Goal: Task Accomplishment & Management: Manage account settings

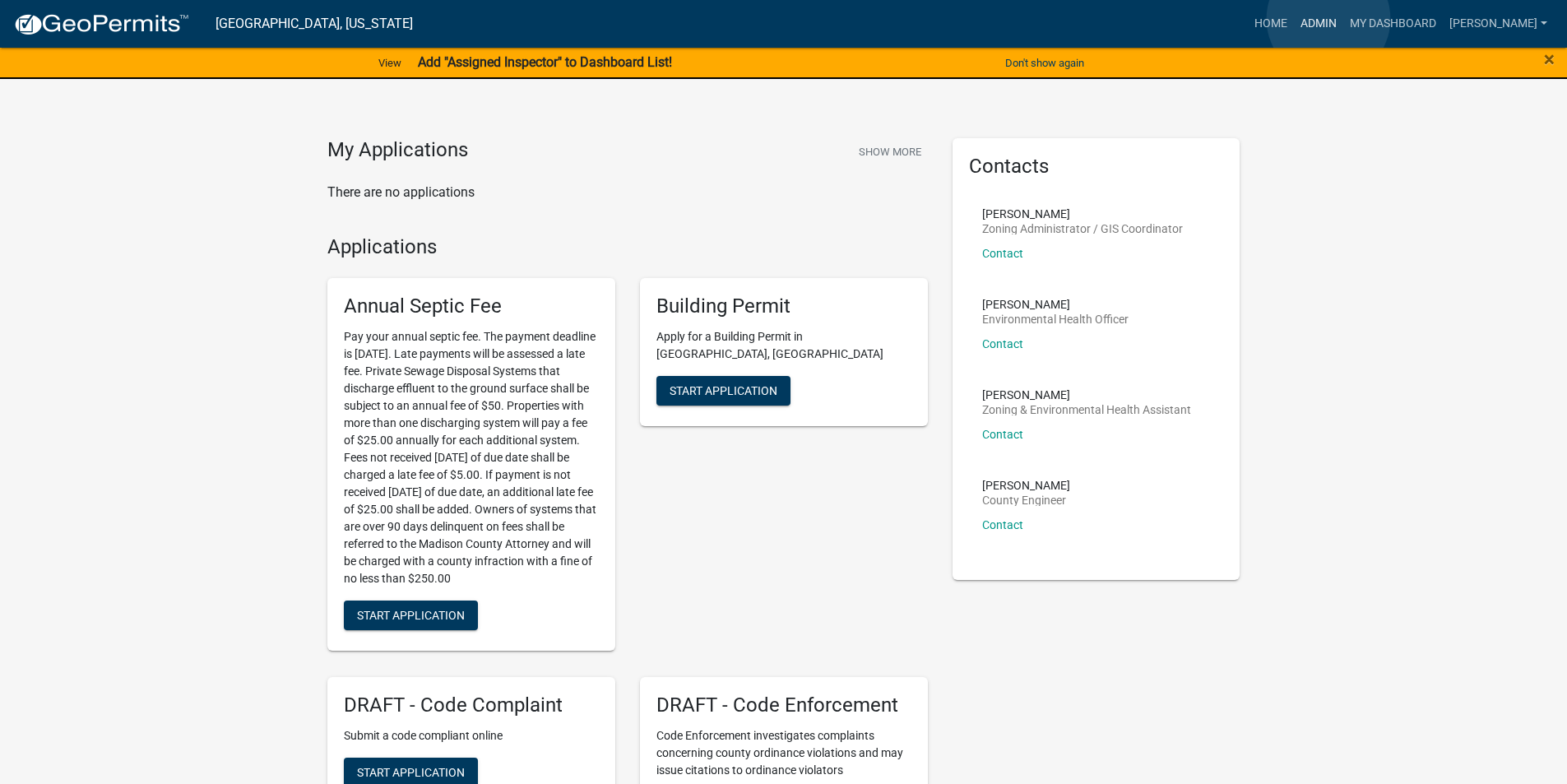
click at [1328, 18] on link "Admin" at bounding box center [1318, 23] width 49 height 31
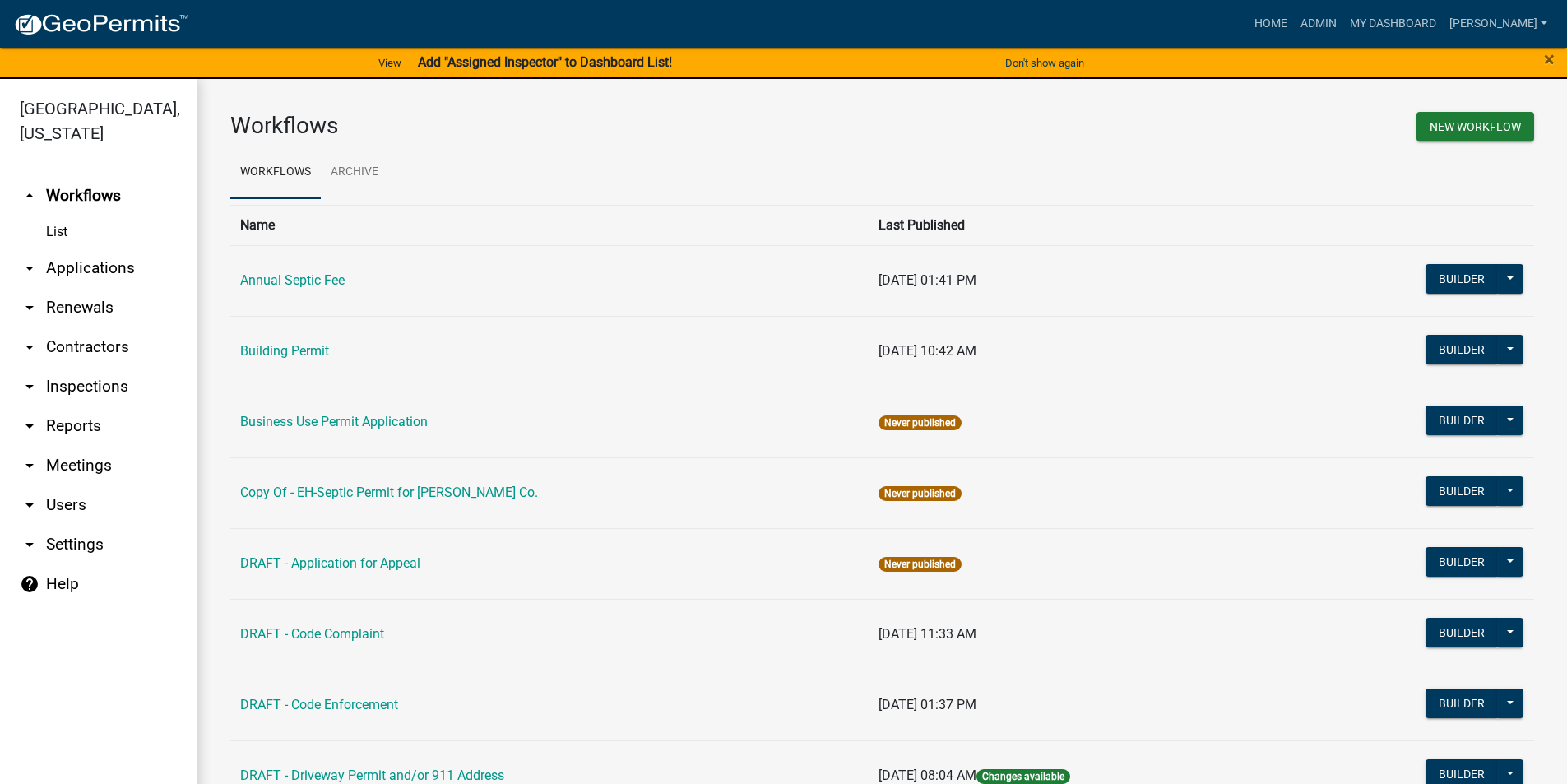
click at [67, 485] on link "arrow_drop_down Users" at bounding box center [98, 504] width 197 height 39
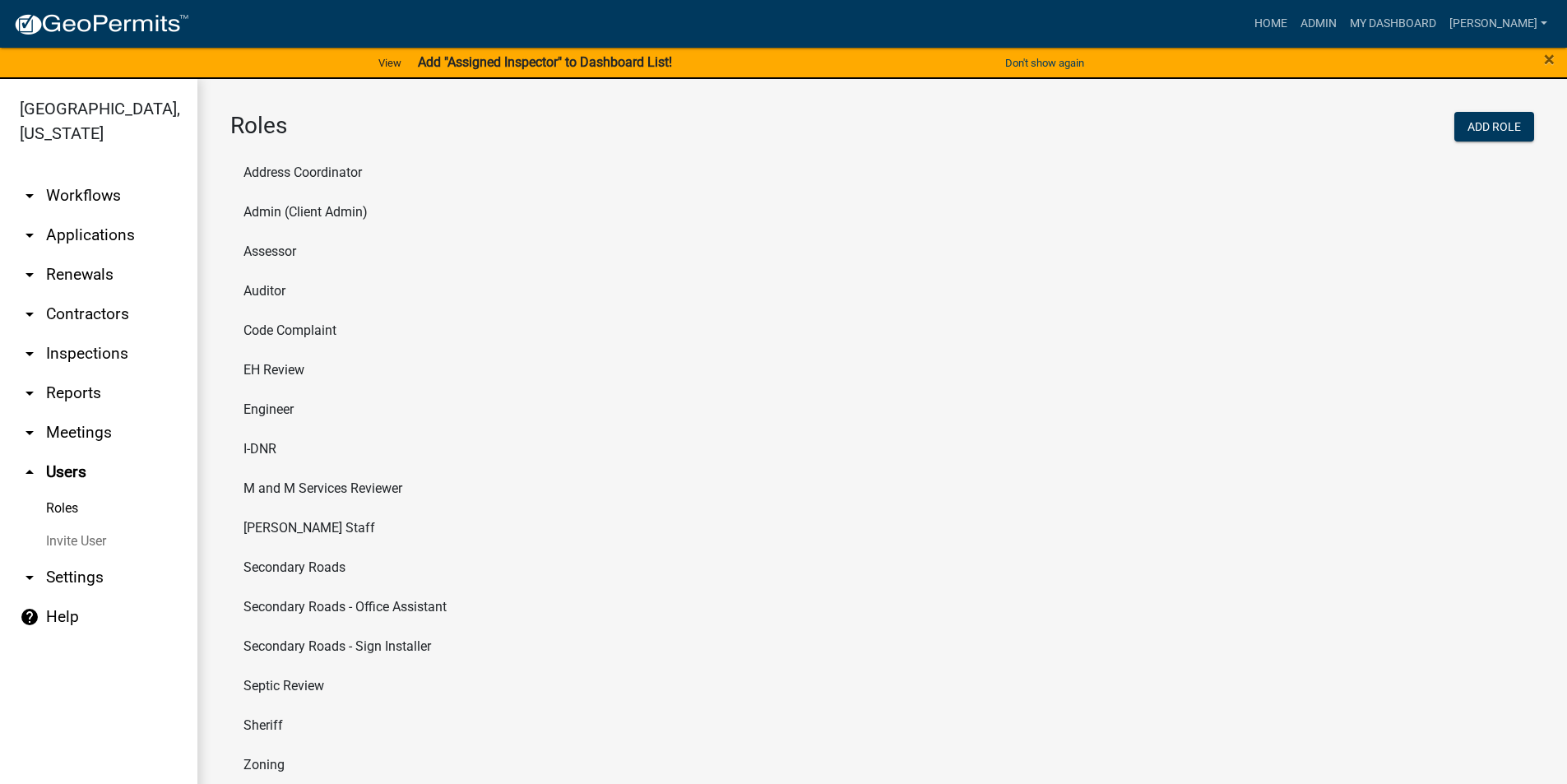
click at [83, 294] on link "arrow_drop_down Contractors" at bounding box center [98, 313] width 197 height 39
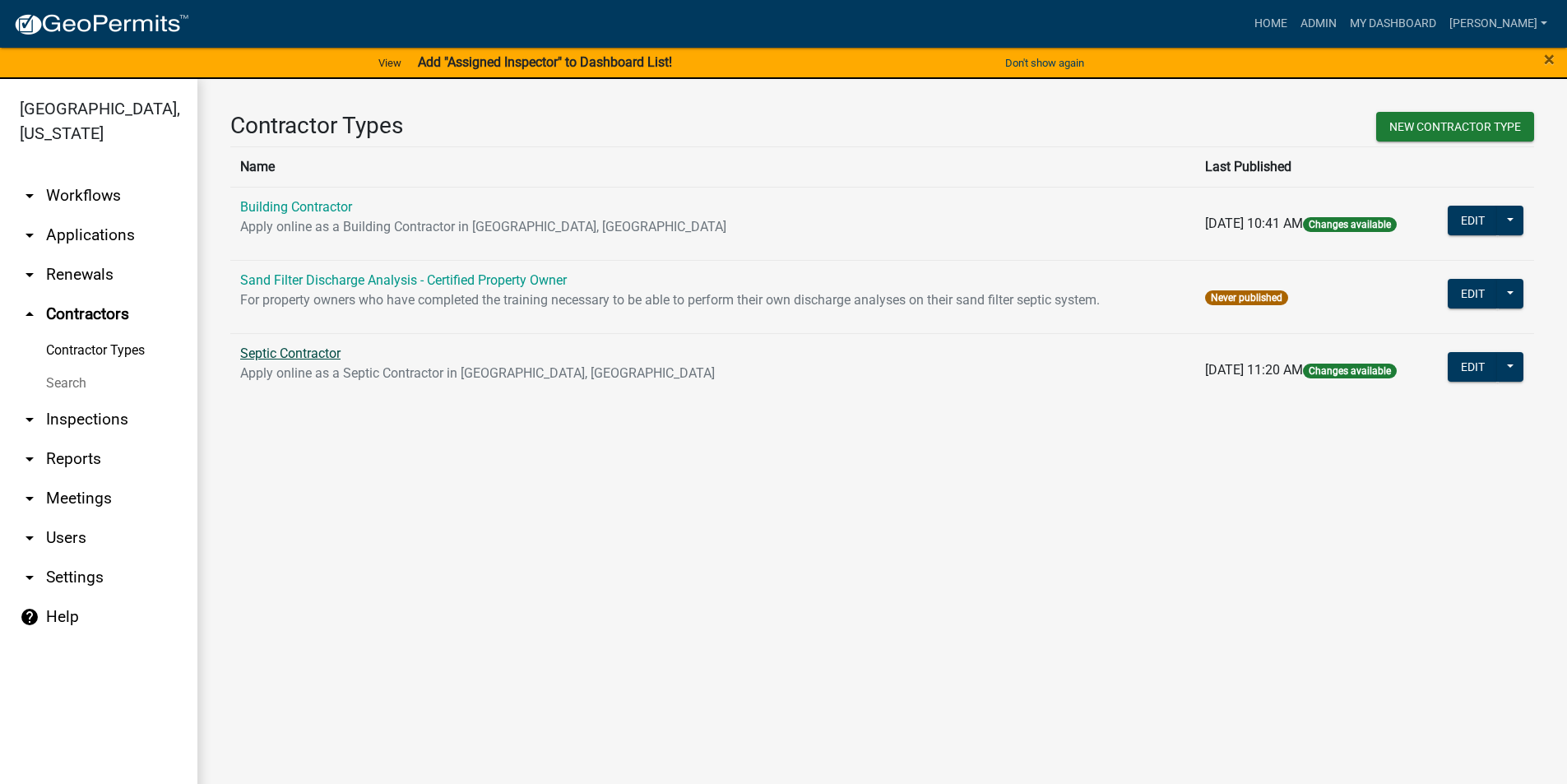
click at [311, 355] on link "Septic Contractor" at bounding box center [290, 353] width 100 height 16
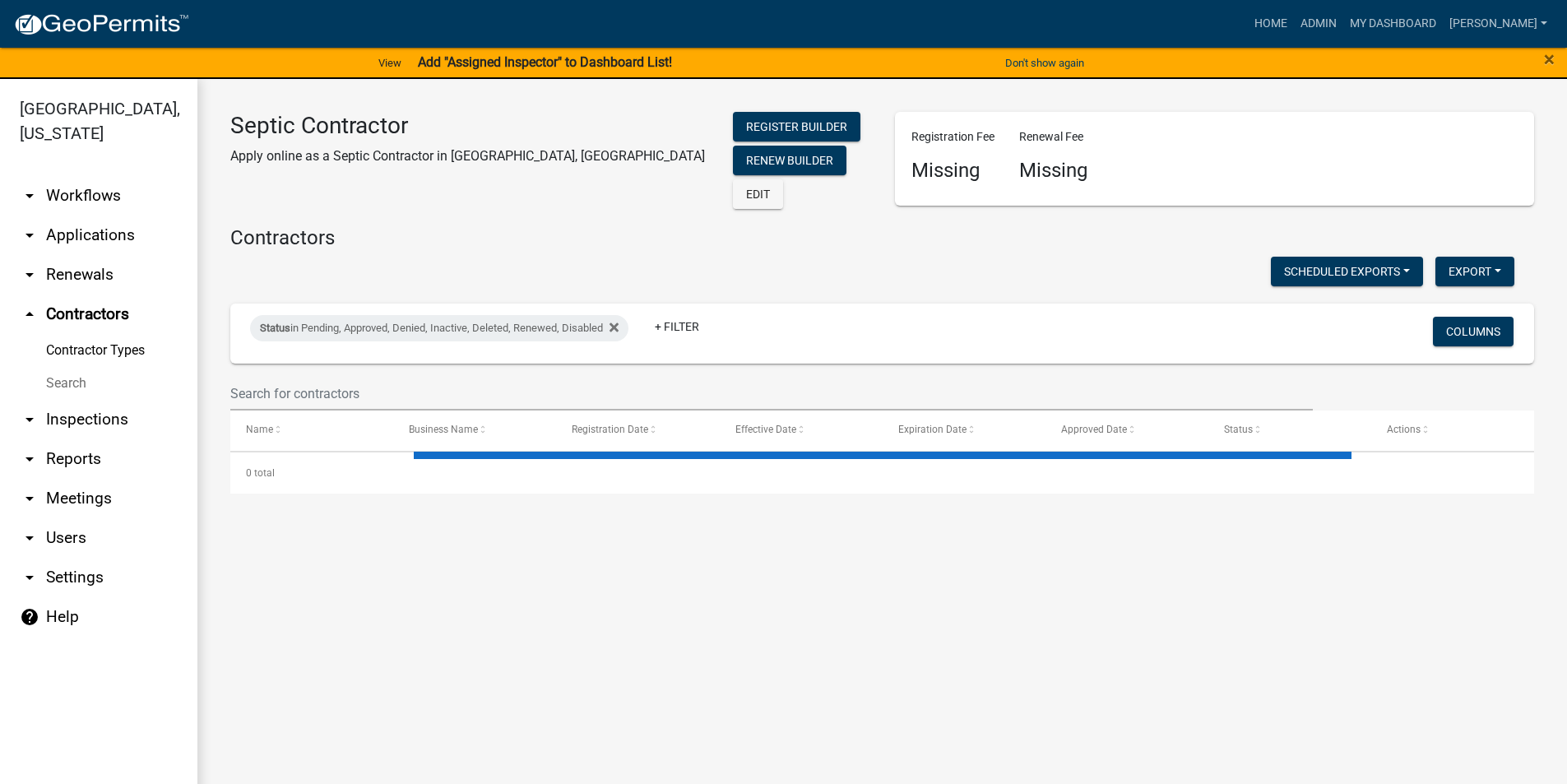
select select "3: 100"
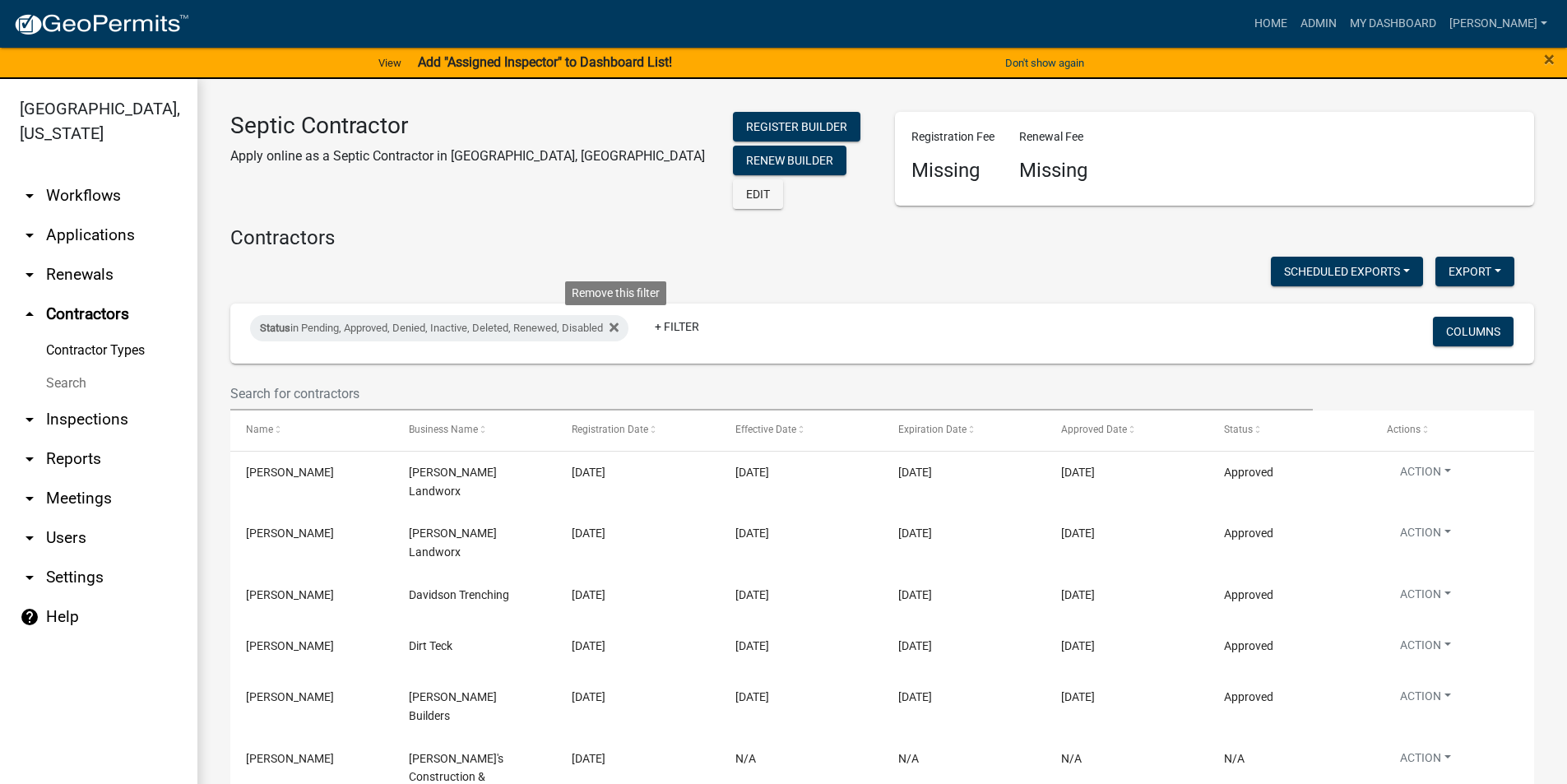
click at [619, 322] on icon at bounding box center [614, 327] width 9 height 13
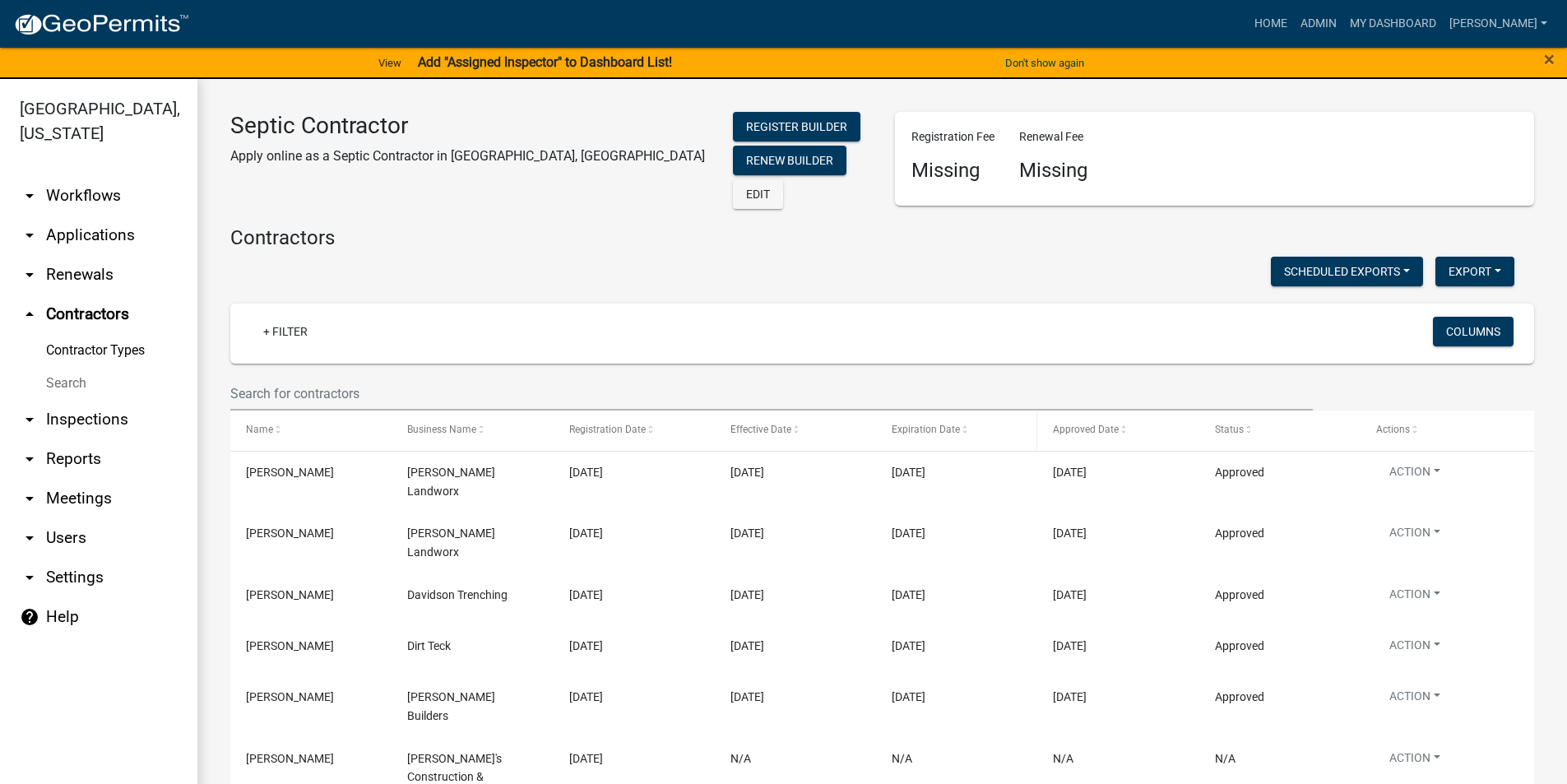
click at [967, 424] on span at bounding box center [965, 430] width 10 height 12
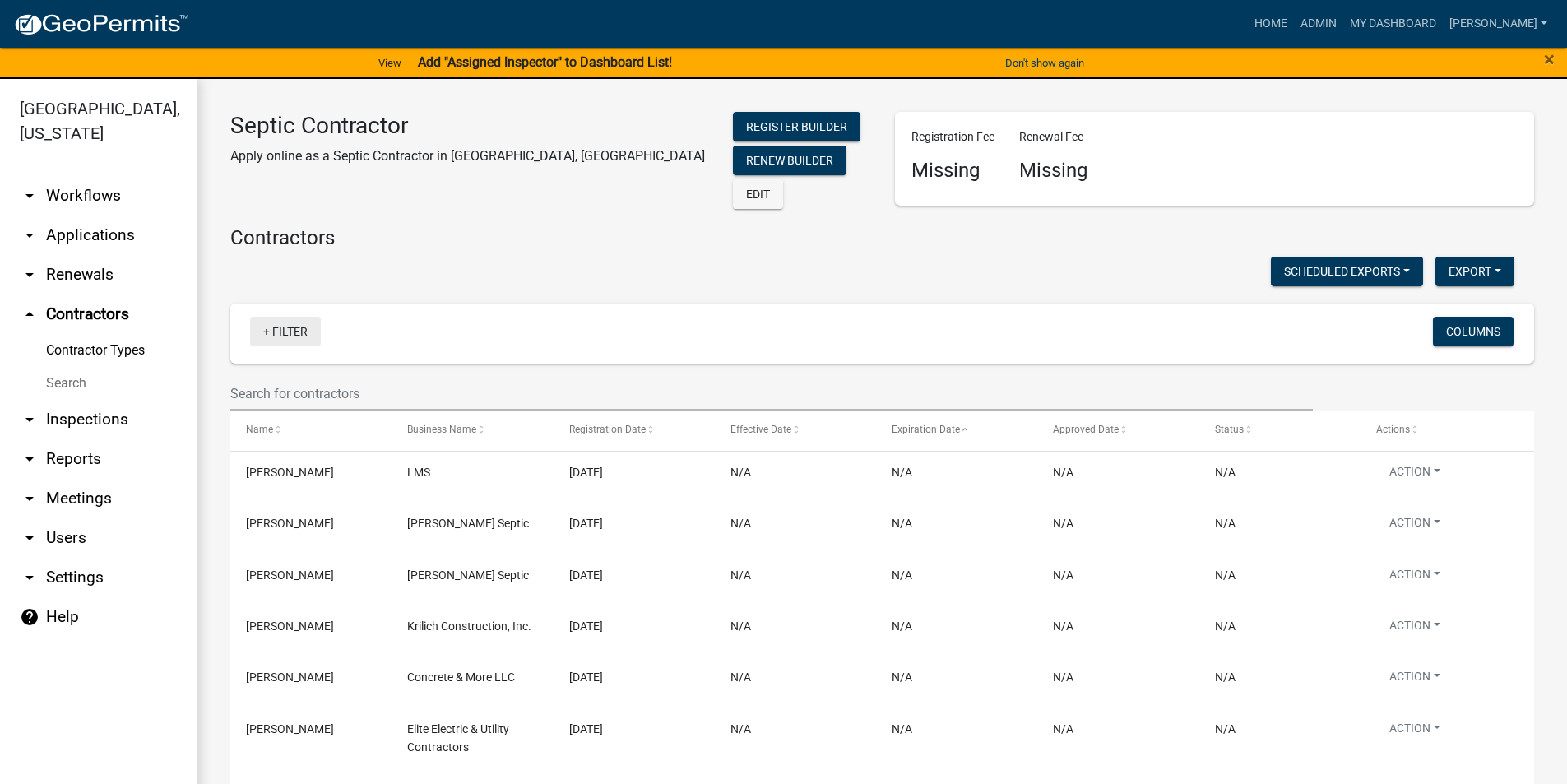
click at [284, 326] on link "+ Filter" at bounding box center [285, 332] width 71 height 30
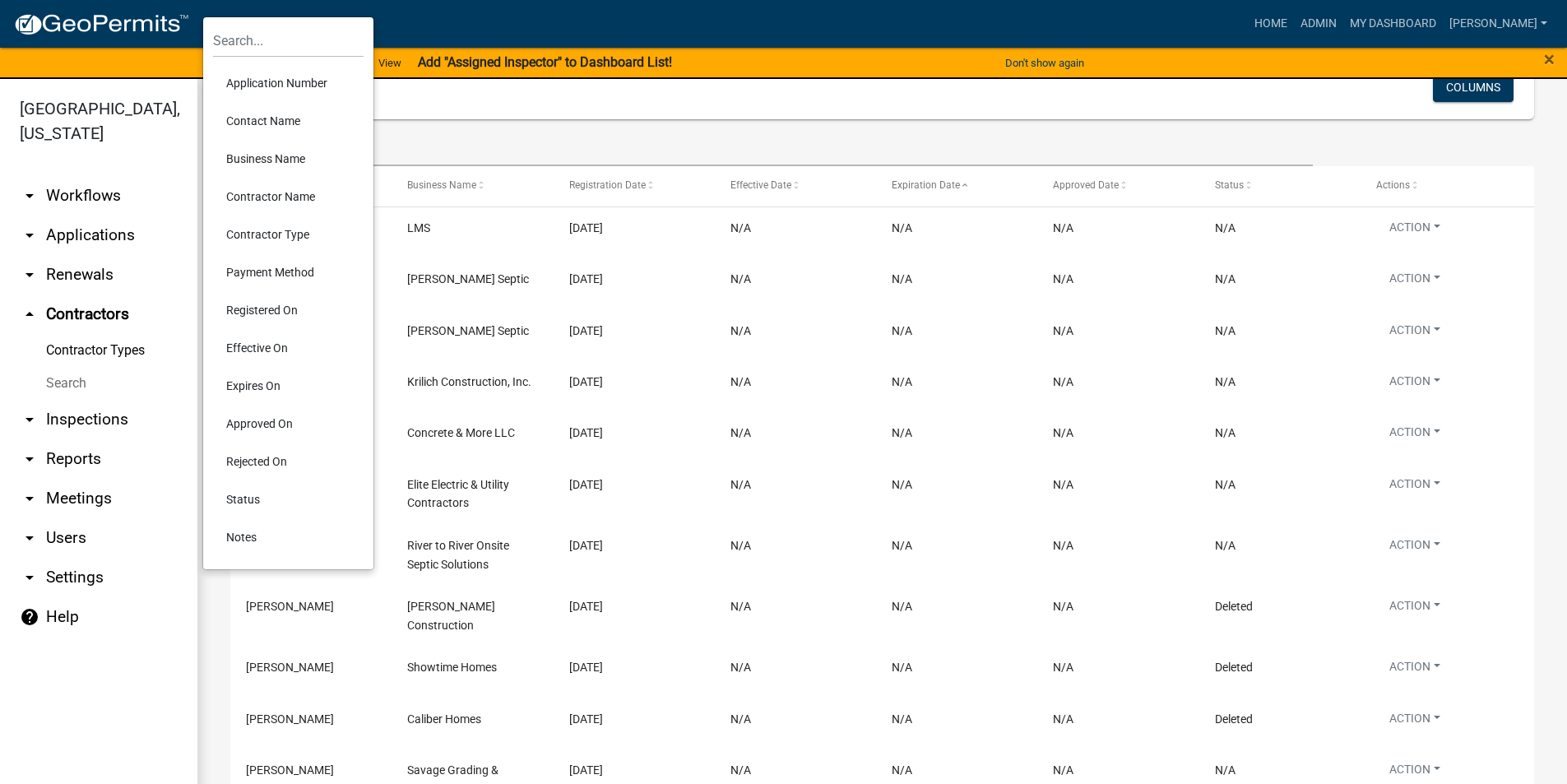
scroll to position [329, 0]
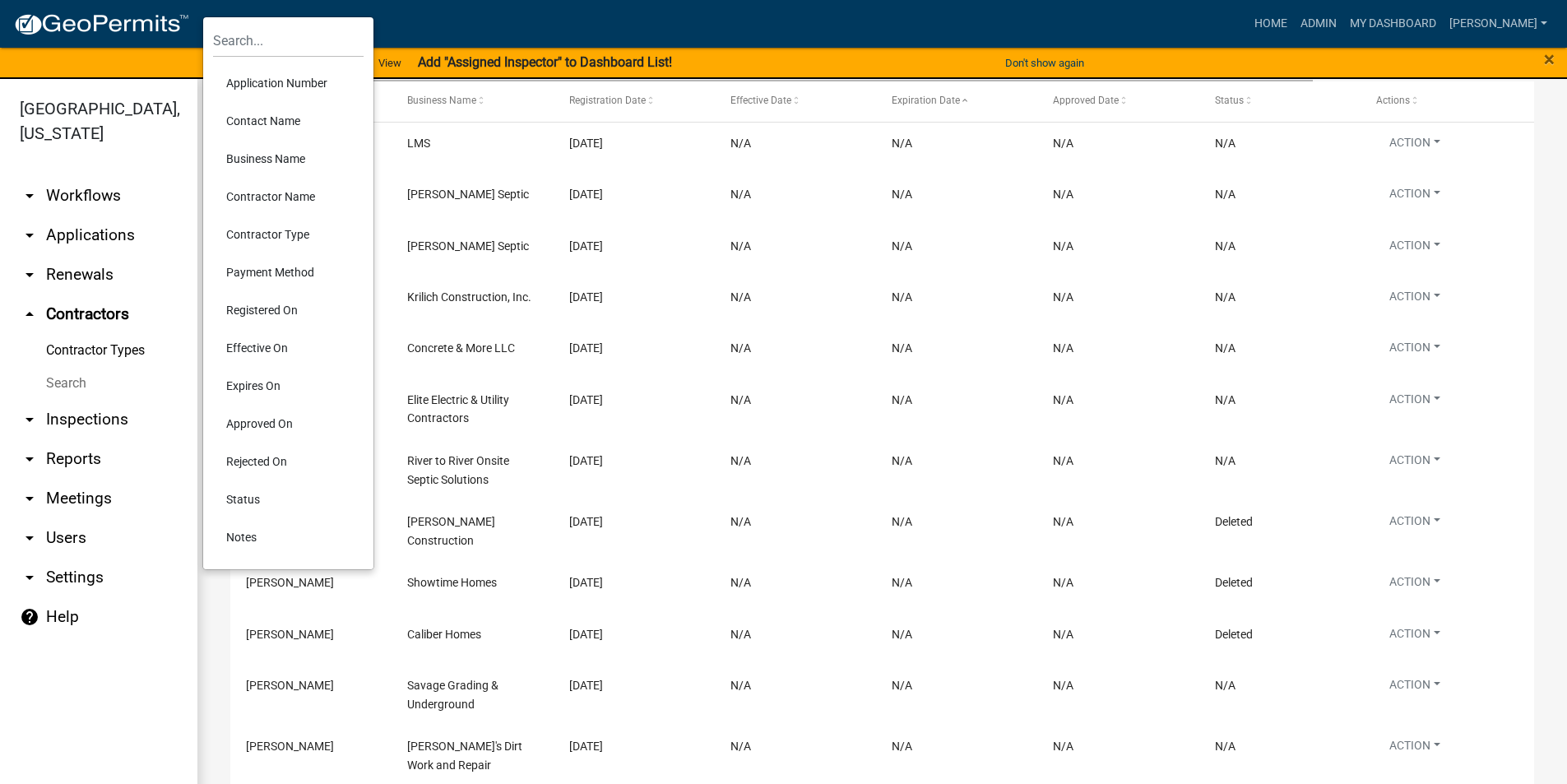
click at [254, 503] on li "Status" at bounding box center [288, 499] width 151 height 38
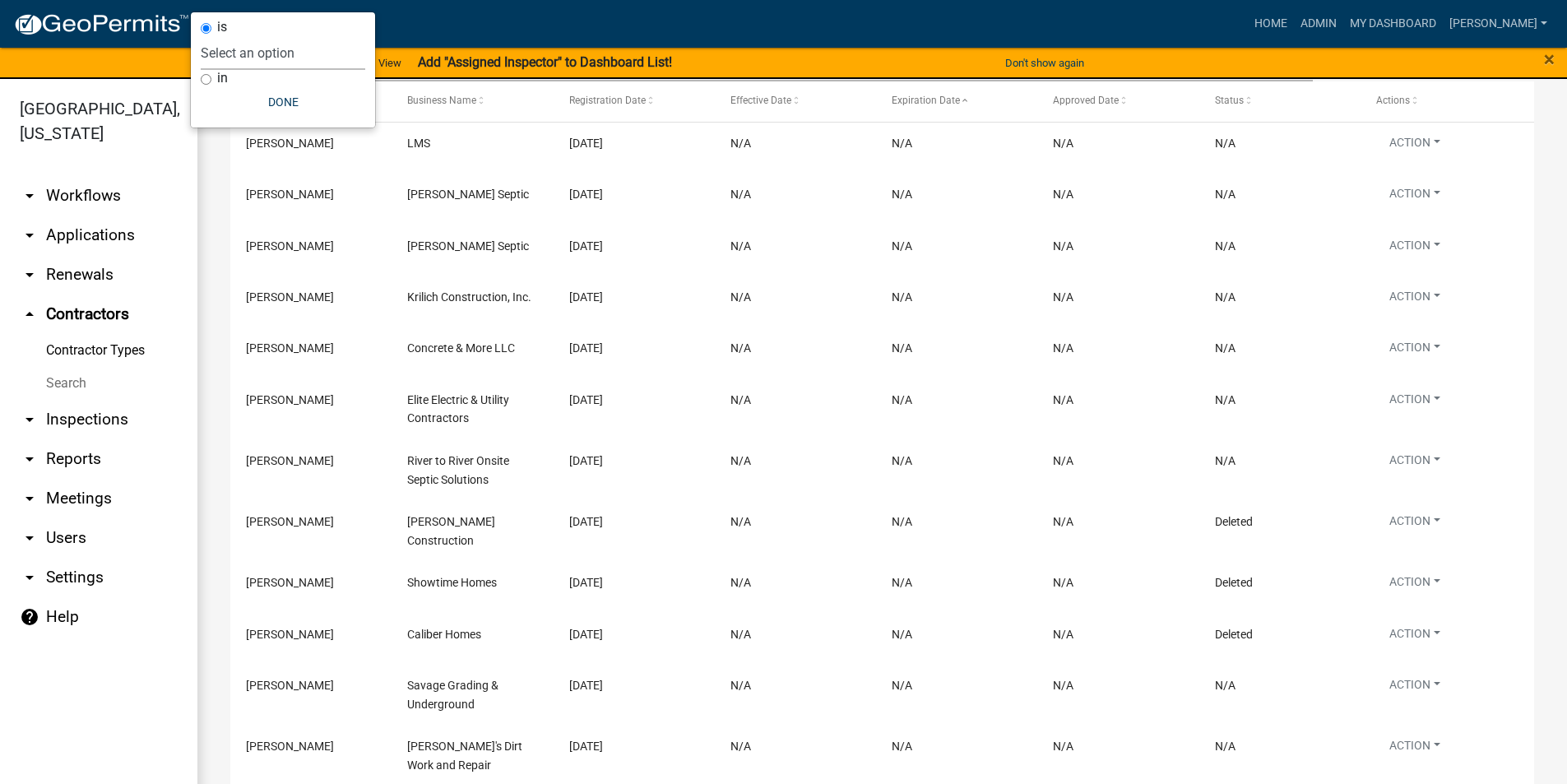
click at [237, 61] on select "Select an option Pending Approved Denied Expired Inactive Deleted Renewed Disab…" at bounding box center [283, 53] width 165 height 34
select select "3"
click at [225, 36] on select "Select an option Pending Approved Denied Expired Inactive Deleted Renewed Disab…" at bounding box center [283, 53] width 165 height 34
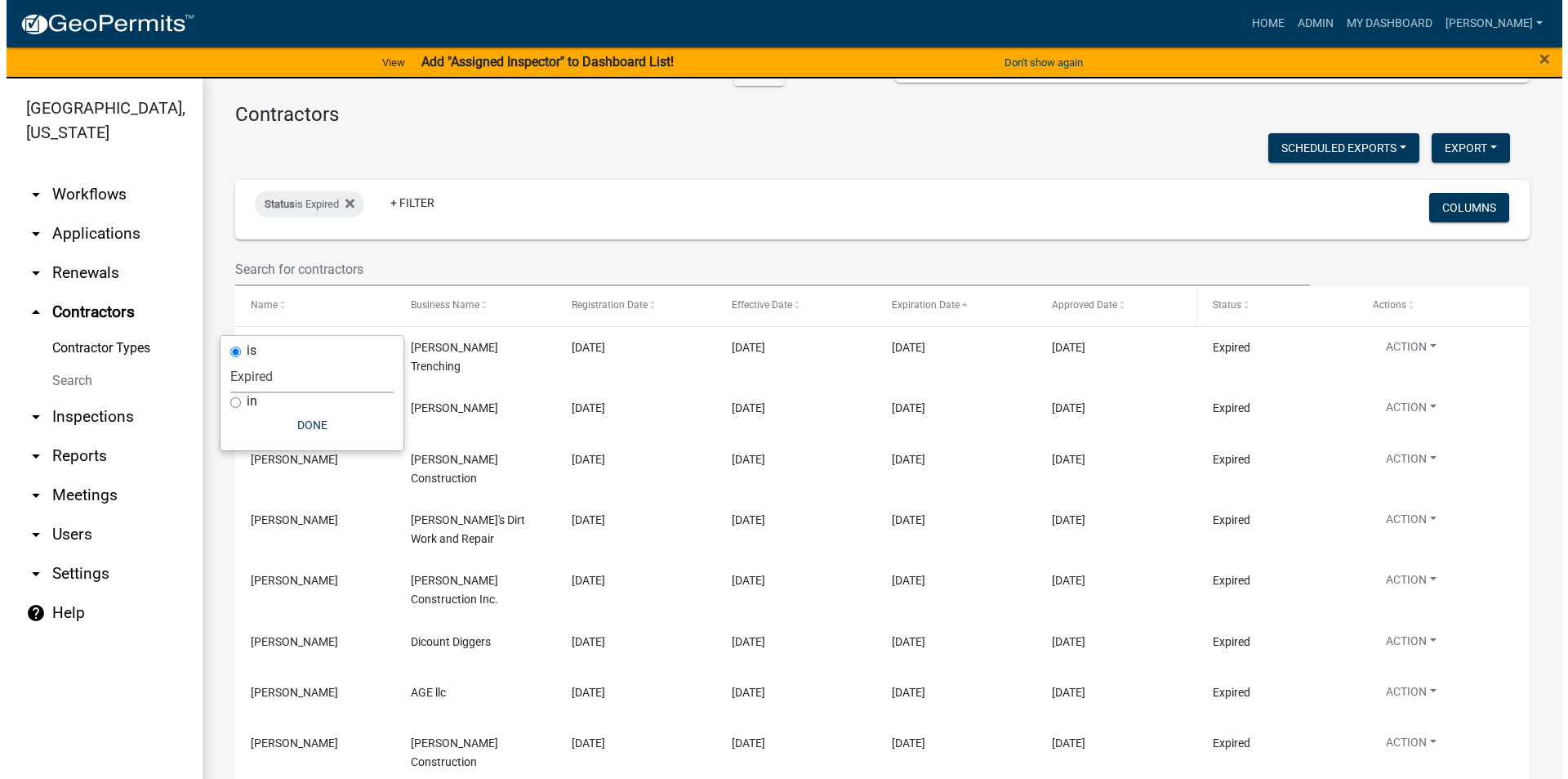
scroll to position [0, 0]
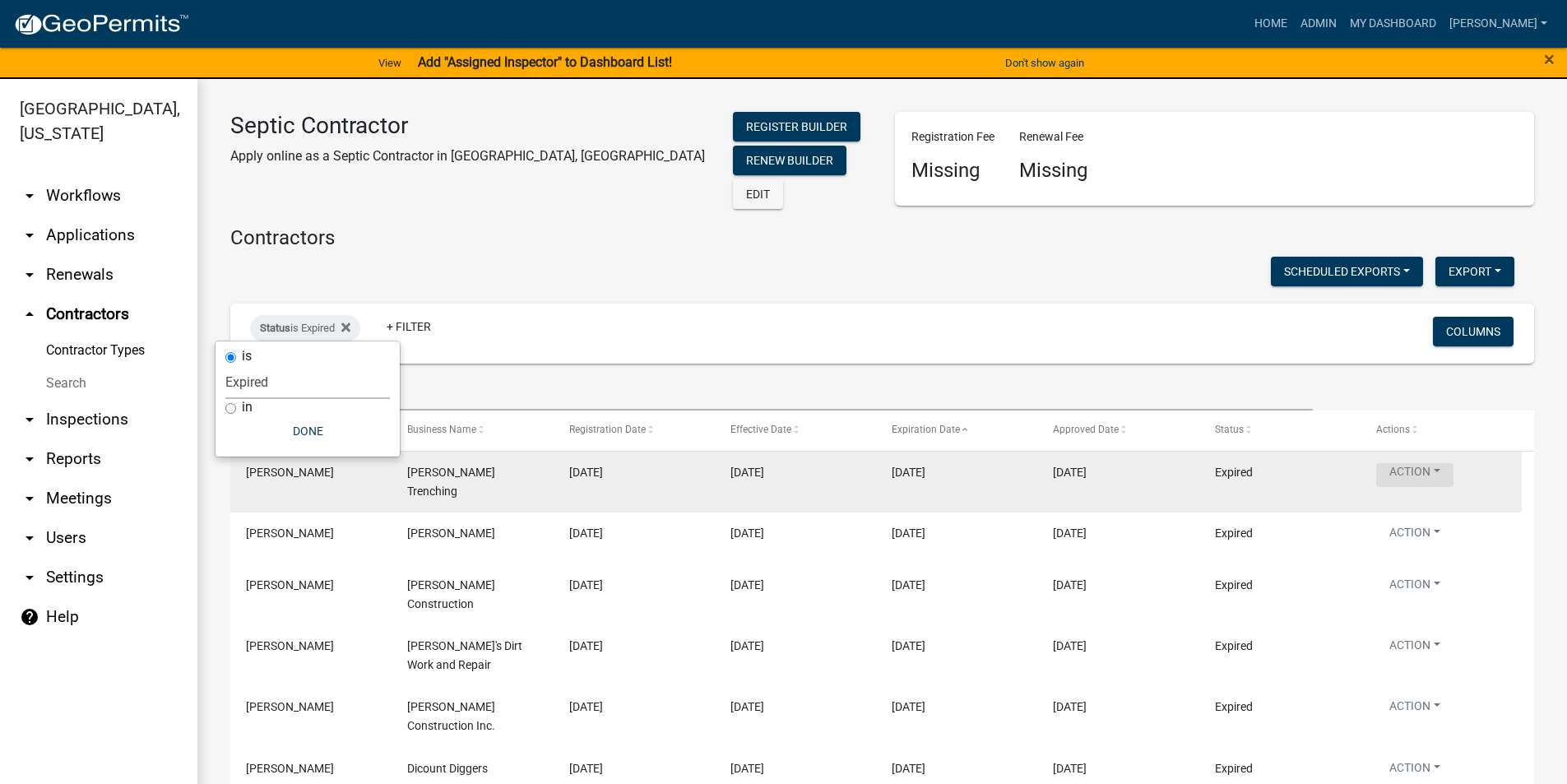
click at [1421, 466] on button "Action" at bounding box center [1414, 475] width 77 height 24
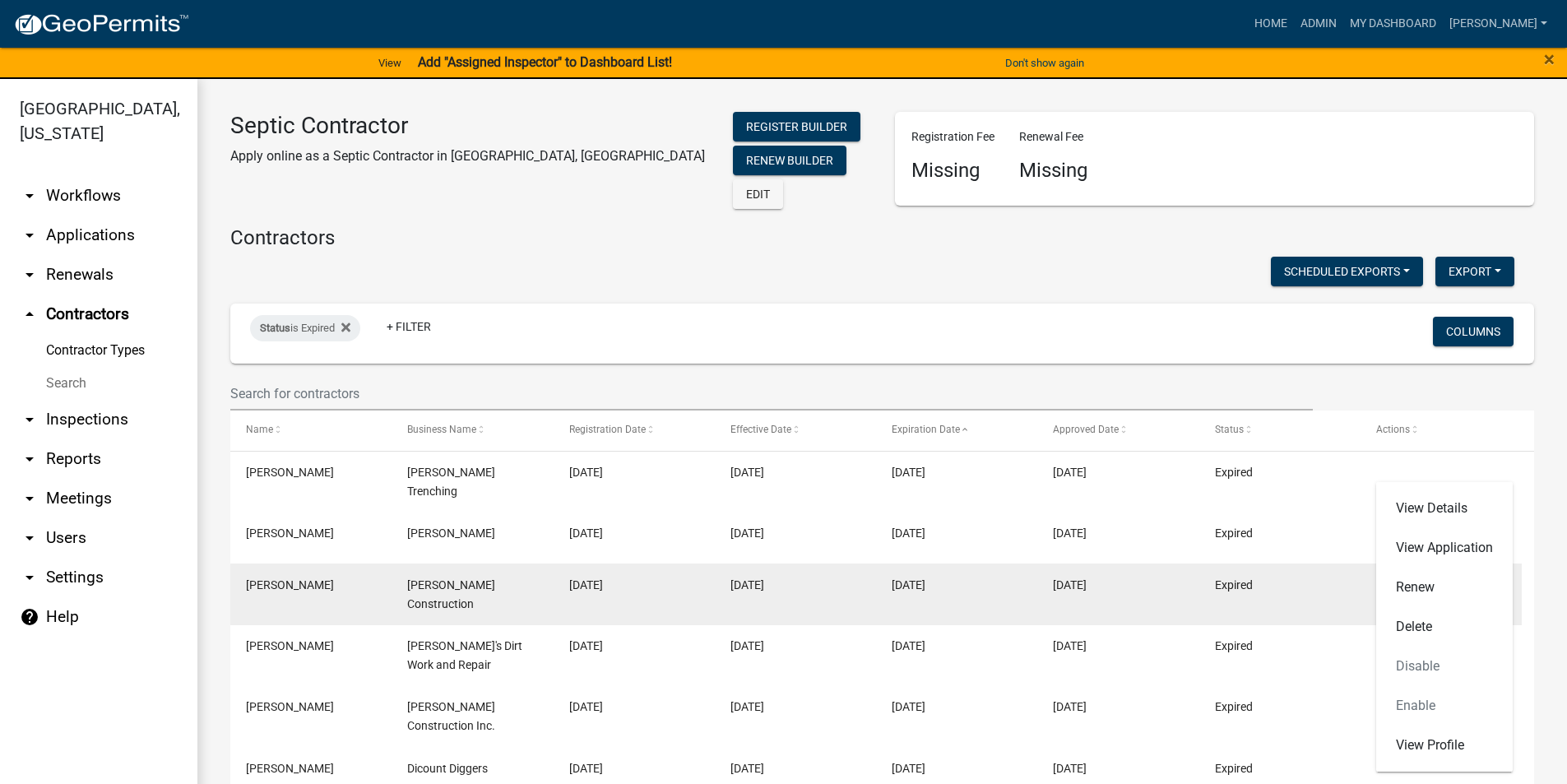
click at [1328, 576] on div "Expired" at bounding box center [1280, 585] width 130 height 19
click at [1430, 487] on button "Action" at bounding box center [1414, 475] width 77 height 24
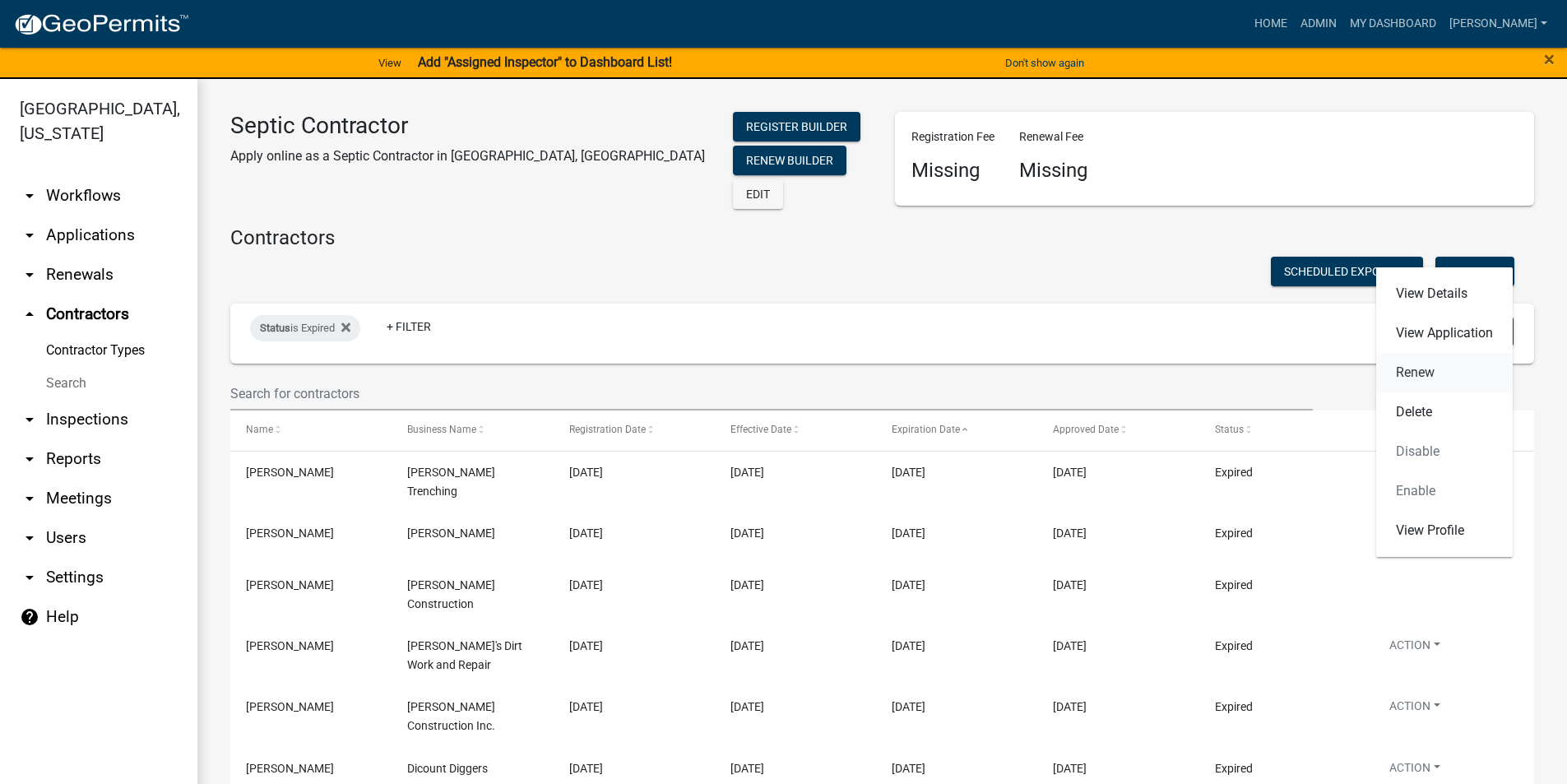
click at [1419, 375] on link "Renew" at bounding box center [1444, 372] width 137 height 39
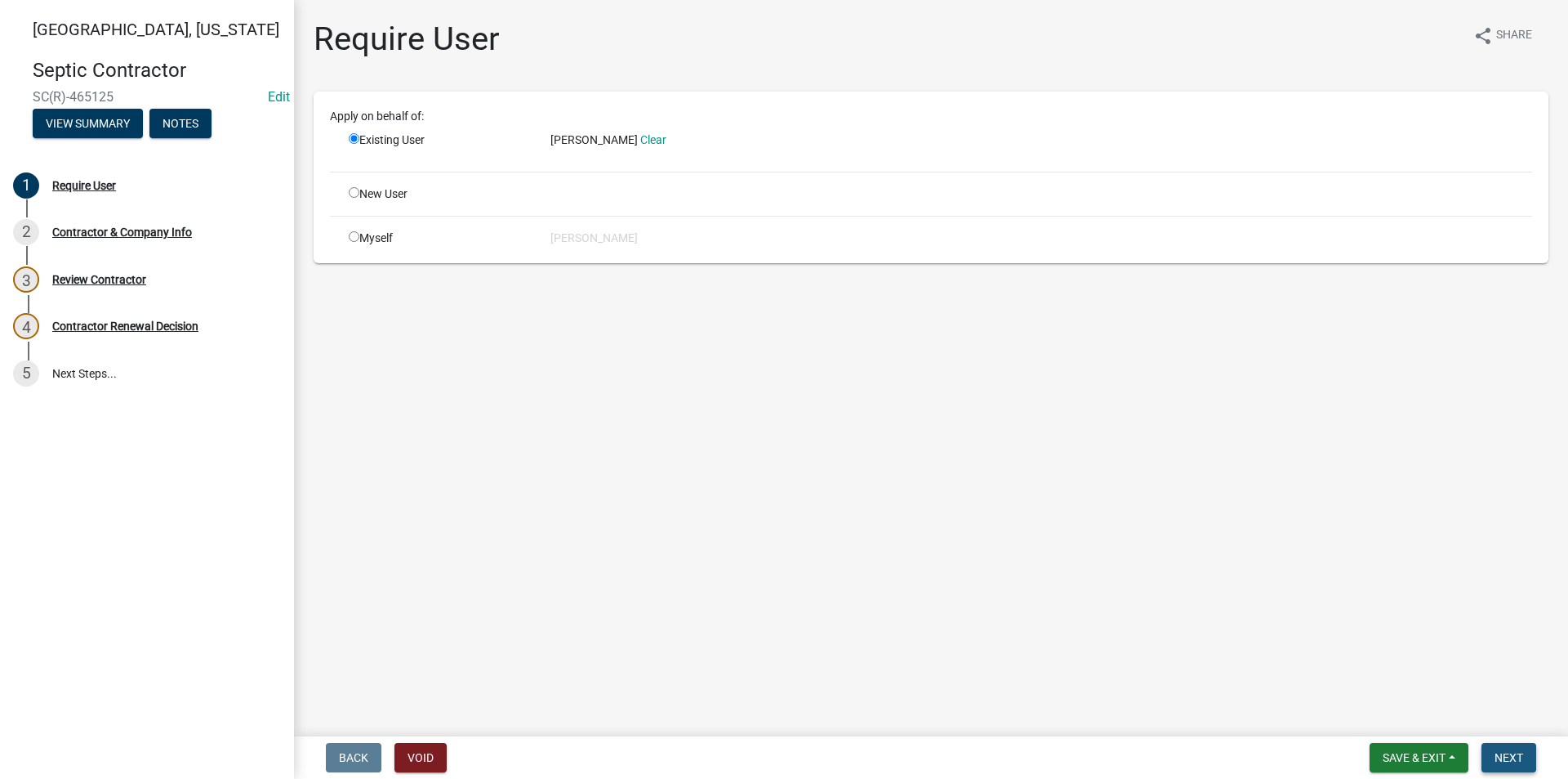
click at [1516, 762] on span "Next" at bounding box center [1508, 757] width 29 height 13
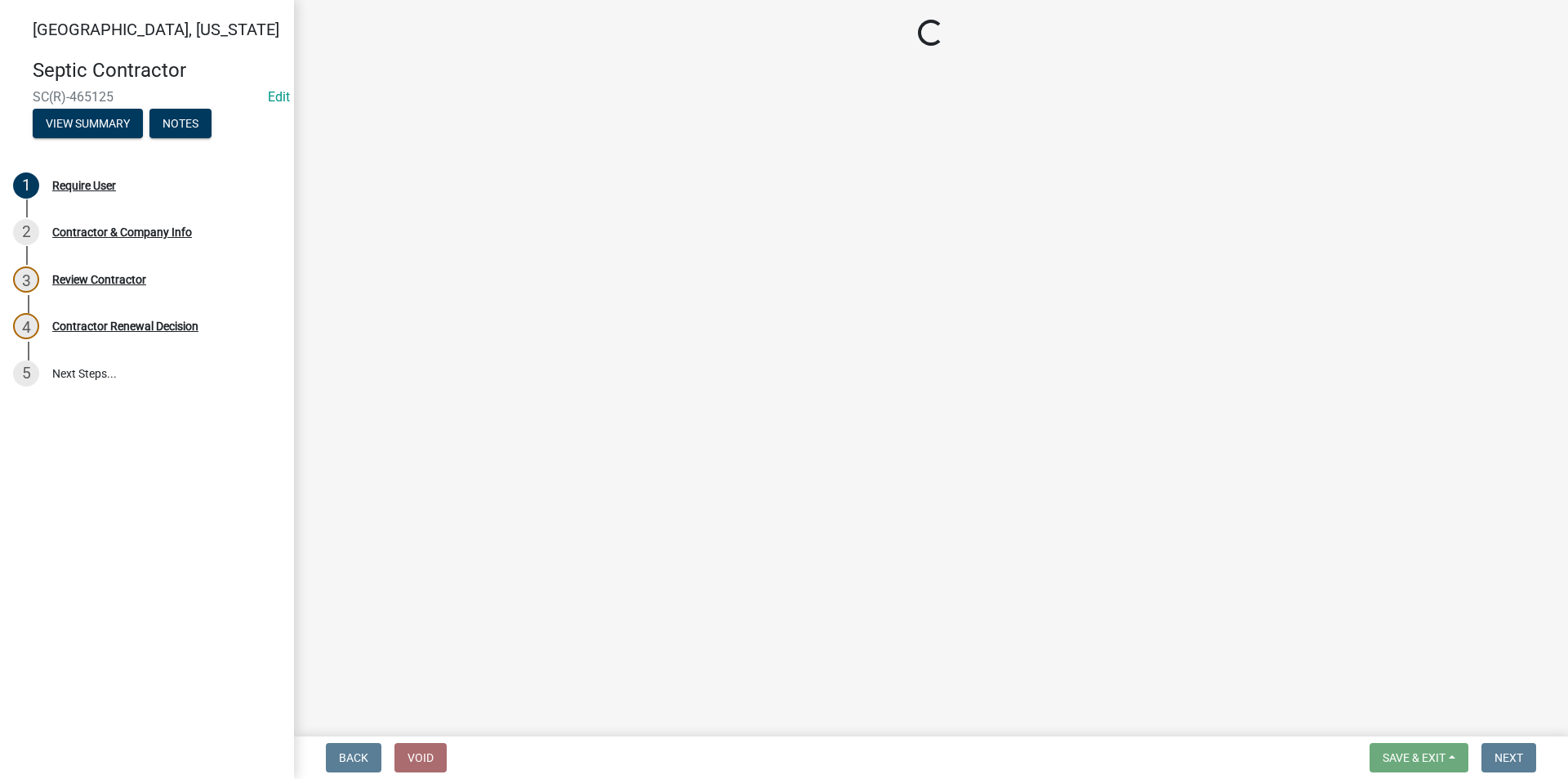
select select "IA"
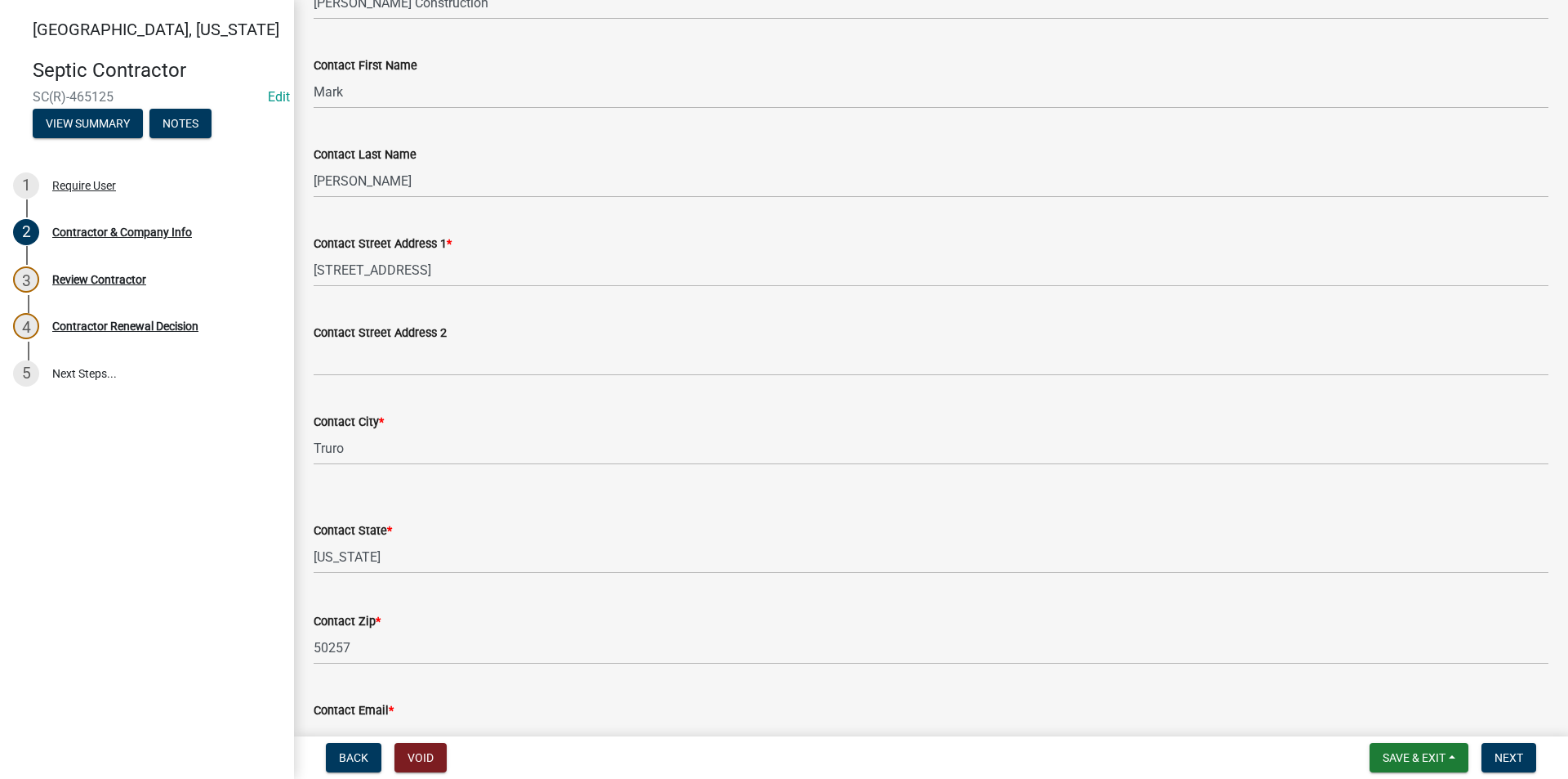
scroll to position [338, 0]
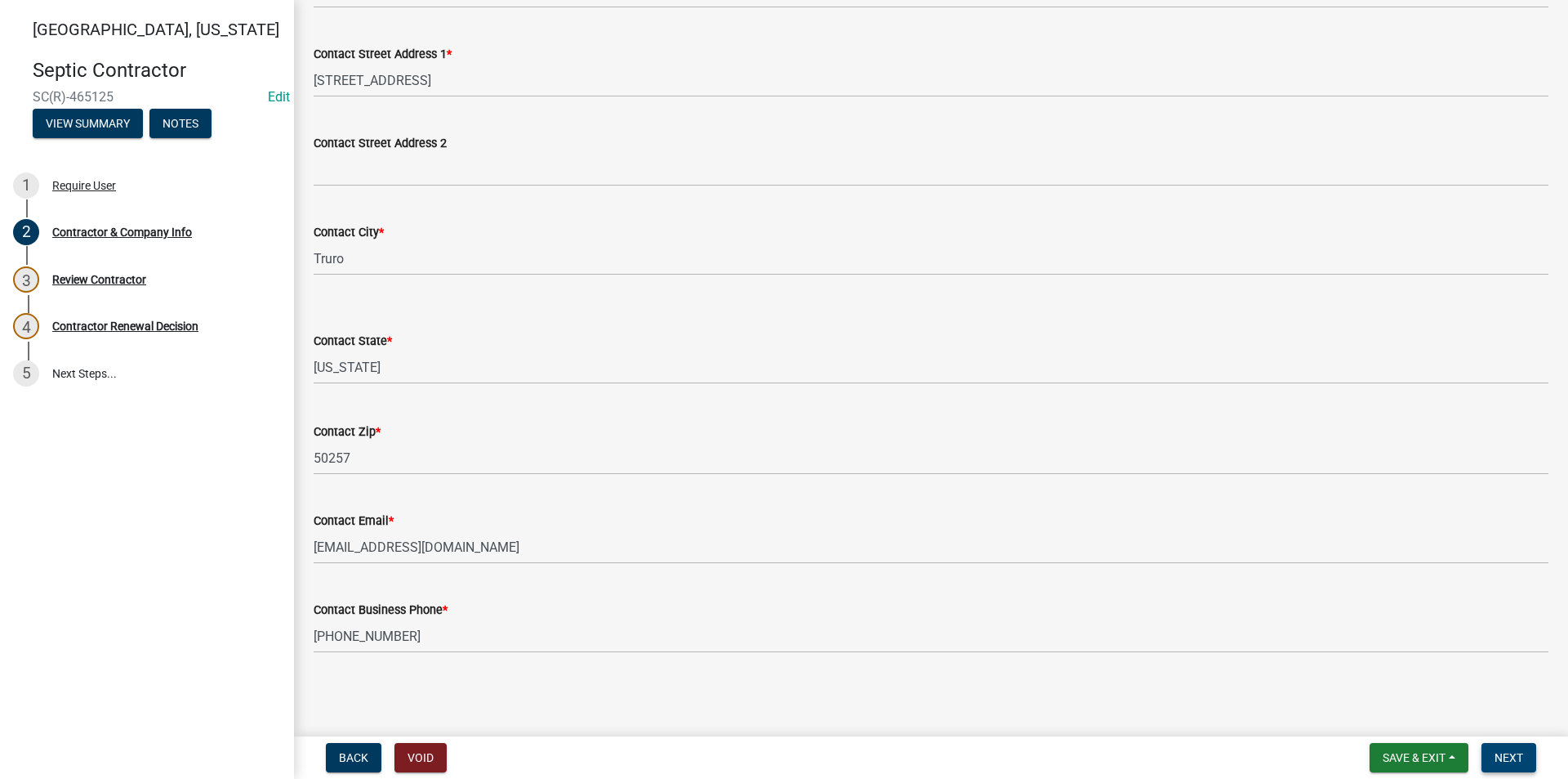
click at [1509, 764] on span "Next" at bounding box center [1508, 757] width 29 height 13
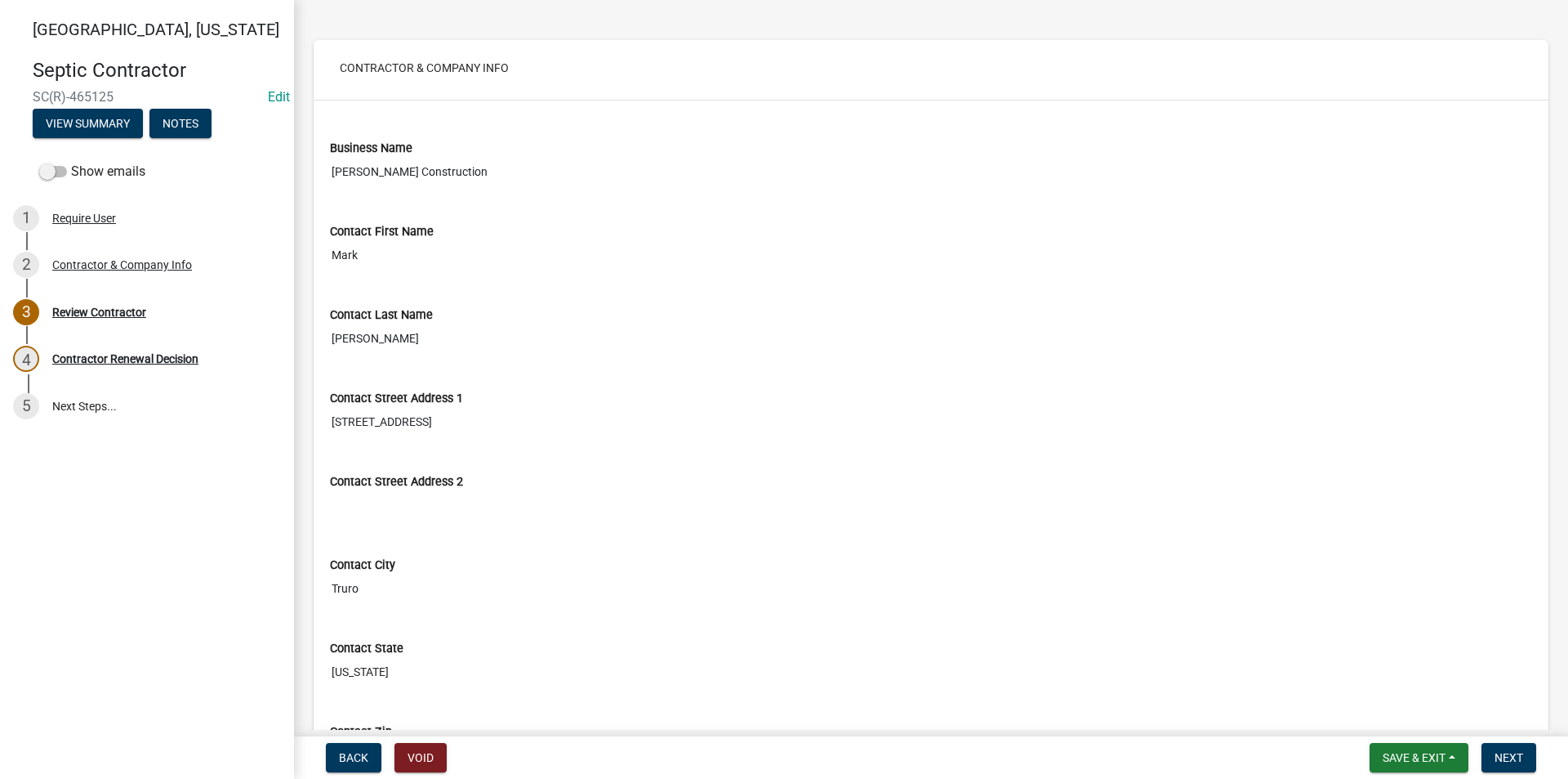
scroll to position [327, 0]
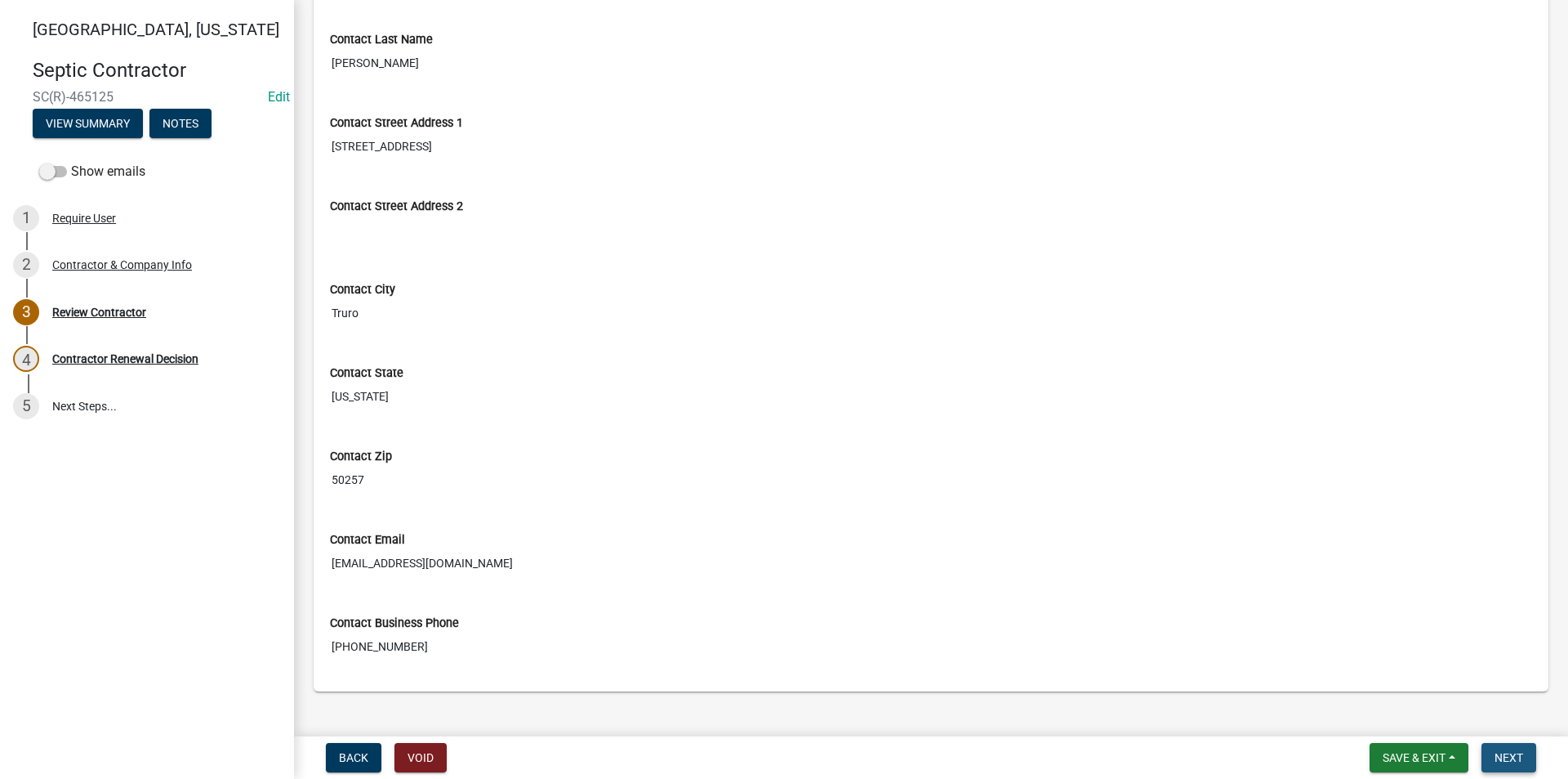
click at [1515, 752] on span "Next" at bounding box center [1508, 757] width 29 height 13
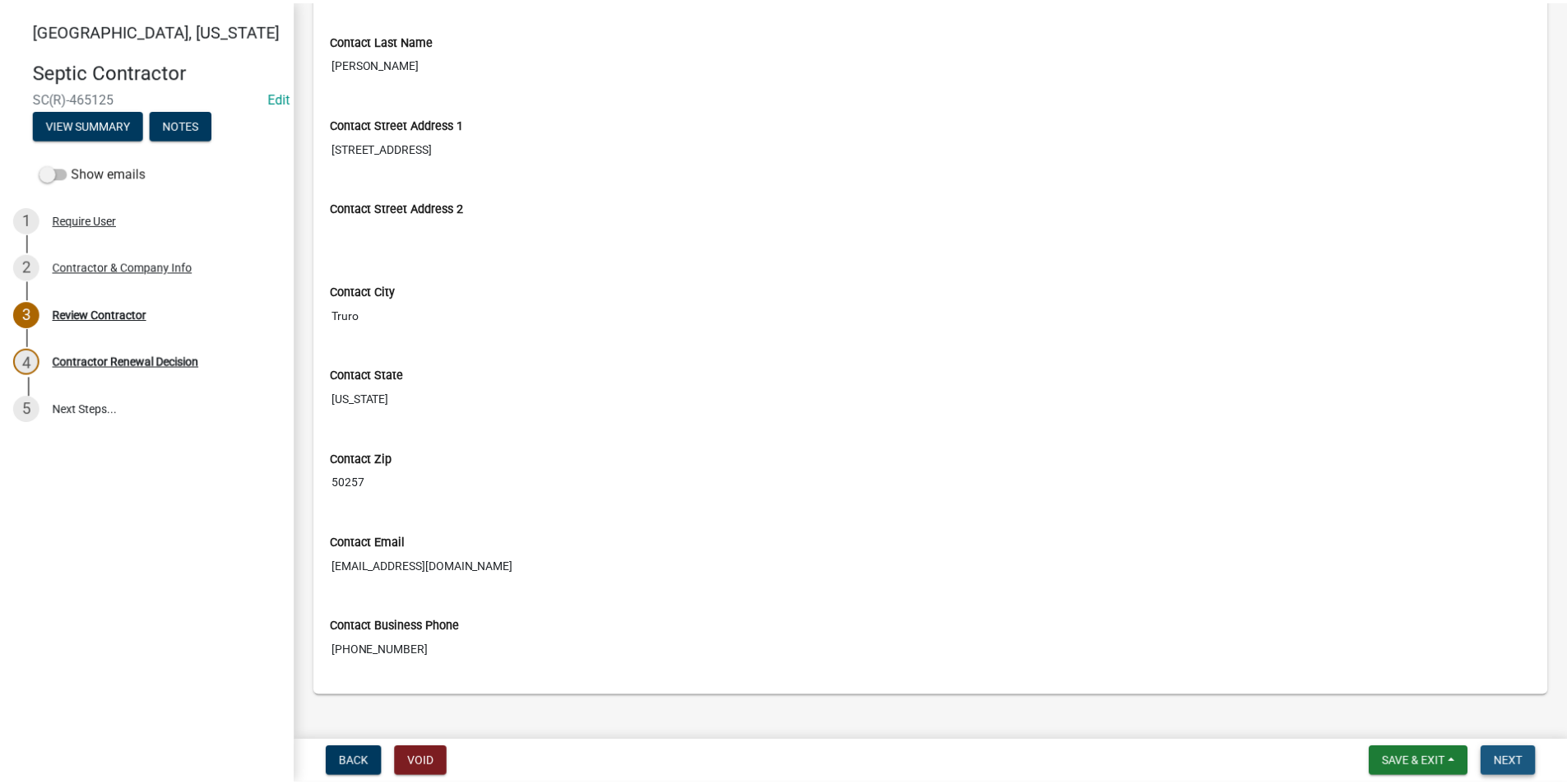
scroll to position [0, 0]
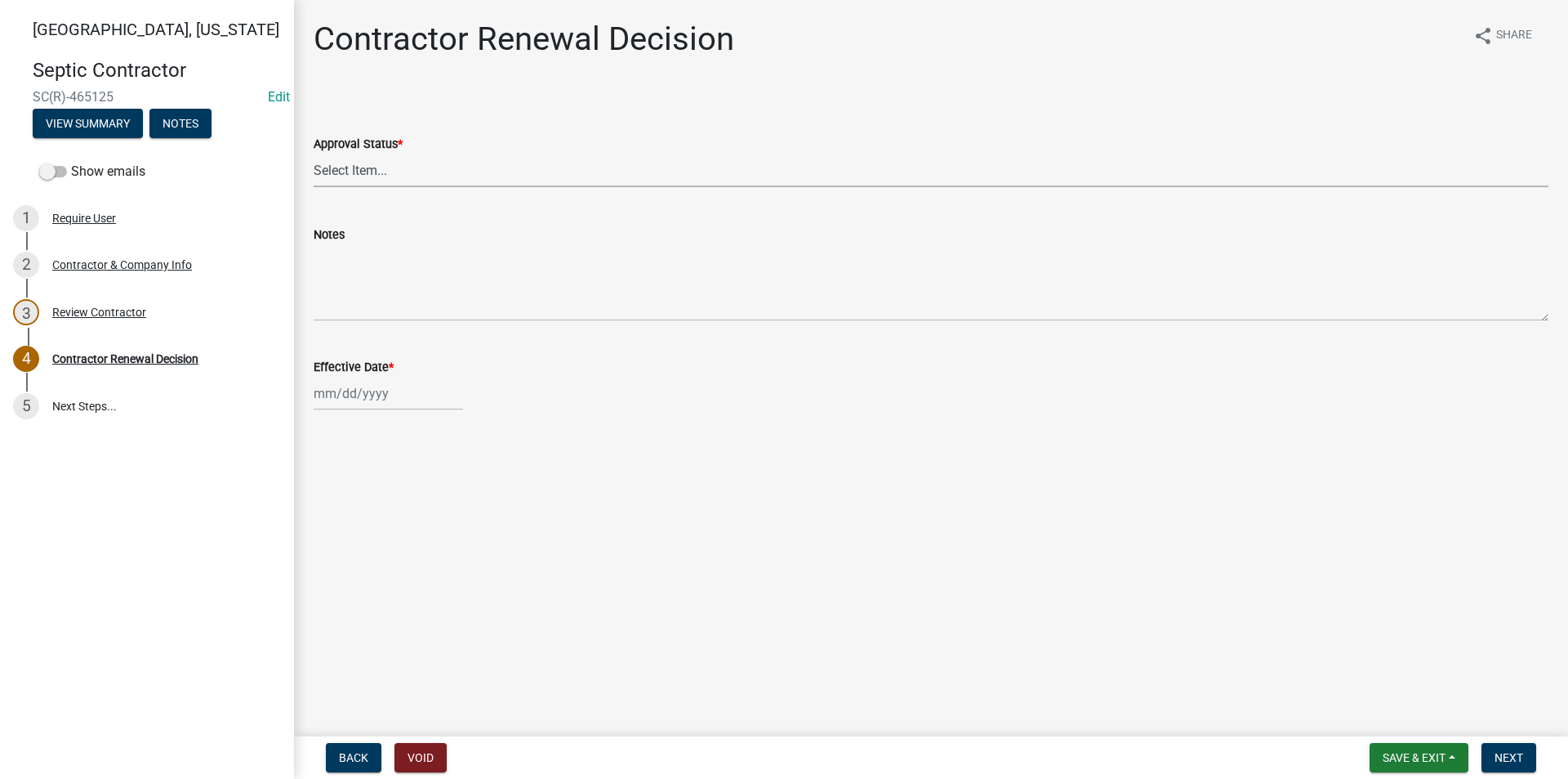
click at [409, 170] on select "Select Item... Approved Denied" at bounding box center [931, 171] width 1235 height 34
click at [314, 154] on select "Select Item... Approved Denied" at bounding box center [931, 171] width 1235 height 34
select select "30db8998-795d-4bbe-8e49-f1ade8865815"
select select "8"
select select "2025"
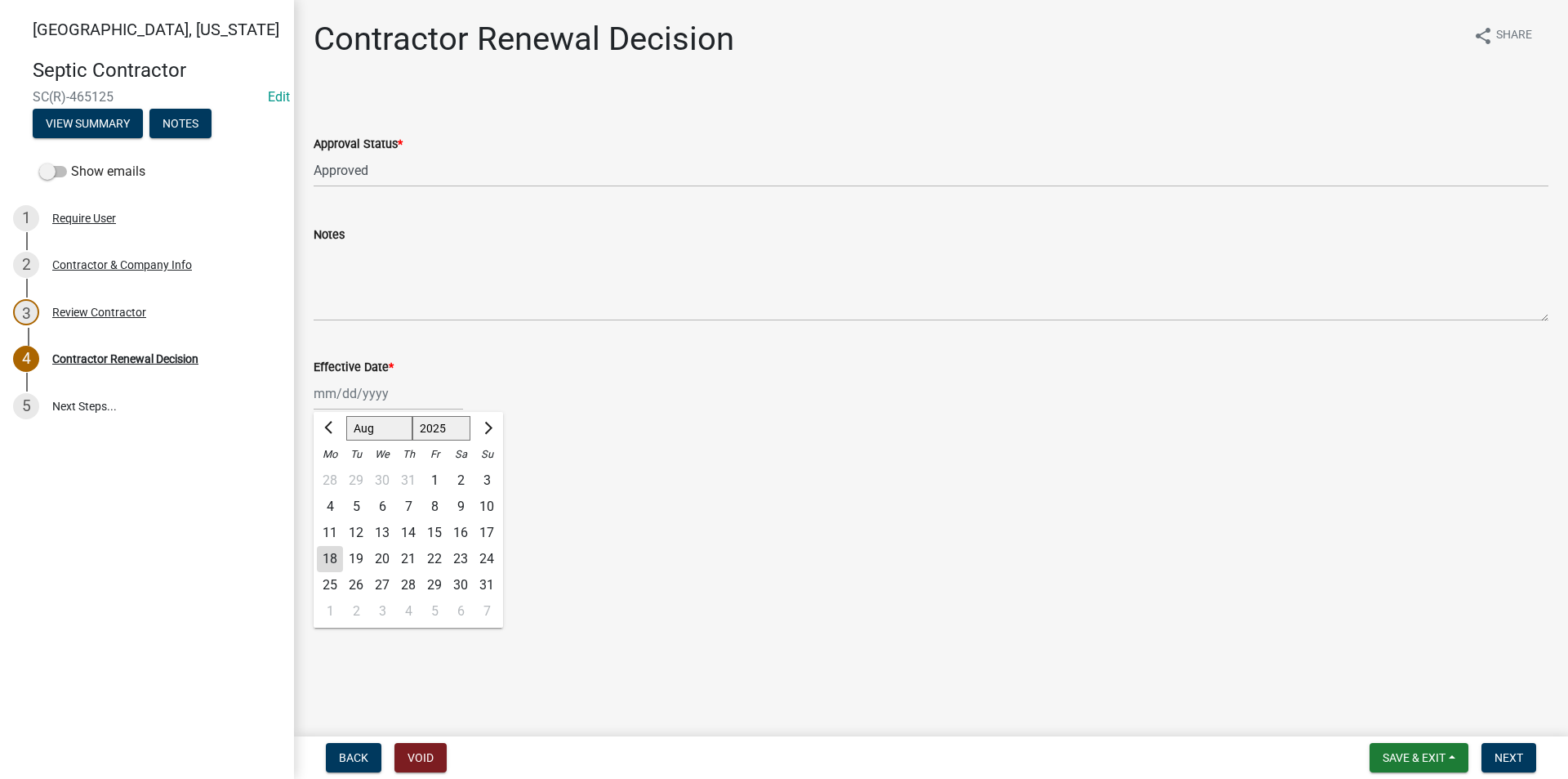
click at [378, 397] on div "Jan Feb Mar Apr May Jun Jul Aug Sep Oct Nov Dec 1525 1526 1527 1528 1529 1530 1…" at bounding box center [388, 393] width 150 height 34
click at [329, 561] on div "18" at bounding box center [330, 558] width 26 height 26
type input "[DATE]"
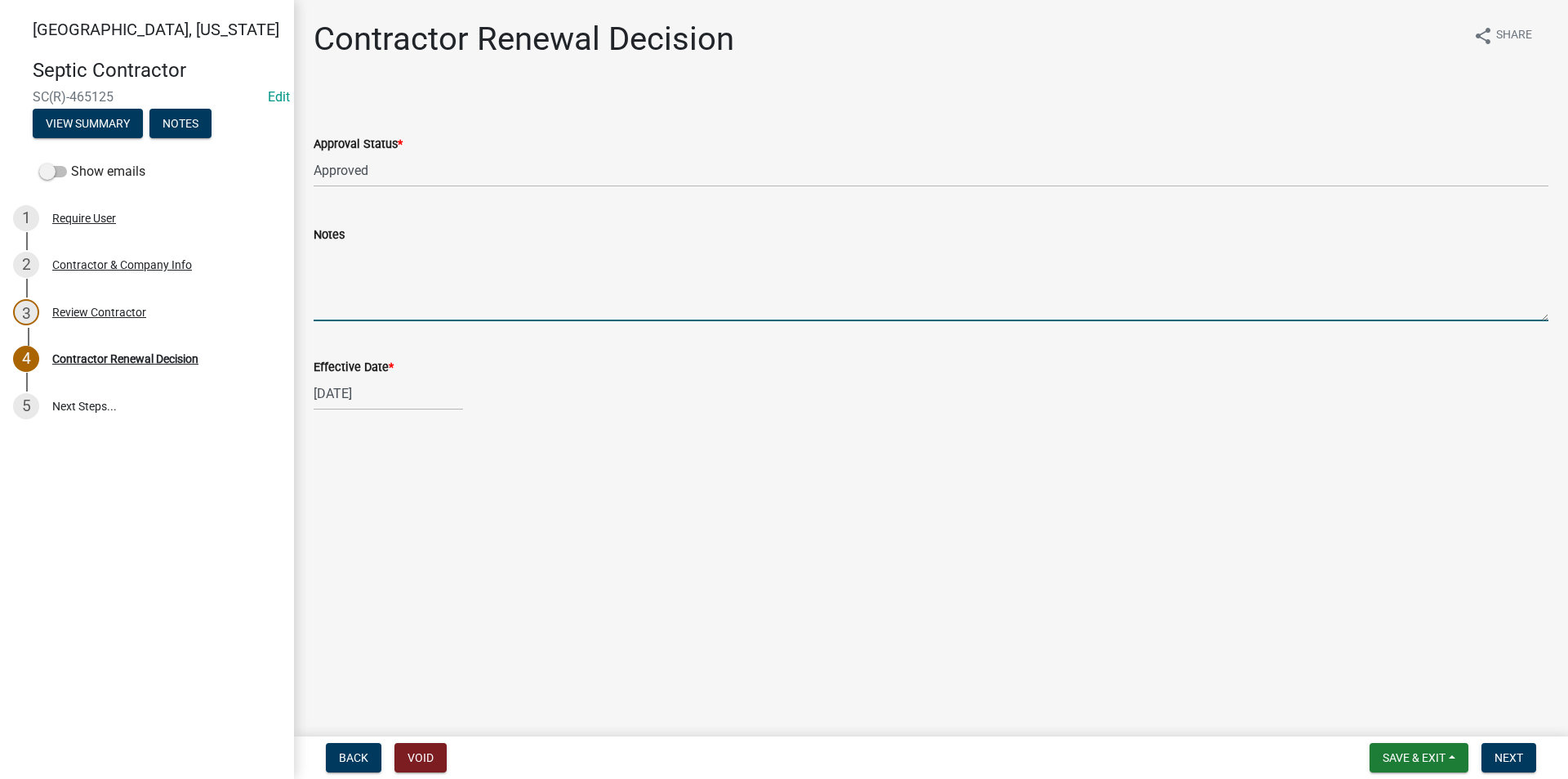
click at [371, 285] on textarea "Notes" at bounding box center [931, 282] width 1235 height 77
click at [1511, 760] on span "Next" at bounding box center [1508, 757] width 29 height 13
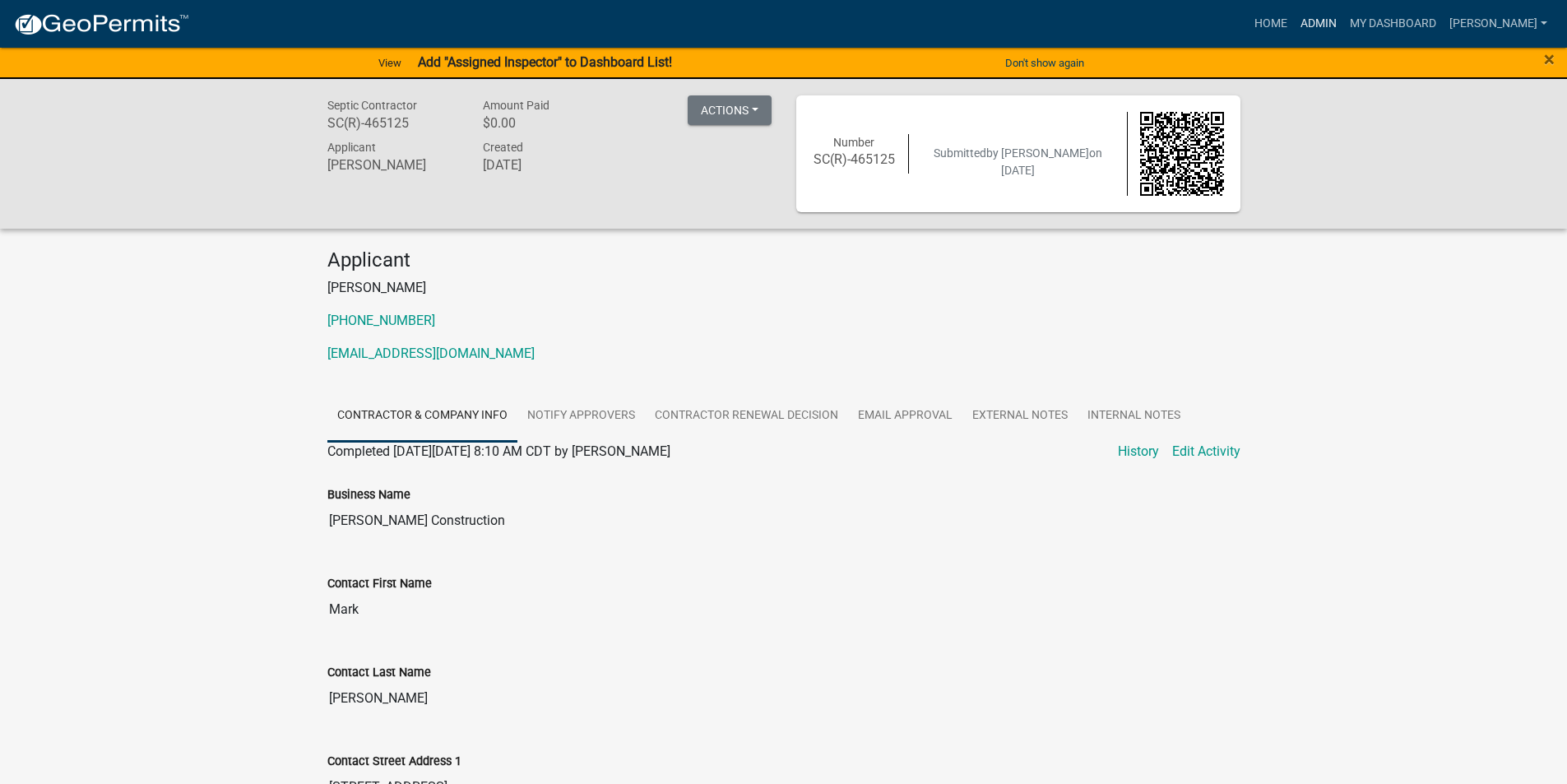
click at [1315, 29] on link "Admin" at bounding box center [1318, 23] width 49 height 31
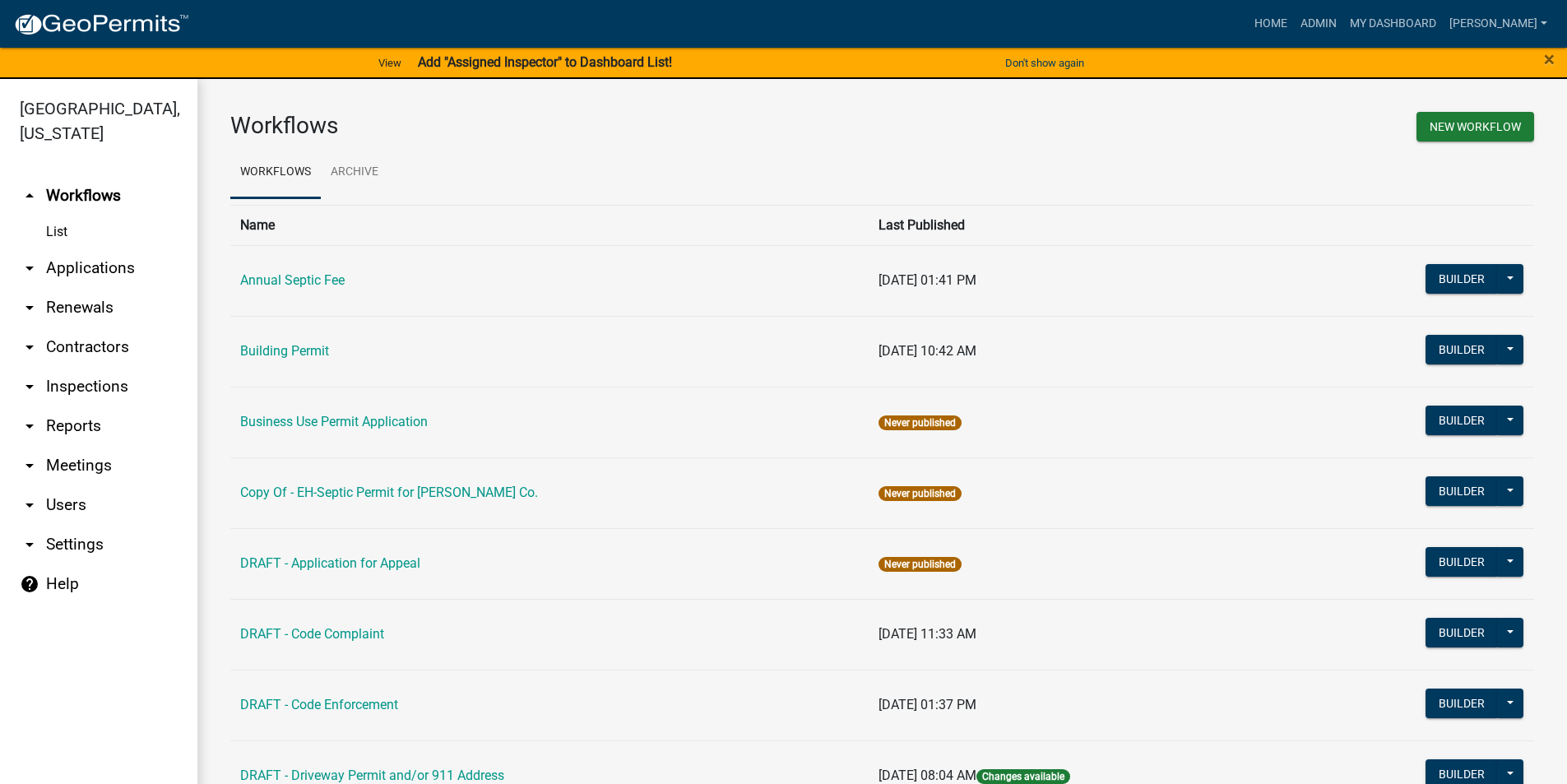
click at [82, 329] on link "arrow_drop_down Contractors" at bounding box center [98, 346] width 197 height 39
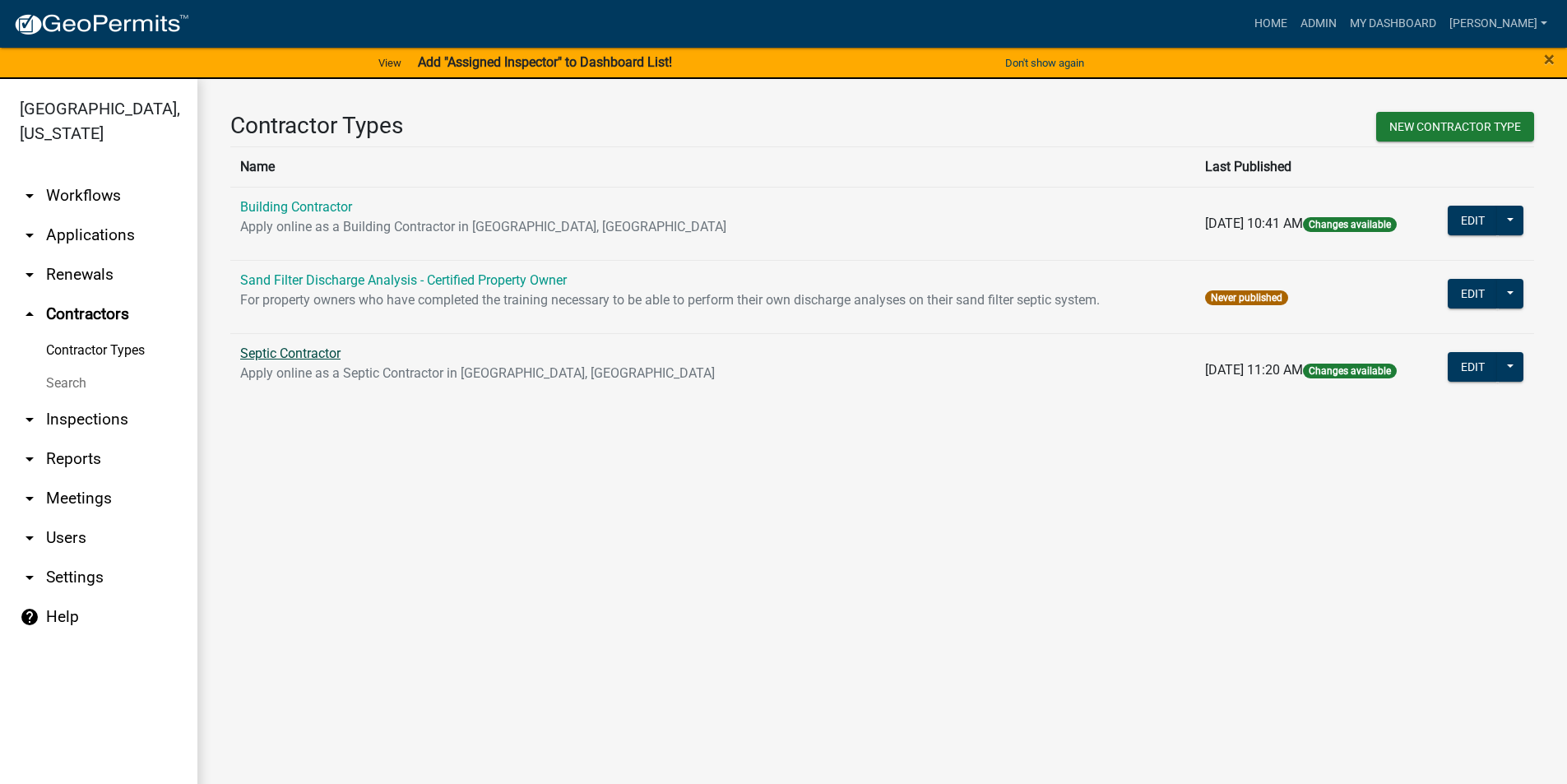
click at [278, 350] on link "Septic Contractor" at bounding box center [290, 353] width 100 height 16
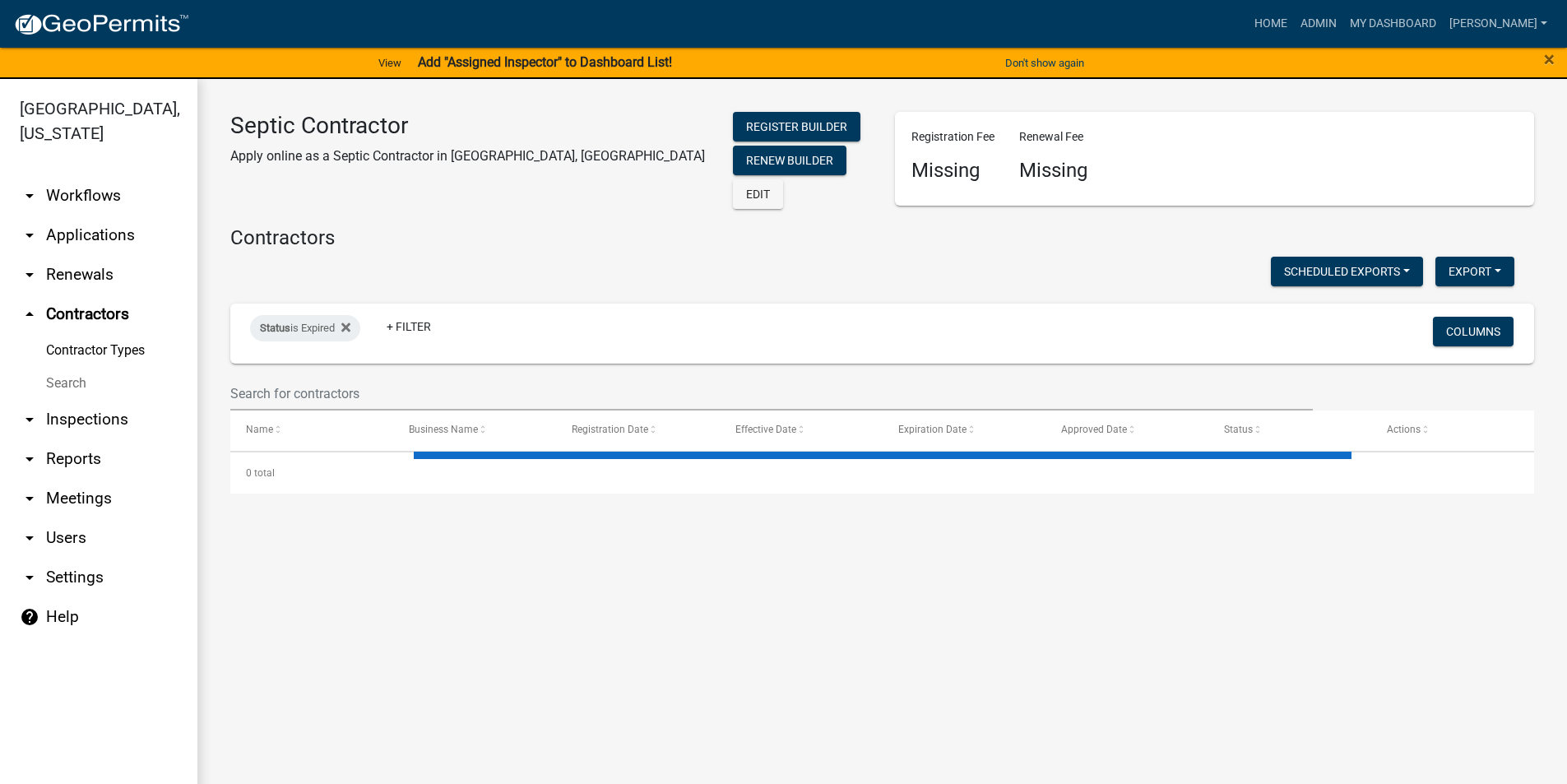
select select "3: 100"
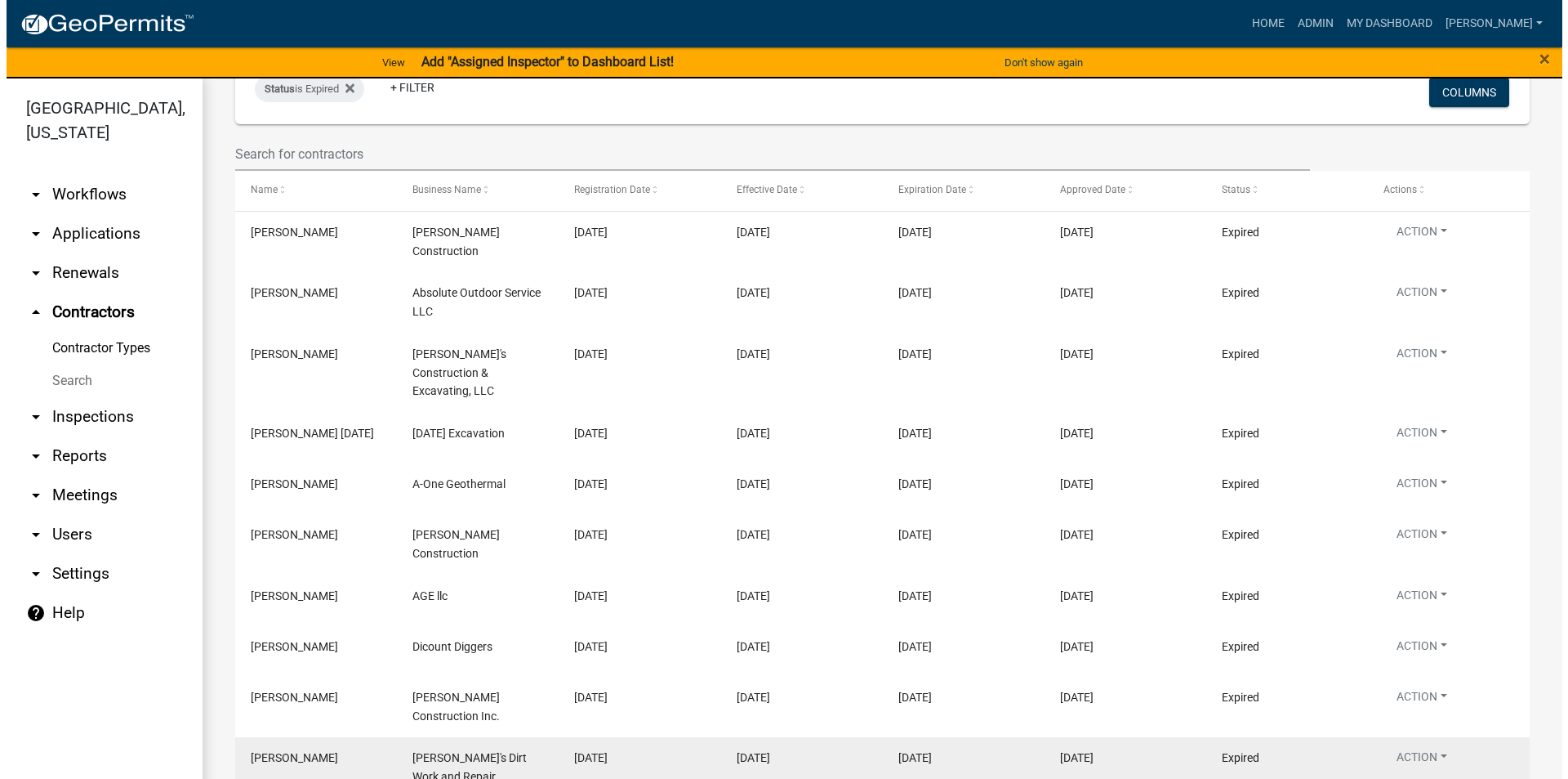
scroll to position [197, 0]
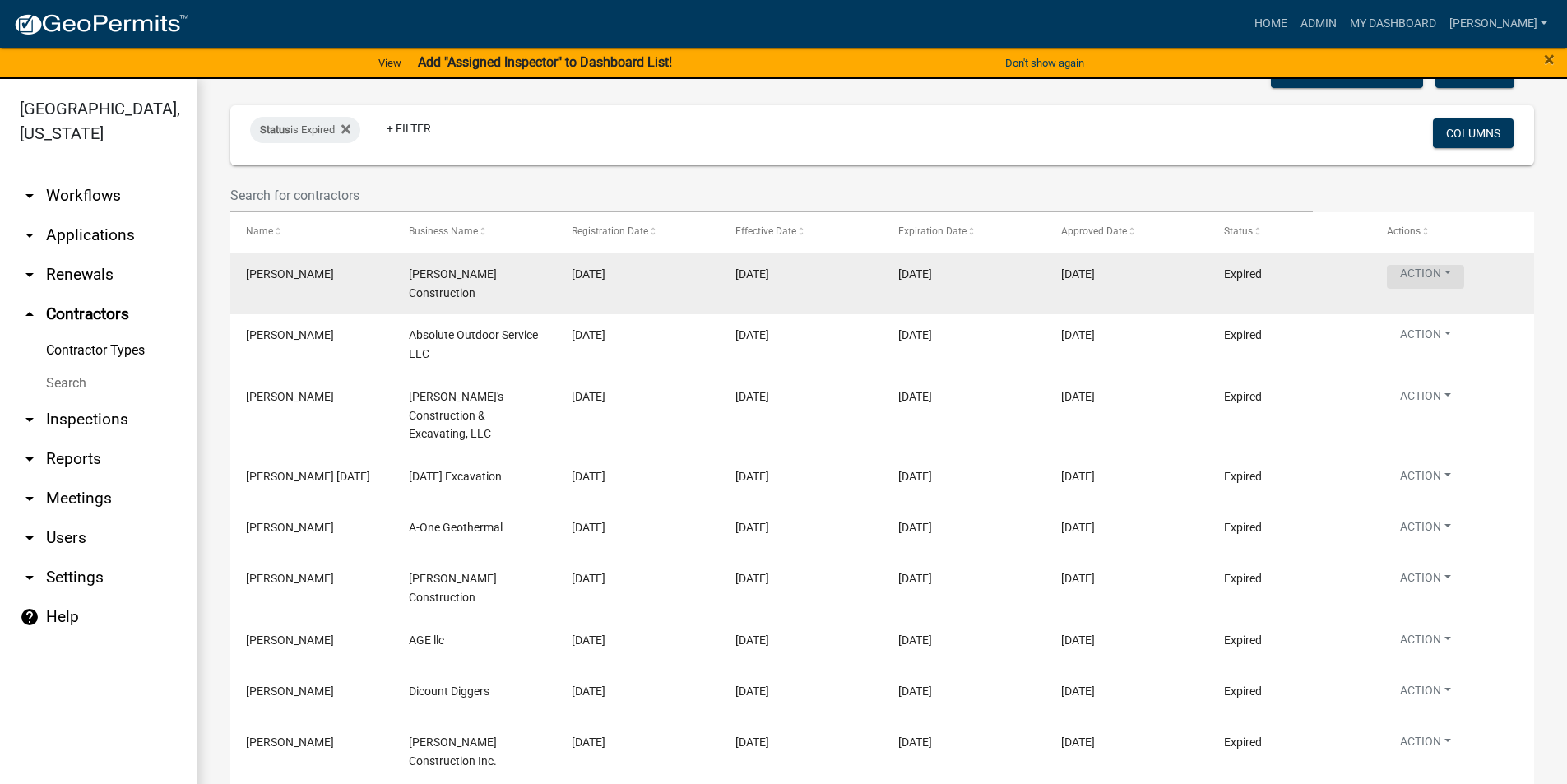
click at [1425, 271] on button "Action" at bounding box center [1425, 277] width 77 height 24
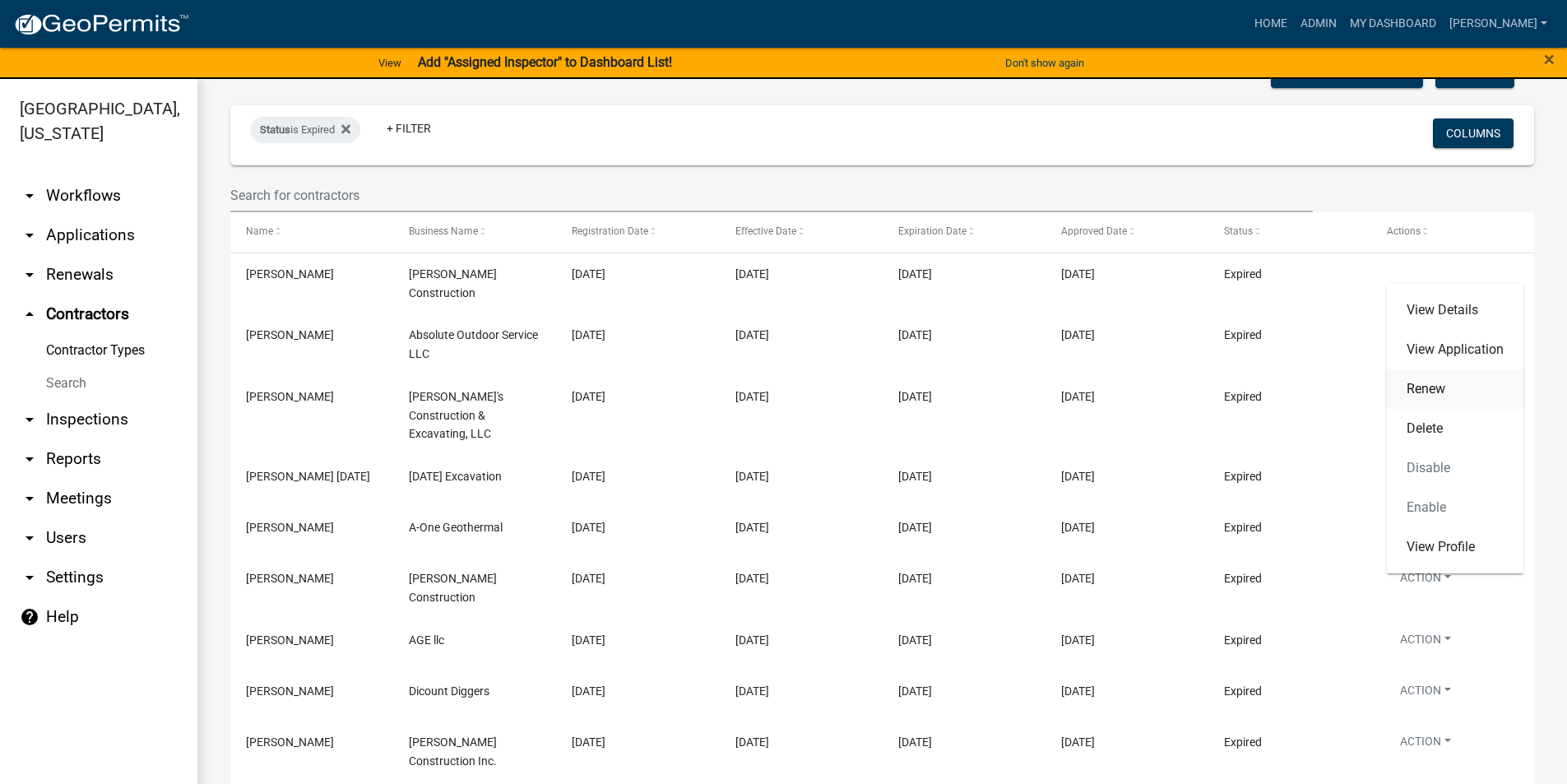
click at [1439, 393] on link "Renew" at bounding box center [1455, 388] width 137 height 39
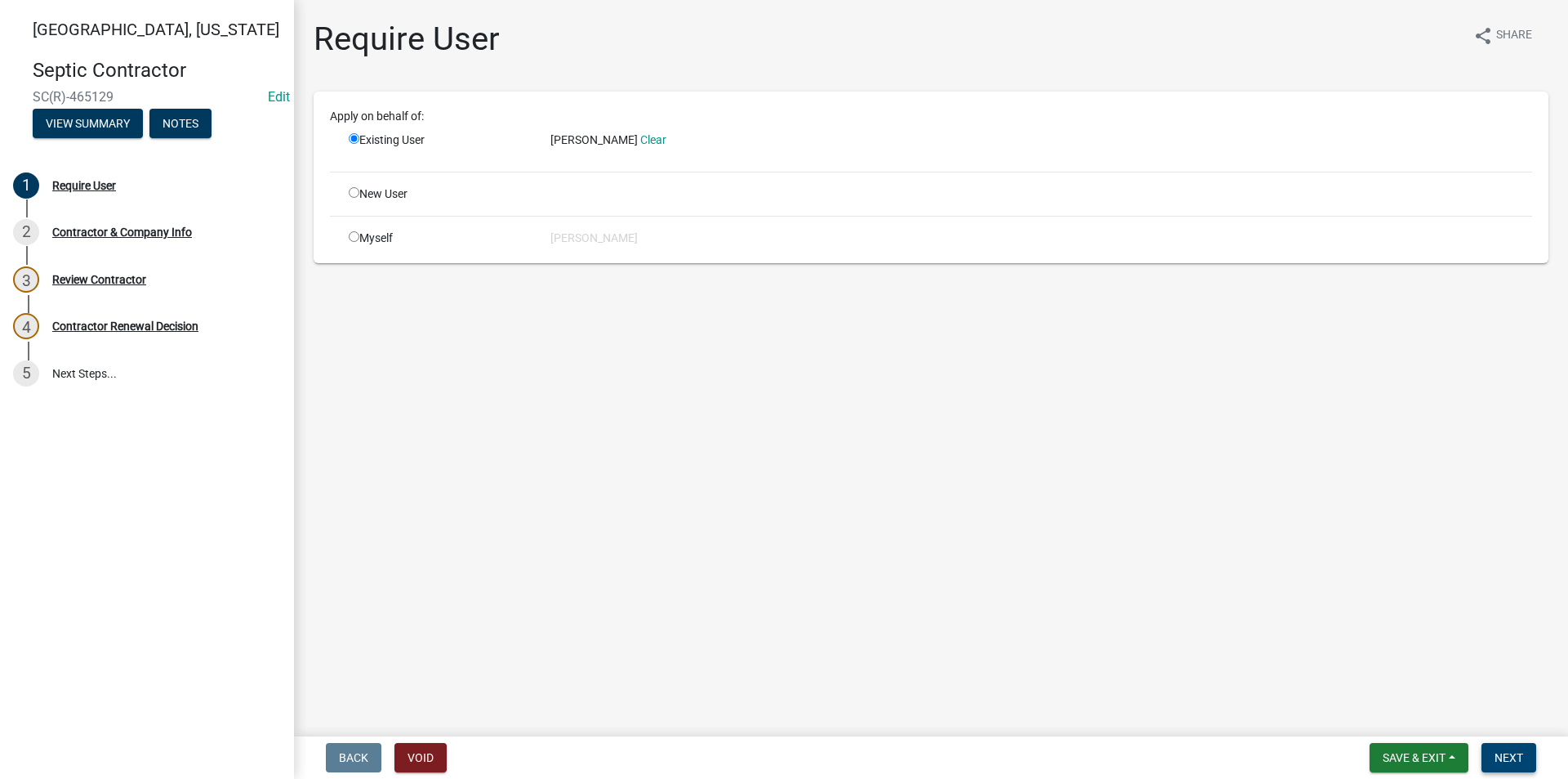
click at [1517, 758] on span "Next" at bounding box center [1508, 757] width 29 height 13
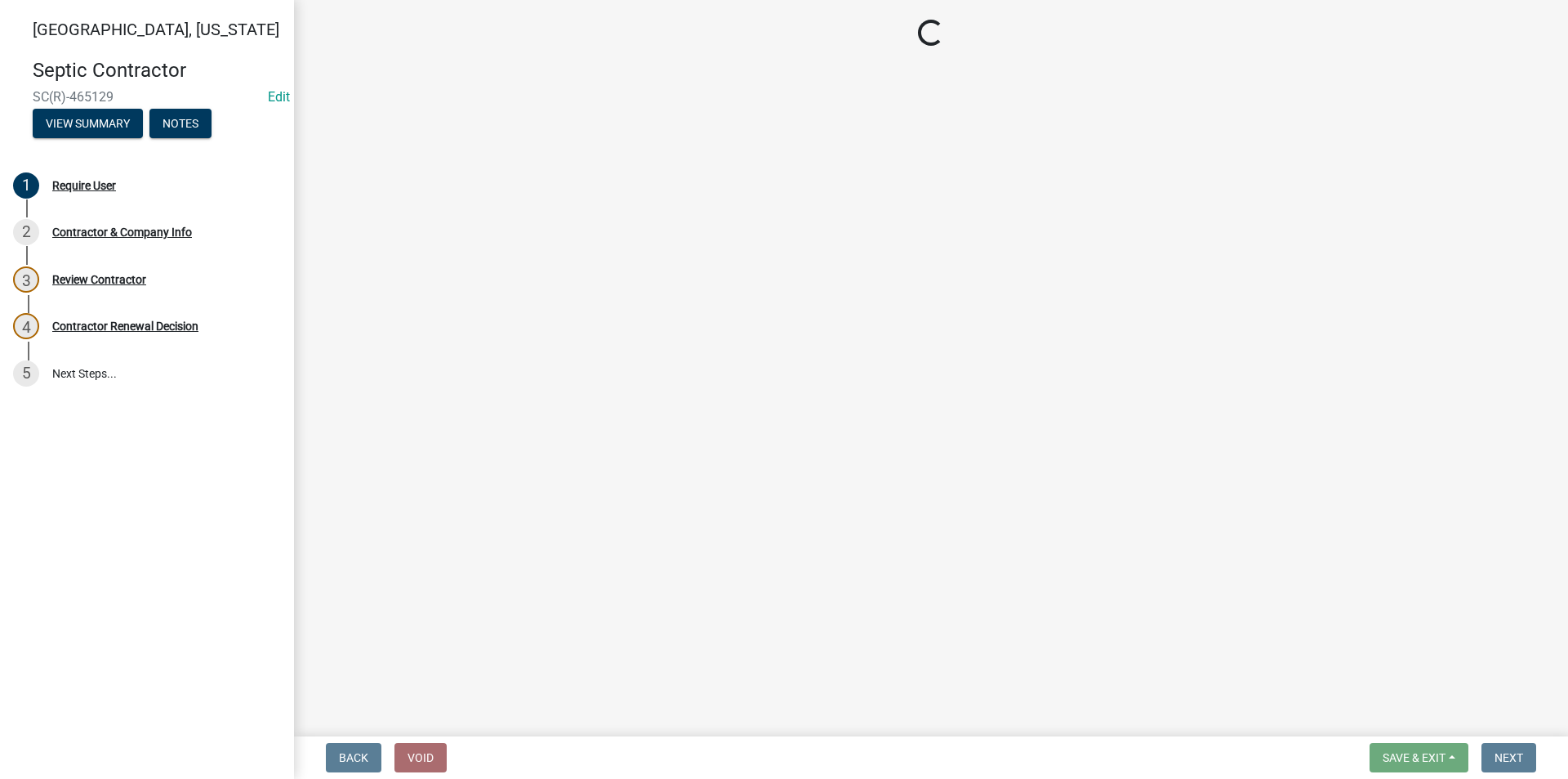
select select "IA"
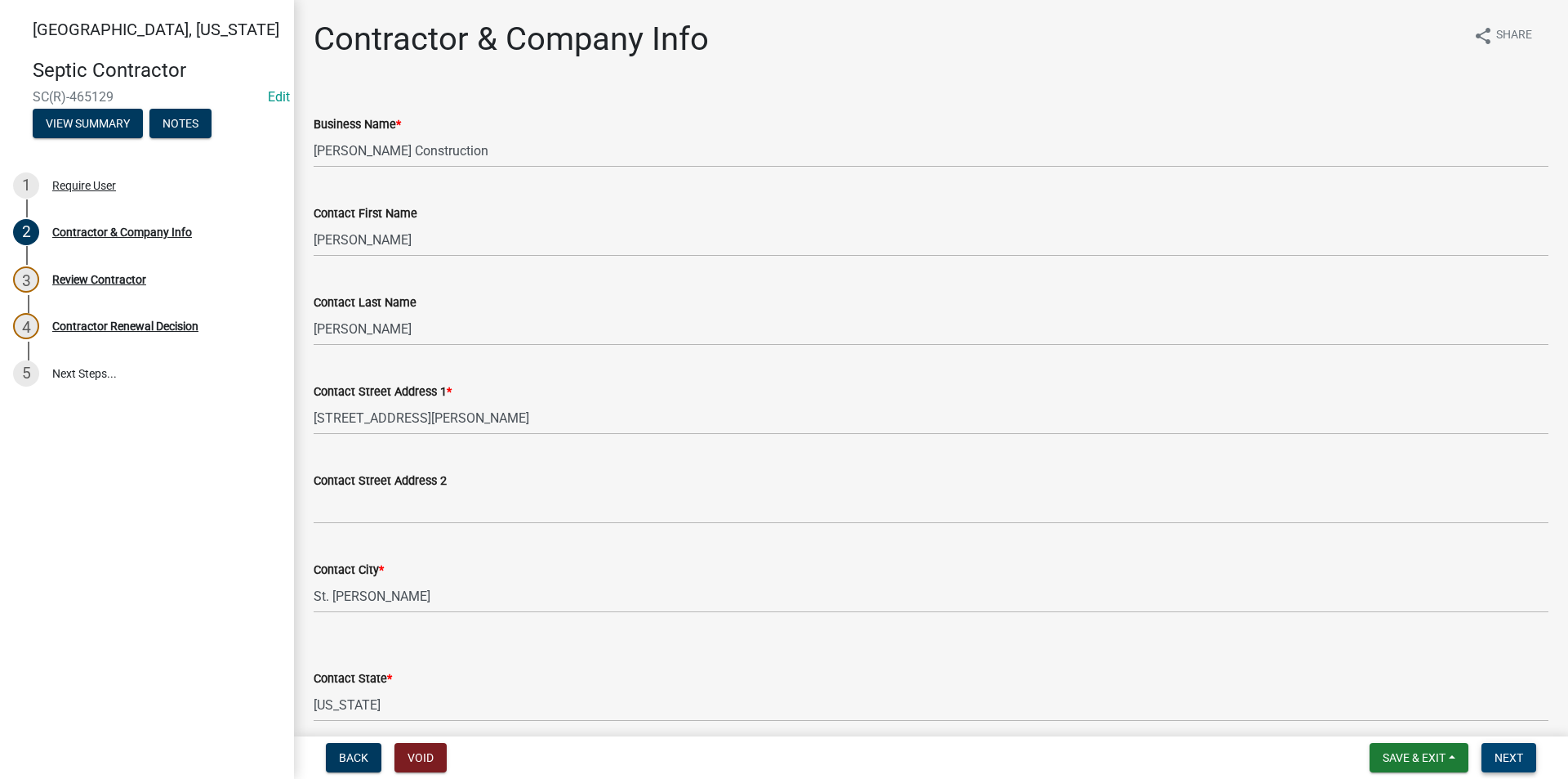
click at [1517, 758] on span "Next" at bounding box center [1508, 757] width 29 height 13
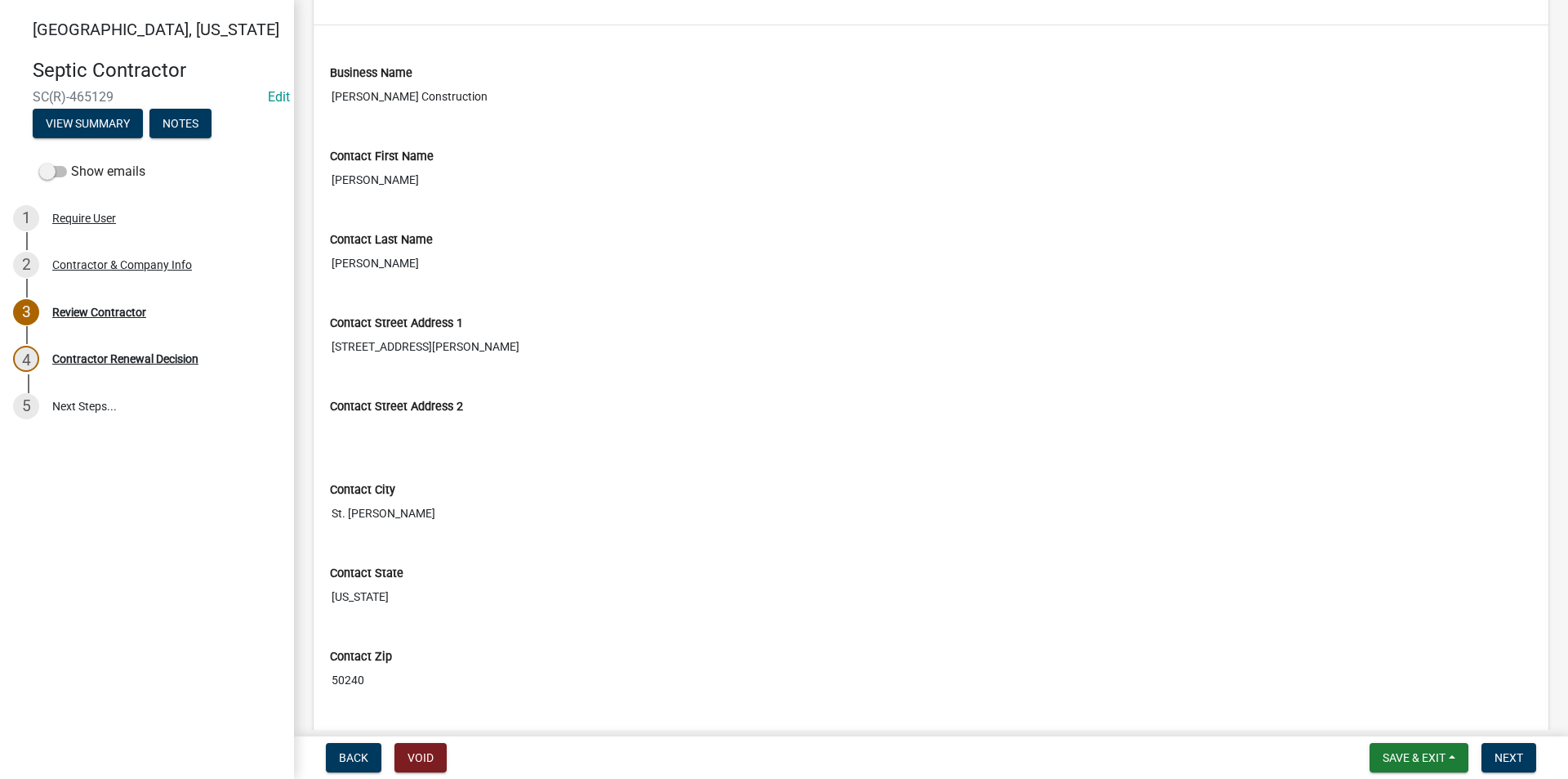
scroll to position [327, 0]
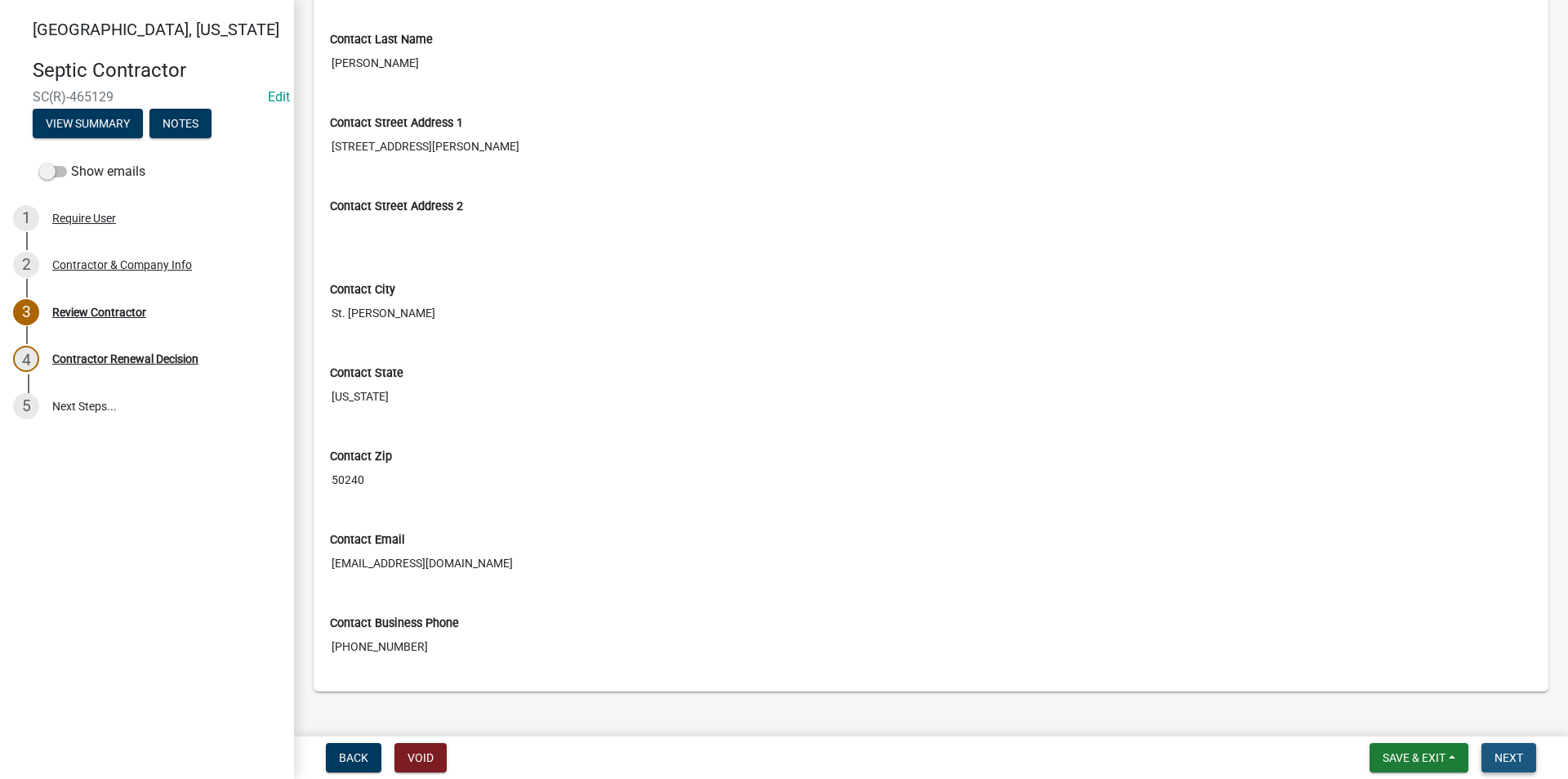
click at [1504, 758] on span "Next" at bounding box center [1508, 757] width 29 height 13
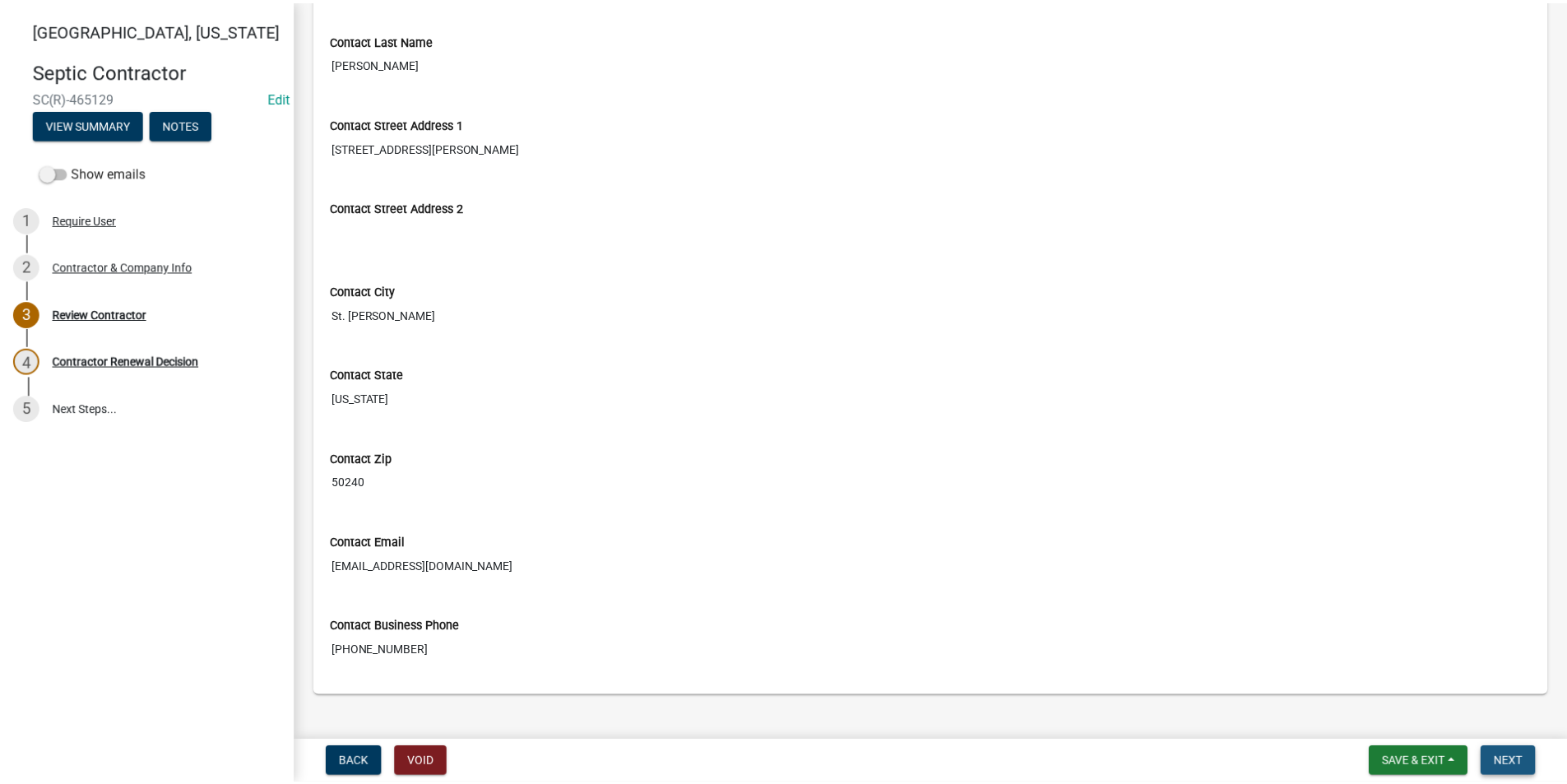
scroll to position [0, 0]
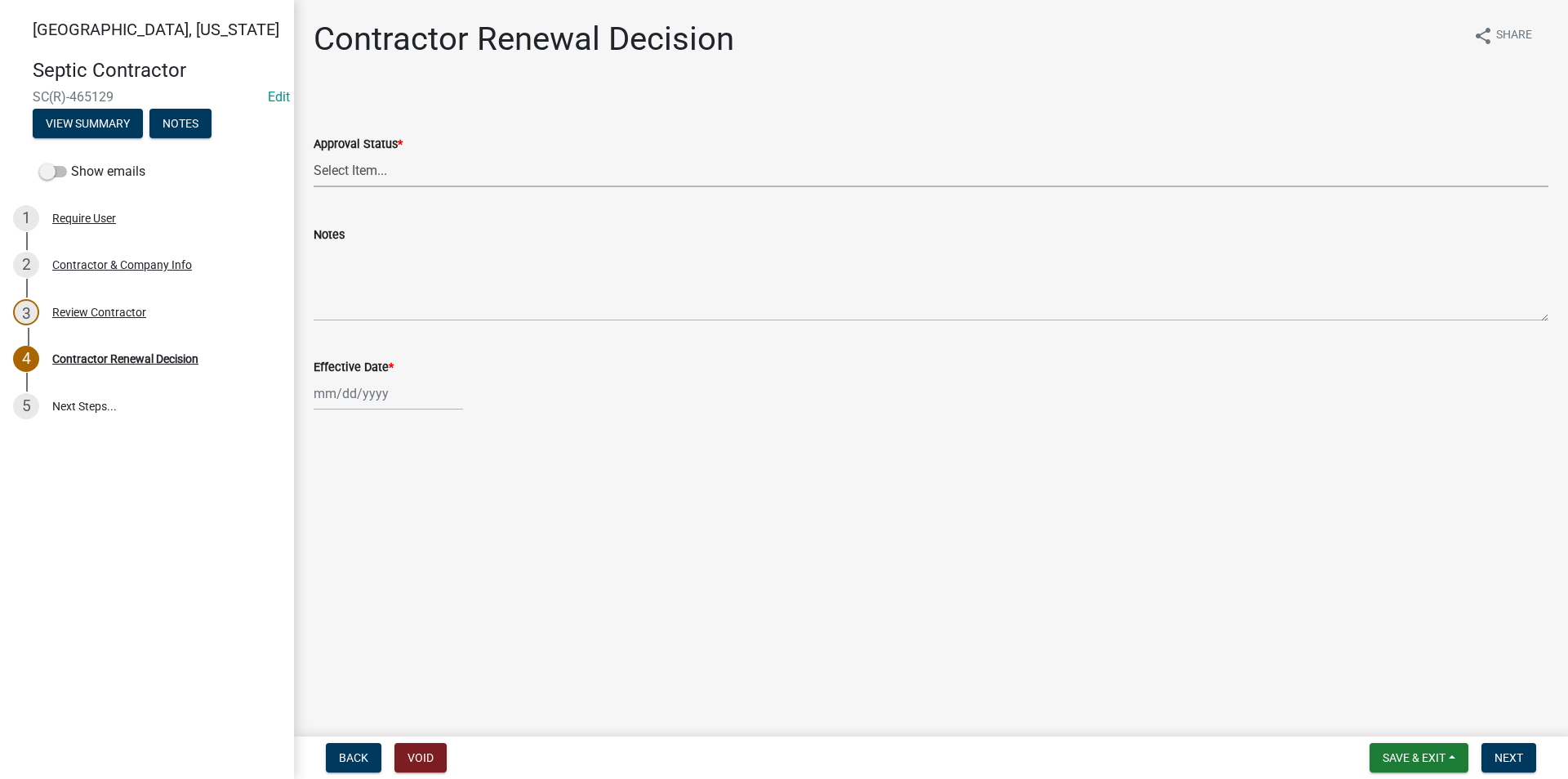
click at [333, 167] on select "Select Item... Approved Denied" at bounding box center [931, 171] width 1235 height 34
click at [314, 154] on select "Select Item... Approved Denied" at bounding box center [931, 171] width 1235 height 34
select select "30db8998-795d-4bbe-8e49-f1ade8865815"
select select "8"
select select "2025"
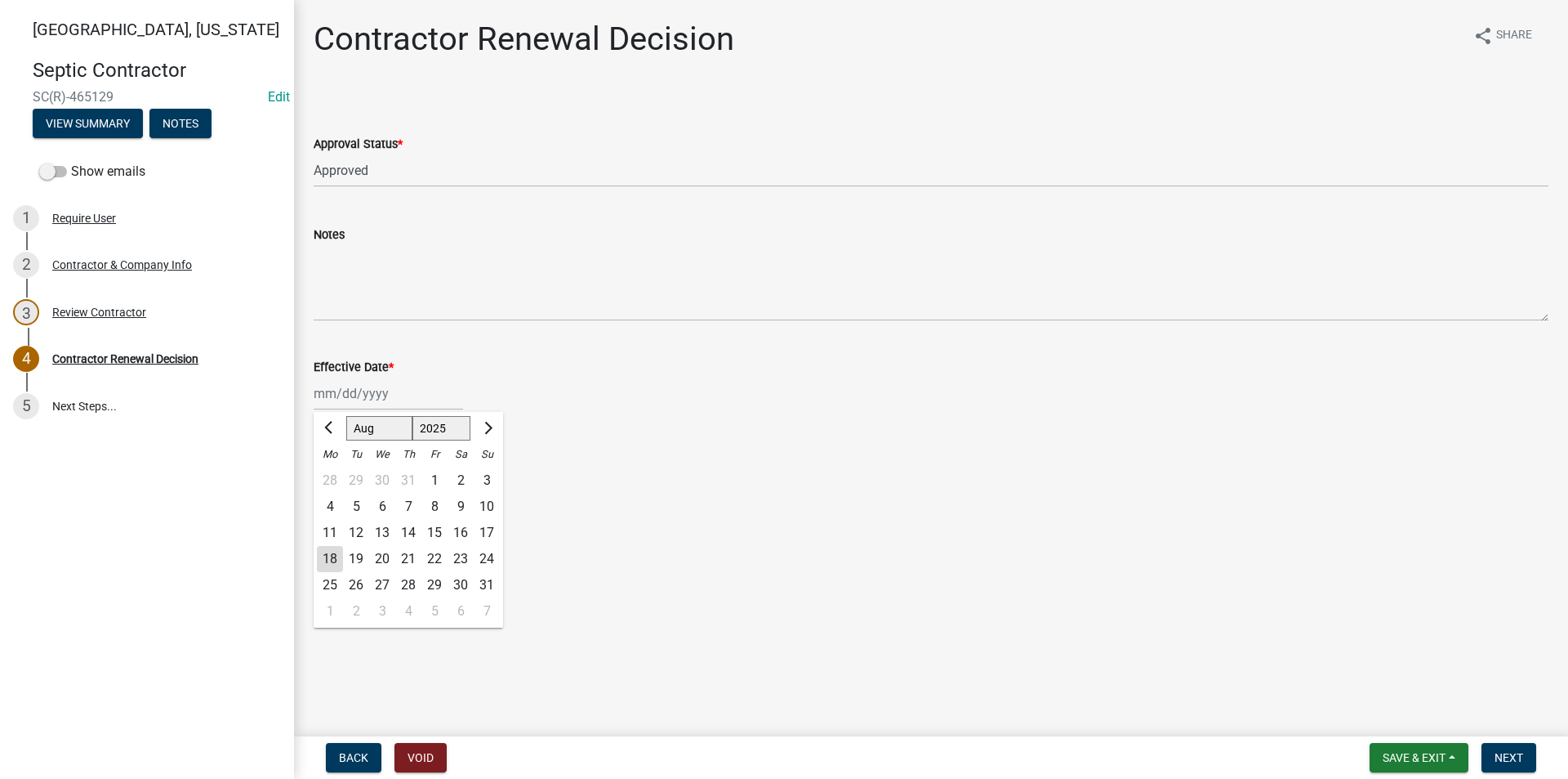
click at [368, 393] on div "Jan Feb Mar Apr May Jun Jul Aug Sep Oct Nov Dec 1525 1526 1527 1528 1529 1530 1…" at bounding box center [388, 393] width 150 height 34
click at [329, 556] on div "18" at bounding box center [330, 558] width 26 height 26
type input "[DATE]"
click at [1497, 753] on span "Next" at bounding box center [1508, 757] width 29 height 13
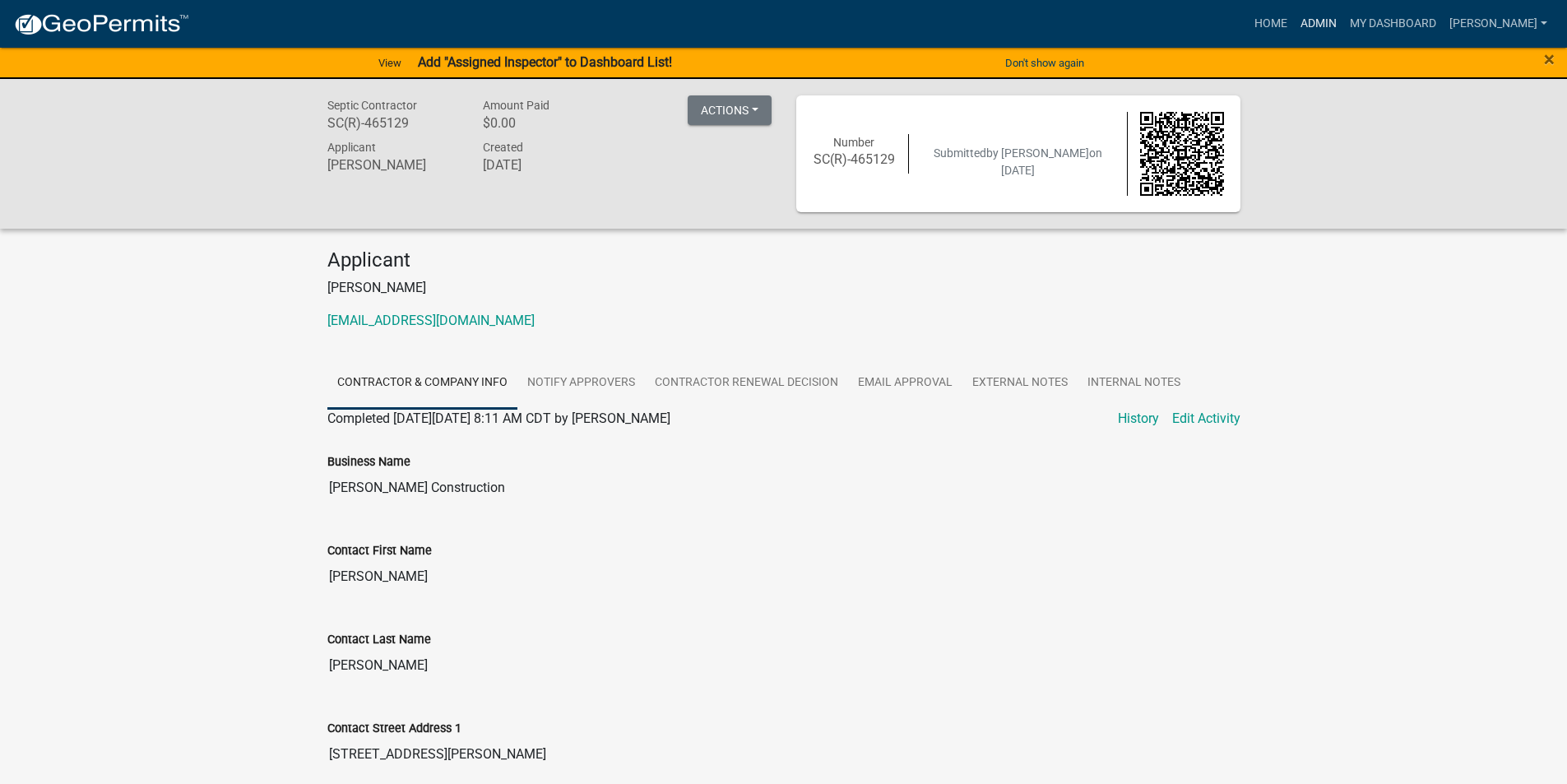
click at [1328, 25] on link "Admin" at bounding box center [1318, 23] width 49 height 31
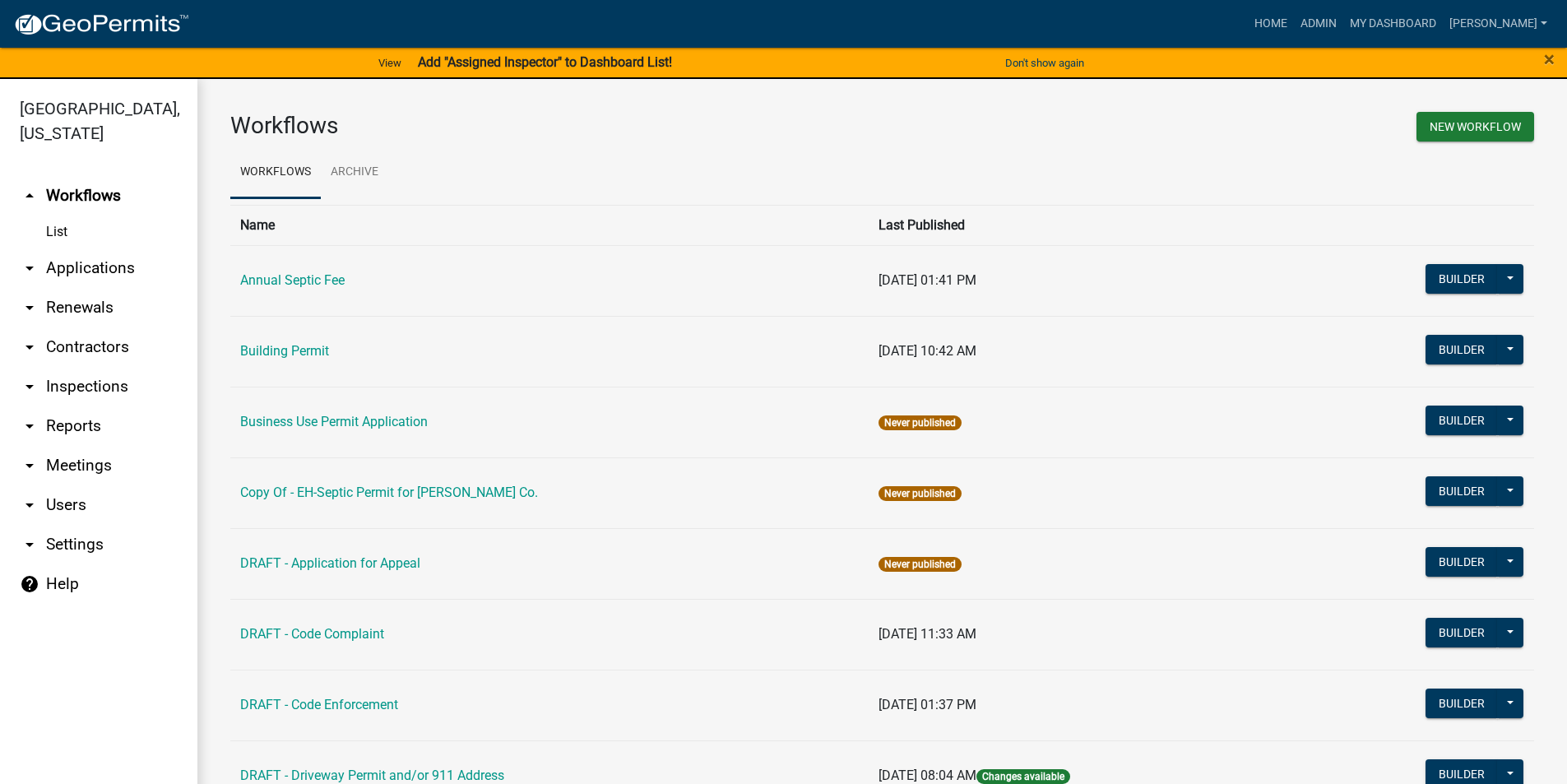
click at [93, 327] on link "arrow_drop_down Contractors" at bounding box center [98, 346] width 197 height 39
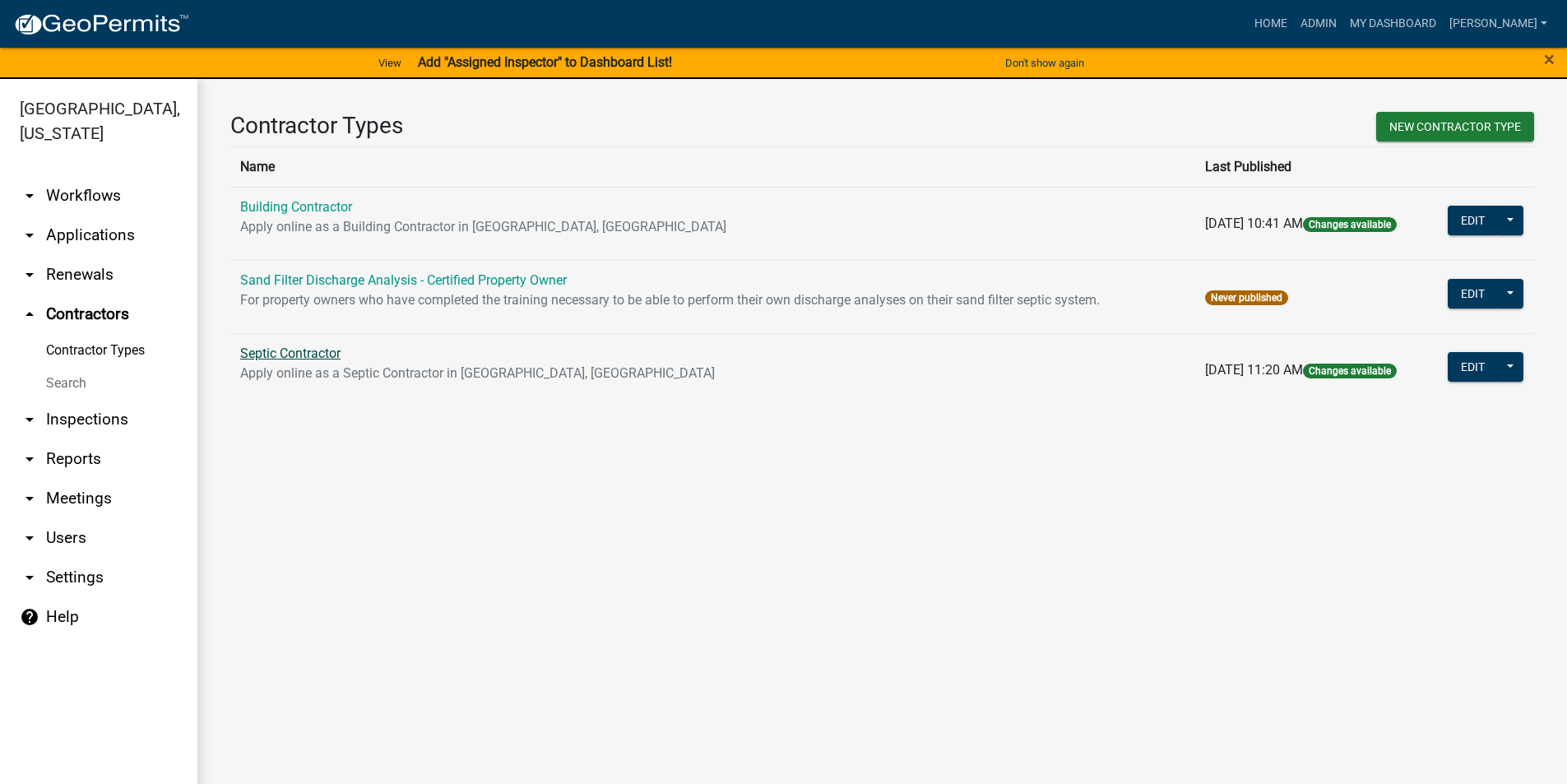
click at [305, 355] on link "Septic Contractor" at bounding box center [290, 353] width 100 height 16
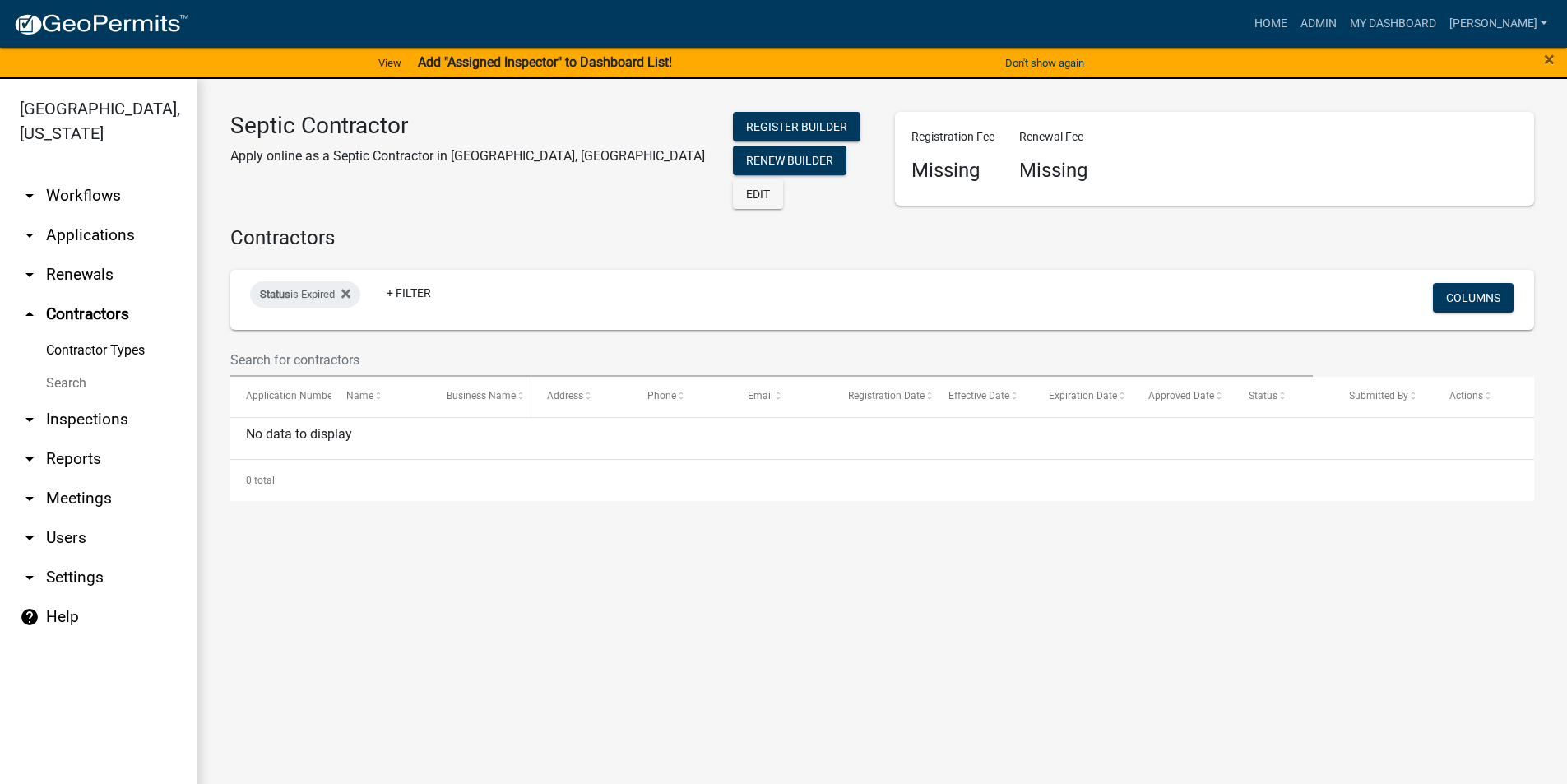
select select "3: 100"
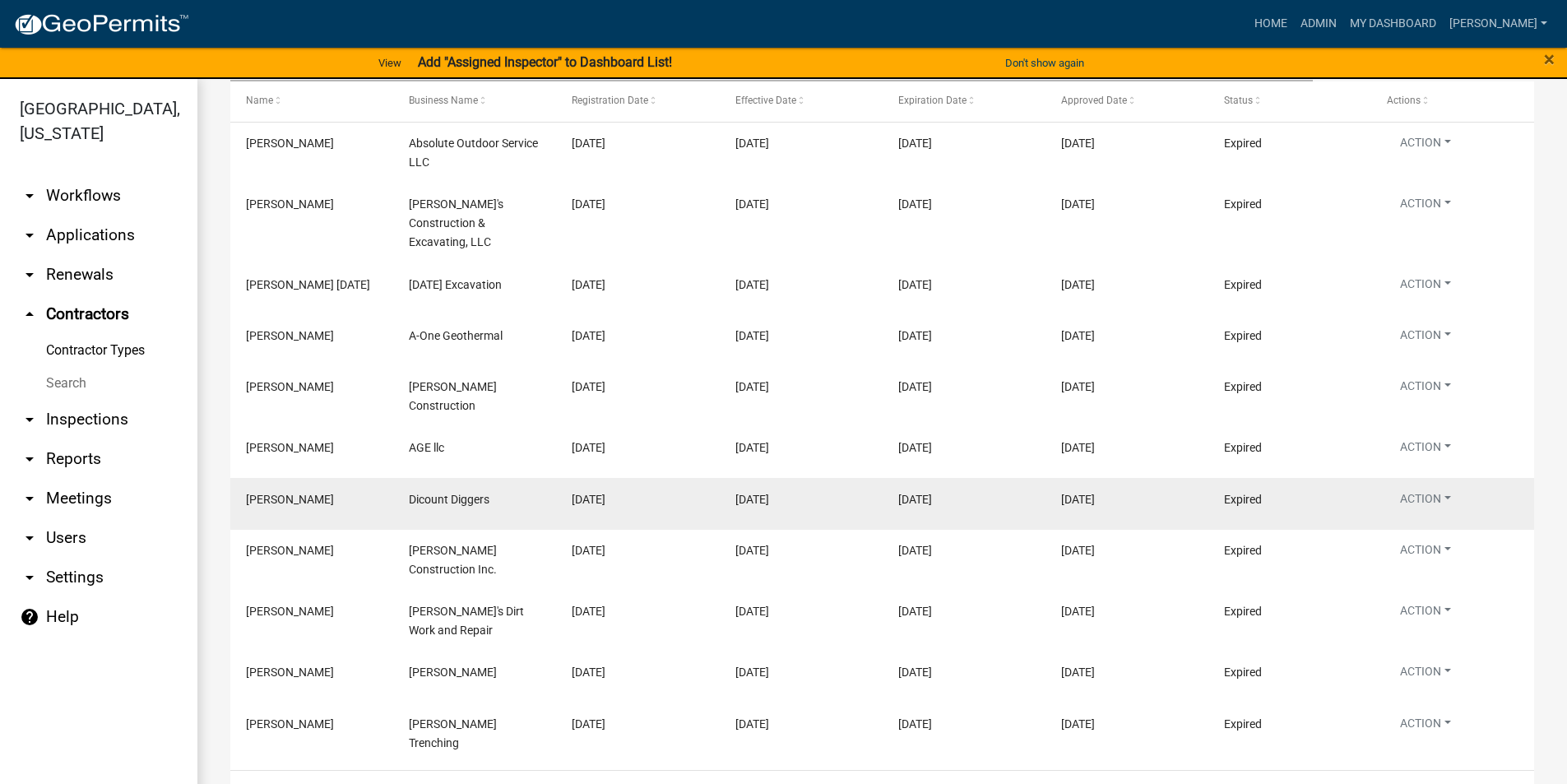
scroll to position [394, 0]
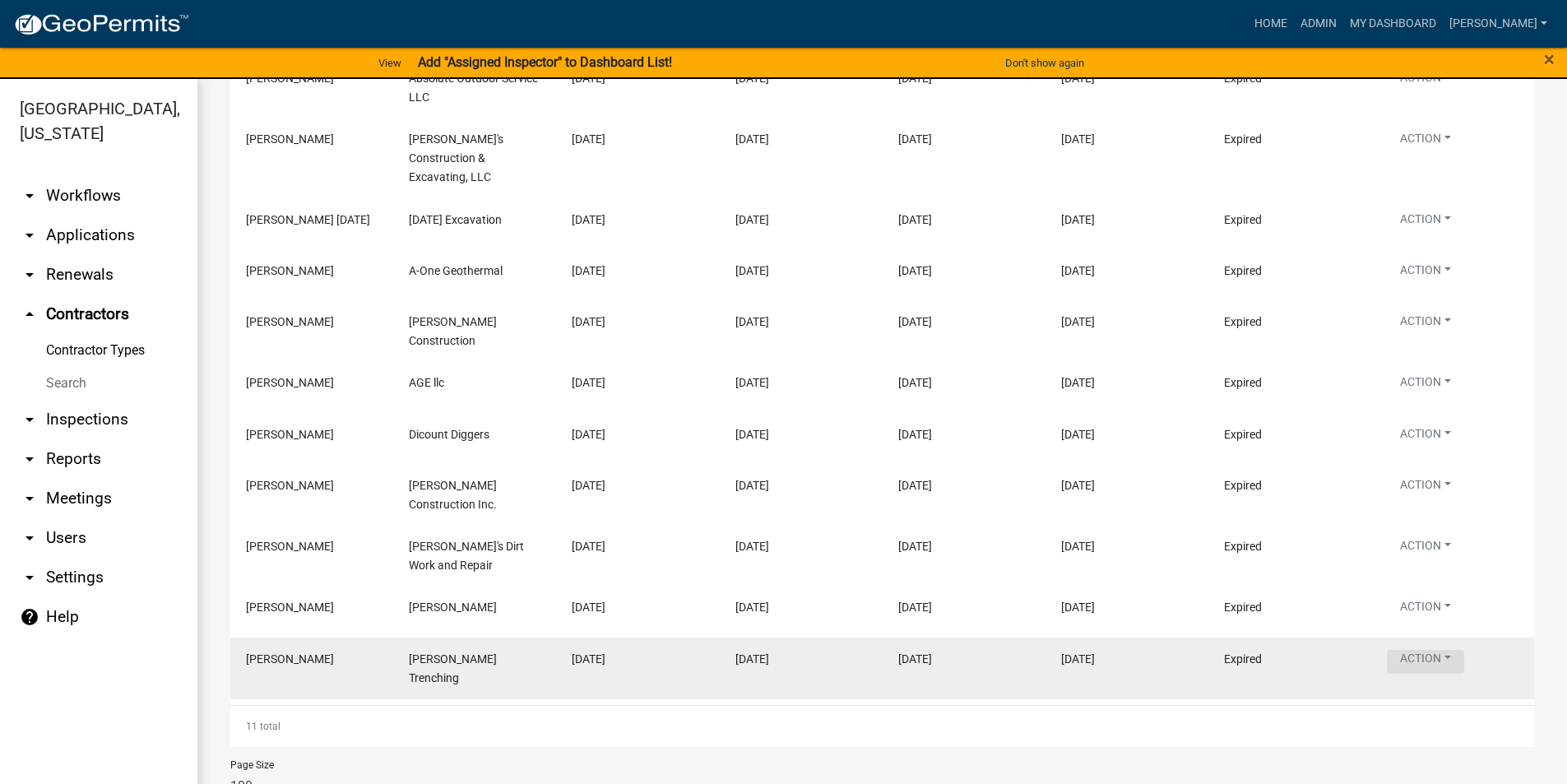
click at [1436, 93] on button "Action" at bounding box center [1425, 81] width 77 height 24
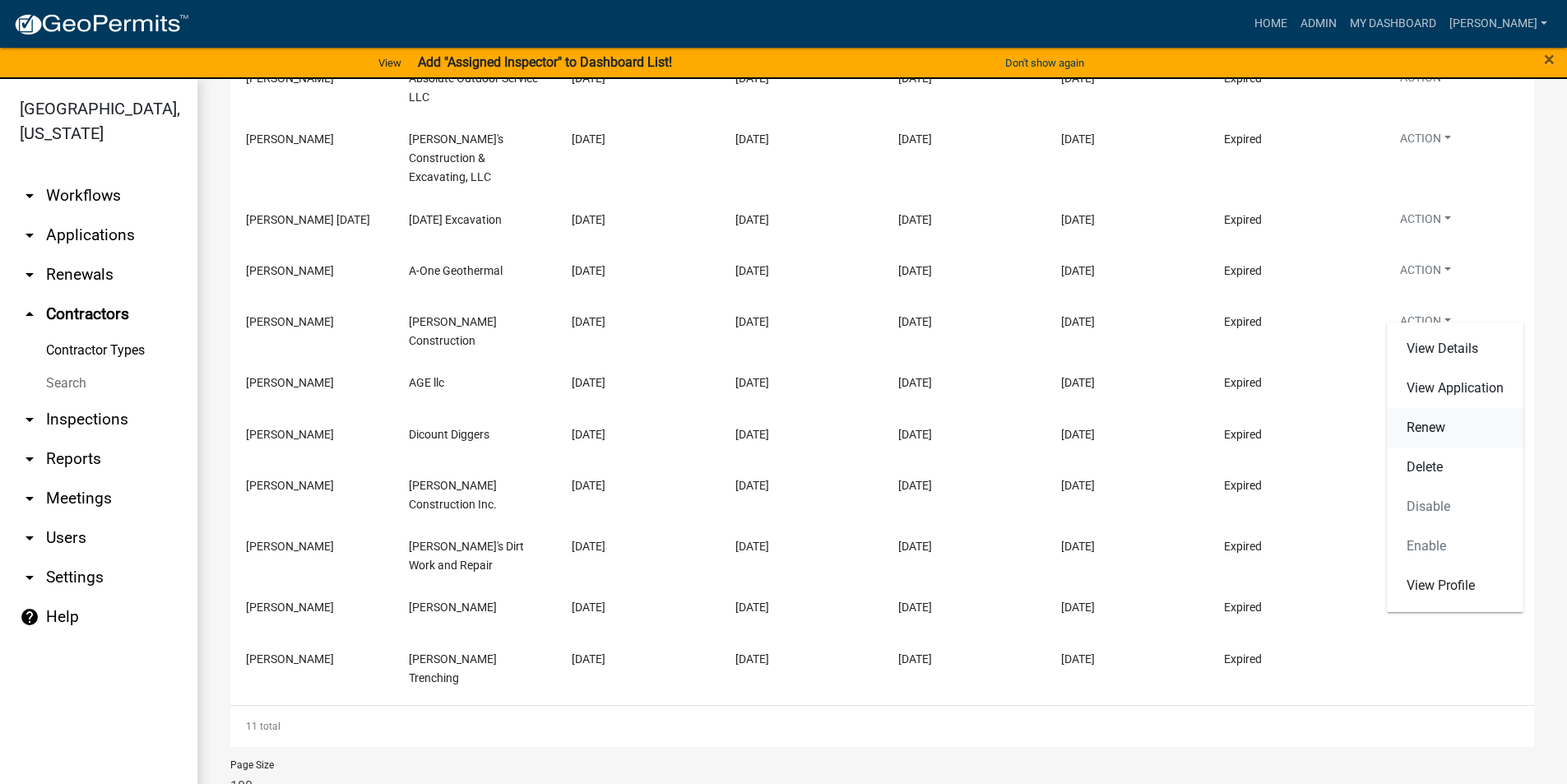
click at [1435, 432] on link "Renew" at bounding box center [1455, 427] width 137 height 39
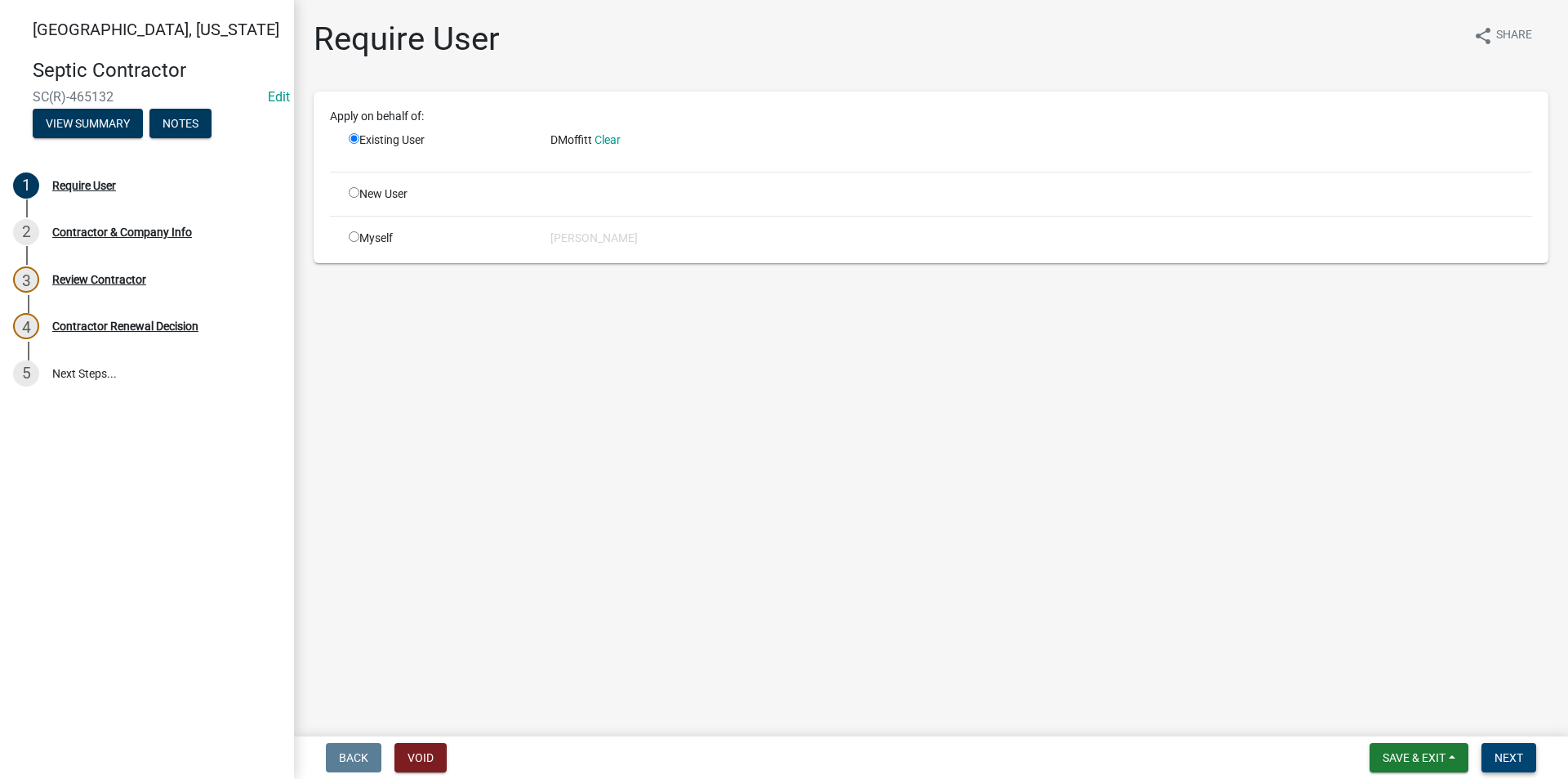
click at [1524, 754] on button "Next" at bounding box center [1508, 758] width 55 height 30
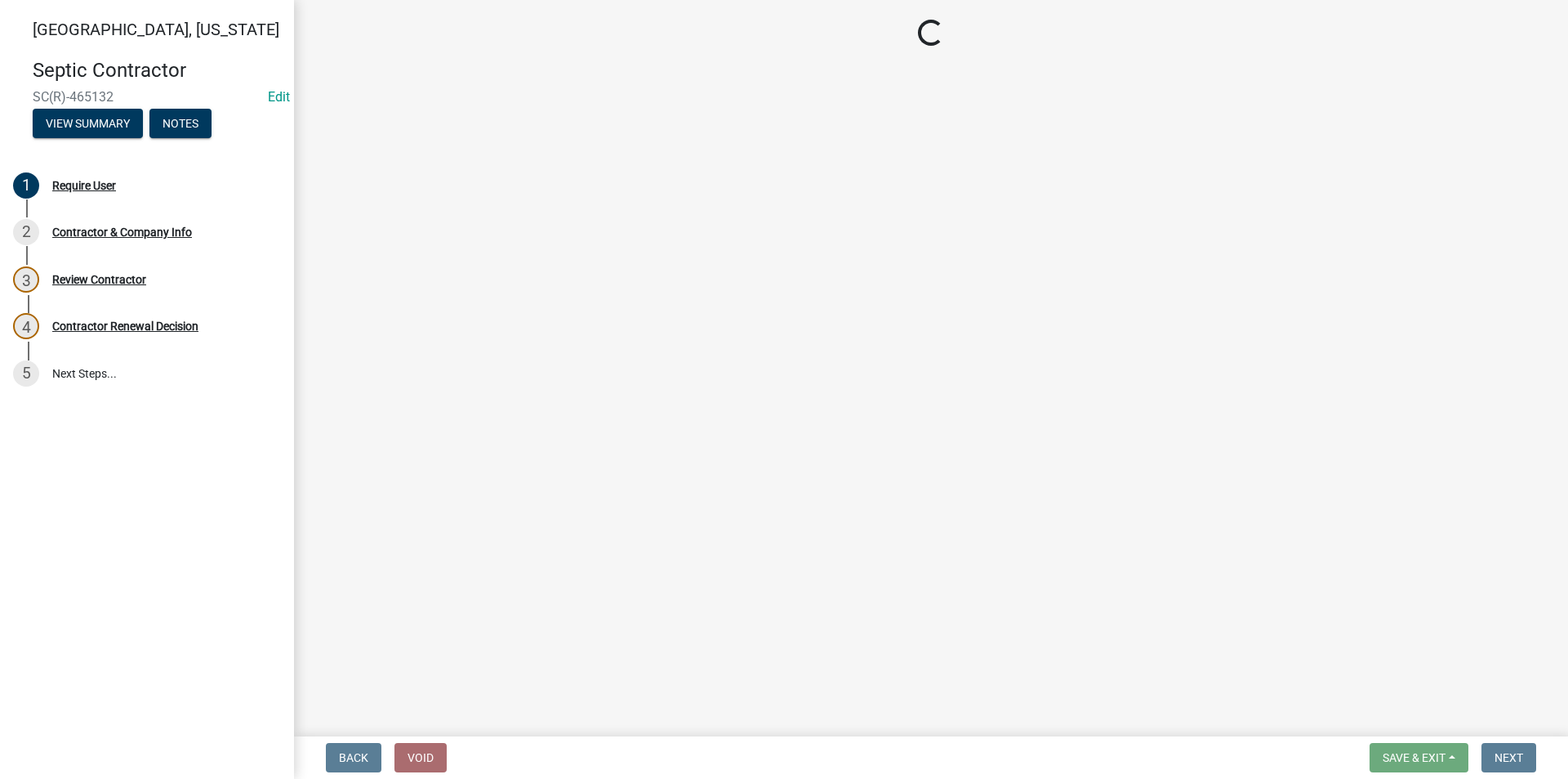
select select "IA"
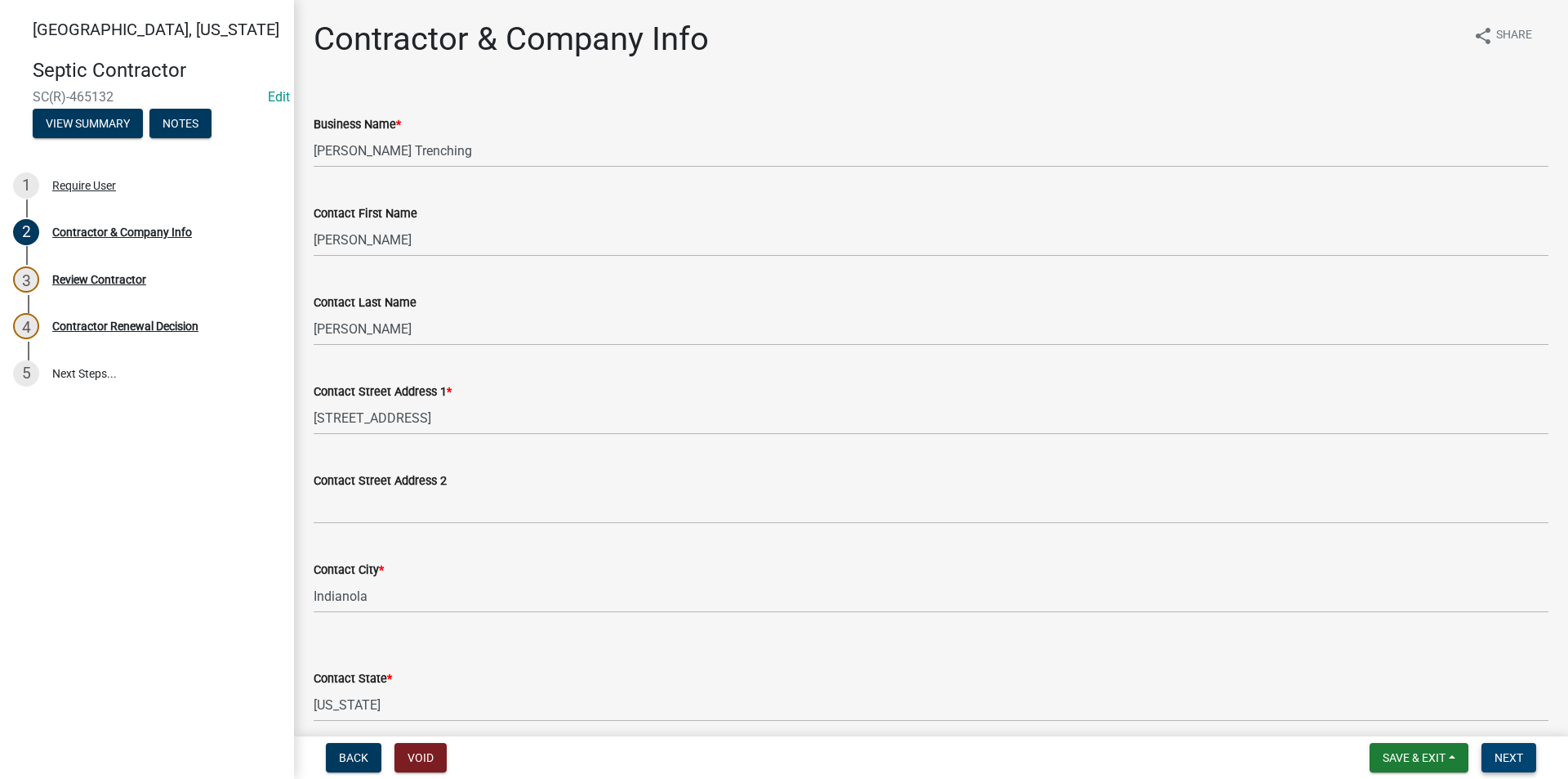
click at [1524, 754] on button "Next" at bounding box center [1508, 758] width 55 height 30
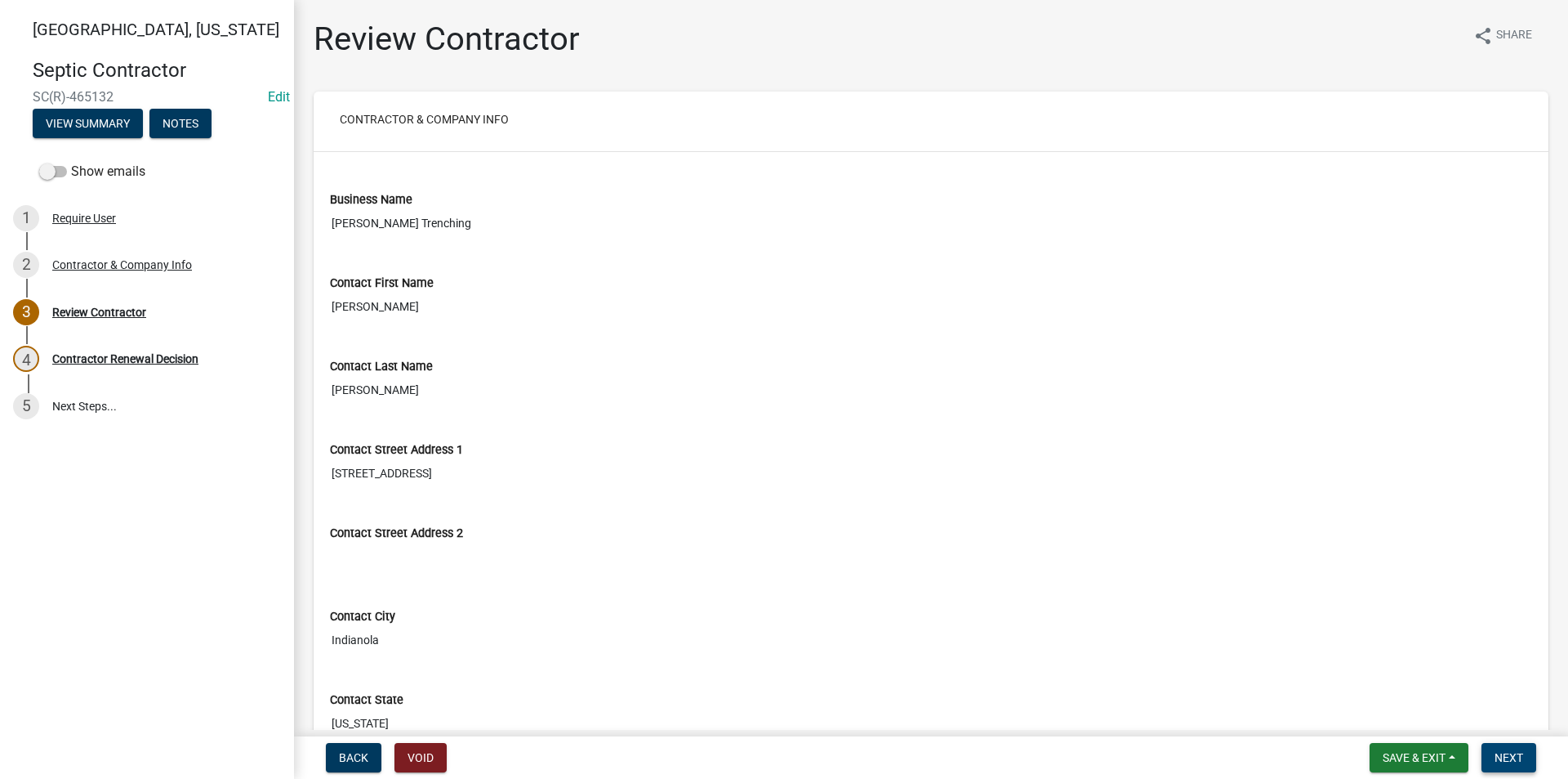
click at [1516, 757] on span "Next" at bounding box center [1508, 757] width 29 height 13
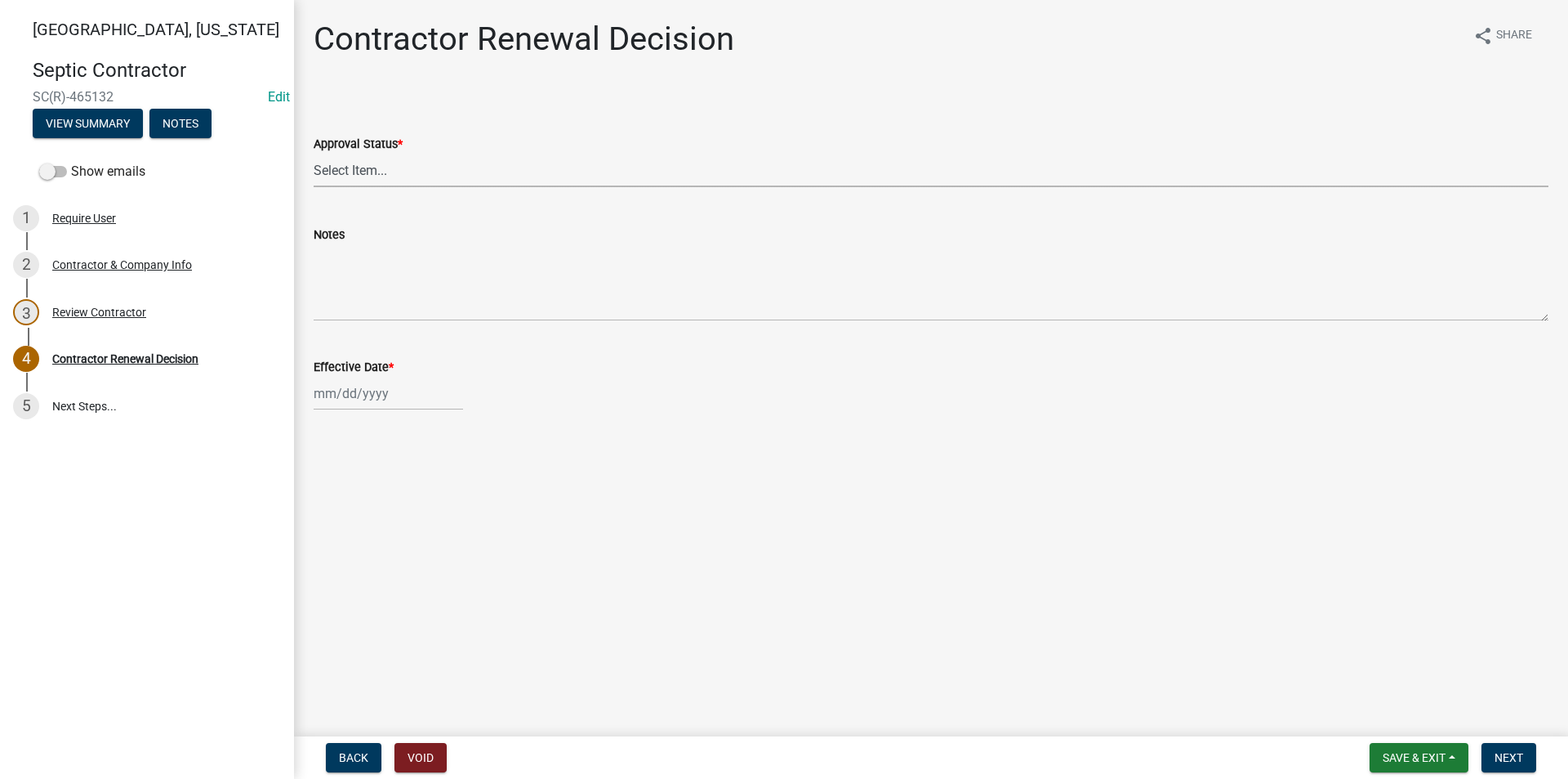
click at [321, 166] on select "Select Item... Approved Denied" at bounding box center [931, 171] width 1235 height 34
click at [314, 154] on select "Select Item... Approved Denied" at bounding box center [931, 171] width 1235 height 34
select select "30db8998-795d-4bbe-8e49-f1ade8865815"
click at [361, 398] on div at bounding box center [388, 393] width 150 height 34
select select "8"
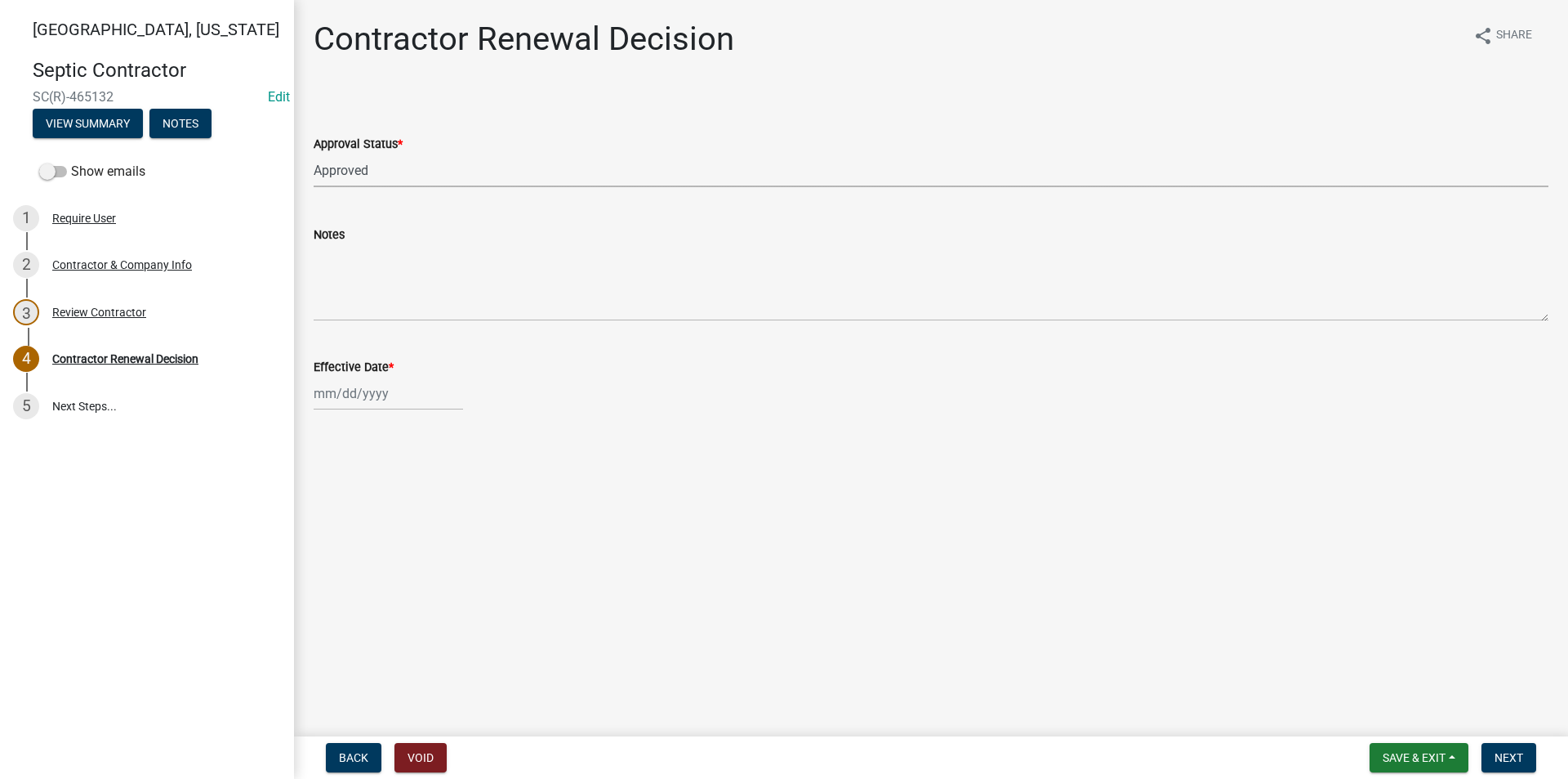
select select "2025"
click at [327, 555] on div "18" at bounding box center [330, 558] width 26 height 26
type input "[DATE]"
click at [1515, 758] on span "Next" at bounding box center [1508, 757] width 29 height 13
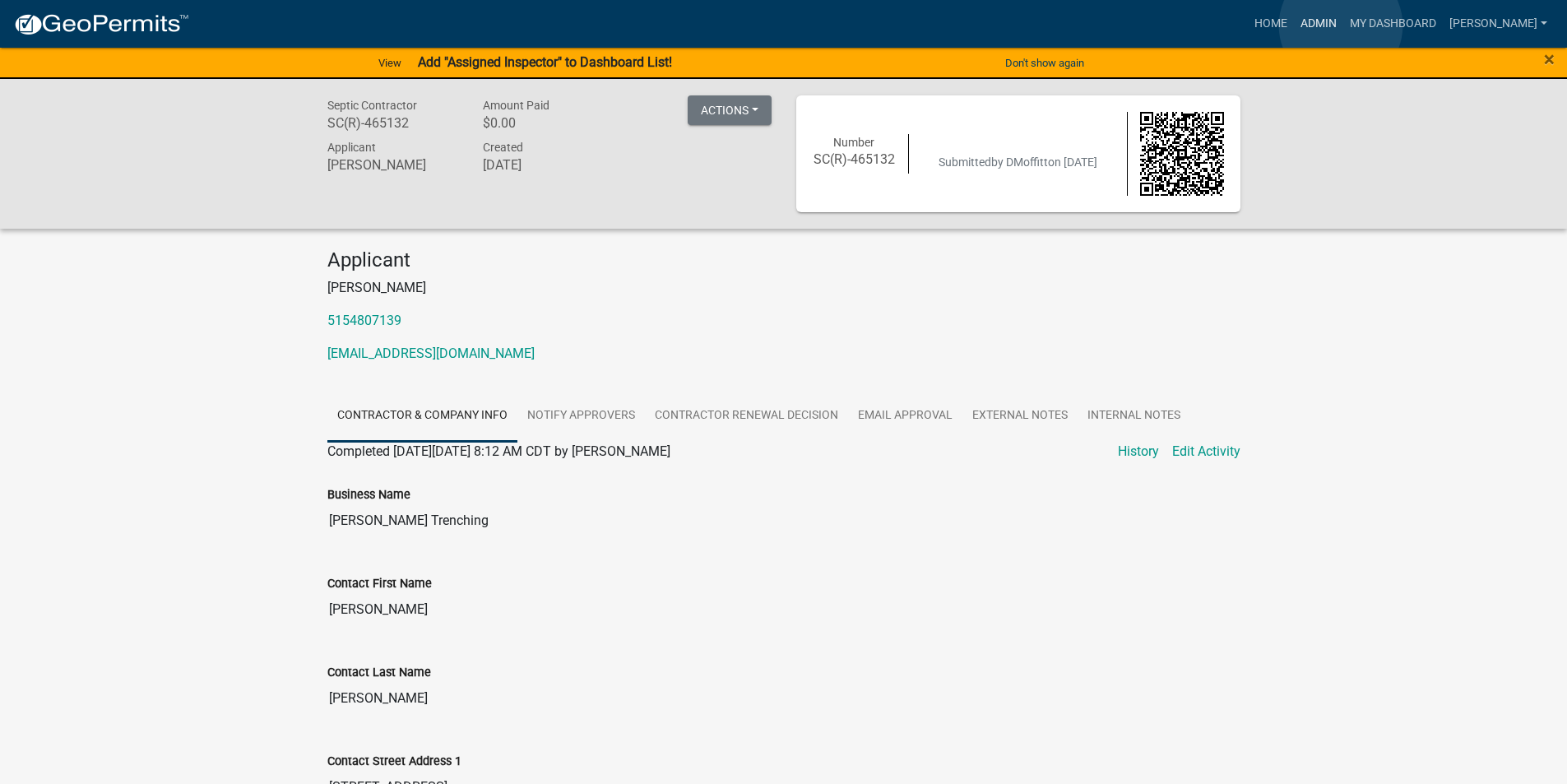
click at [1341, 25] on link "Admin" at bounding box center [1318, 23] width 49 height 31
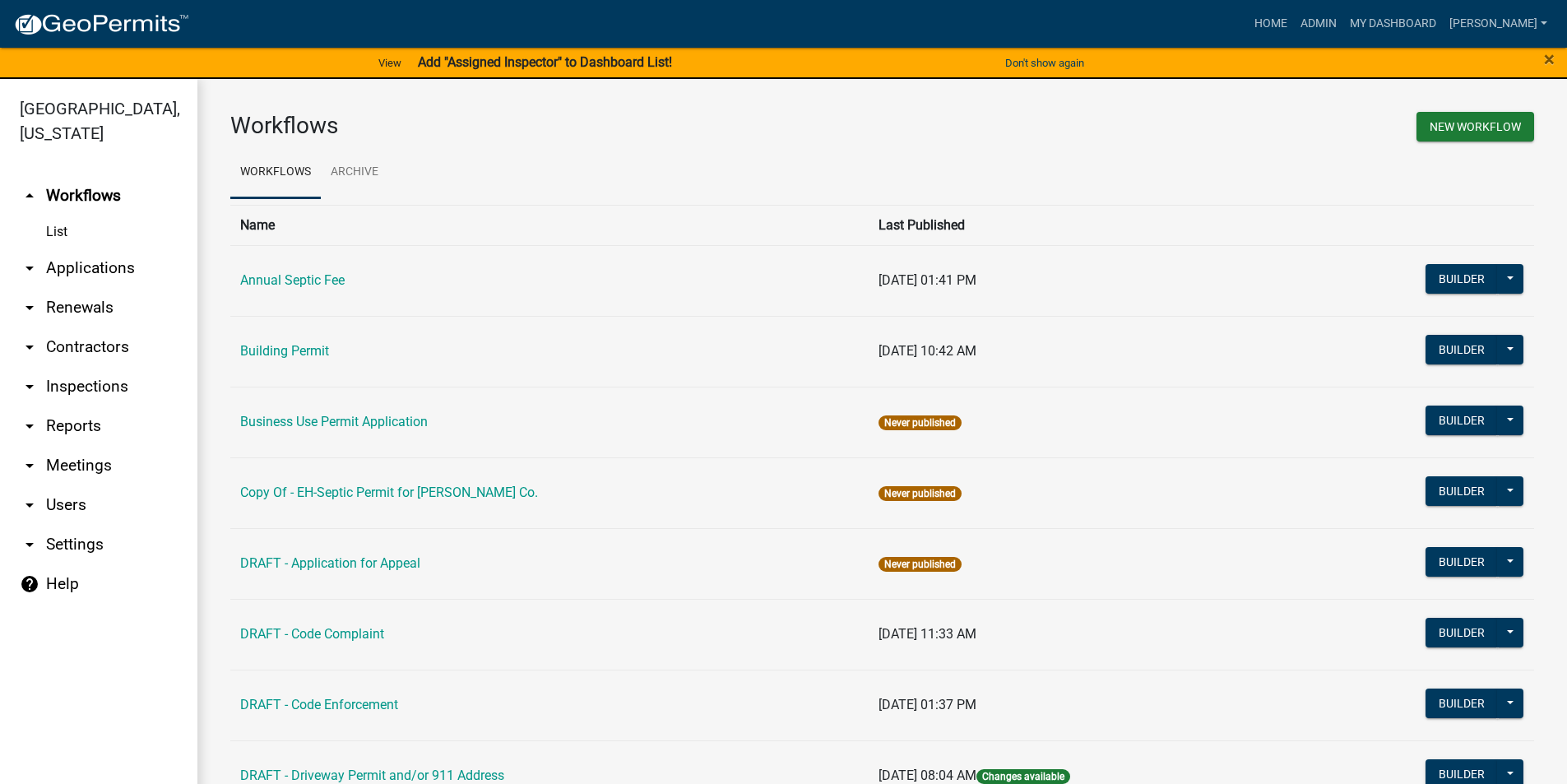
click at [79, 327] on link "arrow_drop_down Contractors" at bounding box center [98, 346] width 197 height 39
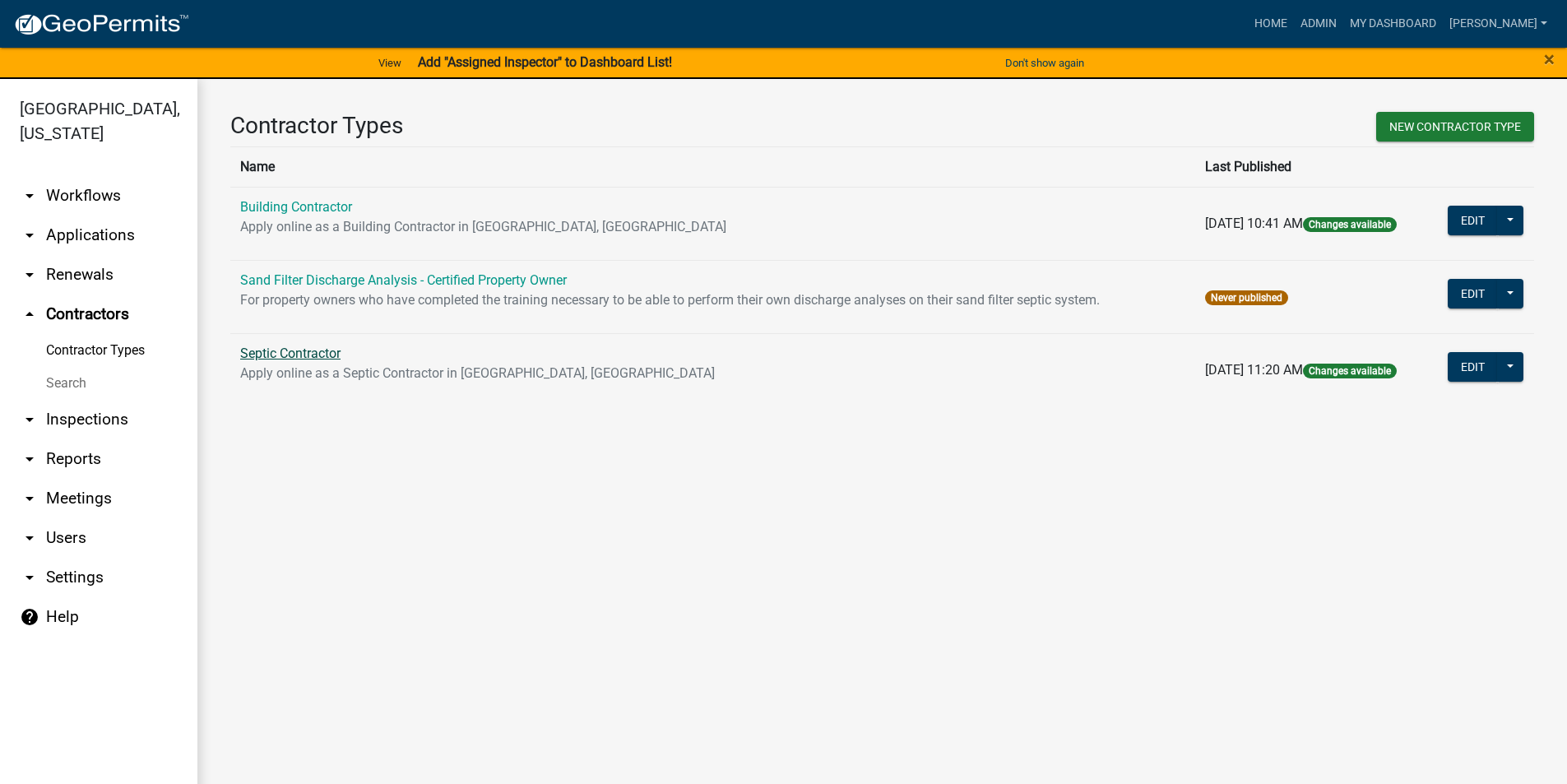
click at [313, 356] on link "Septic Contractor" at bounding box center [290, 353] width 100 height 16
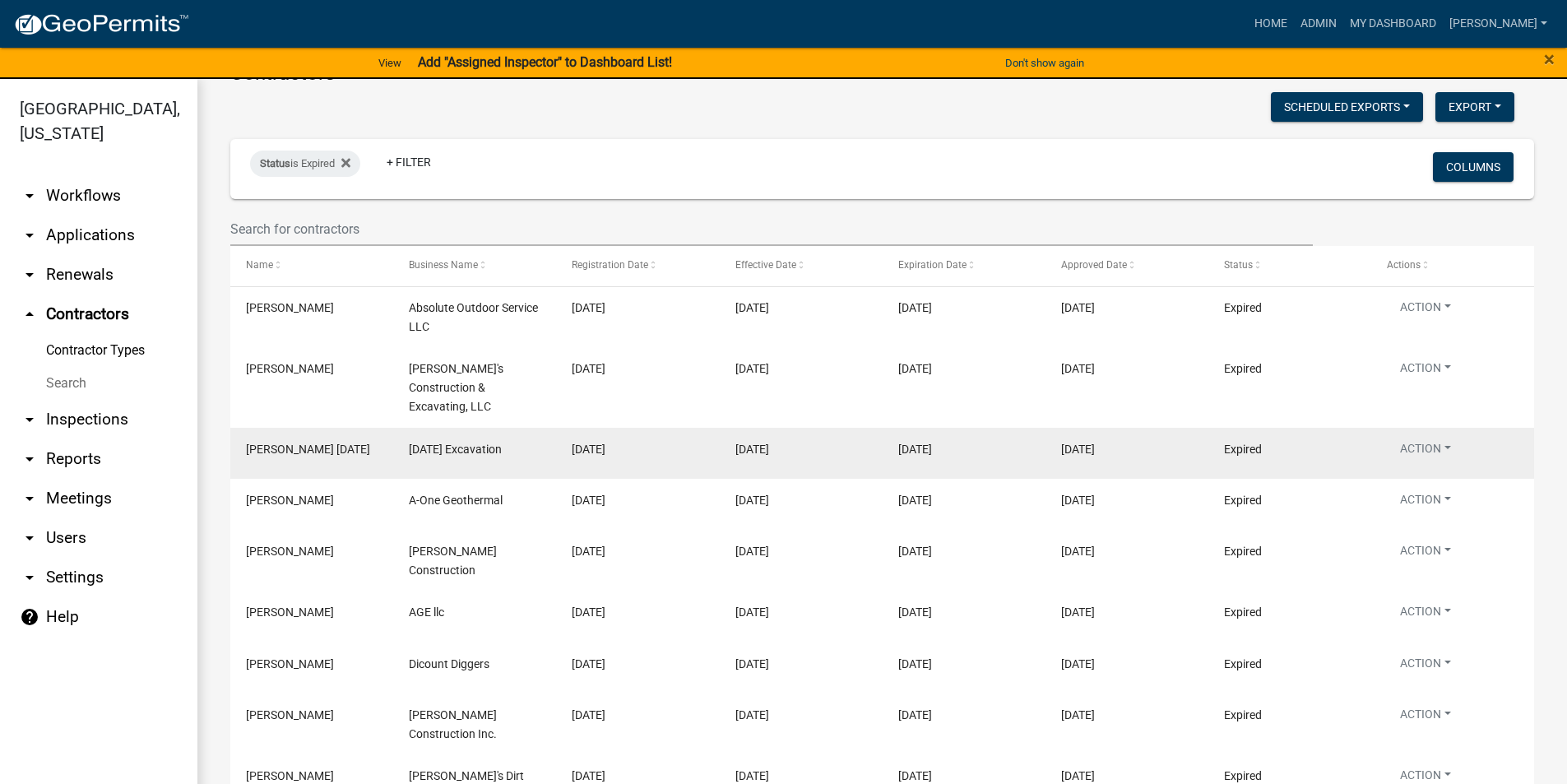
scroll to position [247, 0]
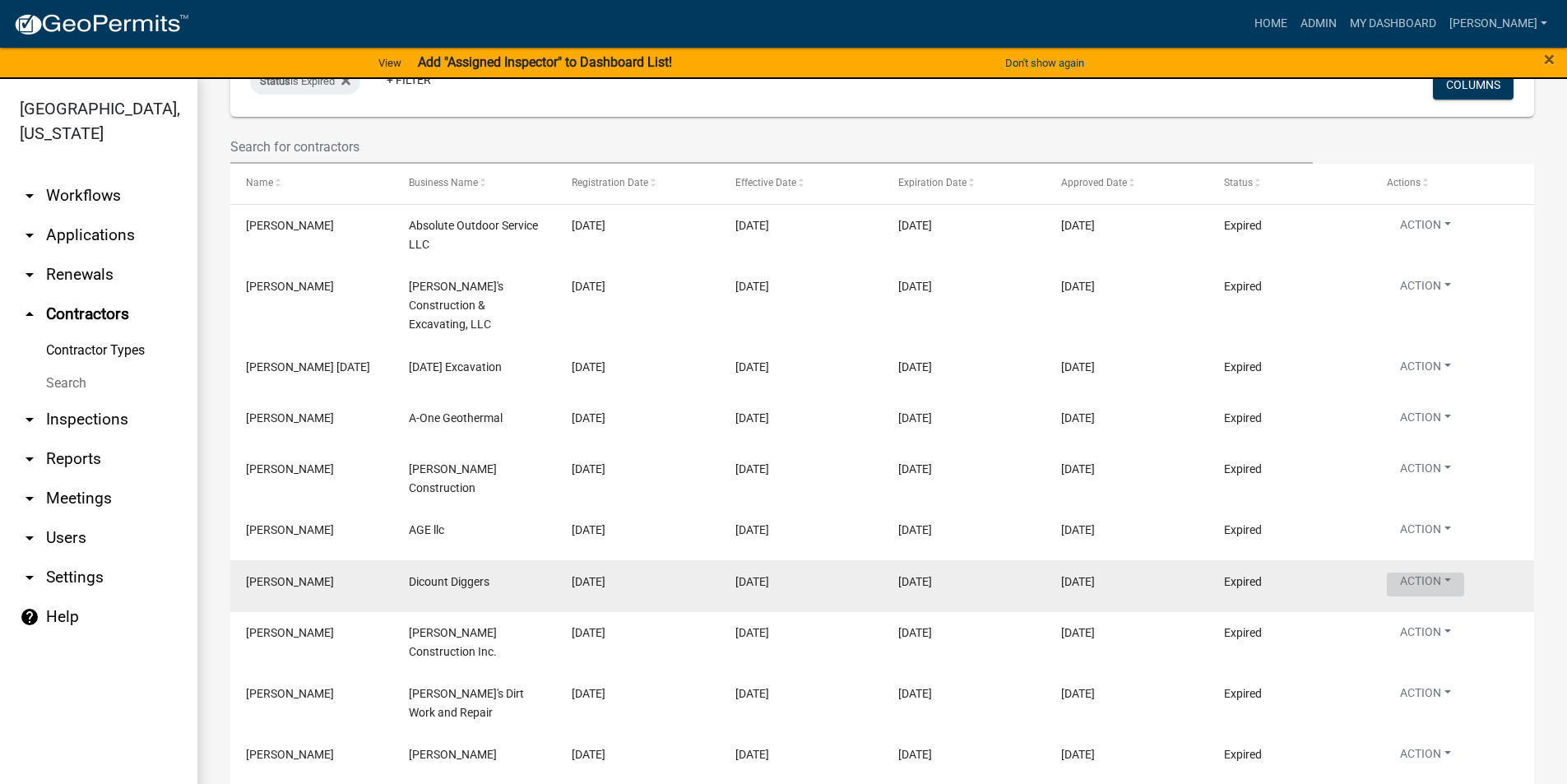
click at [1419, 240] on button "Action" at bounding box center [1425, 228] width 77 height 24
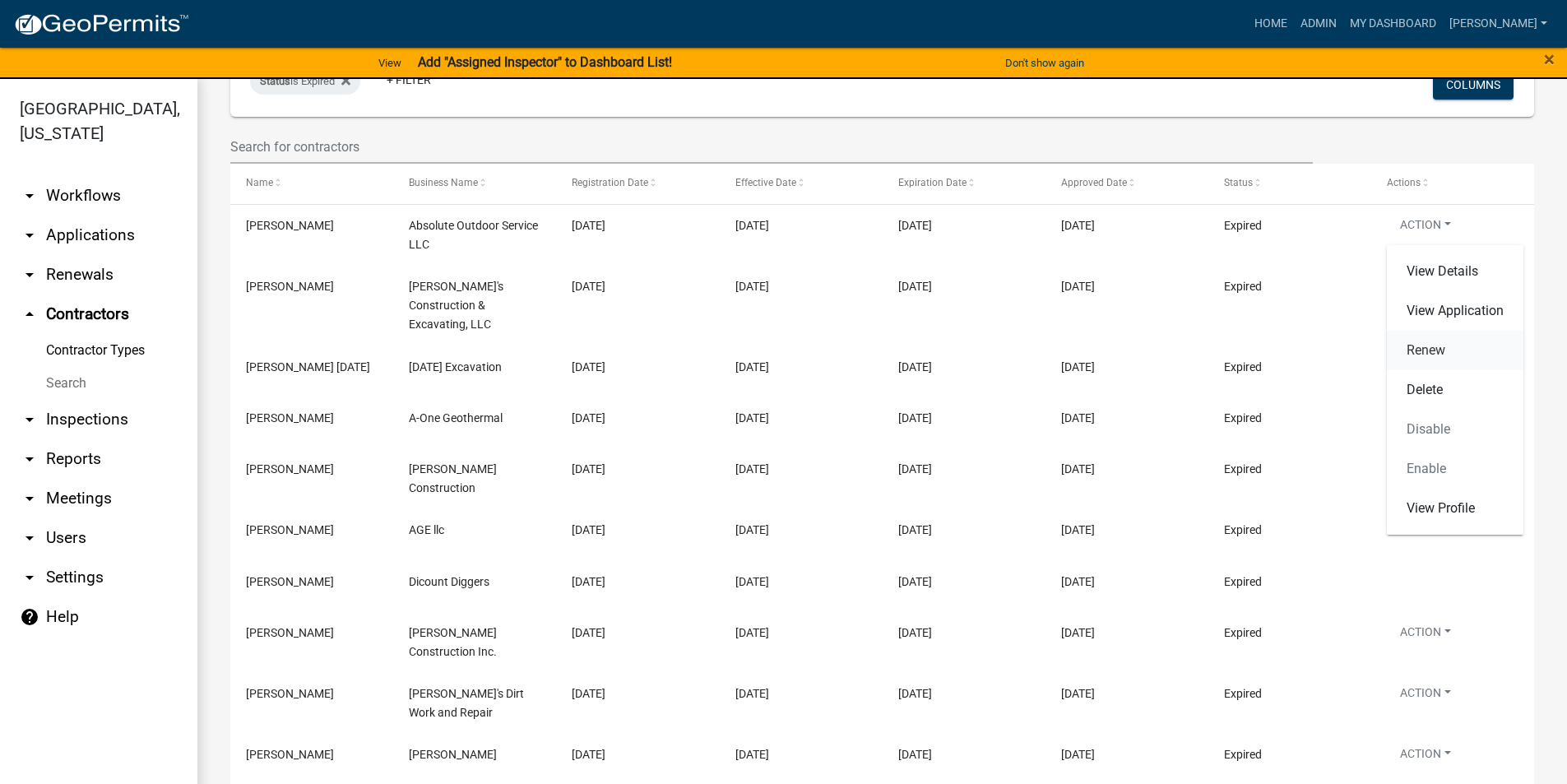
click at [1440, 349] on link "Renew" at bounding box center [1455, 350] width 137 height 39
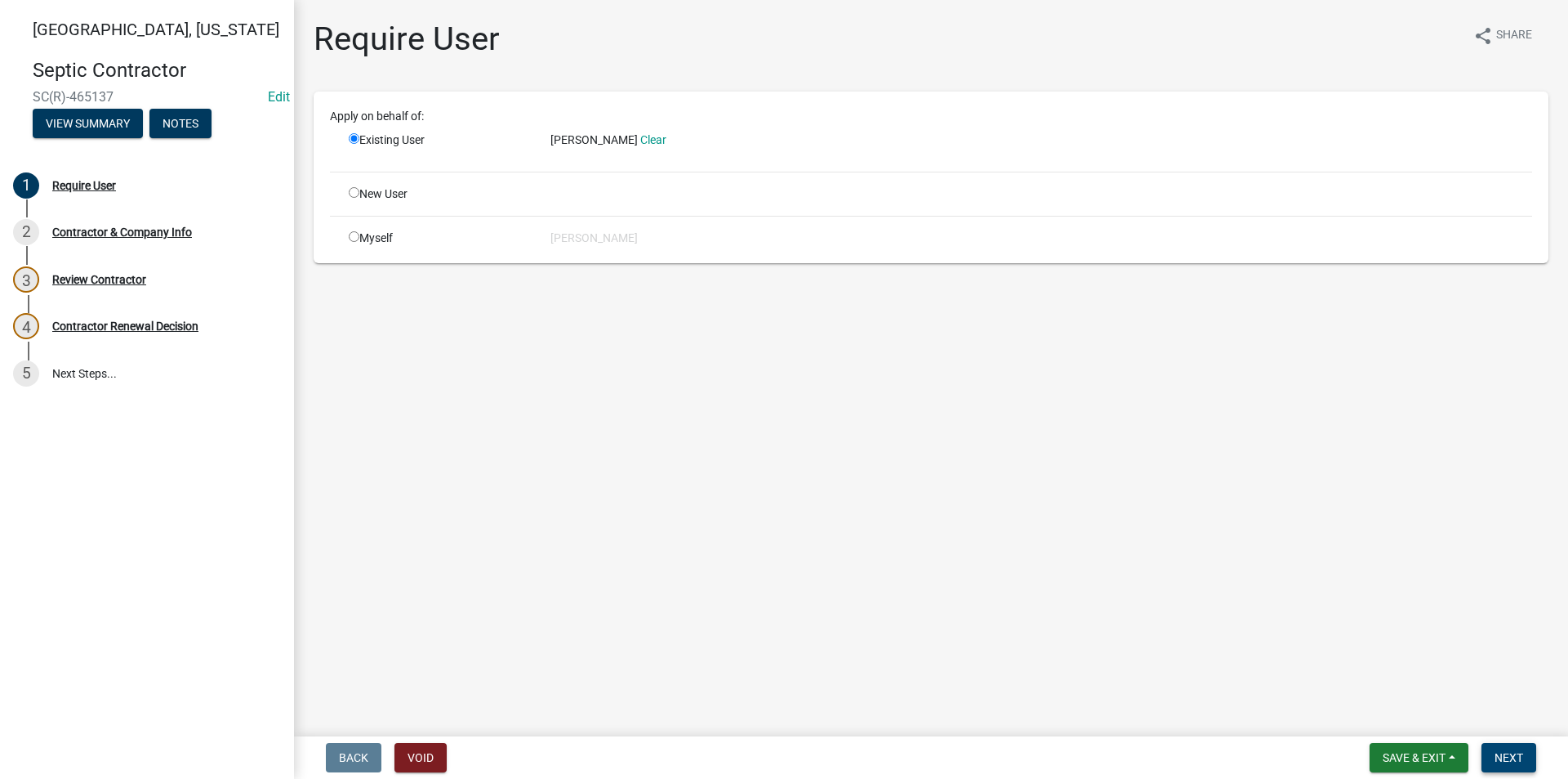
click at [1521, 757] on span "Next" at bounding box center [1508, 757] width 29 height 13
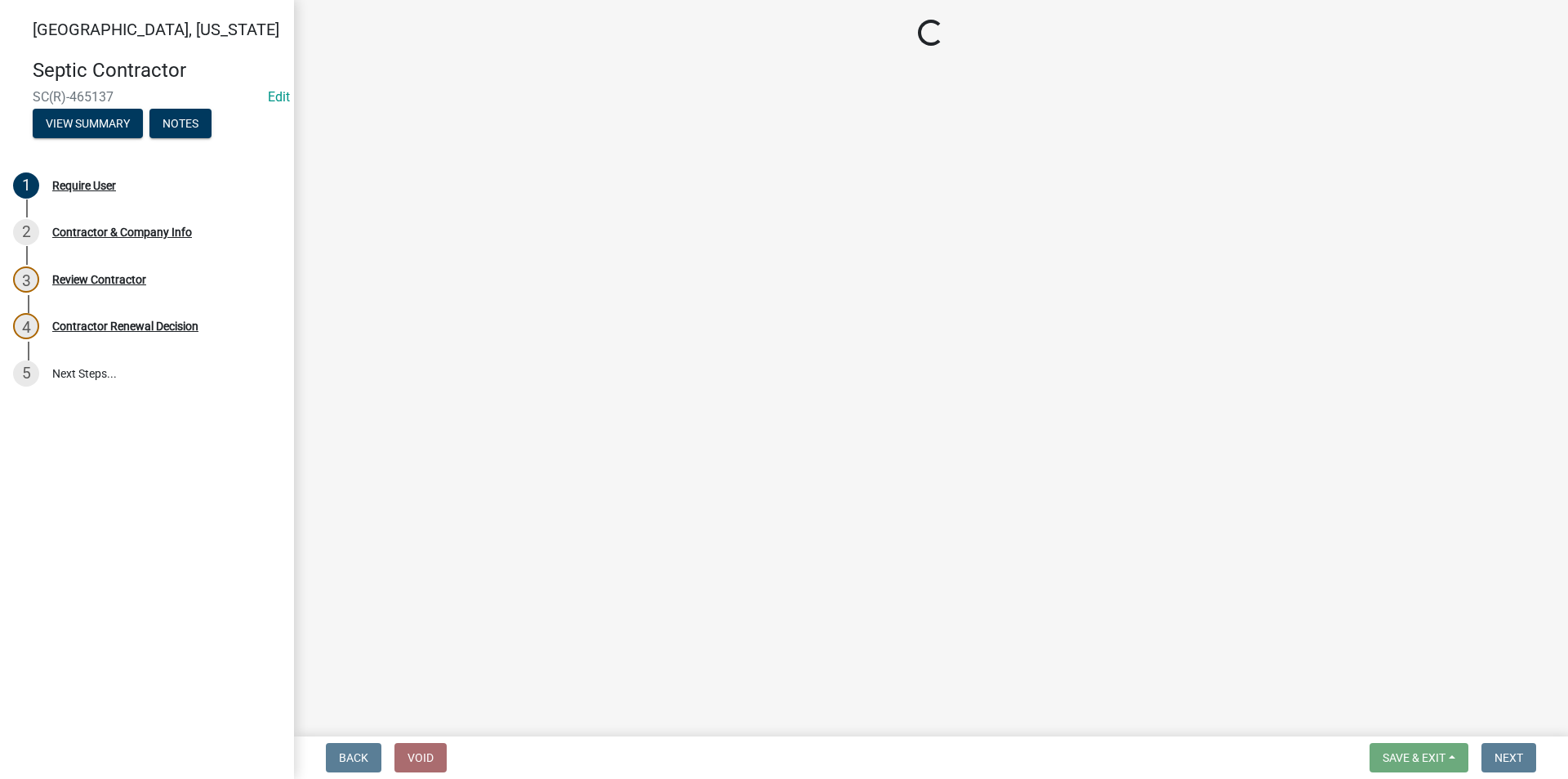
select select "IA"
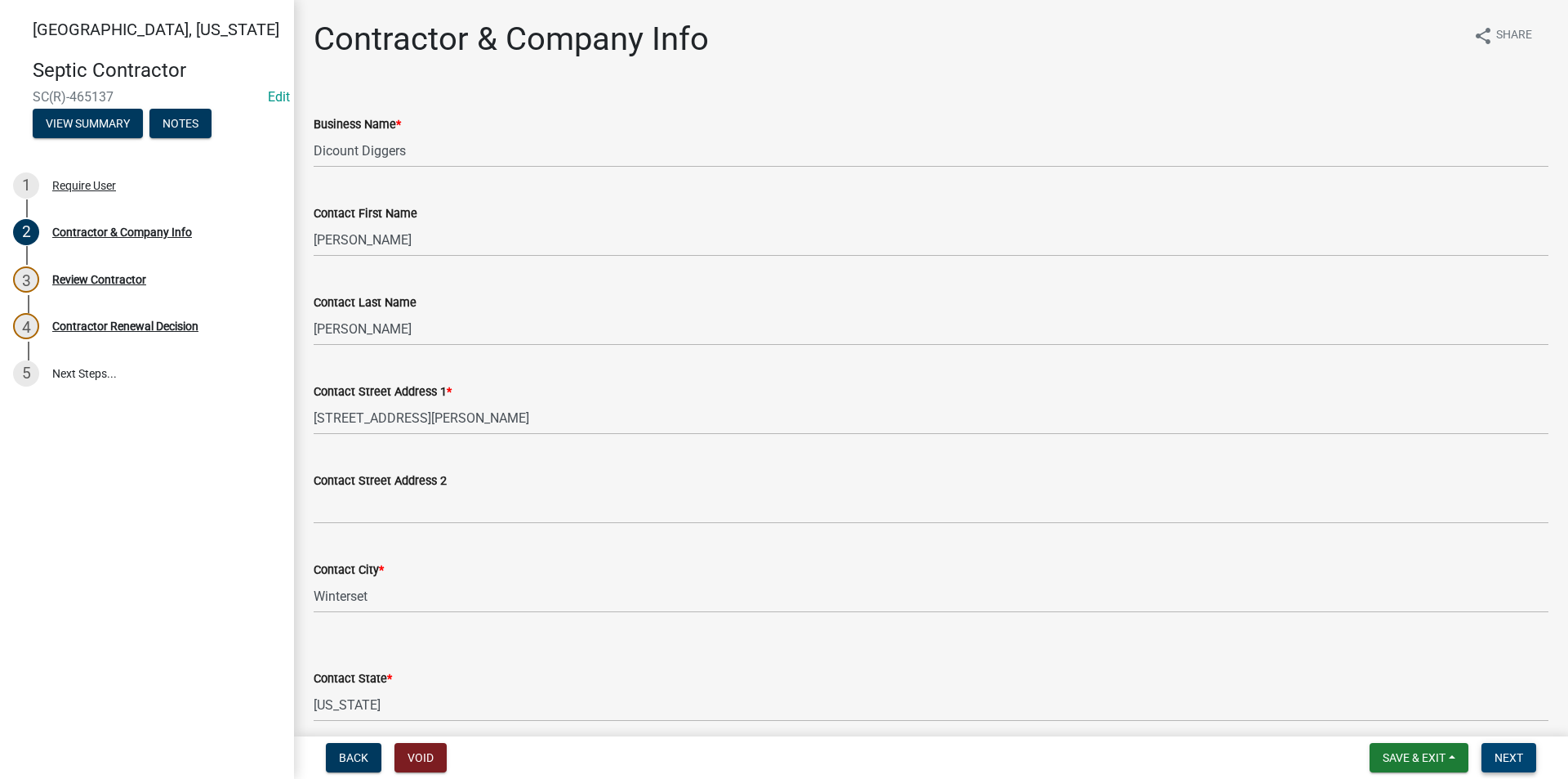
click at [1521, 757] on span "Next" at bounding box center [1508, 757] width 29 height 13
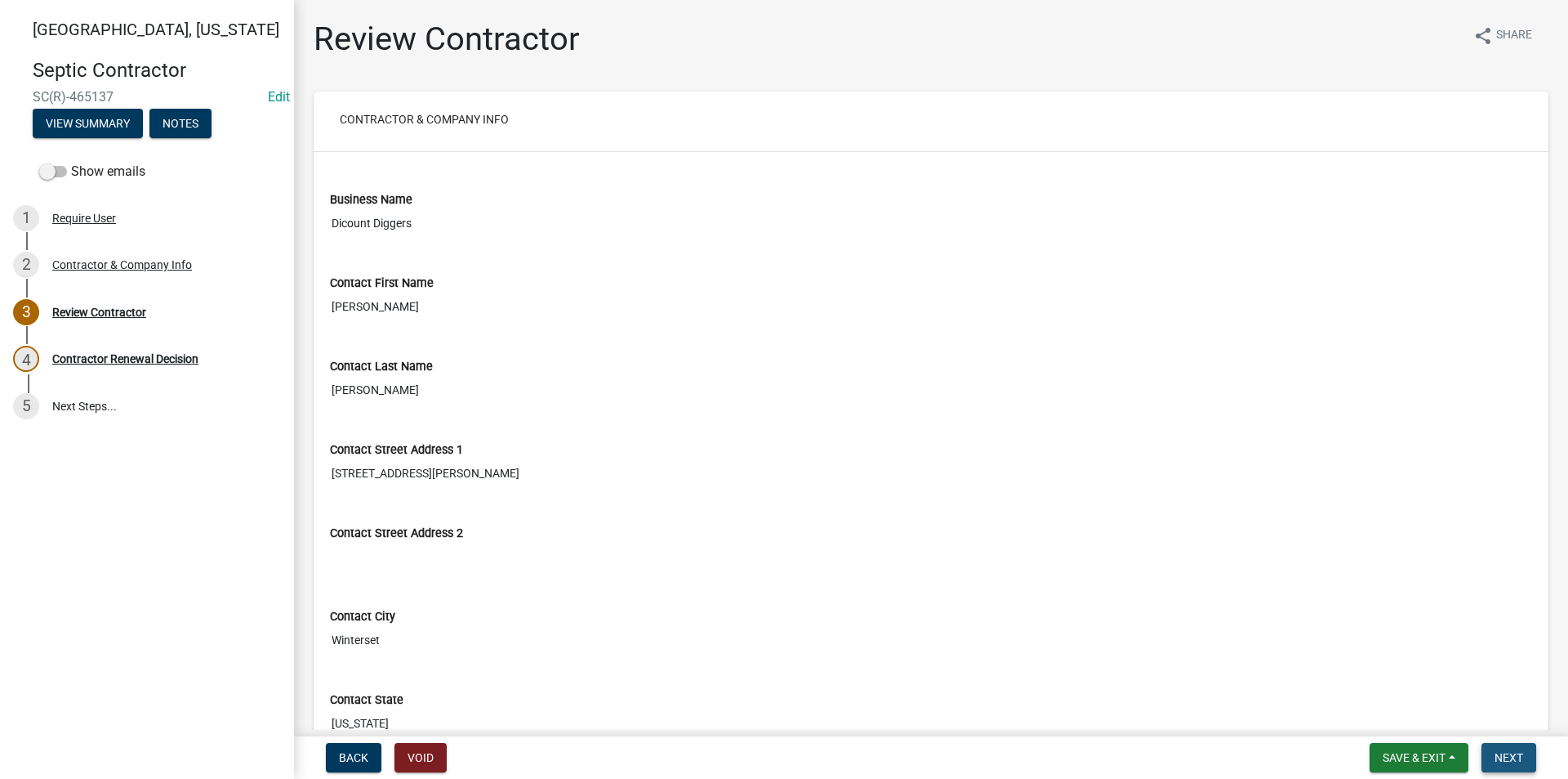
click at [1521, 757] on span "Next" at bounding box center [1508, 757] width 29 height 13
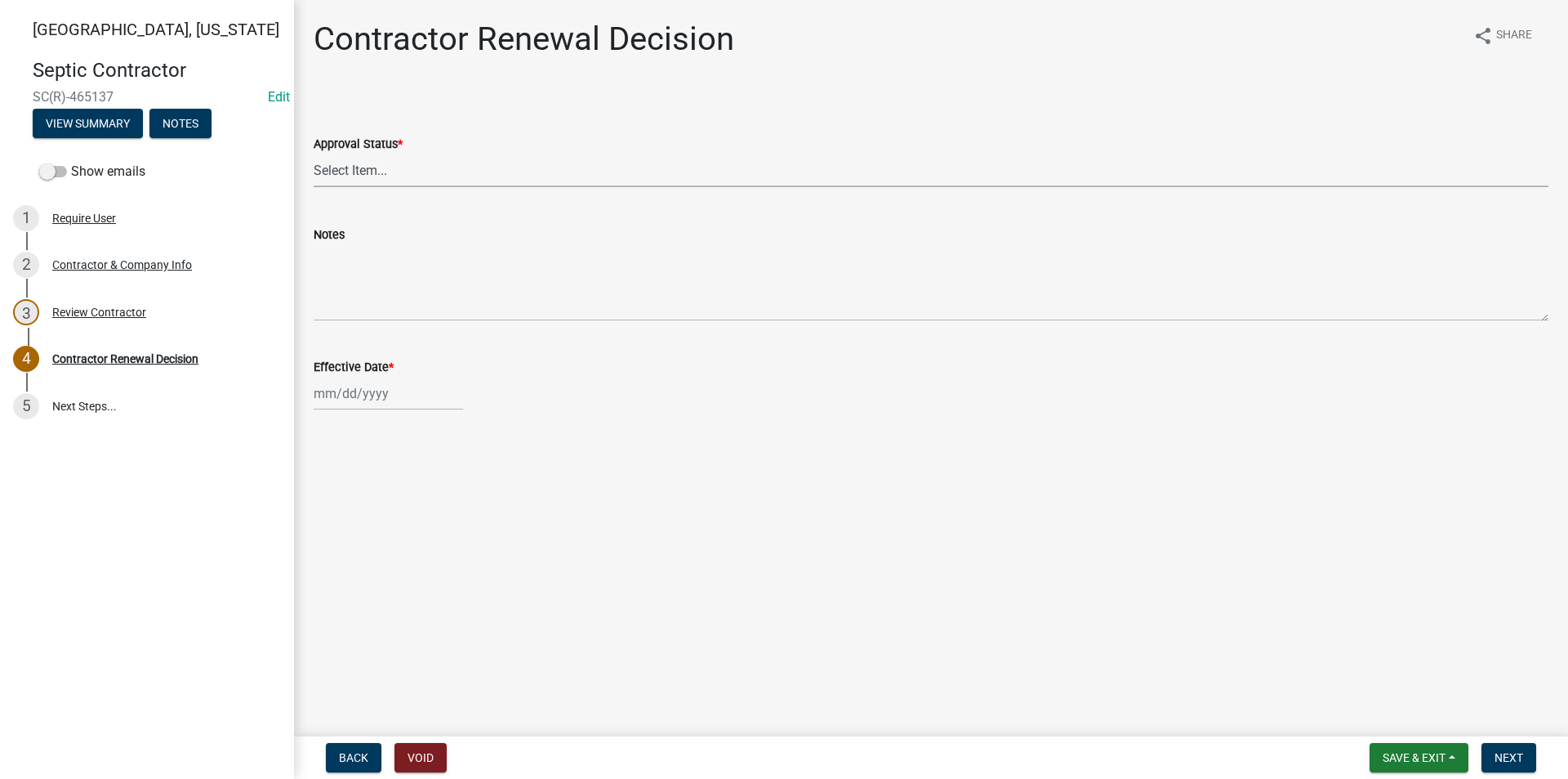
click at [340, 168] on select "Select Item... Approved Denied" at bounding box center [931, 171] width 1235 height 34
click at [314, 154] on select "Select Item... Approved Denied" at bounding box center [931, 171] width 1235 height 34
select select "30db8998-795d-4bbe-8e49-f1ade8865815"
select select "8"
select select "2025"
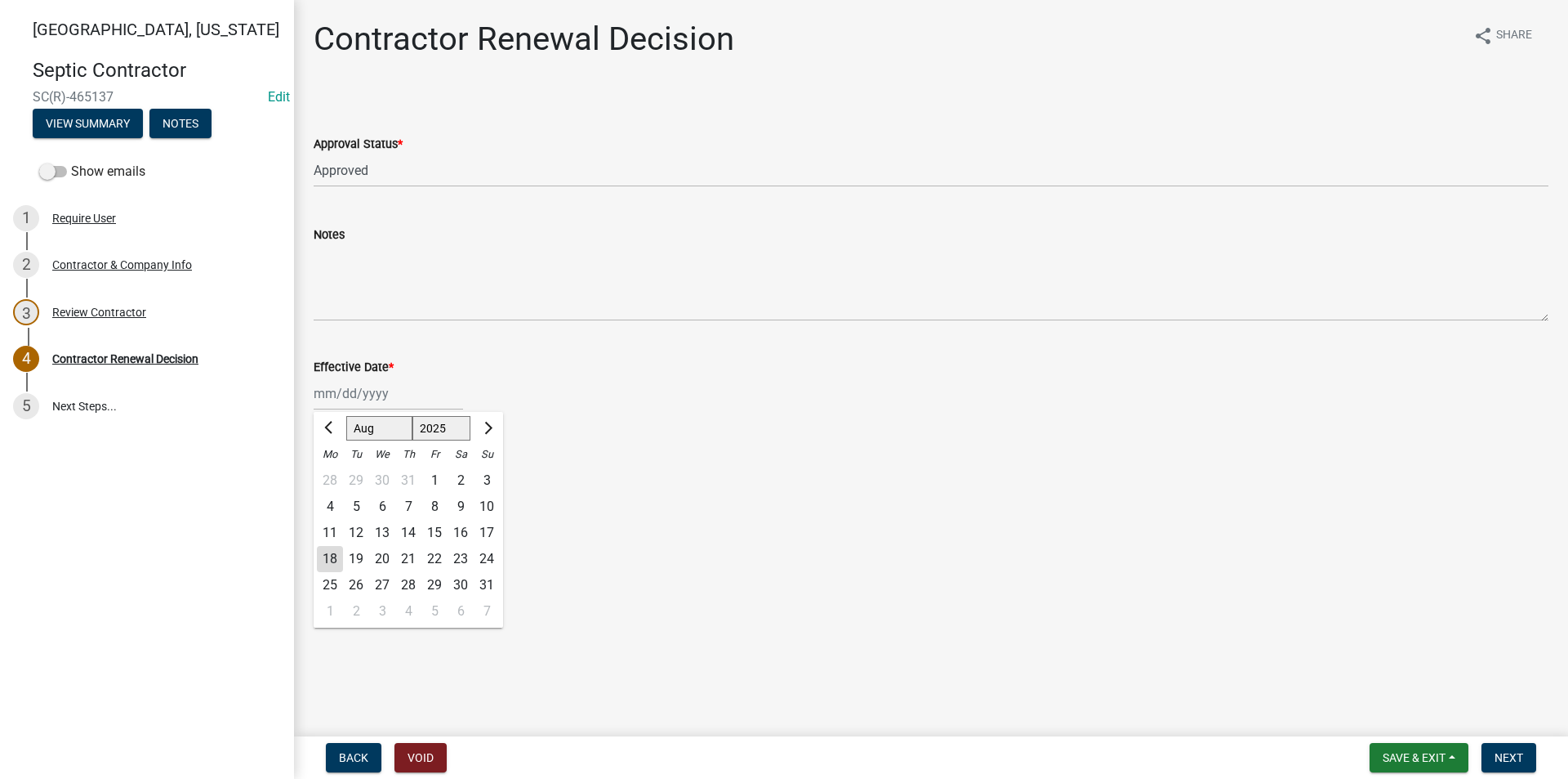
click at [353, 384] on div "Jan Feb Mar Apr May Jun Jul Aug Sep Oct Nov Dec 1525 1526 1527 1528 1529 1530 1…" at bounding box center [388, 393] width 150 height 34
click at [334, 553] on div "18" at bounding box center [330, 558] width 26 height 26
type input "[DATE]"
click at [1518, 753] on span "Next" at bounding box center [1508, 757] width 29 height 13
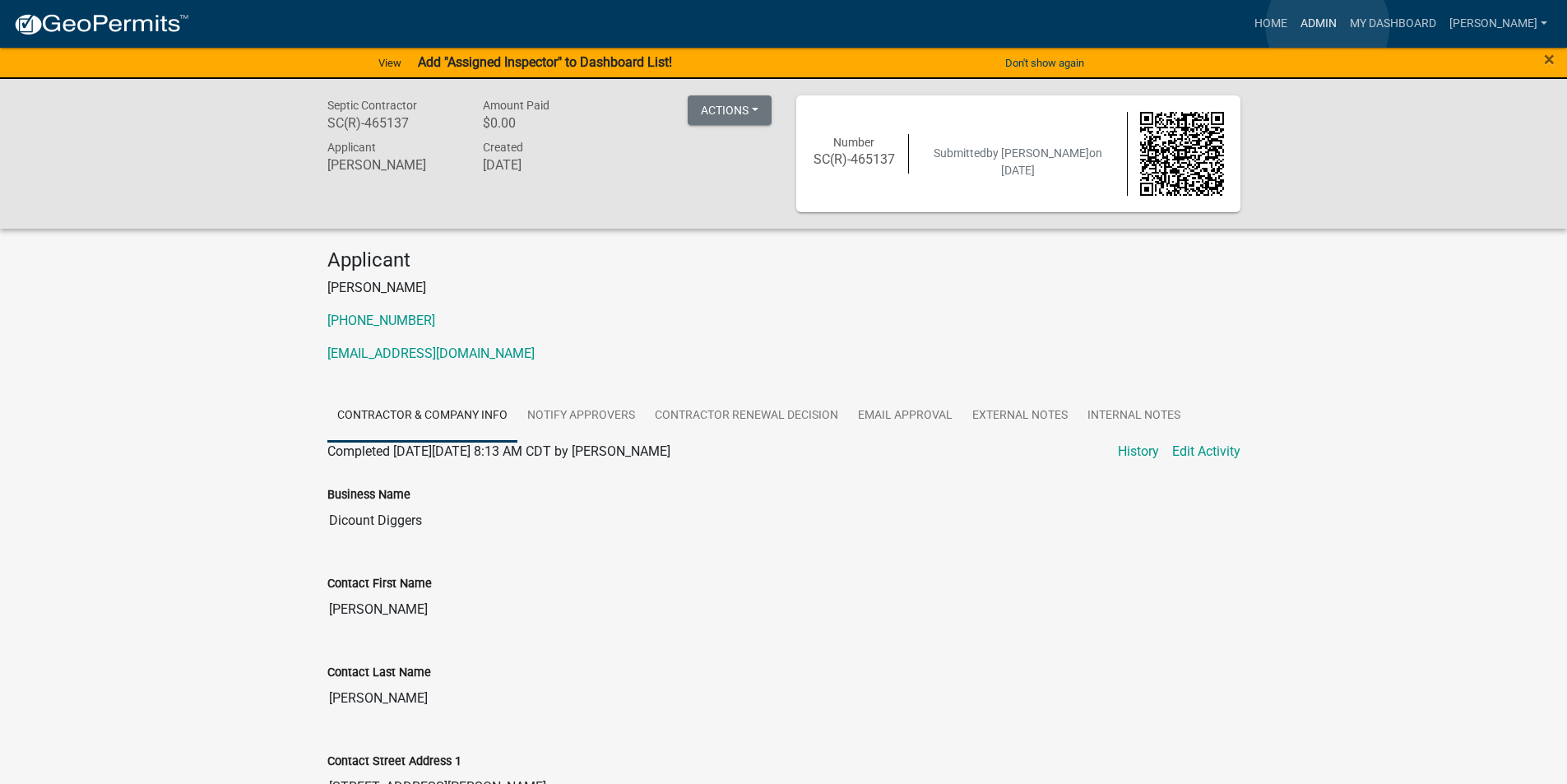
click at [1328, 26] on link "Admin" at bounding box center [1318, 23] width 49 height 31
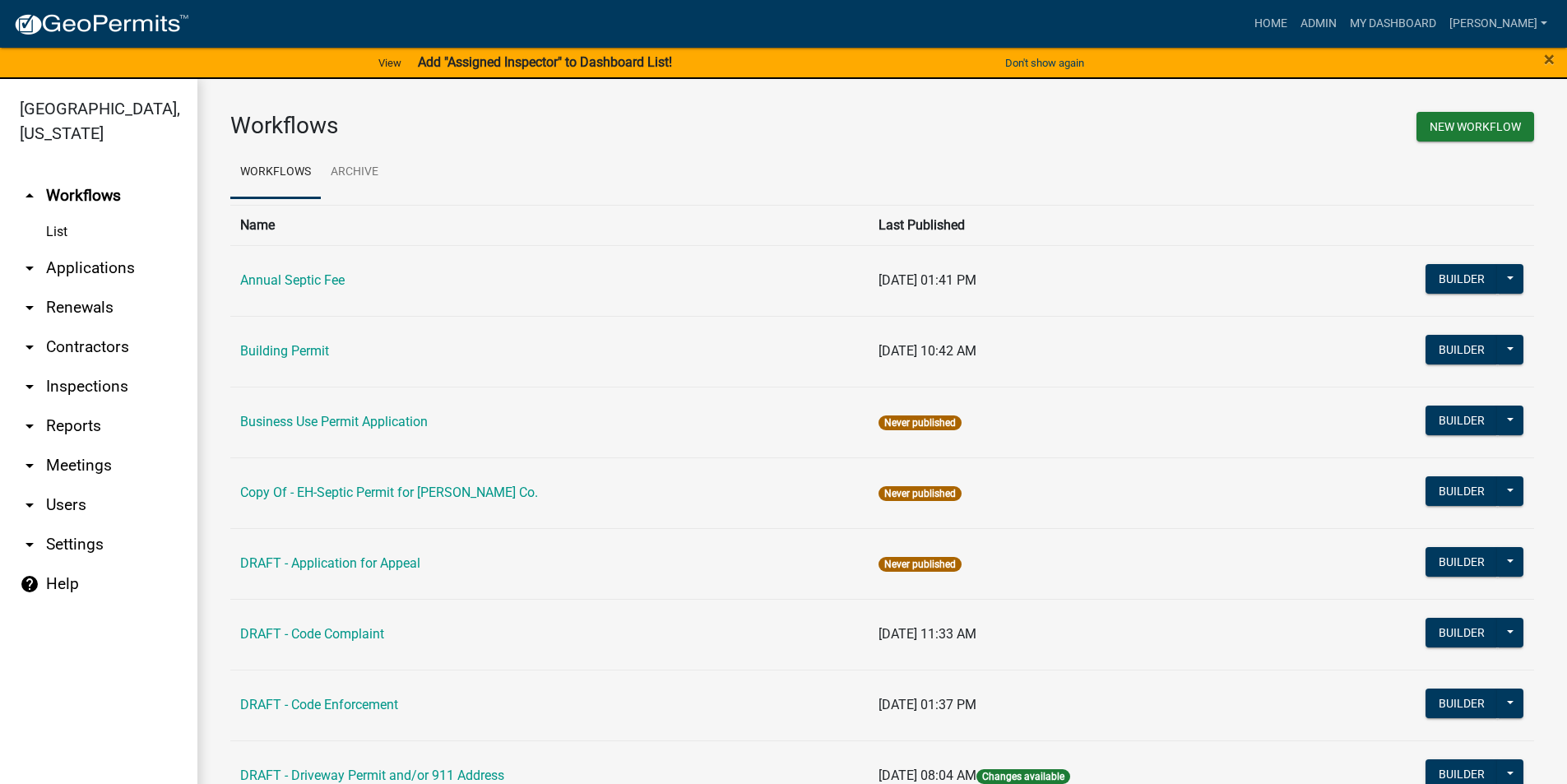
click at [64, 327] on link "arrow_drop_down Contractors" at bounding box center [98, 346] width 197 height 39
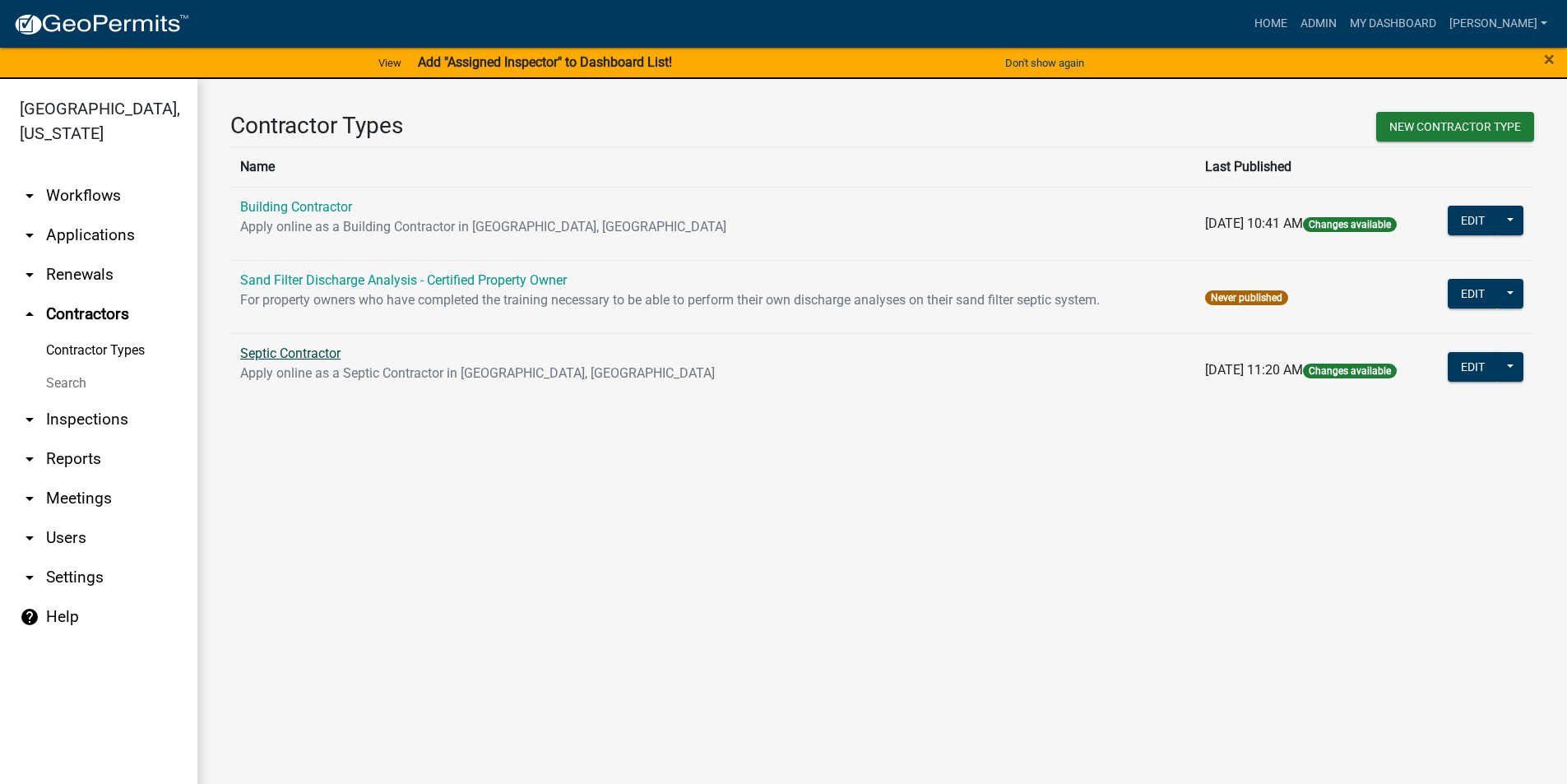
click at [288, 351] on link "Septic Contractor" at bounding box center [290, 353] width 100 height 16
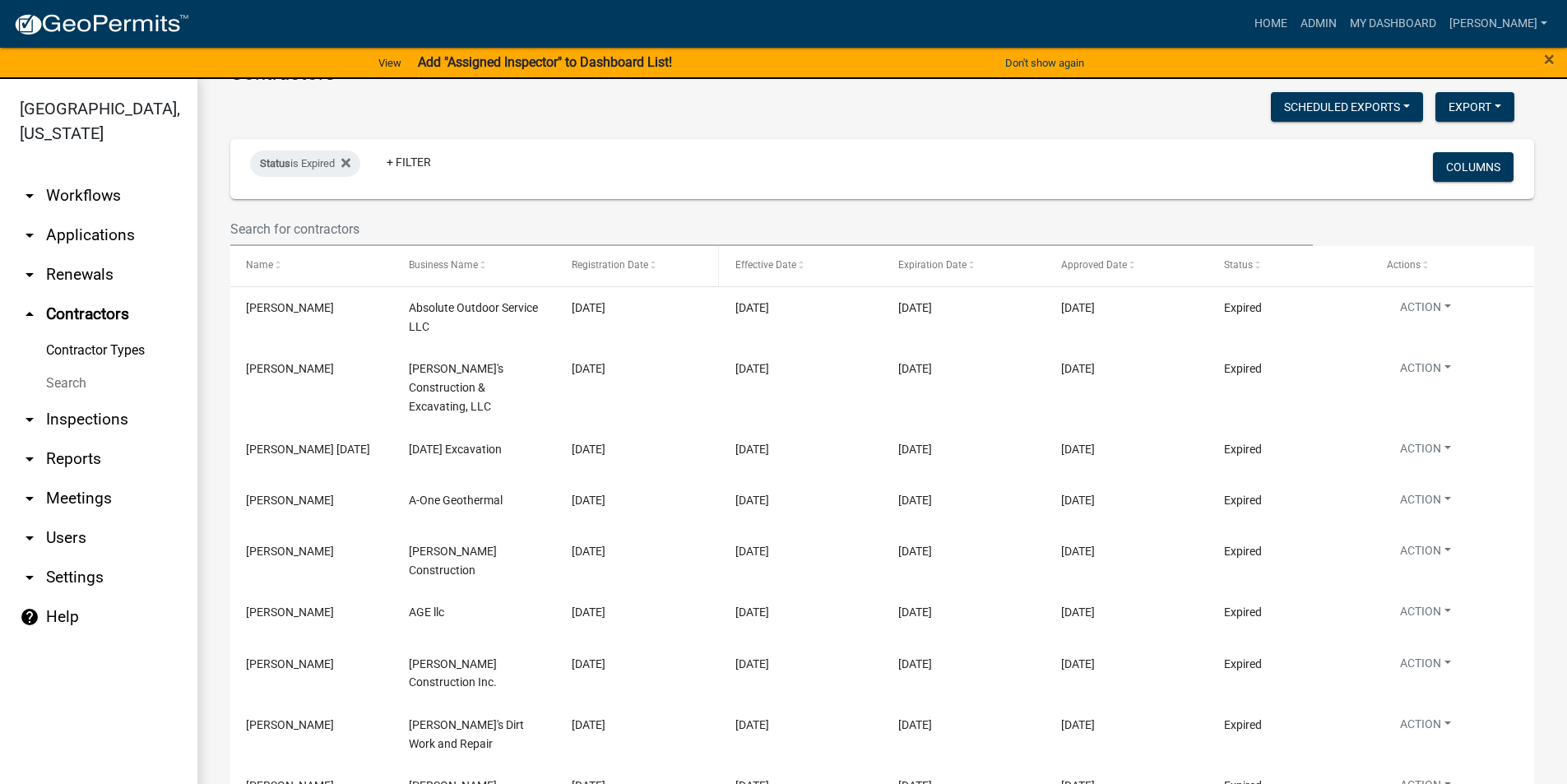
scroll to position [221, 0]
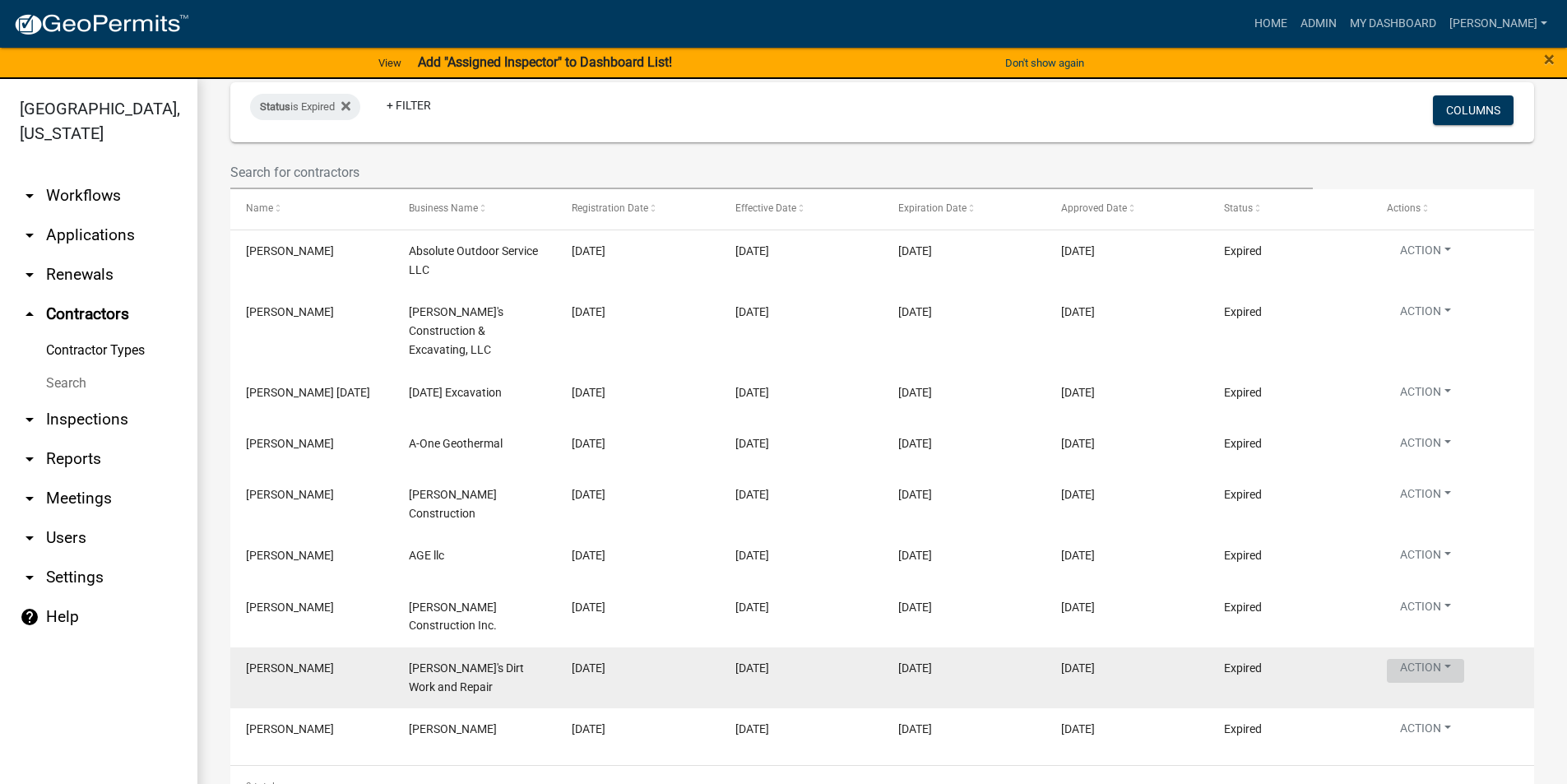
click at [1444, 327] on button "Action" at bounding box center [1425, 315] width 77 height 24
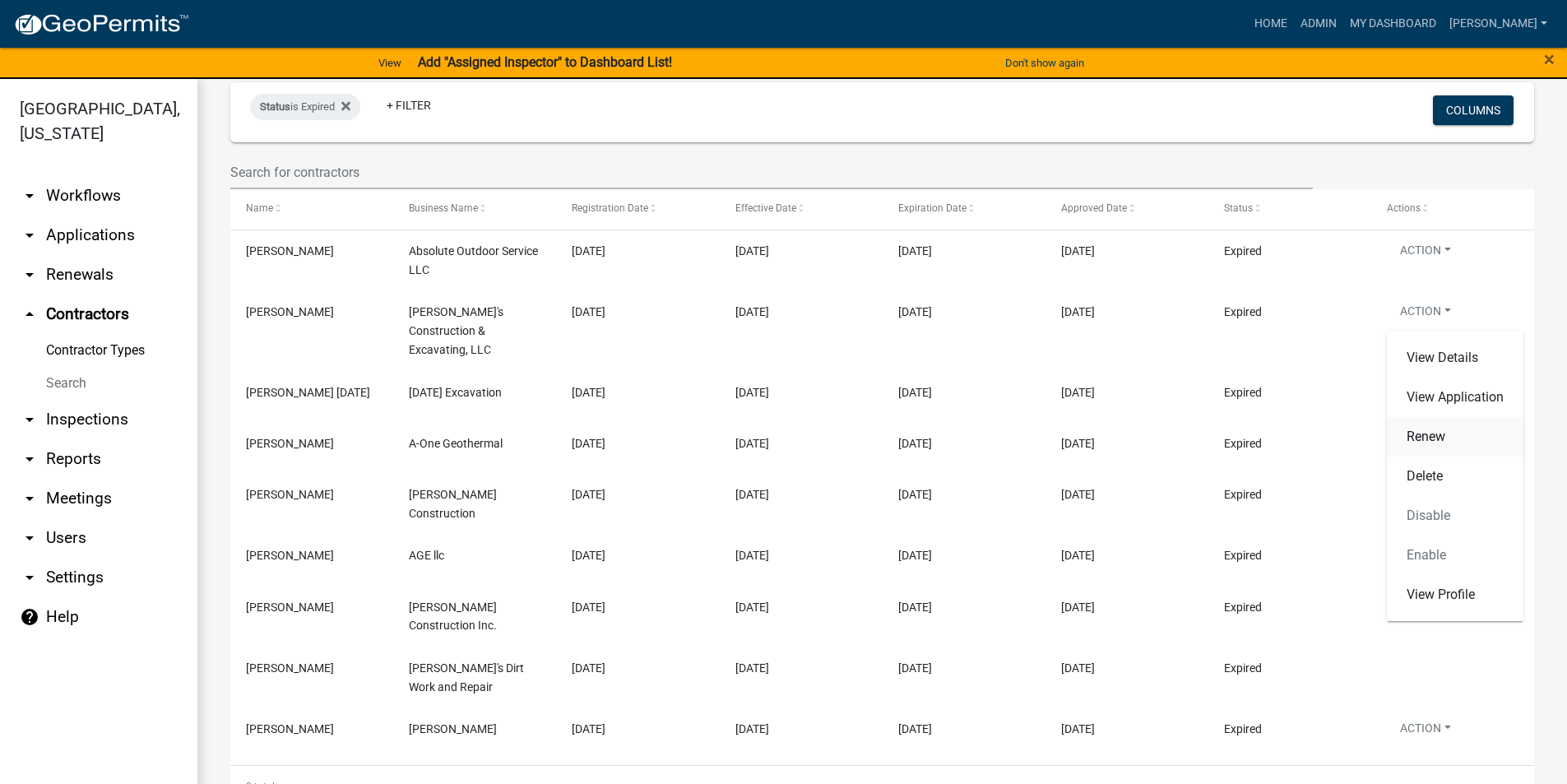
click at [1435, 438] on link "Renew" at bounding box center [1455, 436] width 137 height 39
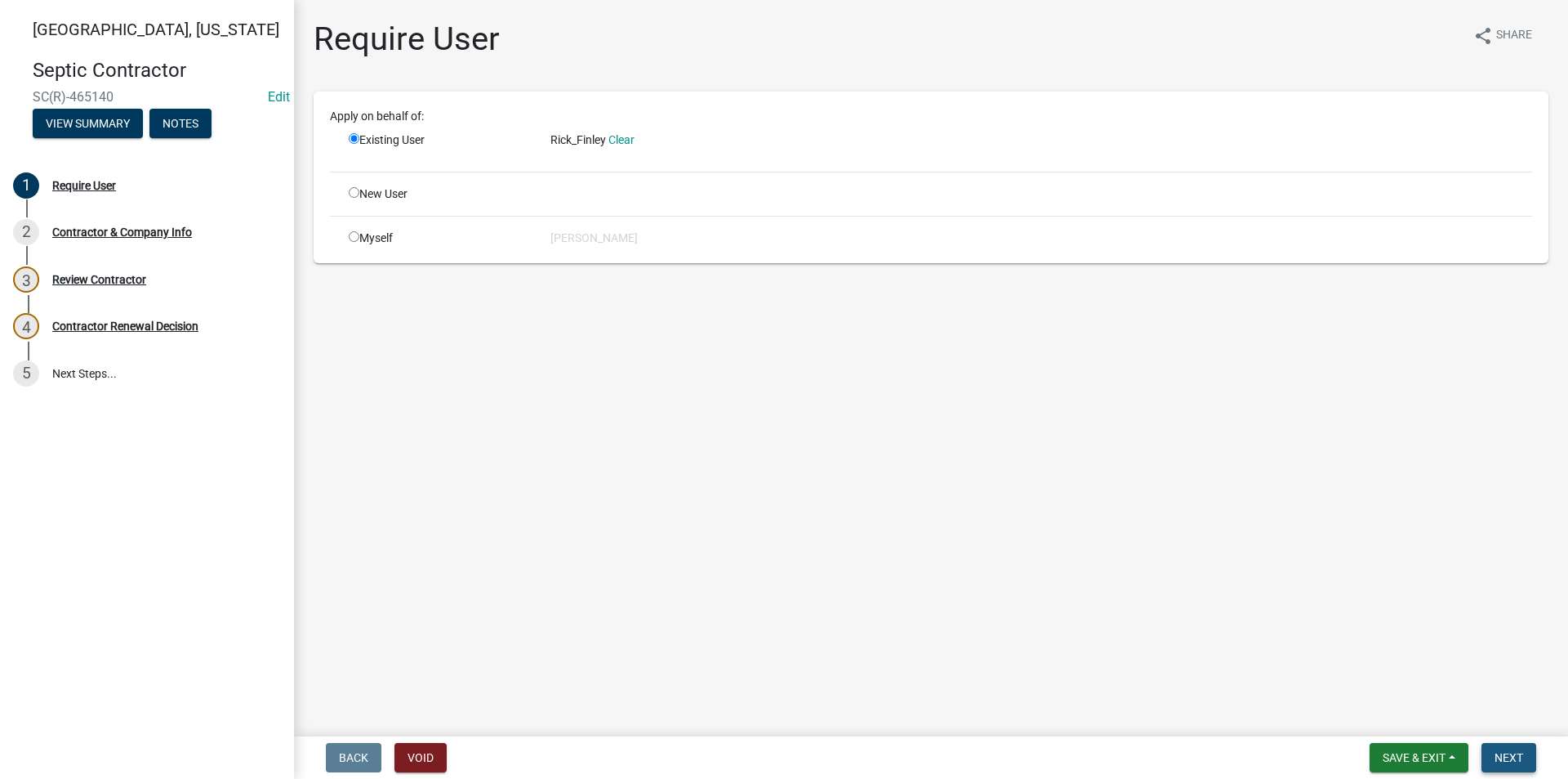
click at [1502, 761] on span "Next" at bounding box center [1508, 757] width 29 height 13
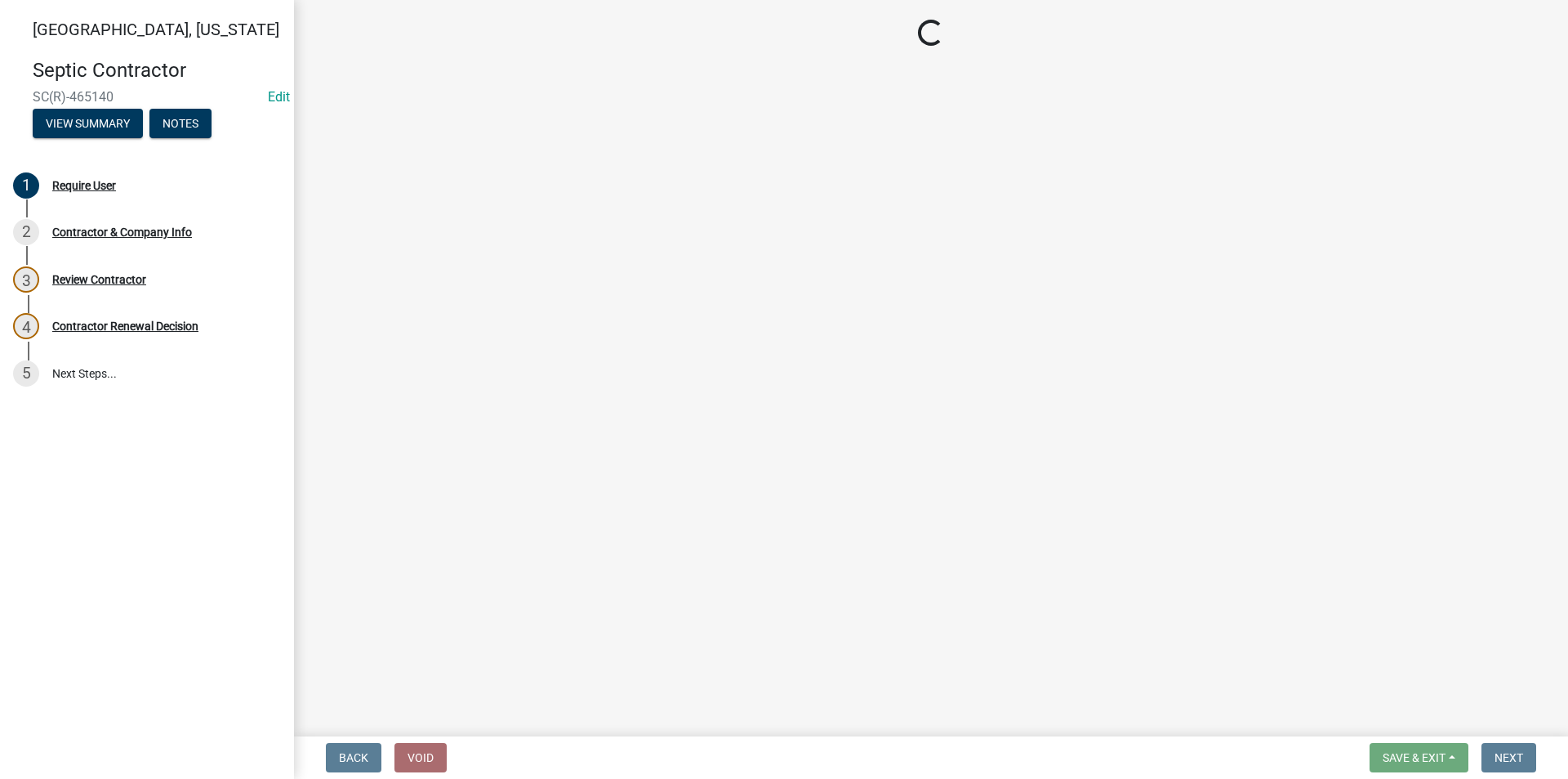
select select "IA"
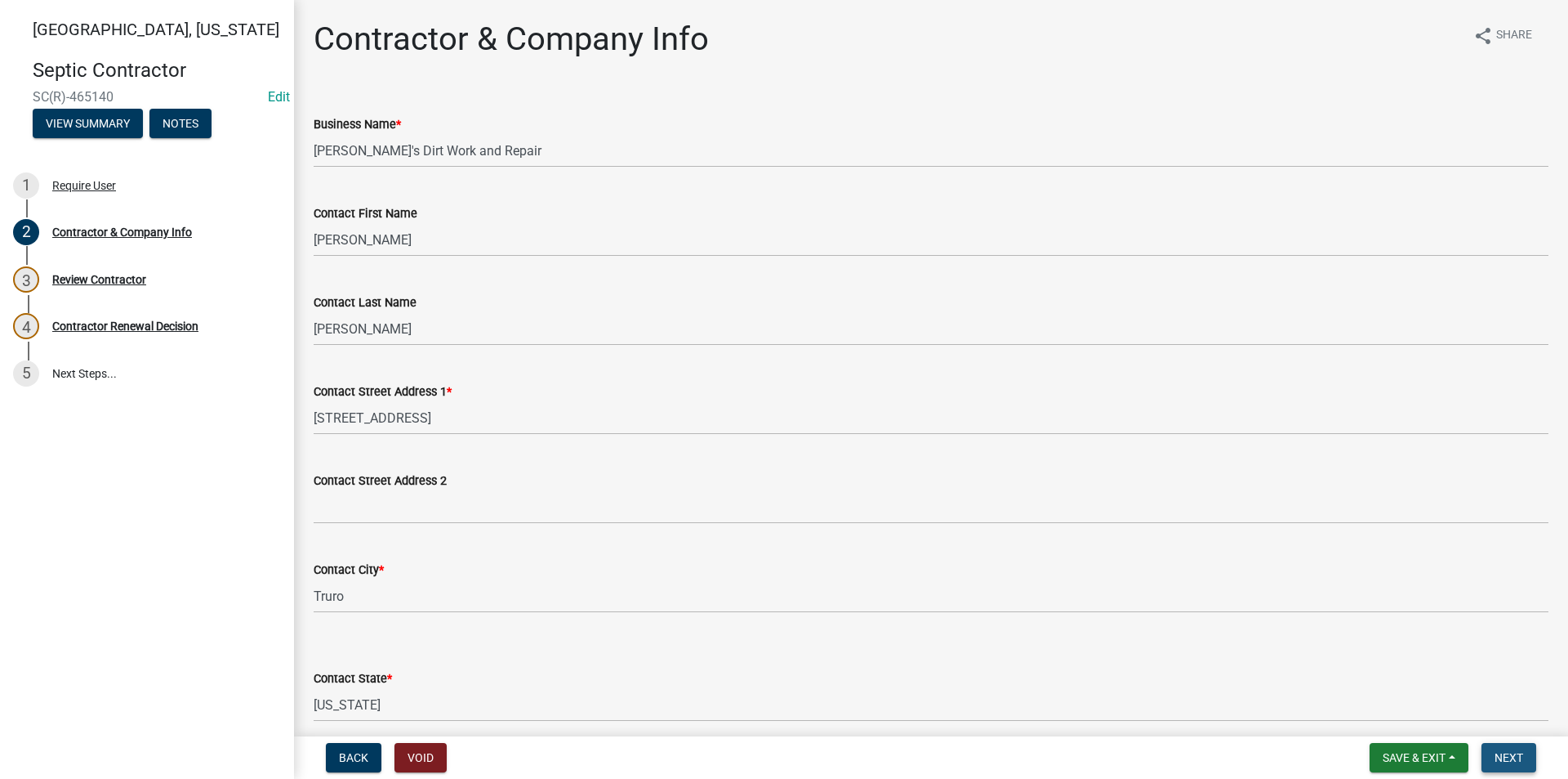
click at [1502, 761] on span "Next" at bounding box center [1508, 757] width 29 height 13
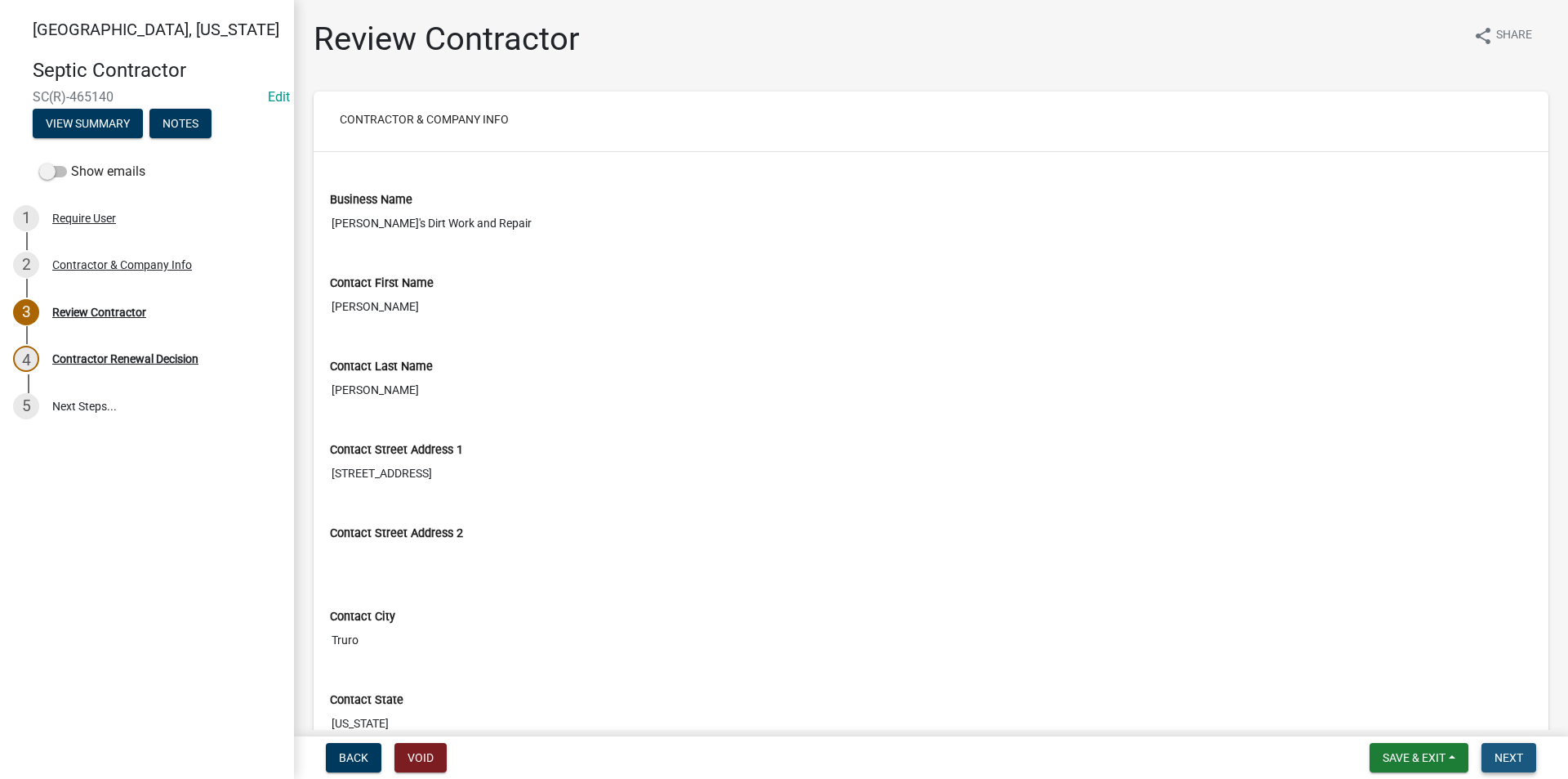
click at [1520, 755] on span "Next" at bounding box center [1508, 757] width 29 height 13
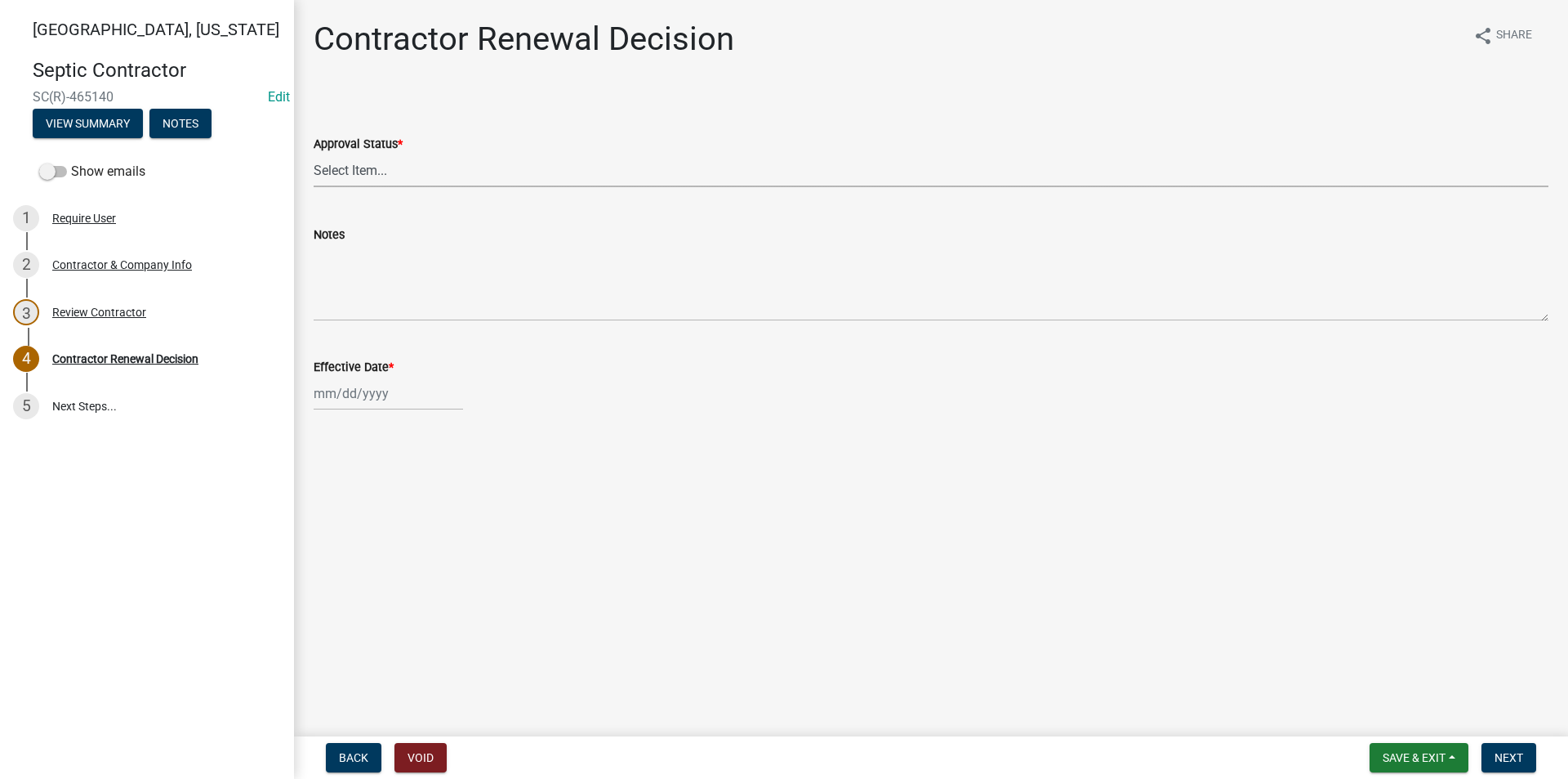
click at [348, 184] on select "Select Item... Approved Denied" at bounding box center [931, 171] width 1235 height 34
click at [314, 154] on select "Select Item... Approved Denied" at bounding box center [931, 171] width 1235 height 34
select select "30db8998-795d-4bbe-8e49-f1ade8865815"
select select "8"
select select "2025"
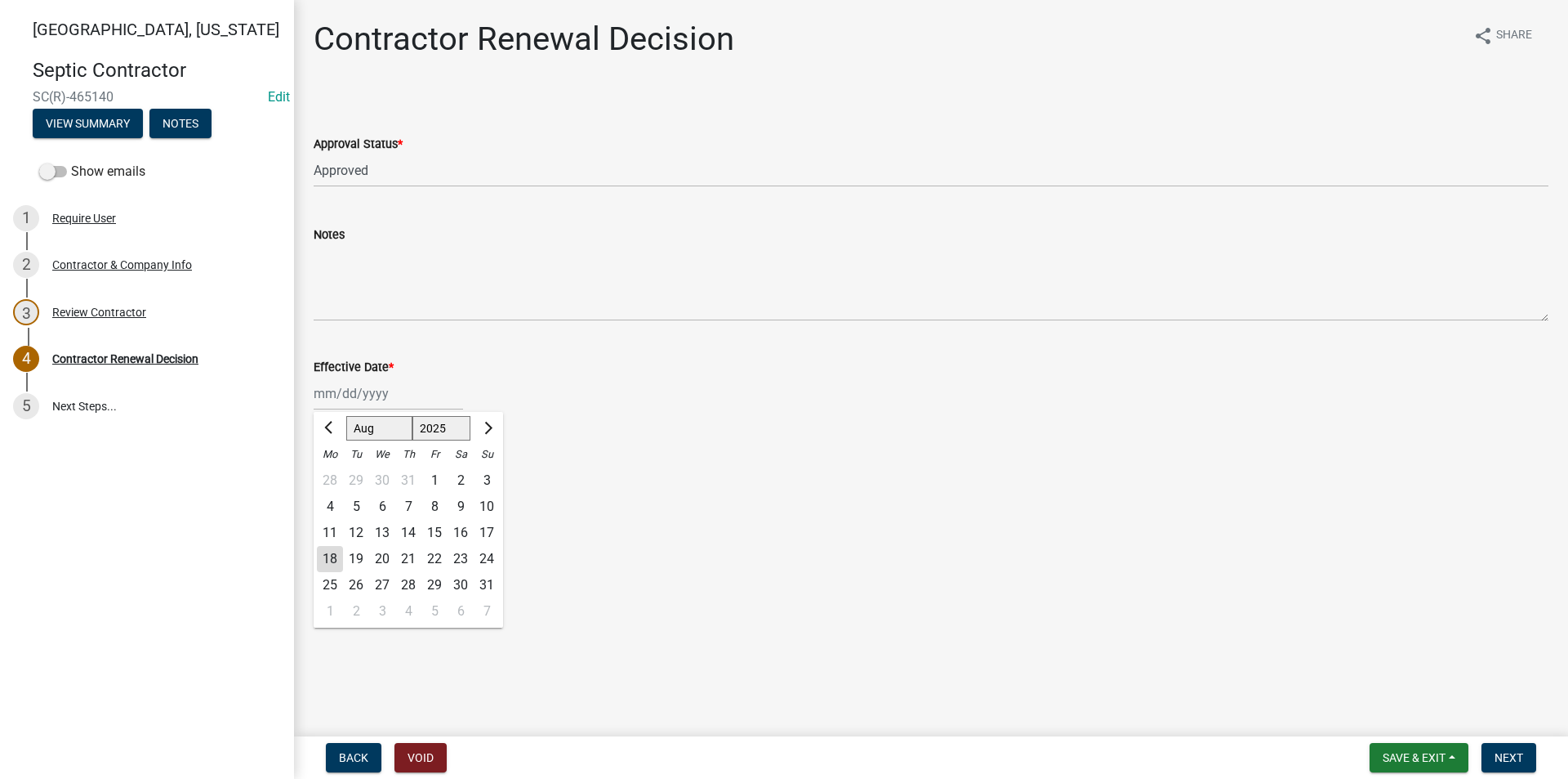
click at [353, 395] on div "Jan Feb Mar Apr May Jun Jul Aug Sep Oct Nov Dec 1525 1526 1527 1528 1529 1530 1…" at bounding box center [388, 393] width 150 height 34
click at [332, 554] on div "18" at bounding box center [330, 558] width 26 height 26
type input "[DATE]"
click at [1508, 755] on span "Next" at bounding box center [1508, 757] width 29 height 13
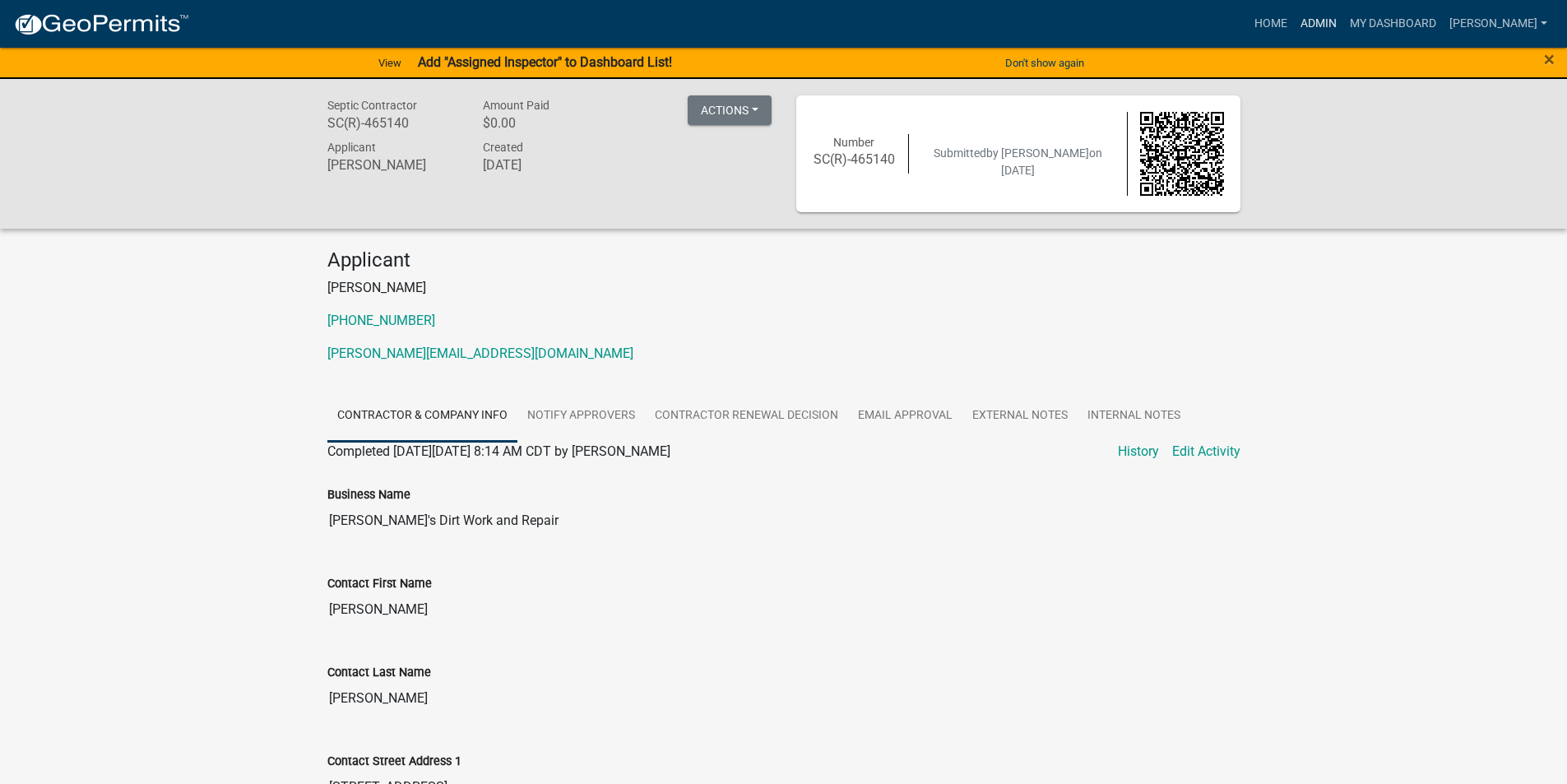
click at [1323, 25] on link "Admin" at bounding box center [1318, 23] width 49 height 31
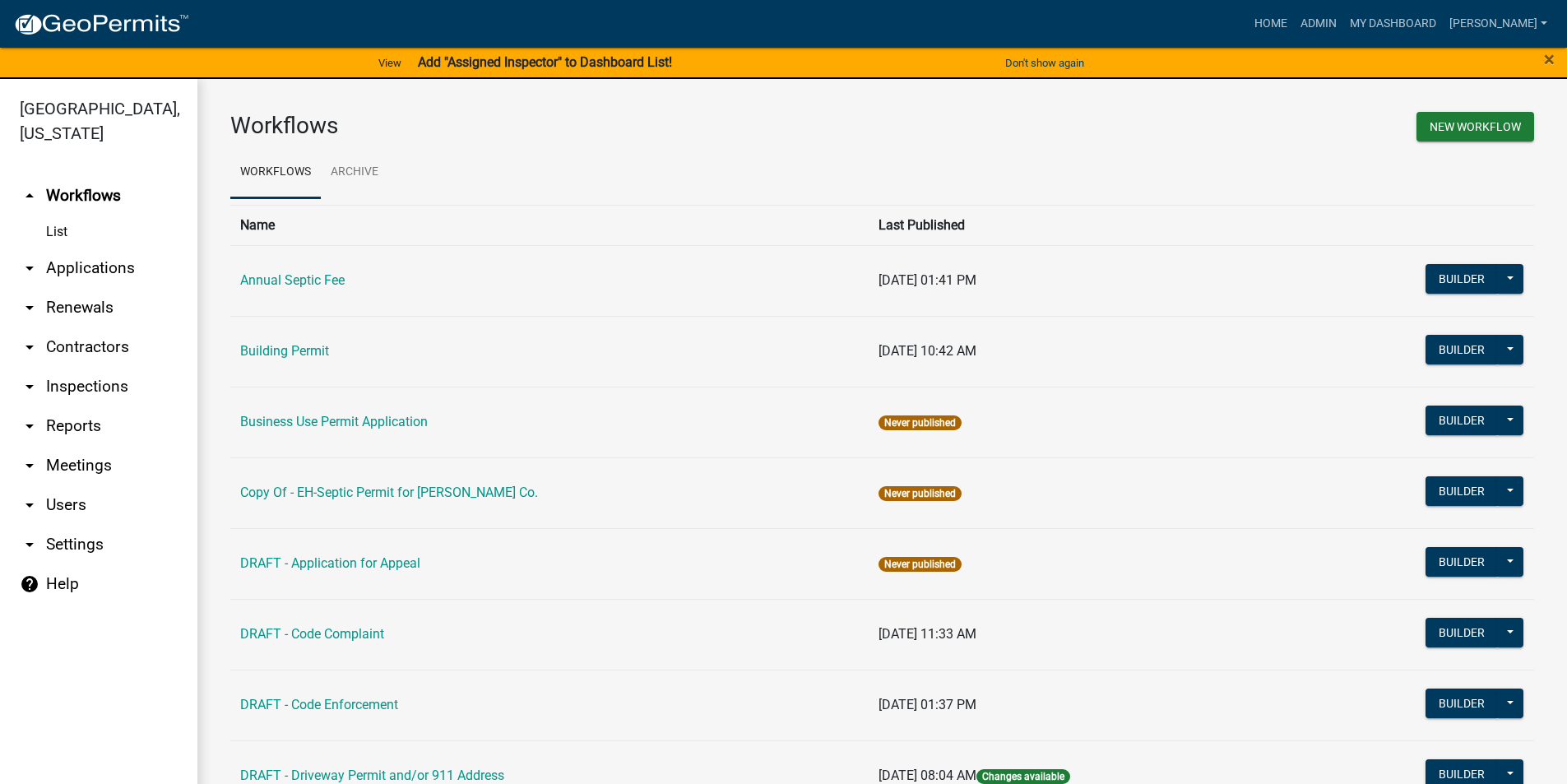
click at [90, 327] on link "arrow_drop_down Contractors" at bounding box center [98, 346] width 197 height 39
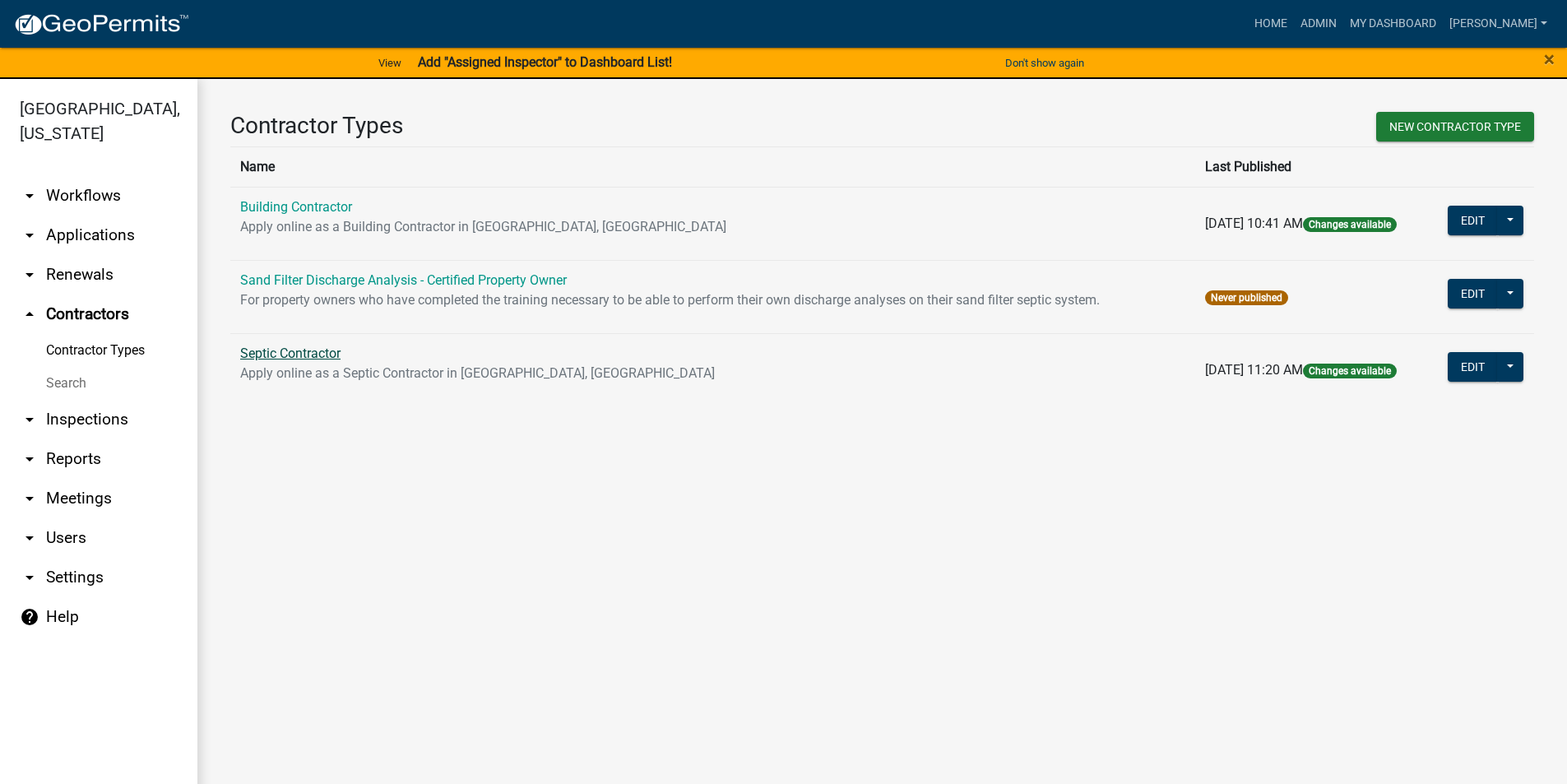
click at [316, 355] on link "Septic Contractor" at bounding box center [290, 353] width 100 height 16
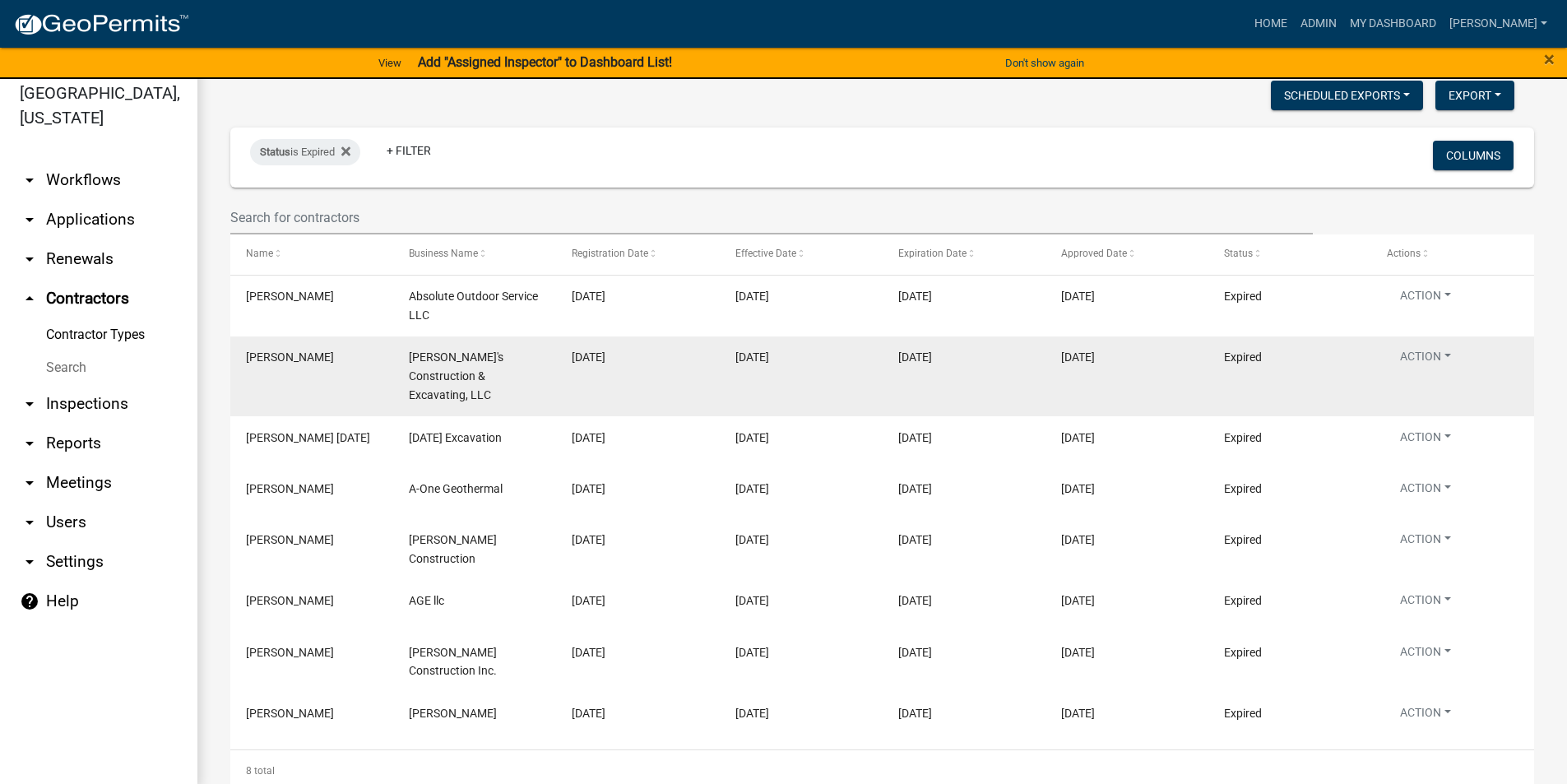
scroll to position [20, 0]
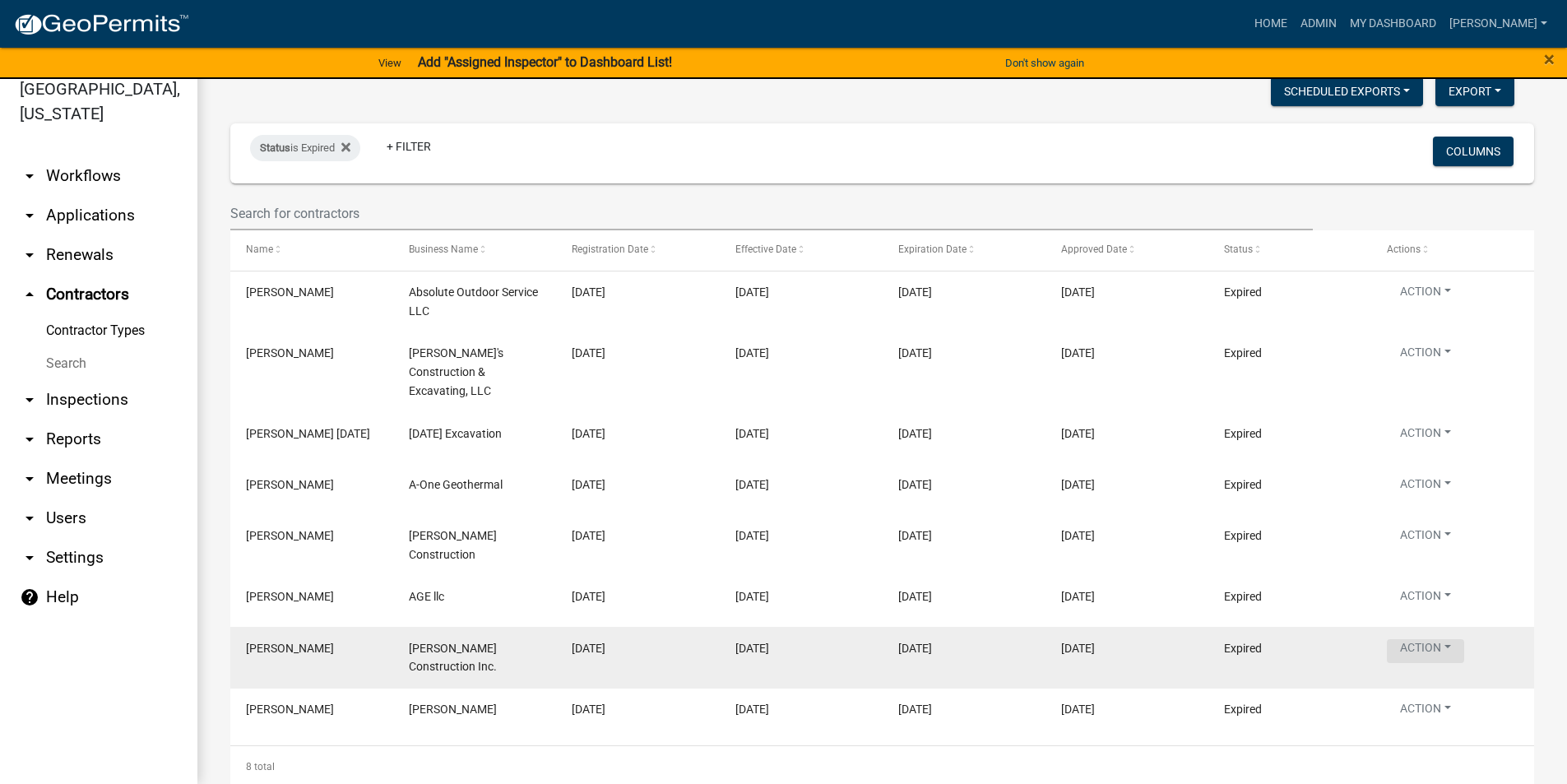
click at [1426, 307] on button "Action" at bounding box center [1425, 295] width 77 height 24
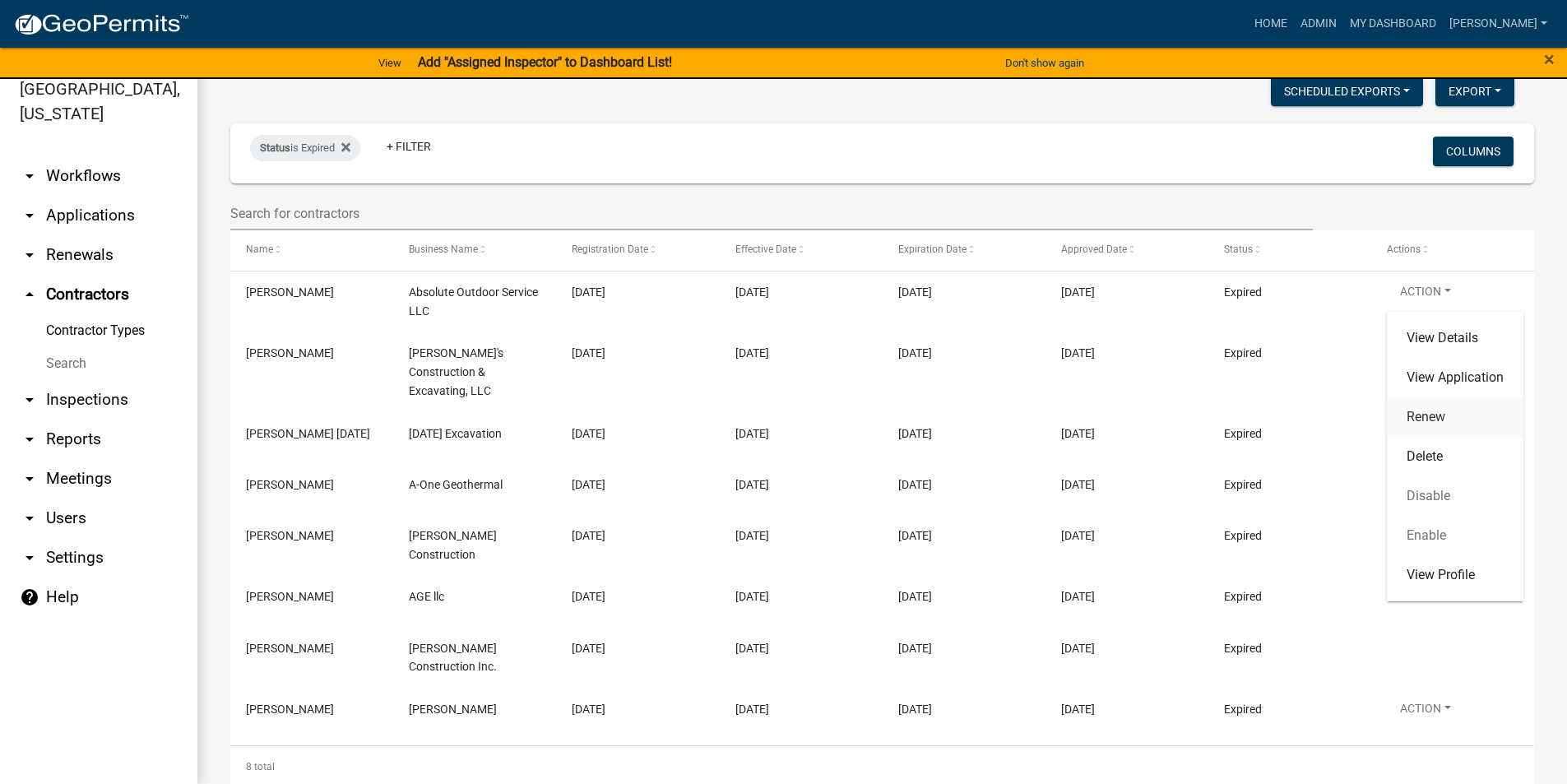
click at [1424, 418] on link "Renew" at bounding box center [1455, 416] width 137 height 39
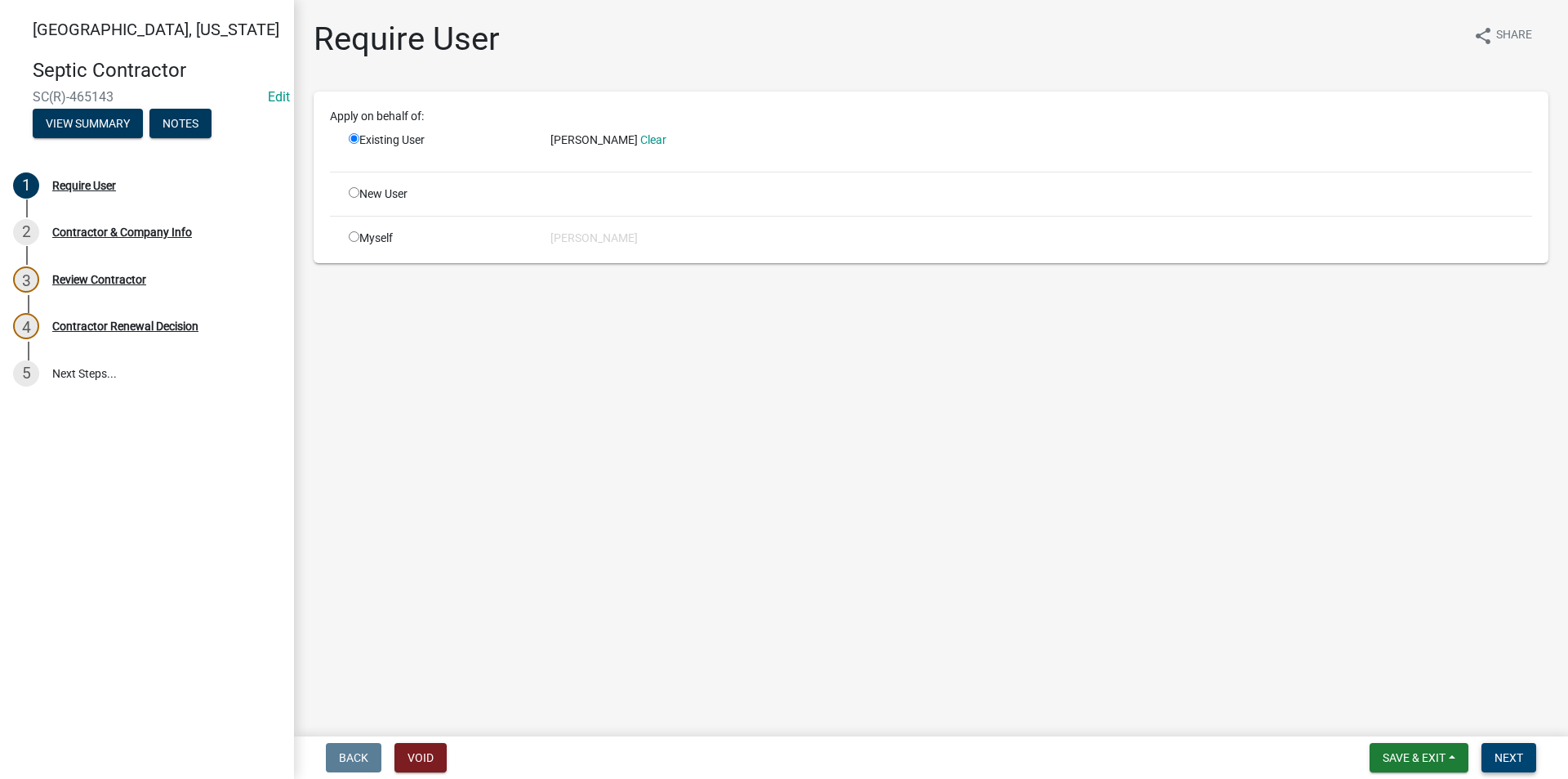
click at [1509, 754] on span "Next" at bounding box center [1508, 757] width 29 height 13
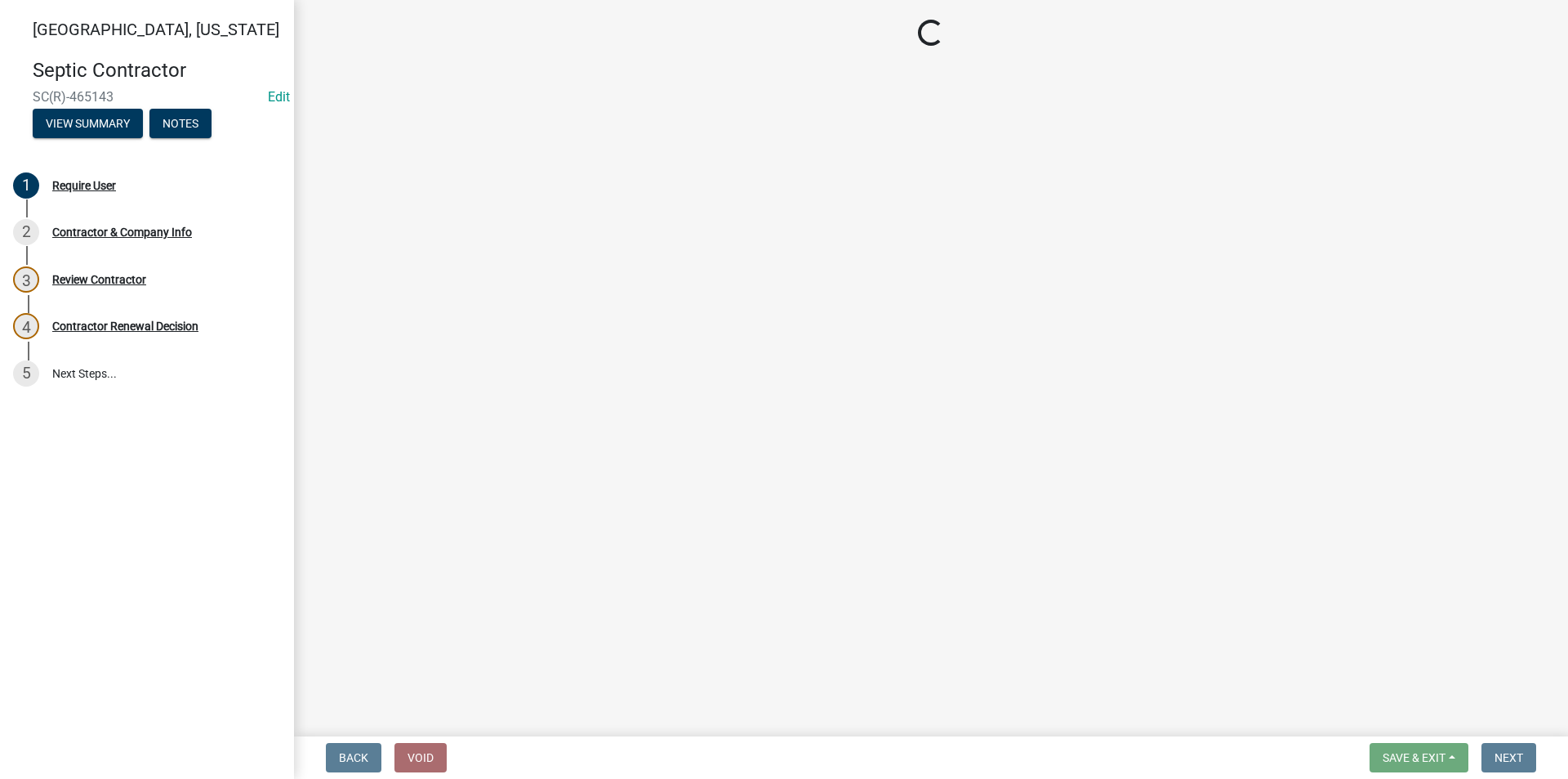
select select "IA"
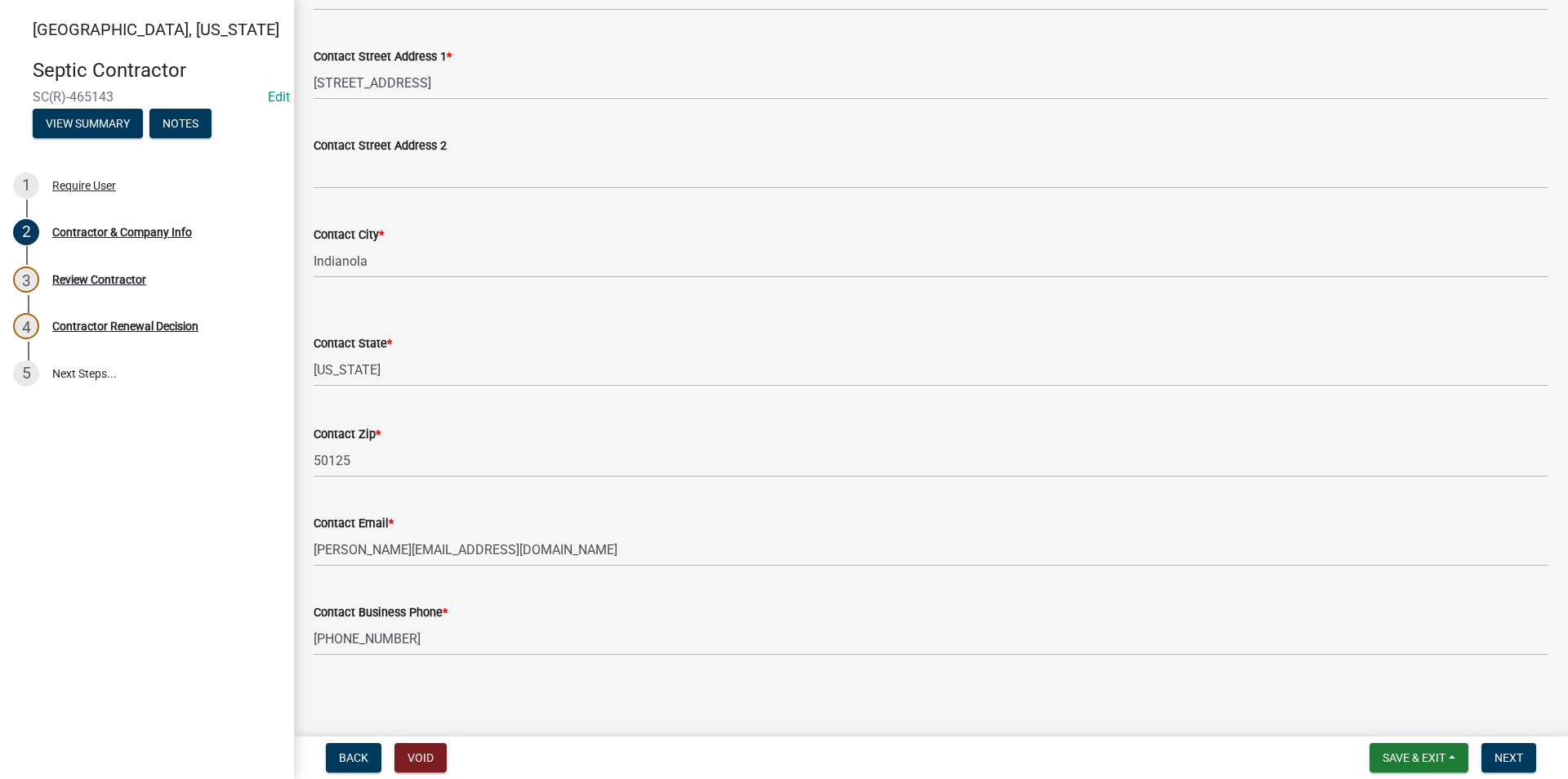
scroll to position [338, 0]
click at [1526, 758] on button "Next" at bounding box center [1508, 758] width 55 height 30
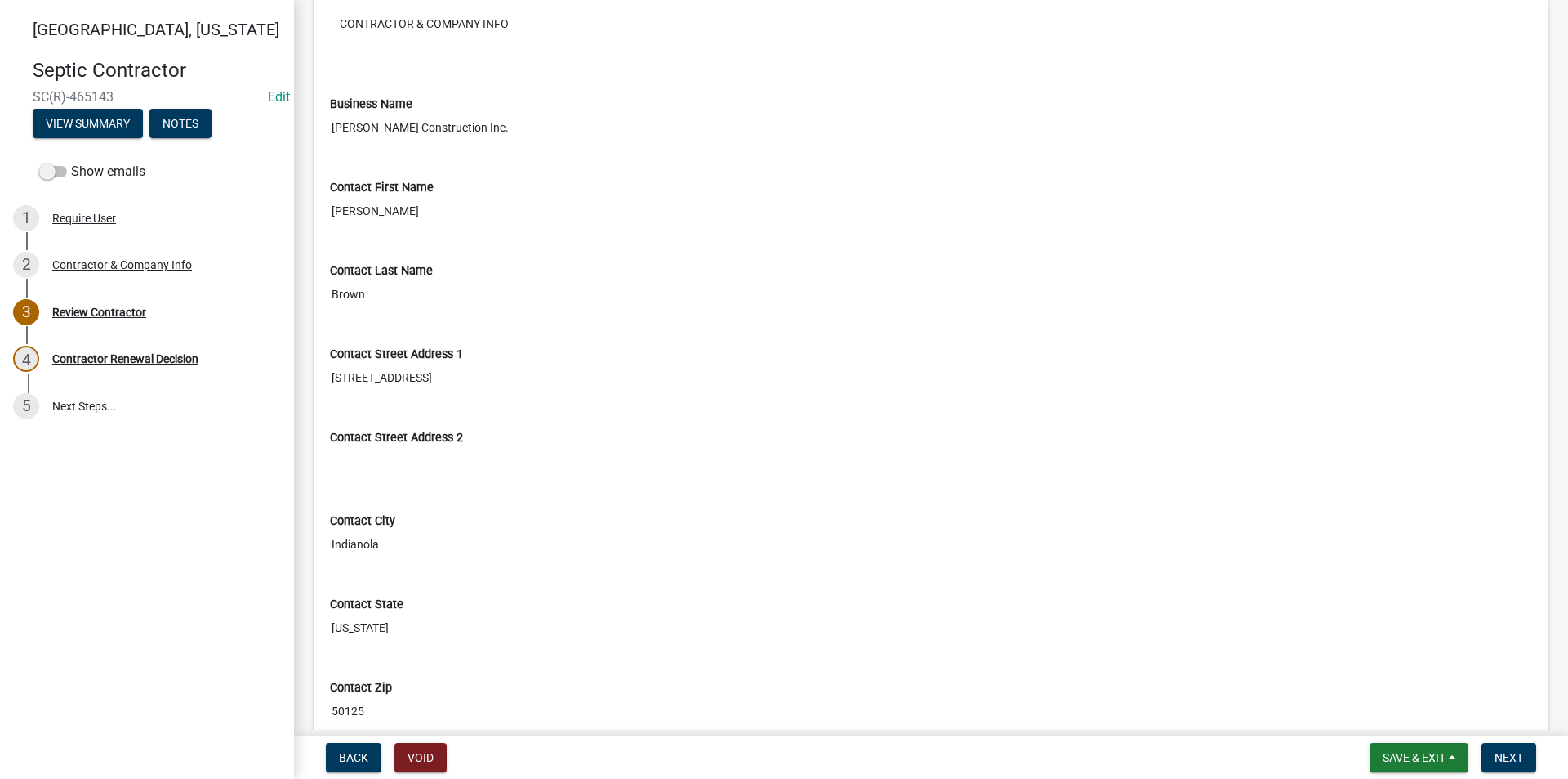
scroll to position [353, 0]
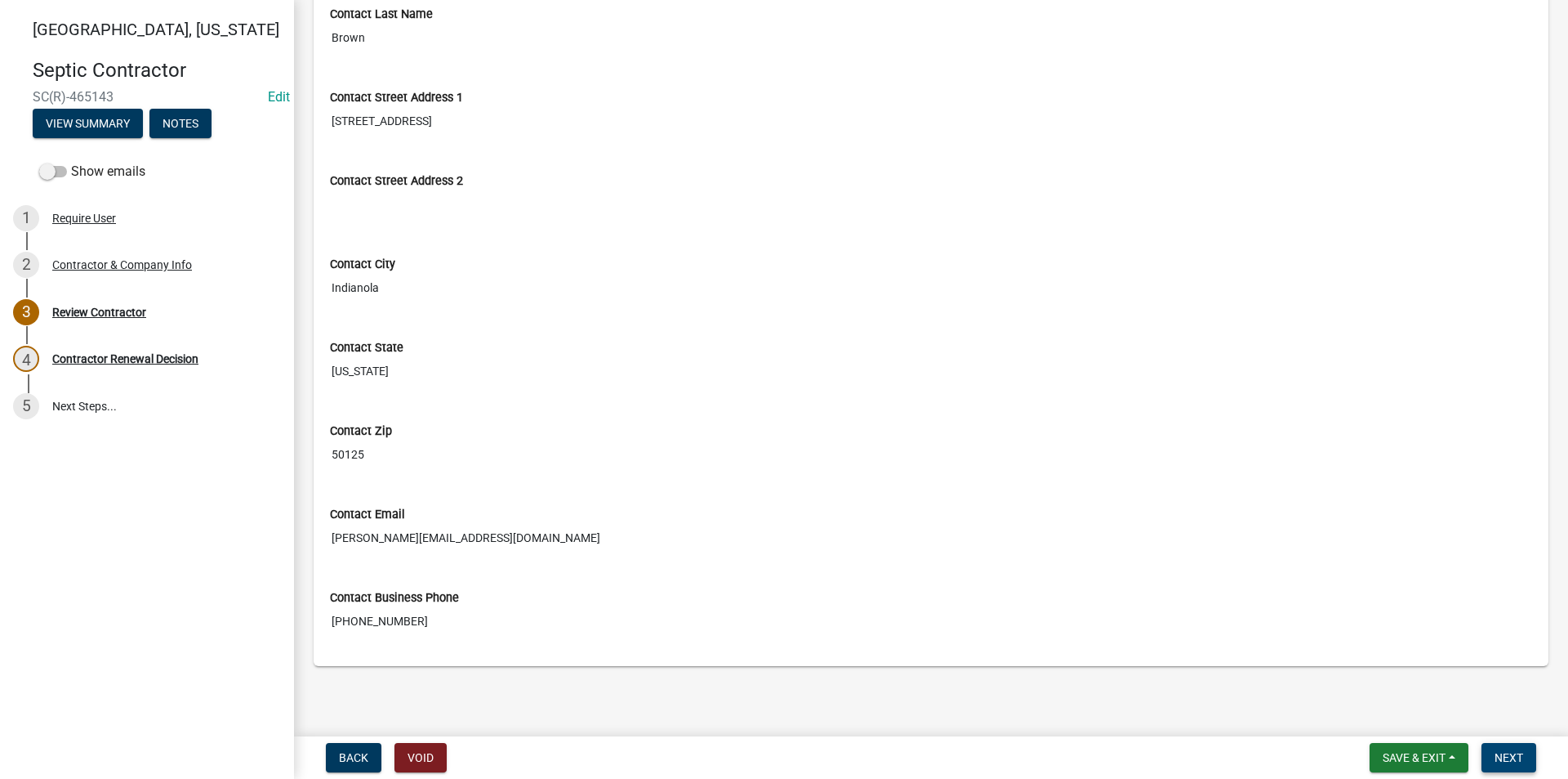
click at [1507, 748] on button "Next" at bounding box center [1508, 758] width 55 height 30
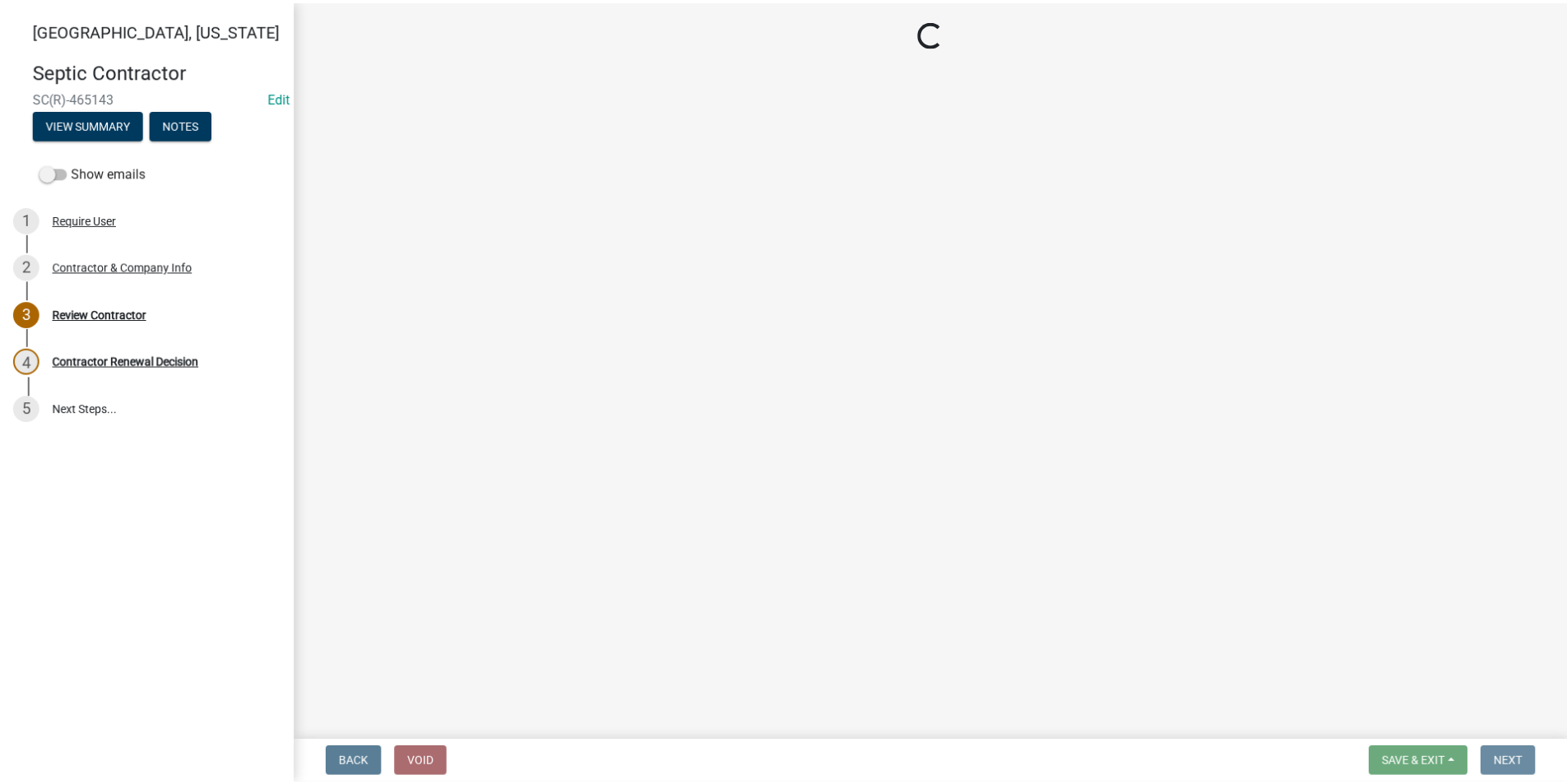
scroll to position [0, 0]
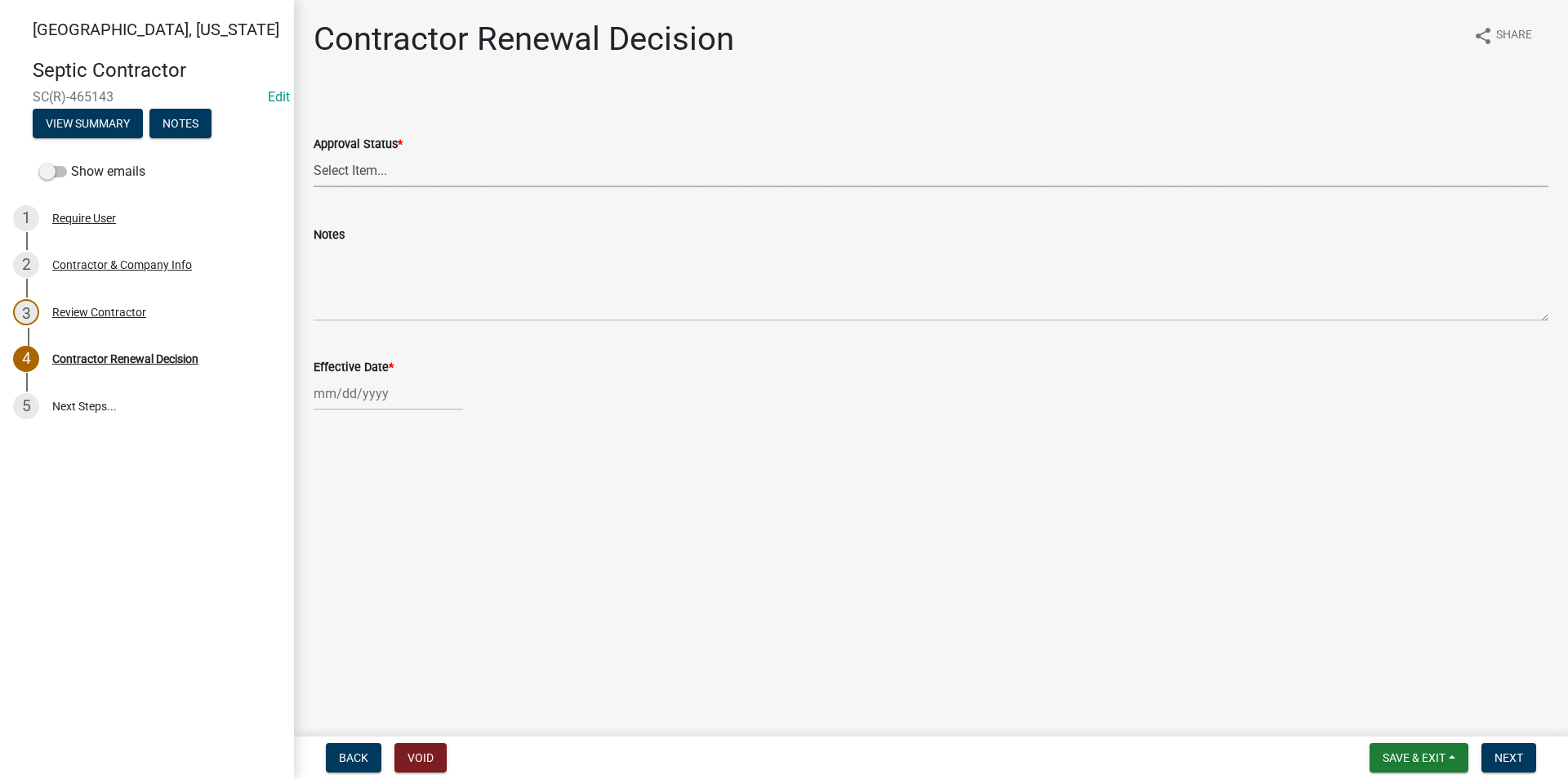
click at [346, 161] on select "Select Item... Approved Denied" at bounding box center [931, 171] width 1235 height 34
click at [314, 154] on select "Select Item... Approved Denied" at bounding box center [931, 171] width 1235 height 34
select select "30db8998-795d-4bbe-8e49-f1ade8865815"
click at [380, 399] on div at bounding box center [388, 393] width 150 height 34
select select "8"
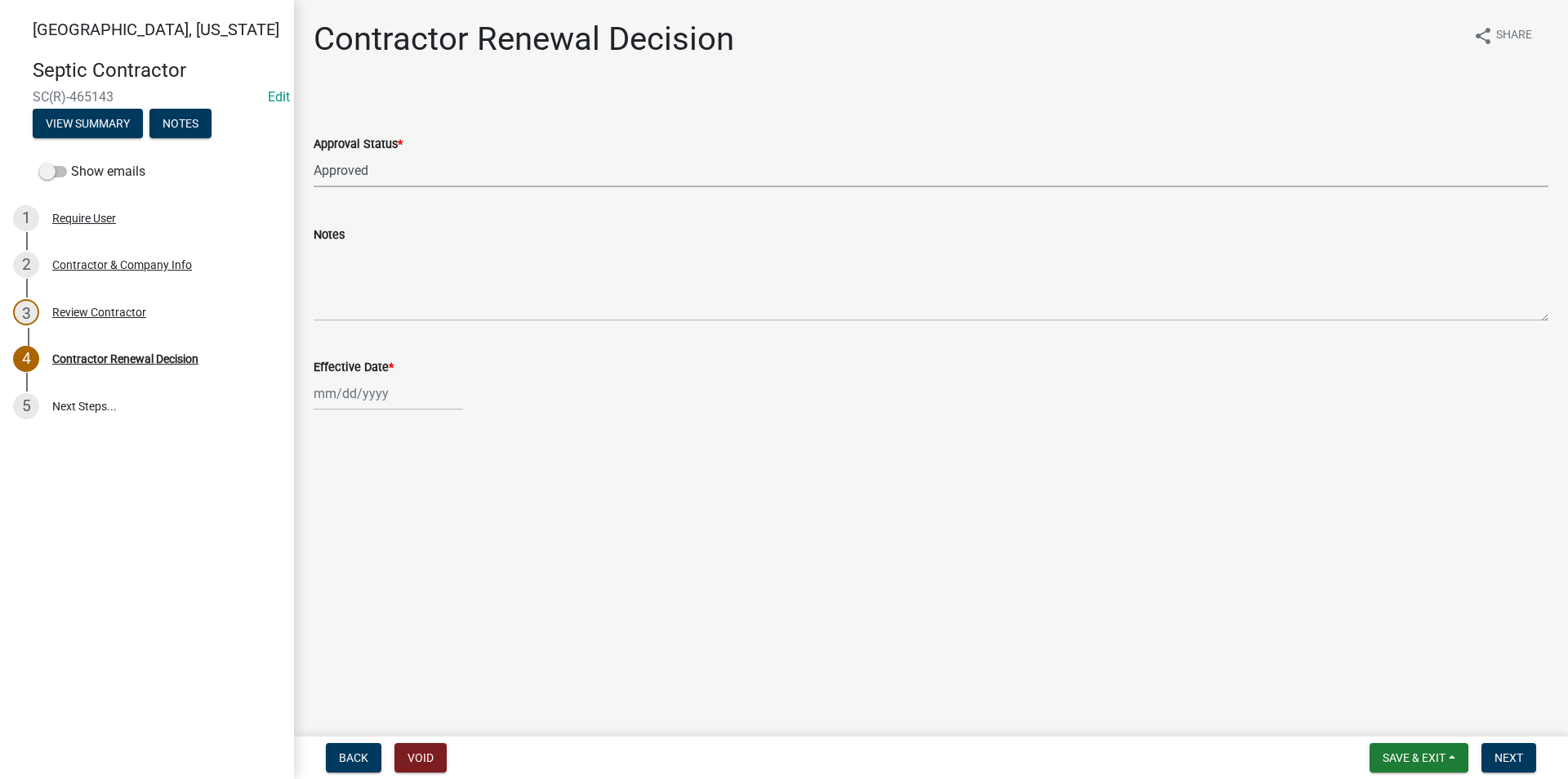
select select "2025"
click at [325, 555] on div "18" at bounding box center [330, 558] width 26 height 26
type input "[DATE]"
click at [1507, 758] on span "Next" at bounding box center [1508, 757] width 29 height 13
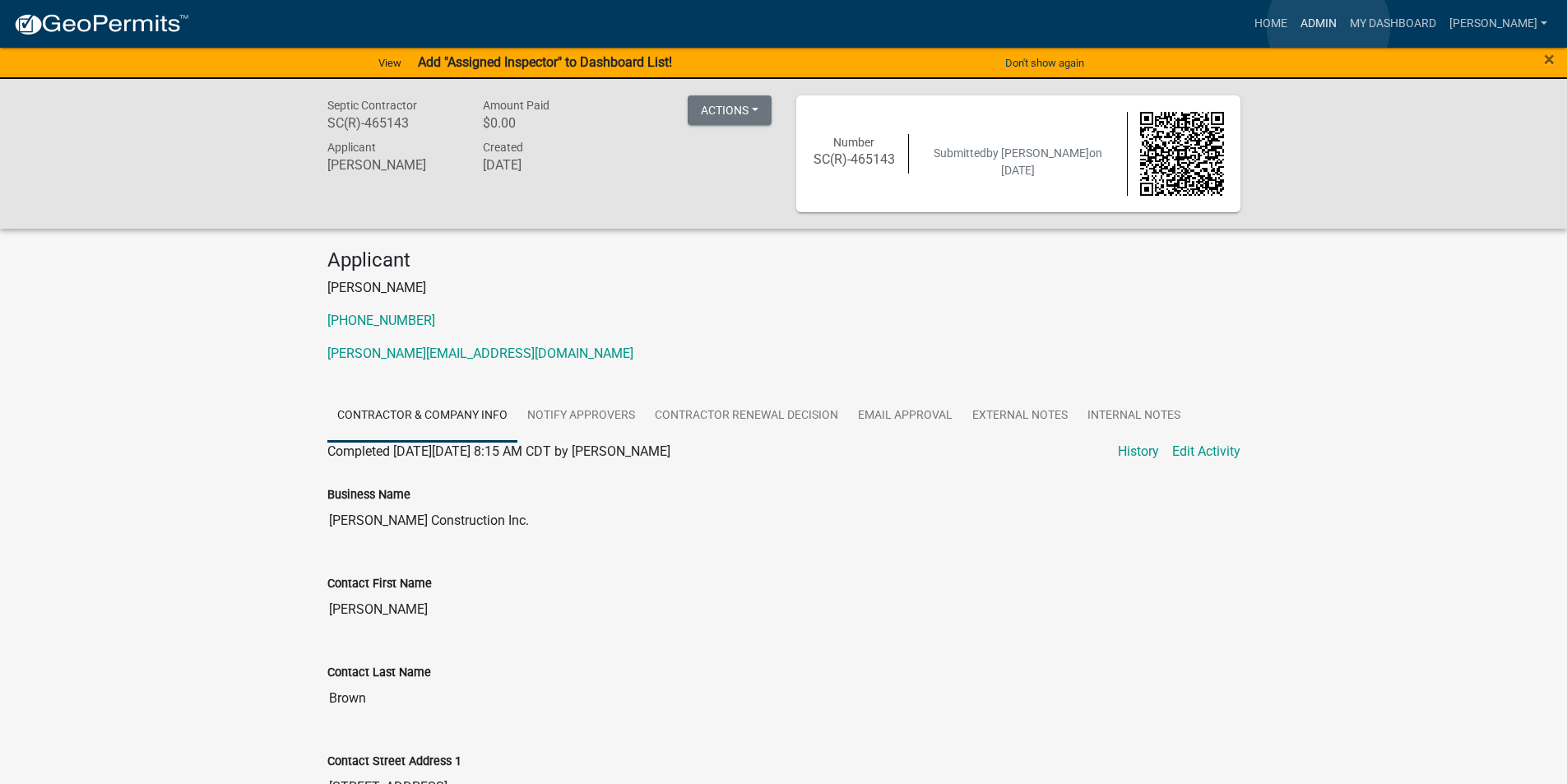
click at [1328, 26] on link "Admin" at bounding box center [1318, 23] width 49 height 31
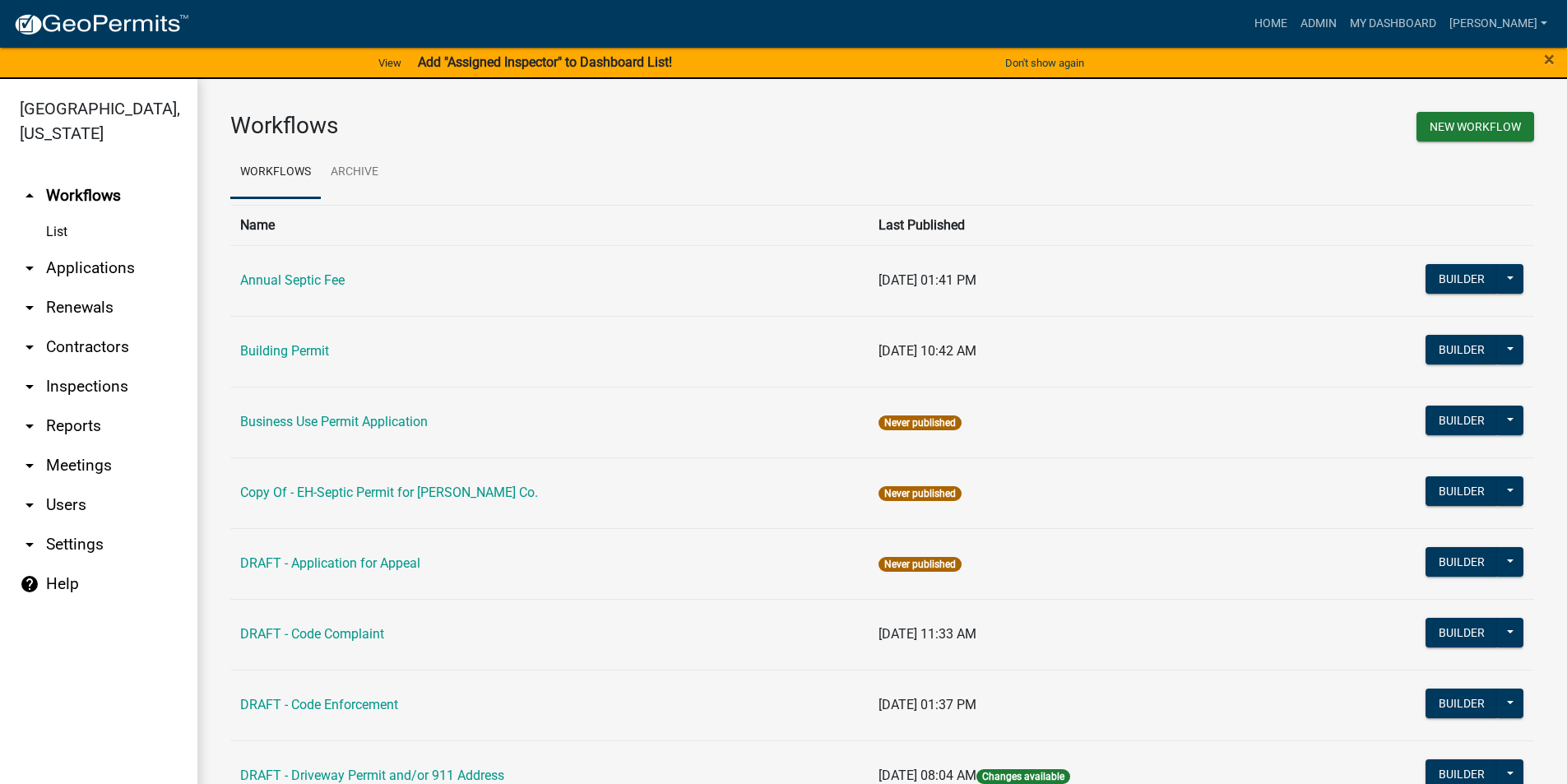
click at [106, 328] on link "arrow_drop_down Contractors" at bounding box center [98, 346] width 197 height 39
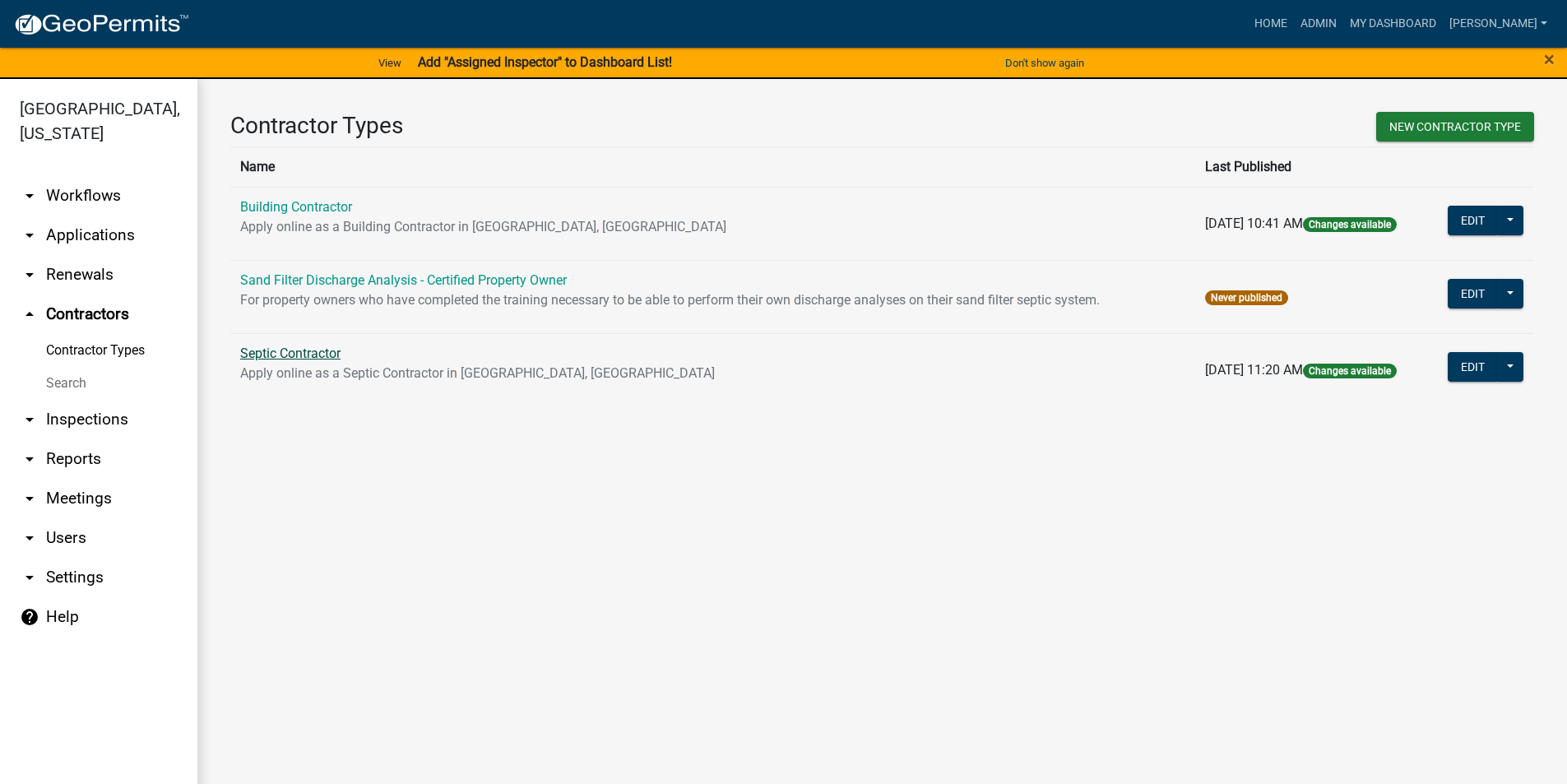
click at [313, 355] on link "Septic Contractor" at bounding box center [290, 353] width 100 height 16
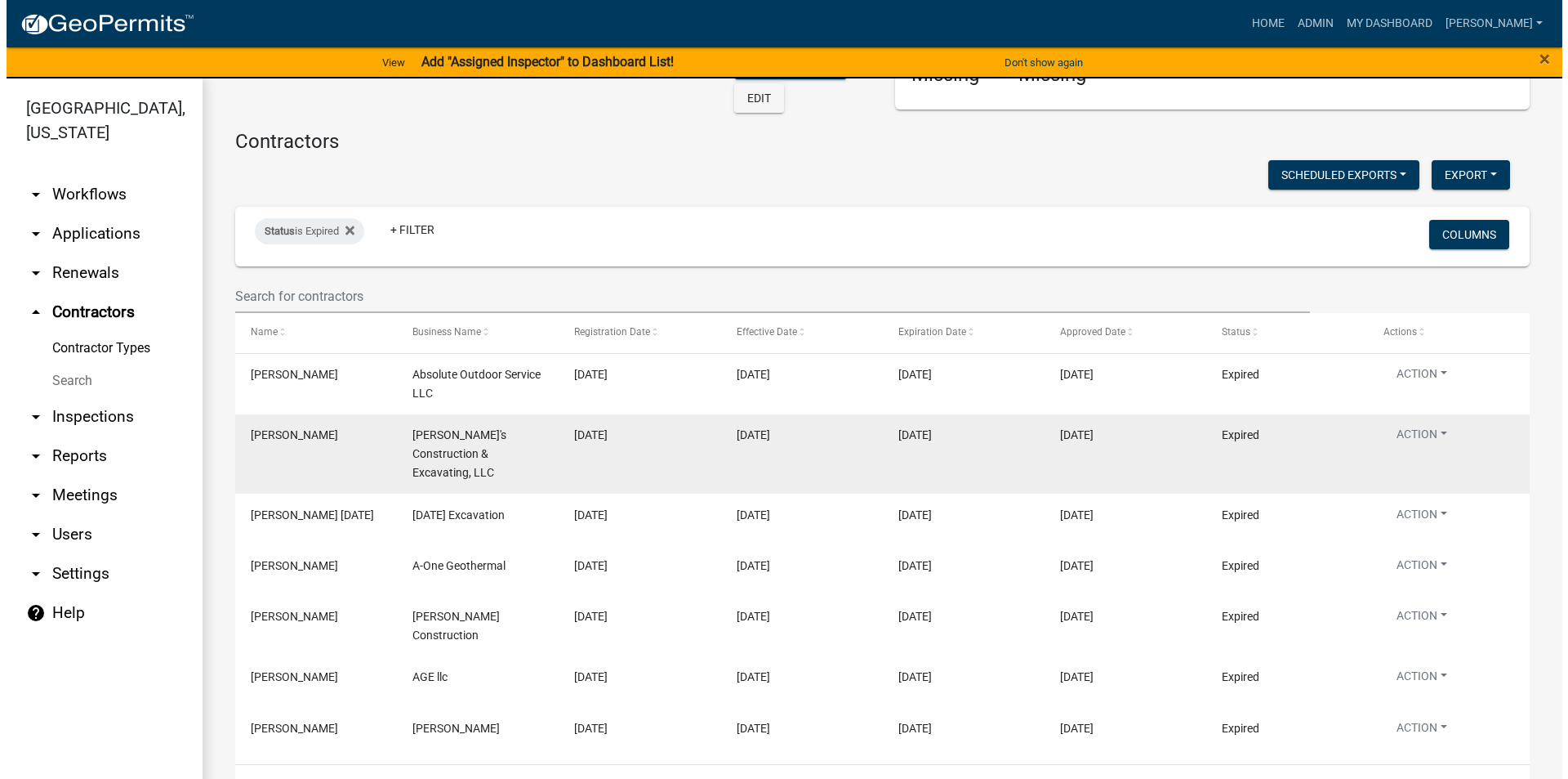
scroll to position [99, 0]
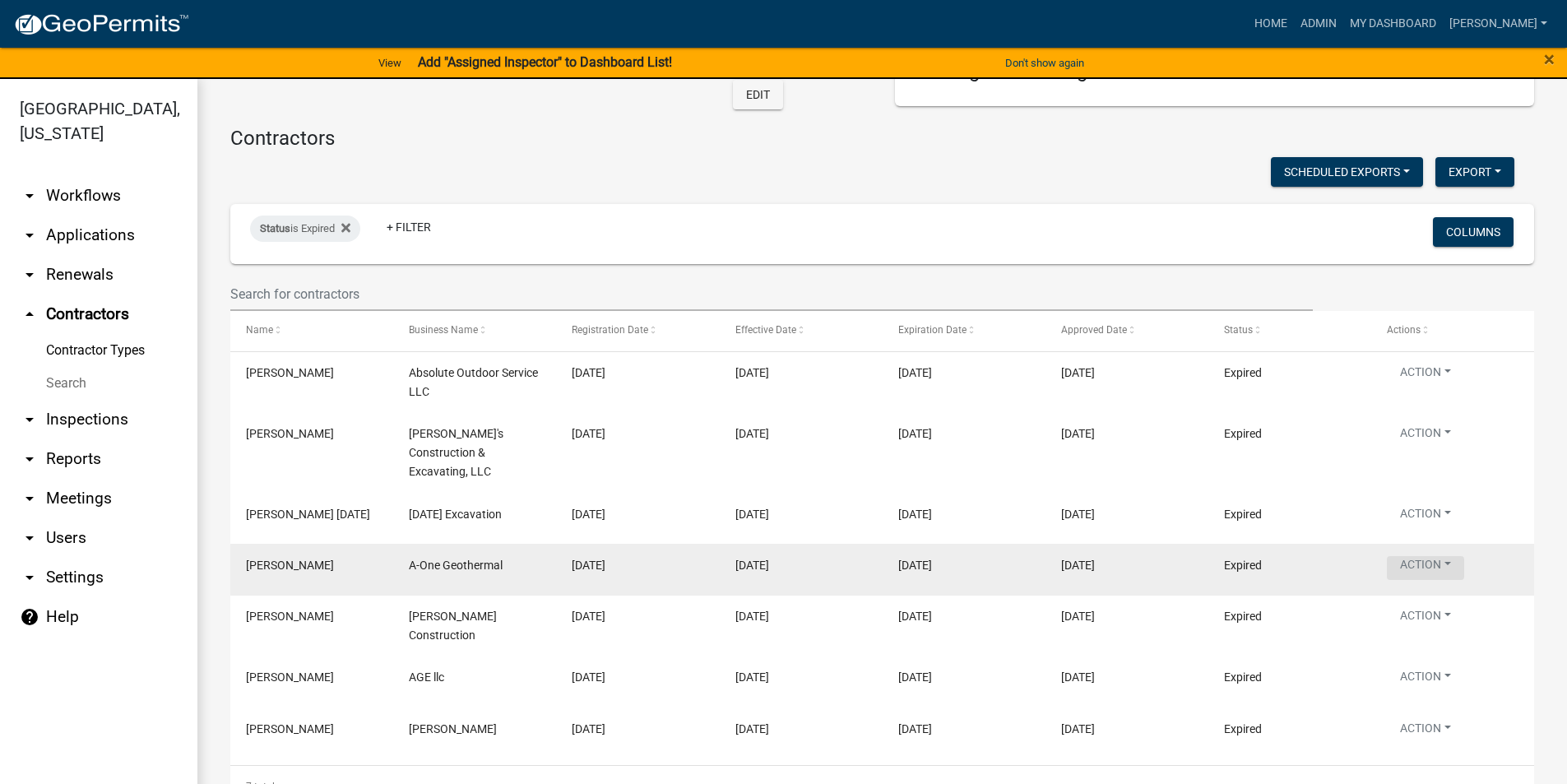
click at [1417, 448] on button "Action" at bounding box center [1425, 436] width 77 height 24
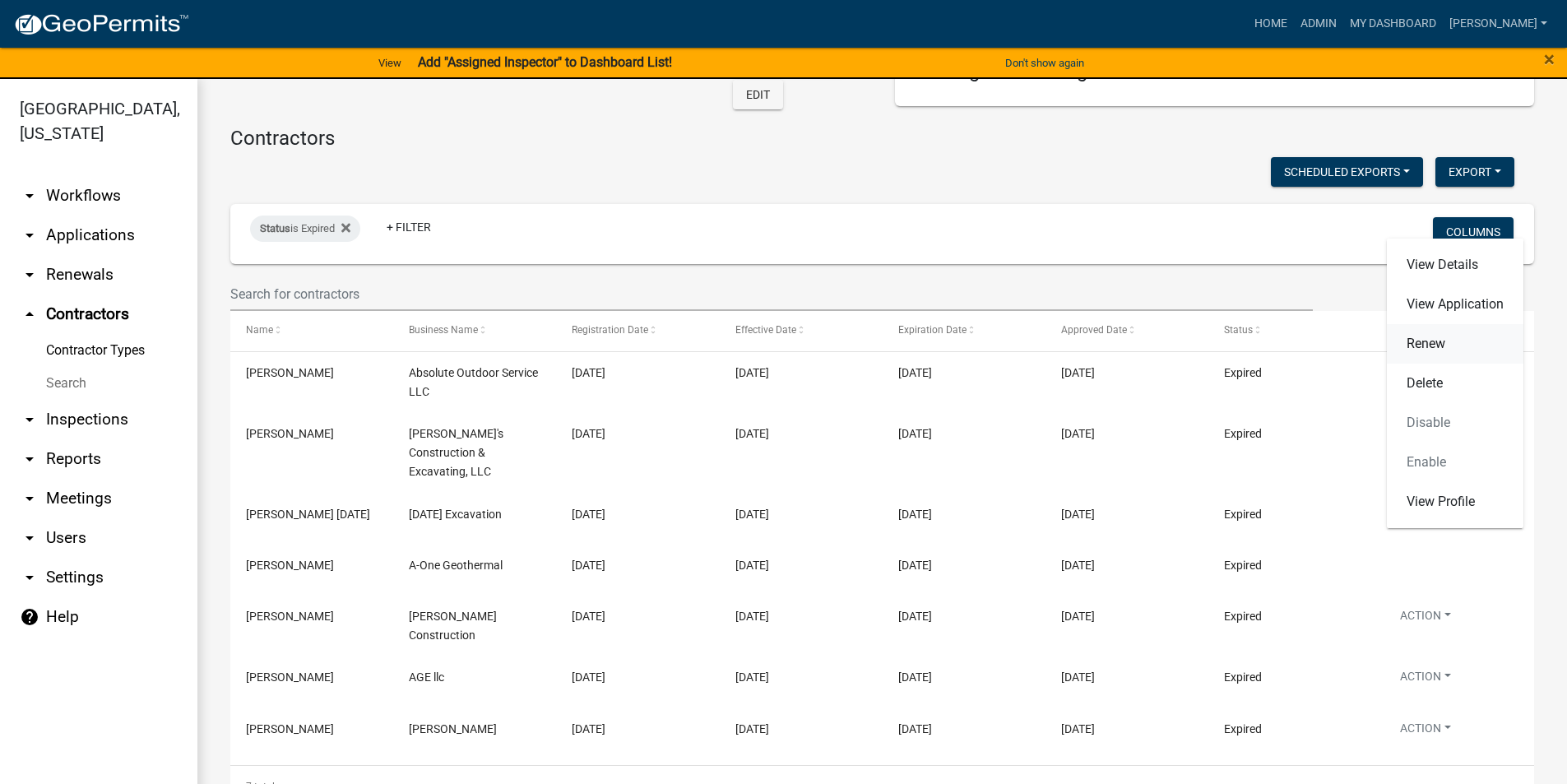
click at [1439, 350] on link "Renew" at bounding box center [1455, 343] width 137 height 39
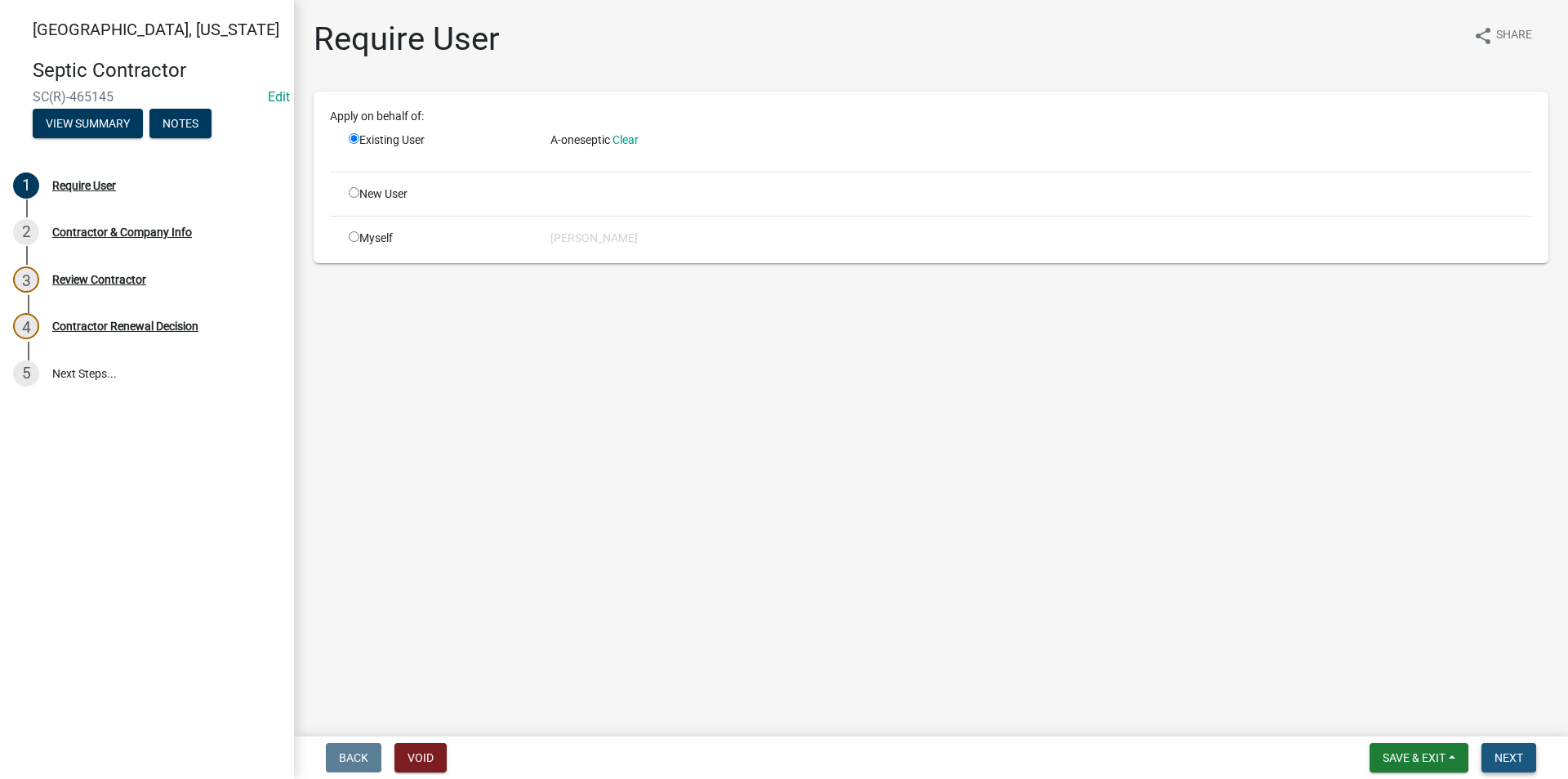
click at [1507, 755] on span "Next" at bounding box center [1508, 757] width 29 height 13
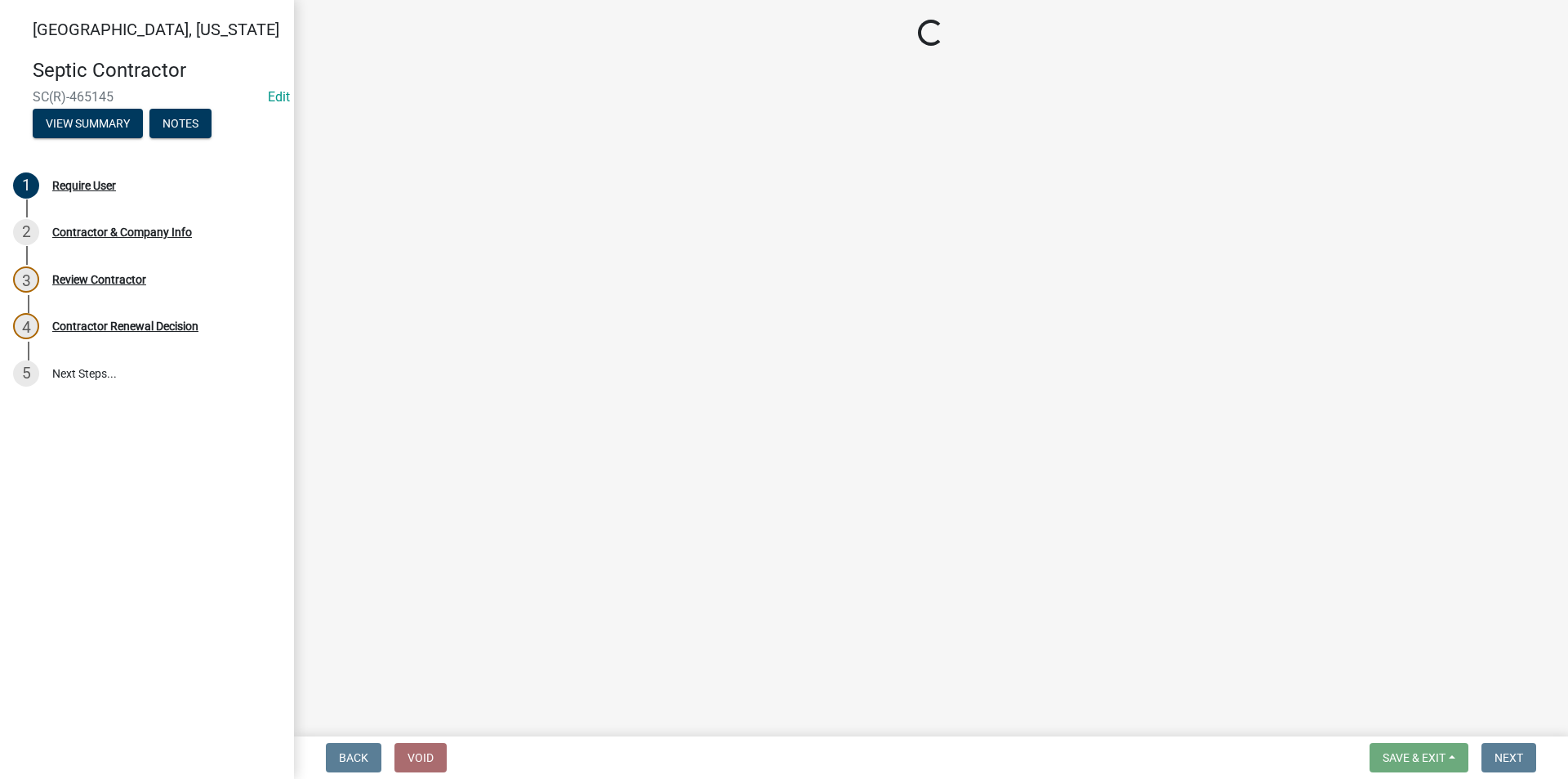
select select "IA"
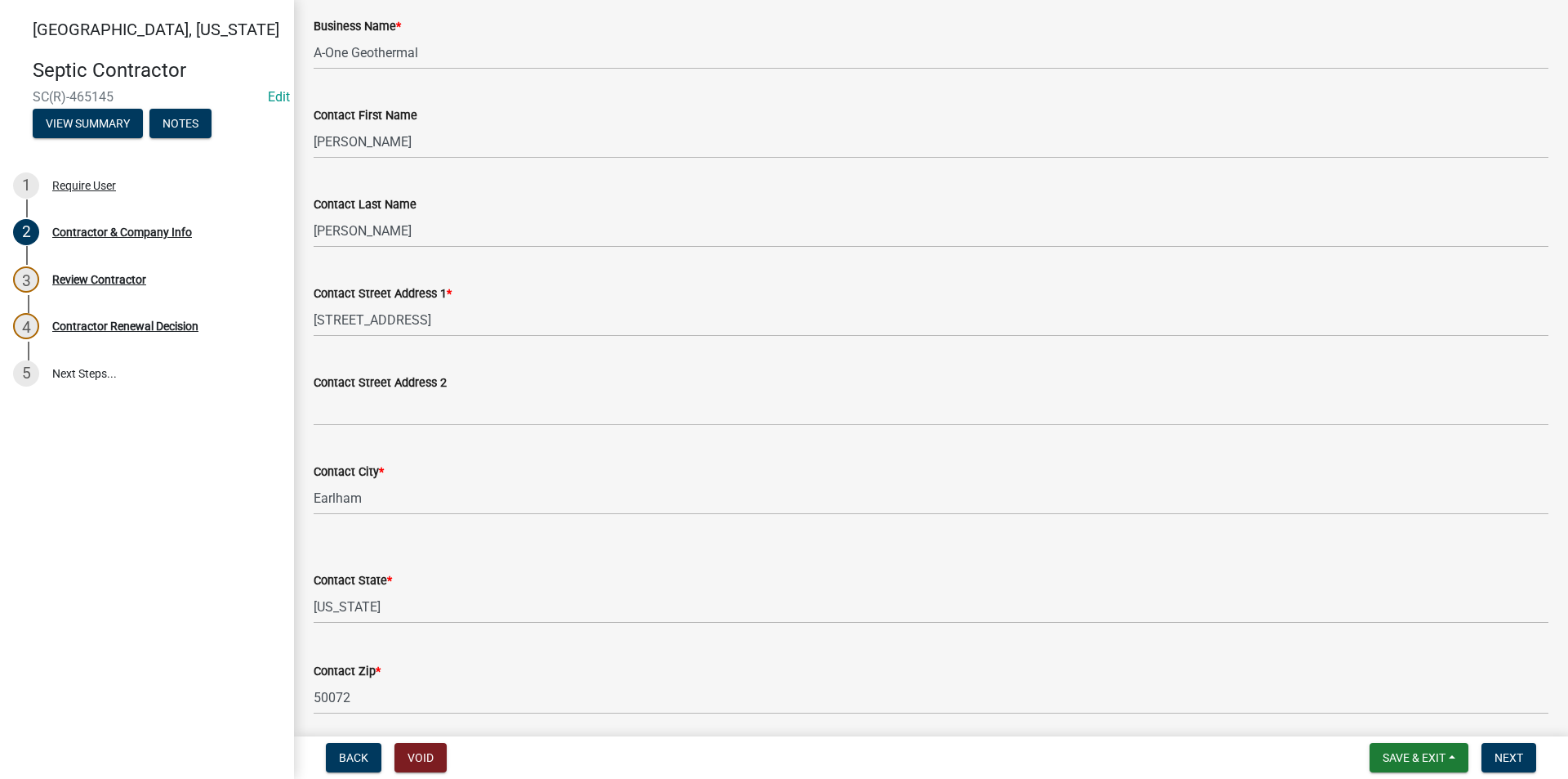
scroll to position [245, 0]
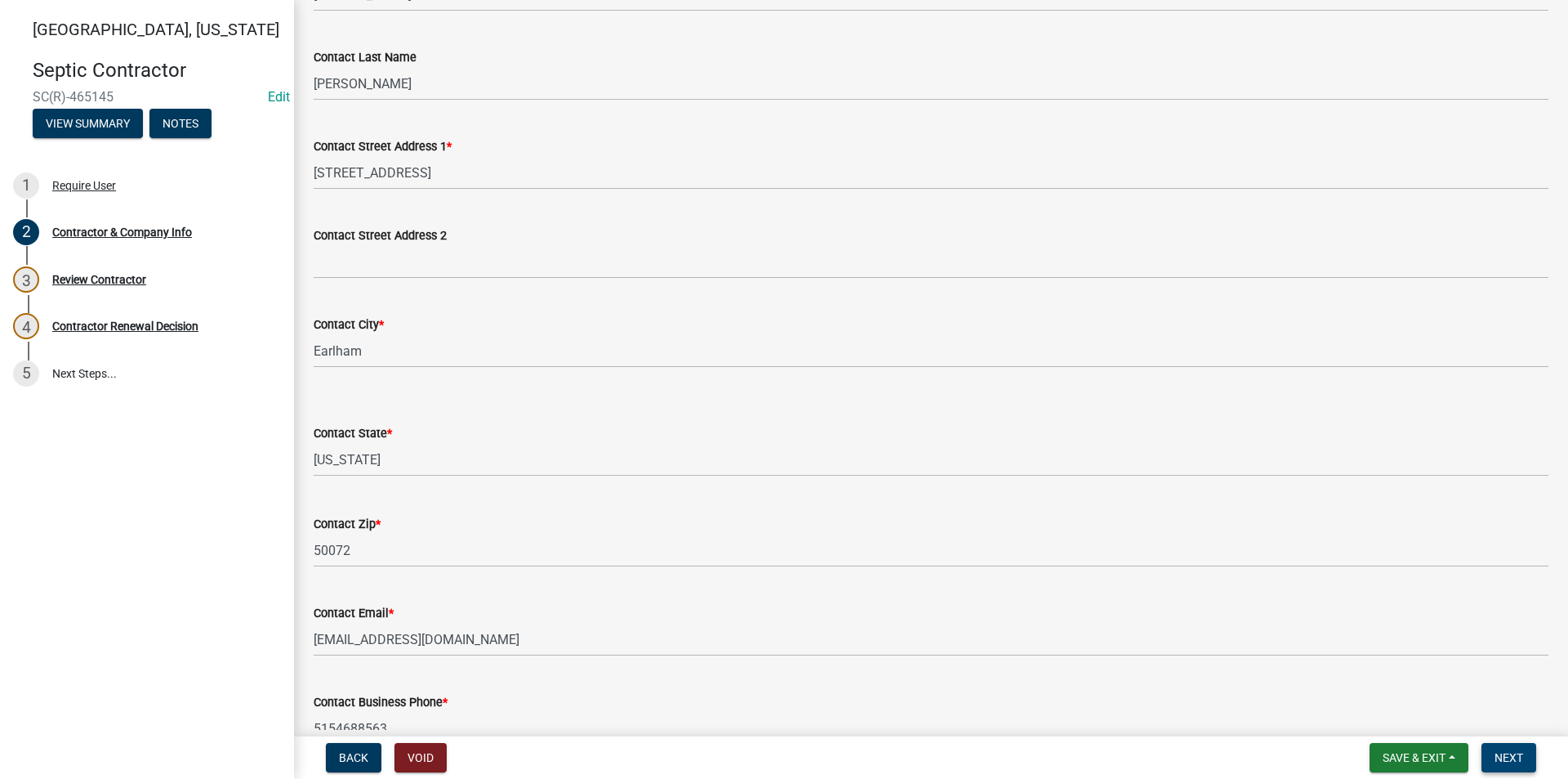
click at [1510, 758] on span "Next" at bounding box center [1508, 757] width 29 height 13
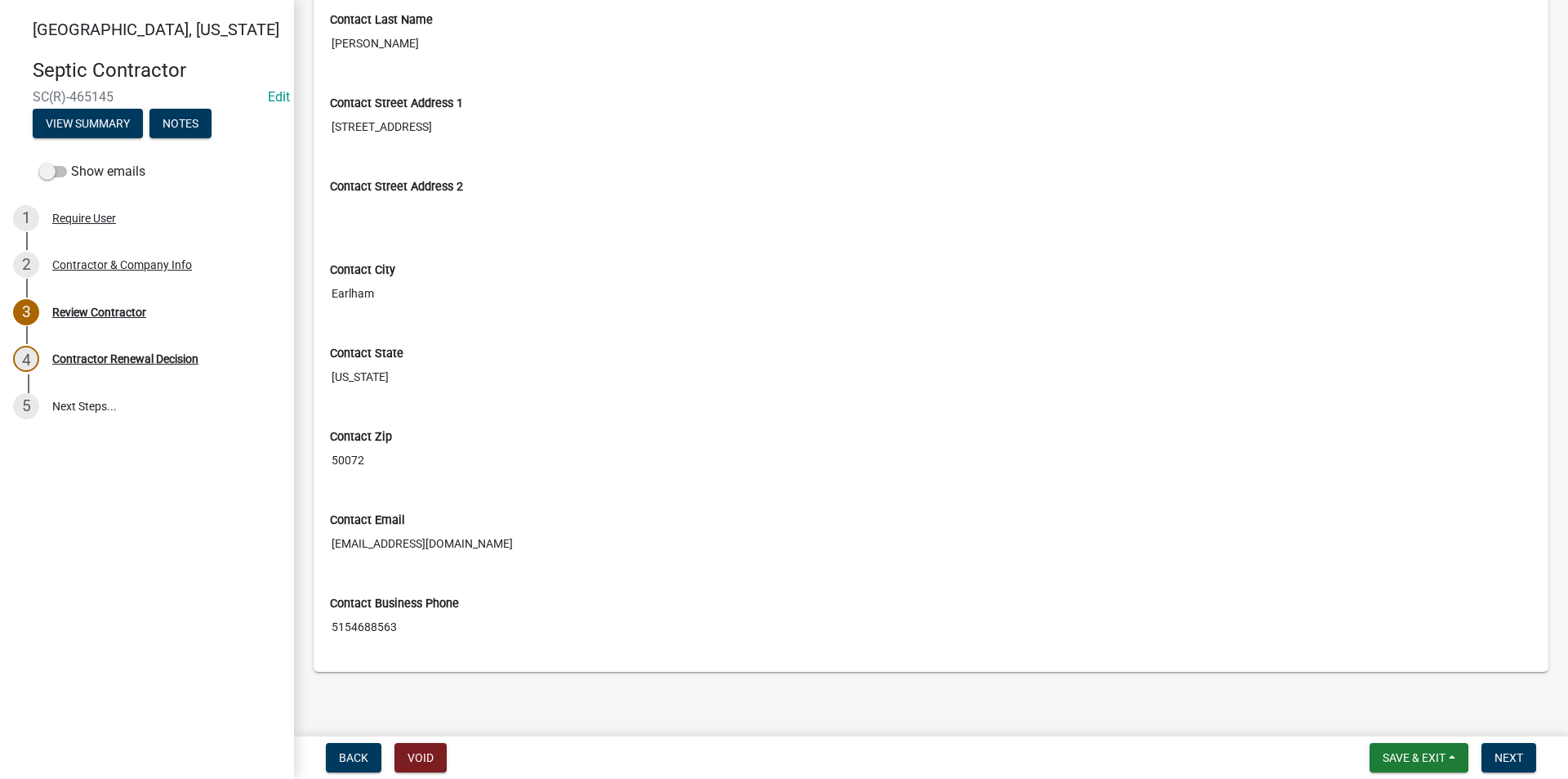
scroll to position [353, 0]
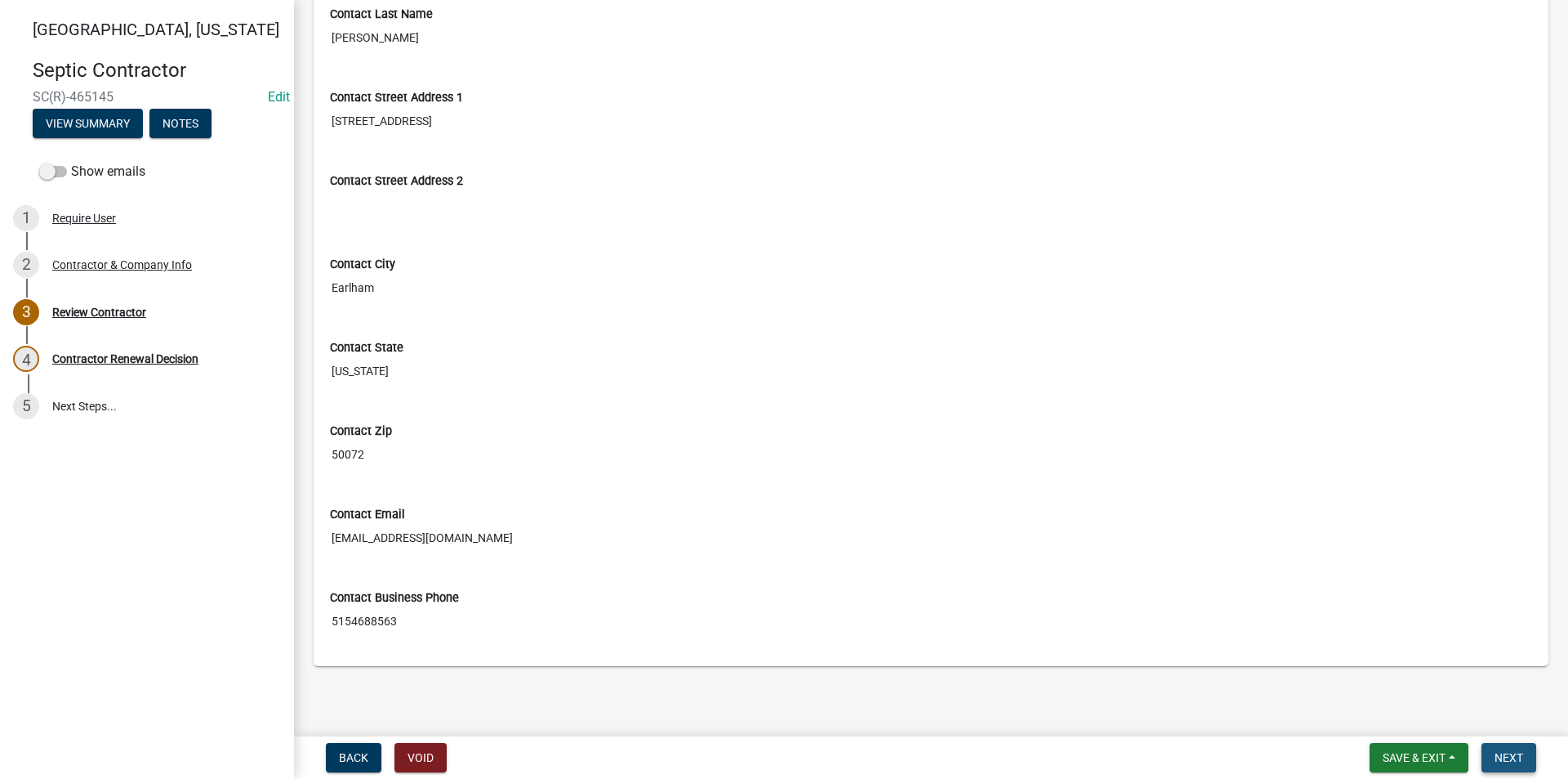
click at [1510, 753] on span "Next" at bounding box center [1508, 757] width 29 height 13
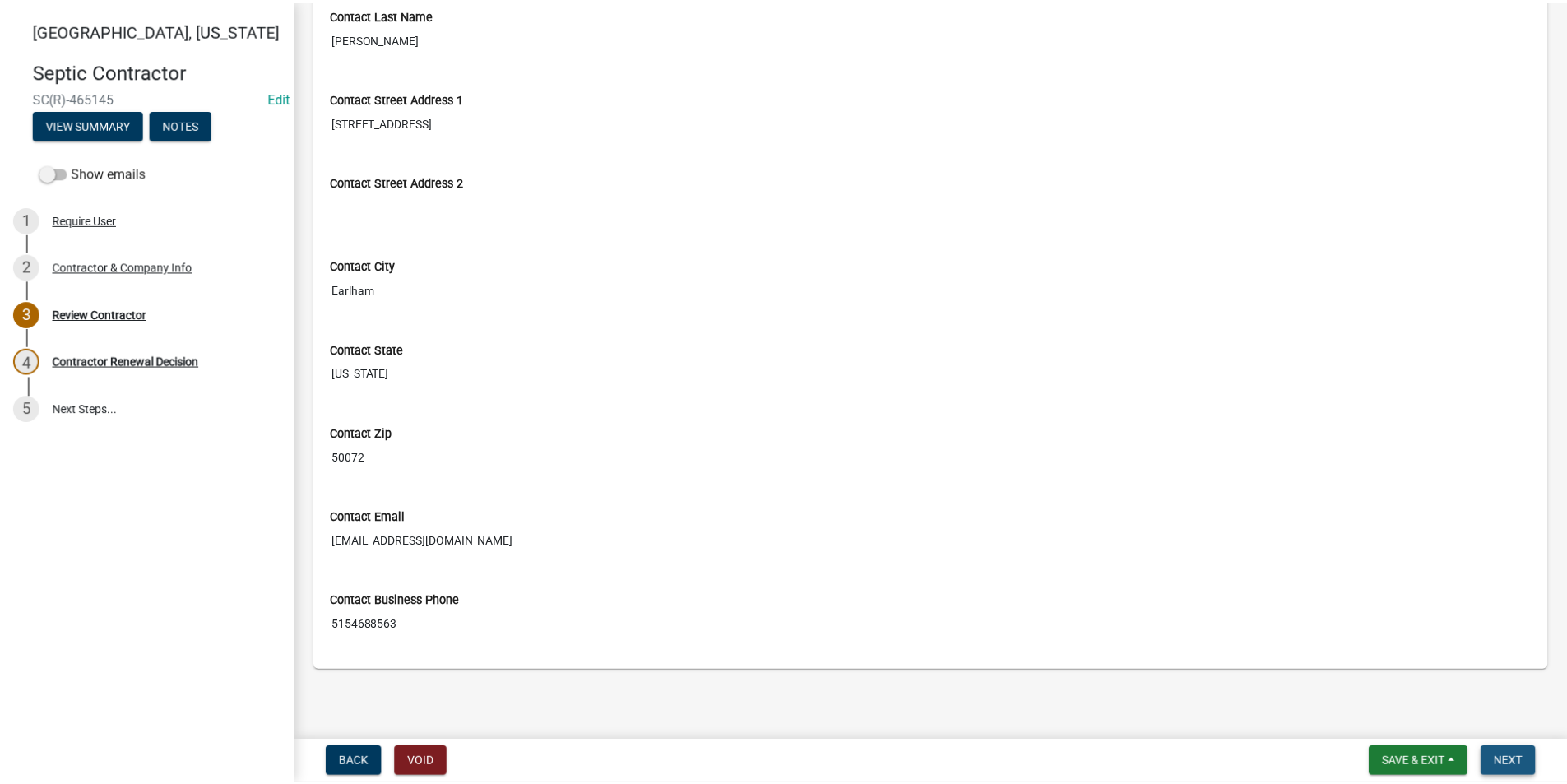
scroll to position [0, 0]
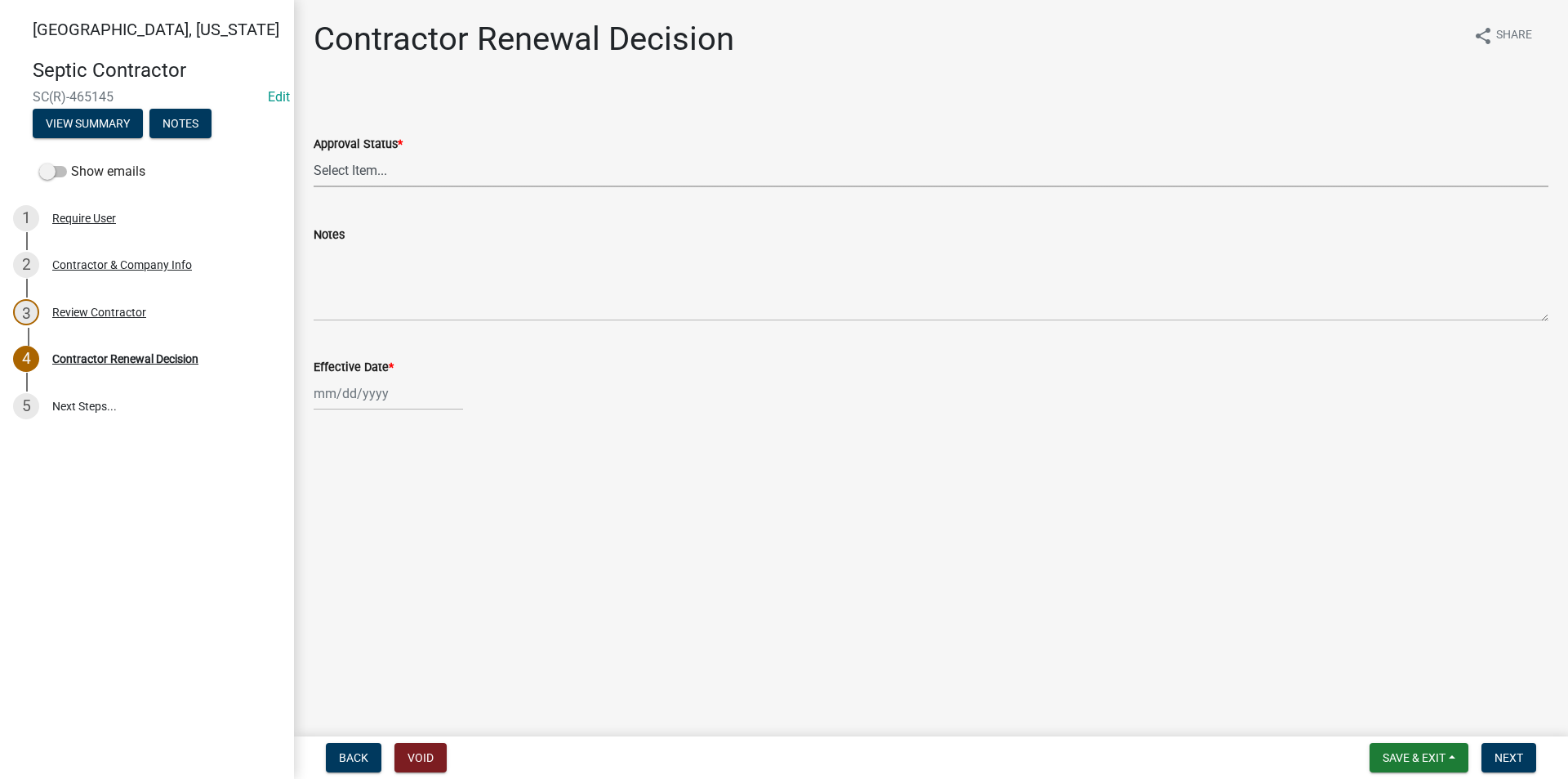
click at [331, 168] on select "Select Item... Approved Denied" at bounding box center [931, 171] width 1235 height 34
click at [314, 154] on select "Select Item... Approved Denied" at bounding box center [931, 171] width 1235 height 34
select select "30db8998-795d-4bbe-8e49-f1ade8865815"
select select "8"
select select "2025"
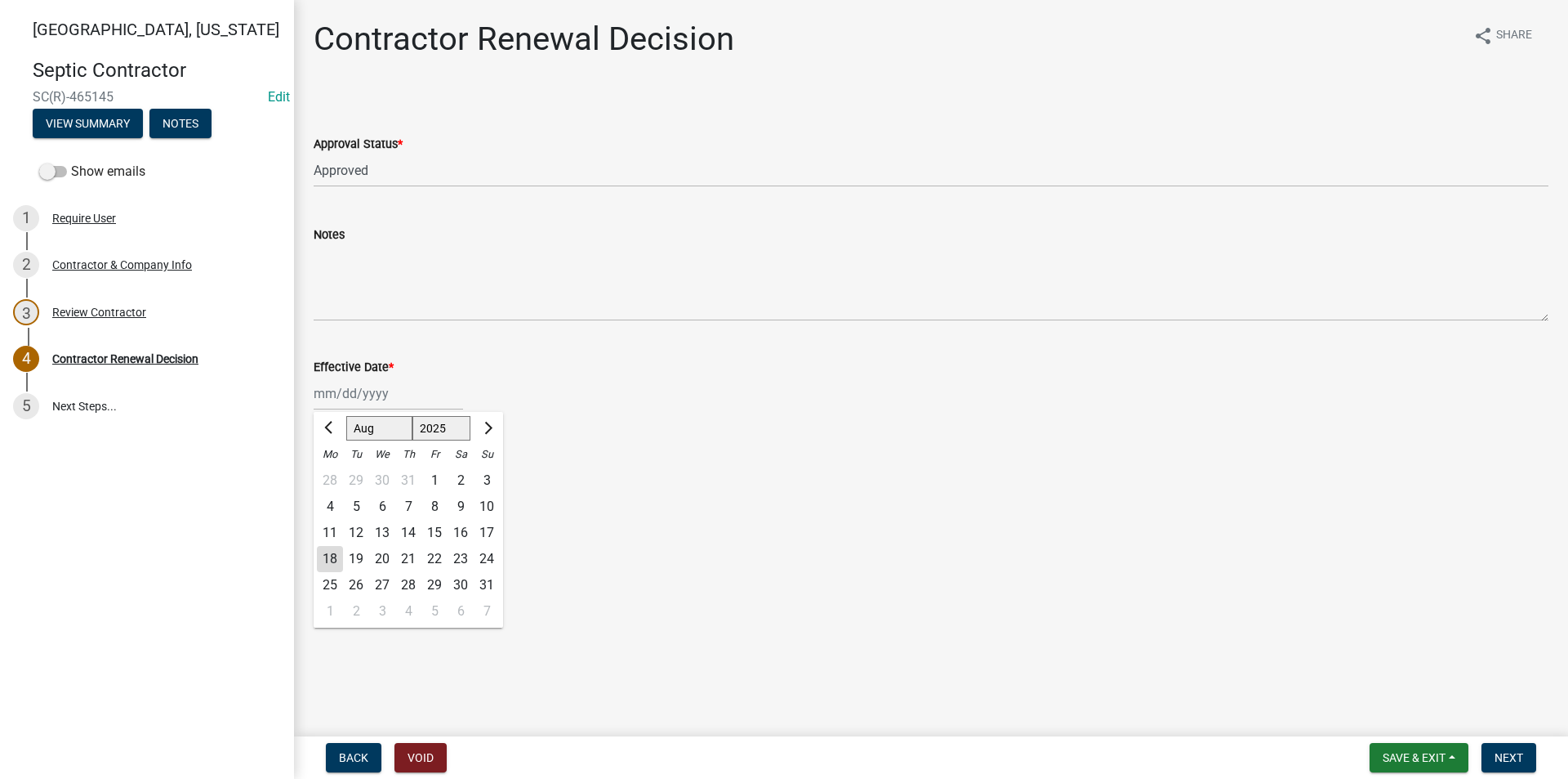
click at [362, 394] on div "Jan Feb Mar Apr May Jun Jul Aug Sep Oct Nov Dec 1525 1526 1527 1528 1529 1530 1…" at bounding box center [388, 393] width 150 height 34
click at [332, 552] on div "18" at bounding box center [330, 558] width 26 height 26
type input "[DATE]"
click at [1511, 756] on span "Next" at bounding box center [1508, 757] width 29 height 13
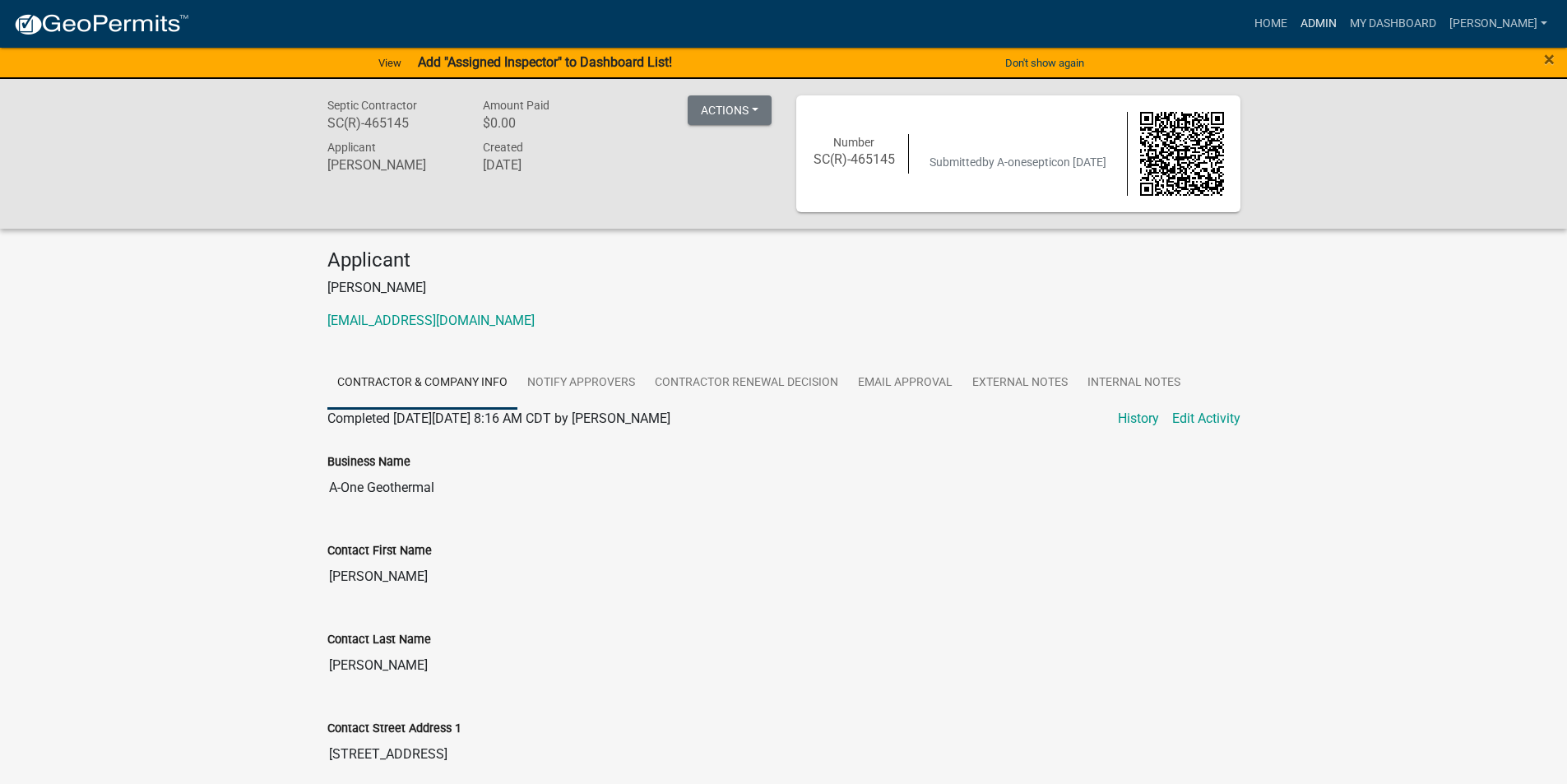
click at [1340, 29] on link "Admin" at bounding box center [1318, 23] width 49 height 31
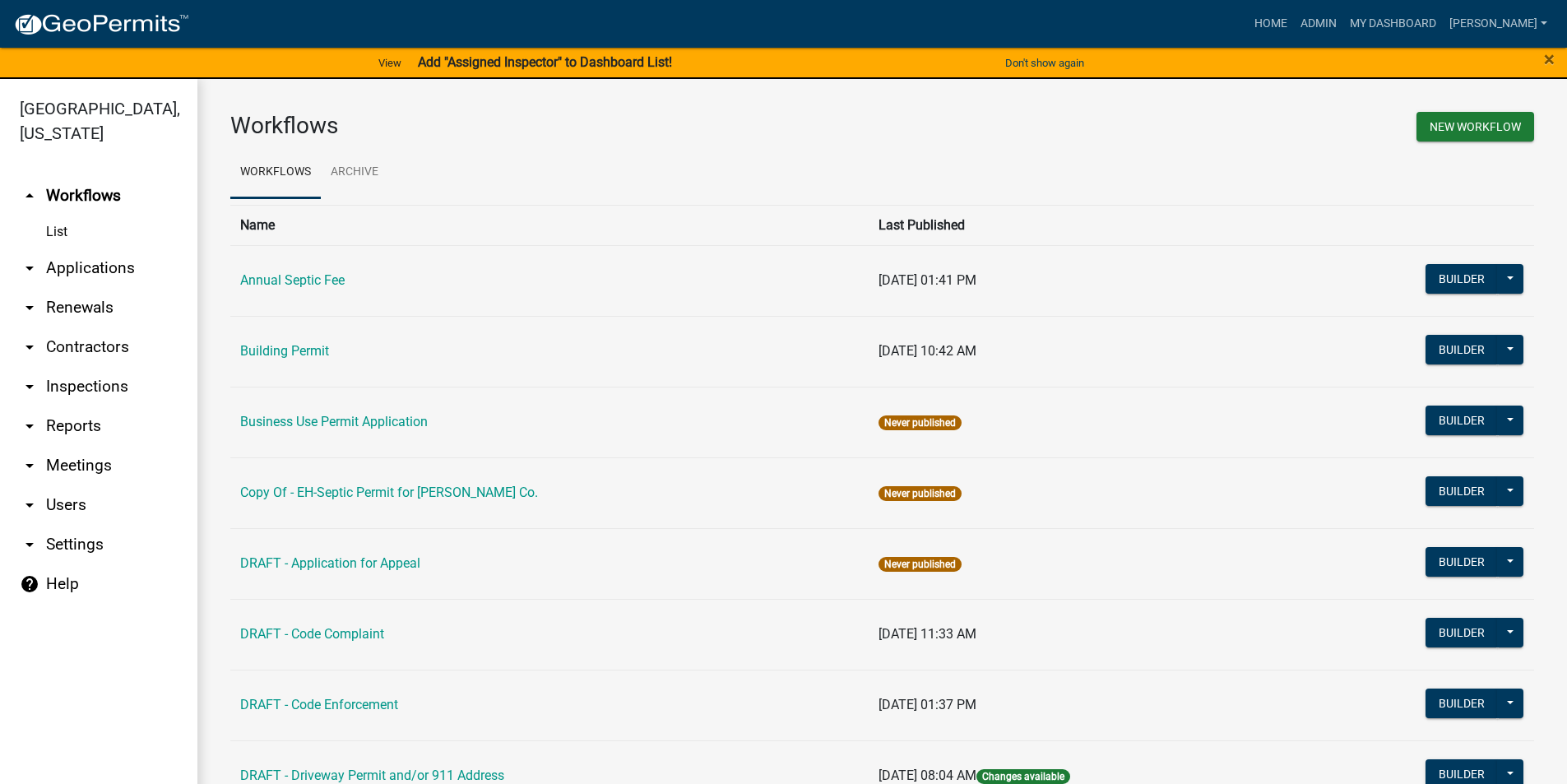
click at [80, 327] on link "arrow_drop_down Contractors" at bounding box center [98, 346] width 197 height 39
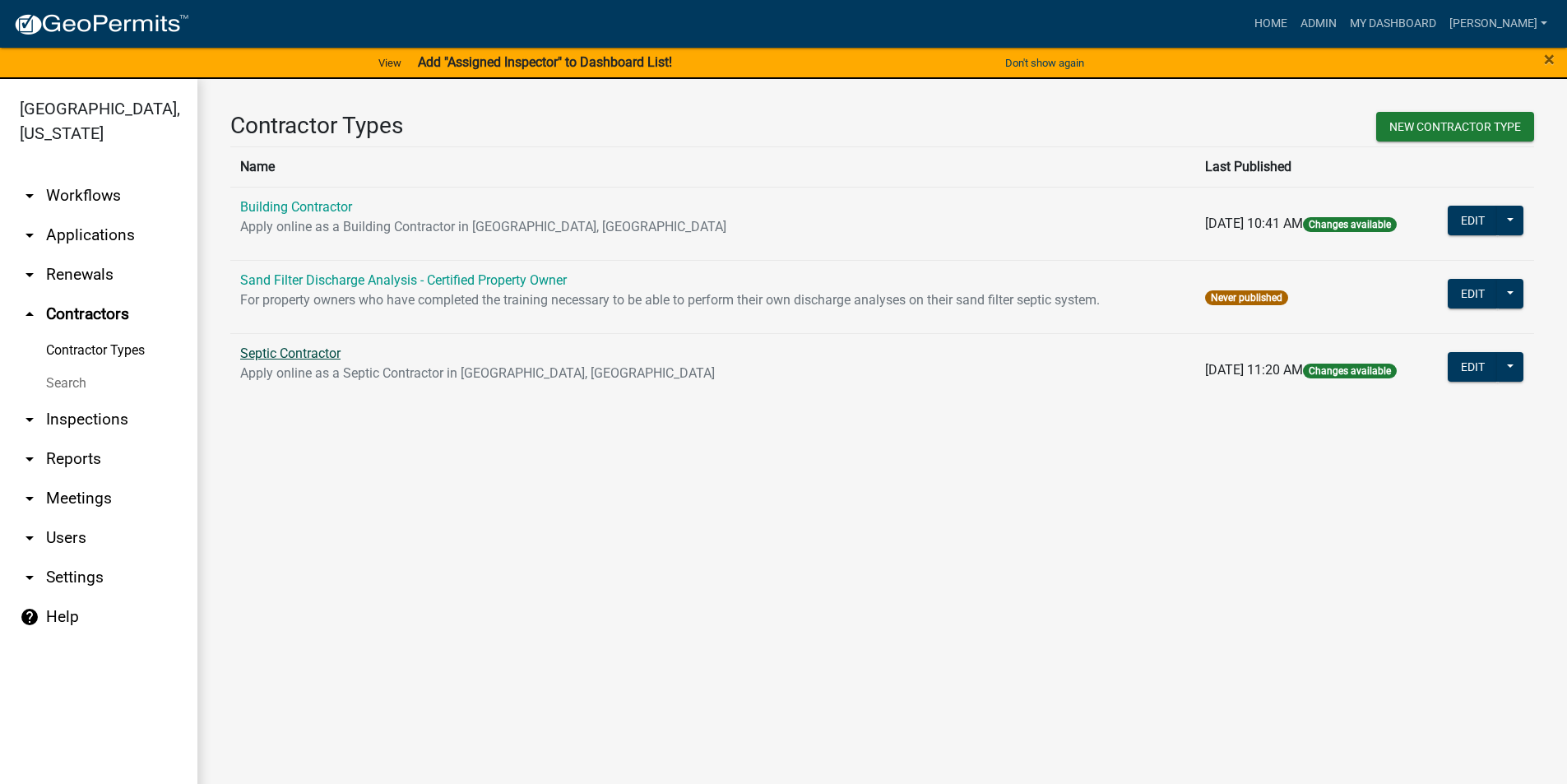
click at [316, 350] on link "Septic Contractor" at bounding box center [290, 353] width 100 height 16
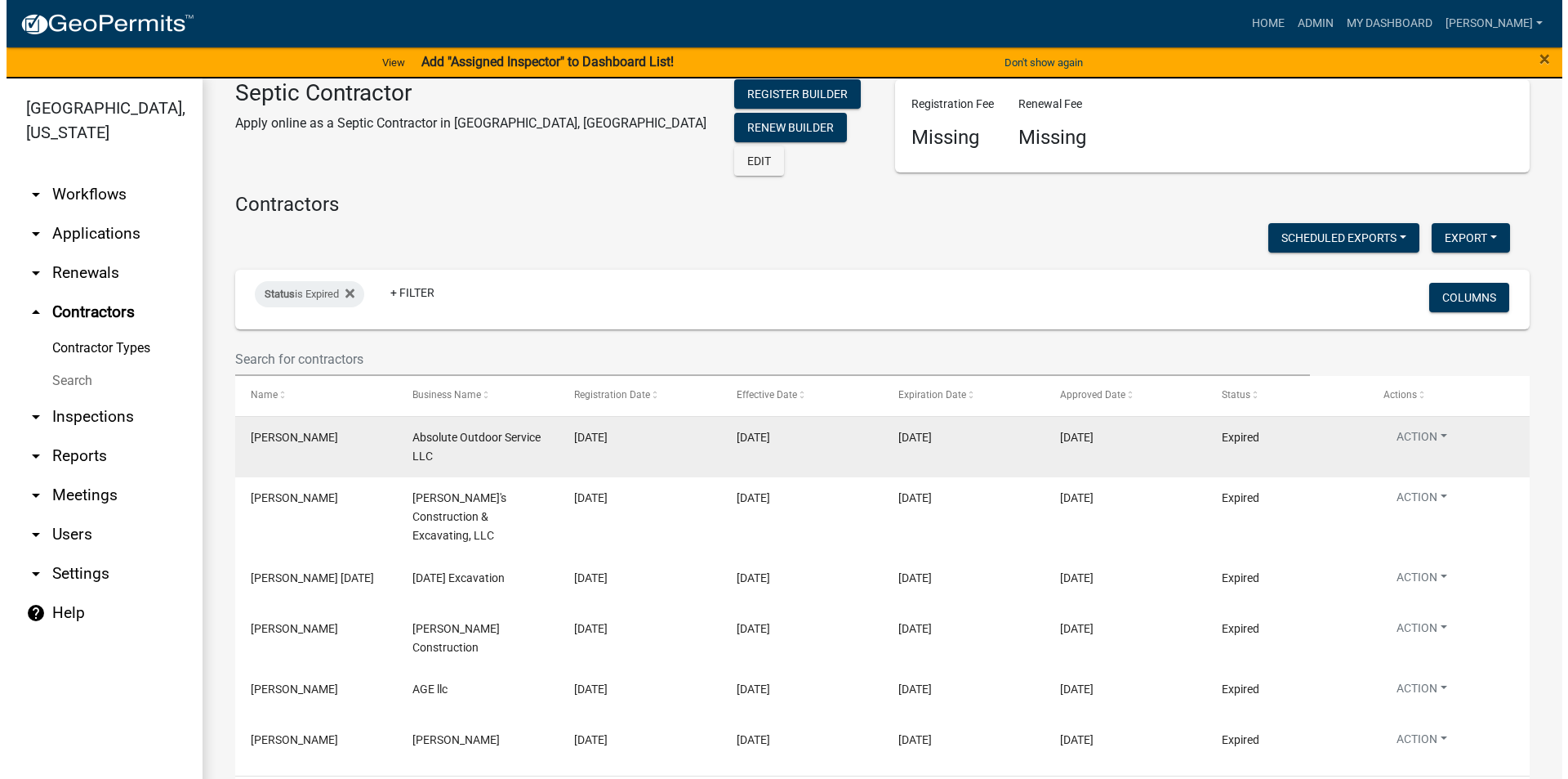
scroll to position [48, 0]
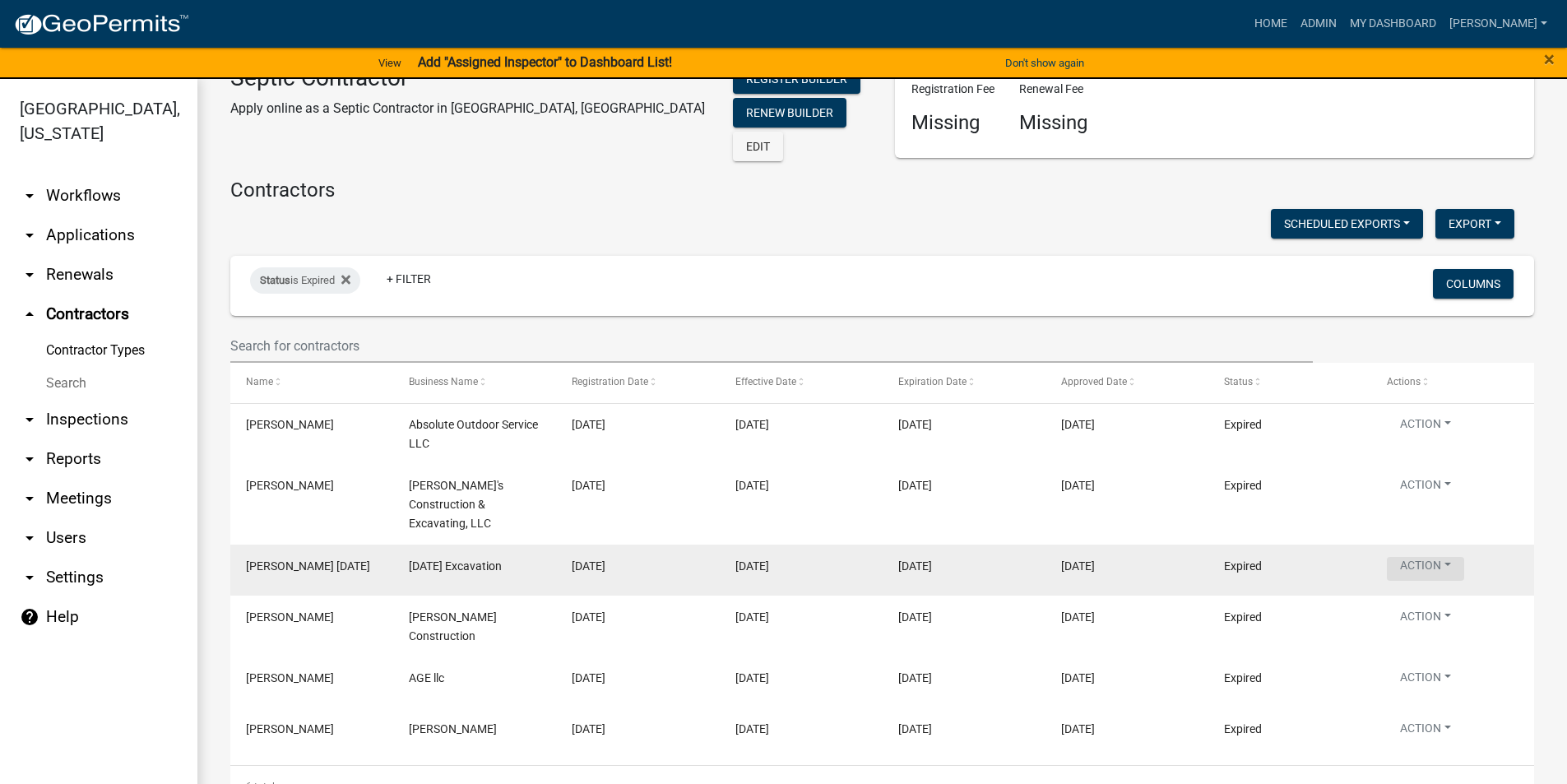
click at [1430, 439] on button "Action" at bounding box center [1425, 427] width 77 height 24
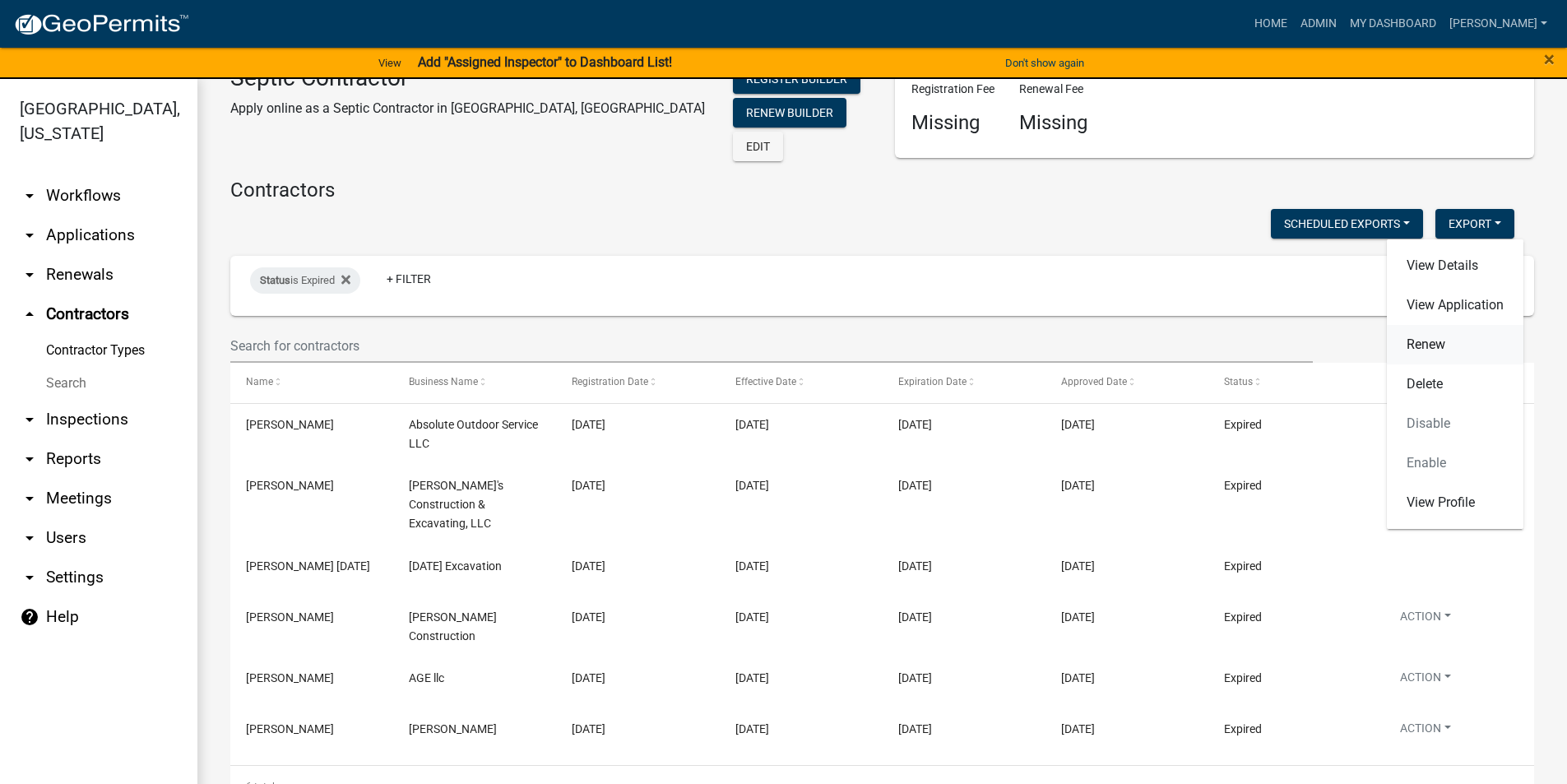
click at [1441, 345] on link "Renew" at bounding box center [1455, 344] width 137 height 39
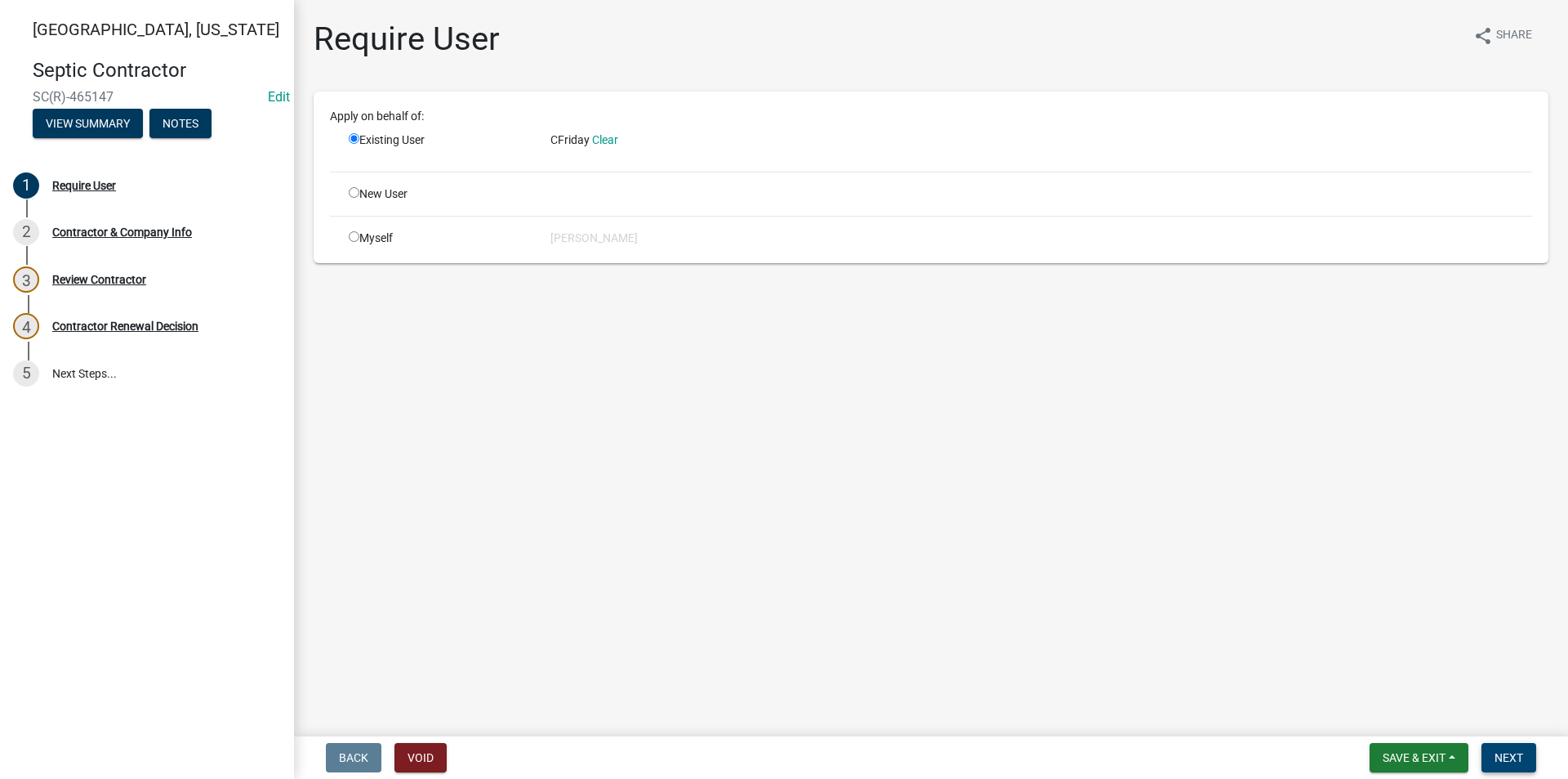
click at [1499, 755] on span "Next" at bounding box center [1508, 757] width 29 height 13
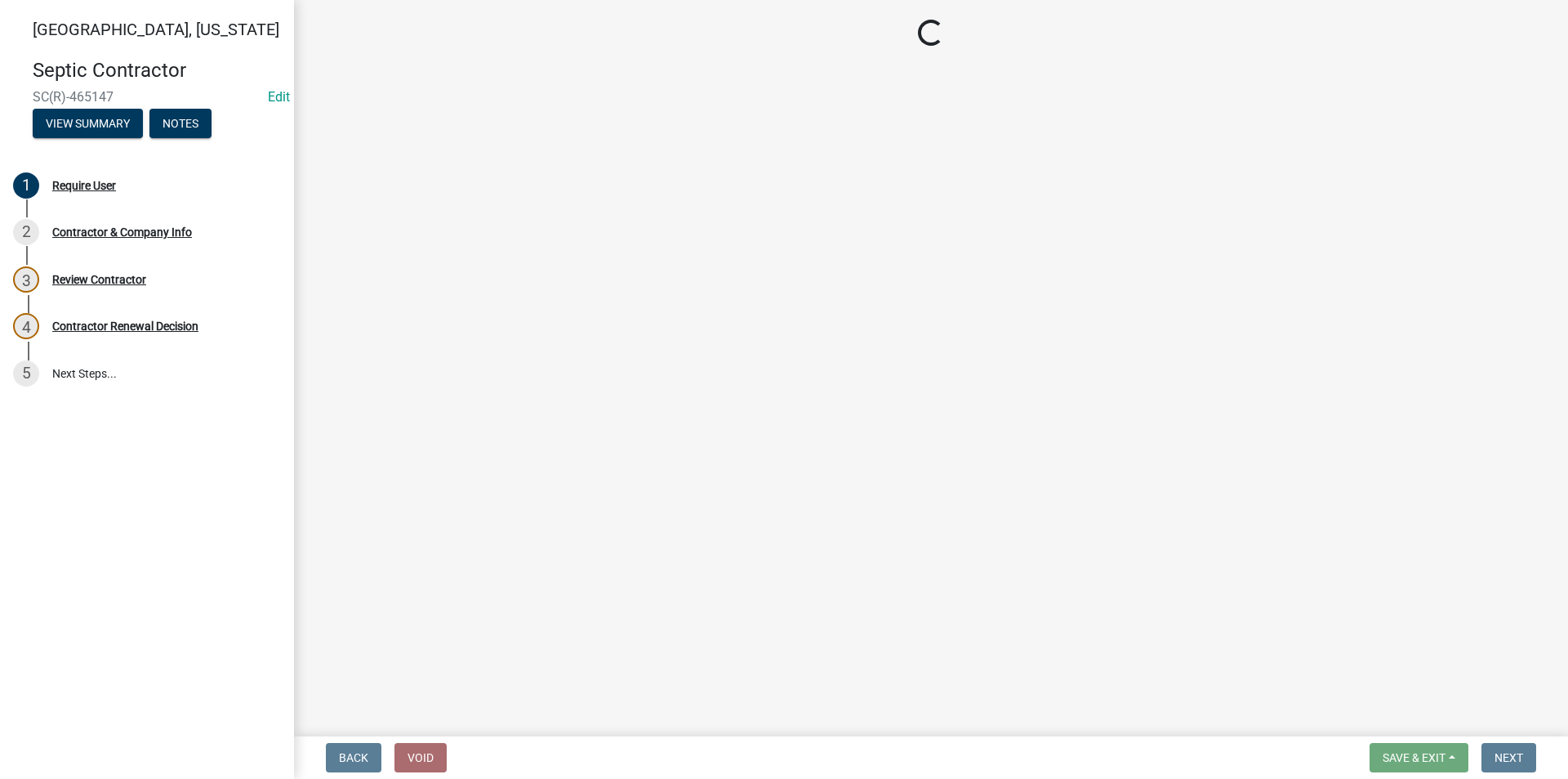
select select "IA"
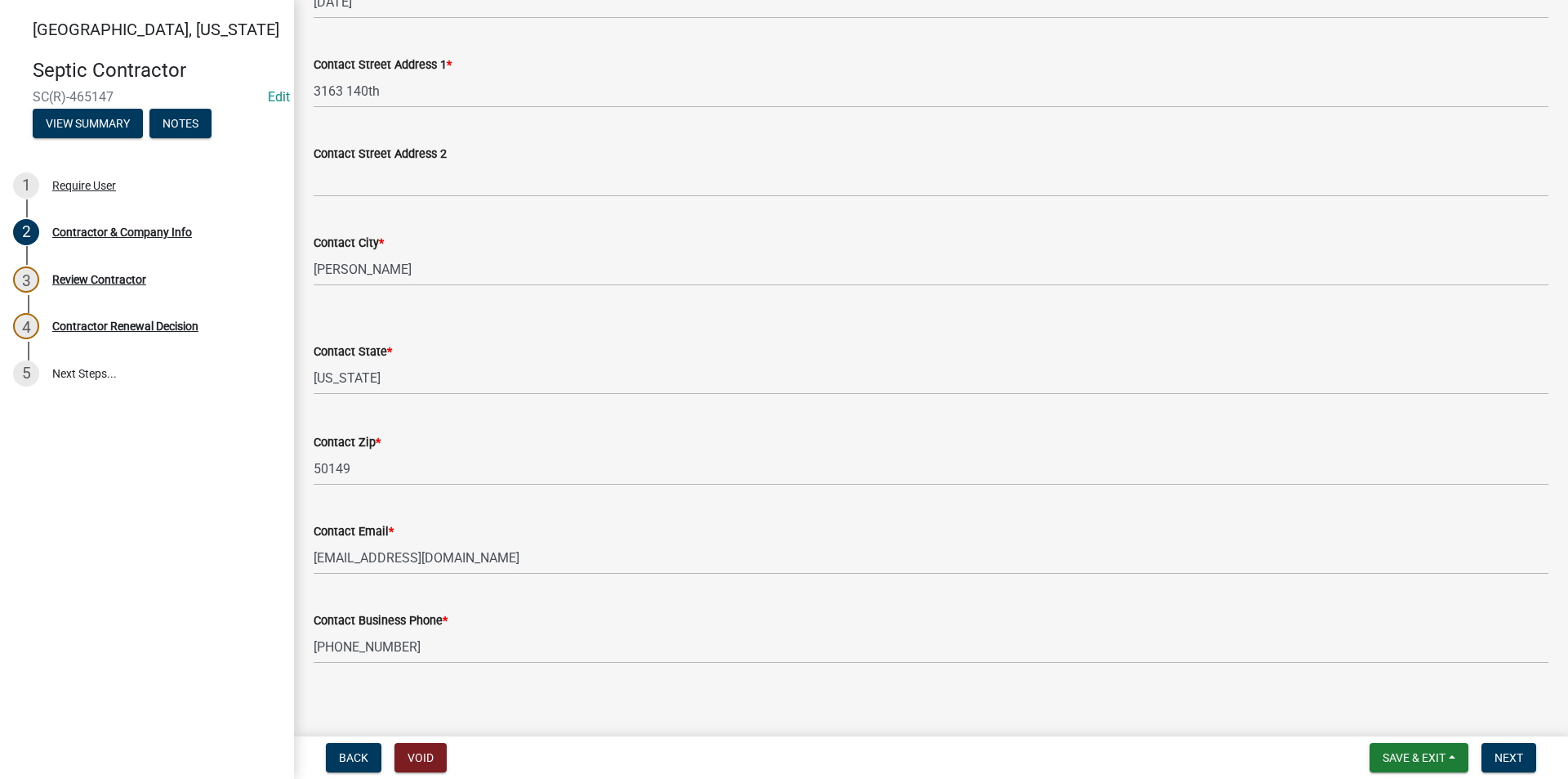
scroll to position [338, 0]
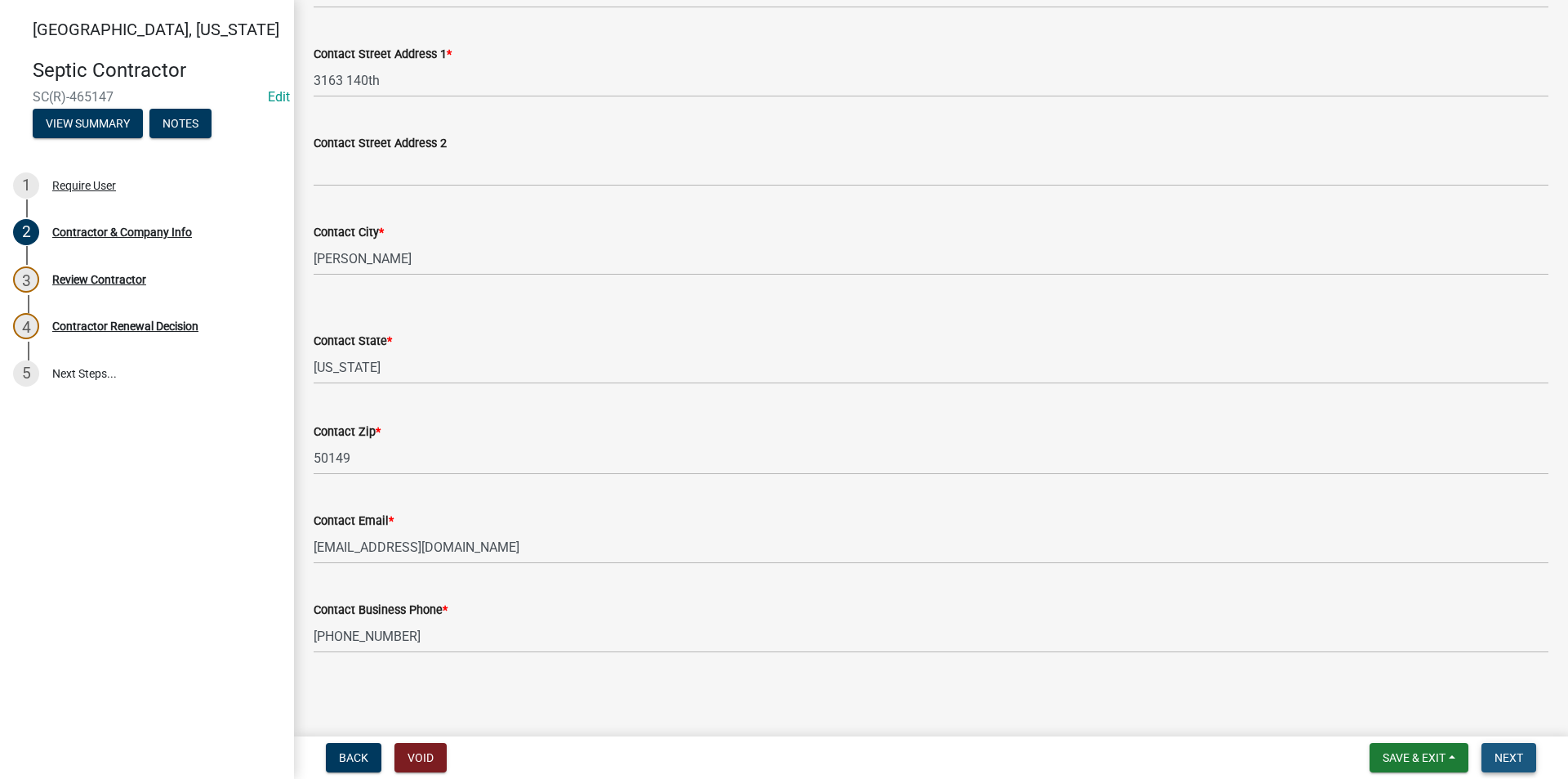
click at [1516, 756] on span "Next" at bounding box center [1508, 757] width 29 height 13
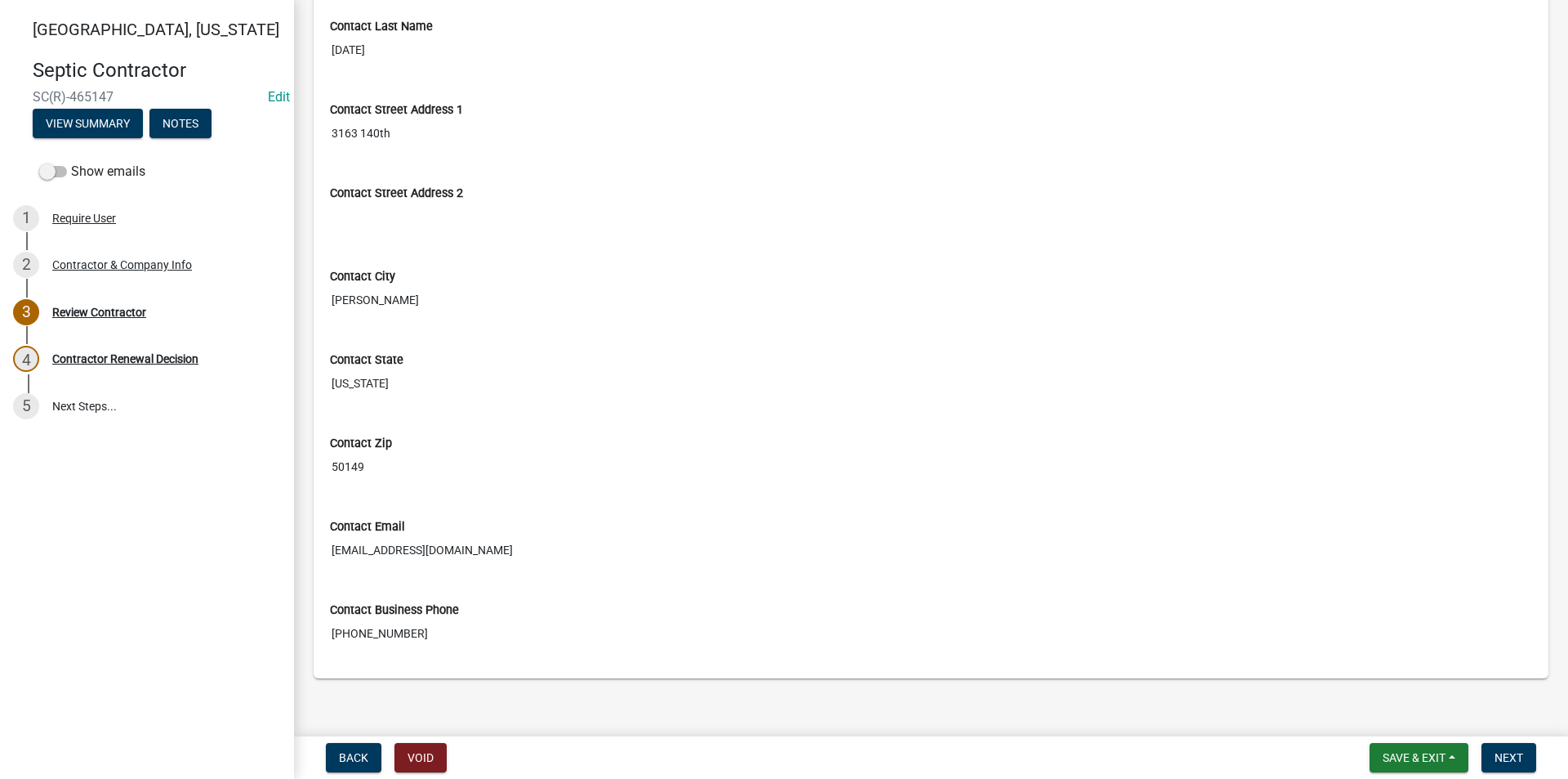
scroll to position [353, 0]
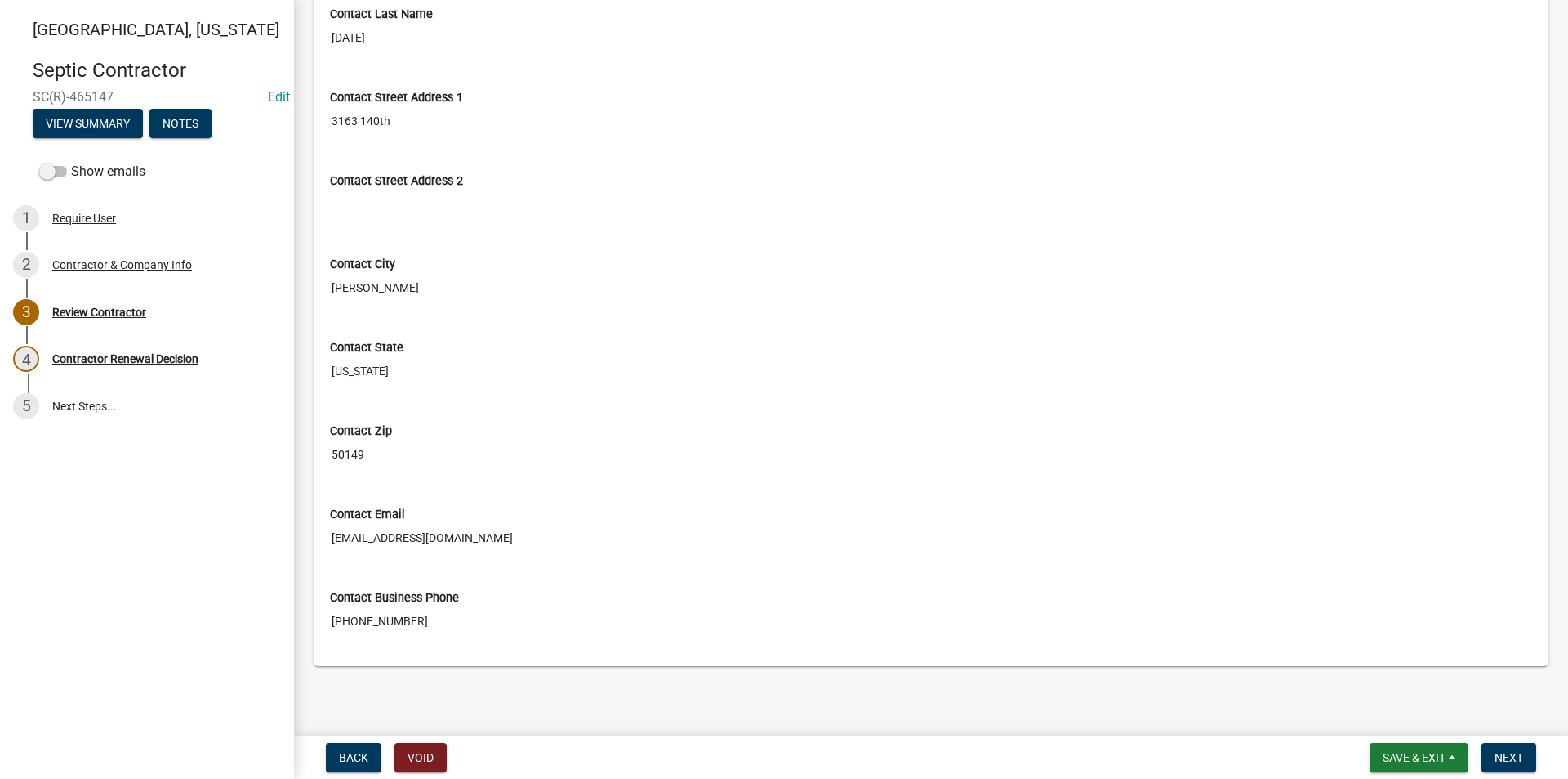
click at [997, 693] on main "Review Contractor share Share Contractor & Company Info Business Name Friday Ex…" at bounding box center [930, 365] width 1274 height 730
click at [1516, 761] on span "Next" at bounding box center [1508, 757] width 29 height 13
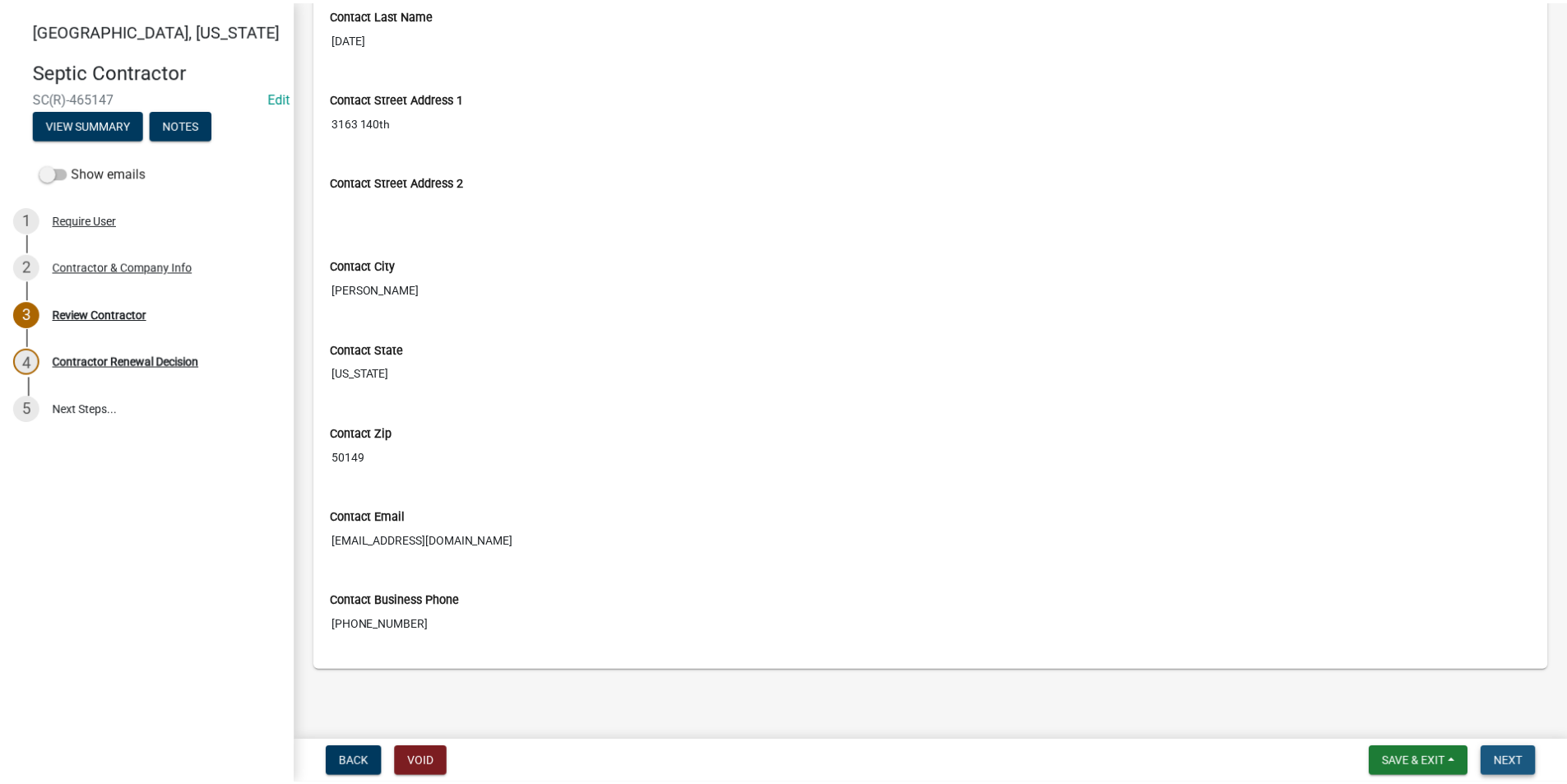
scroll to position [0, 0]
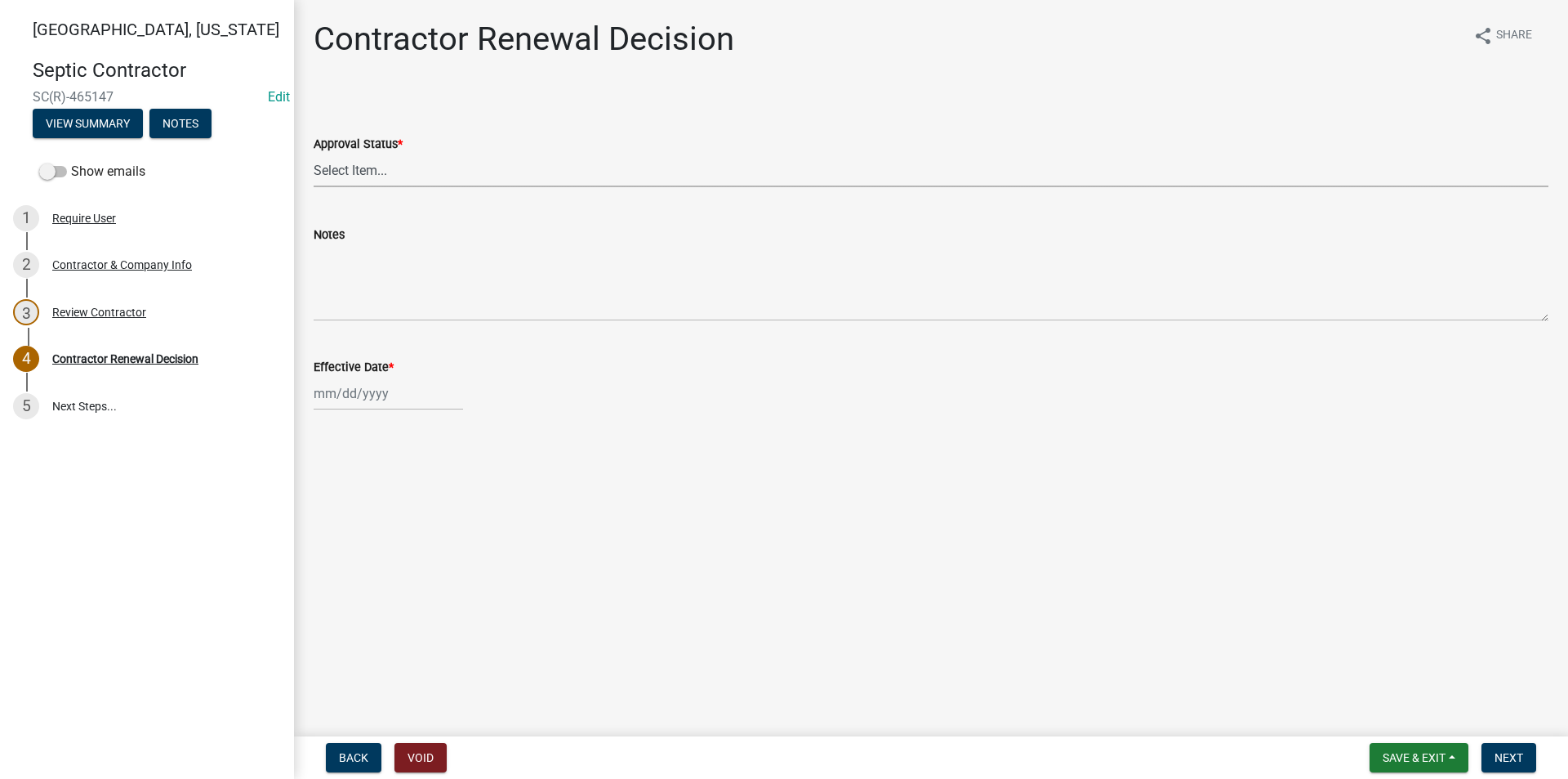
click at [326, 161] on select "Select Item... Approved Denied" at bounding box center [931, 171] width 1235 height 34
click at [314, 154] on select "Select Item... Approved Denied" at bounding box center [931, 171] width 1235 height 34
select select "30db8998-795d-4bbe-8e49-f1ade8865815"
click at [372, 389] on div at bounding box center [388, 393] width 150 height 34
select select "8"
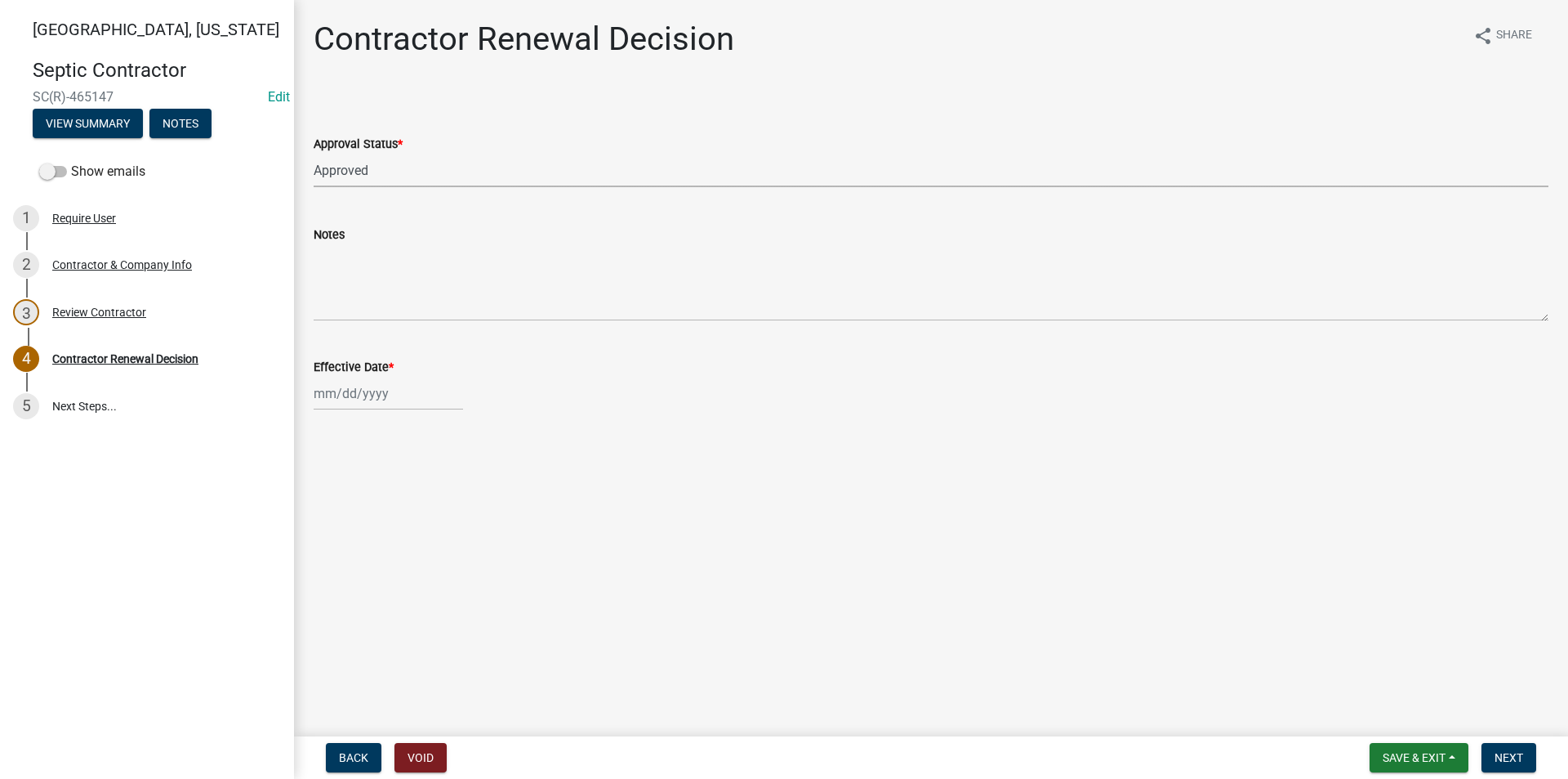
select select "2025"
click at [332, 553] on div "18" at bounding box center [330, 558] width 26 height 26
type input "[DATE]"
click at [1525, 759] on button "Next" at bounding box center [1508, 758] width 55 height 30
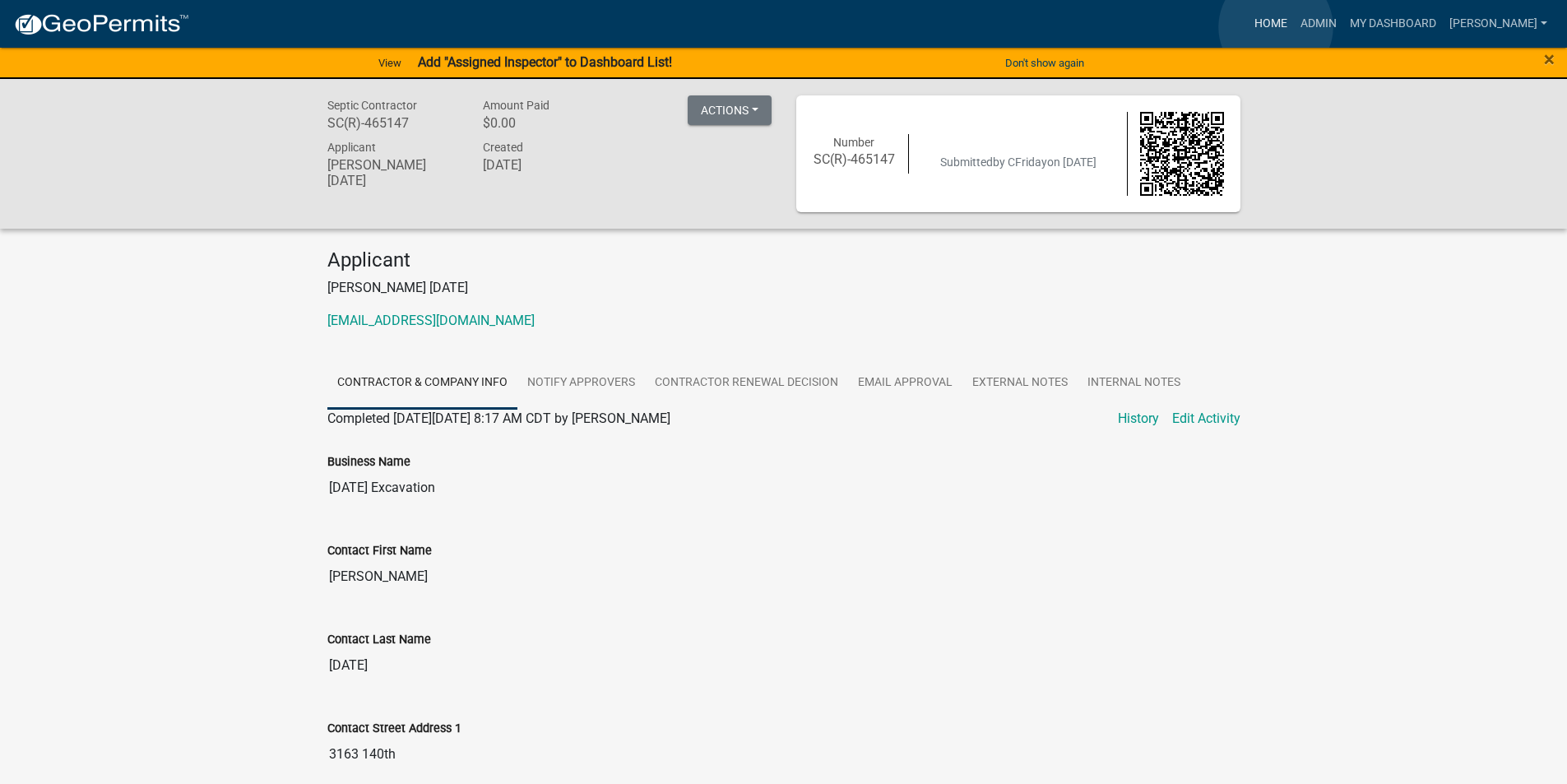
click at [1276, 27] on link "Home" at bounding box center [1271, 23] width 46 height 31
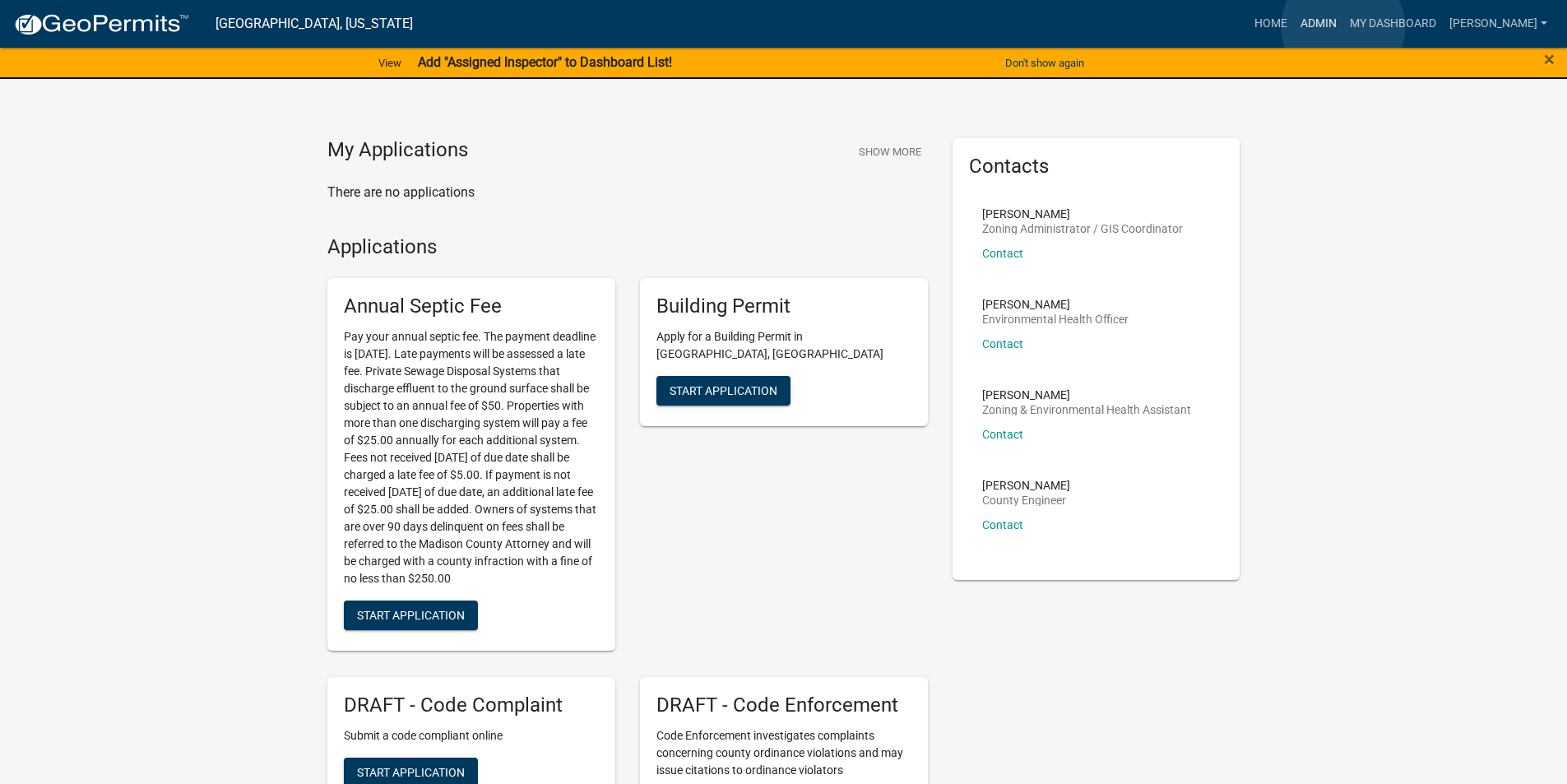
click at [1343, 27] on link "Admin" at bounding box center [1318, 23] width 49 height 31
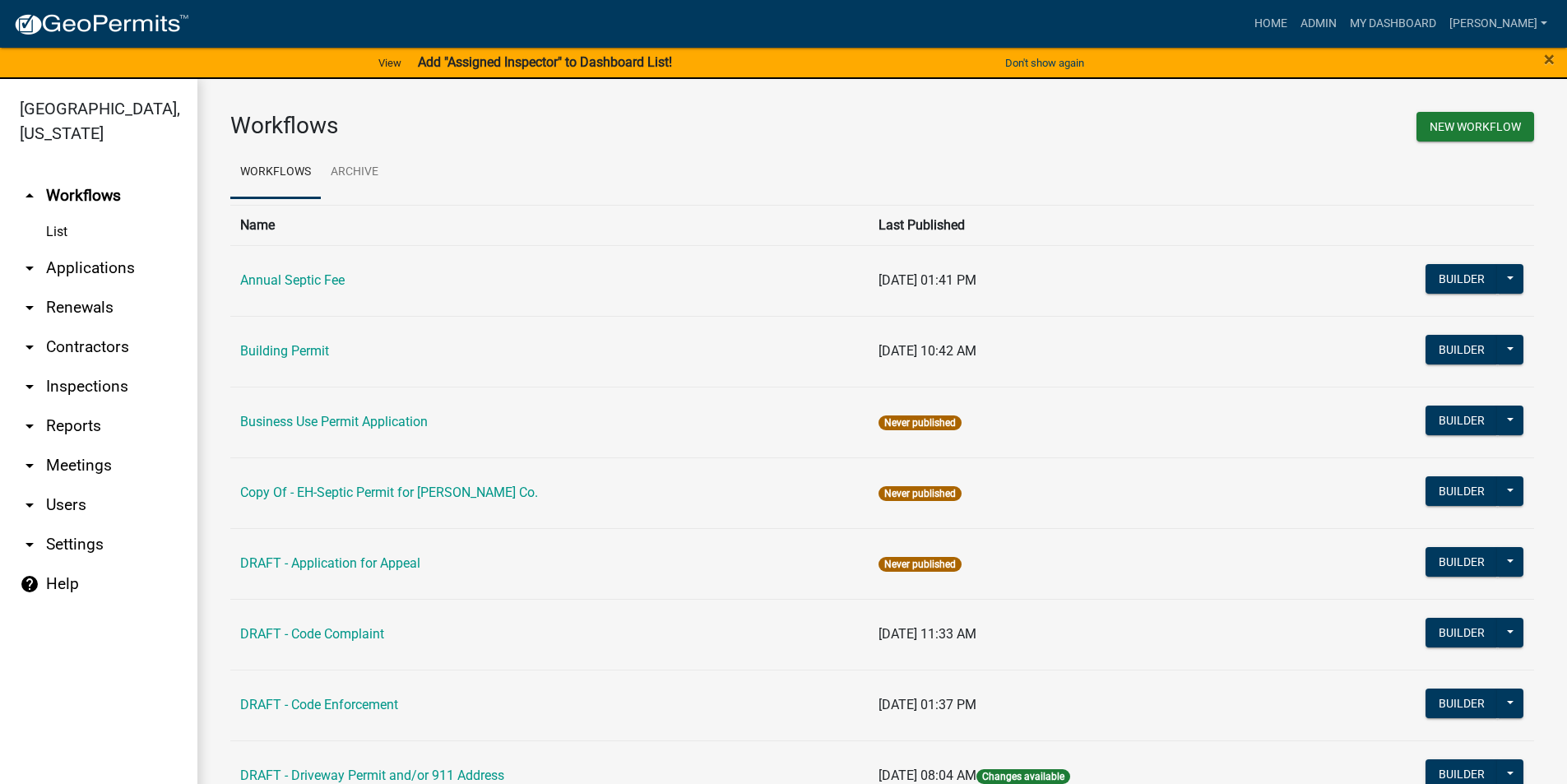
click at [92, 327] on link "arrow_drop_down Contractors" at bounding box center [98, 346] width 197 height 39
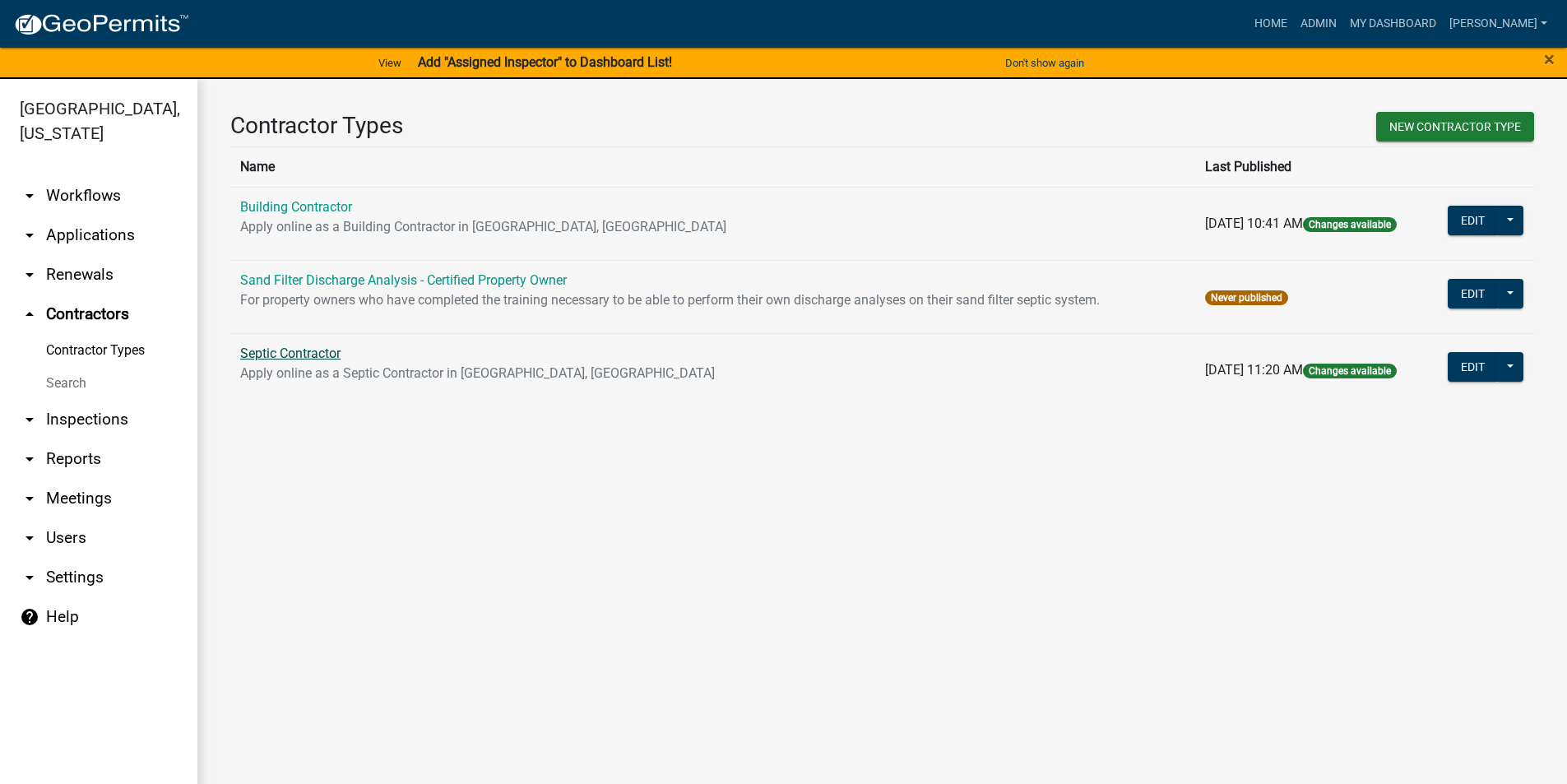
click at [286, 352] on link "Septic Contractor" at bounding box center [290, 353] width 100 height 16
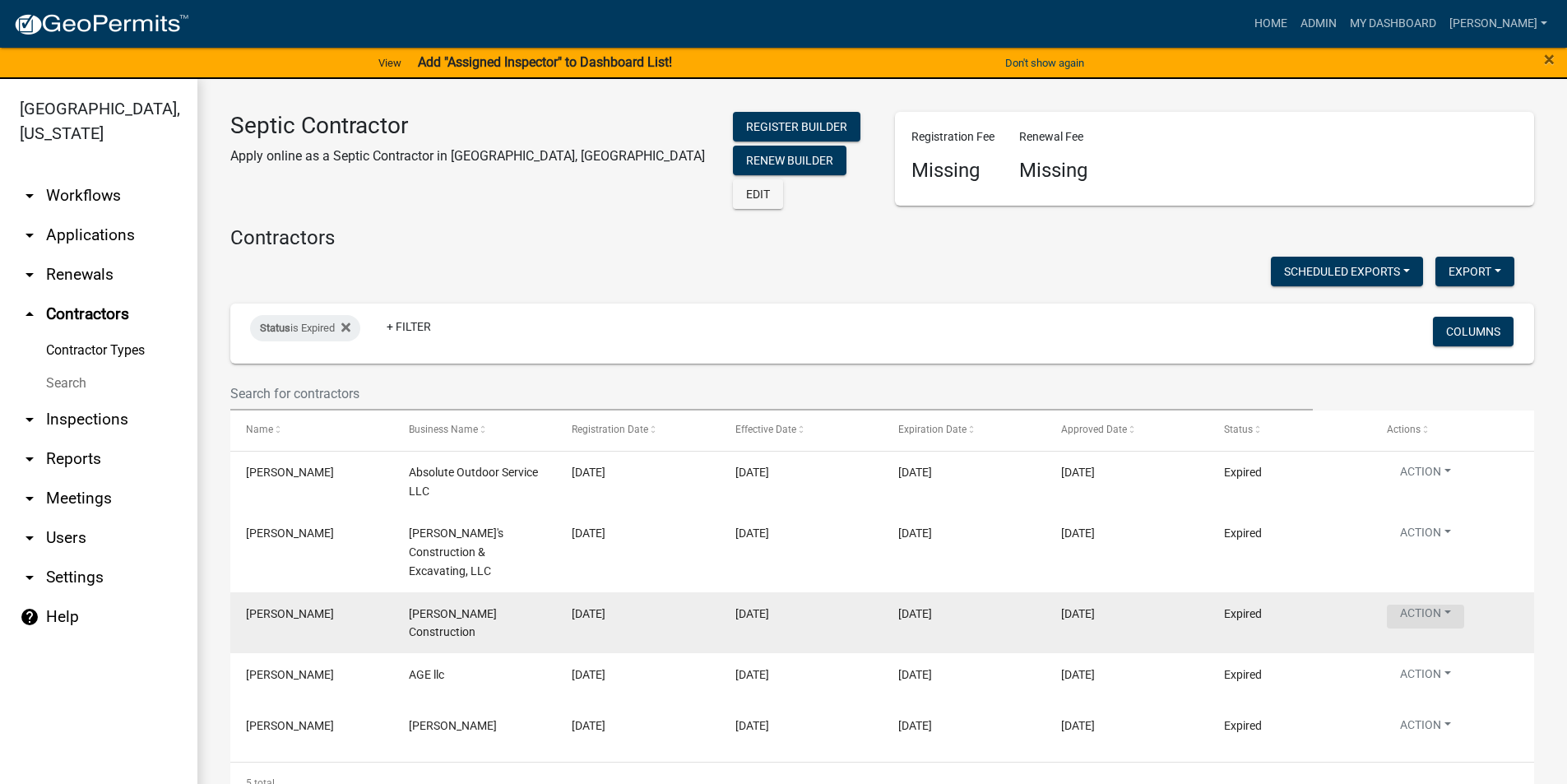
click at [1435, 487] on button "Action" at bounding box center [1425, 475] width 77 height 24
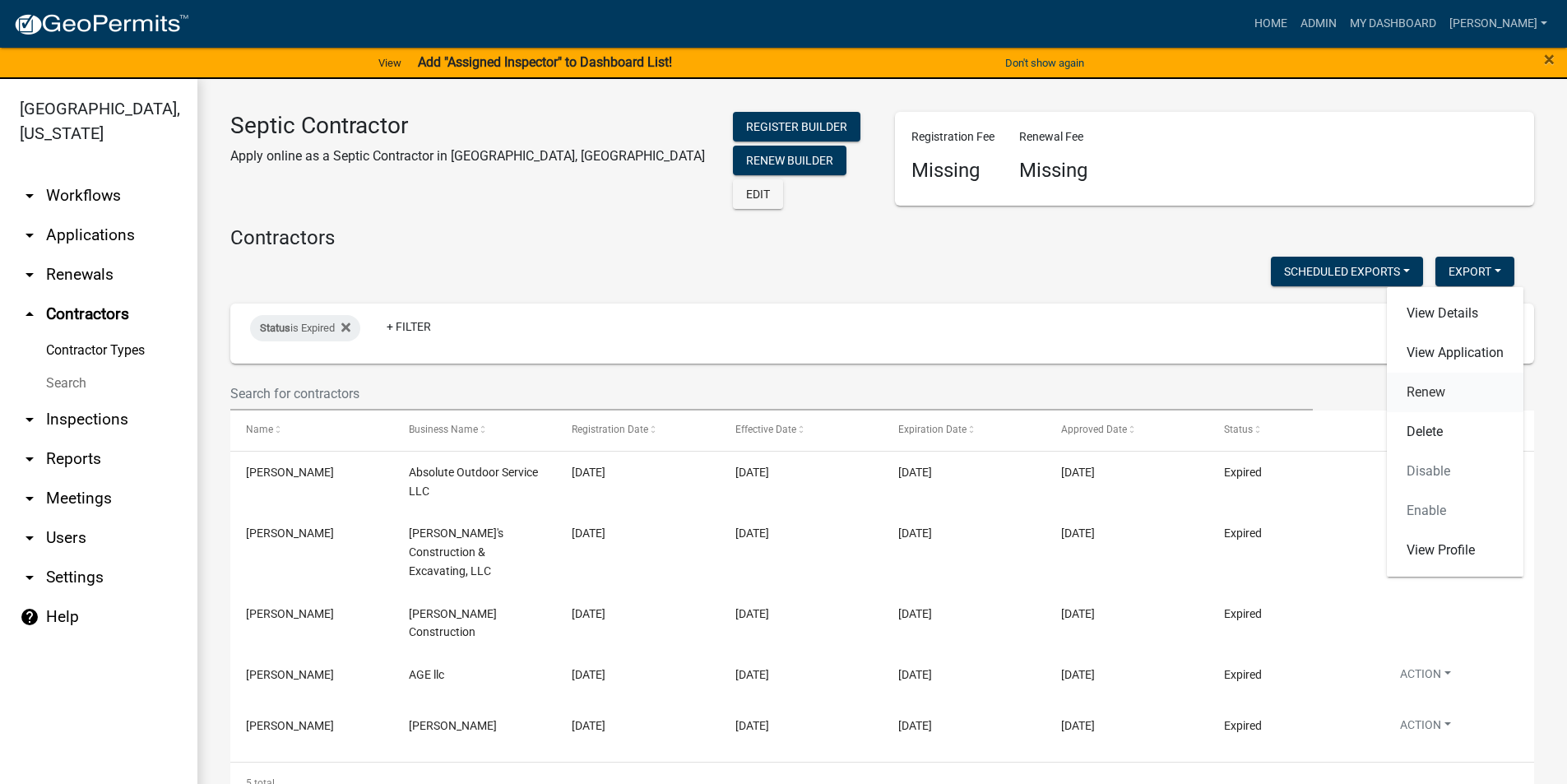
click at [1443, 400] on link "Renew" at bounding box center [1455, 392] width 137 height 39
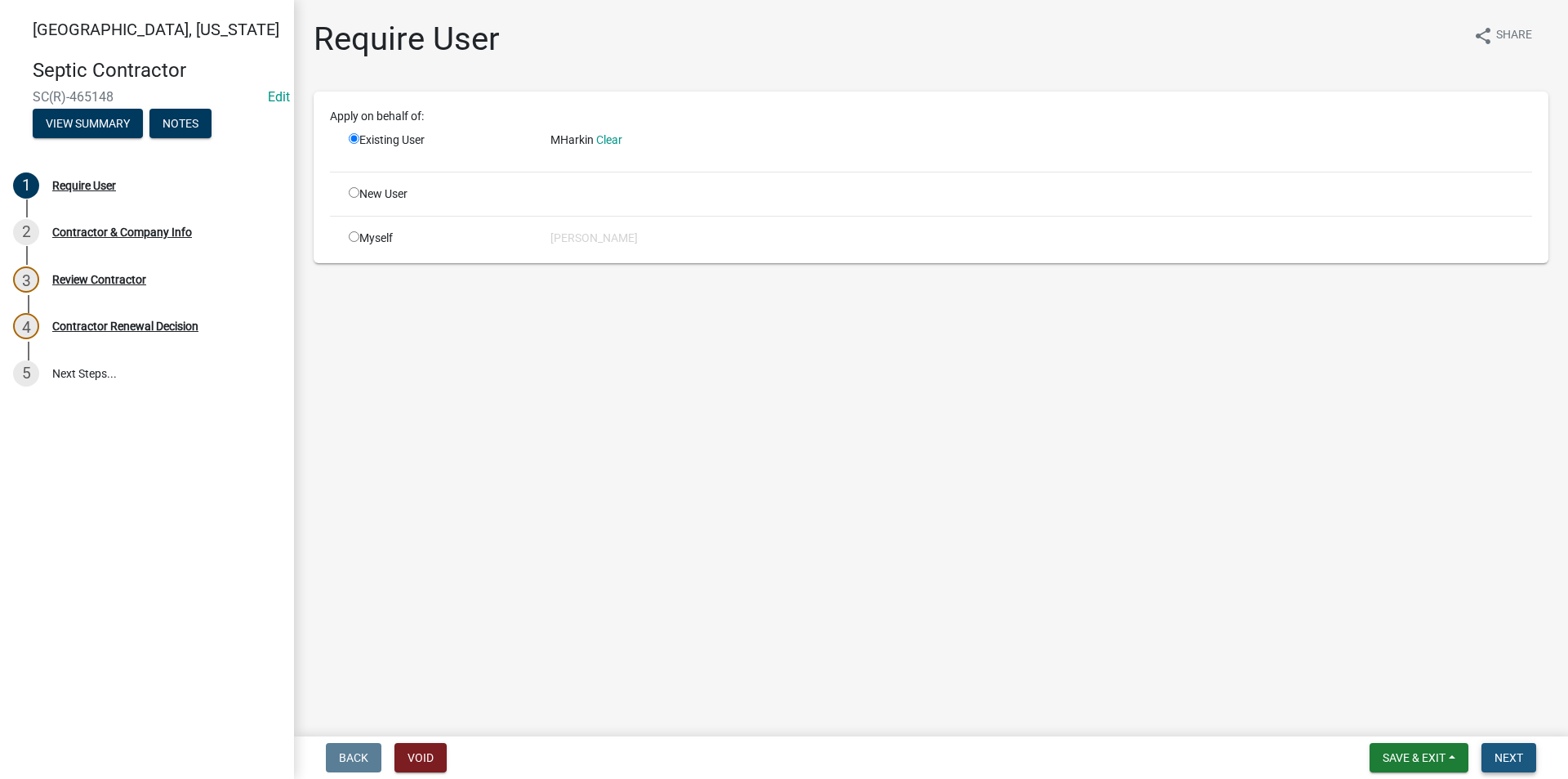
click at [1505, 760] on span "Next" at bounding box center [1508, 757] width 29 height 13
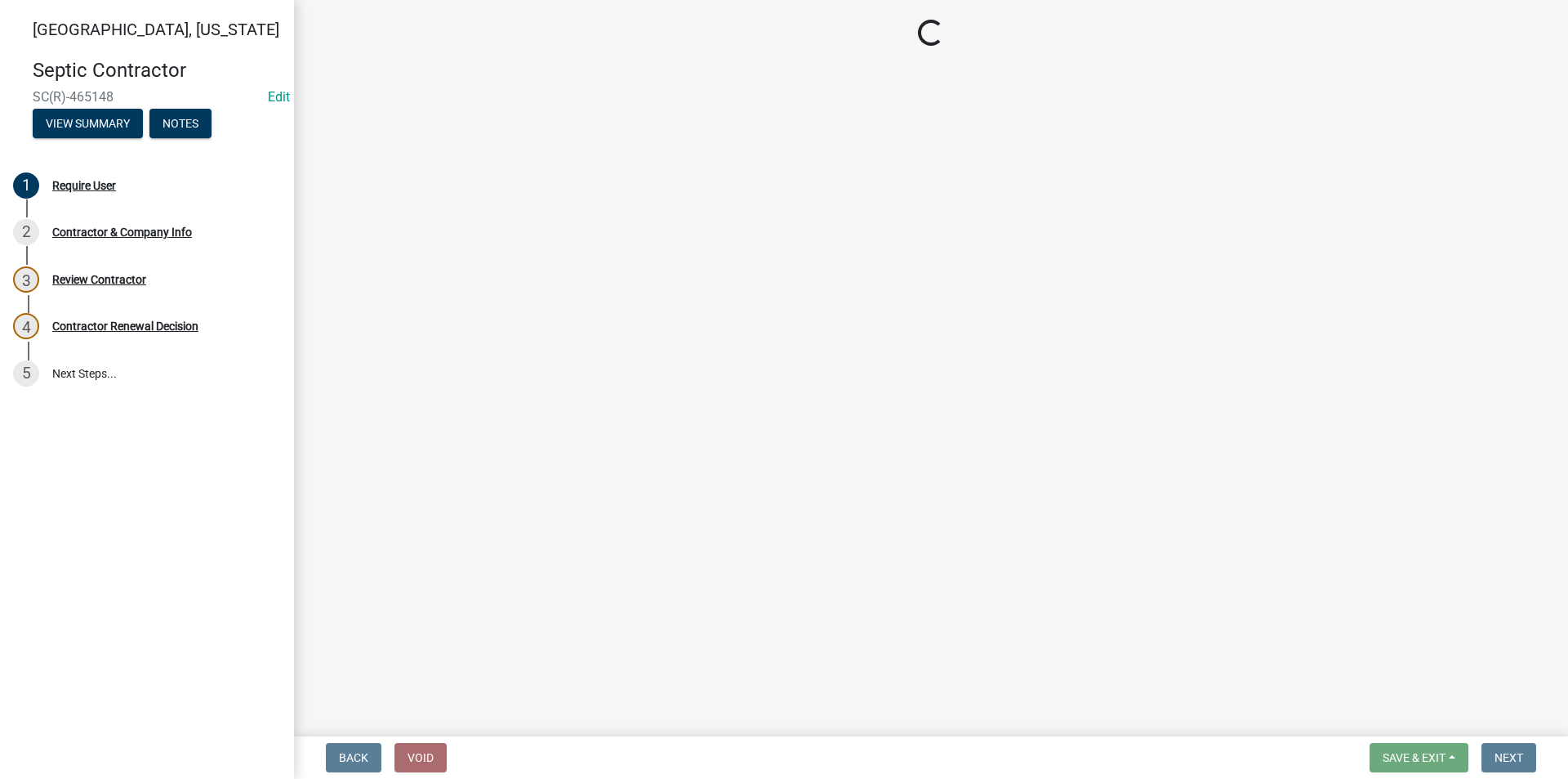
select select "IA"
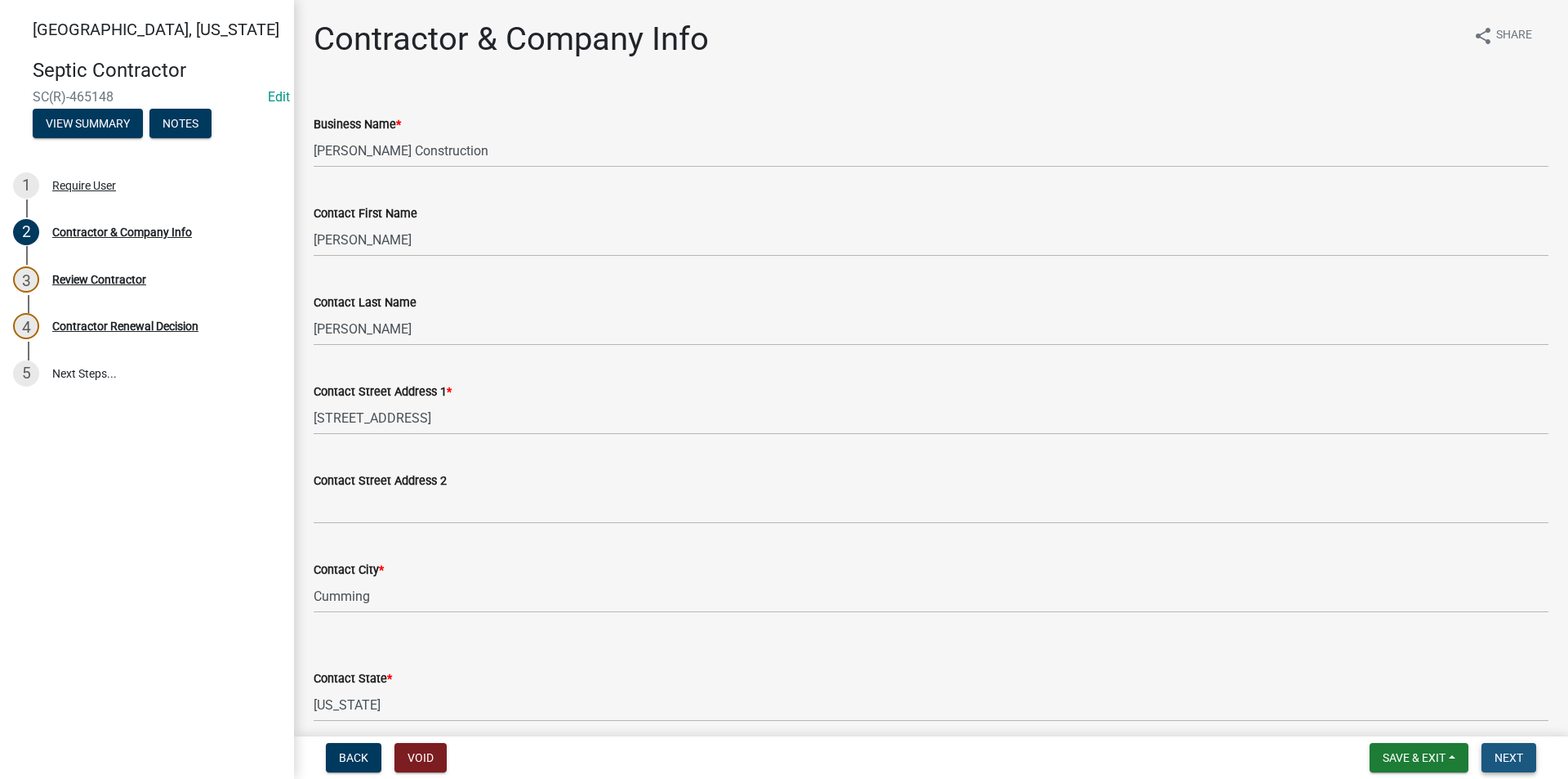
click at [1506, 760] on span "Next" at bounding box center [1508, 757] width 29 height 13
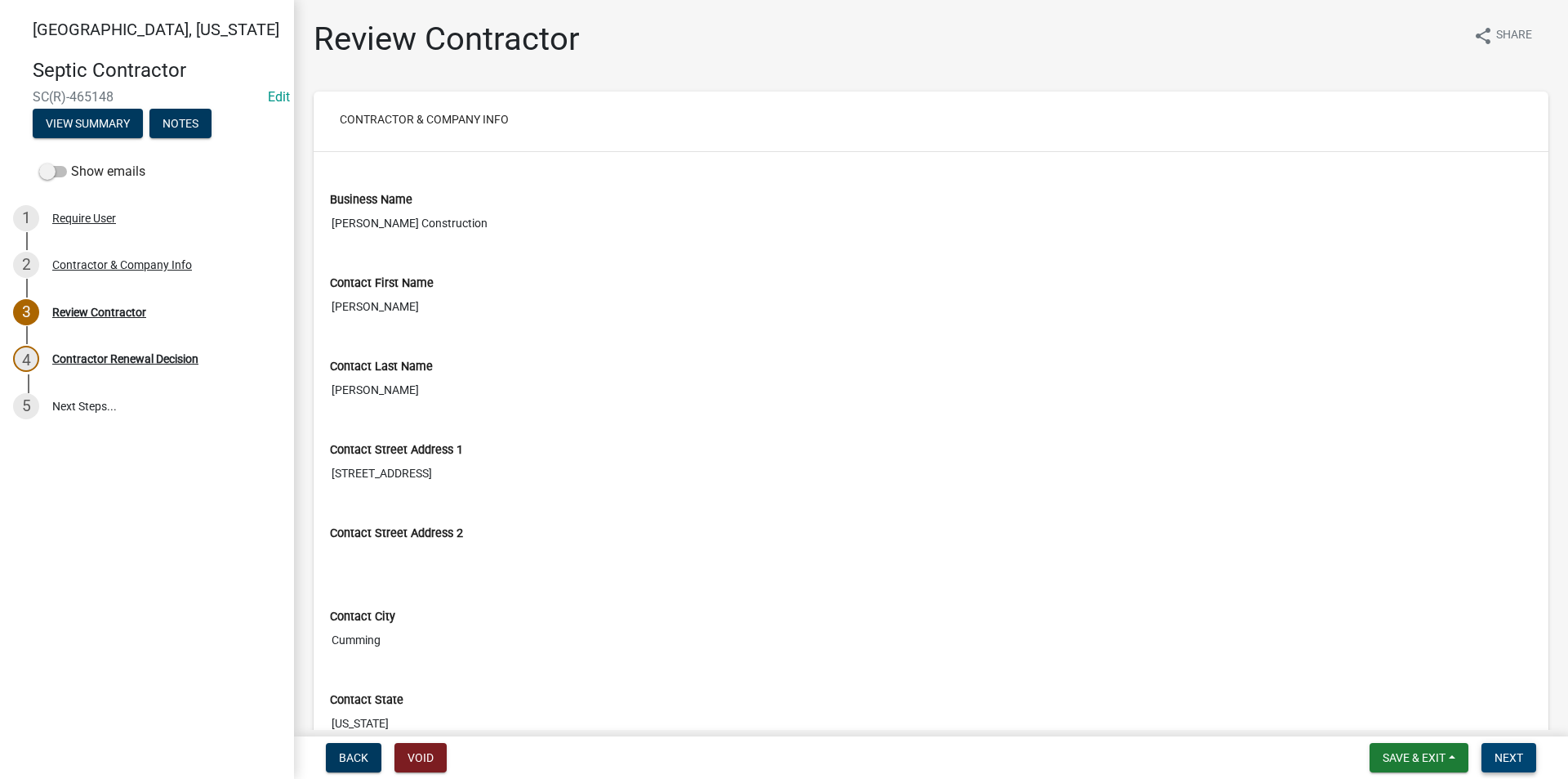
click at [1506, 760] on span "Next" at bounding box center [1508, 757] width 29 height 13
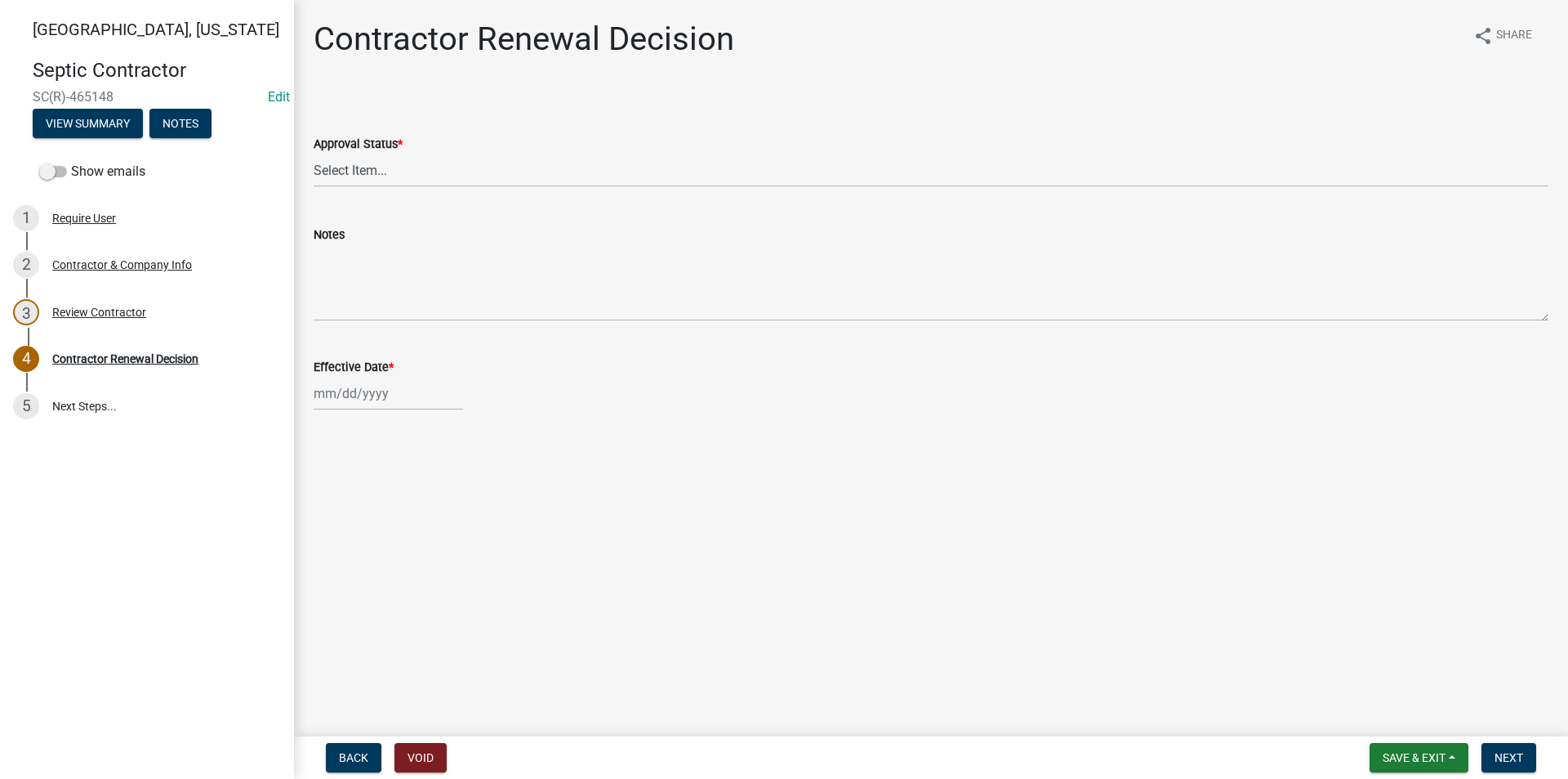
click at [386, 153] on div "Approval Status *" at bounding box center [931, 144] width 1235 height 20
click at [370, 171] on select "Select Item... Approved Denied" at bounding box center [931, 171] width 1235 height 34
click at [314, 154] on select "Select Item... Approved Denied" at bounding box center [931, 171] width 1235 height 34
select select "30db8998-795d-4bbe-8e49-f1ade8865815"
select select "8"
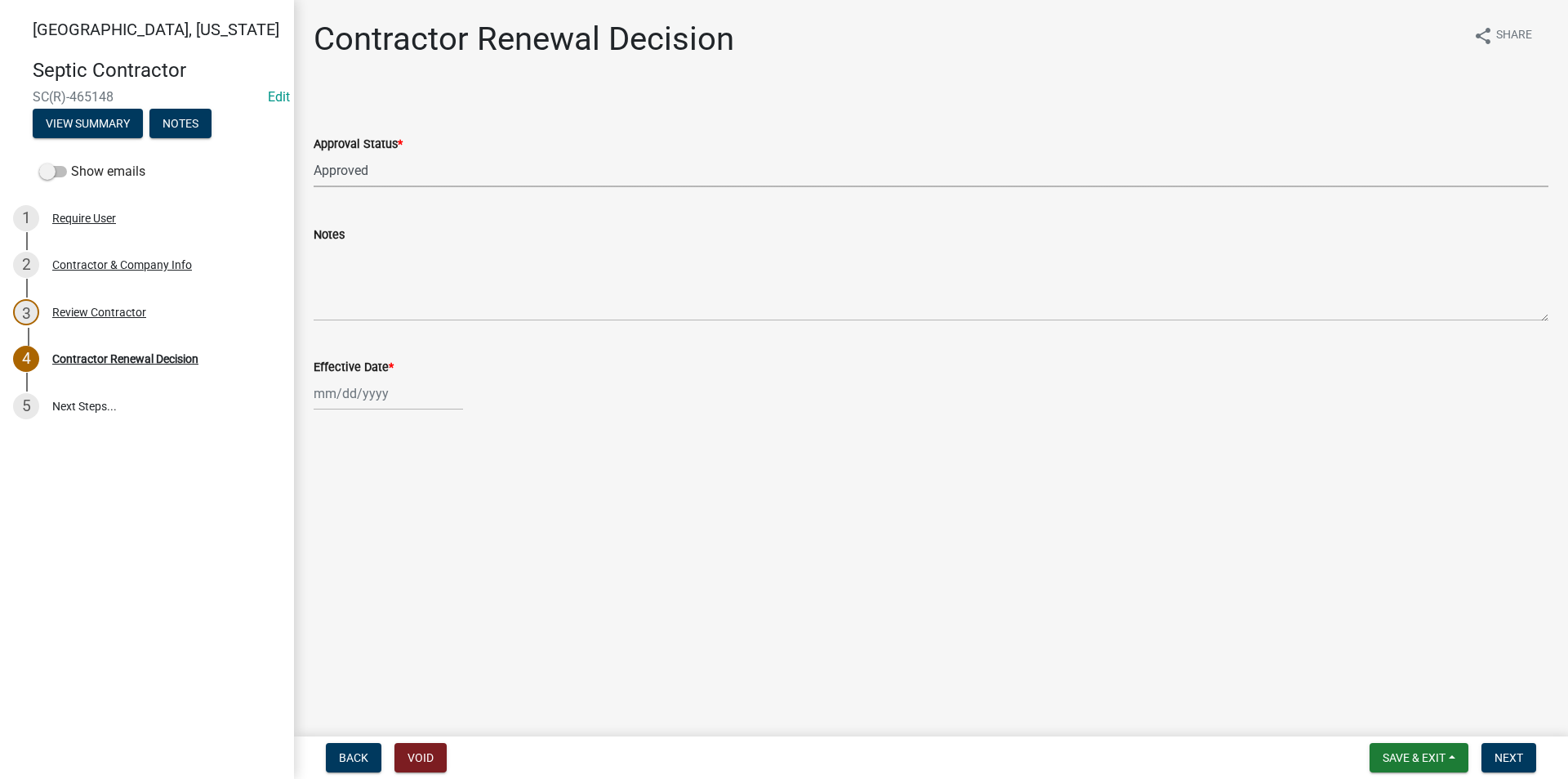
select select "2025"
click at [367, 388] on div "Jan Feb Mar Apr May Jun Jul Aug Sep Oct Nov Dec 1525 1526 1527 1528 1529 1530 1…" at bounding box center [388, 393] width 150 height 34
click at [337, 557] on div "18" at bounding box center [330, 558] width 26 height 26
type input "08/18/2025"
click at [1506, 758] on span "Next" at bounding box center [1508, 757] width 29 height 13
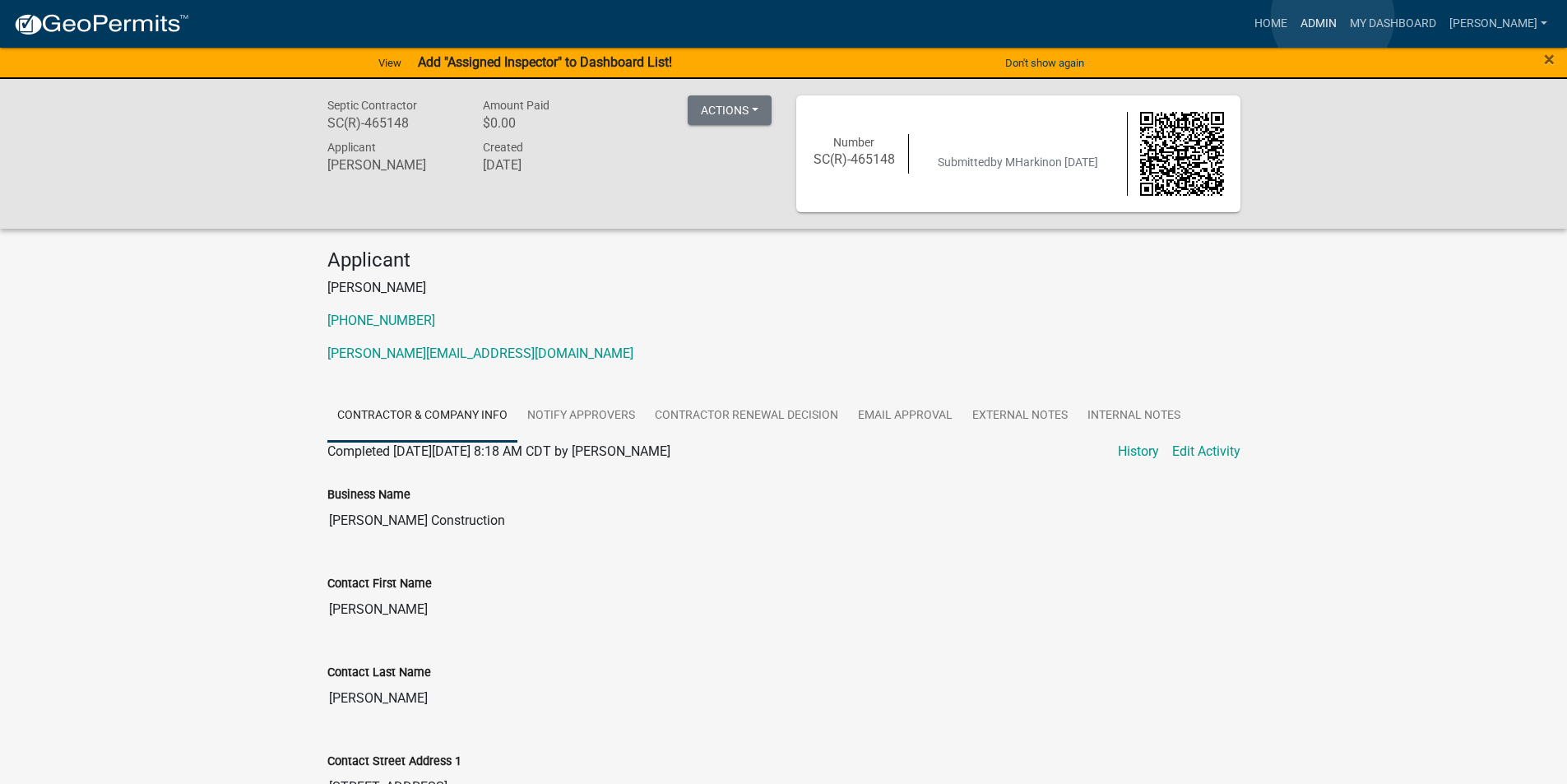
click at [1333, 17] on link "Admin" at bounding box center [1318, 23] width 49 height 31
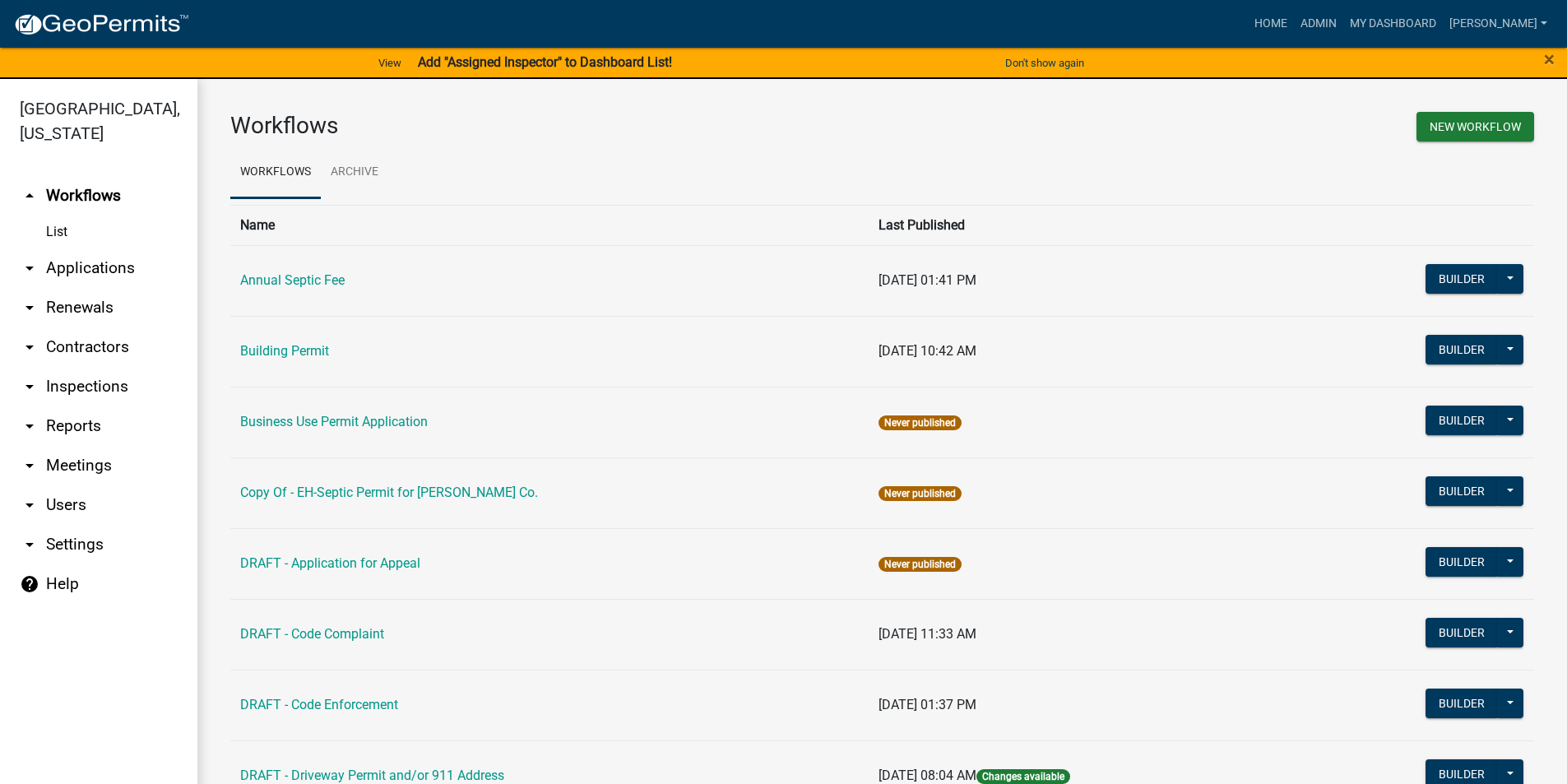
click at [79, 327] on link "arrow_drop_down Contractors" at bounding box center [98, 346] width 197 height 39
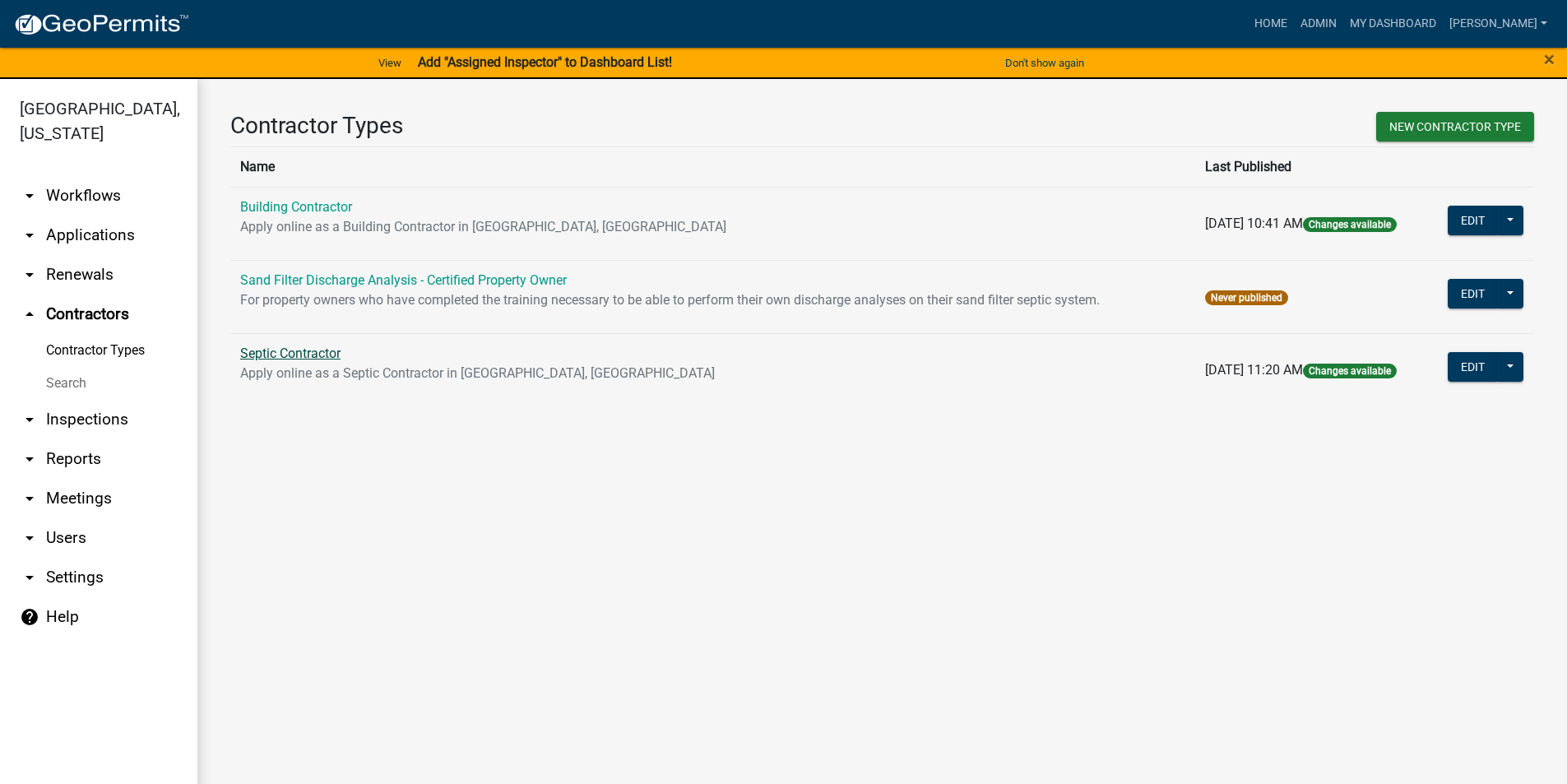
click at [276, 355] on link "Septic Contractor" at bounding box center [290, 353] width 100 height 16
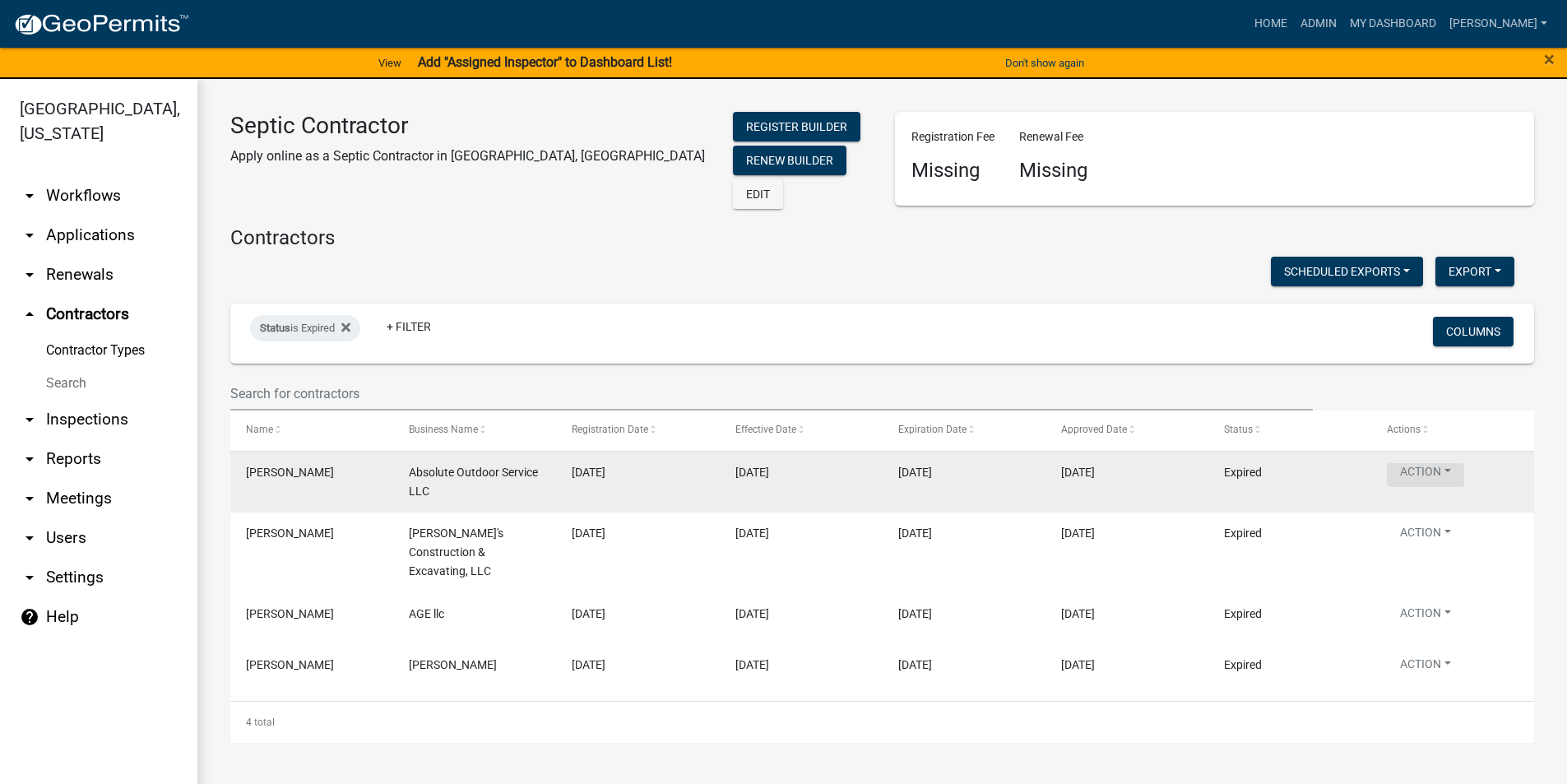
scroll to position [20, 0]
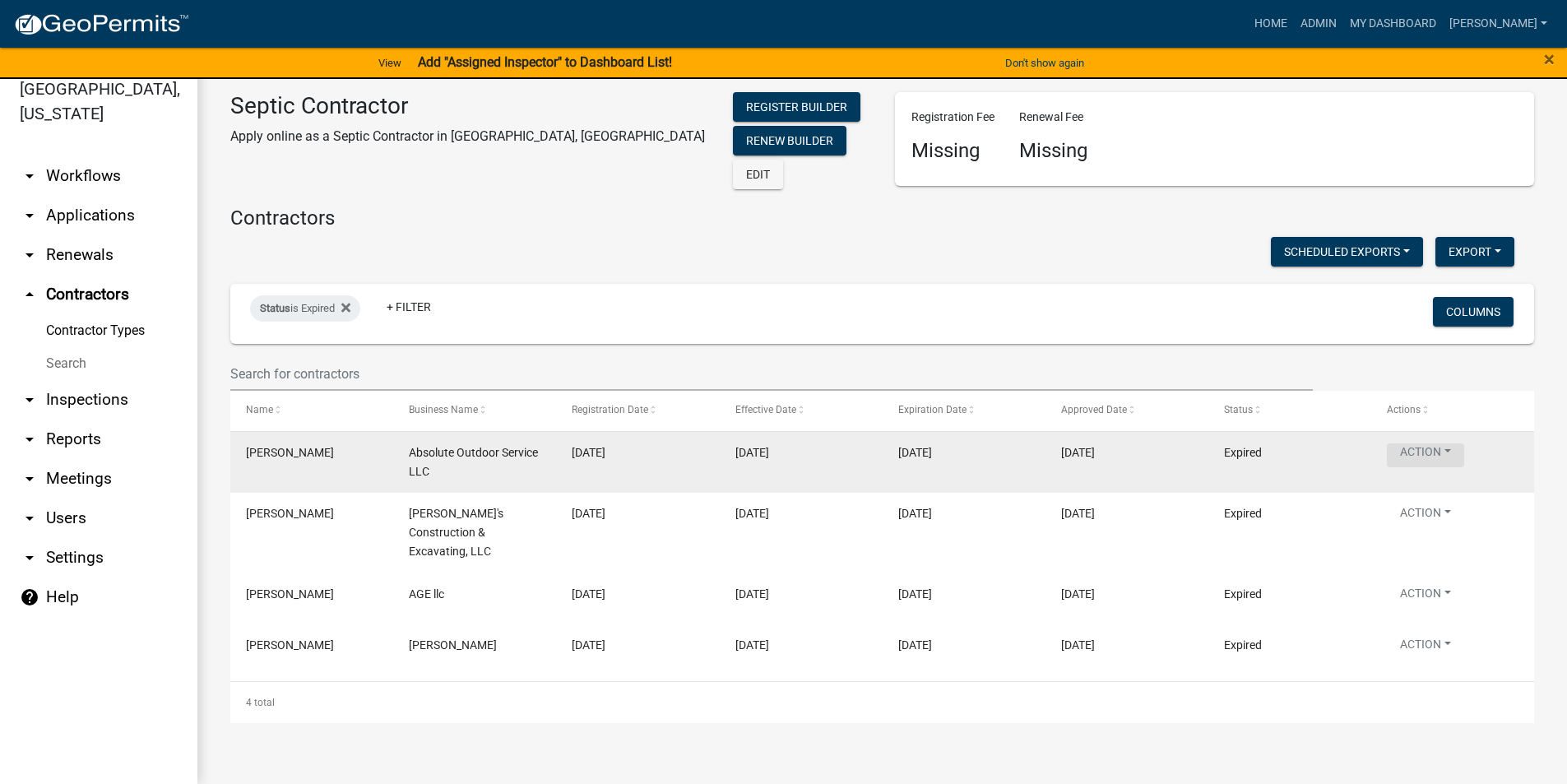
click at [1437, 445] on button "Action" at bounding box center [1425, 455] width 77 height 24
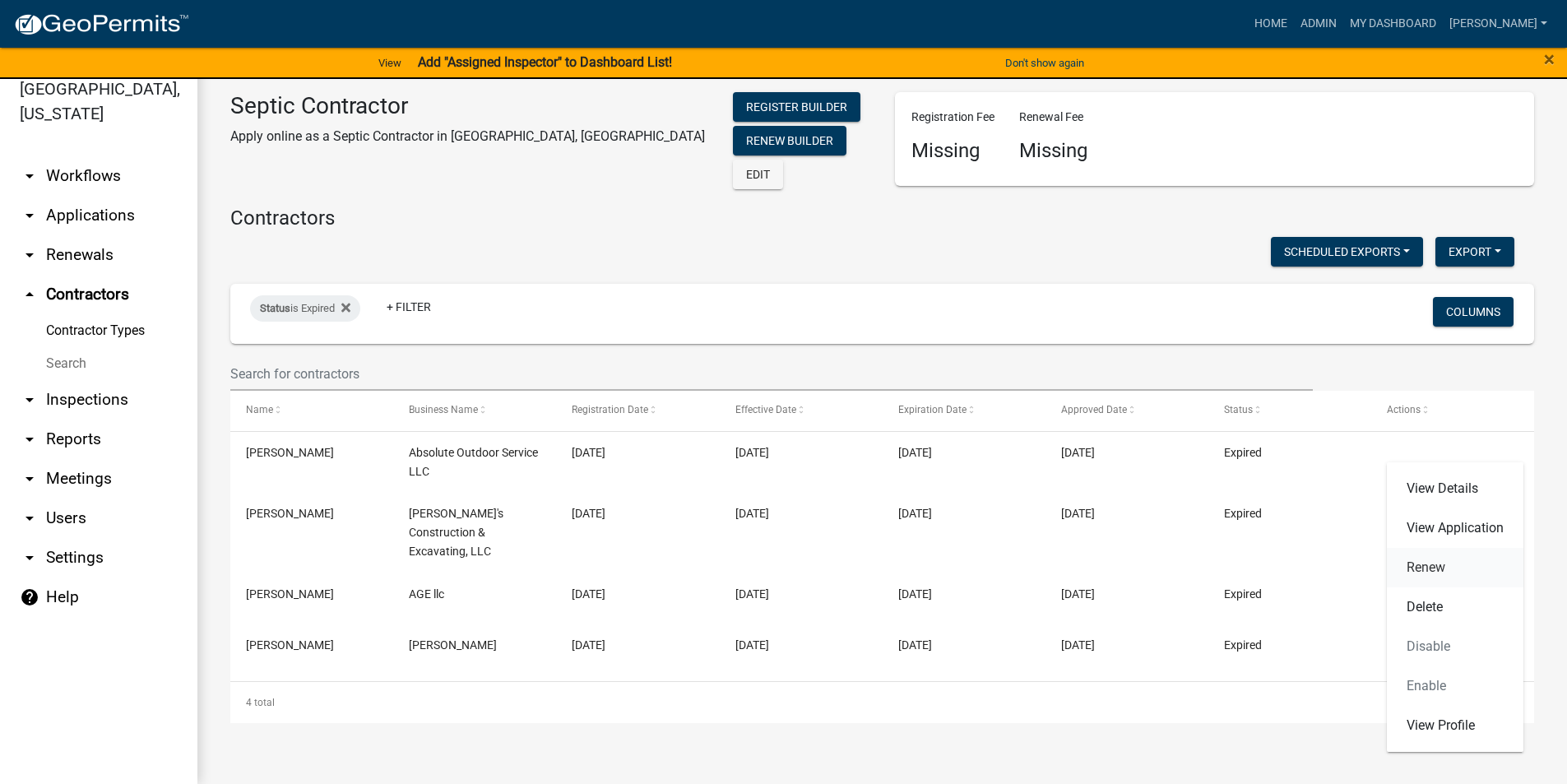
click at [1447, 566] on link "Renew" at bounding box center [1455, 567] width 137 height 39
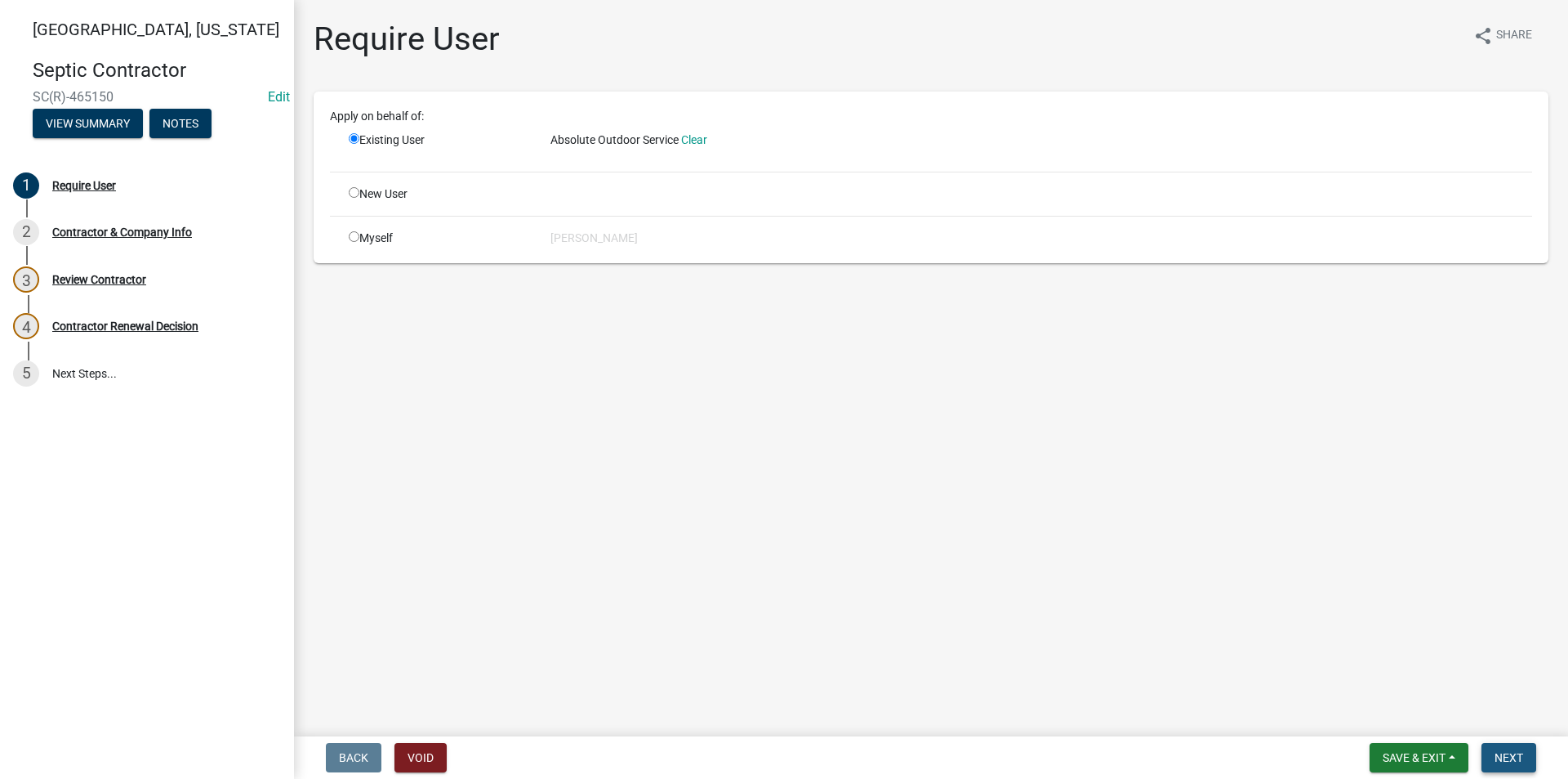
click at [1519, 756] on span "Next" at bounding box center [1508, 757] width 29 height 13
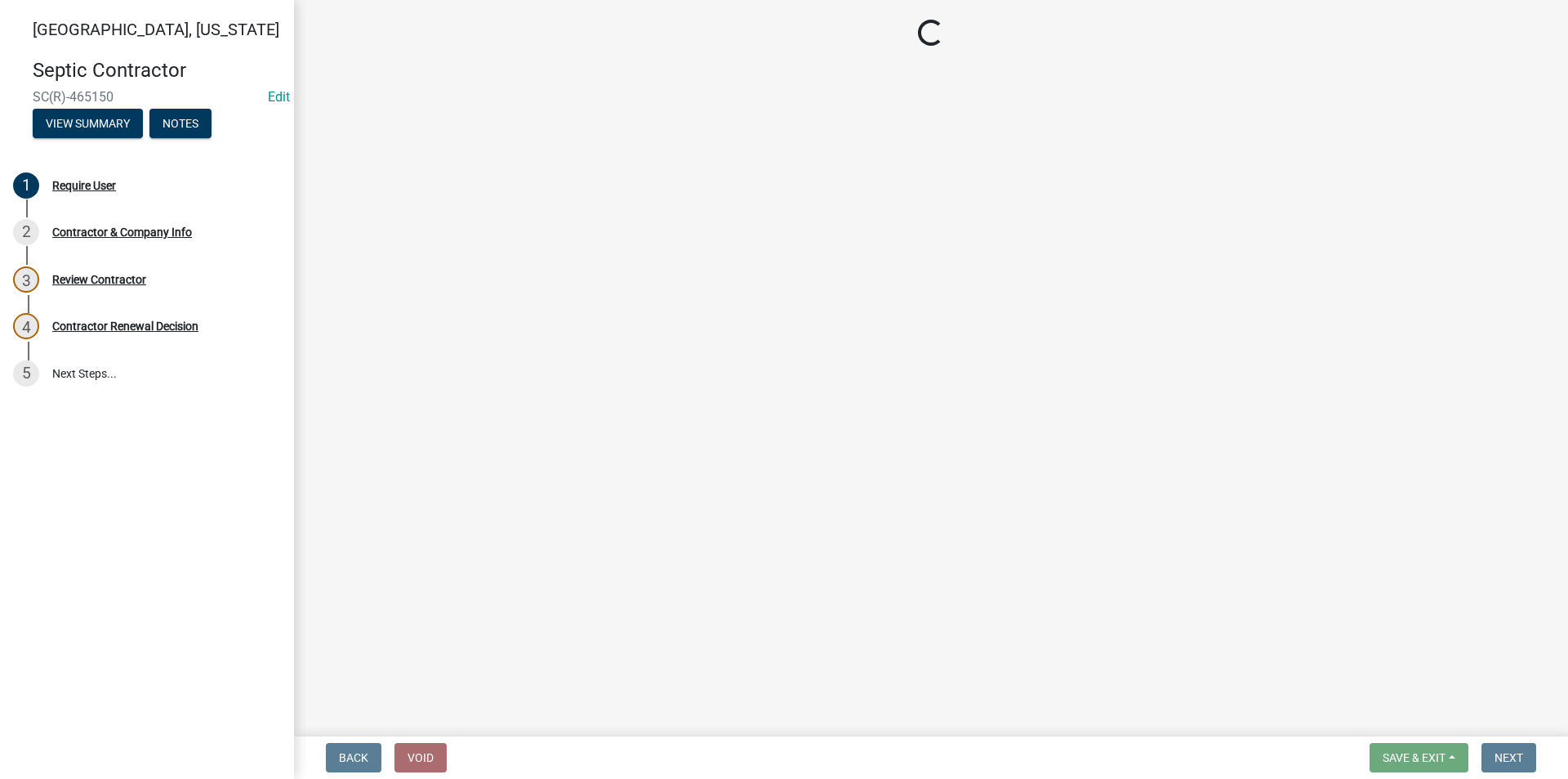
select select "IA"
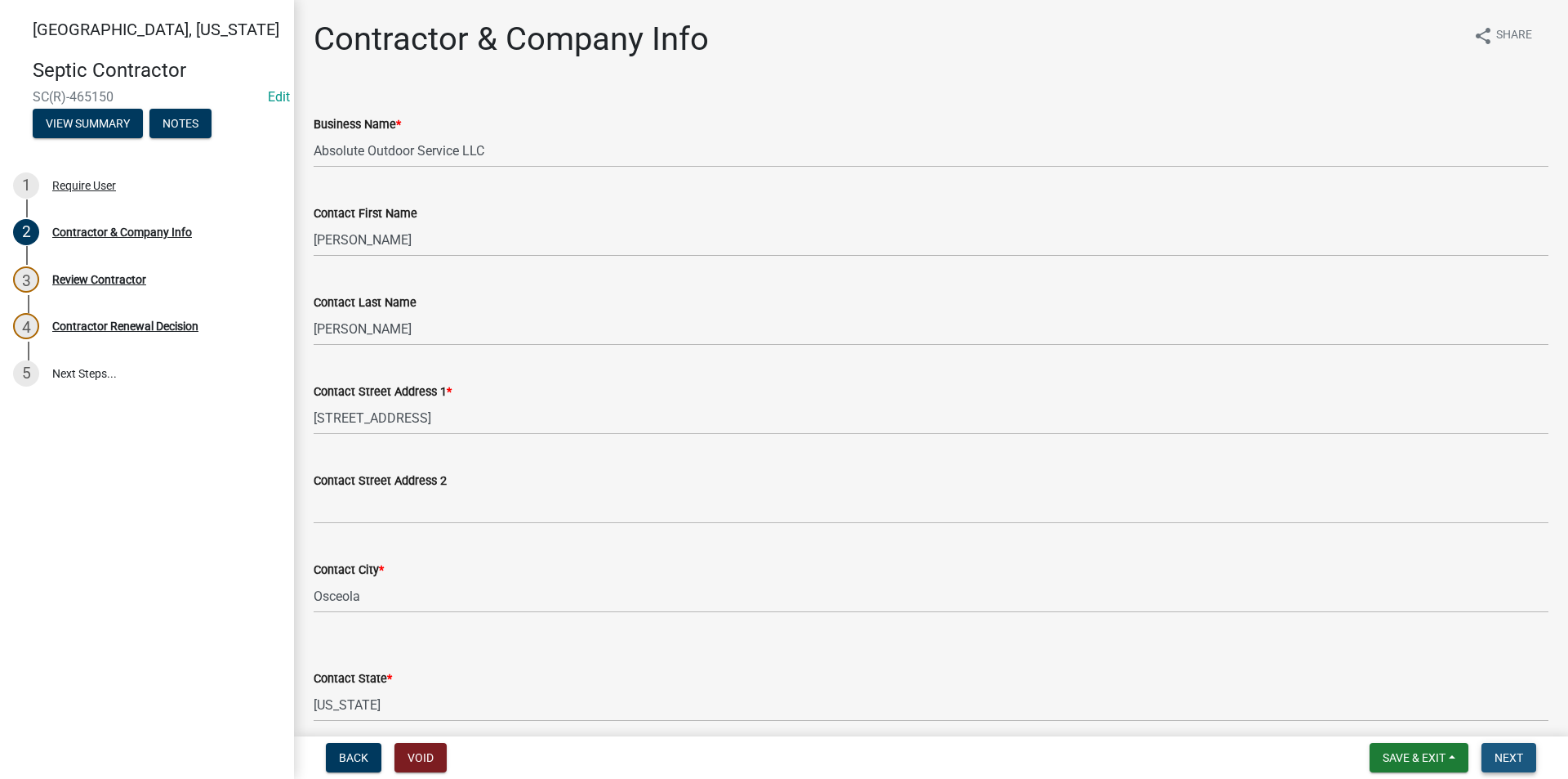
click at [1520, 757] on span "Next" at bounding box center [1508, 757] width 29 height 13
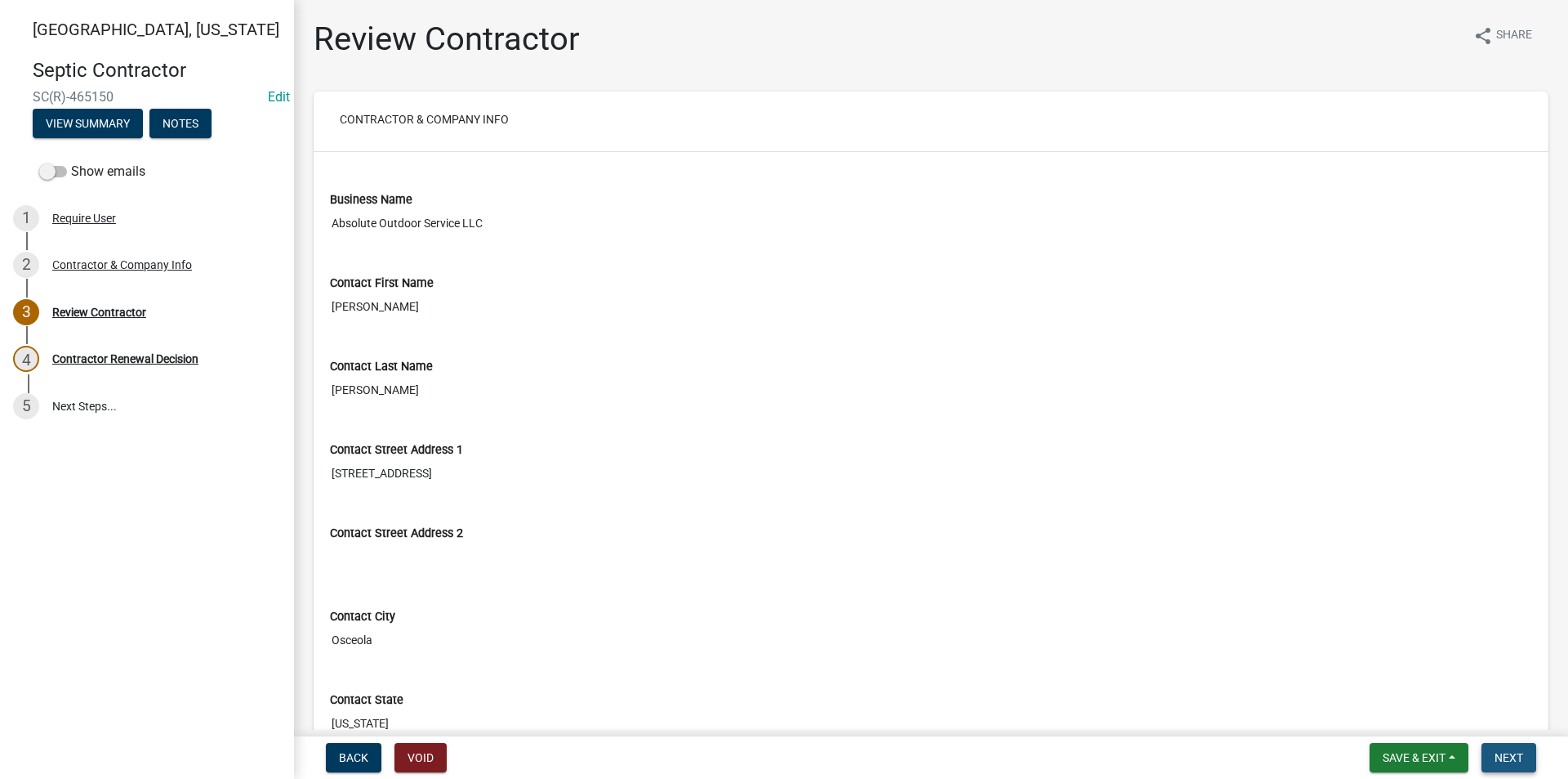
click at [1520, 757] on span "Next" at bounding box center [1508, 757] width 29 height 13
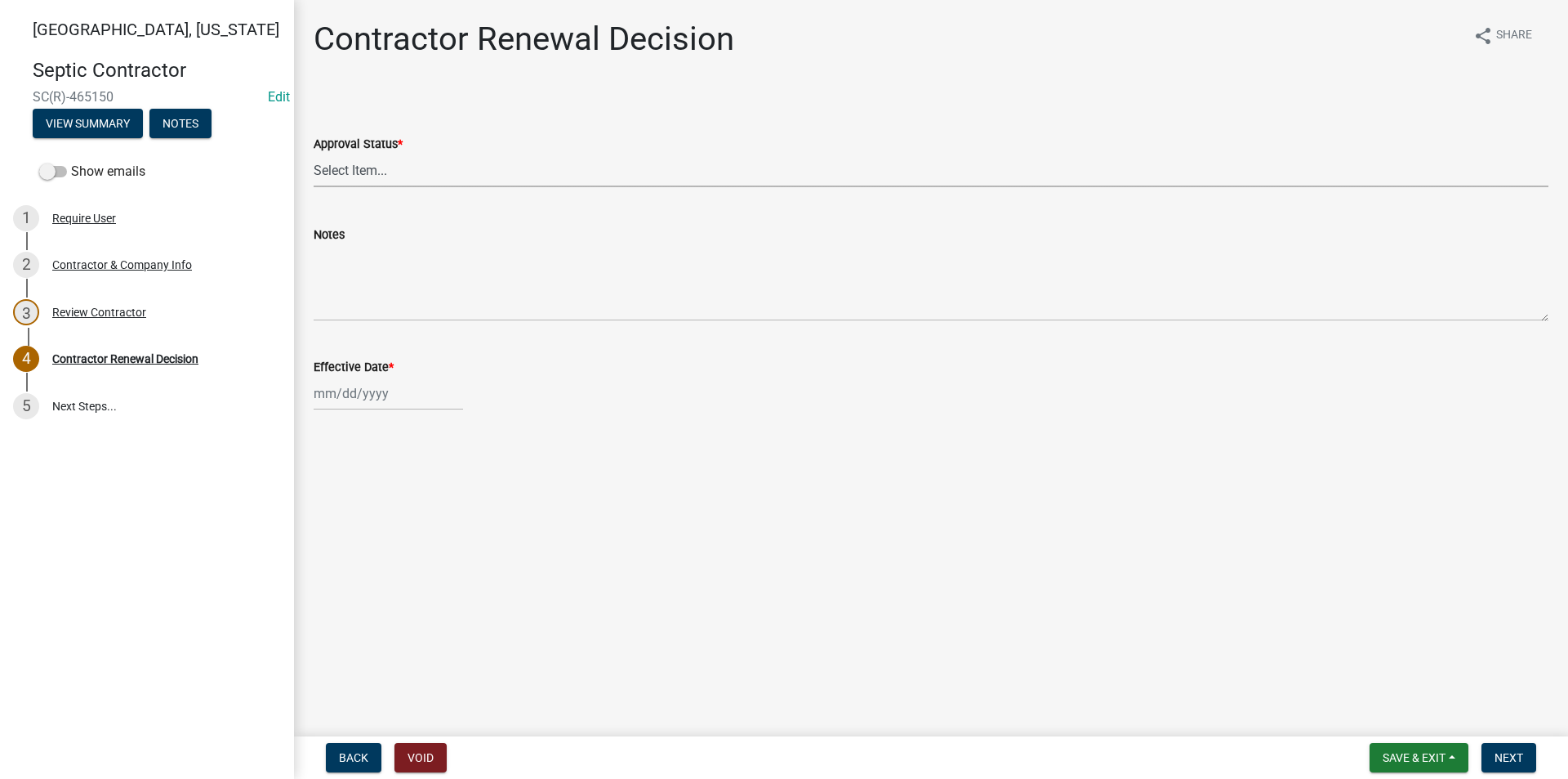
click at [394, 177] on select "Select Item... Approved Denied" at bounding box center [931, 171] width 1235 height 34
click at [314, 154] on select "Select Item... Approved Denied" at bounding box center [931, 171] width 1235 height 34
select select "30db8998-795d-4bbe-8e49-f1ade8865815"
select select "8"
select select "2025"
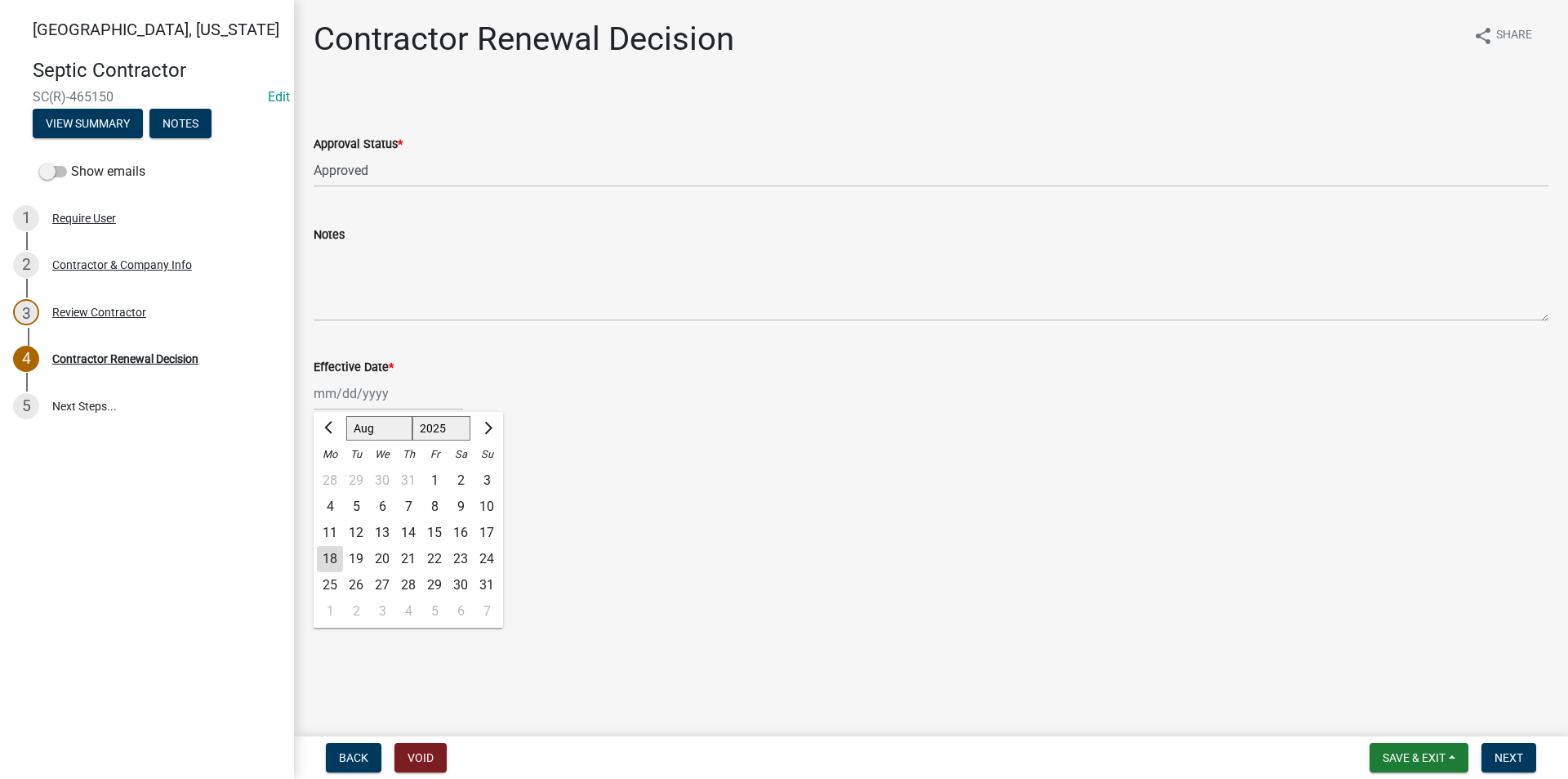
click at [347, 400] on div "Jan Feb Mar Apr May Jun Jul Aug Sep Oct Nov Dec 1525 1526 1527 1528 1529 1530 1…" at bounding box center [388, 393] width 150 height 34
click at [328, 563] on div "18" at bounding box center [330, 558] width 26 height 26
type input "08/18/2025"
click at [1508, 756] on span "Next" at bounding box center [1508, 757] width 29 height 13
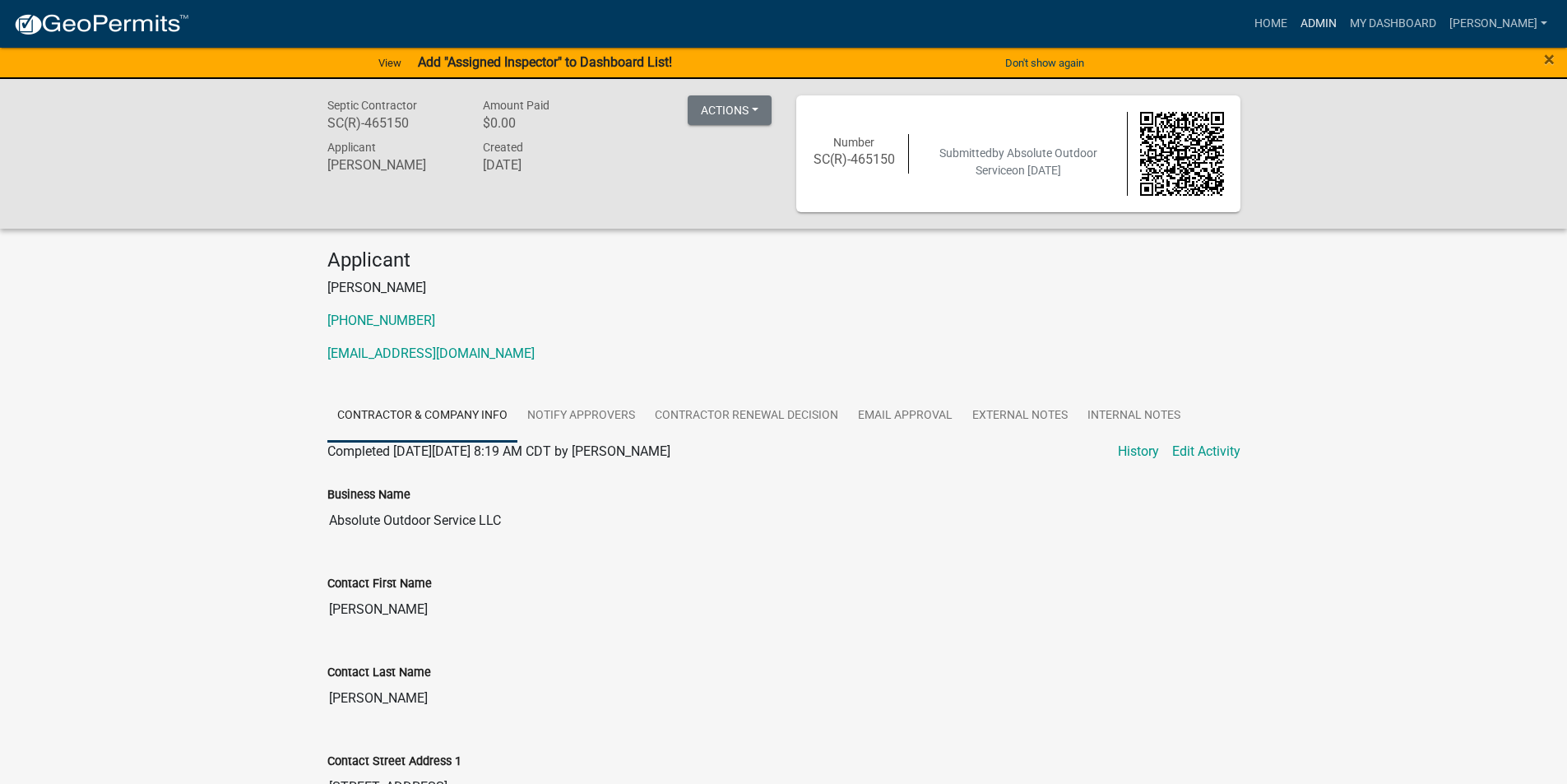
click at [1329, 27] on link "Admin" at bounding box center [1318, 23] width 49 height 31
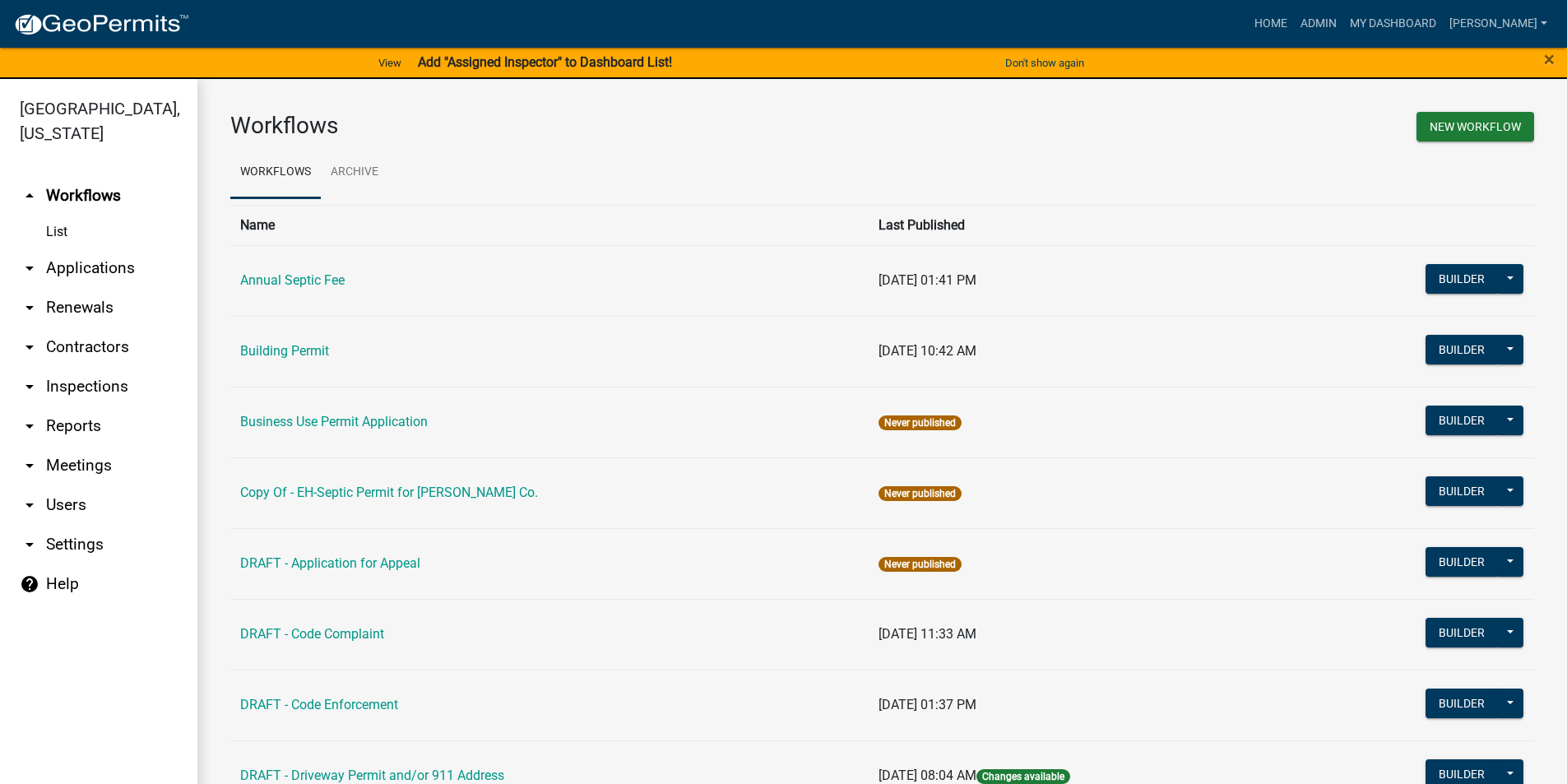
click at [80, 327] on link "arrow_drop_down Contractors" at bounding box center [98, 346] width 197 height 39
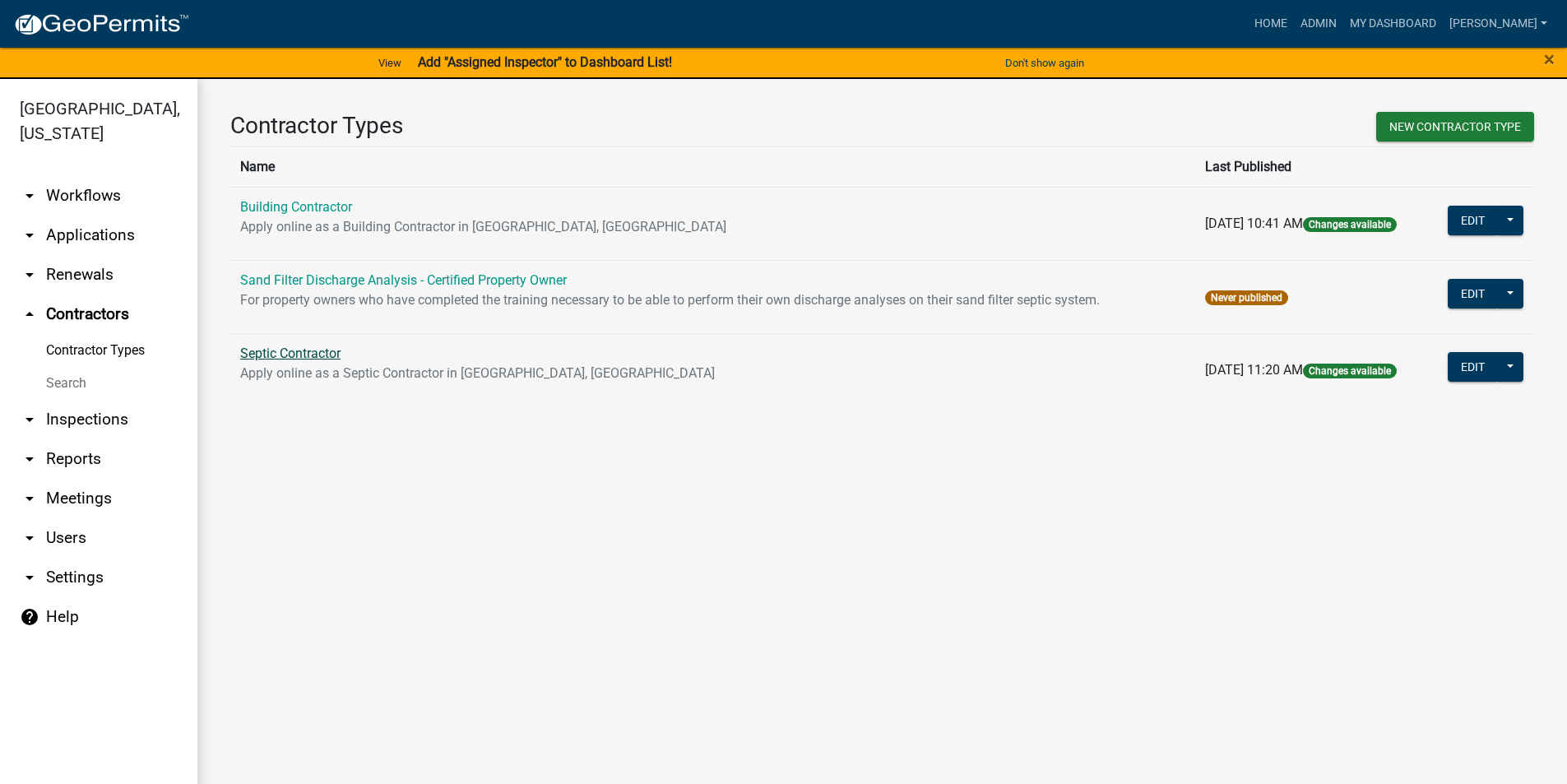
click at [291, 355] on link "Septic Contractor" at bounding box center [290, 353] width 100 height 16
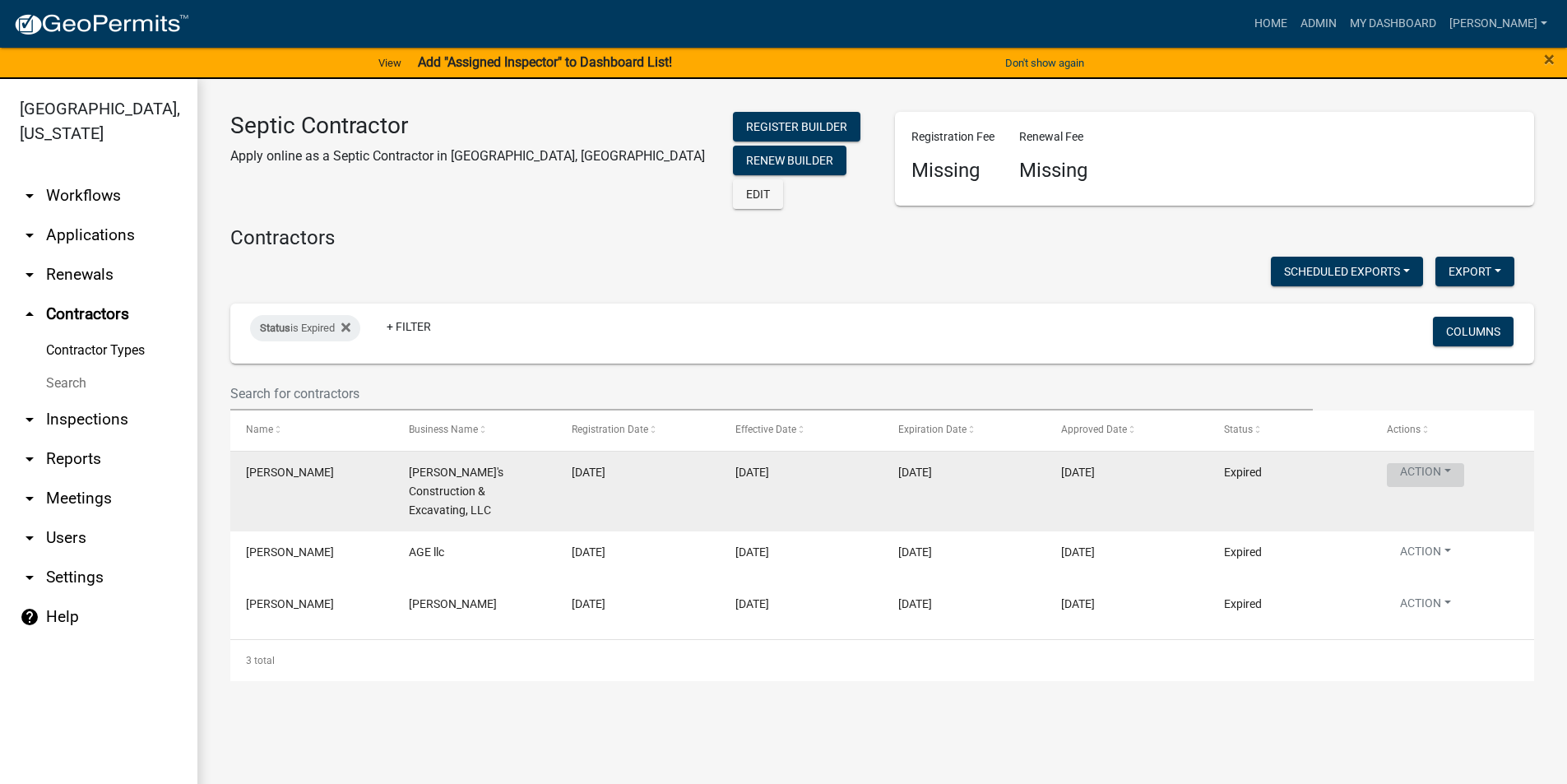
click at [1439, 469] on button "Action" at bounding box center [1425, 475] width 77 height 24
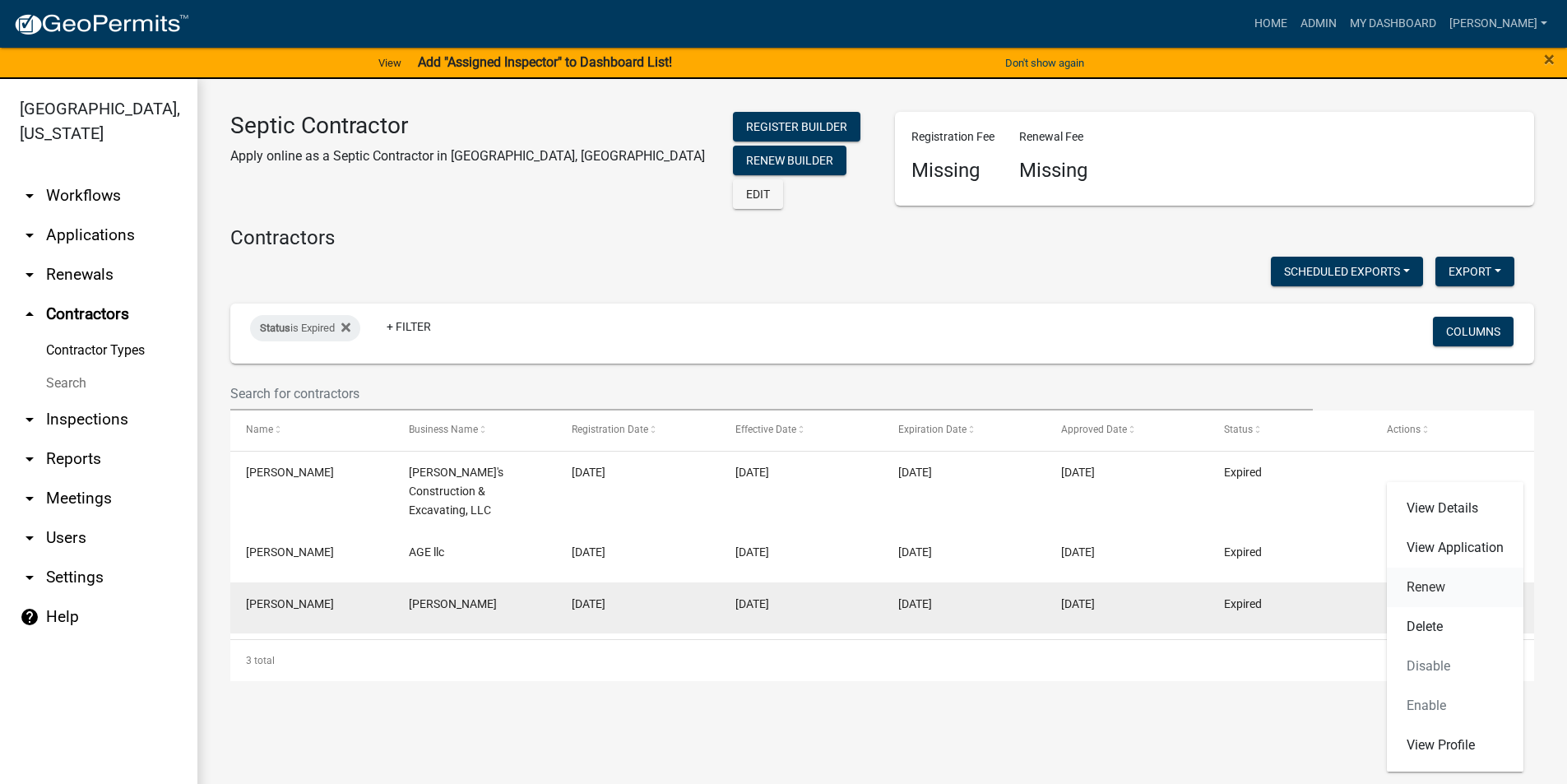
click at [1439, 592] on link "Renew" at bounding box center [1455, 587] width 137 height 39
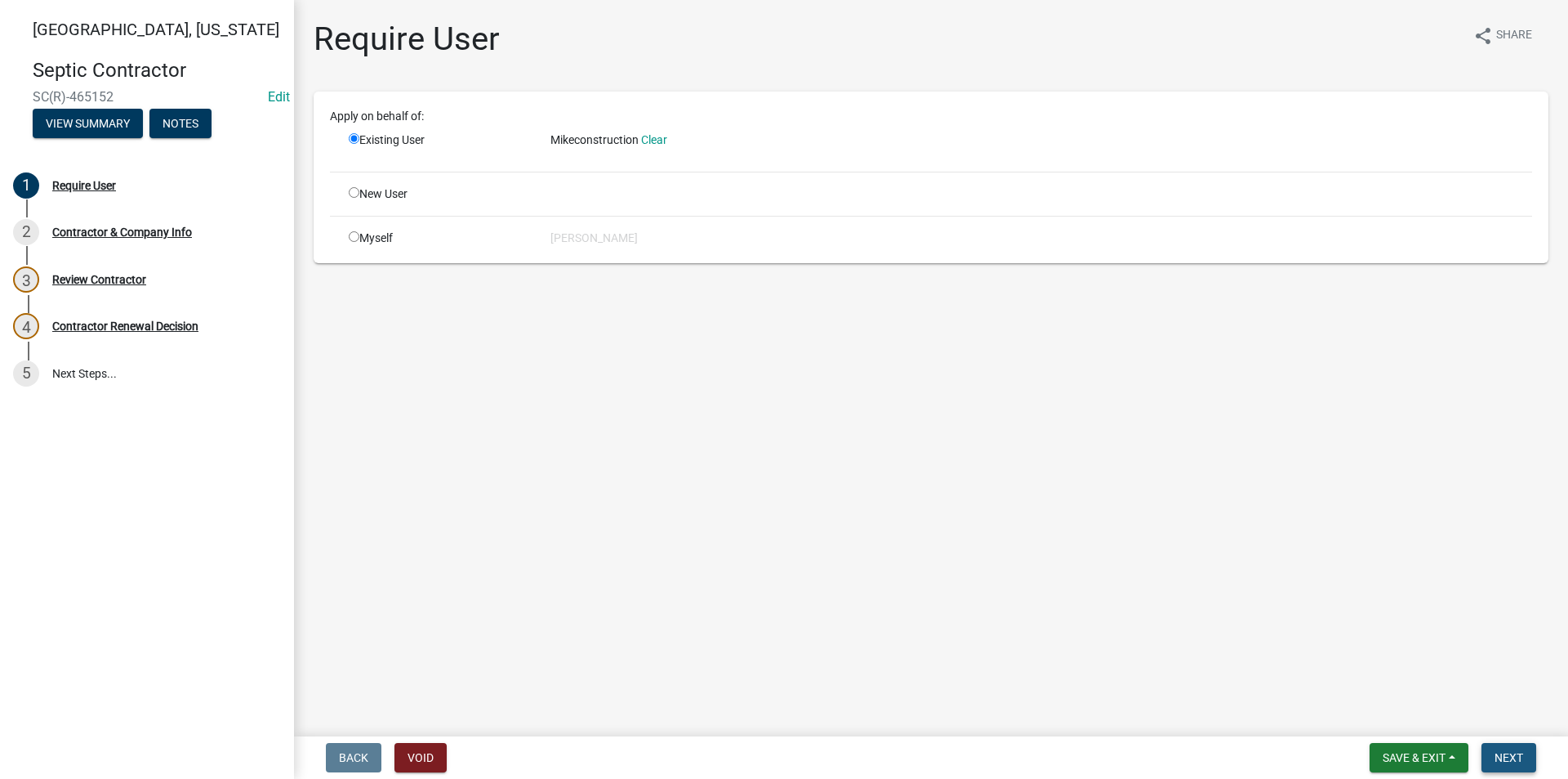
click at [1506, 746] on button "Next" at bounding box center [1508, 758] width 55 height 30
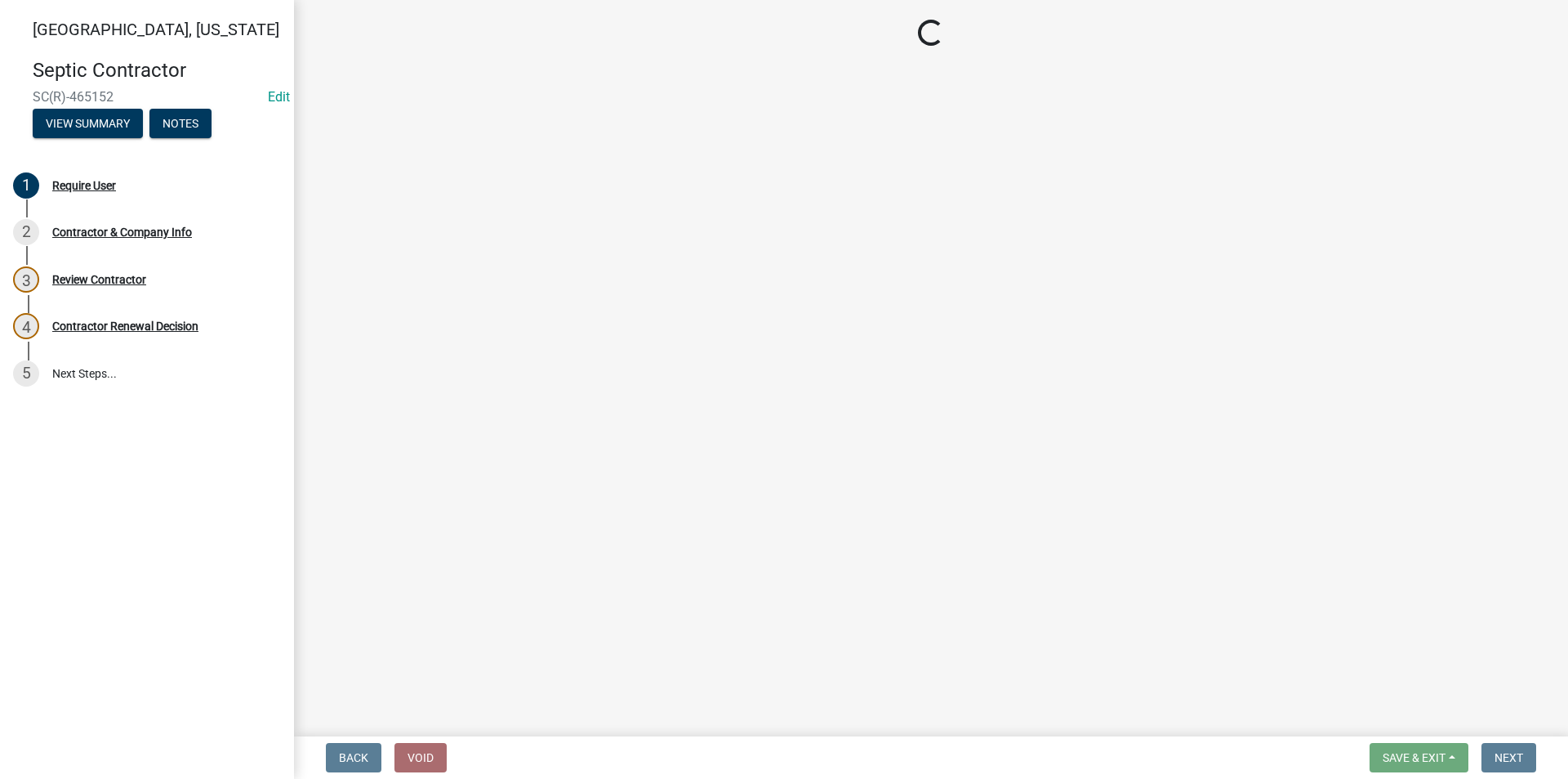
select select "IA"
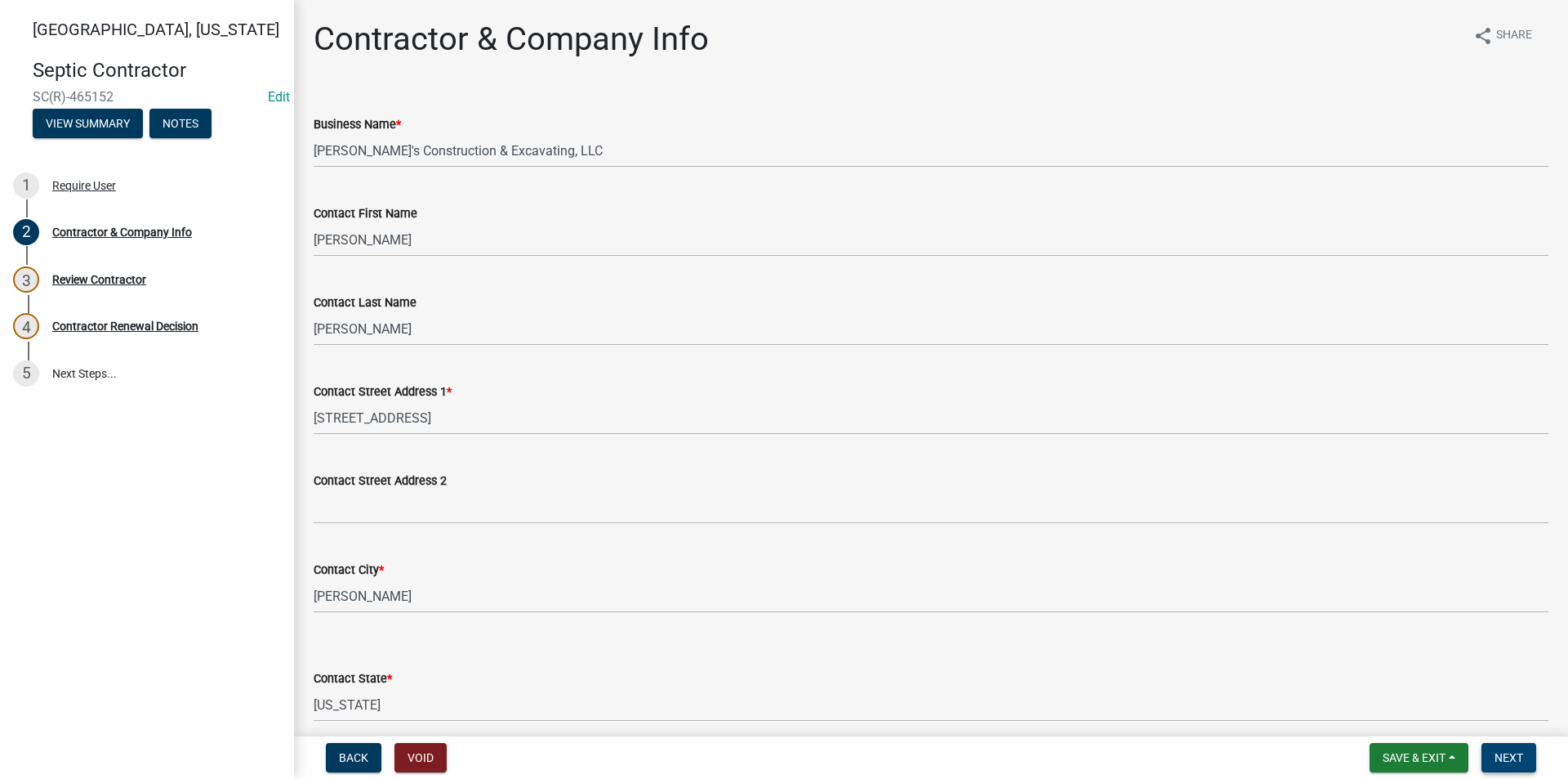
click at [1509, 747] on button "Next" at bounding box center [1508, 758] width 55 height 30
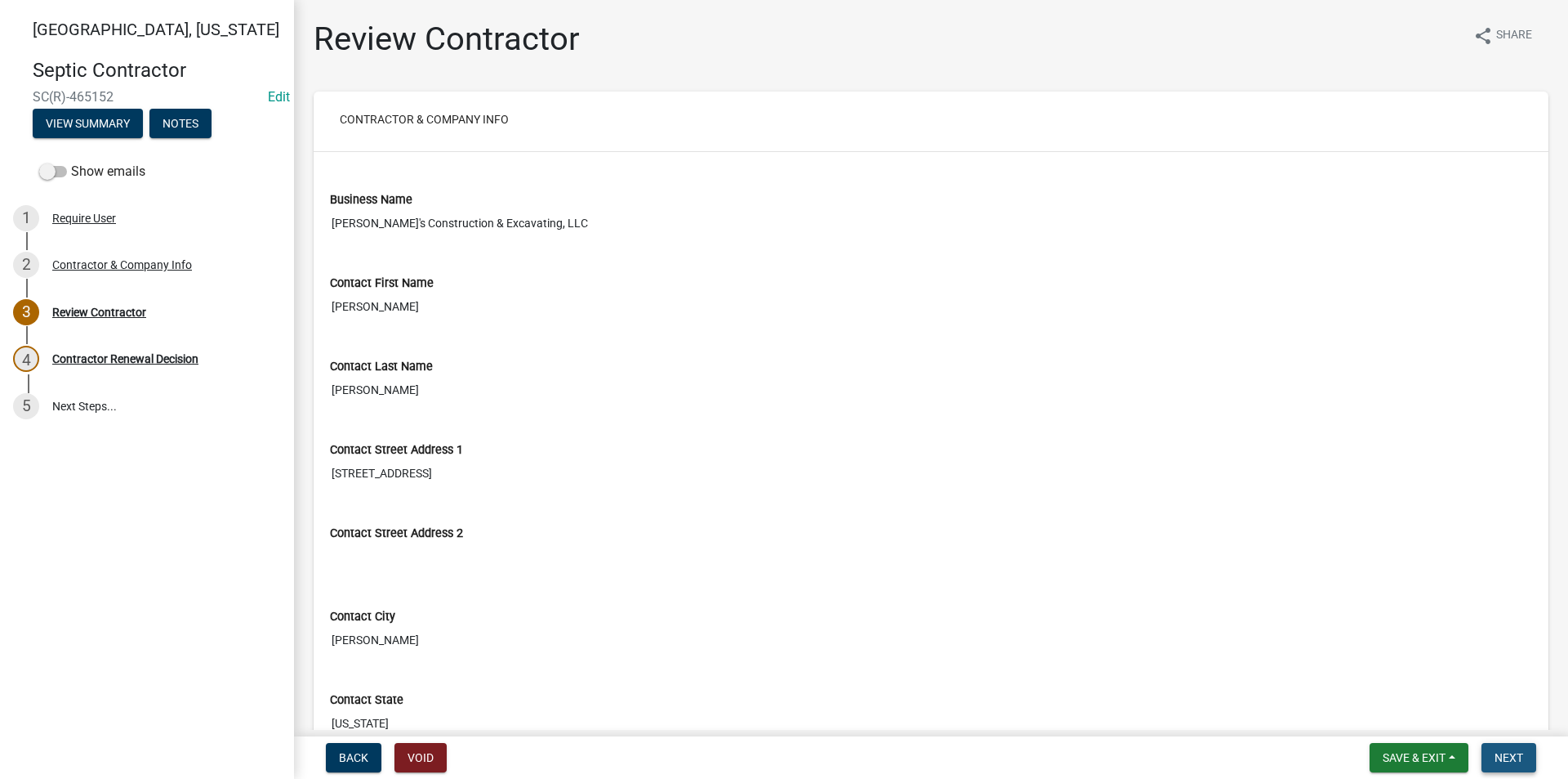
click at [1509, 747] on button "Next" at bounding box center [1508, 758] width 55 height 30
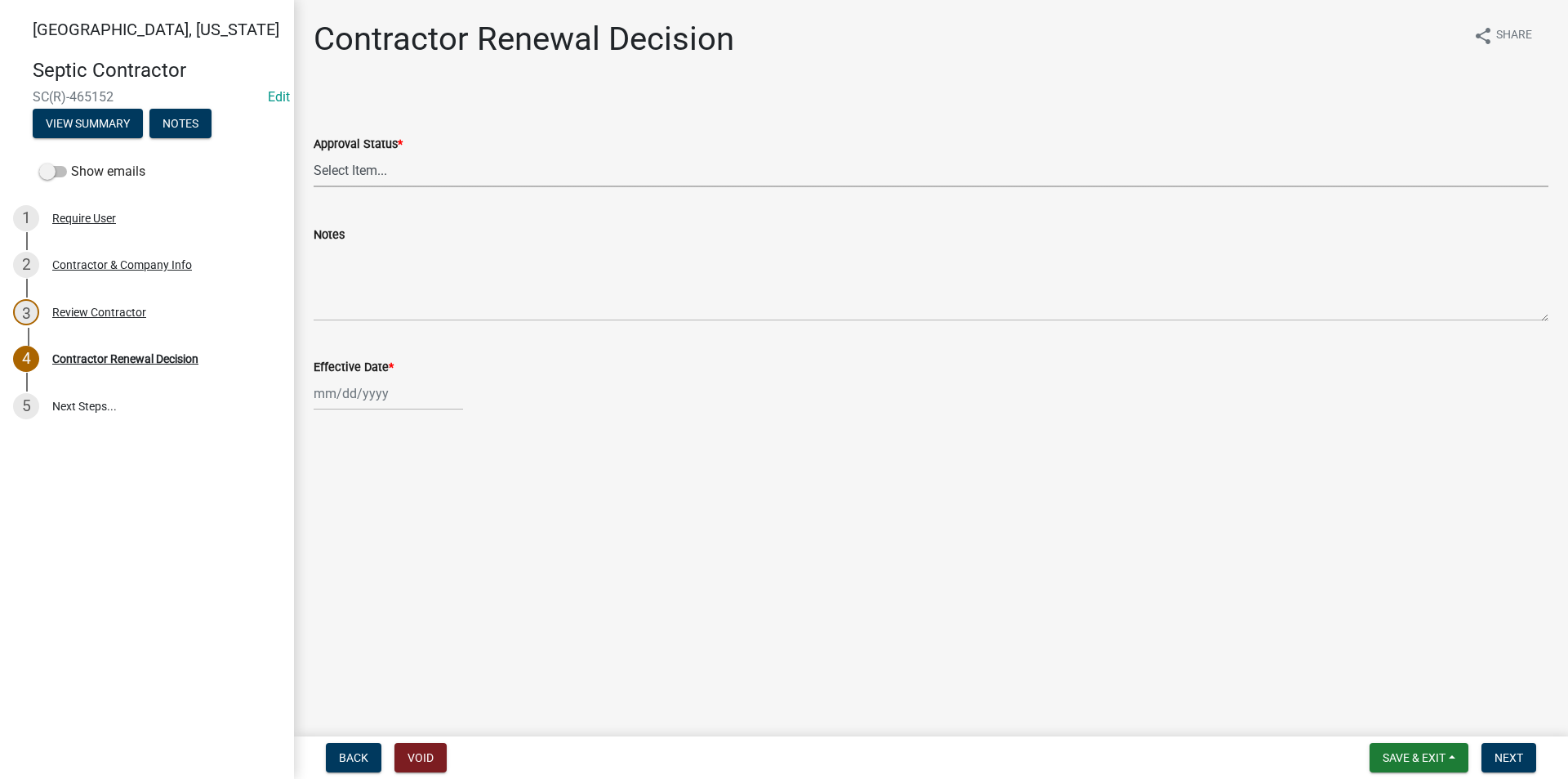
click at [368, 177] on select "Select Item... Approved Denied" at bounding box center [931, 171] width 1235 height 34
click at [314, 154] on select "Select Item... Approved Denied" at bounding box center [931, 171] width 1235 height 34
select select "30db8998-795d-4bbe-8e49-f1ade8865815"
click at [358, 393] on div at bounding box center [388, 393] width 150 height 34
select select "8"
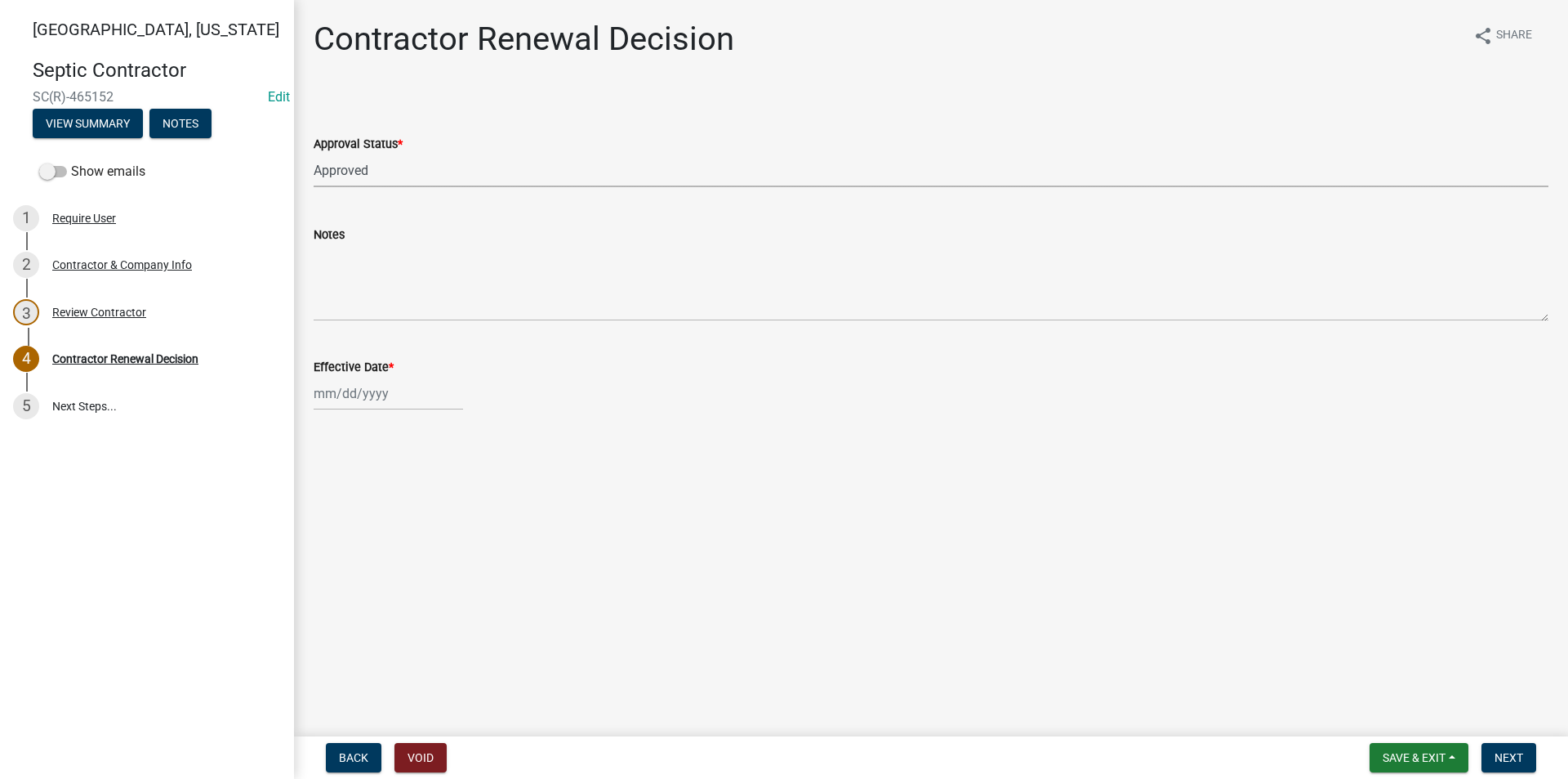
select select "2025"
click at [333, 553] on div "18" at bounding box center [330, 558] width 26 height 26
type input "08/18/2025"
click at [1526, 757] on button "Next" at bounding box center [1508, 758] width 55 height 30
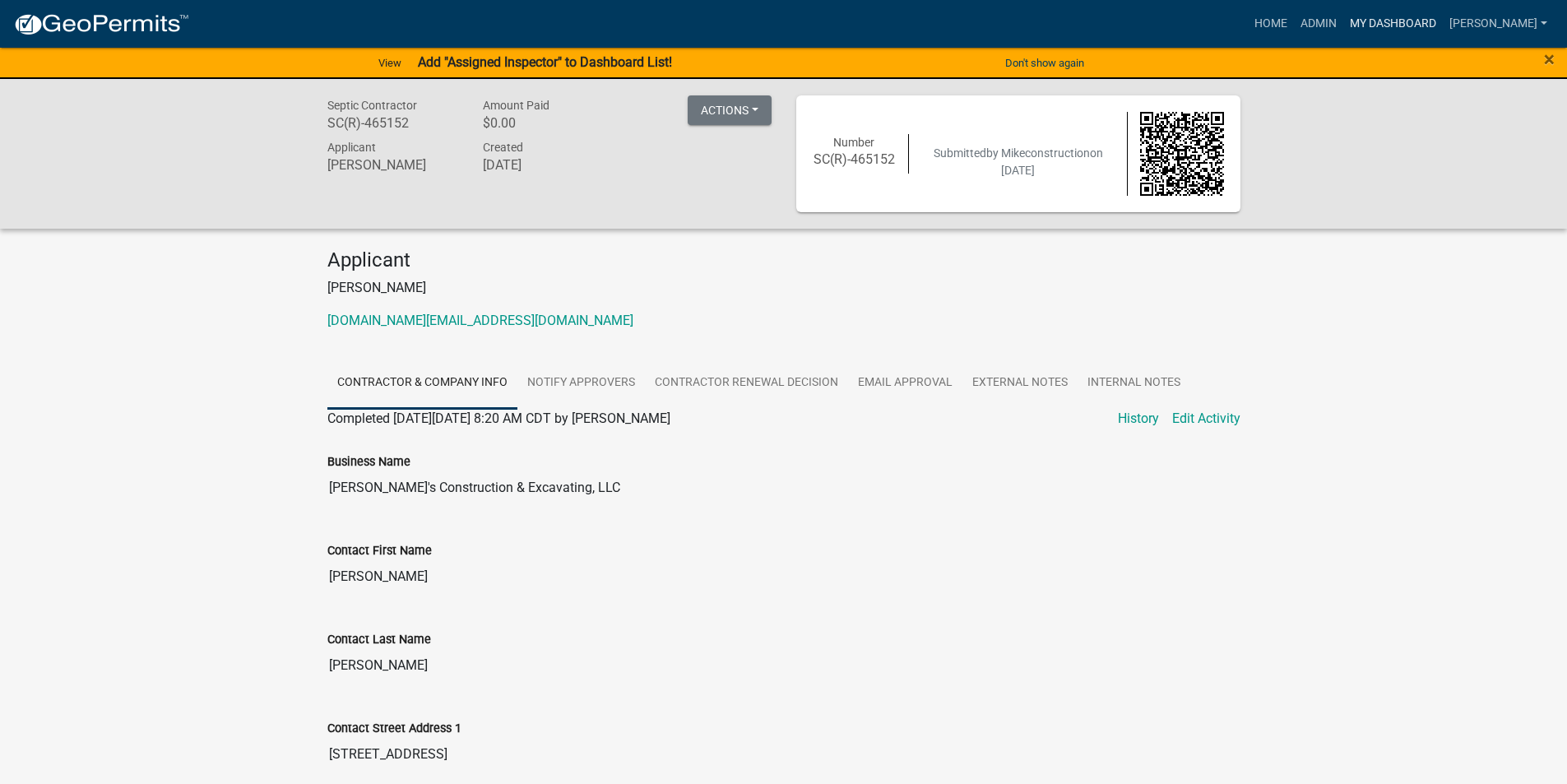
click at [1384, 27] on link "My Dashboard" at bounding box center [1393, 23] width 100 height 31
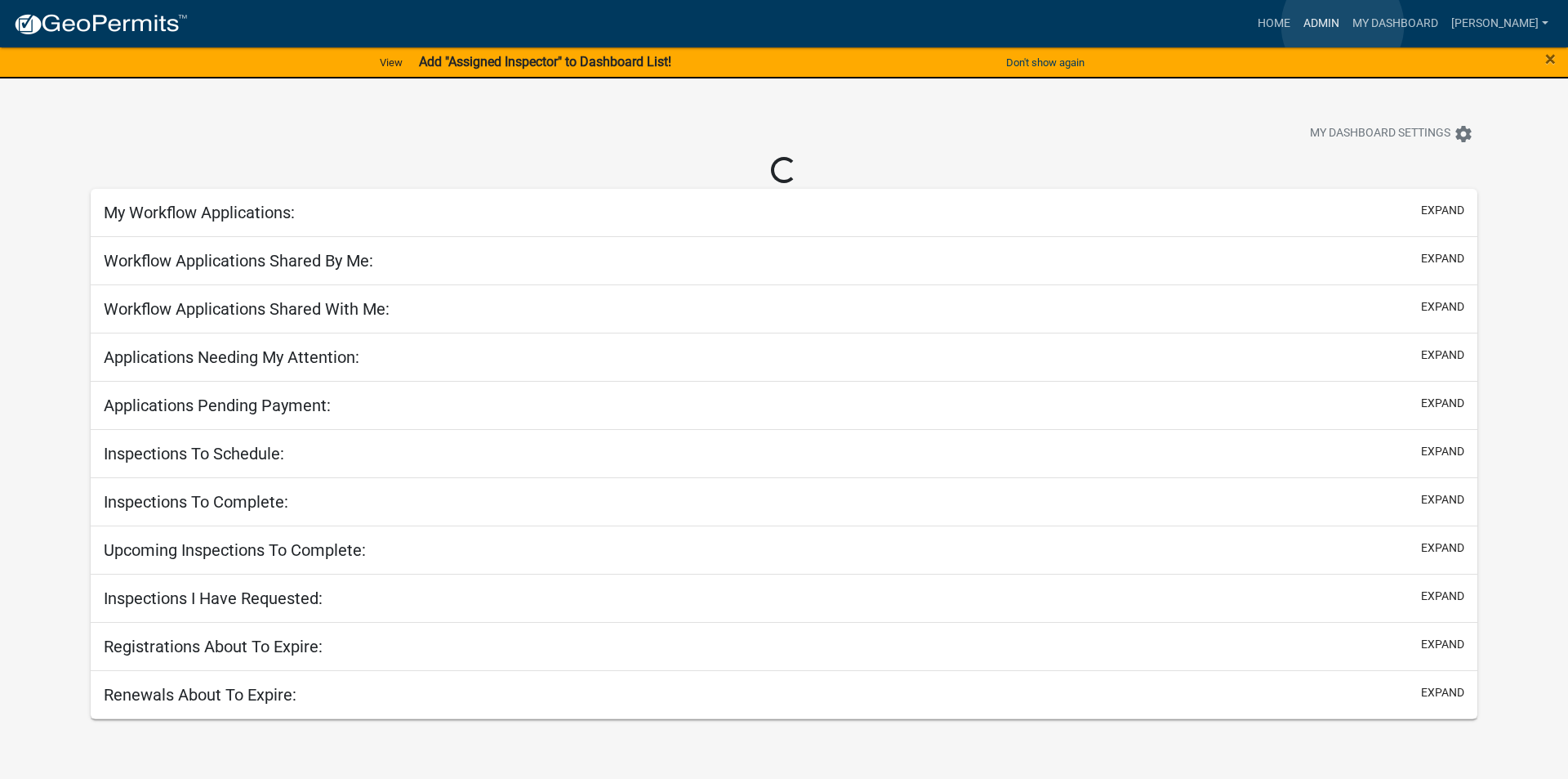
click at [1343, 25] on link "Admin" at bounding box center [1321, 23] width 49 height 31
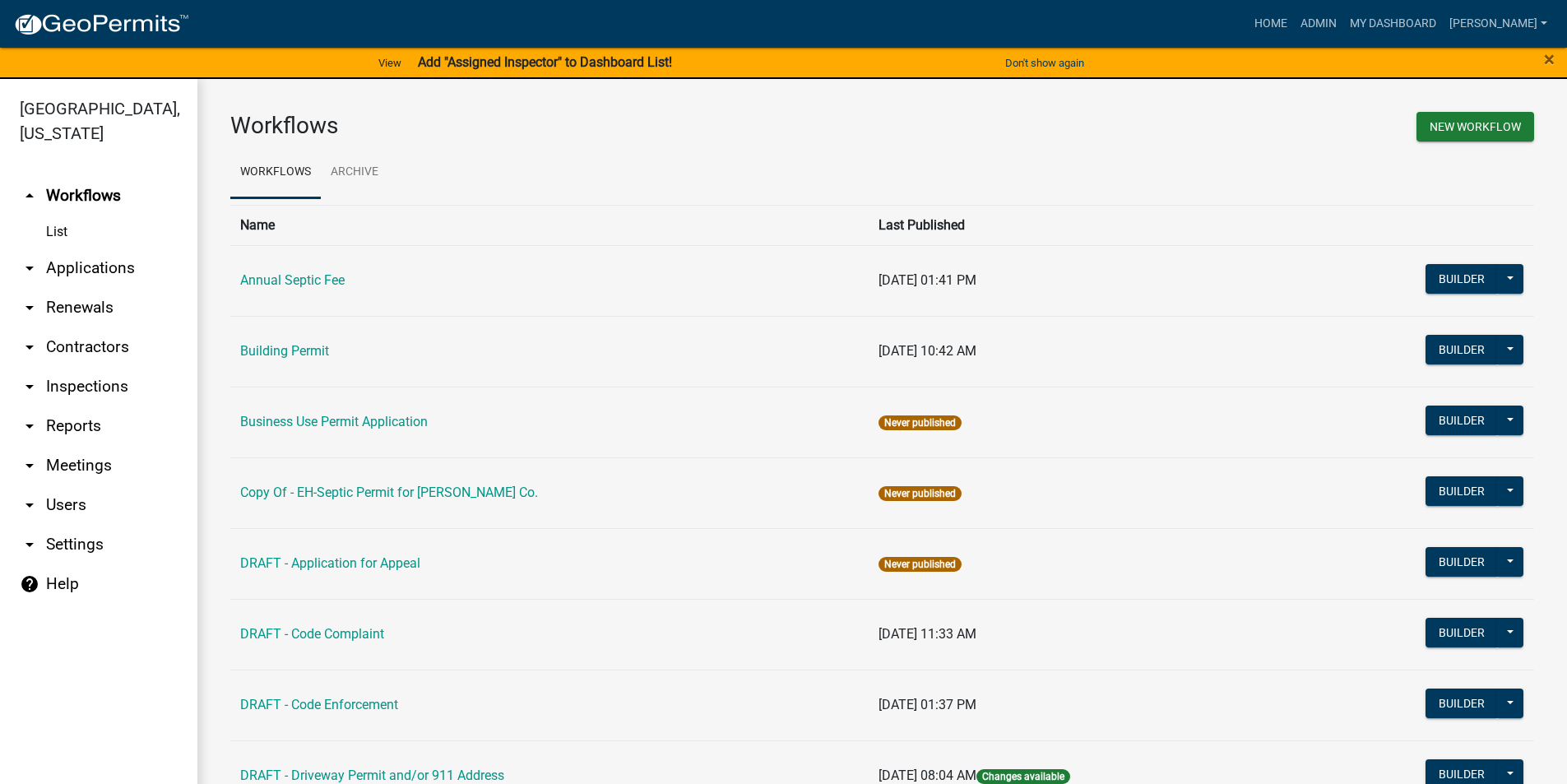
click at [107, 327] on link "arrow_drop_down Contractors" at bounding box center [98, 346] width 197 height 39
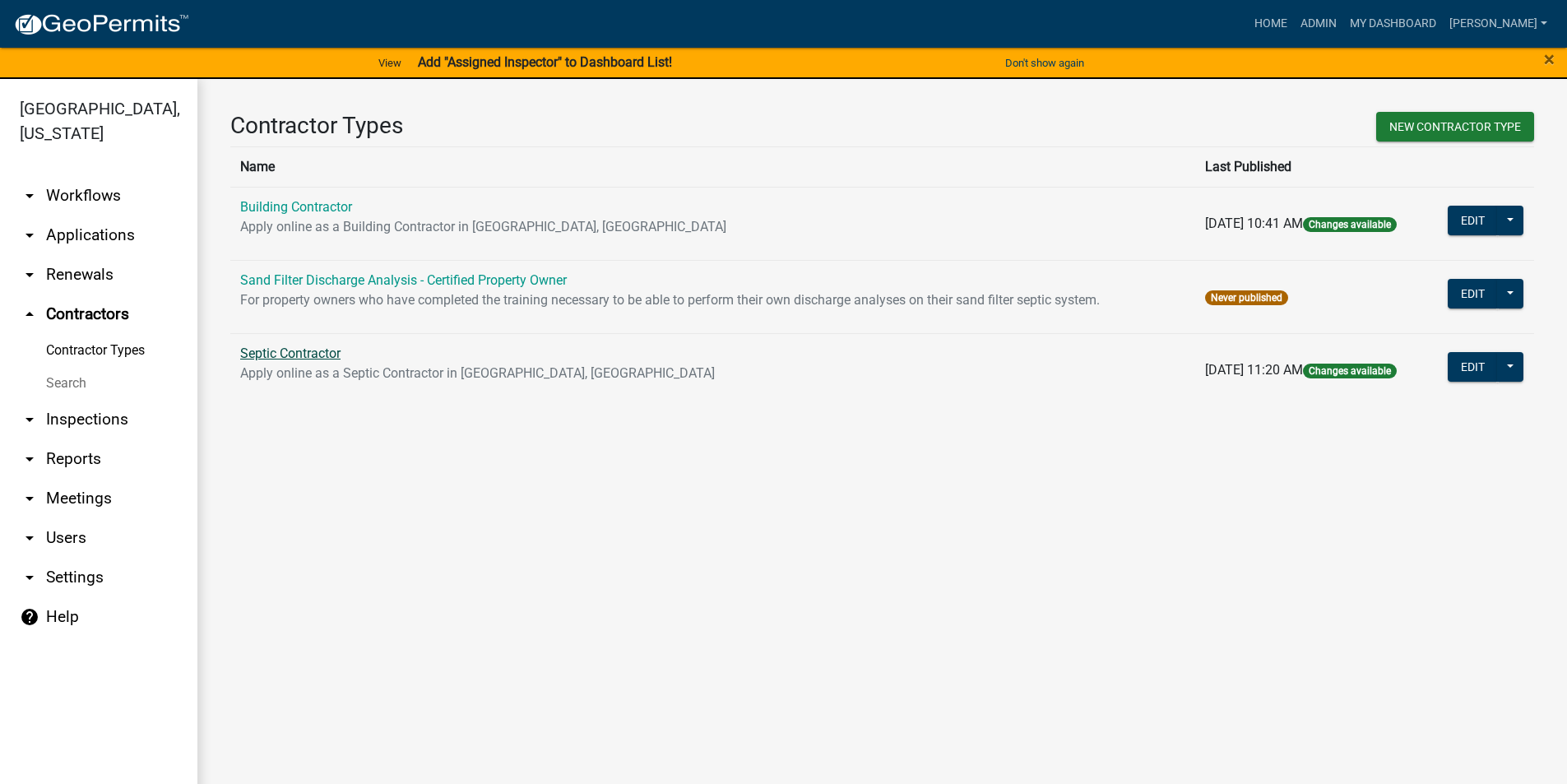
click at [319, 356] on link "Septic Contractor" at bounding box center [290, 353] width 100 height 16
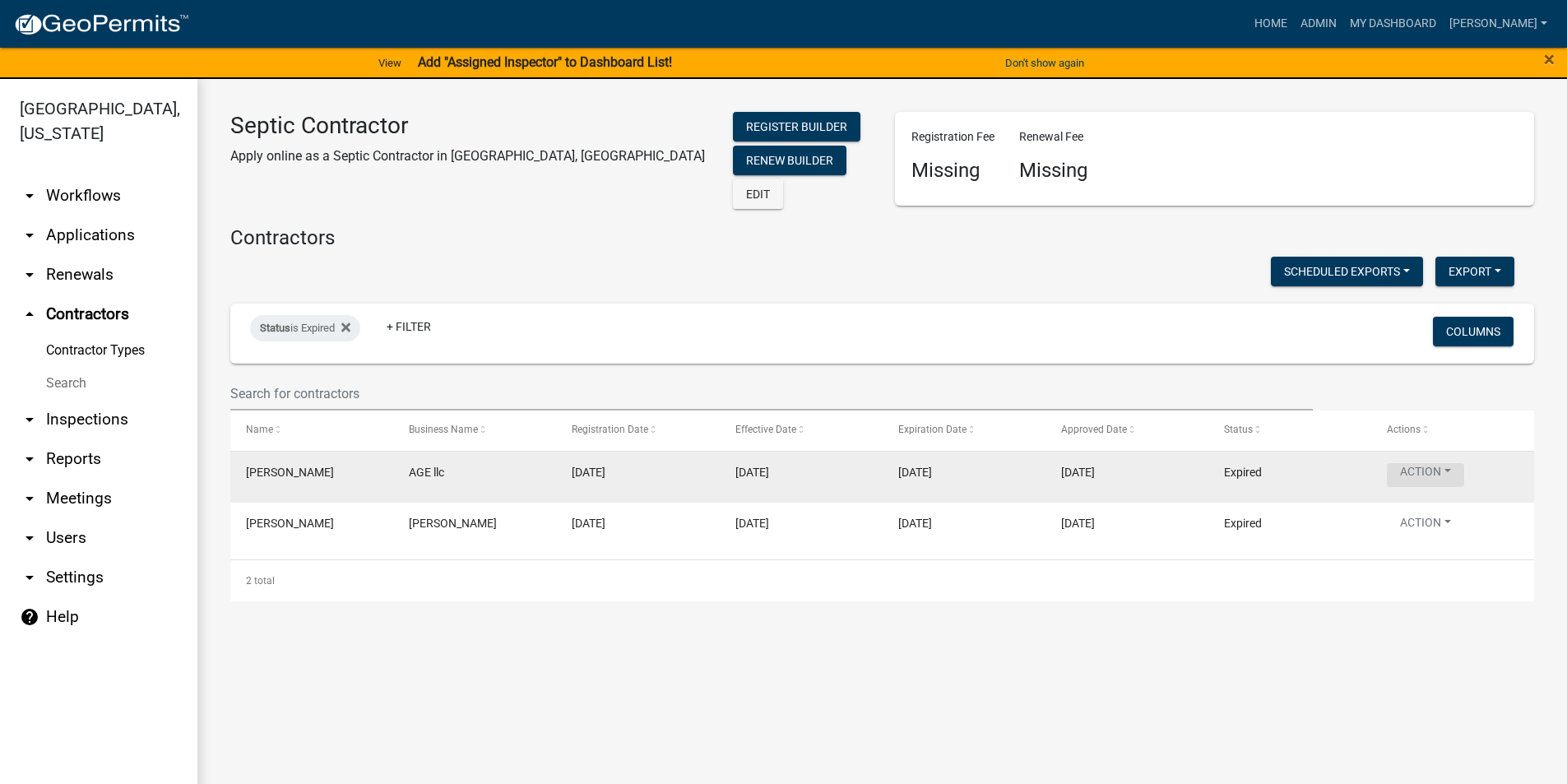
click at [1421, 468] on button "Action" at bounding box center [1425, 475] width 77 height 24
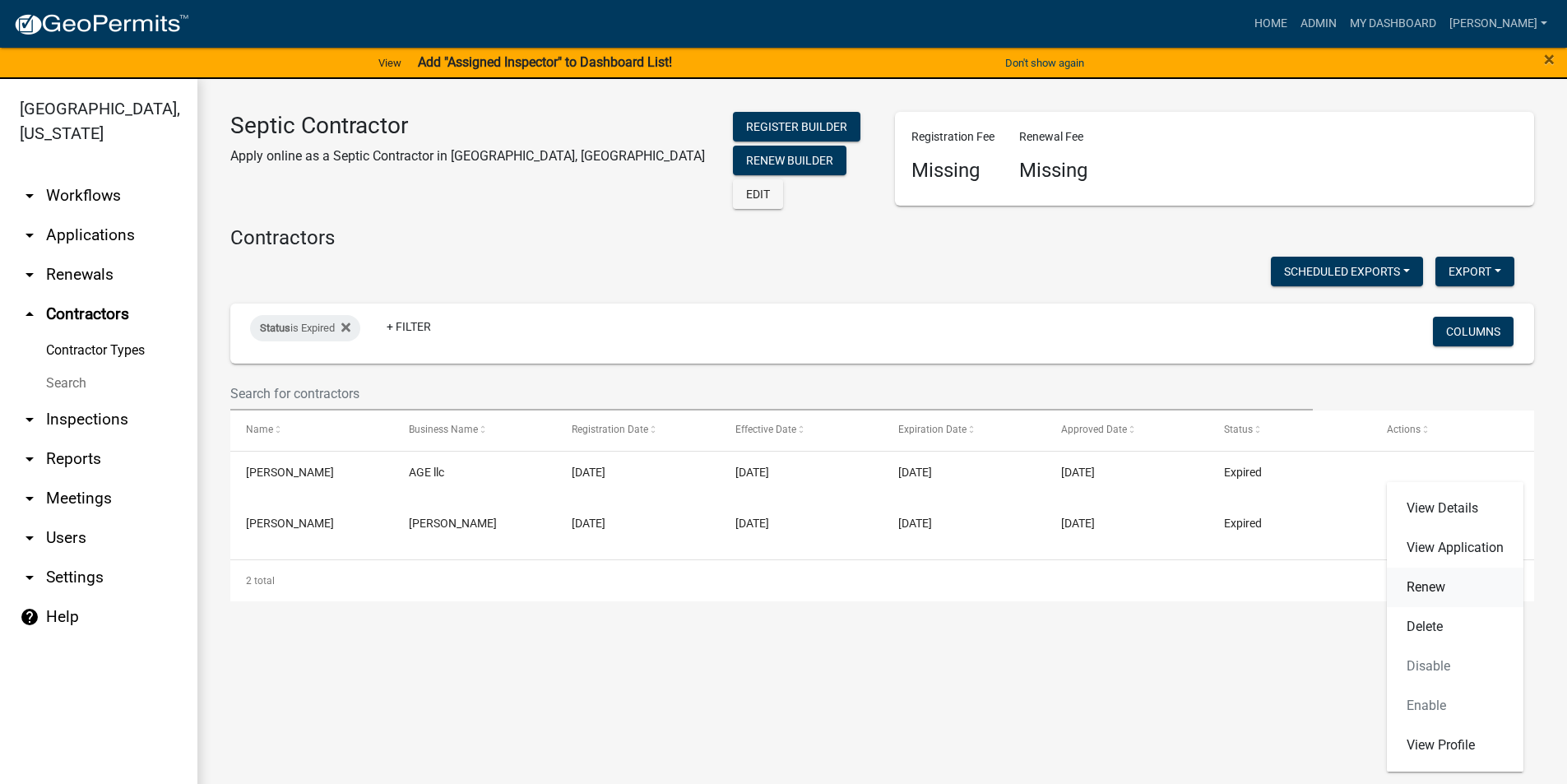
click at [1451, 591] on link "Renew" at bounding box center [1455, 587] width 137 height 39
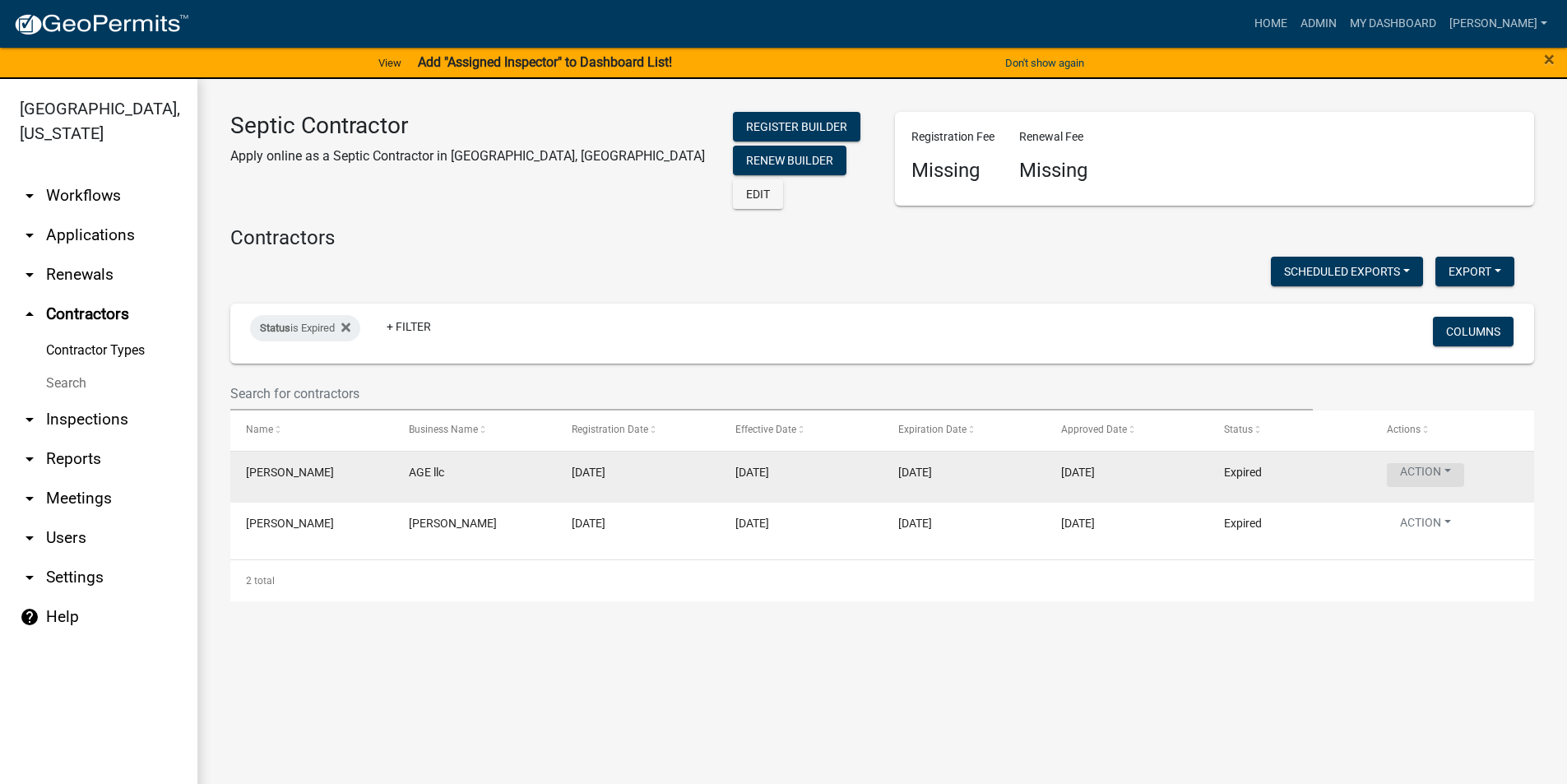
click at [1435, 466] on button "Action" at bounding box center [1425, 475] width 77 height 24
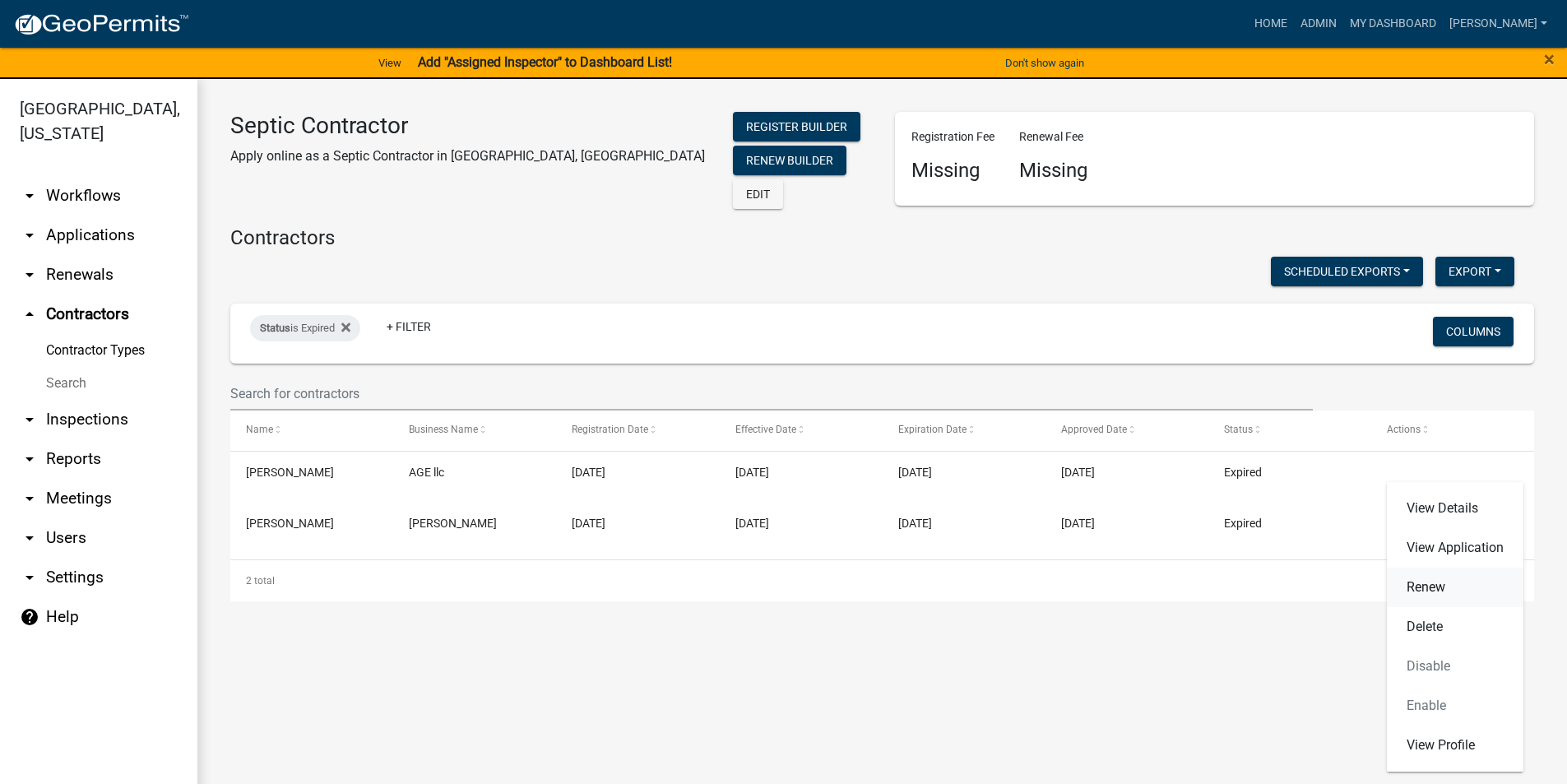
click at [1446, 583] on link "Renew" at bounding box center [1455, 587] width 137 height 39
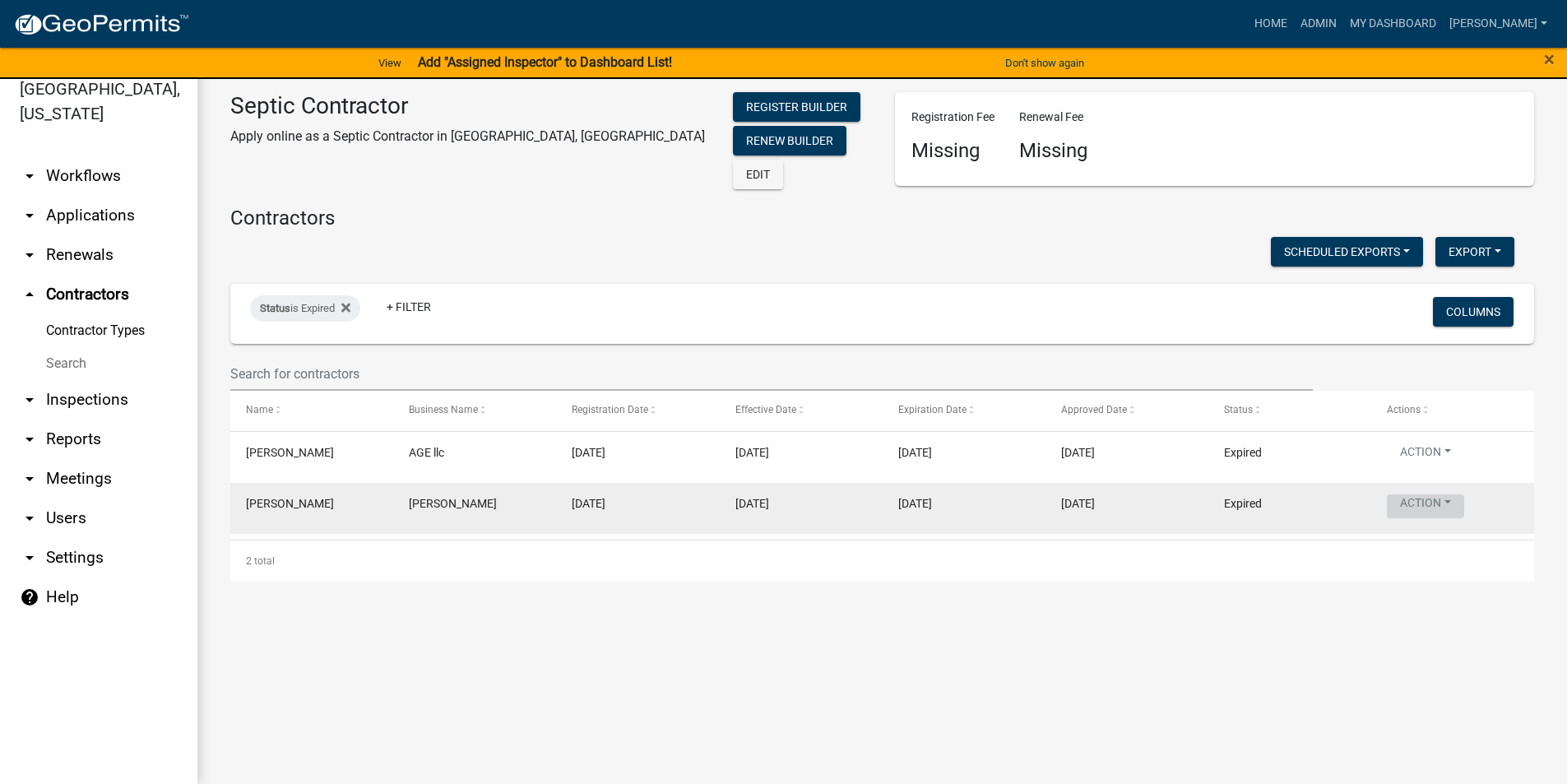
click at [1432, 502] on button "Action" at bounding box center [1425, 506] width 77 height 24
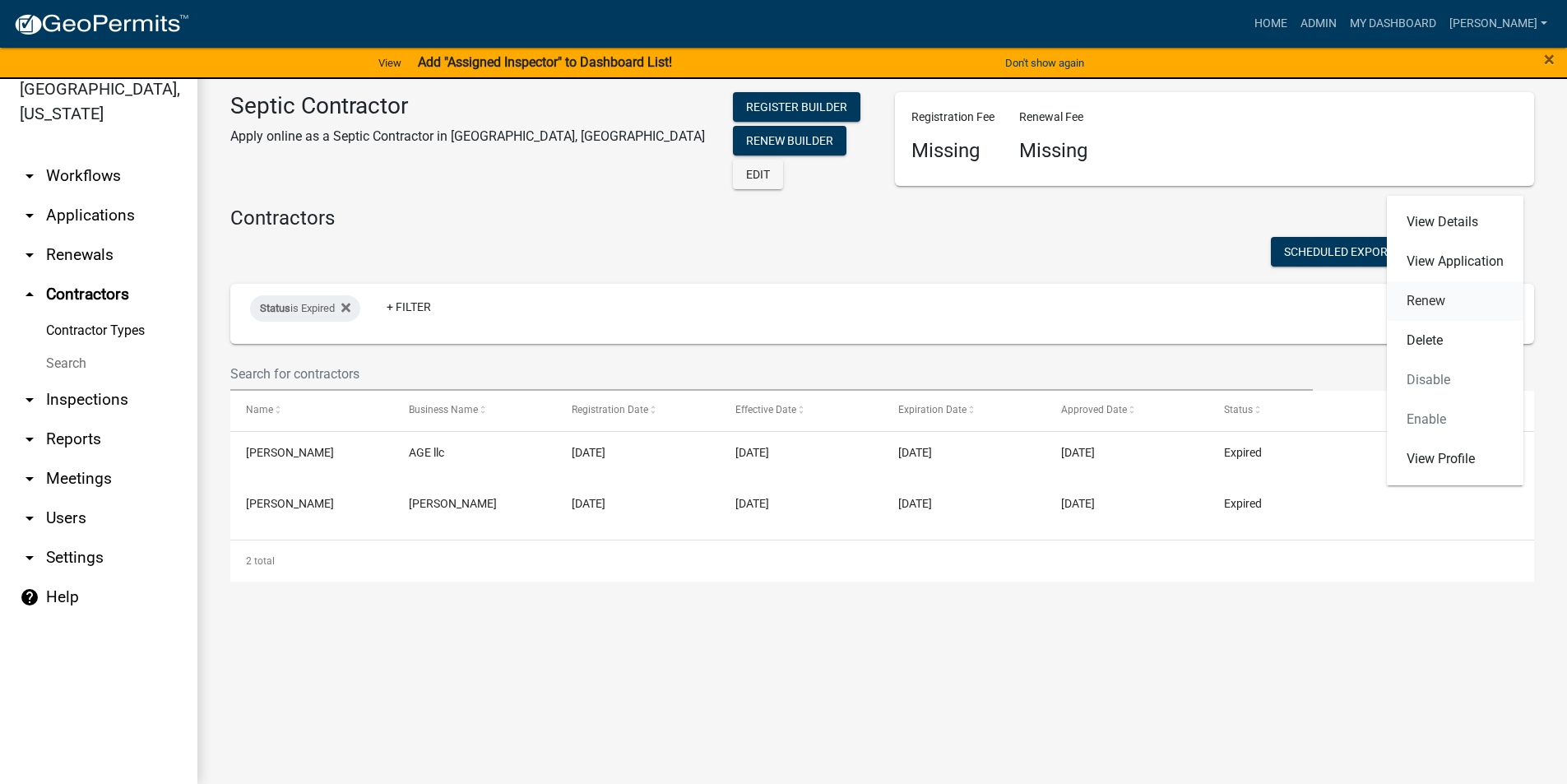
click at [1432, 304] on link "Renew" at bounding box center [1455, 300] width 137 height 39
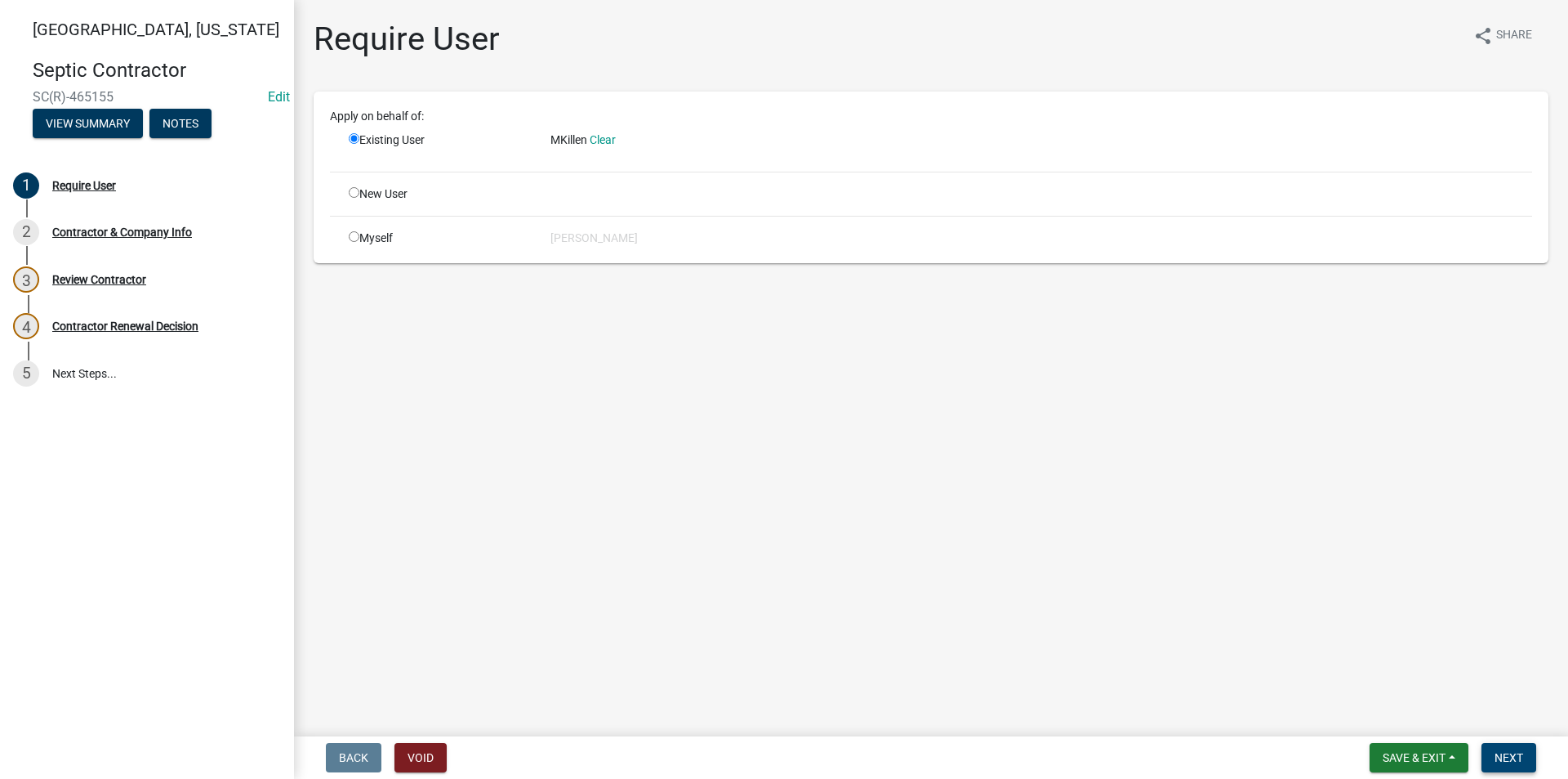
click at [1507, 758] on span "Next" at bounding box center [1508, 757] width 29 height 13
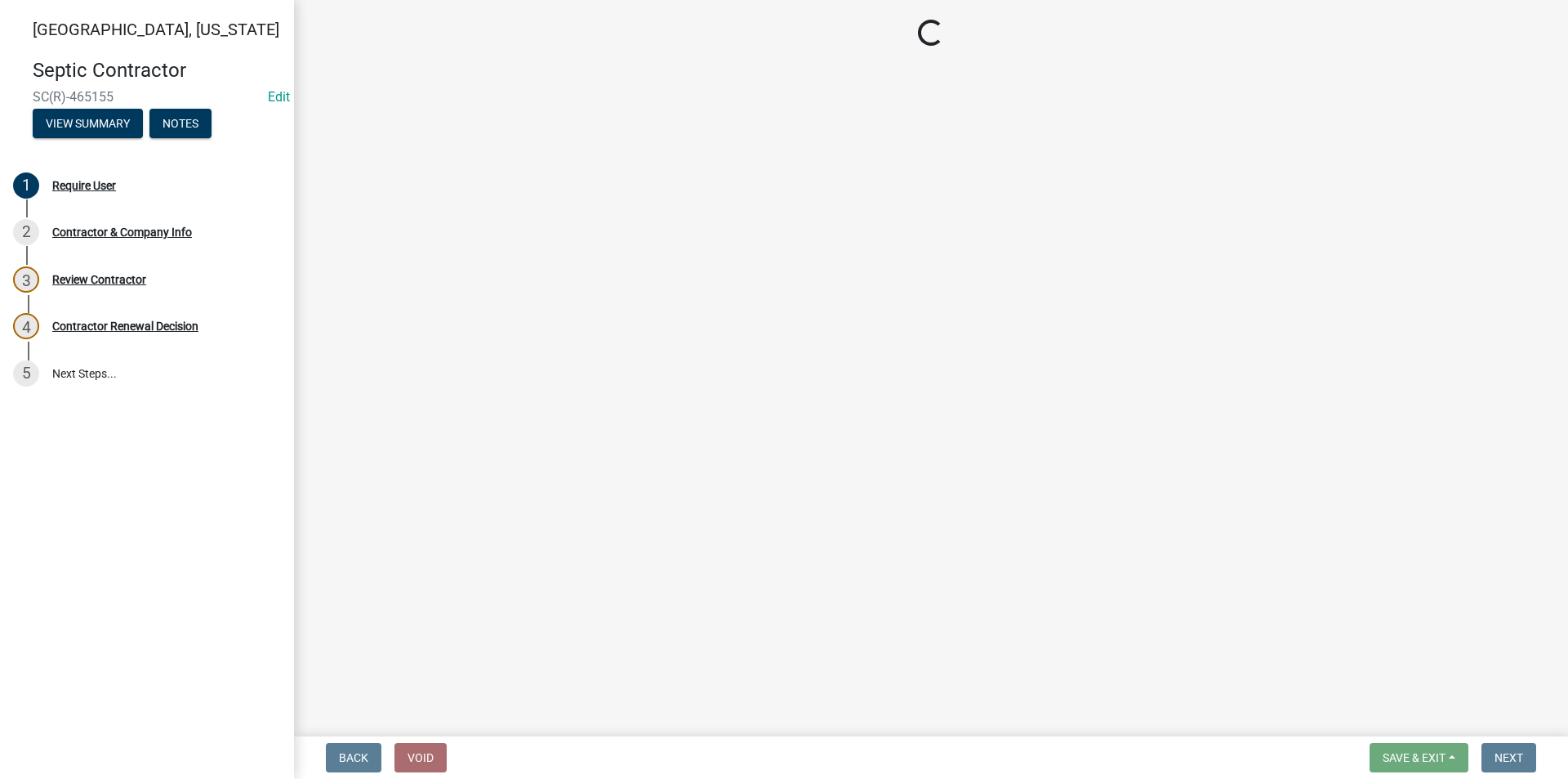
select select "IA"
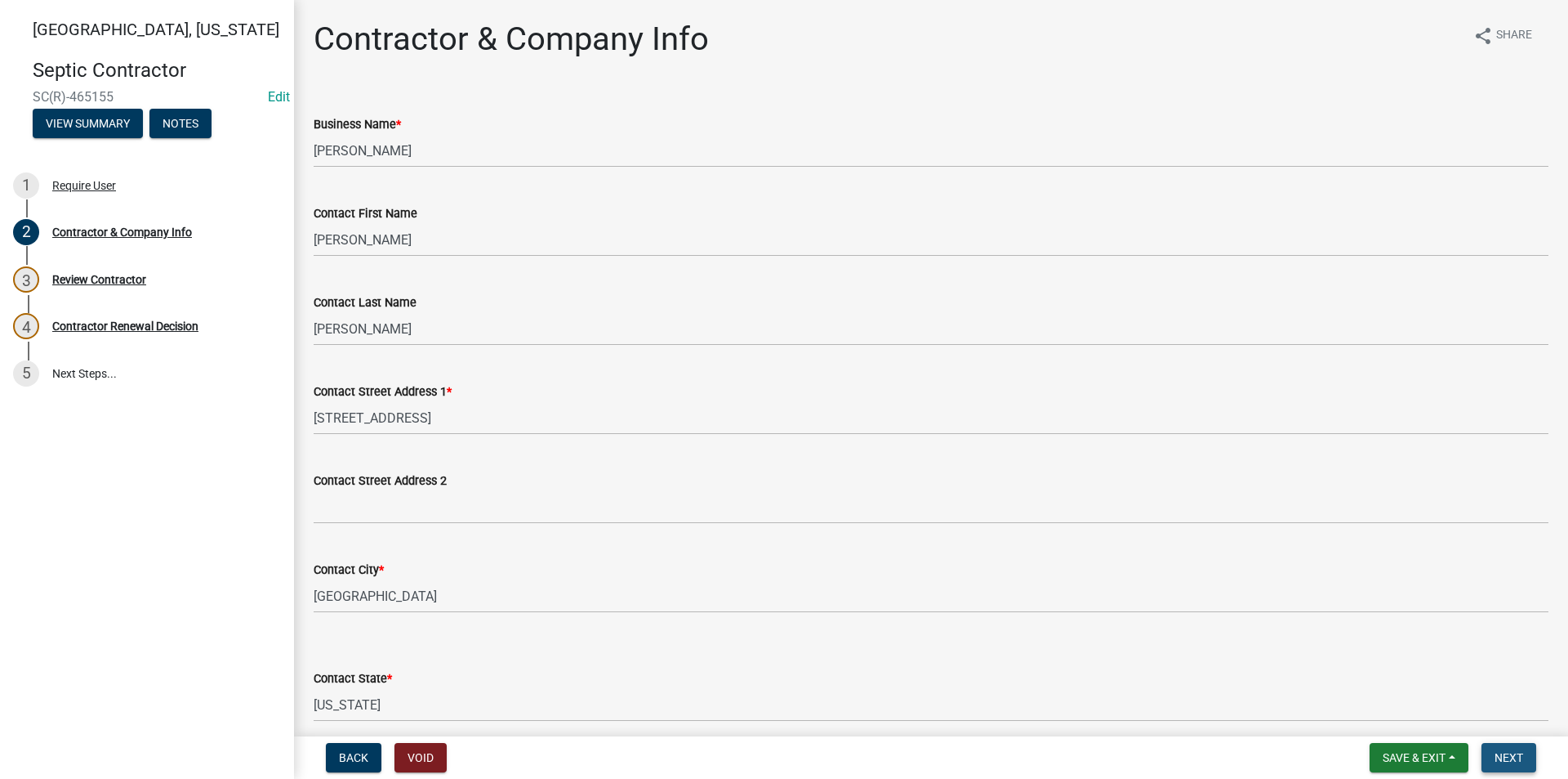
click at [1507, 758] on span "Next" at bounding box center [1508, 757] width 29 height 13
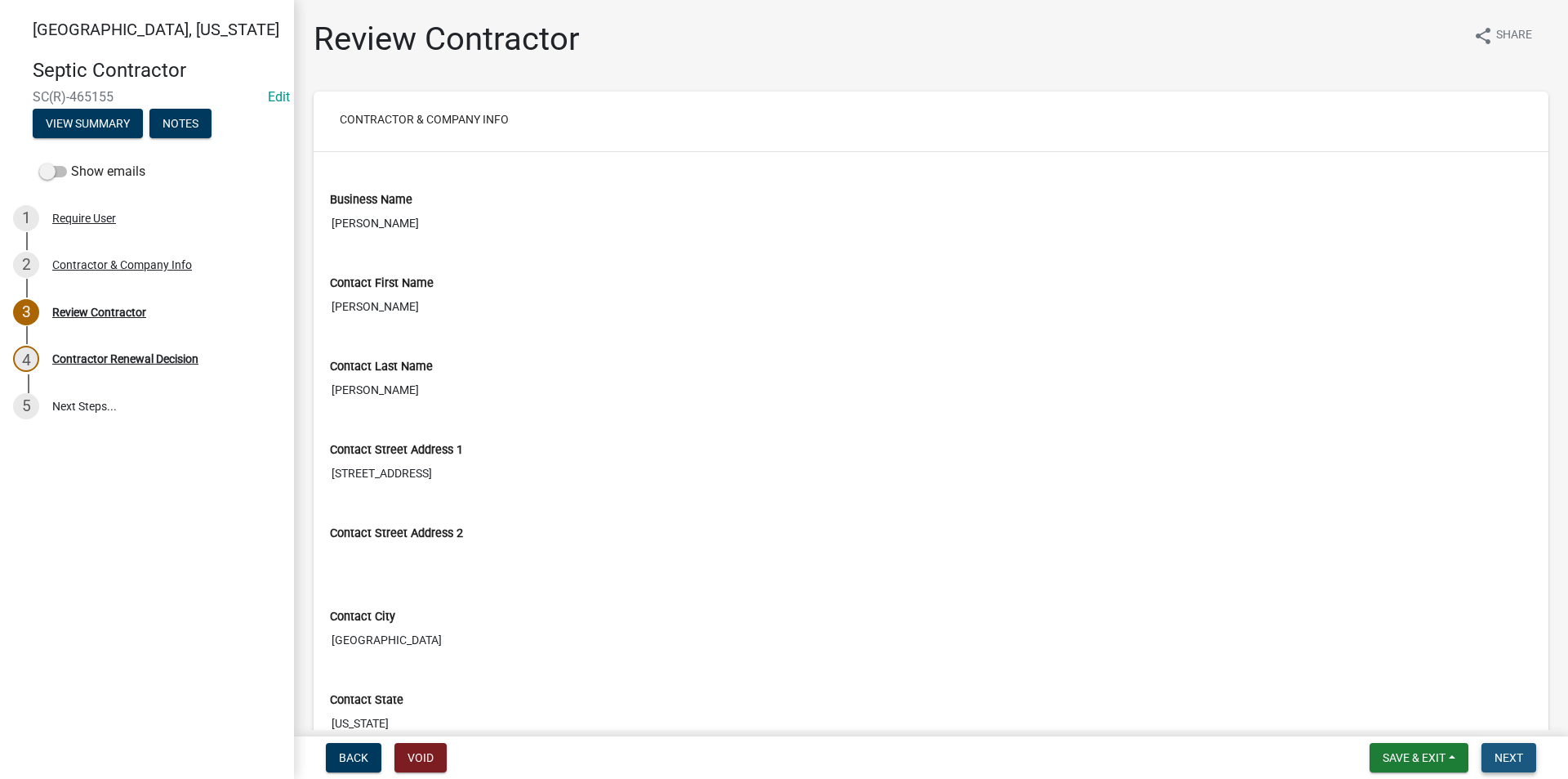
click at [1507, 758] on span "Next" at bounding box center [1508, 757] width 29 height 13
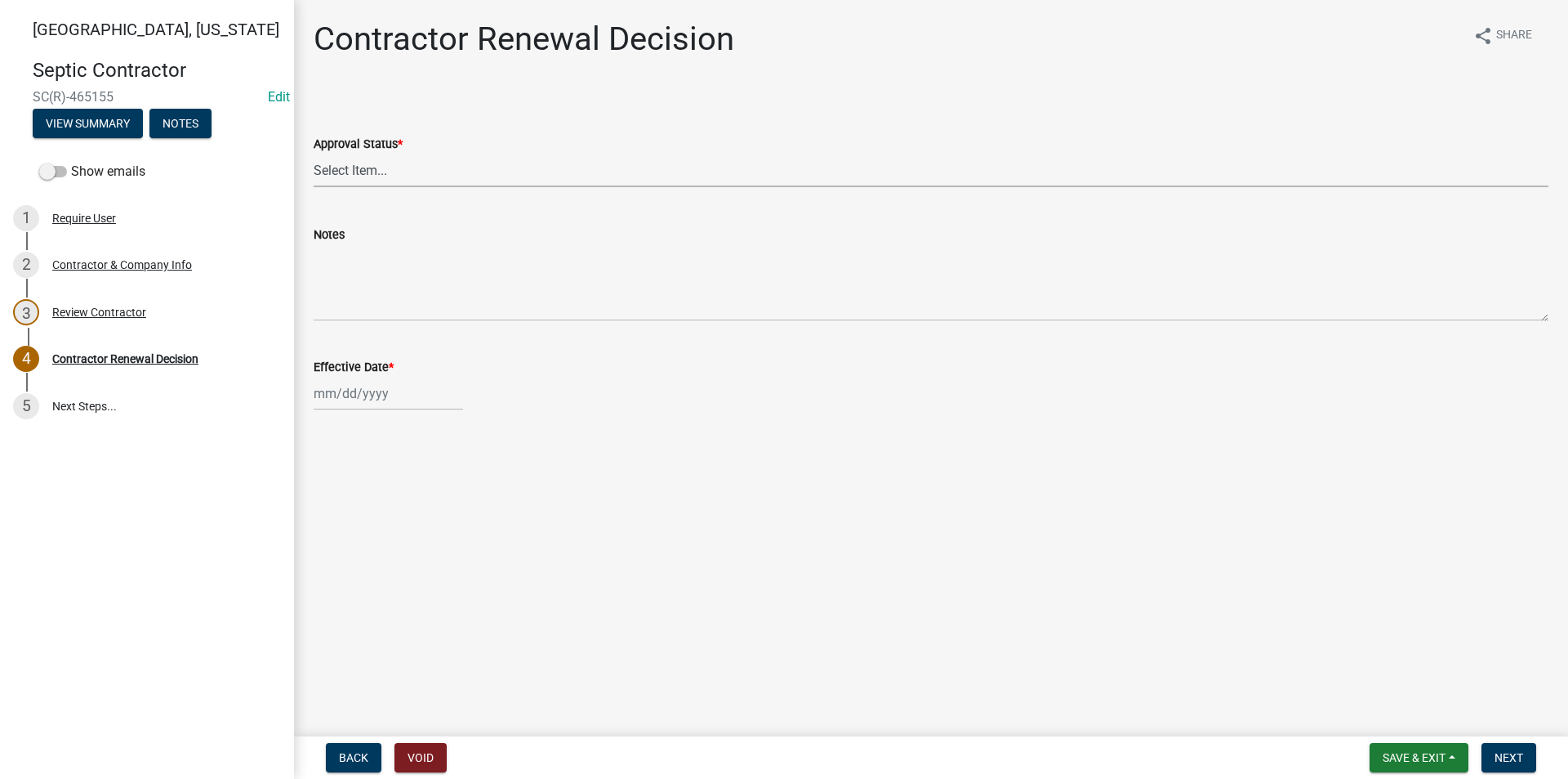
click at [358, 155] on select "Select Item... Approved Denied" at bounding box center [931, 171] width 1235 height 34
click at [314, 154] on select "Select Item... Approved Denied" at bounding box center [931, 171] width 1235 height 34
select select "30db8998-795d-4bbe-8e49-f1ade8865815"
click at [353, 388] on div at bounding box center [388, 393] width 150 height 34
select select "8"
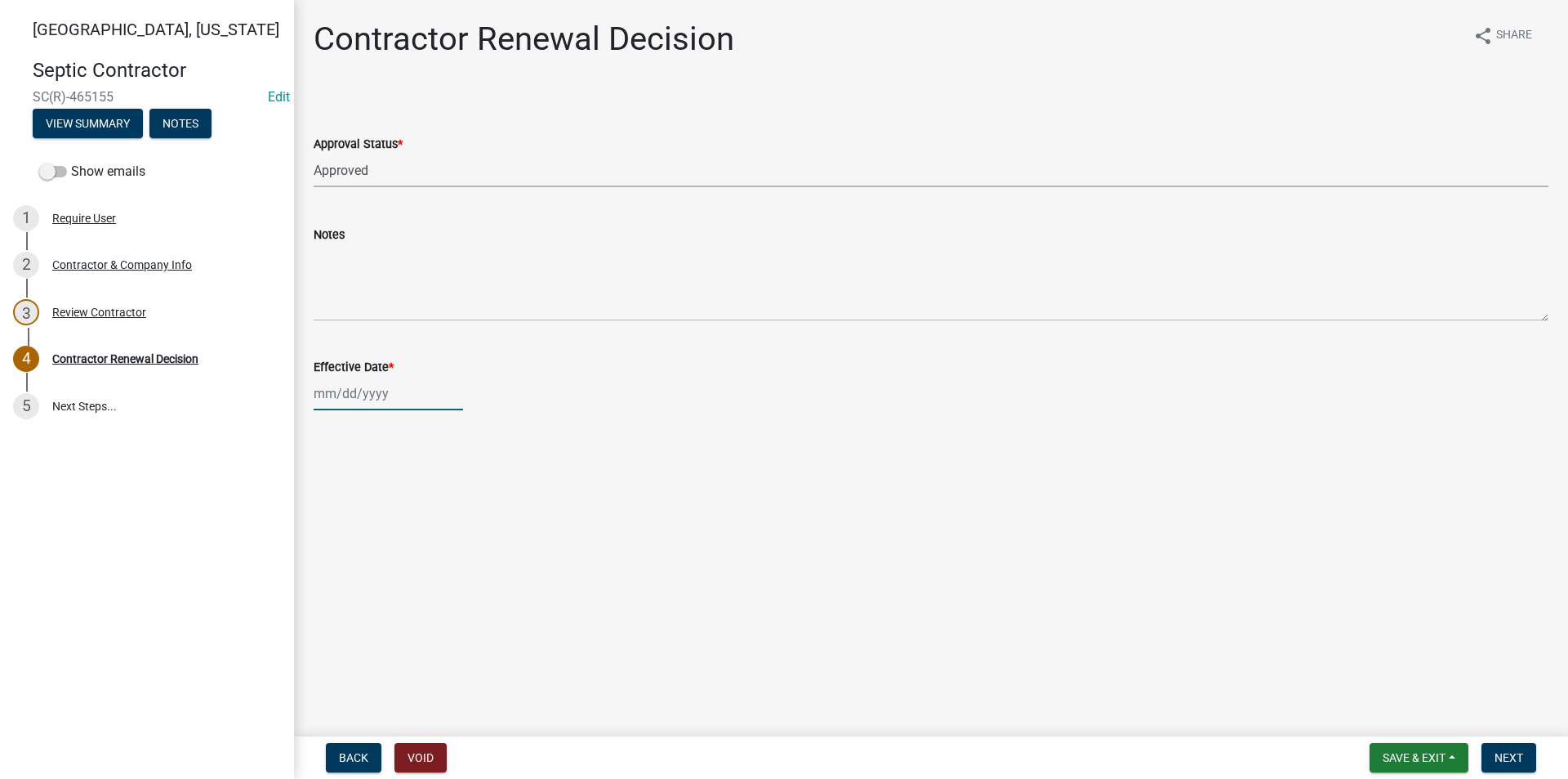
select select "2025"
click at [342, 557] on div "18" at bounding box center [330, 558] width 26 height 26
type input "[DATE]"
click at [1518, 762] on span "Next" at bounding box center [1508, 757] width 29 height 13
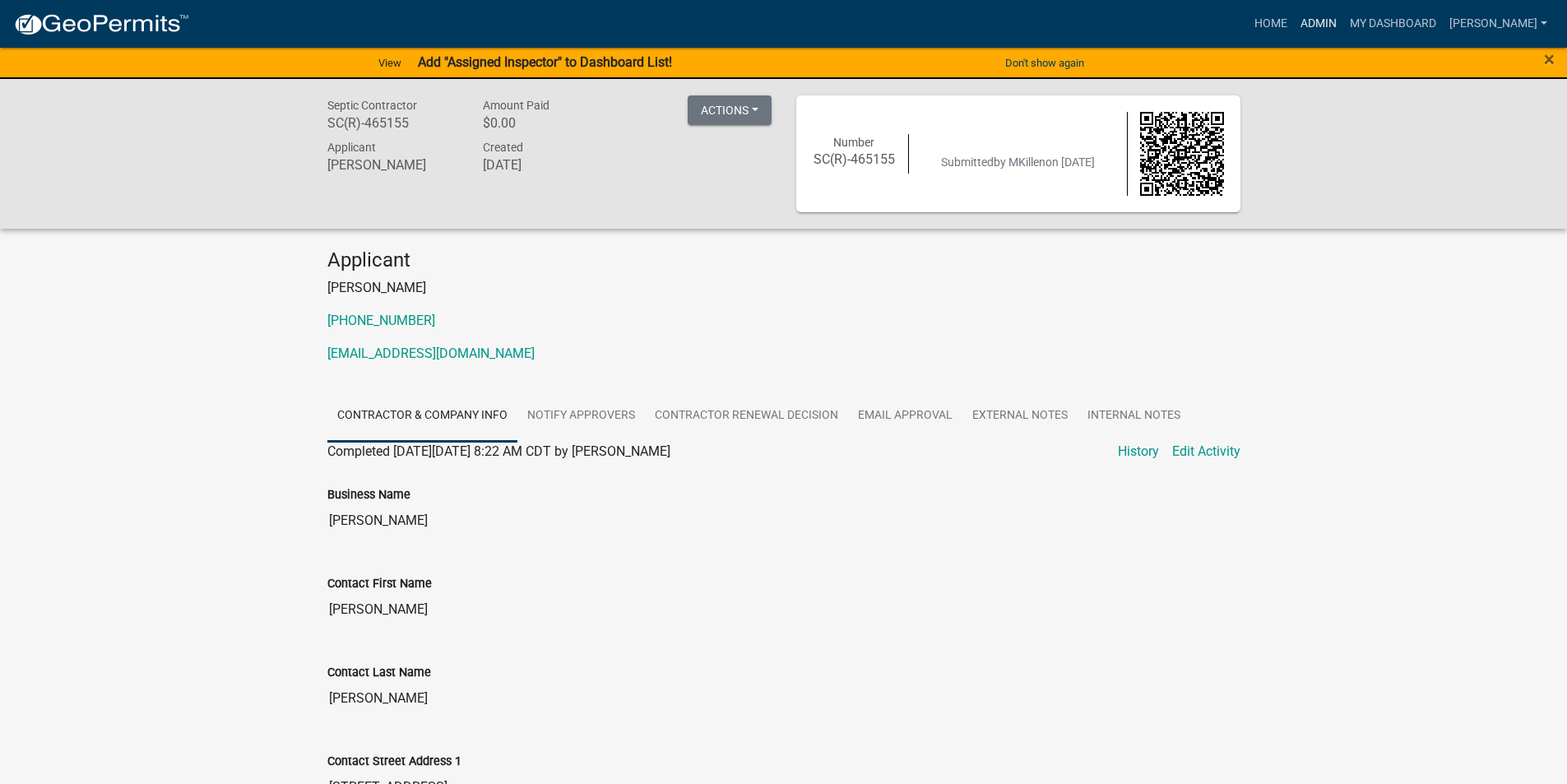
click at [1335, 27] on link "Admin" at bounding box center [1318, 23] width 49 height 31
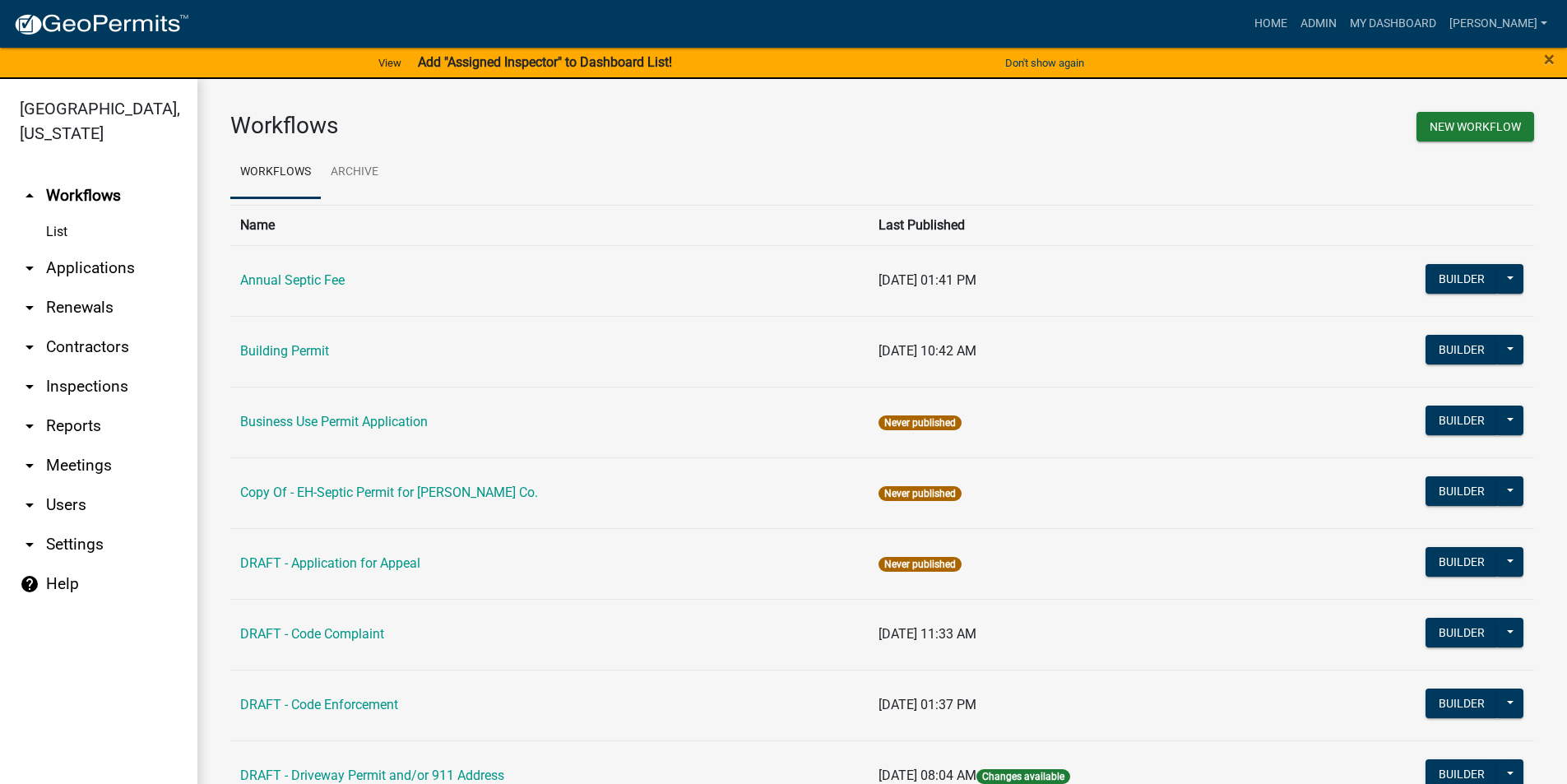
click at [82, 327] on link "arrow_drop_down Contractors" at bounding box center [98, 346] width 197 height 39
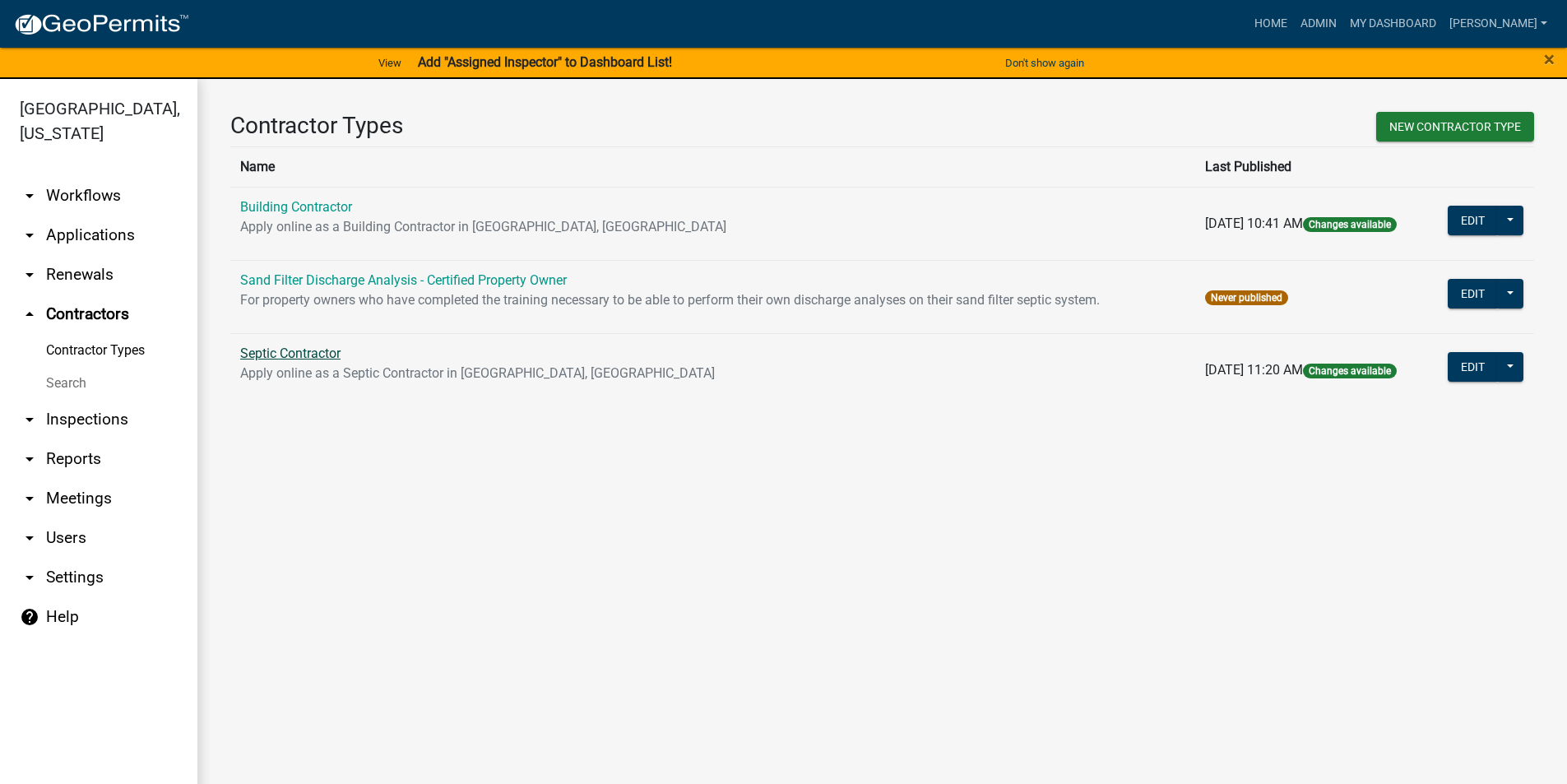
click at [331, 353] on link "Septic Contractor" at bounding box center [290, 353] width 100 height 16
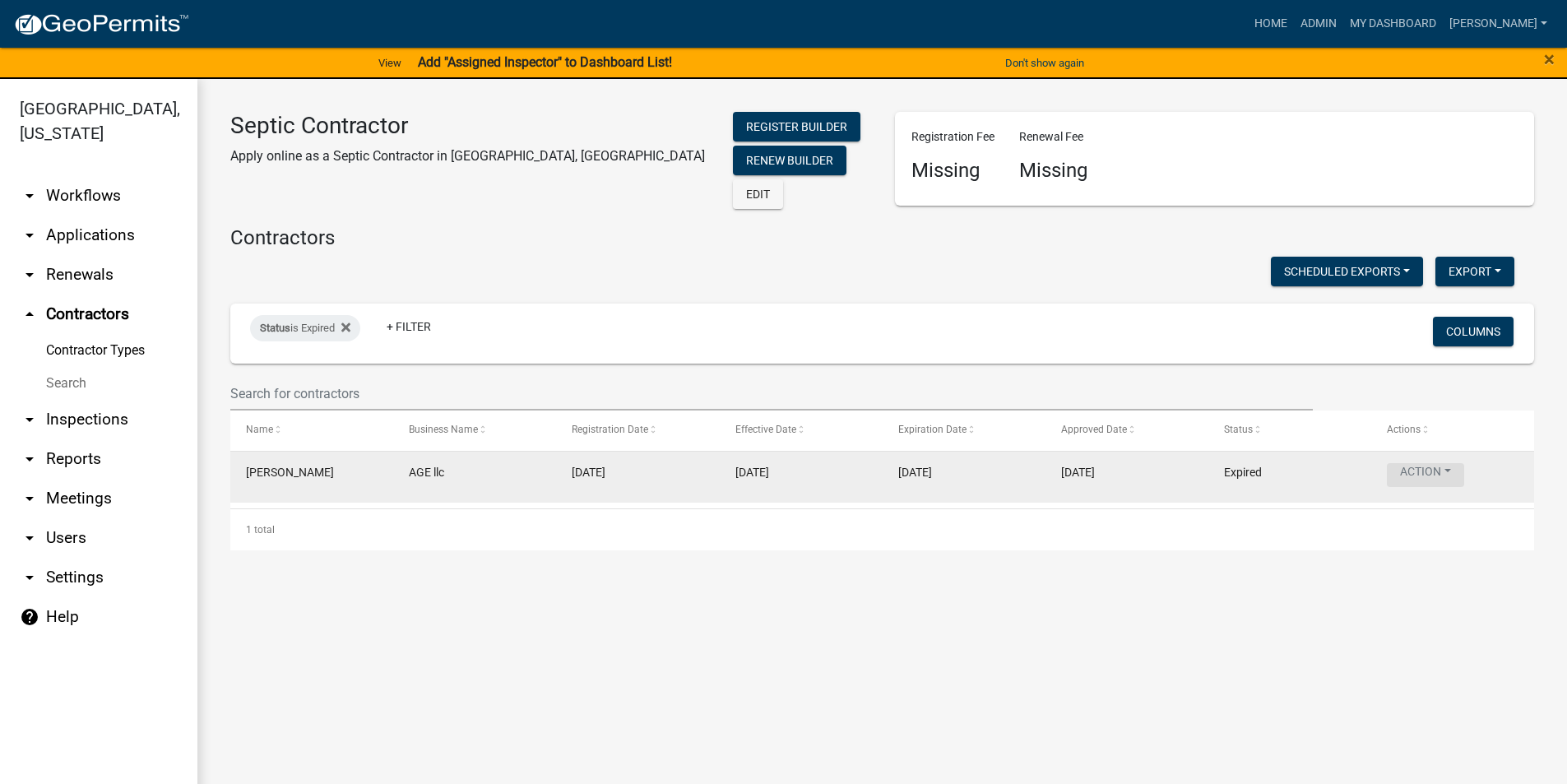
click at [1435, 463] on button "Action" at bounding box center [1425, 475] width 77 height 24
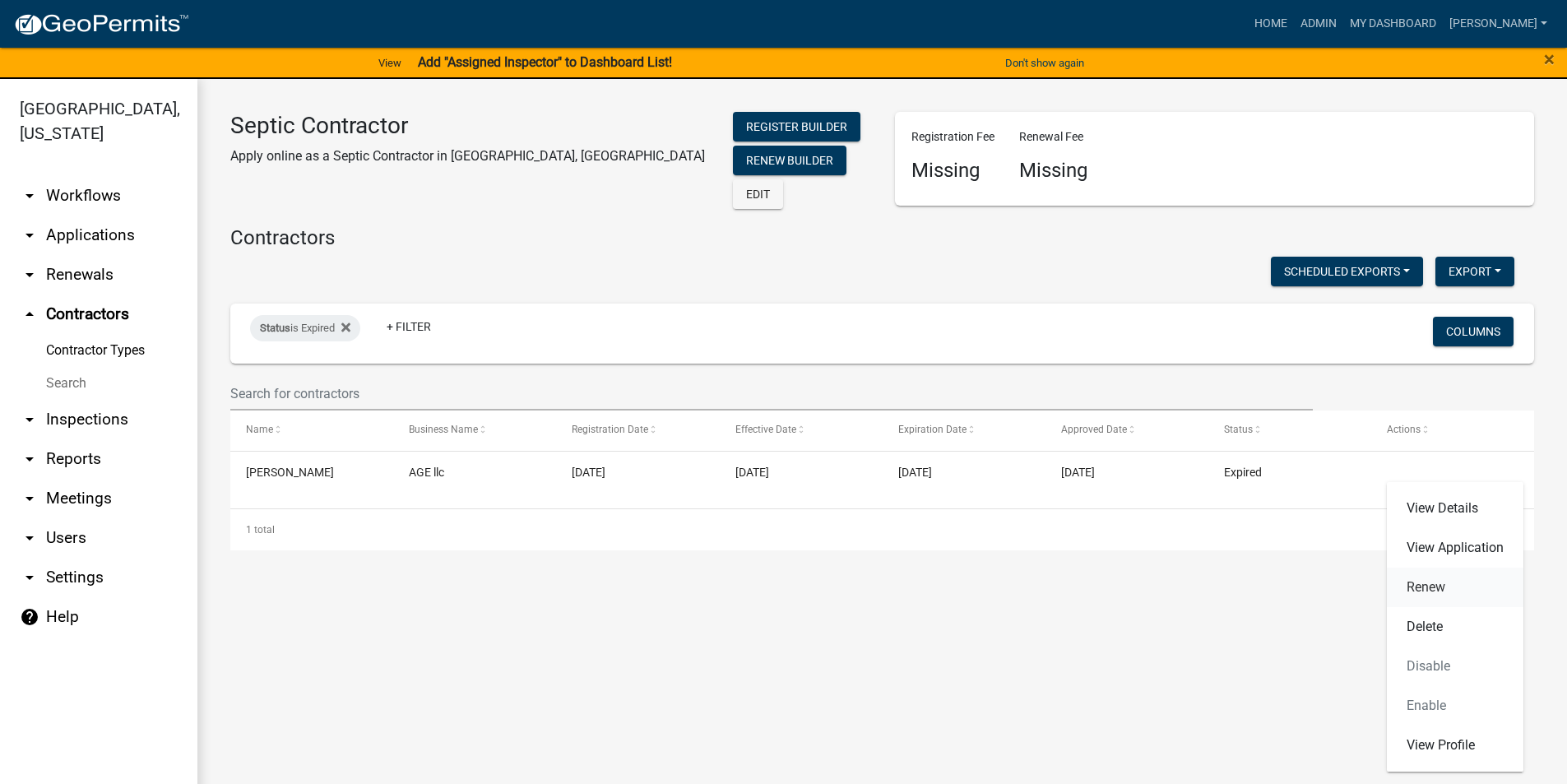
click at [1436, 591] on link "Renew" at bounding box center [1455, 587] width 137 height 39
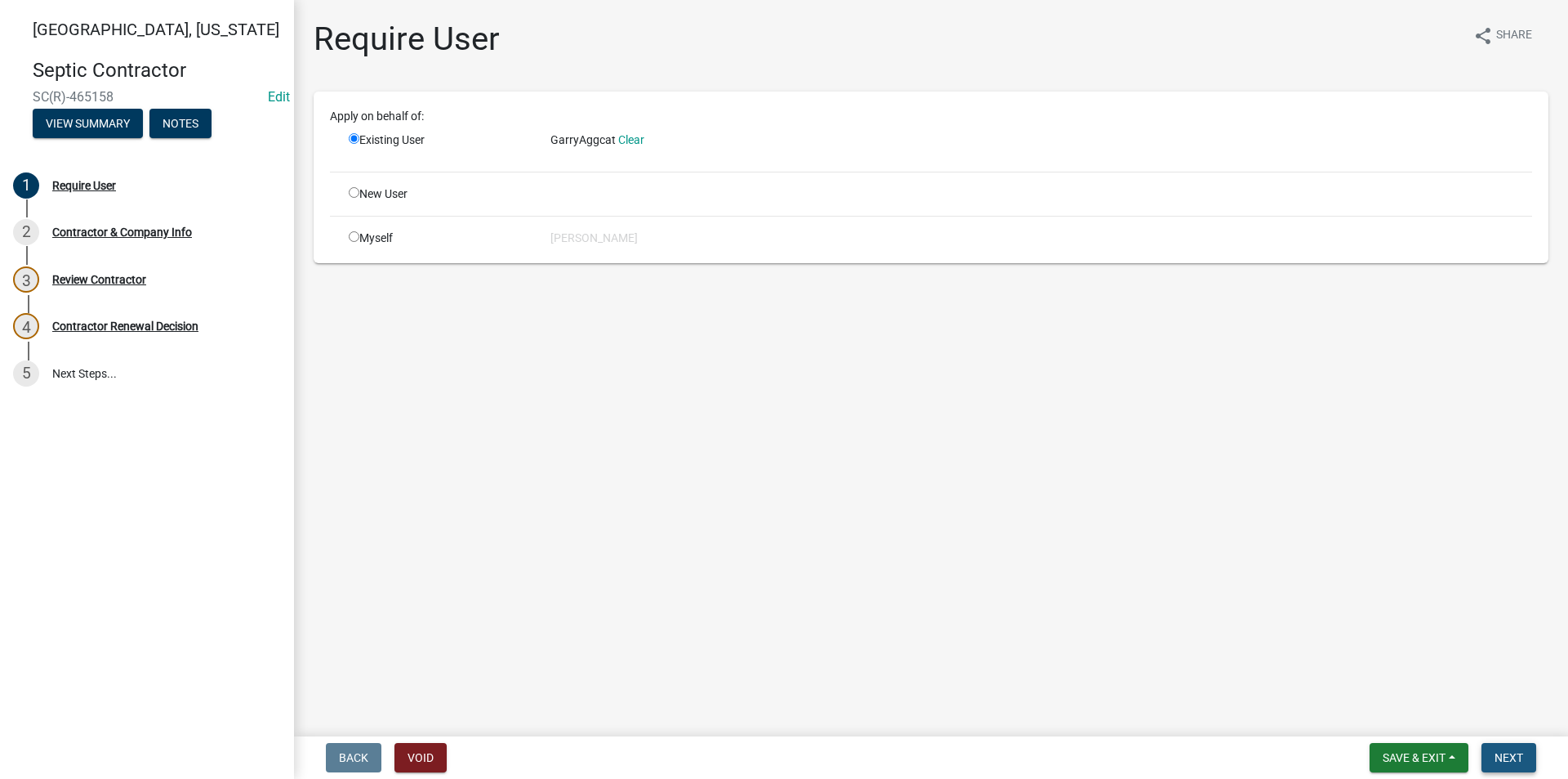
click at [1525, 767] on button "Next" at bounding box center [1508, 758] width 55 height 30
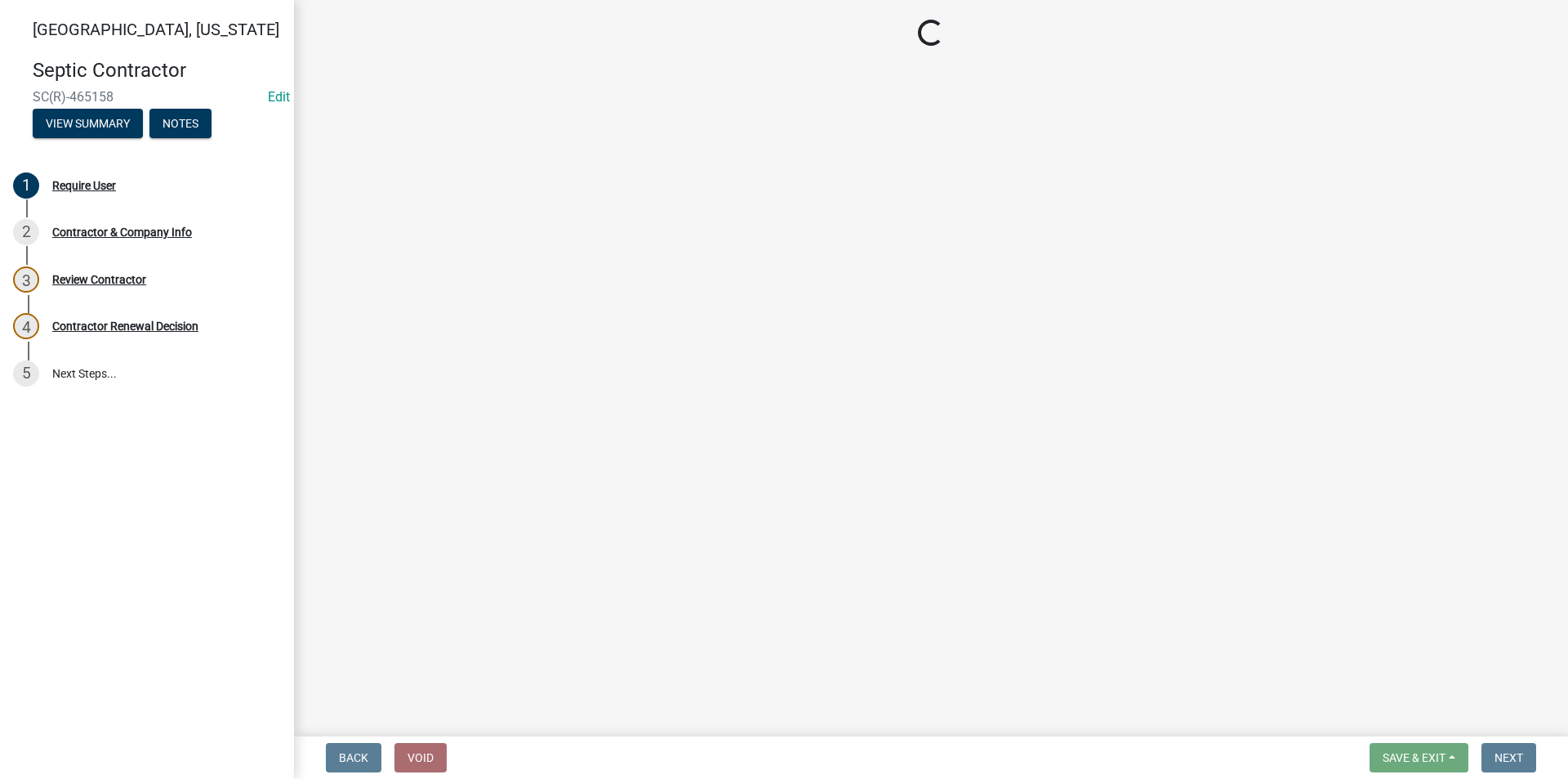
select select "IA"
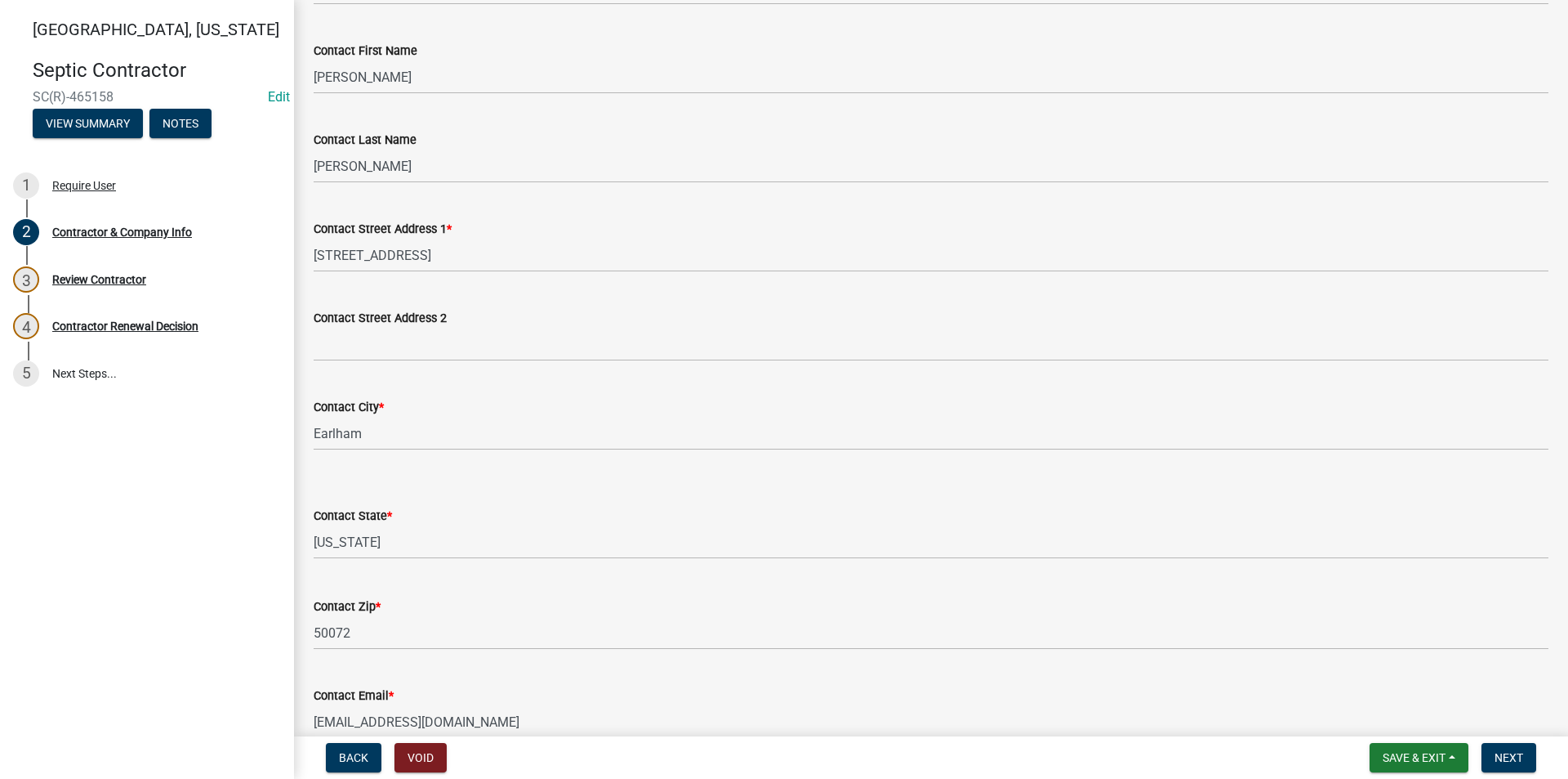
scroll to position [164, 0]
click at [1512, 762] on span "Next" at bounding box center [1508, 757] width 29 height 13
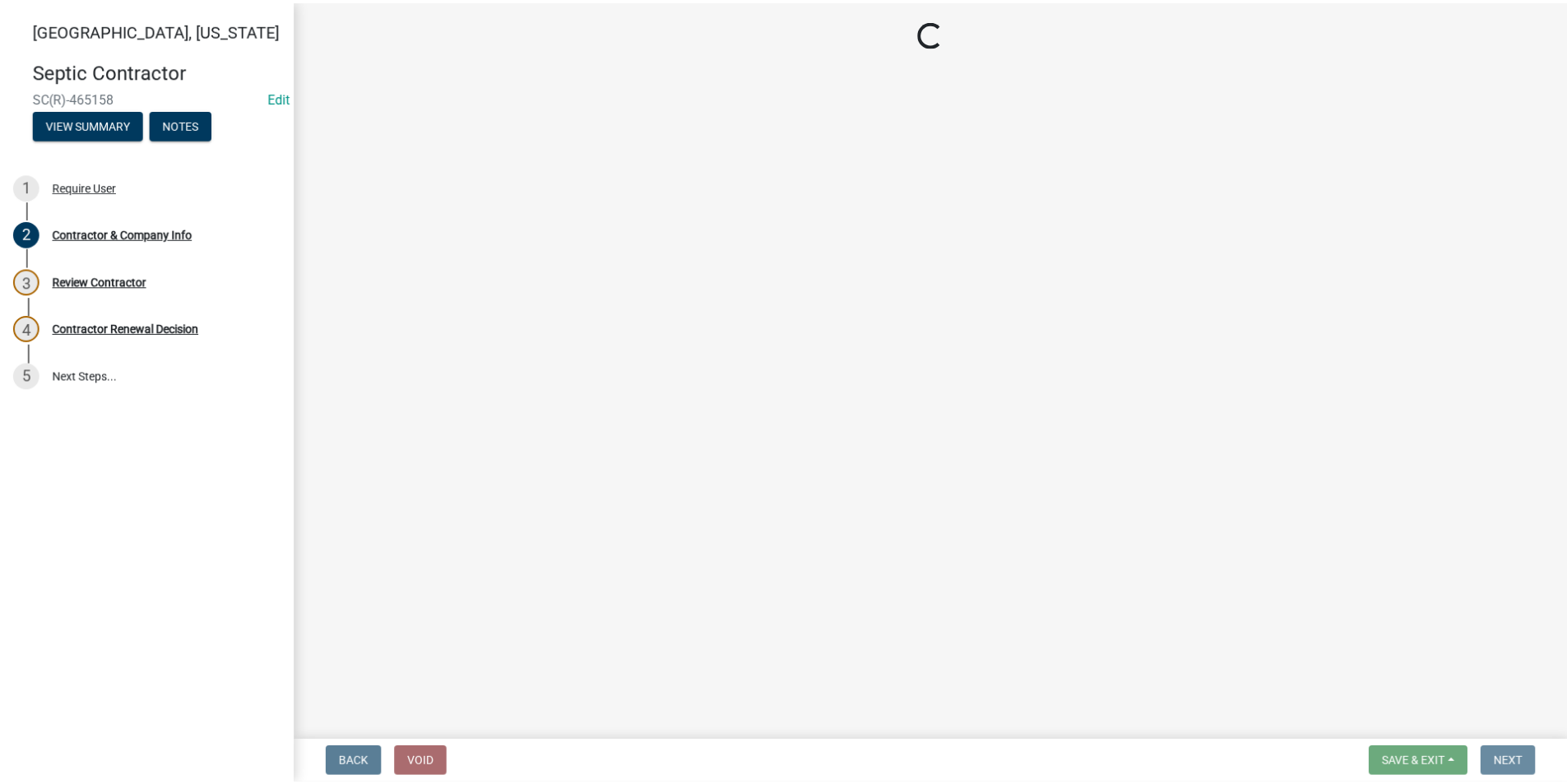
scroll to position [0, 0]
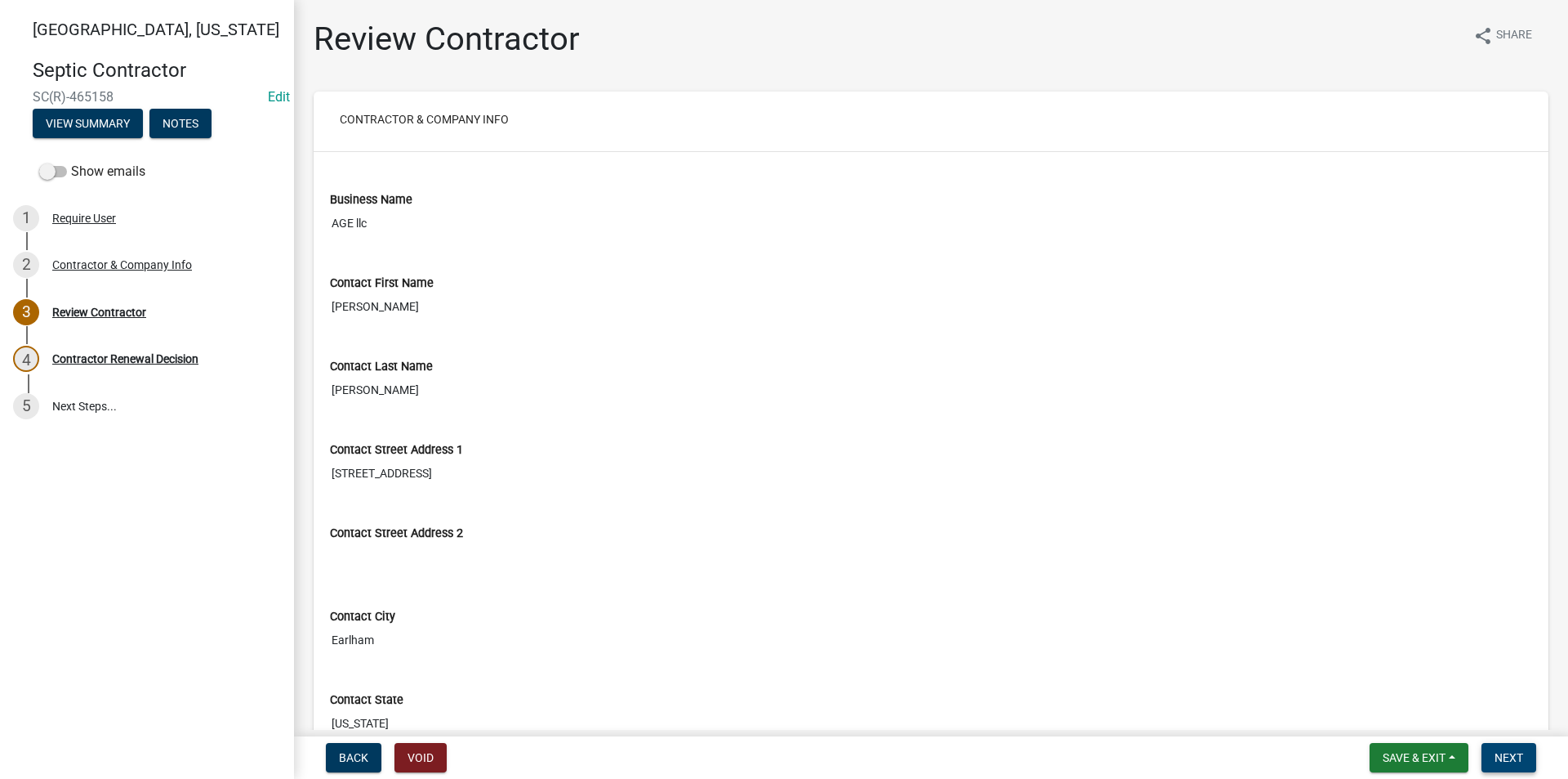
click at [1513, 760] on span "Next" at bounding box center [1508, 757] width 29 height 13
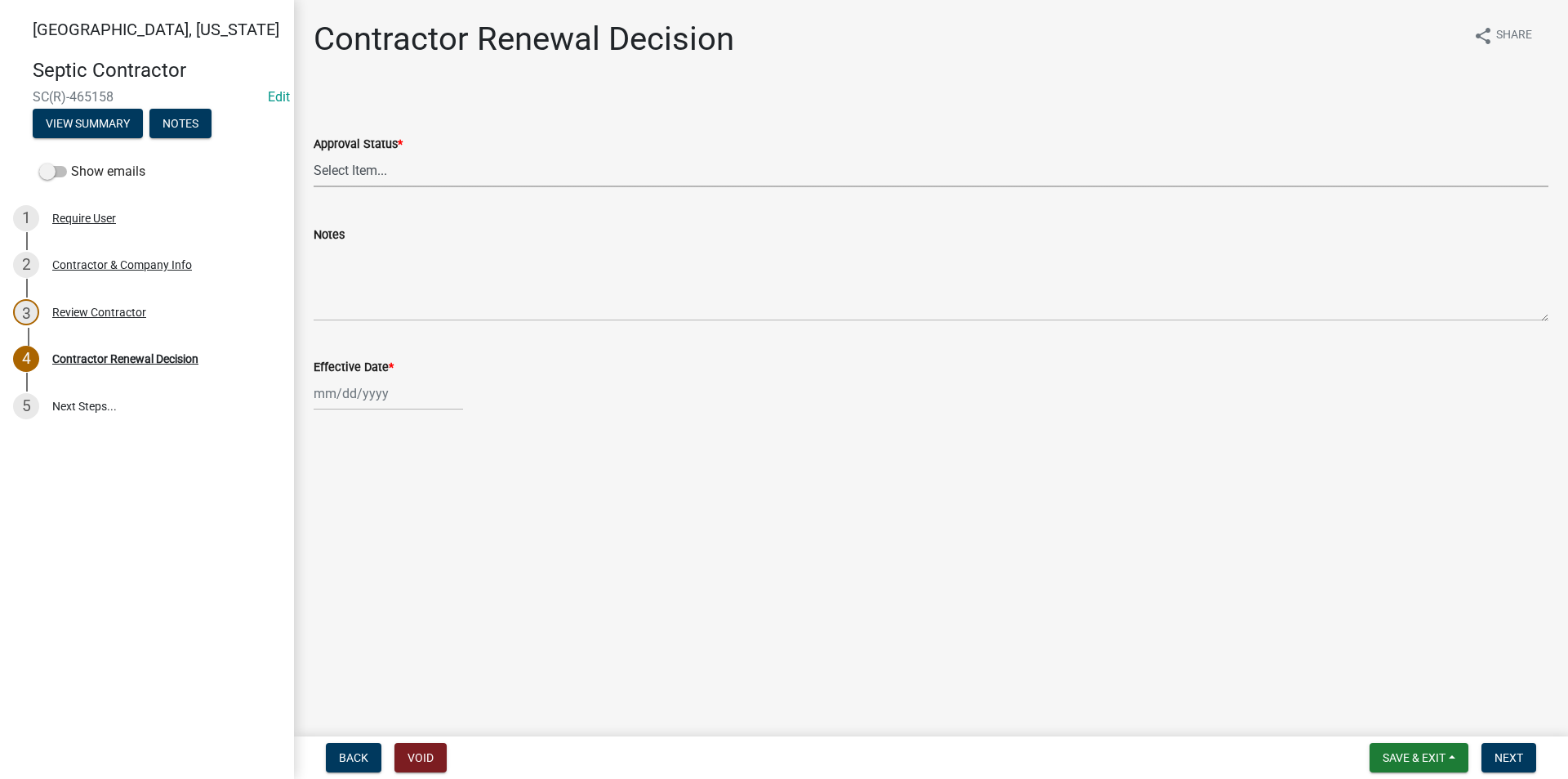
click at [379, 167] on select "Select Item... Approved Denied" at bounding box center [931, 171] width 1235 height 34
click at [314, 154] on select "Select Item... Approved Denied" at bounding box center [931, 171] width 1235 height 34
select select "30db8998-795d-4bbe-8e49-f1ade8865815"
click at [361, 394] on div at bounding box center [388, 393] width 150 height 34
select select "8"
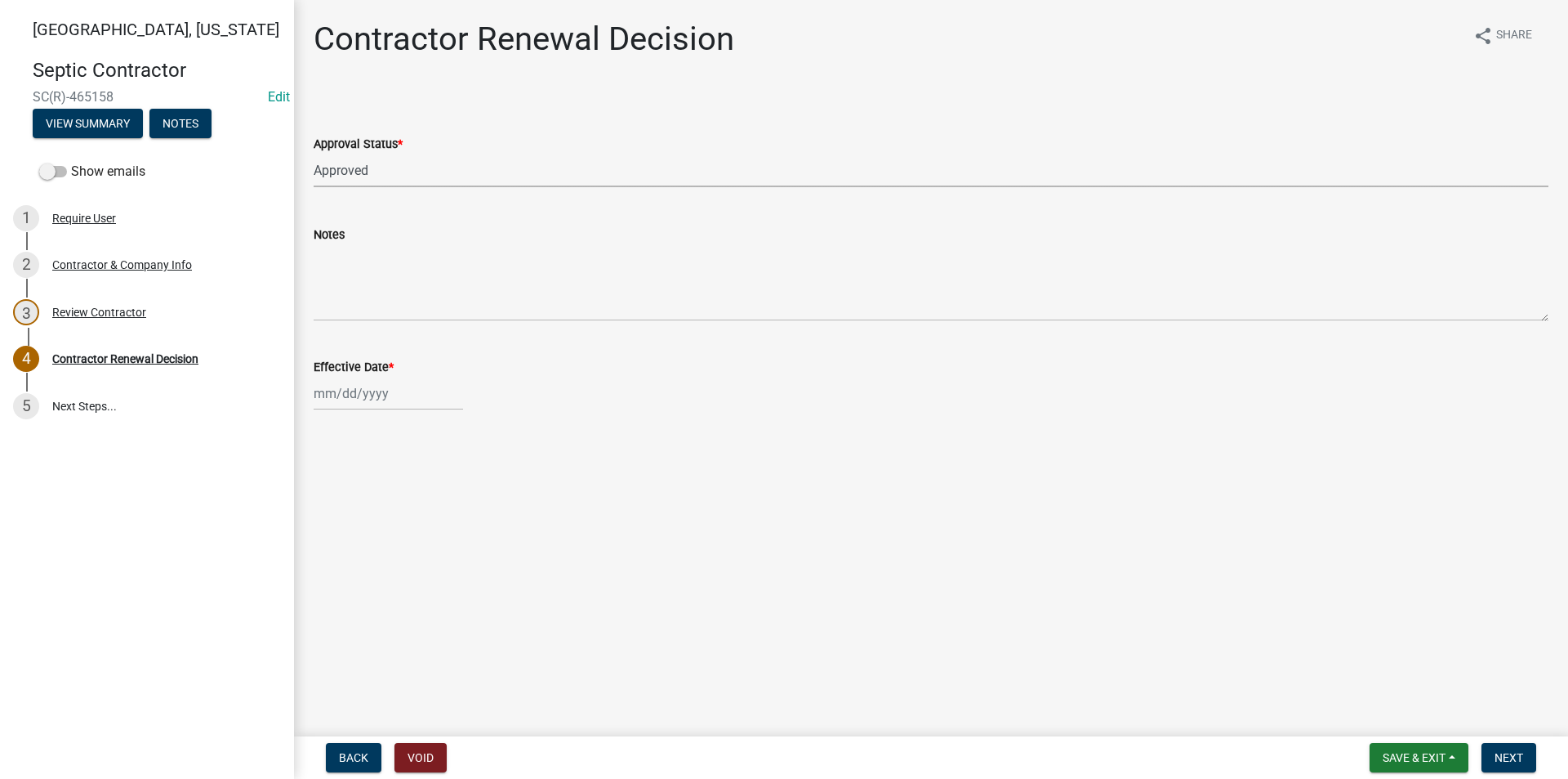
select select "2025"
click at [329, 558] on div "18" at bounding box center [330, 558] width 26 height 26
type input "[DATE]"
click at [1516, 757] on span "Next" at bounding box center [1508, 757] width 29 height 13
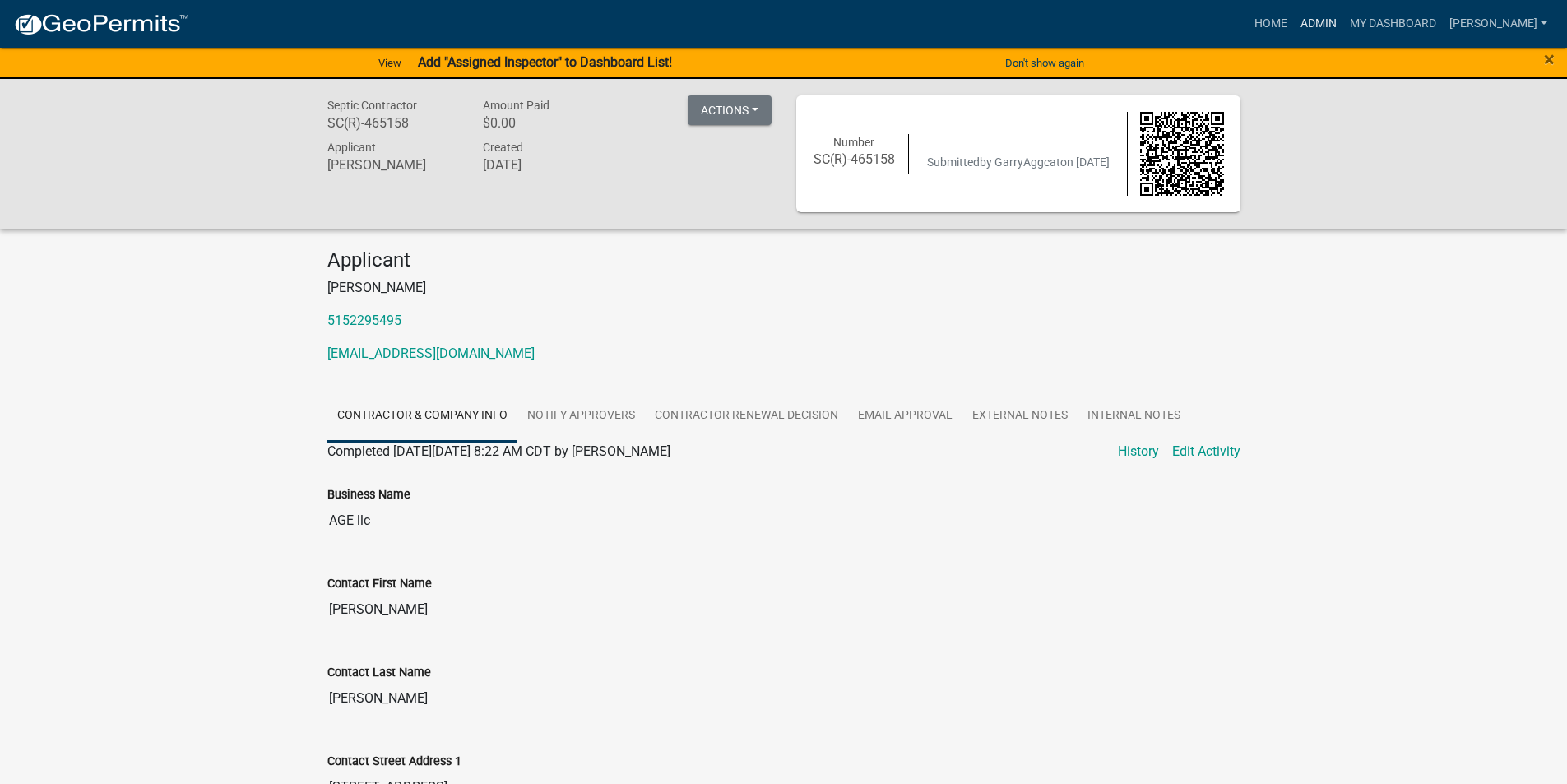
click at [1333, 16] on link "Admin" at bounding box center [1318, 23] width 49 height 31
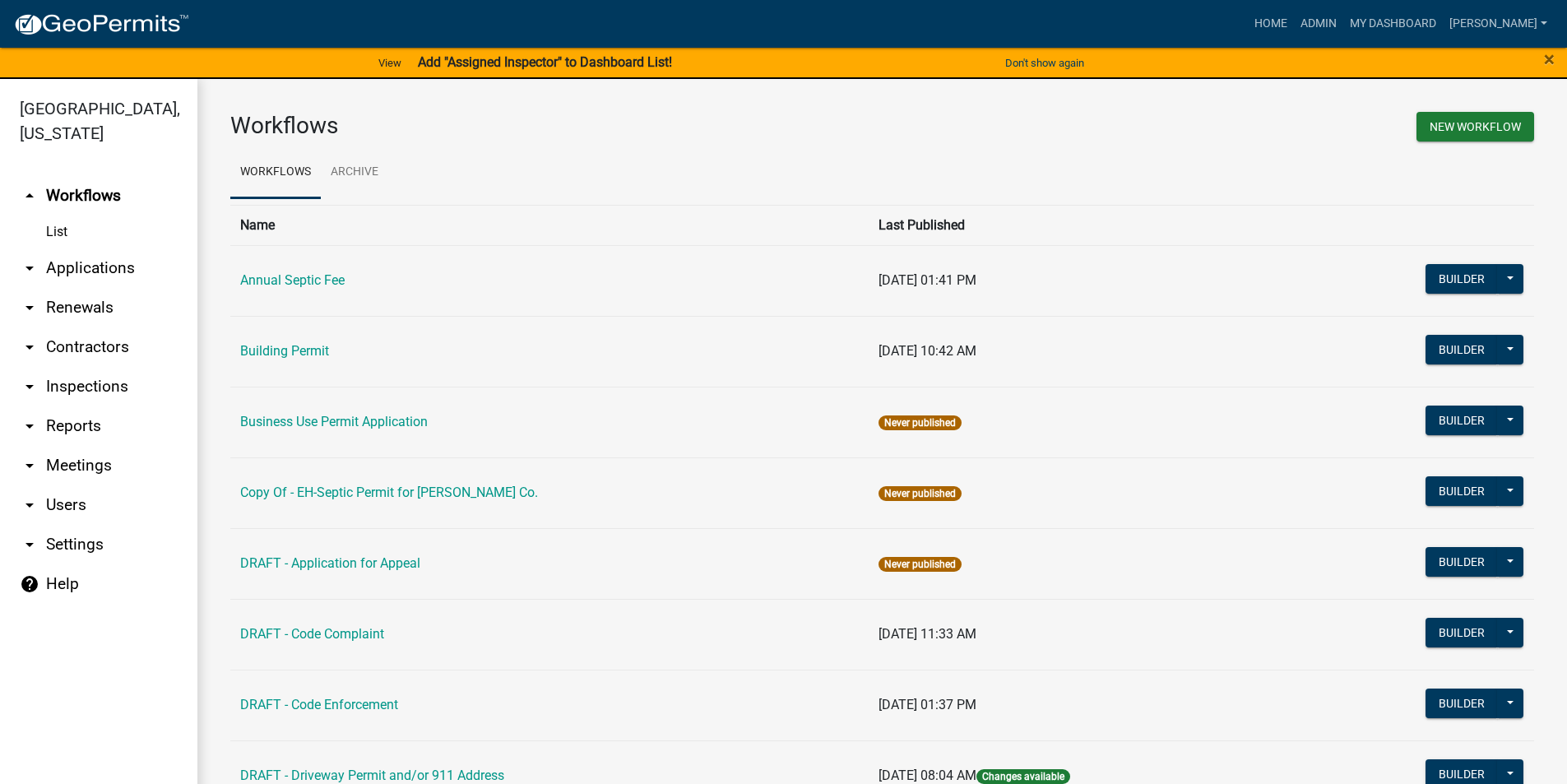
click at [87, 248] on link "arrow_drop_down Applications" at bounding box center [98, 267] width 197 height 39
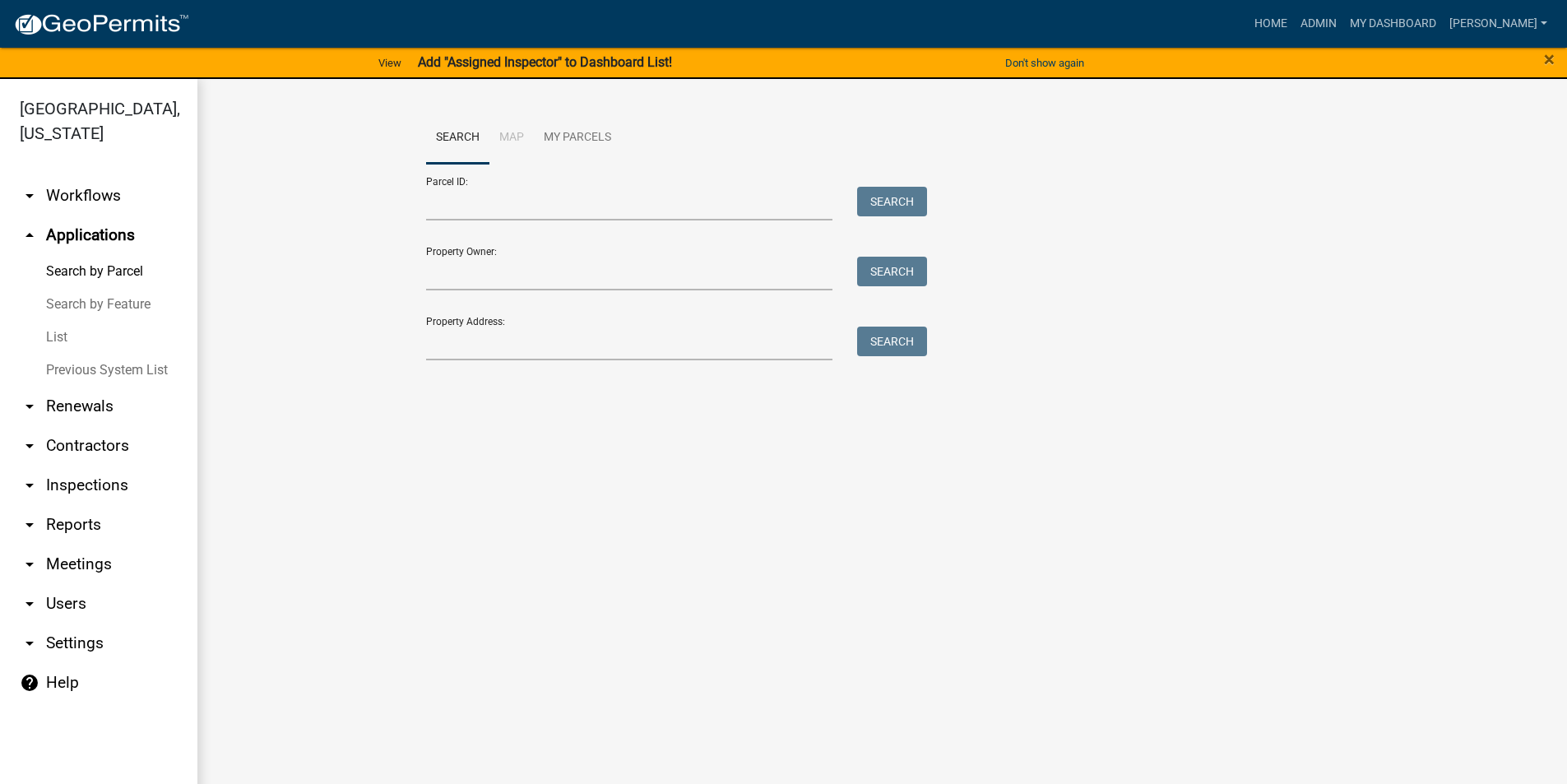
click at [79, 429] on link "arrow_drop_down Contractors" at bounding box center [98, 445] width 197 height 39
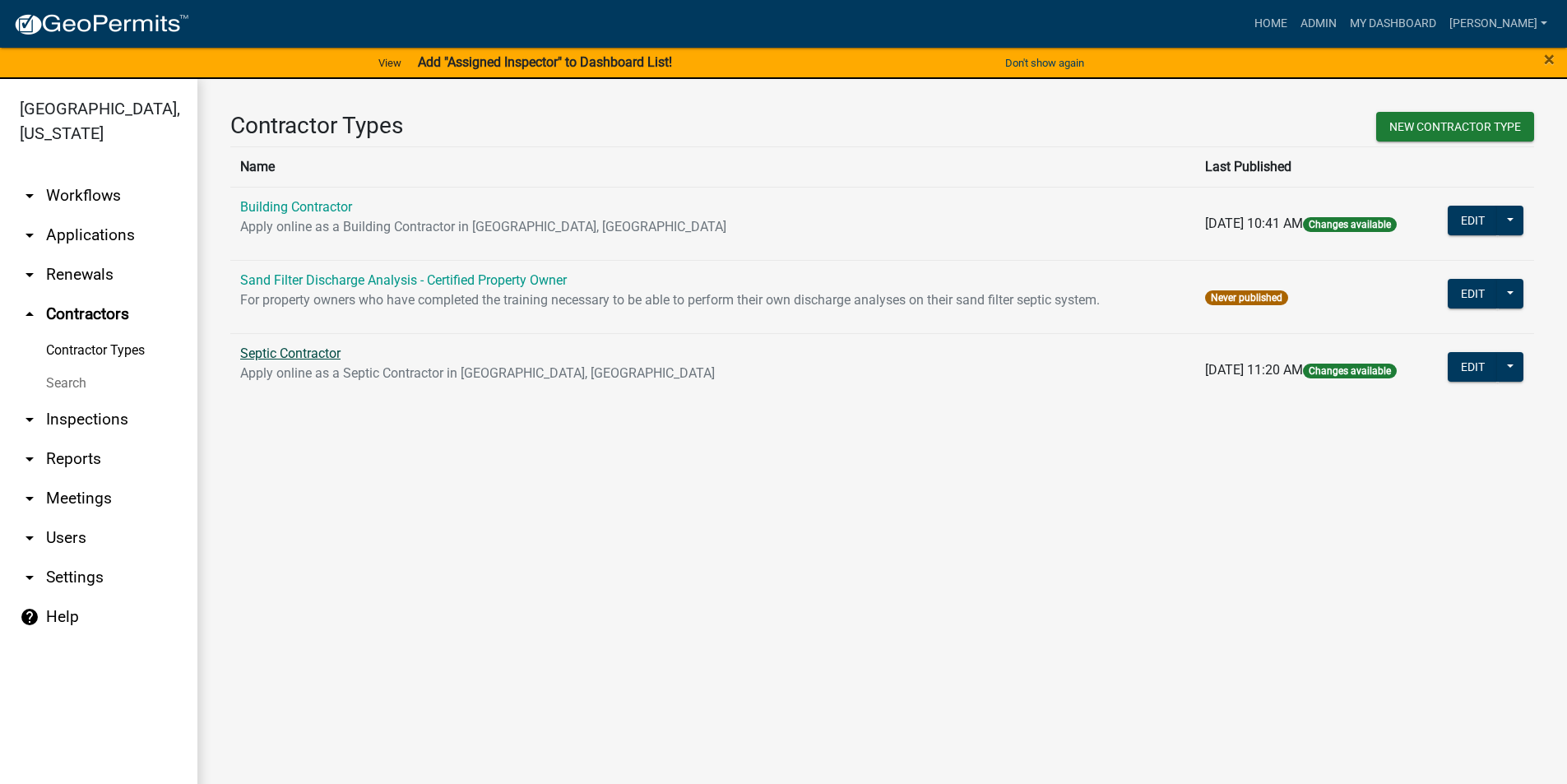
click at [303, 351] on link "Septic Contractor" at bounding box center [290, 353] width 100 height 16
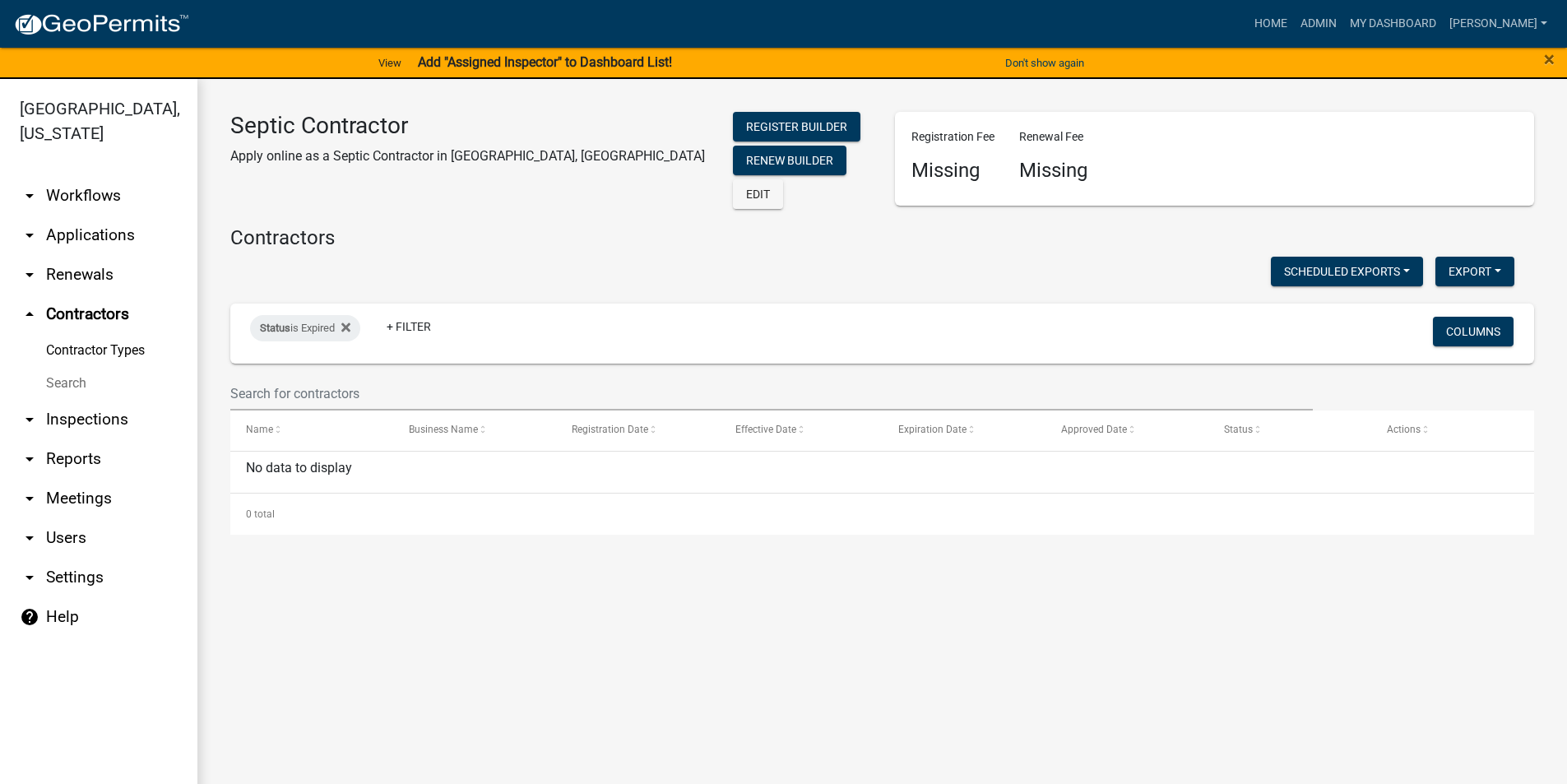
click at [90, 334] on link "Contractor Types" at bounding box center [98, 350] width 197 height 33
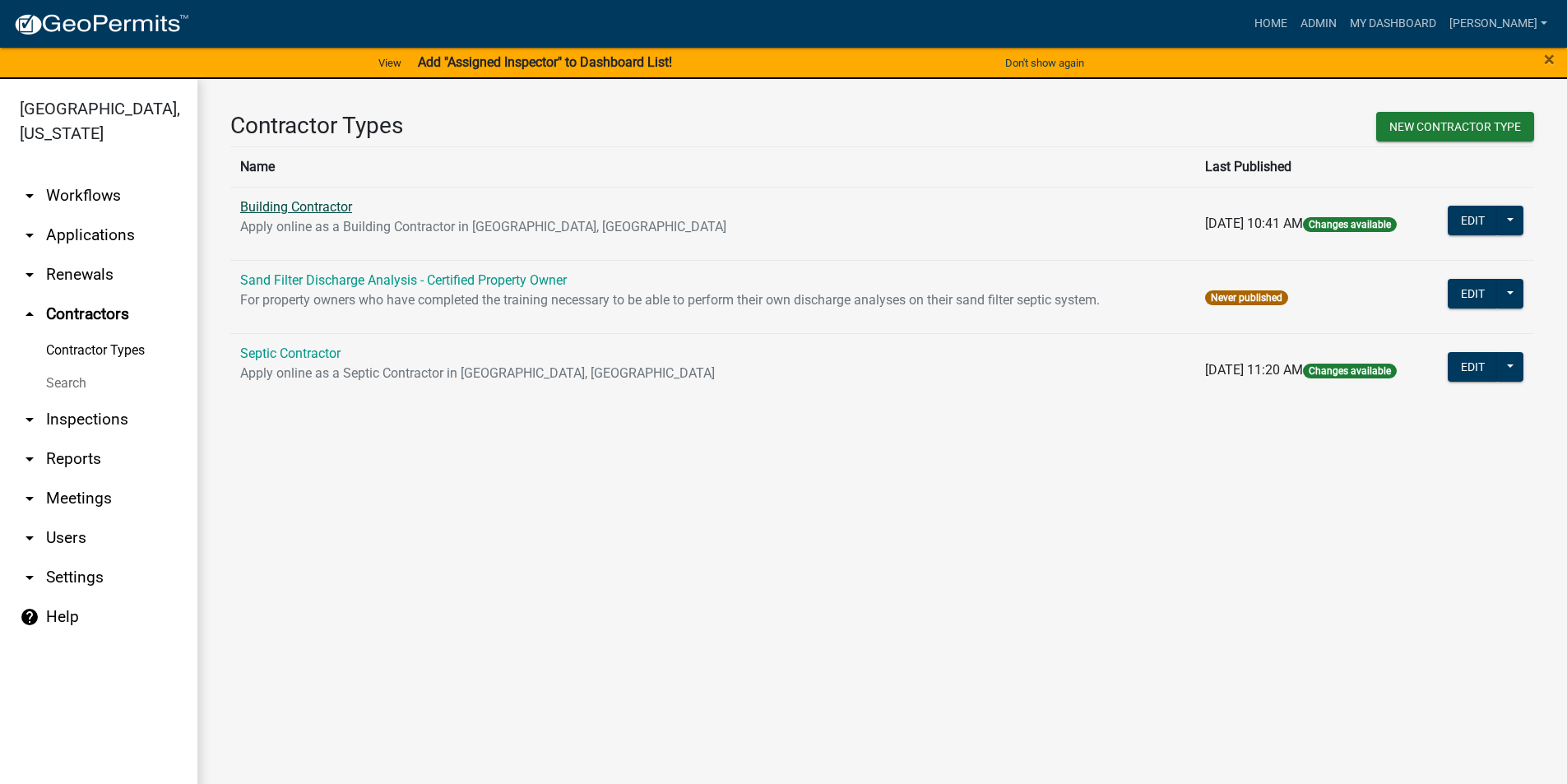
click at [313, 206] on link "Building Contractor" at bounding box center [296, 207] width 112 height 16
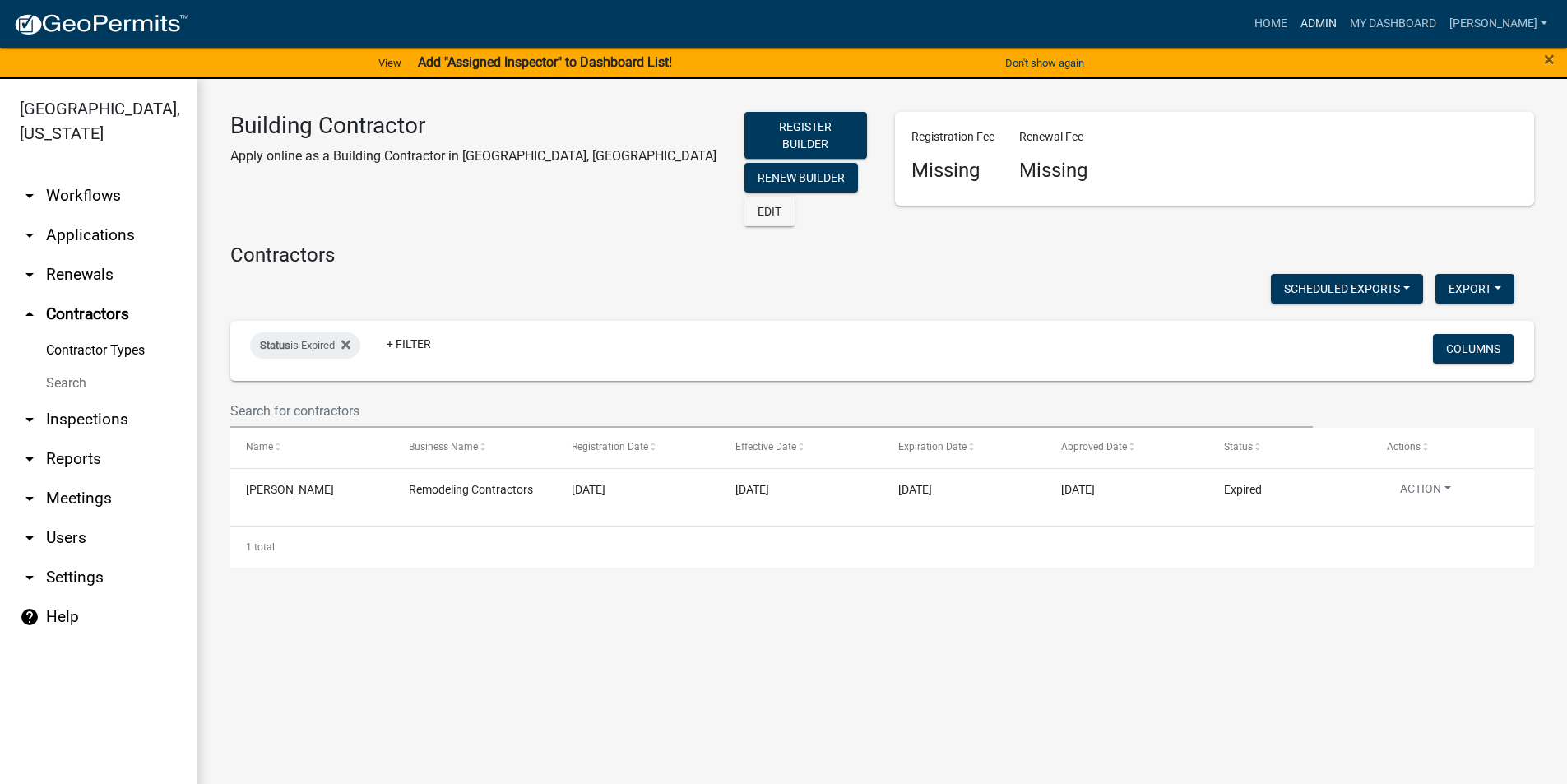
click at [1329, 24] on link "Admin" at bounding box center [1318, 23] width 49 height 31
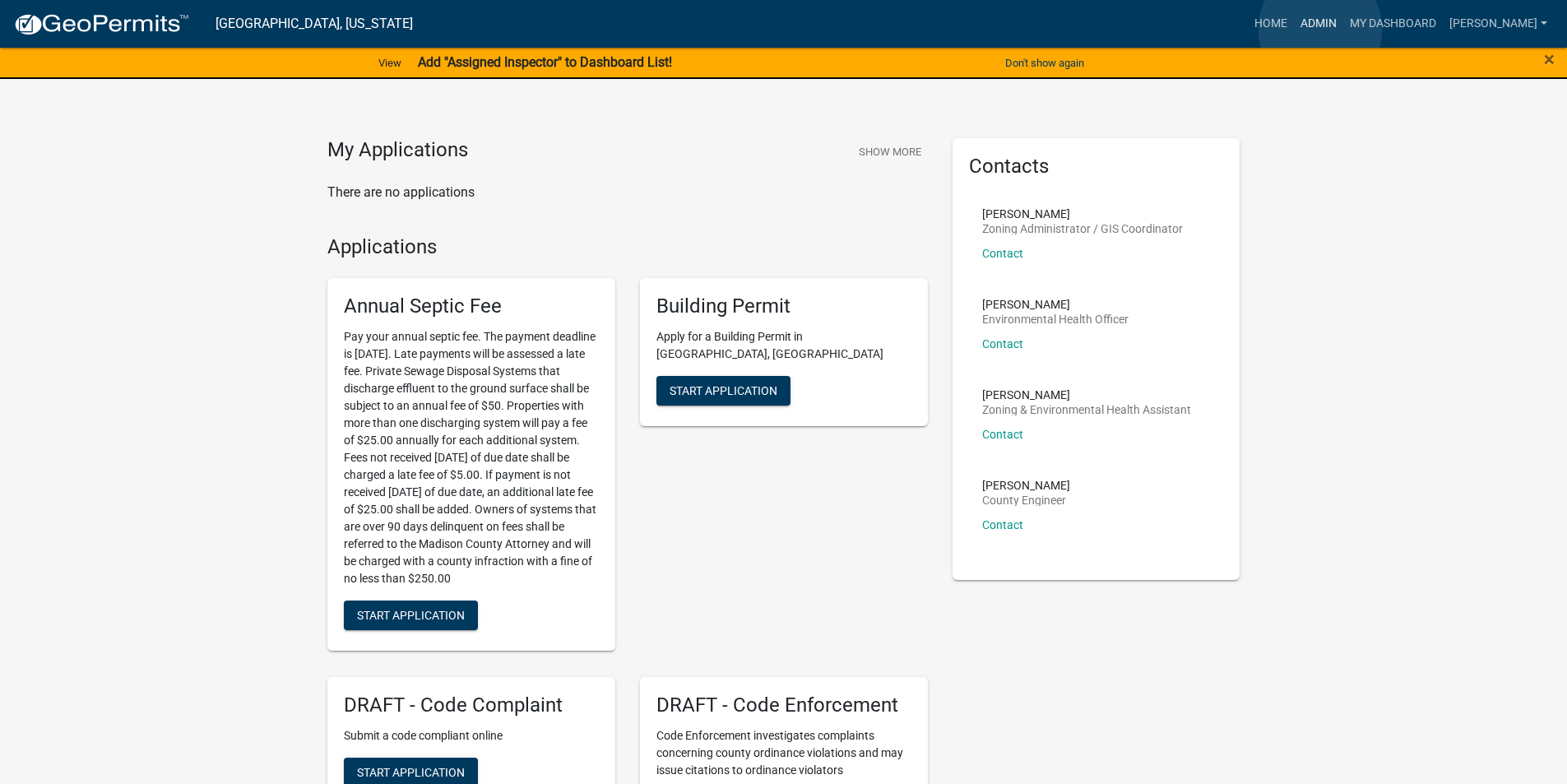
click at [1320, 29] on link "Admin" at bounding box center [1318, 23] width 49 height 31
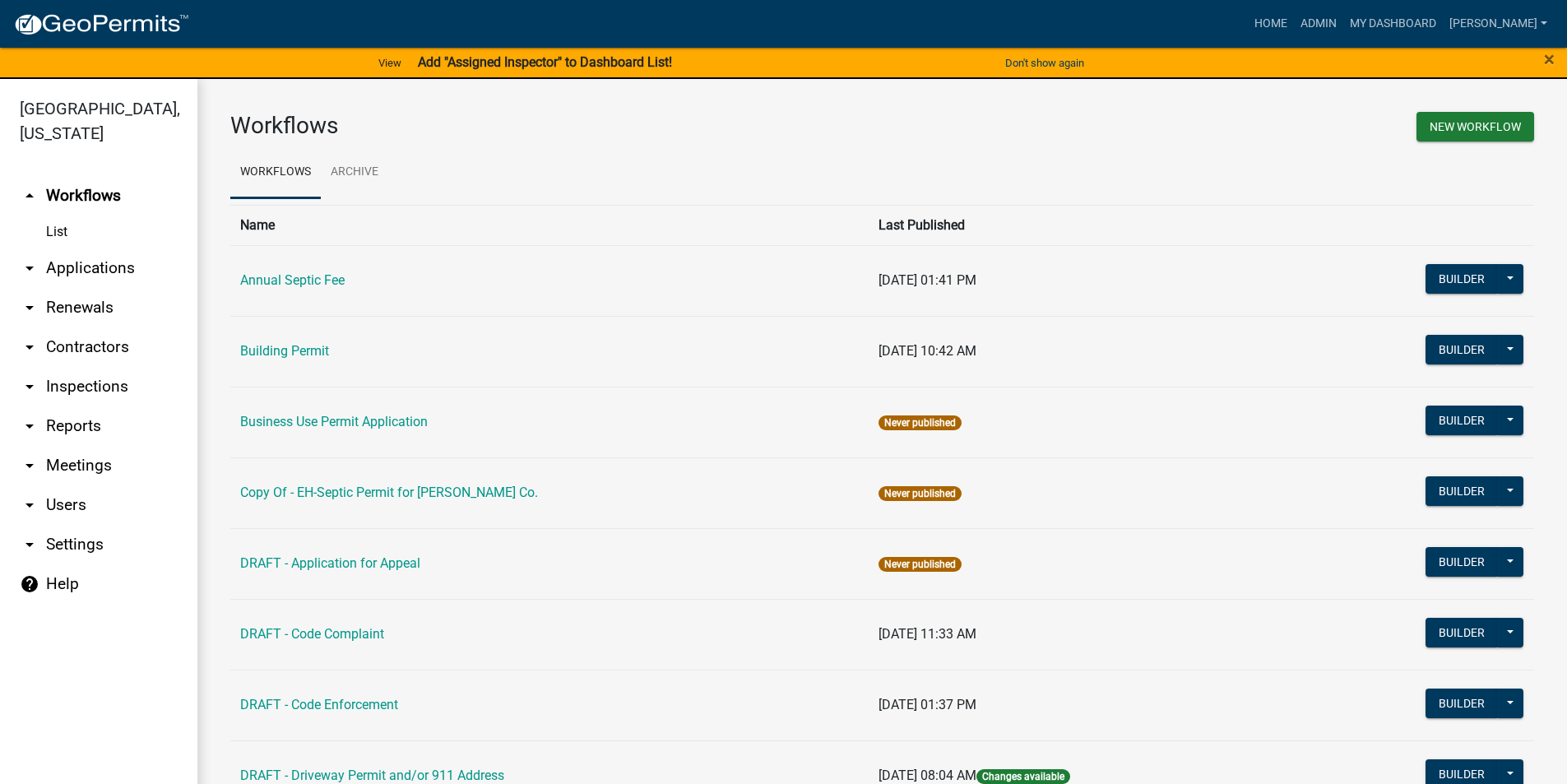
click at [127, 248] on link "arrow_drop_down Applications" at bounding box center [98, 267] width 197 height 39
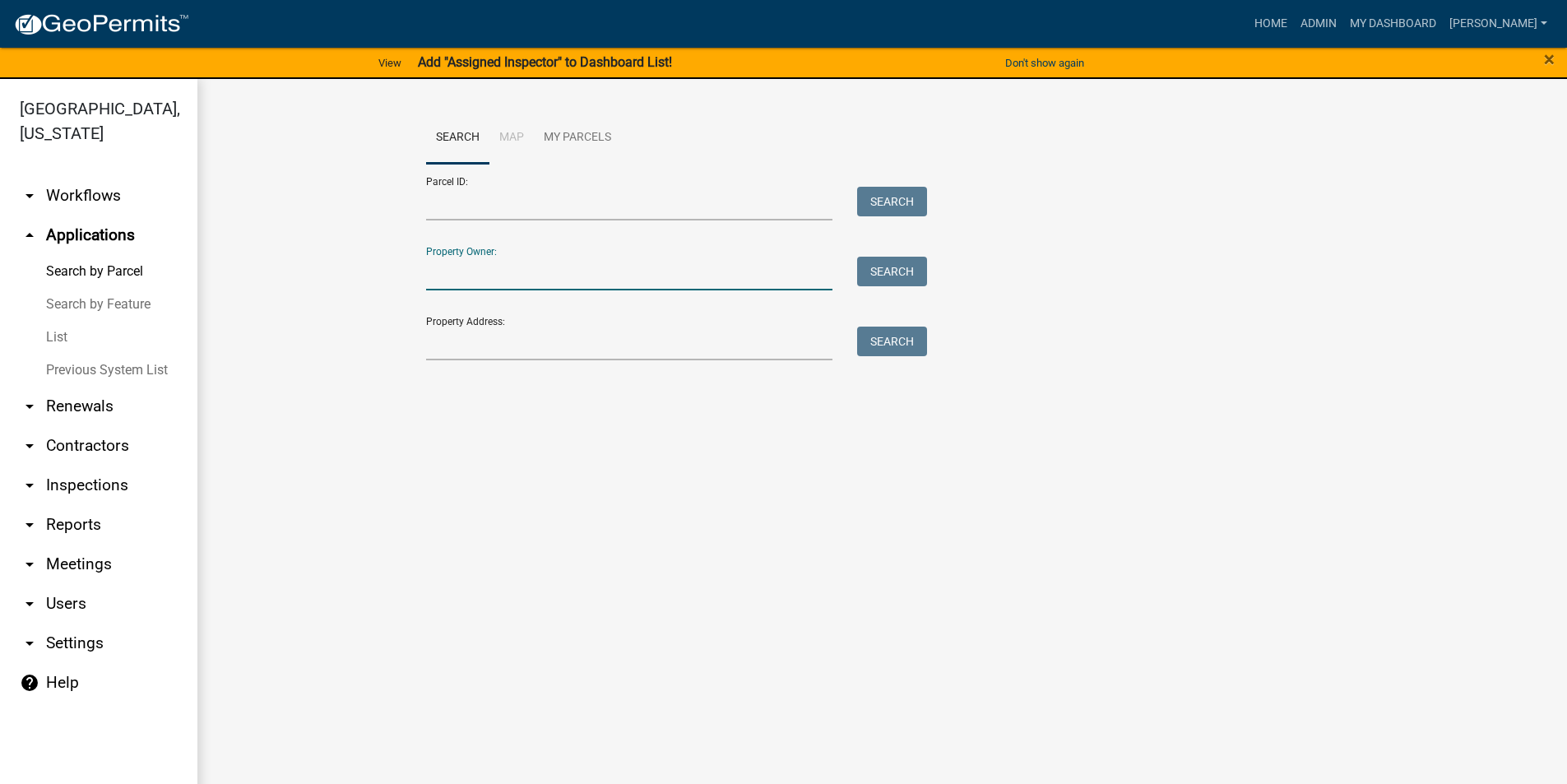
click at [494, 279] on input "Property Owner:" at bounding box center [629, 274] width 407 height 34
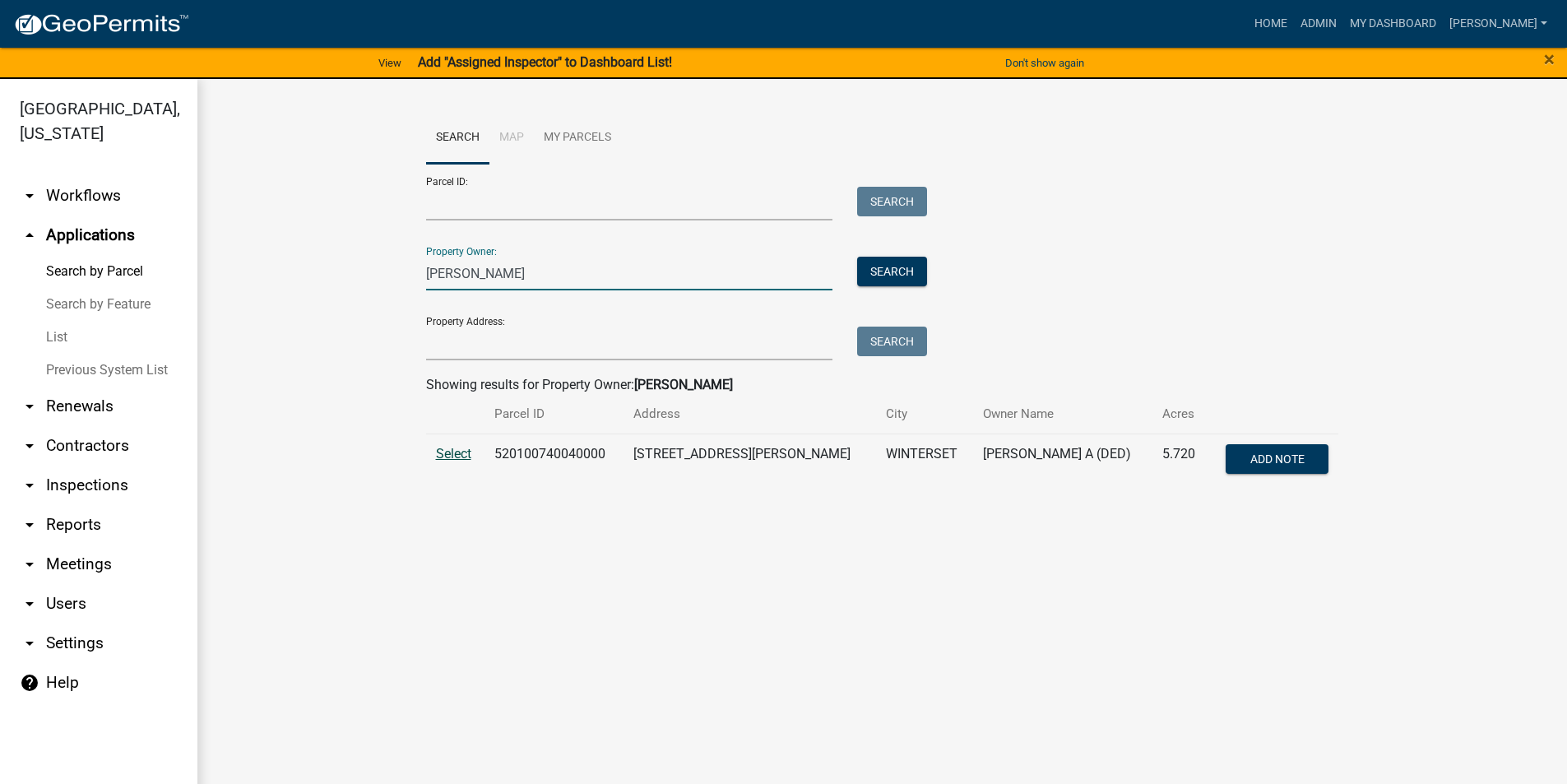
type input "[PERSON_NAME]"
click at [458, 456] on span "Select" at bounding box center [453, 454] width 35 height 16
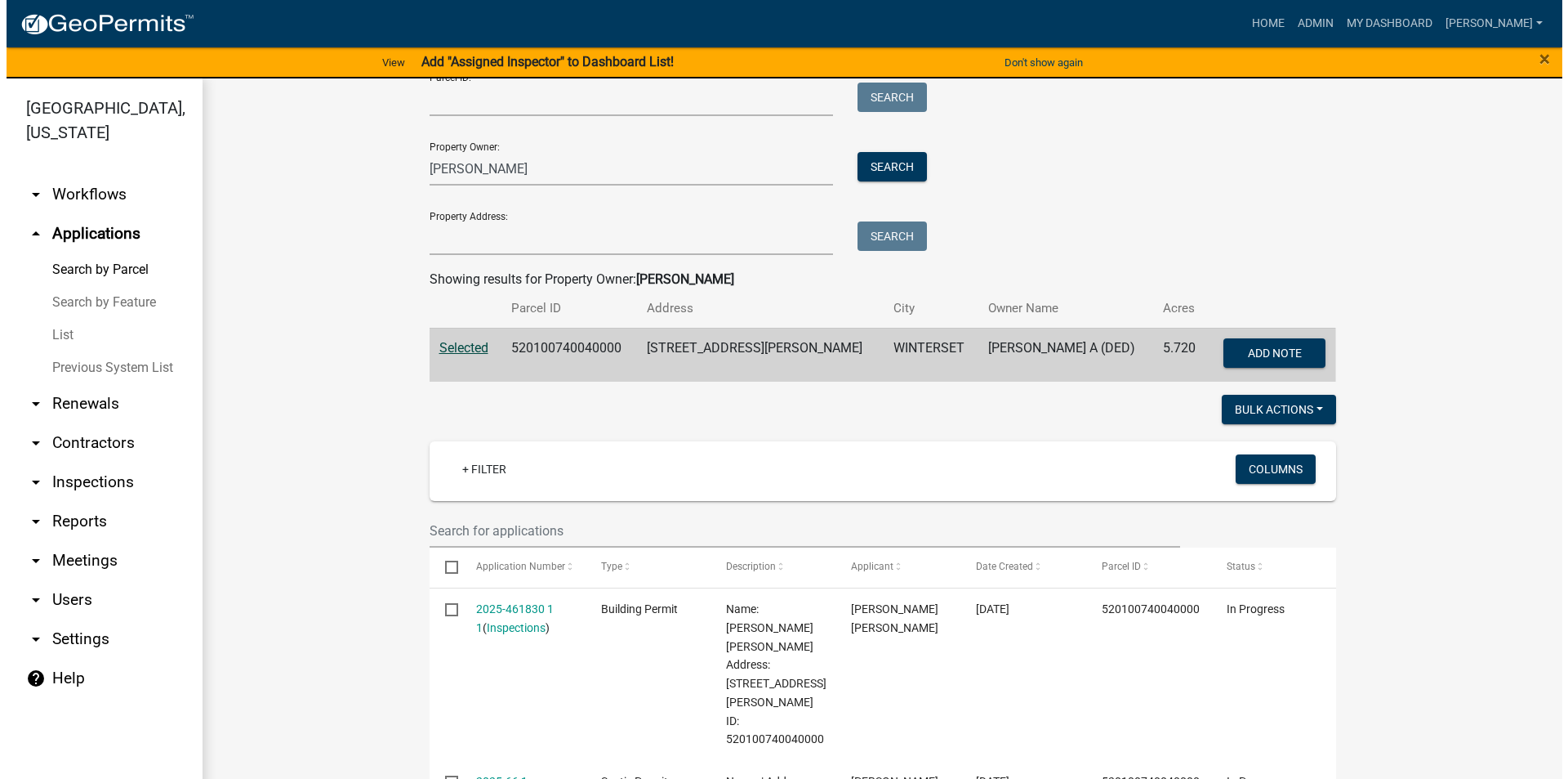
scroll to position [245, 0]
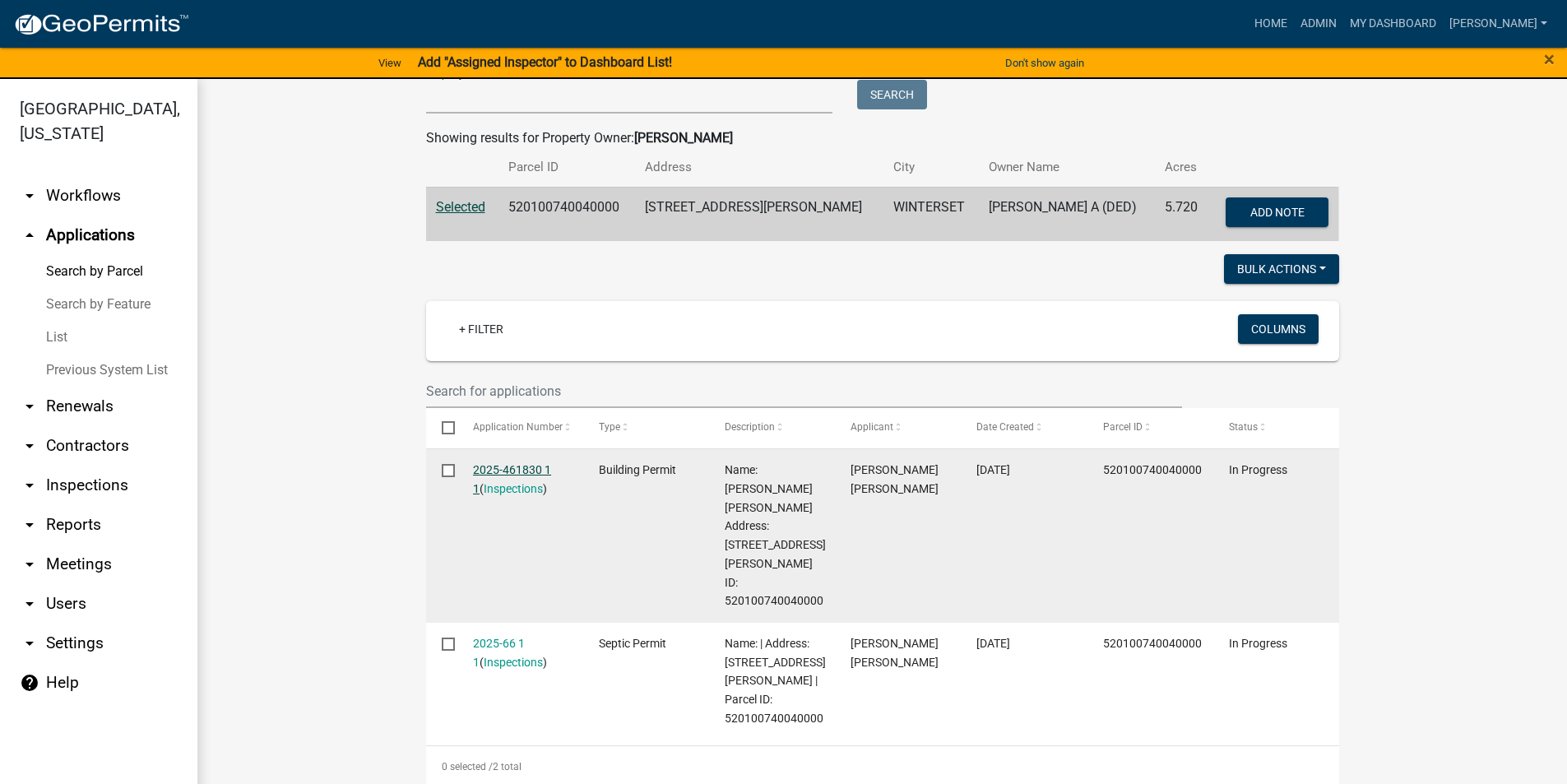
click at [519, 470] on link "2025-461830 1 1" at bounding box center [512, 479] width 78 height 32
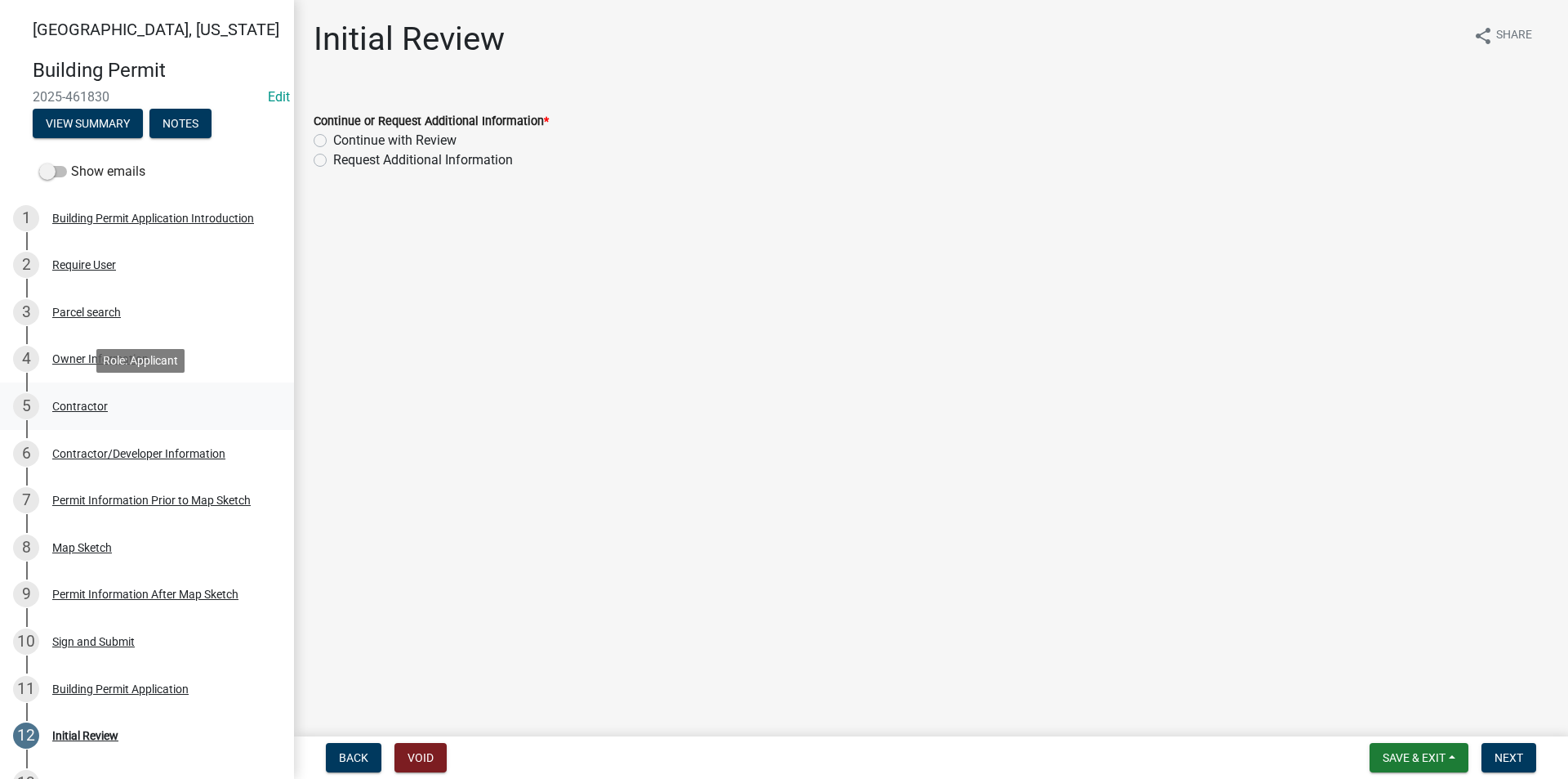
click at [90, 408] on div "Contractor" at bounding box center [80, 406] width 56 height 12
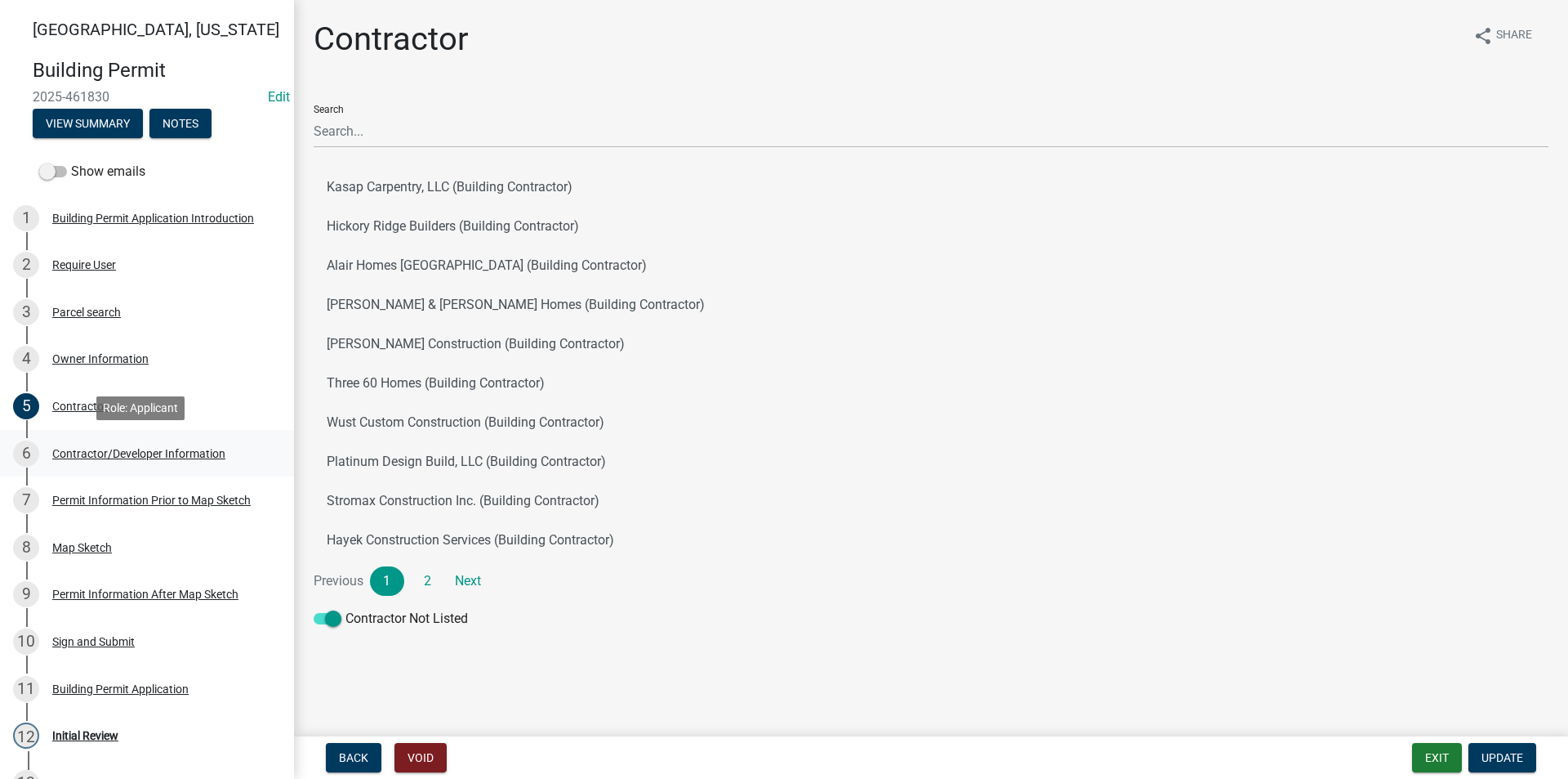
click at [100, 451] on div "Contractor/Developer Information" at bounding box center [139, 454] width 173 height 12
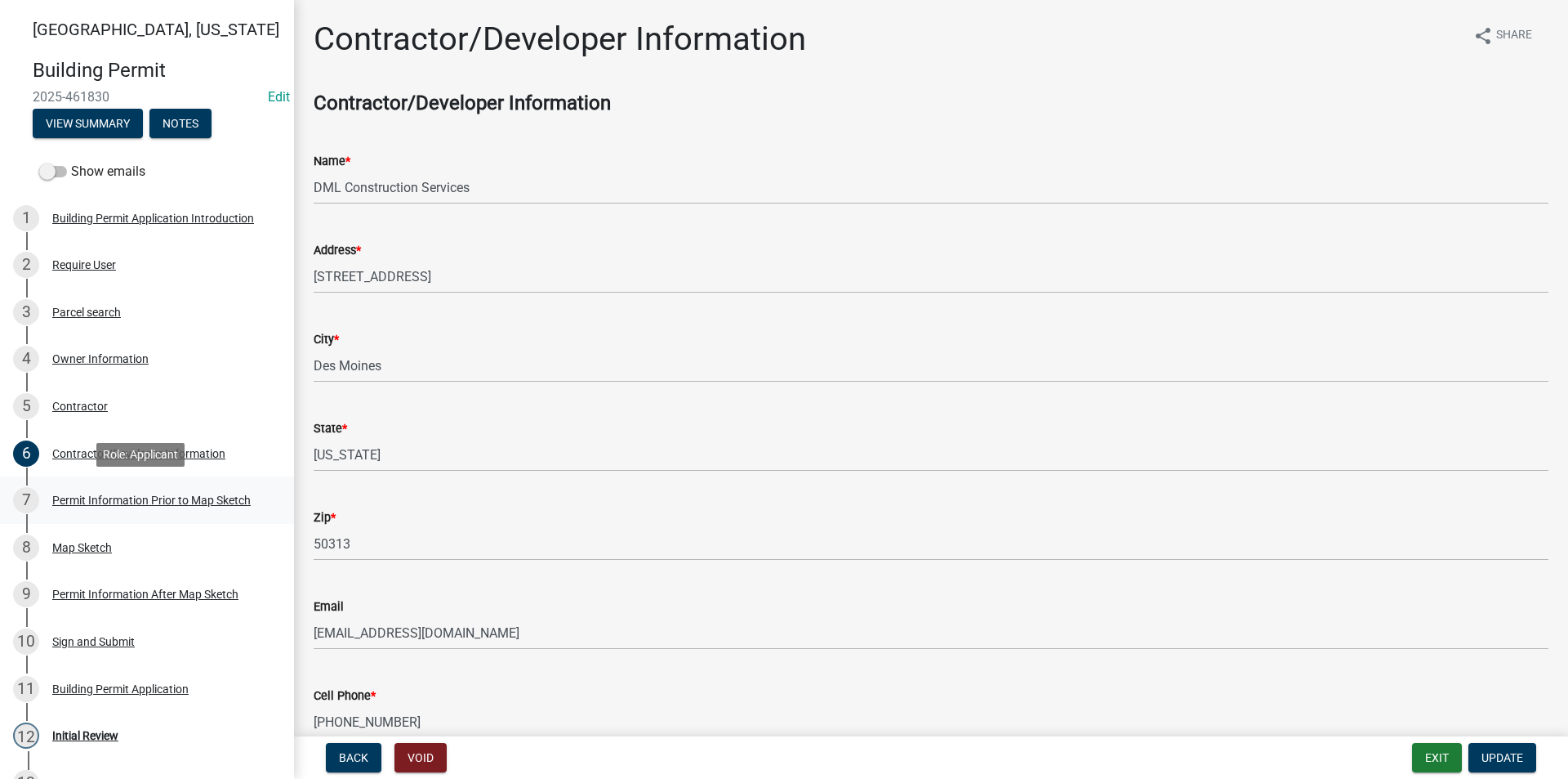
click at [125, 497] on div "Permit Information Prior to Map Sketch" at bounding box center [152, 501] width 199 height 12
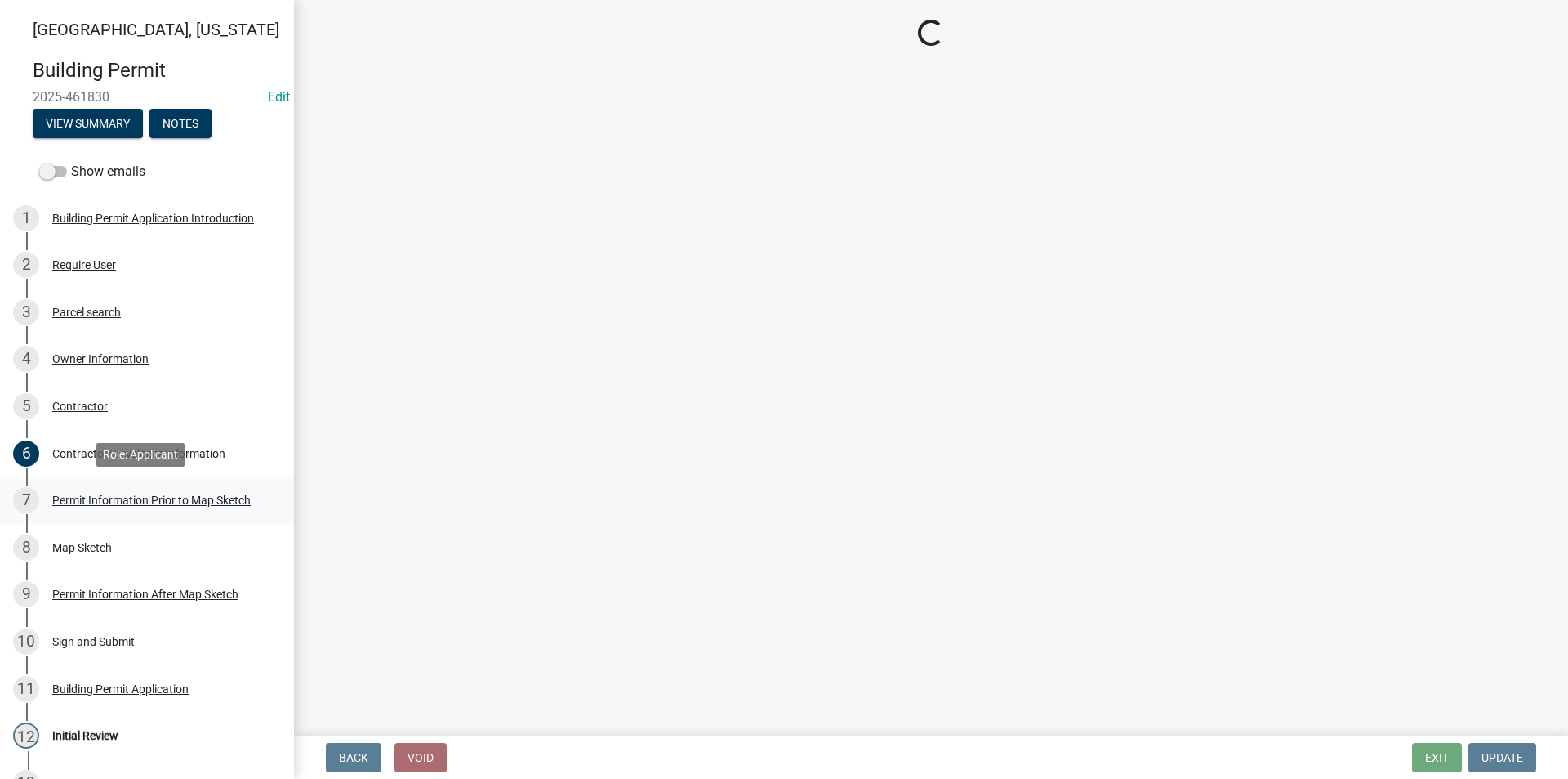
select select "a084ace3-cc4d-4a19-ba90-9713ee32dfc0"
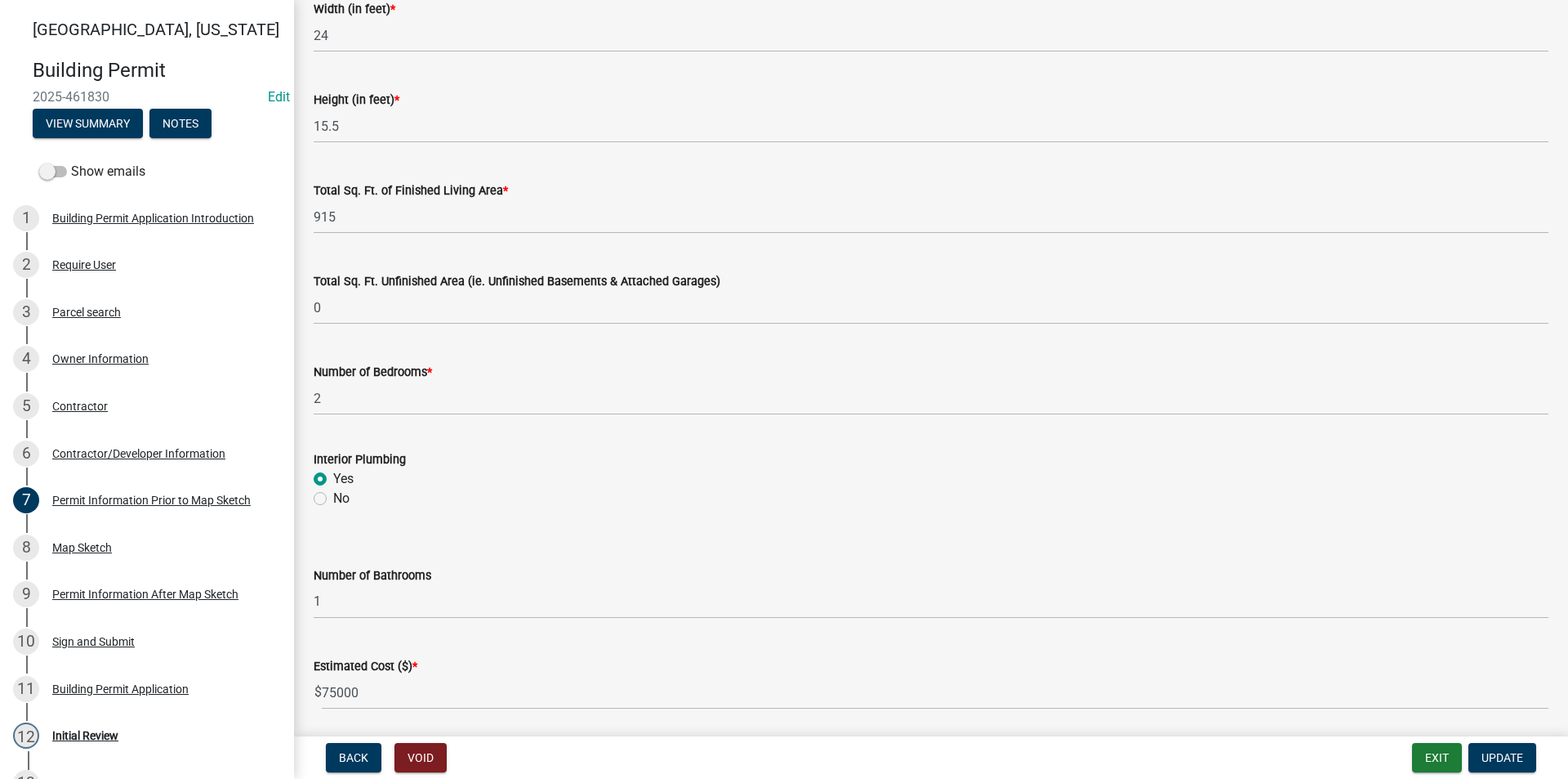
scroll to position [1038, 0]
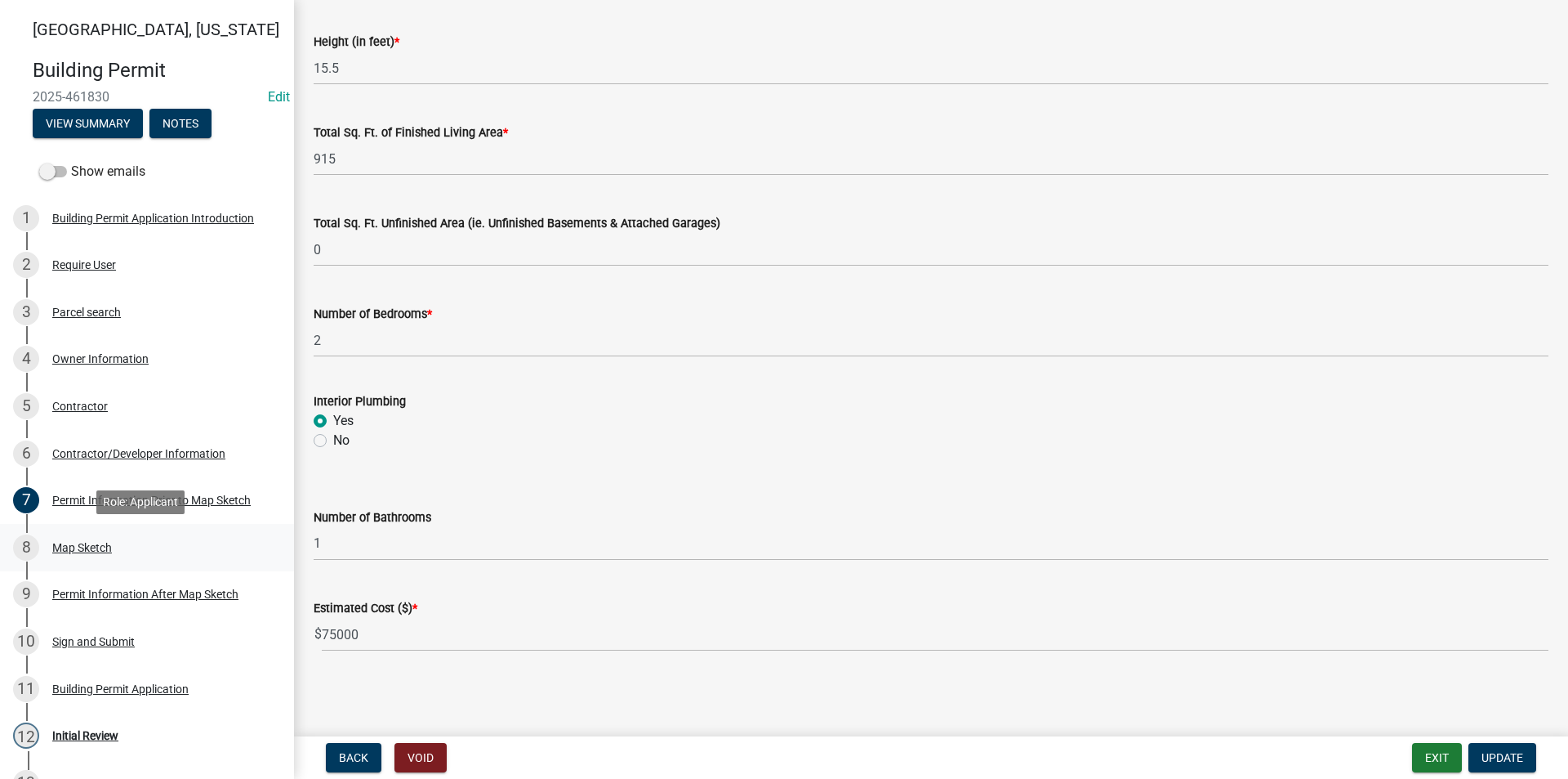
click at [108, 532] on link "8 Map Sketch" at bounding box center [147, 547] width 294 height 48
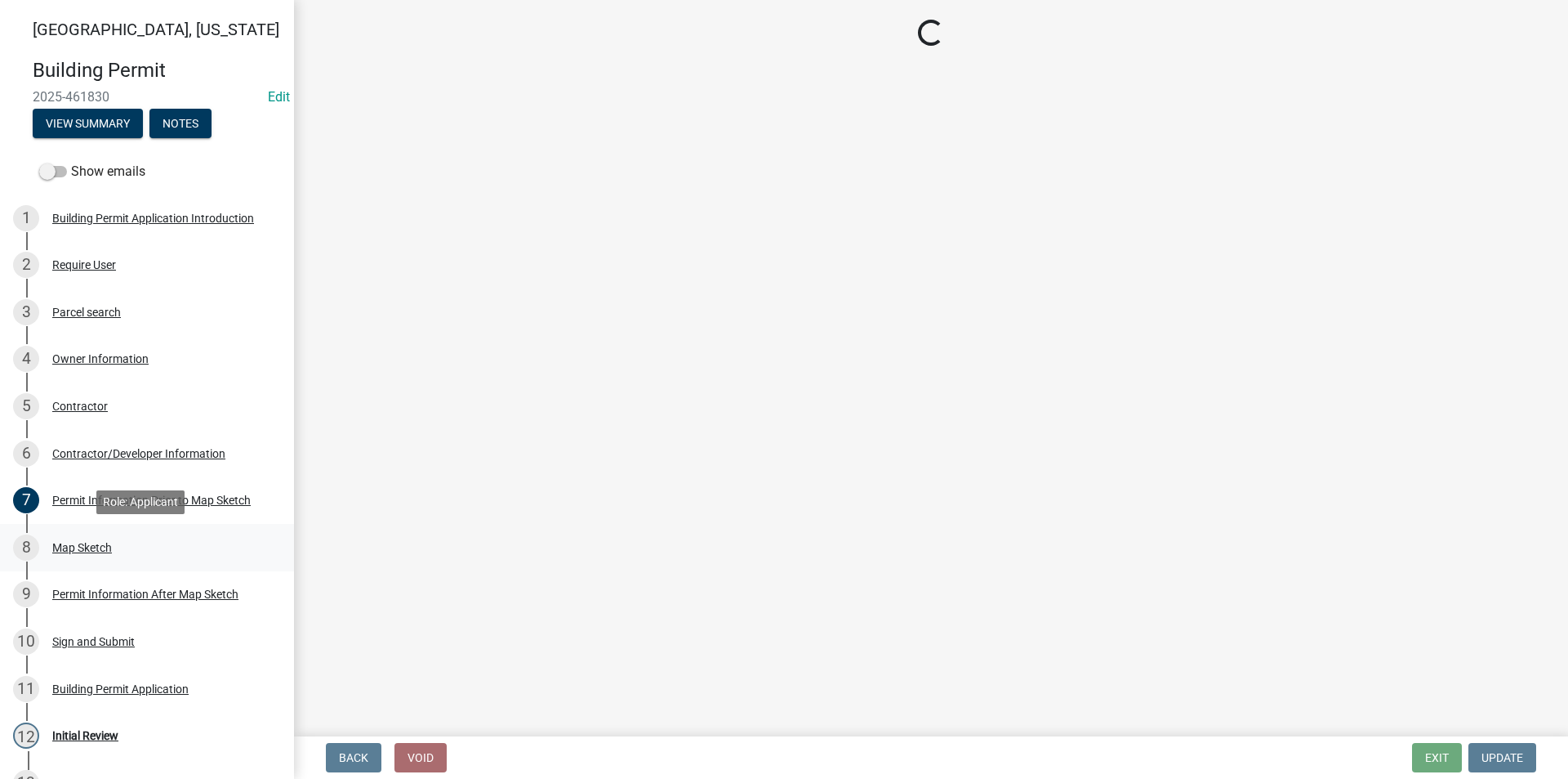
scroll to position [0, 0]
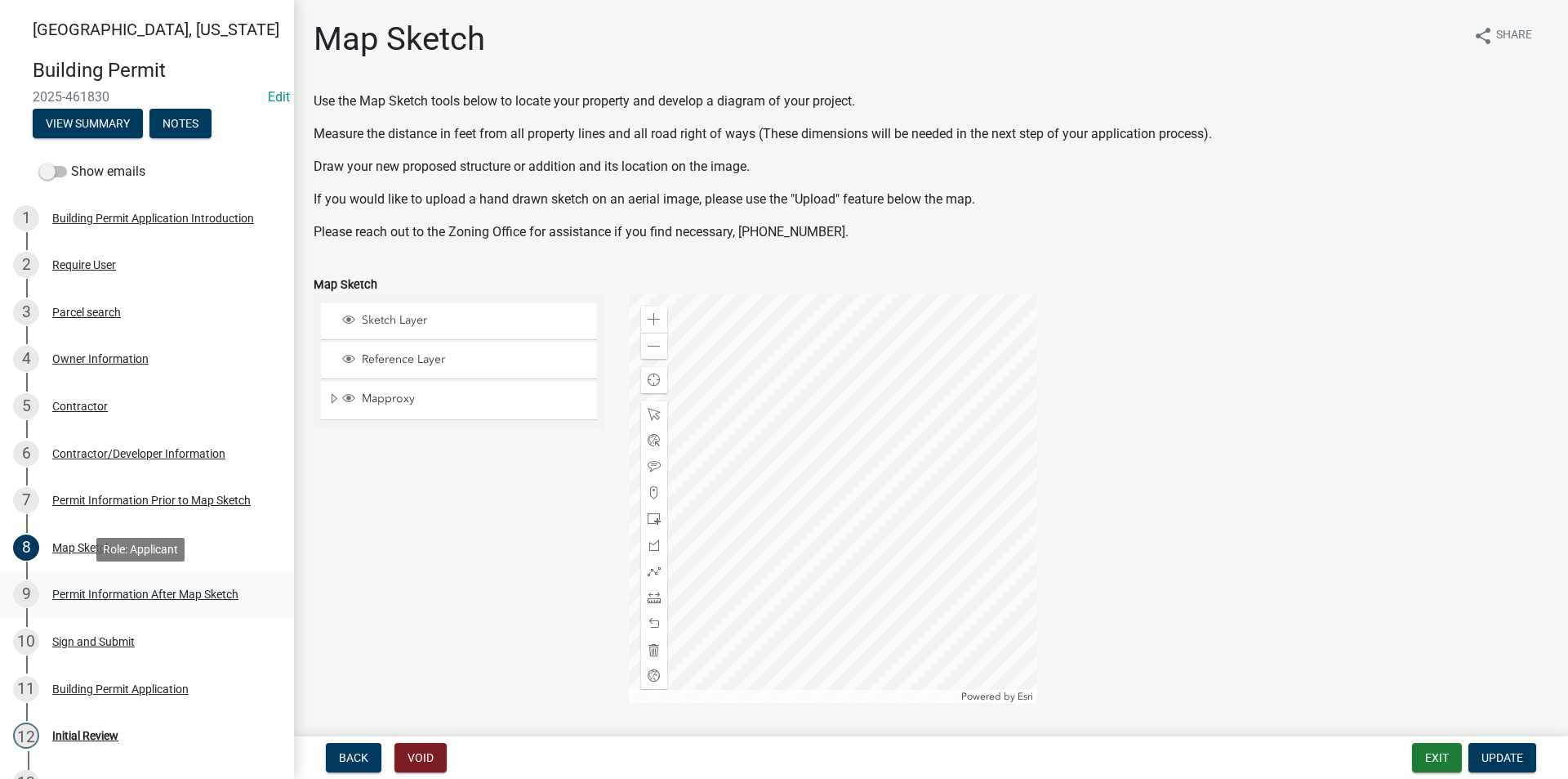
click at [139, 583] on div "9 Permit Information After Map Sketch" at bounding box center [140, 594] width 255 height 26
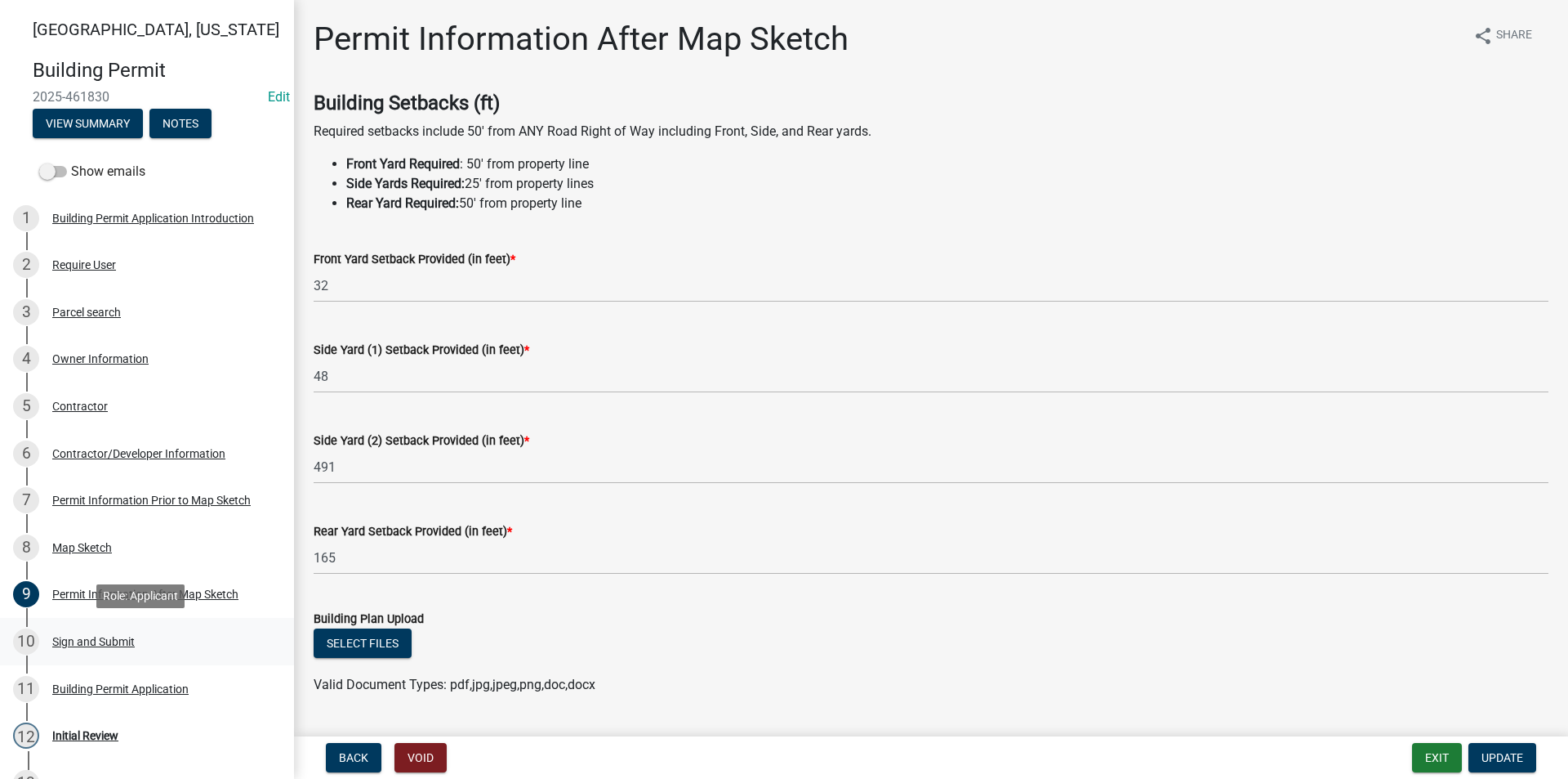
click at [107, 650] on div "10 Sign and Submit" at bounding box center [140, 642] width 255 height 26
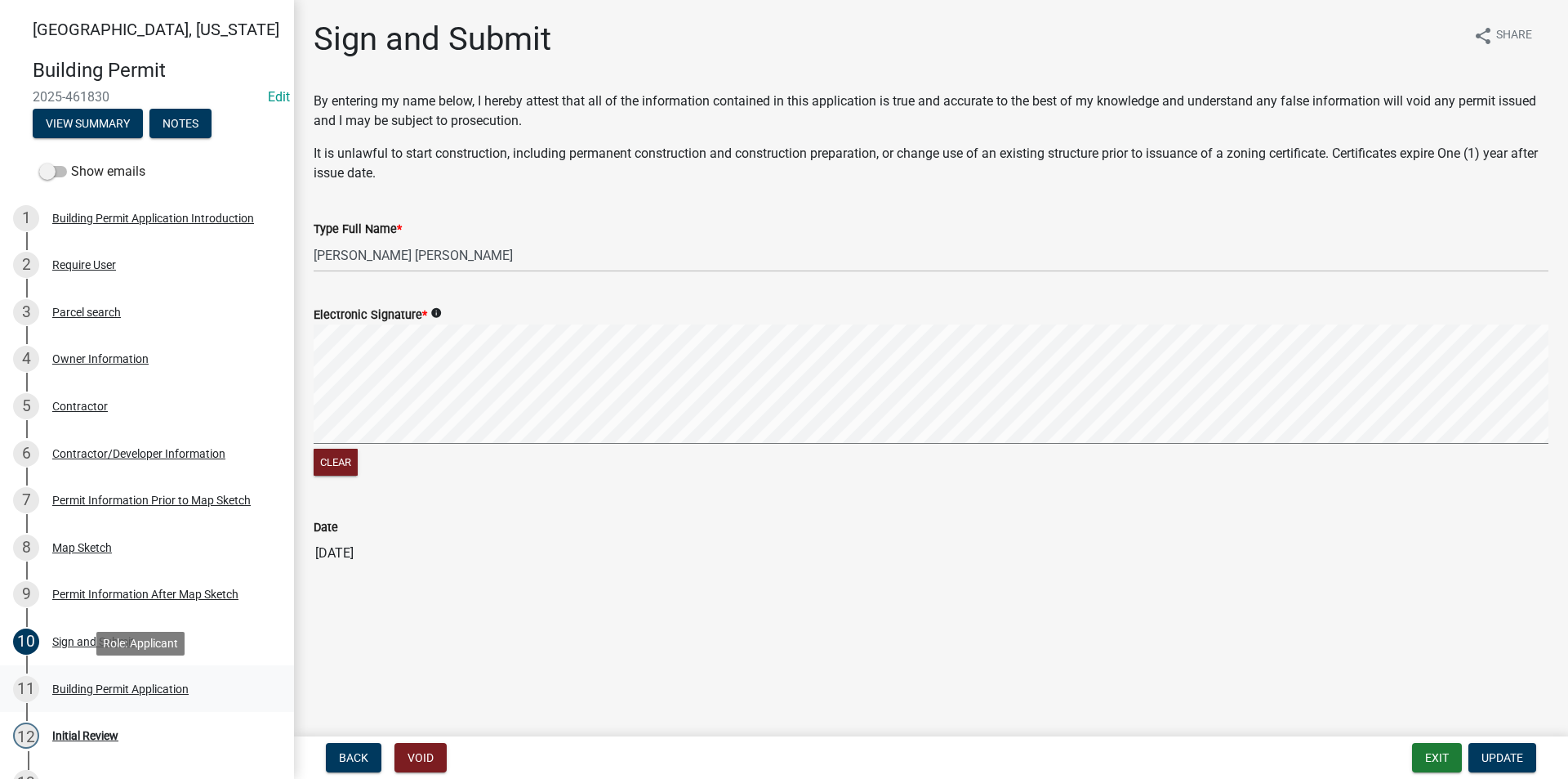
click at [112, 687] on div "Building Permit Application" at bounding box center [120, 690] width 136 height 12
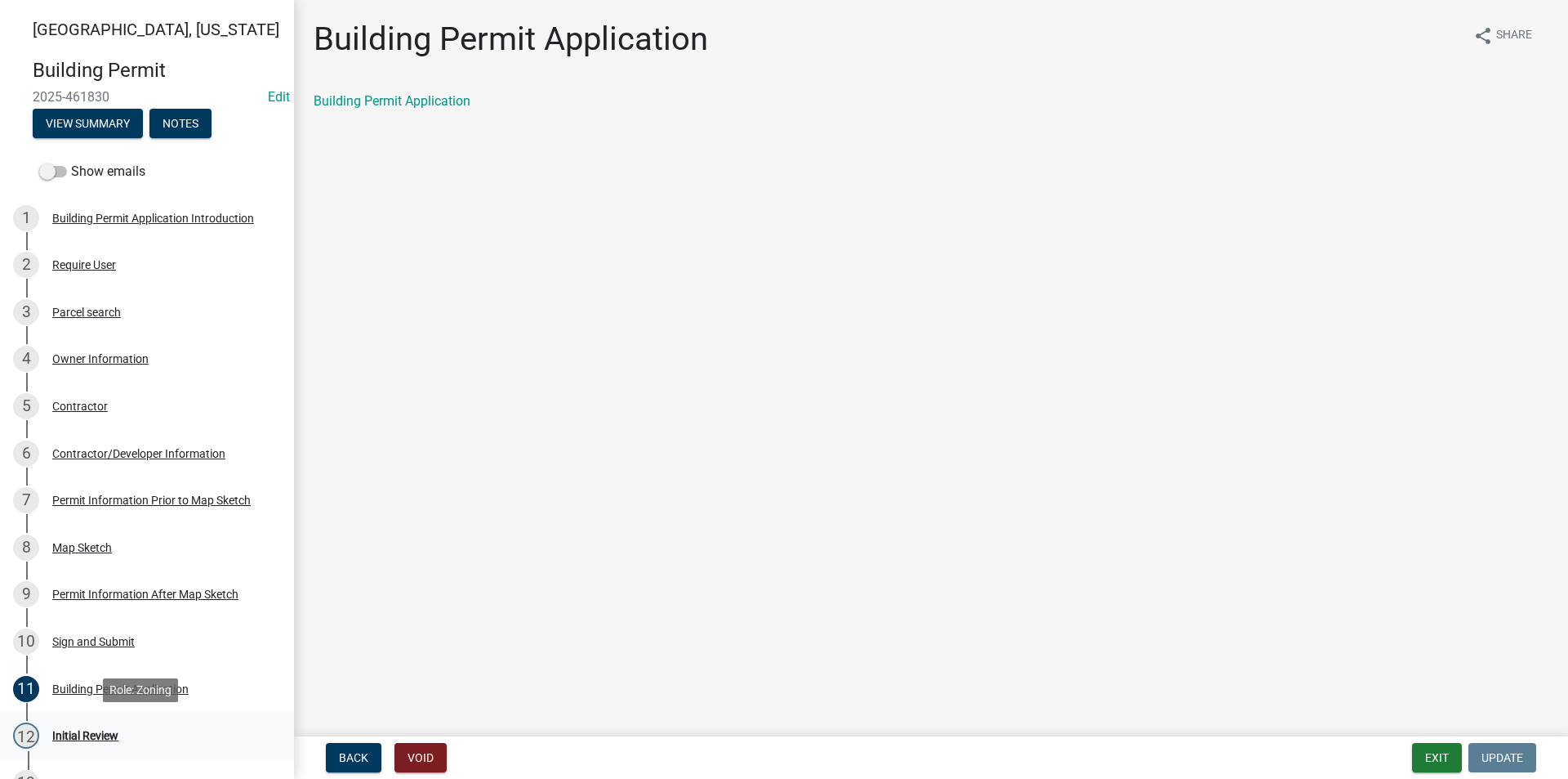
click at [105, 724] on div "12 Initial Review" at bounding box center [140, 735] width 255 height 26
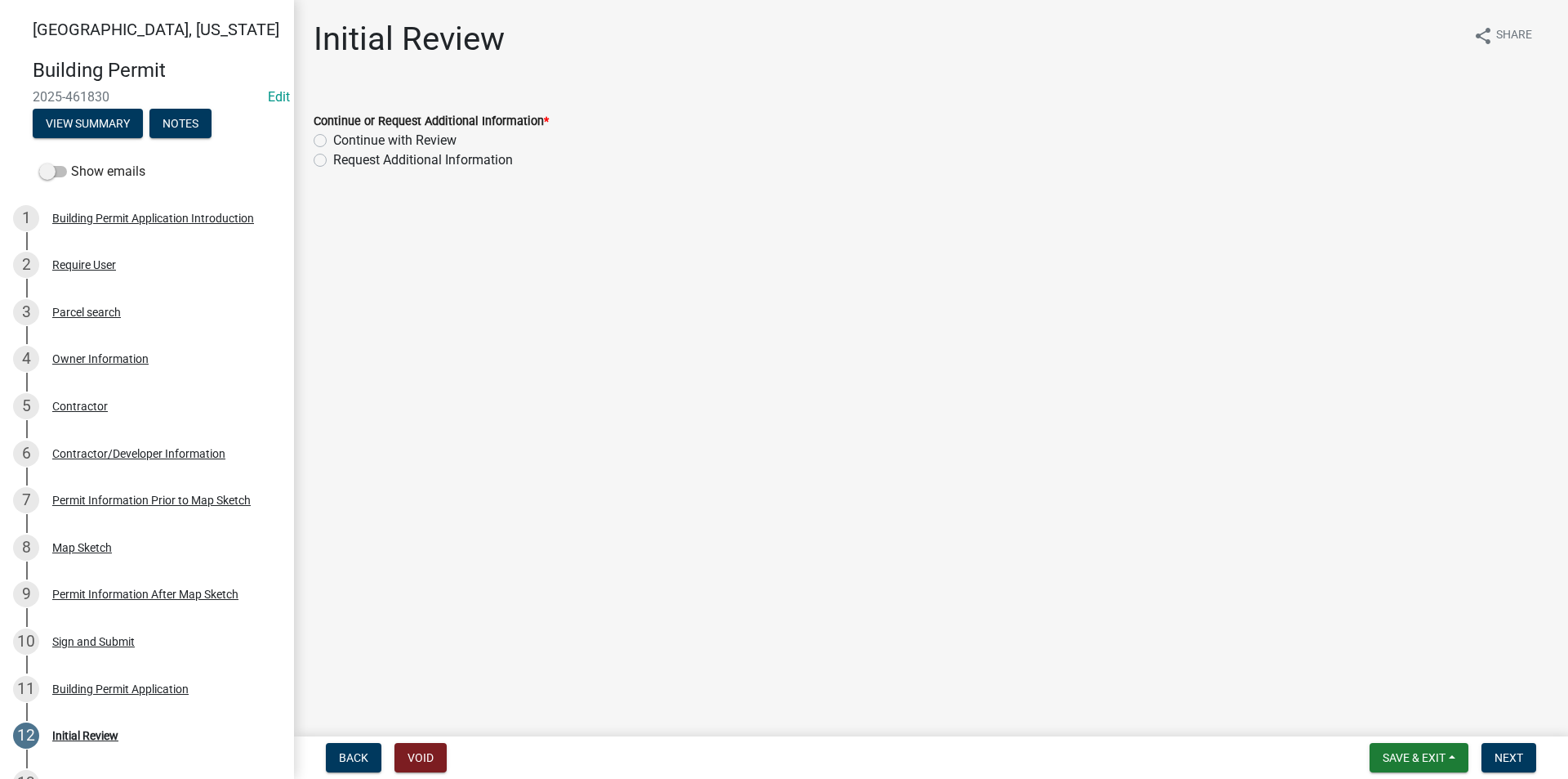
click at [334, 137] on label "Continue with Review" at bounding box center [395, 141] width 123 height 20
click at [334, 137] on input "Continue with Review" at bounding box center [339, 136] width 11 height 11
radio input "true"
click at [1501, 746] on button "Next" at bounding box center [1508, 758] width 55 height 30
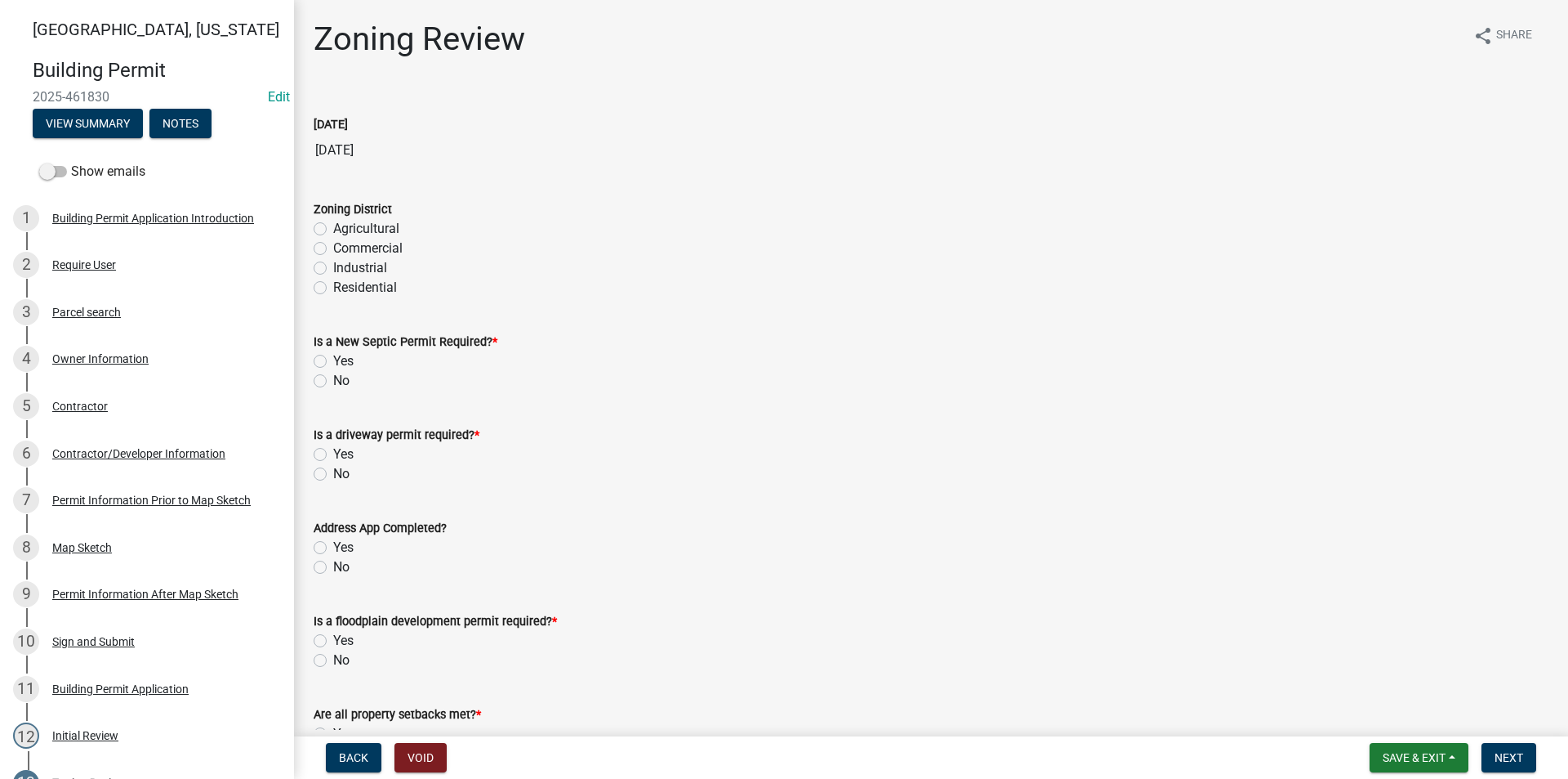
click at [334, 230] on label "Agricultural" at bounding box center [366, 229] width 67 height 20
click at [334, 230] on input "Agricultural" at bounding box center [339, 224] width 11 height 11
radio input "true"
click at [334, 382] on label "No" at bounding box center [342, 381] width 16 height 20
click at [334, 382] on input "No" at bounding box center [339, 376] width 11 height 11
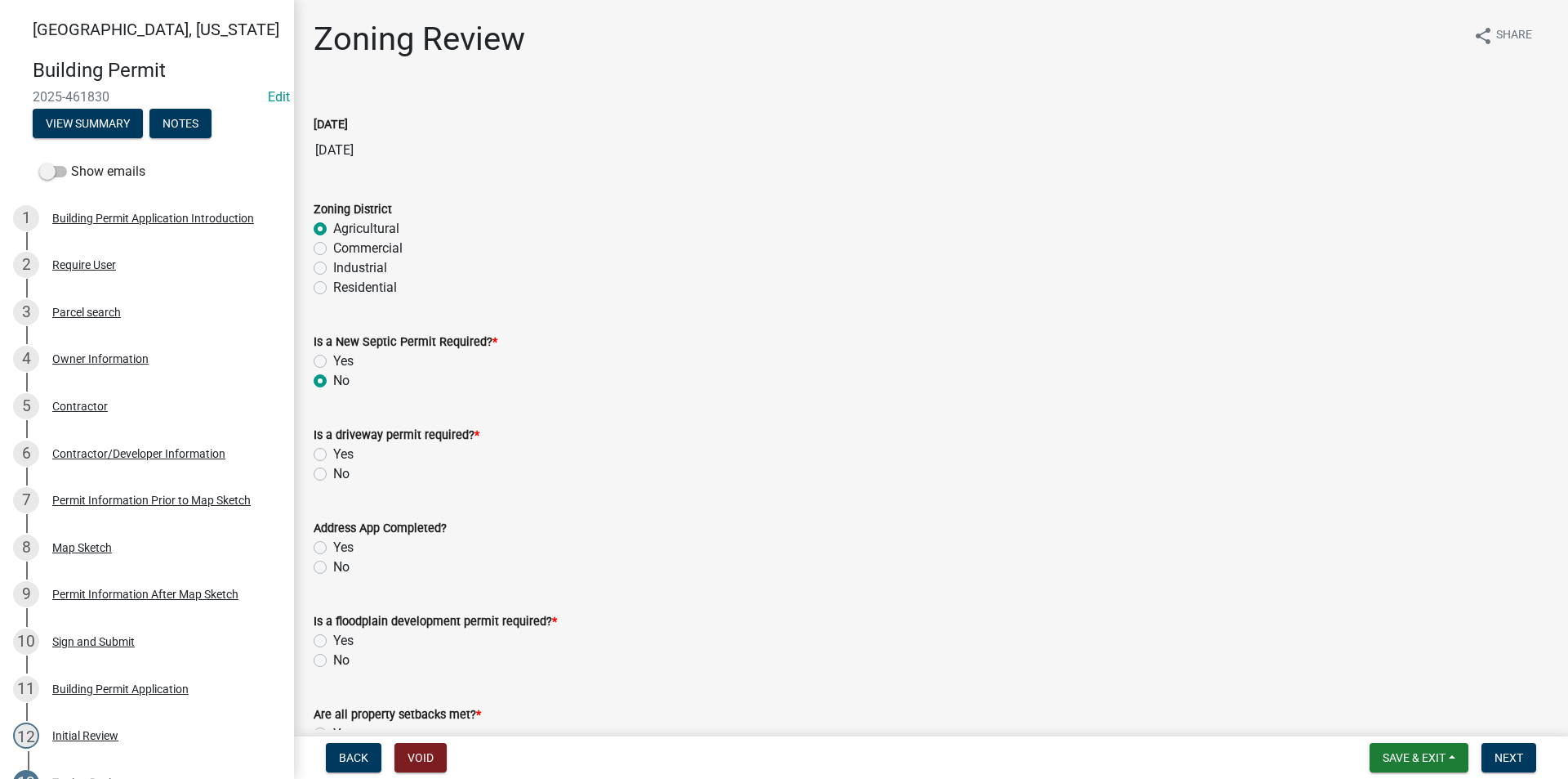
radio input "true"
click at [334, 477] on label "No" at bounding box center [342, 474] width 16 height 20
click at [334, 475] on input "No" at bounding box center [339, 469] width 11 height 11
radio input "true"
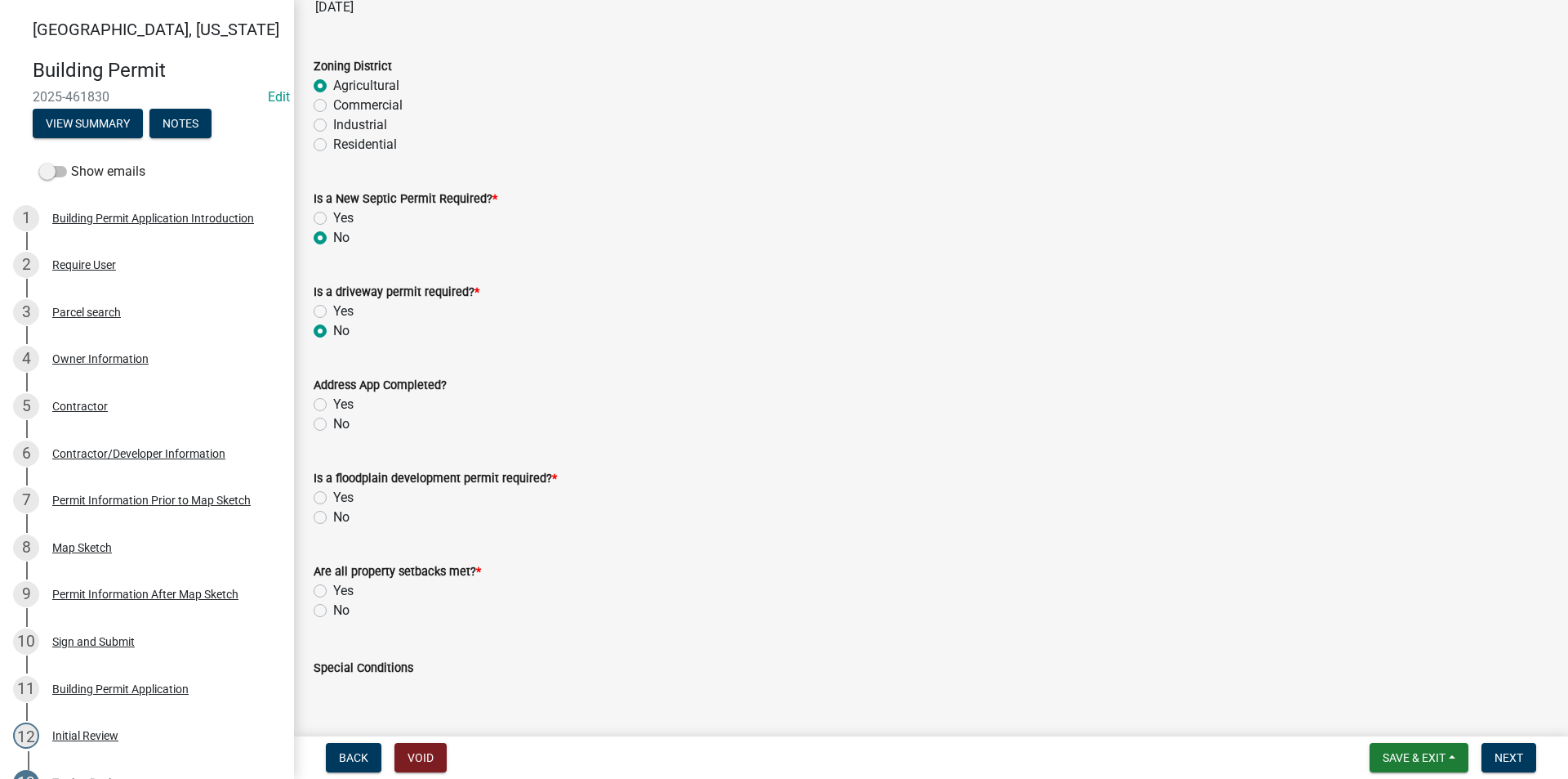
scroll to position [164, 0]
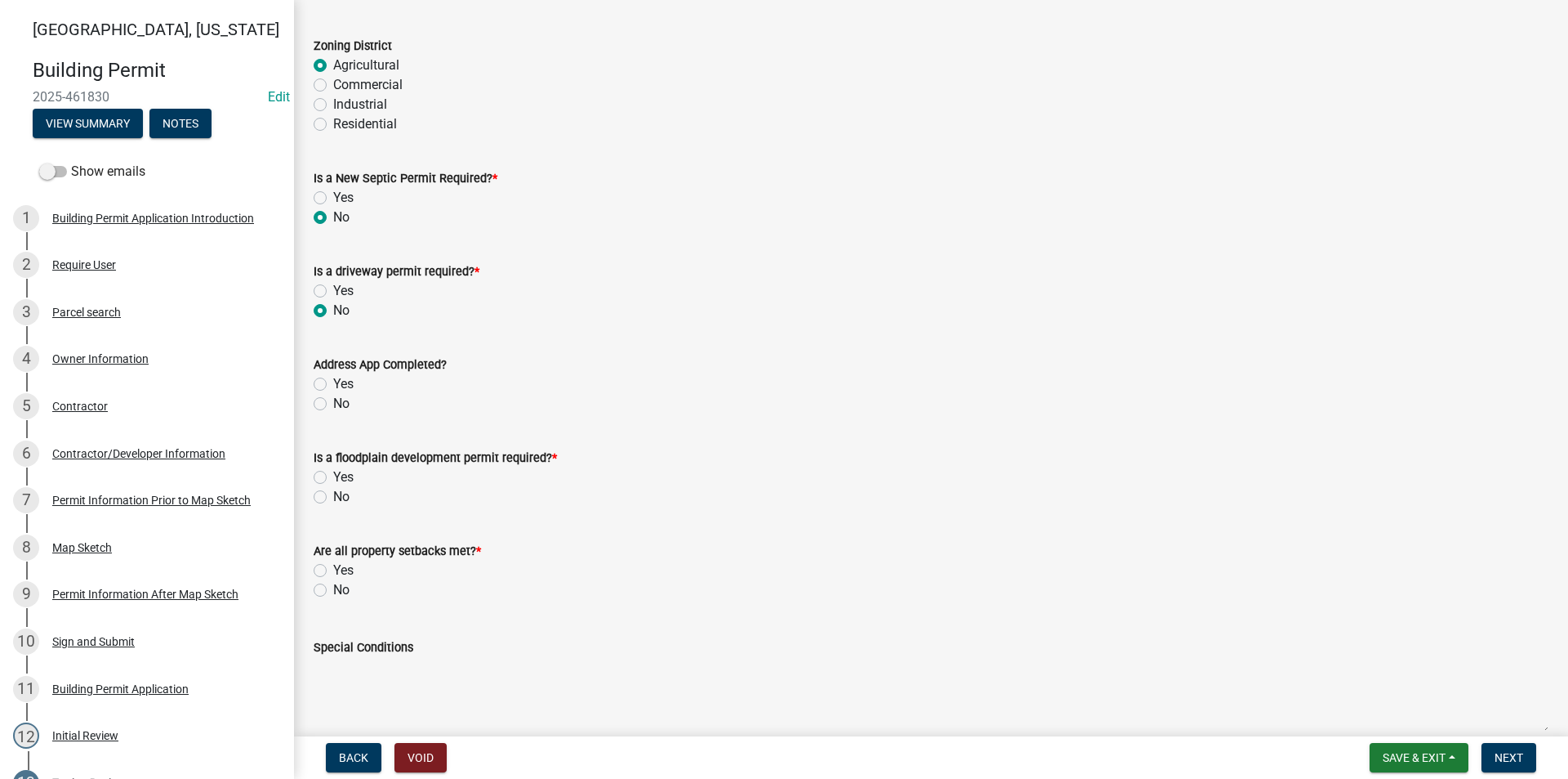
click at [334, 383] on label "Yes" at bounding box center [344, 385] width 21 height 20
click at [334, 383] on input "Yes" at bounding box center [339, 380] width 11 height 11
radio input "true"
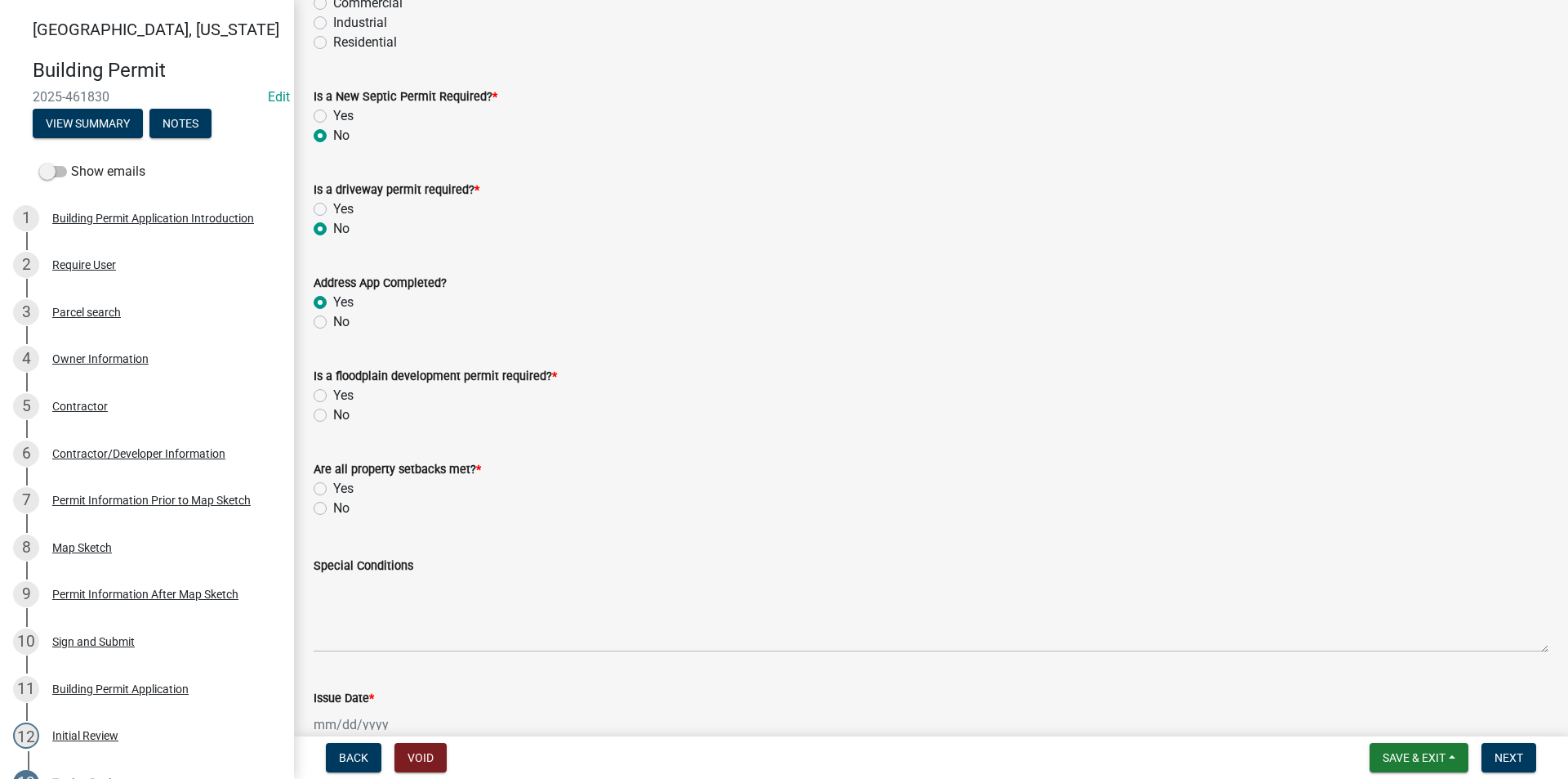
click at [334, 416] on label "No" at bounding box center [342, 415] width 16 height 20
click at [334, 416] on input "No" at bounding box center [339, 410] width 11 height 11
radio input "true"
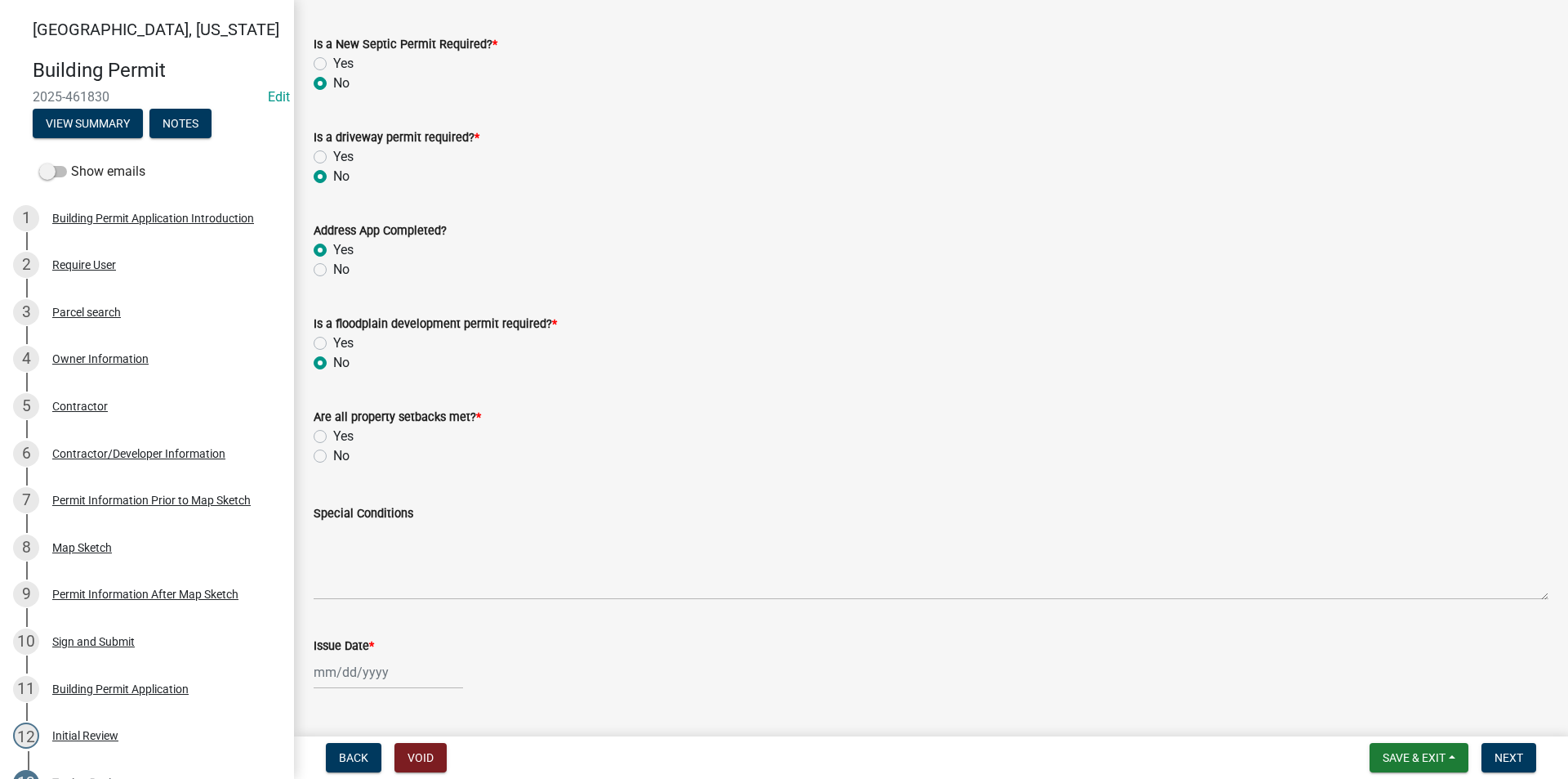
scroll to position [327, 0]
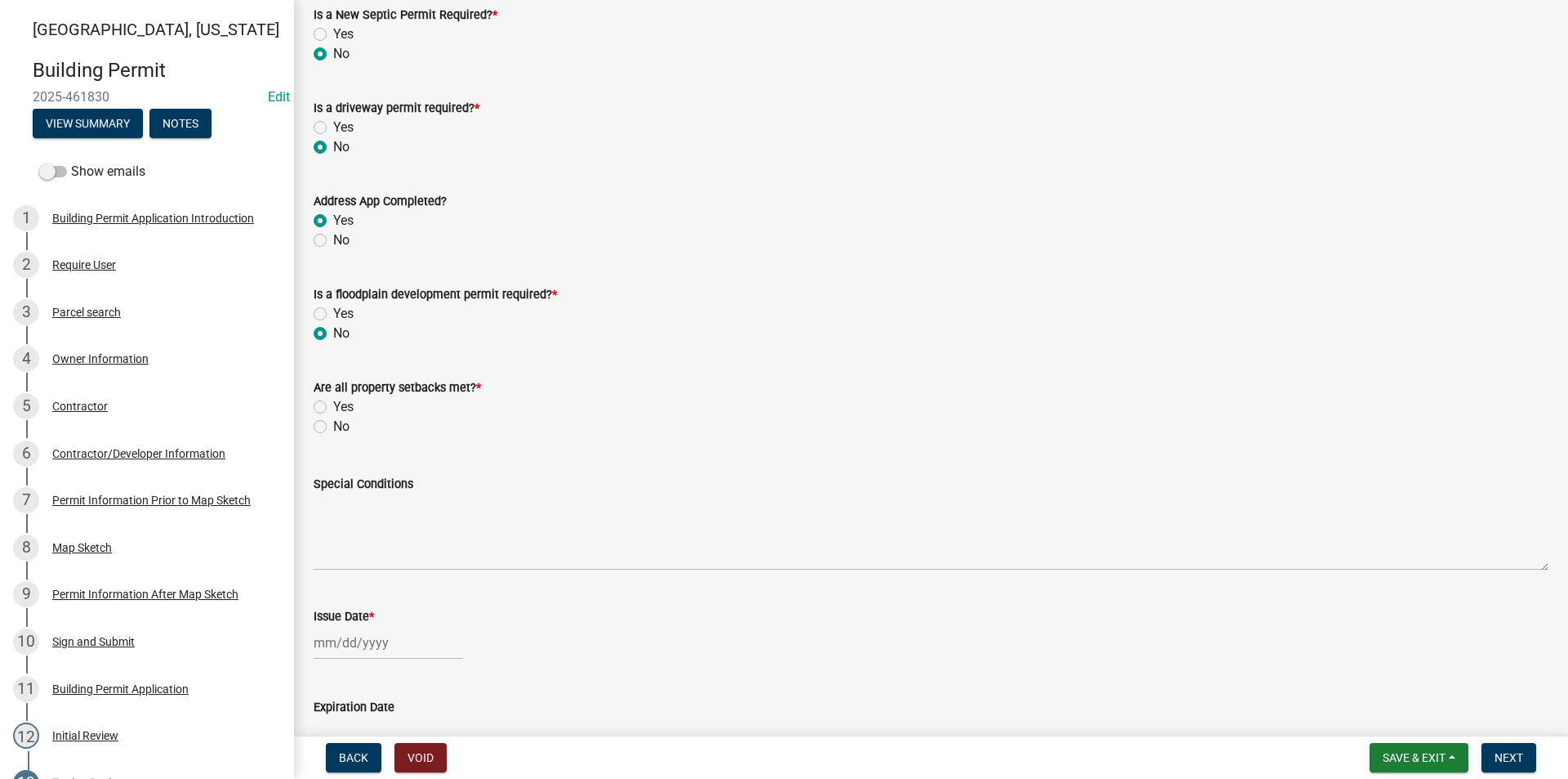
click at [334, 428] on label "No" at bounding box center [342, 426] width 16 height 20
click at [334, 427] on input "No" at bounding box center [339, 421] width 11 height 11
radio input "true"
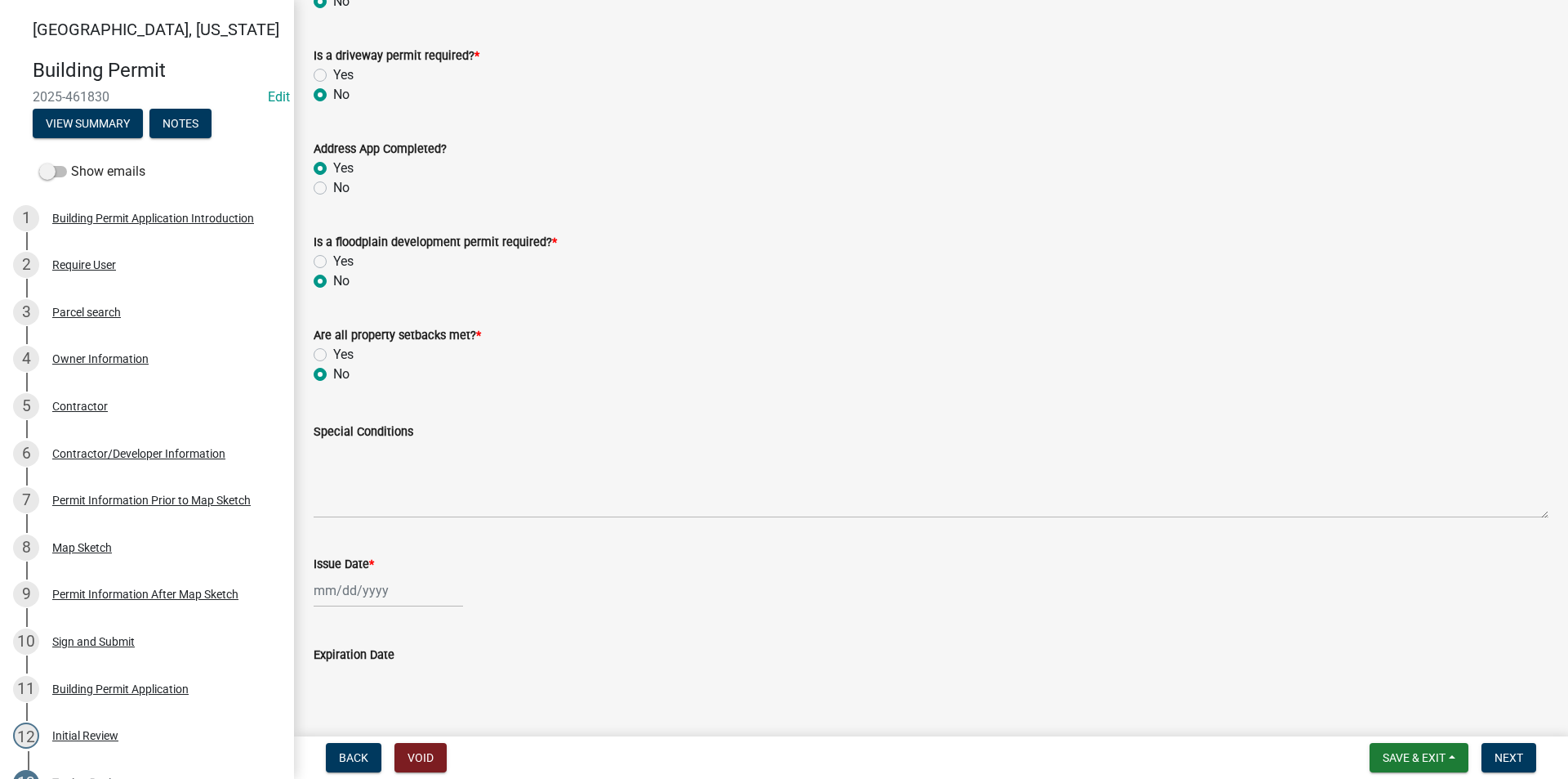
scroll to position [408, 0]
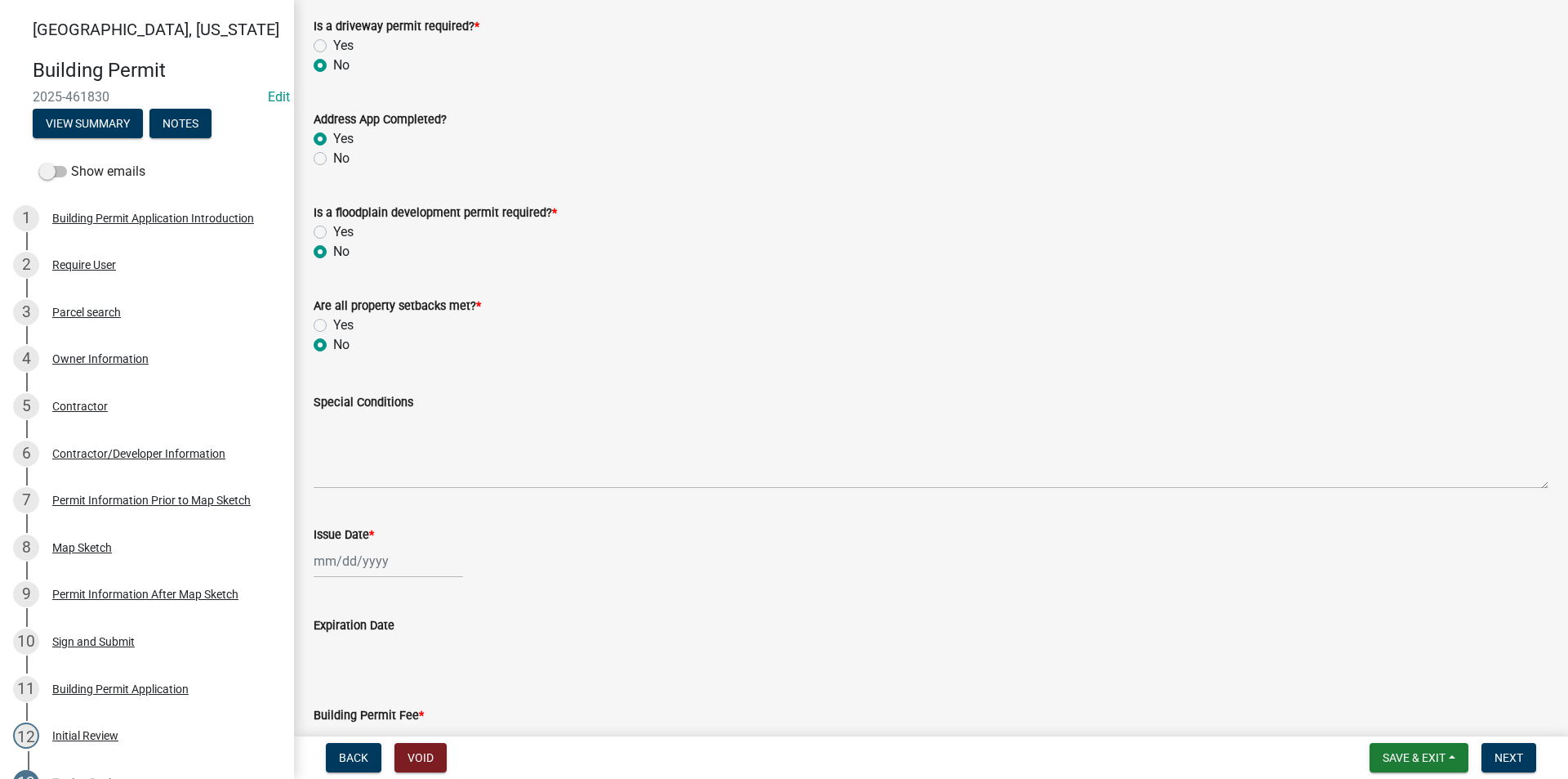
click at [334, 325] on label "Yes" at bounding box center [344, 326] width 21 height 20
click at [334, 325] on input "Yes" at bounding box center [339, 321] width 11 height 11
radio input "true"
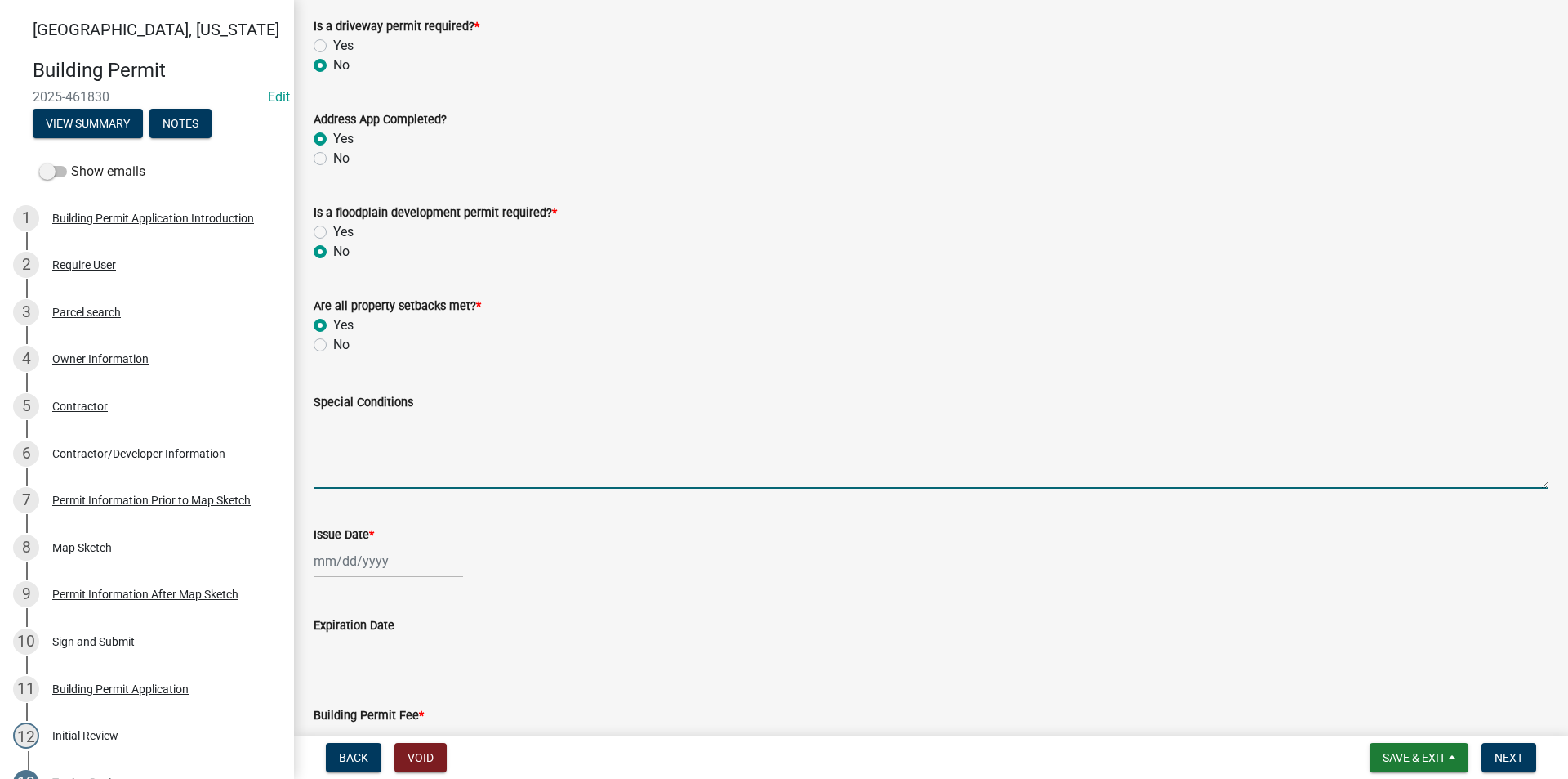
click at [348, 436] on textarea "Special Conditions" at bounding box center [931, 450] width 1235 height 77
type textarea "Complete Remodel of Existing Dwelling & Detached Garage"
click at [351, 551] on div at bounding box center [388, 561] width 150 height 34
select select "8"
select select "2025"
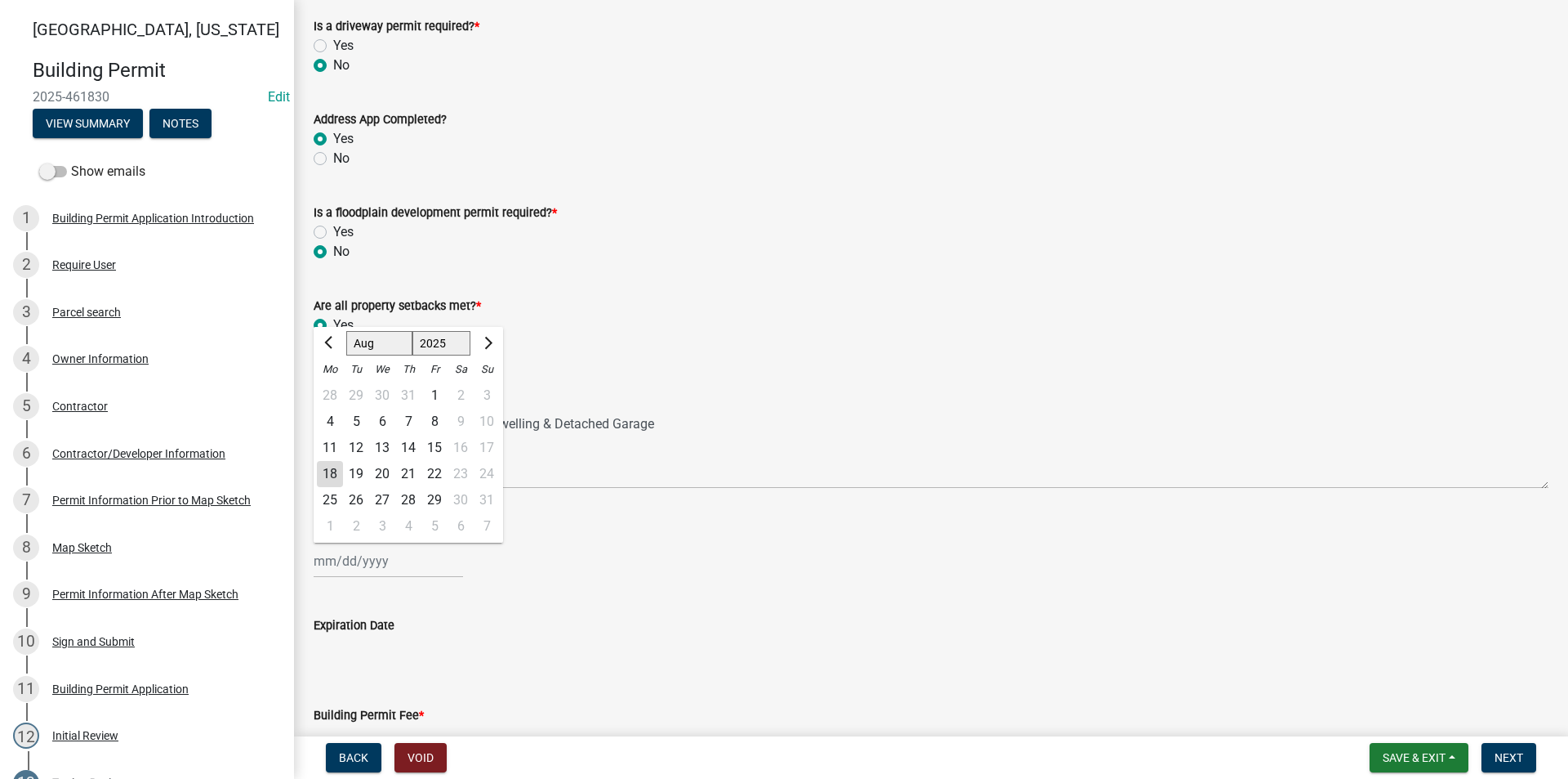
click at [323, 472] on div "18" at bounding box center [330, 474] width 26 height 26
type input "[DATE]"
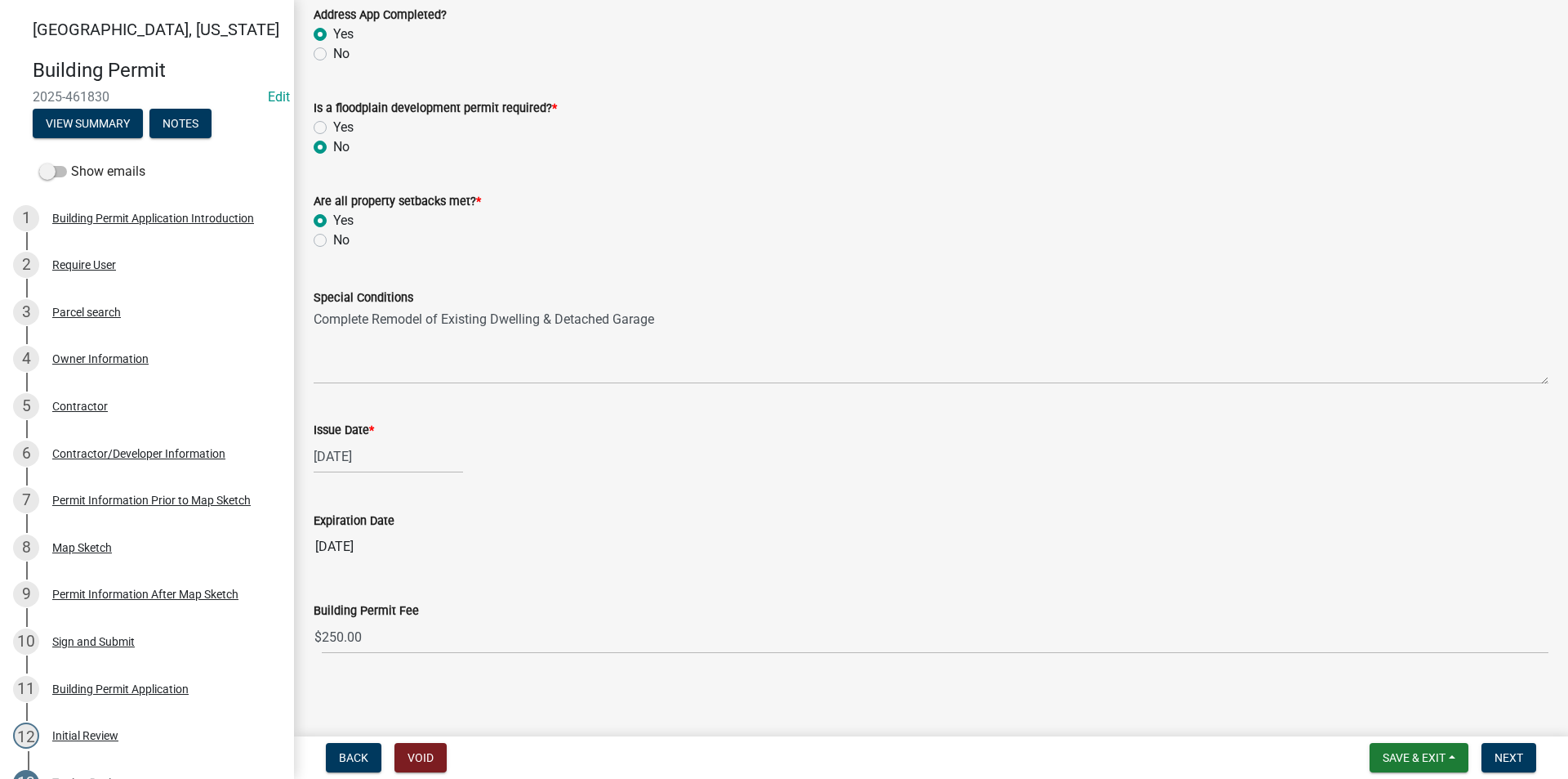
scroll to position [516, 0]
click at [1513, 764] on span "Next" at bounding box center [1508, 757] width 29 height 13
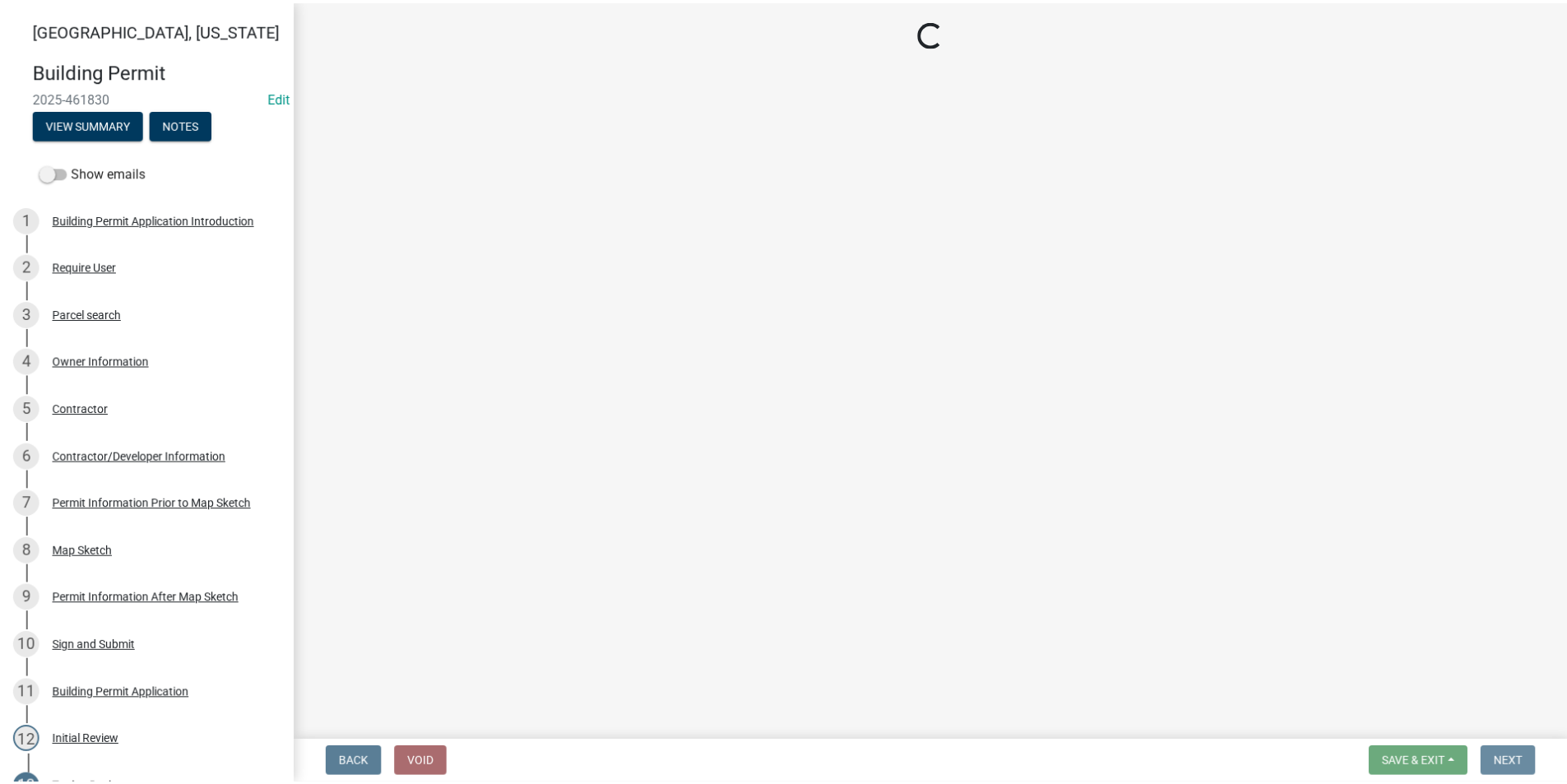
scroll to position [0, 0]
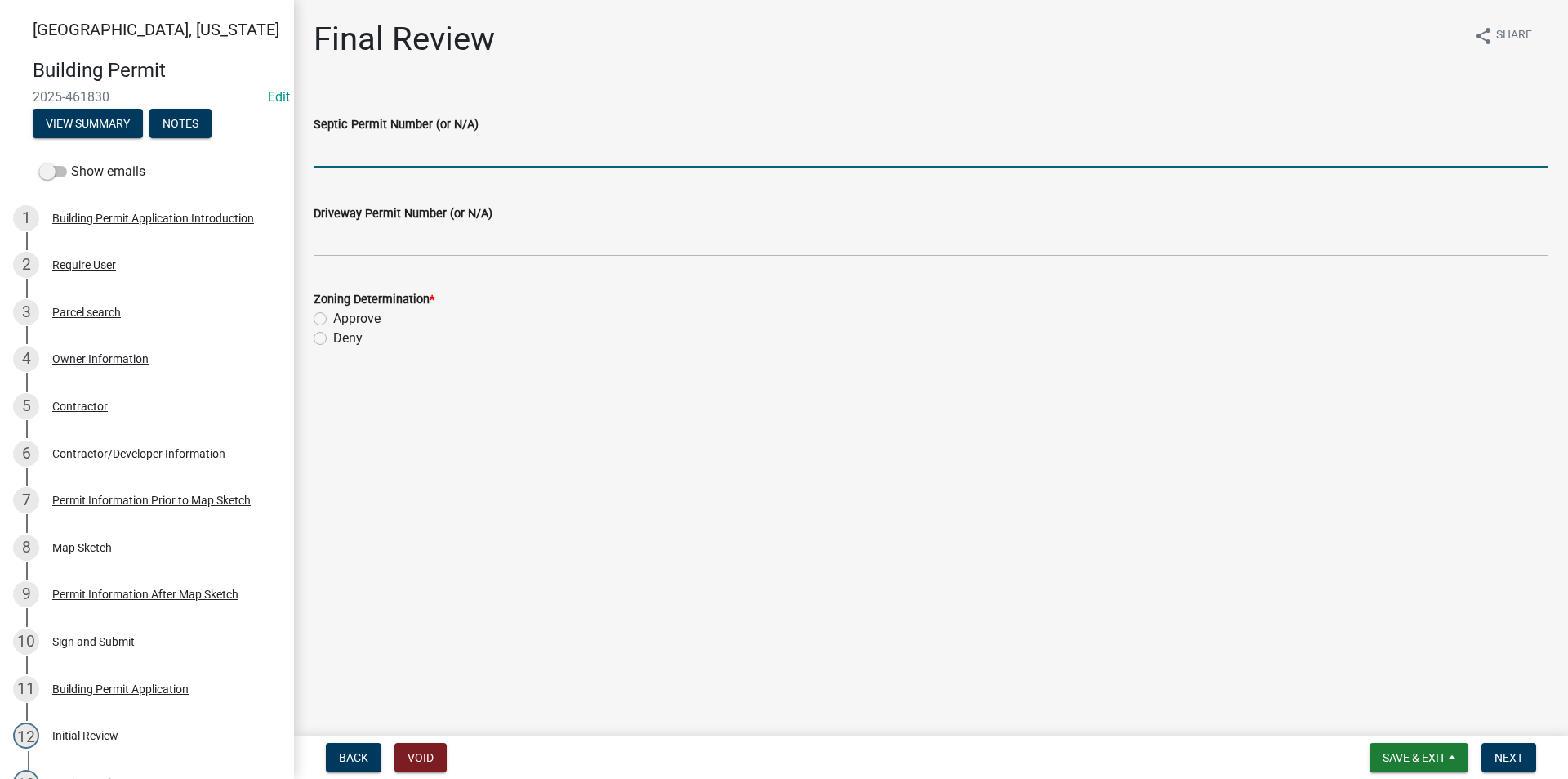
click at [355, 144] on input "Septic Permit Number (or N/A)" at bounding box center [931, 151] width 1235 height 34
click at [366, 140] on input "Septic Permit Number (or N/A)" at bounding box center [931, 151] width 1235 height 34
type input "2025-66"
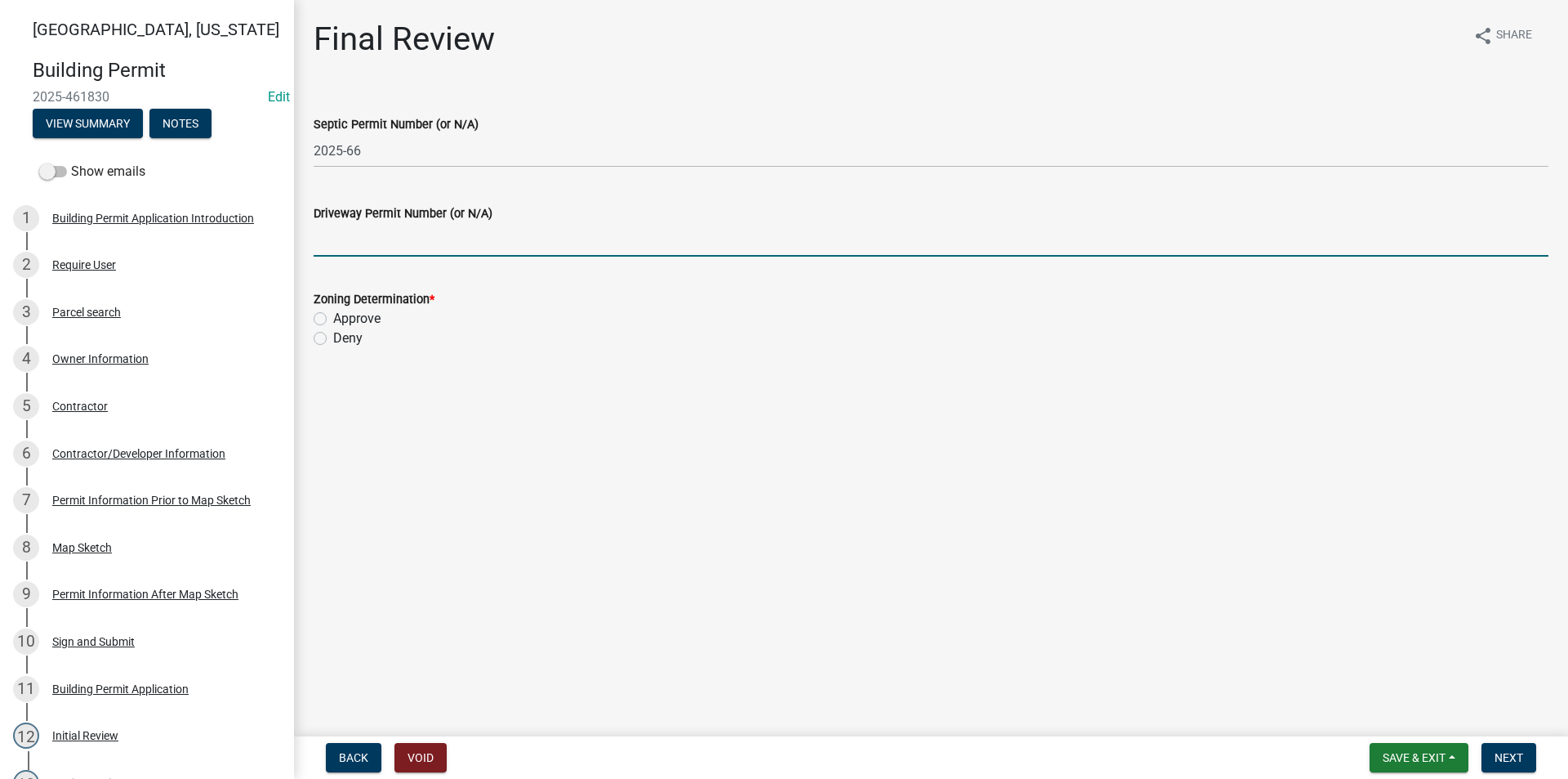
click at [377, 233] on input "Driveway Permit Number (or N/A)" at bounding box center [931, 240] width 1235 height 34
type input "N/A"
click at [334, 320] on label "Approve" at bounding box center [357, 319] width 48 height 20
click at [334, 320] on input "Approve" at bounding box center [339, 314] width 11 height 11
radio input "true"
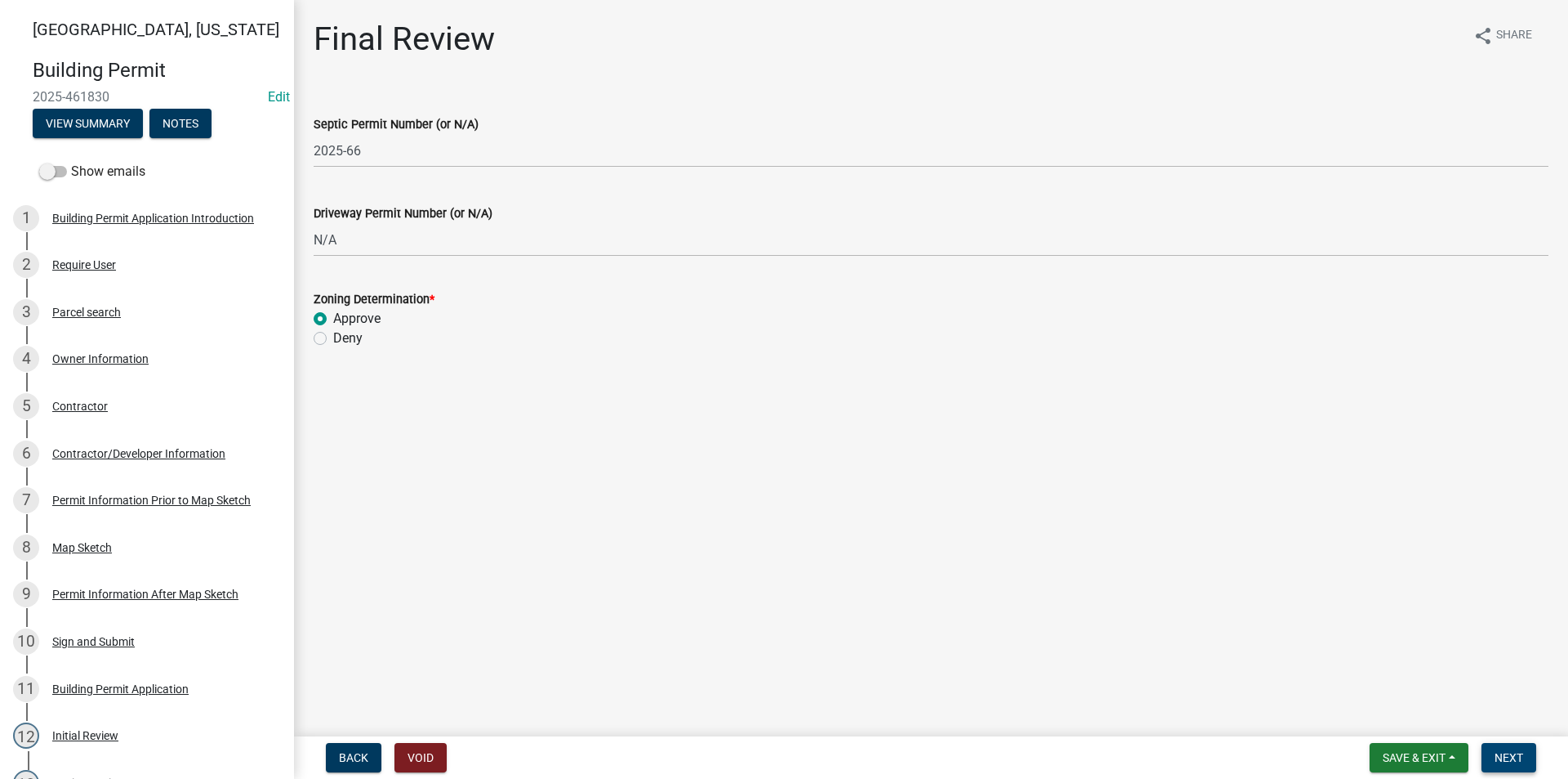
click at [1512, 757] on span "Next" at bounding box center [1508, 757] width 29 height 13
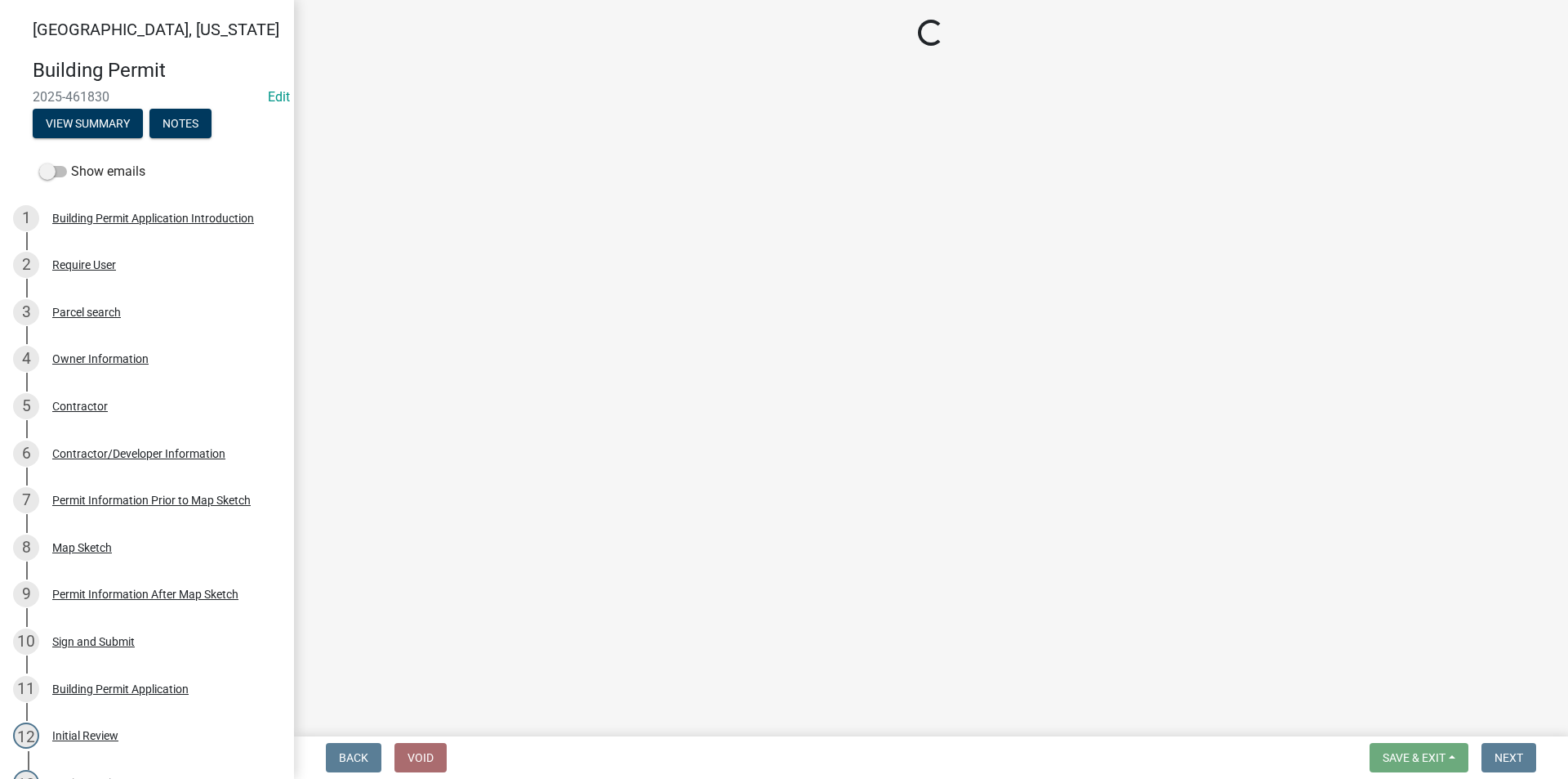
select select "3: 3"
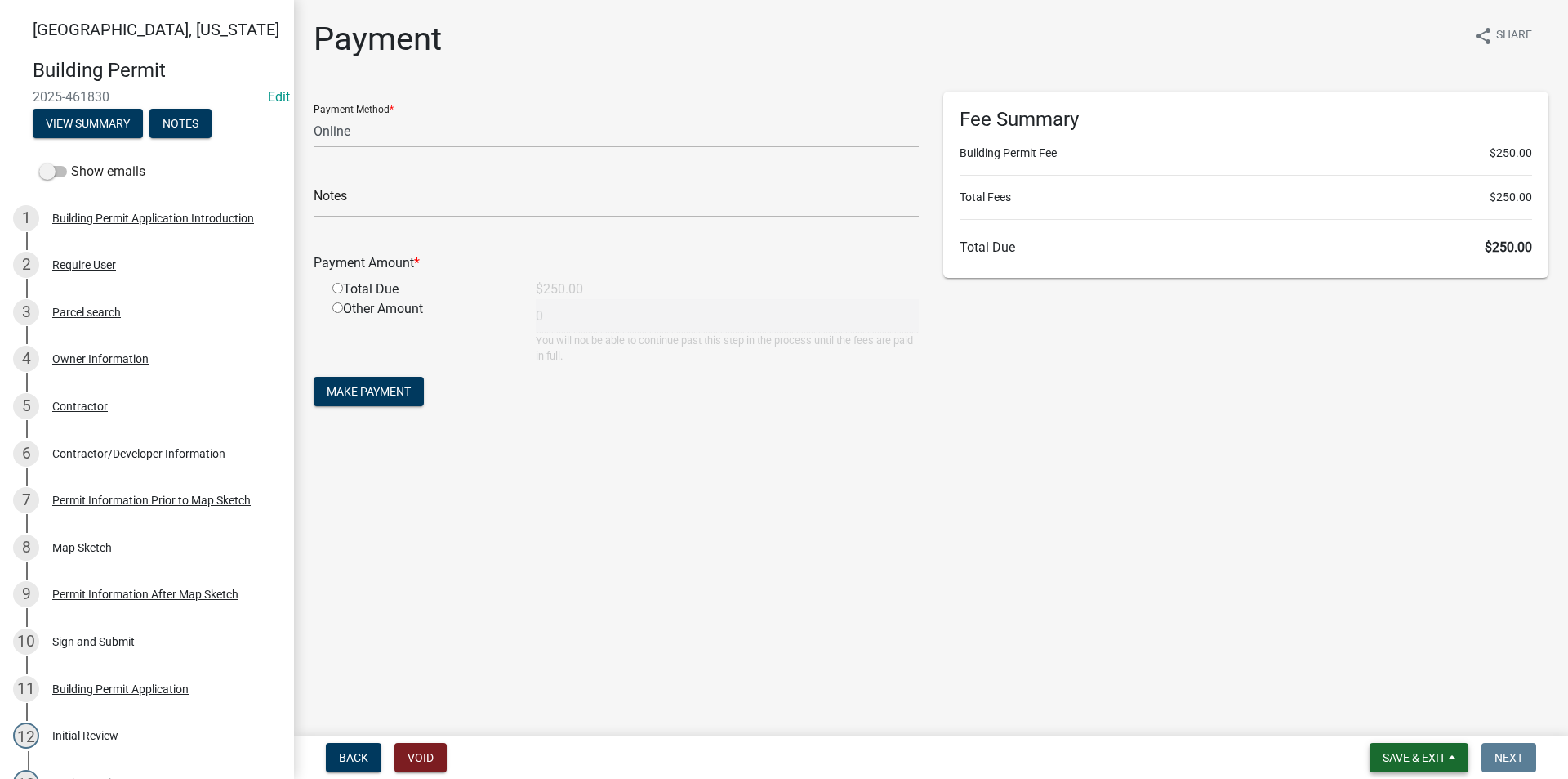
click at [1420, 758] on span "Save & Exit" at bounding box center [1414, 757] width 63 height 13
click at [1403, 721] on button "Save & Exit" at bounding box center [1403, 714] width 131 height 39
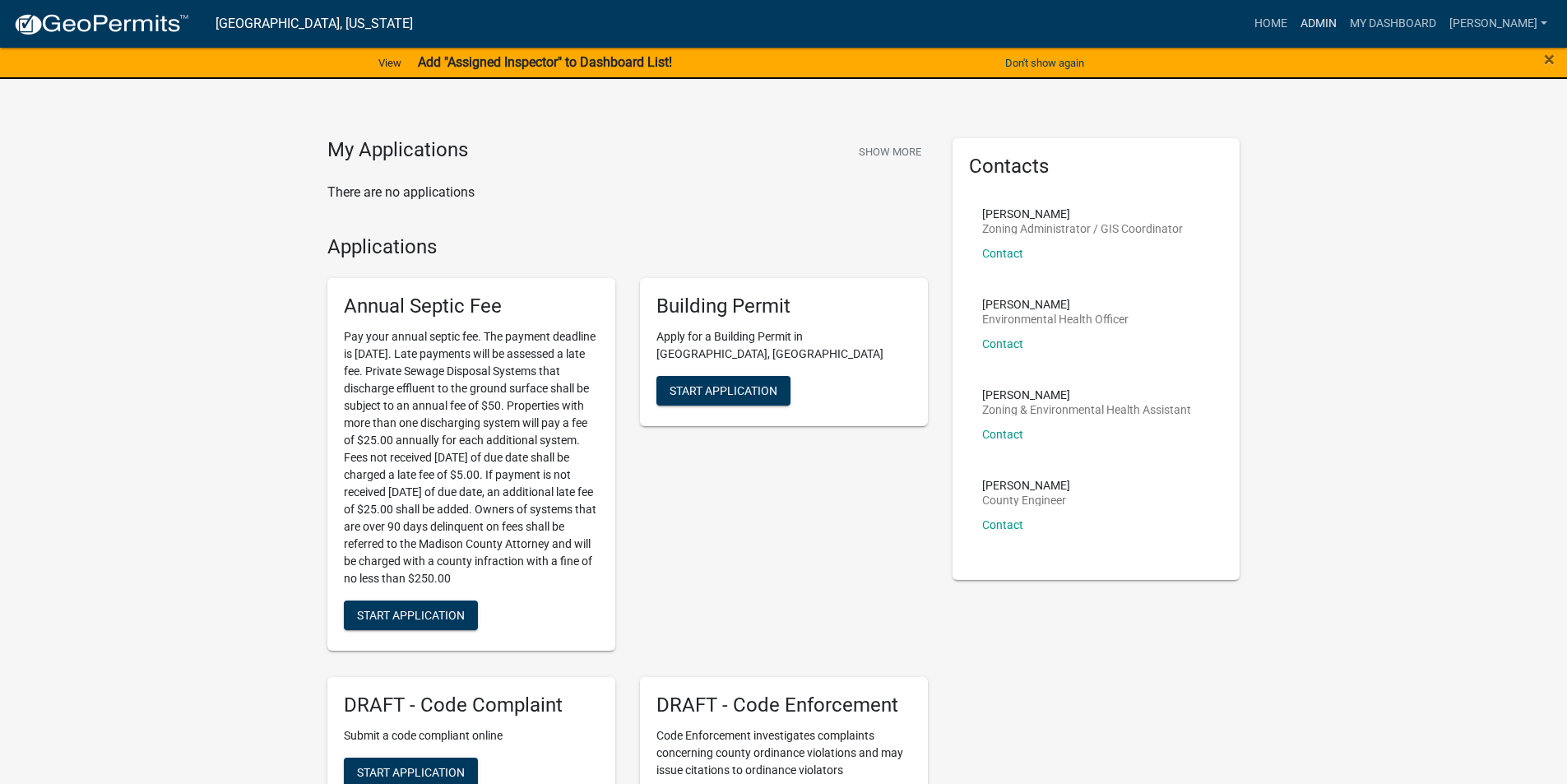
click at [1338, 21] on link "Admin" at bounding box center [1318, 23] width 49 height 31
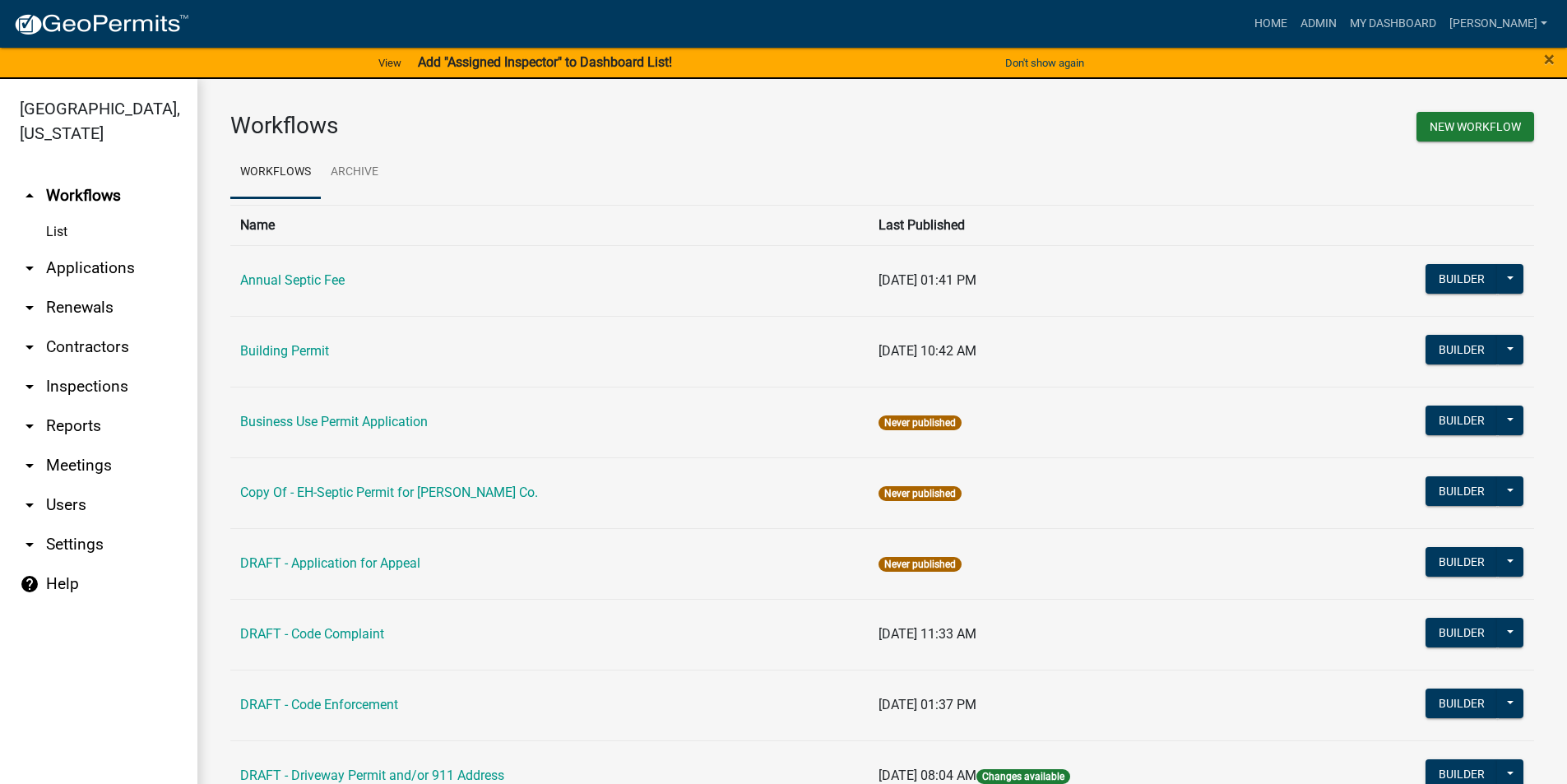
click at [81, 248] on link "arrow_drop_down Applications" at bounding box center [98, 267] width 197 height 39
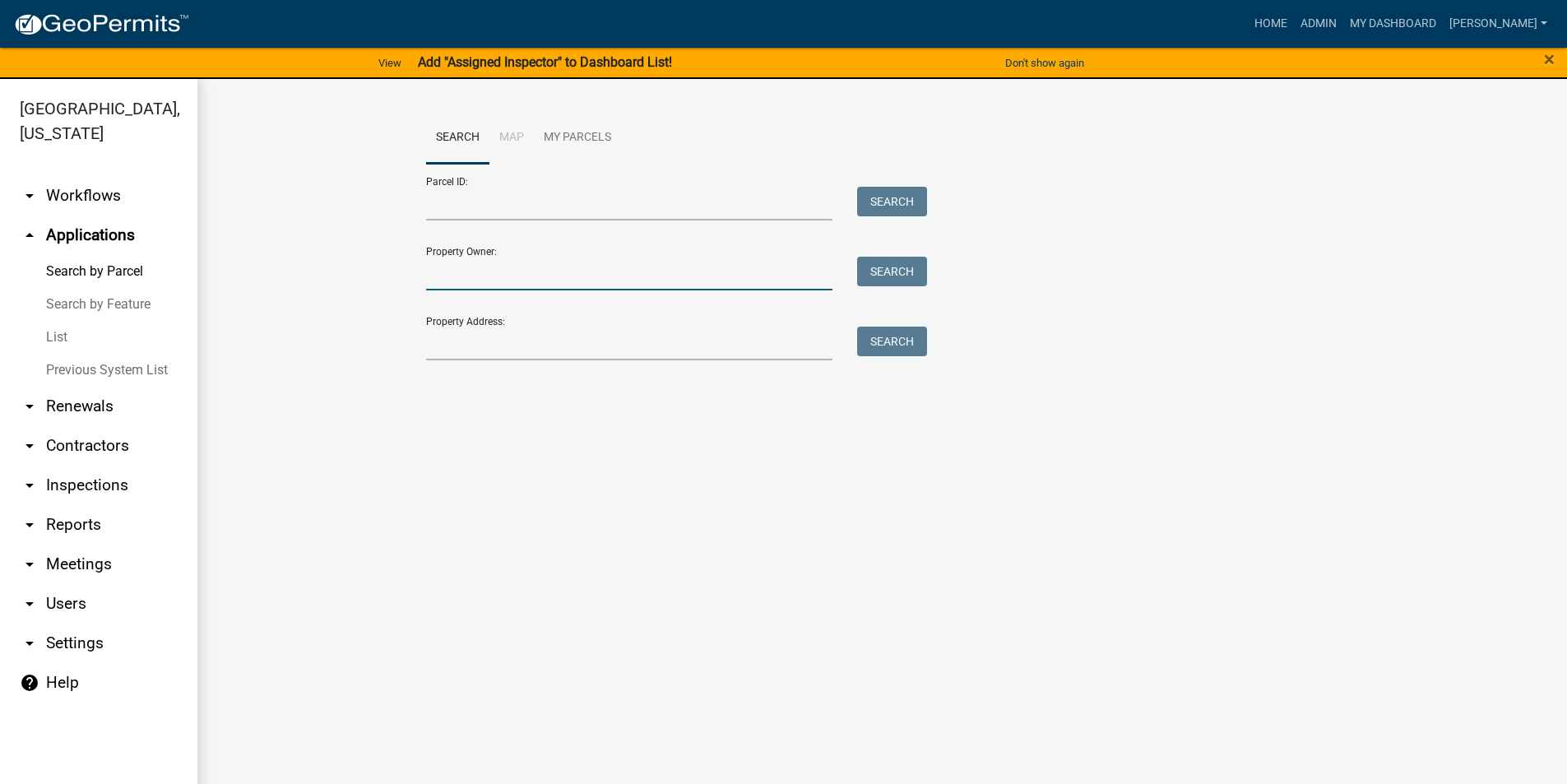
click at [466, 276] on input "Property Owner:" at bounding box center [629, 274] width 407 height 34
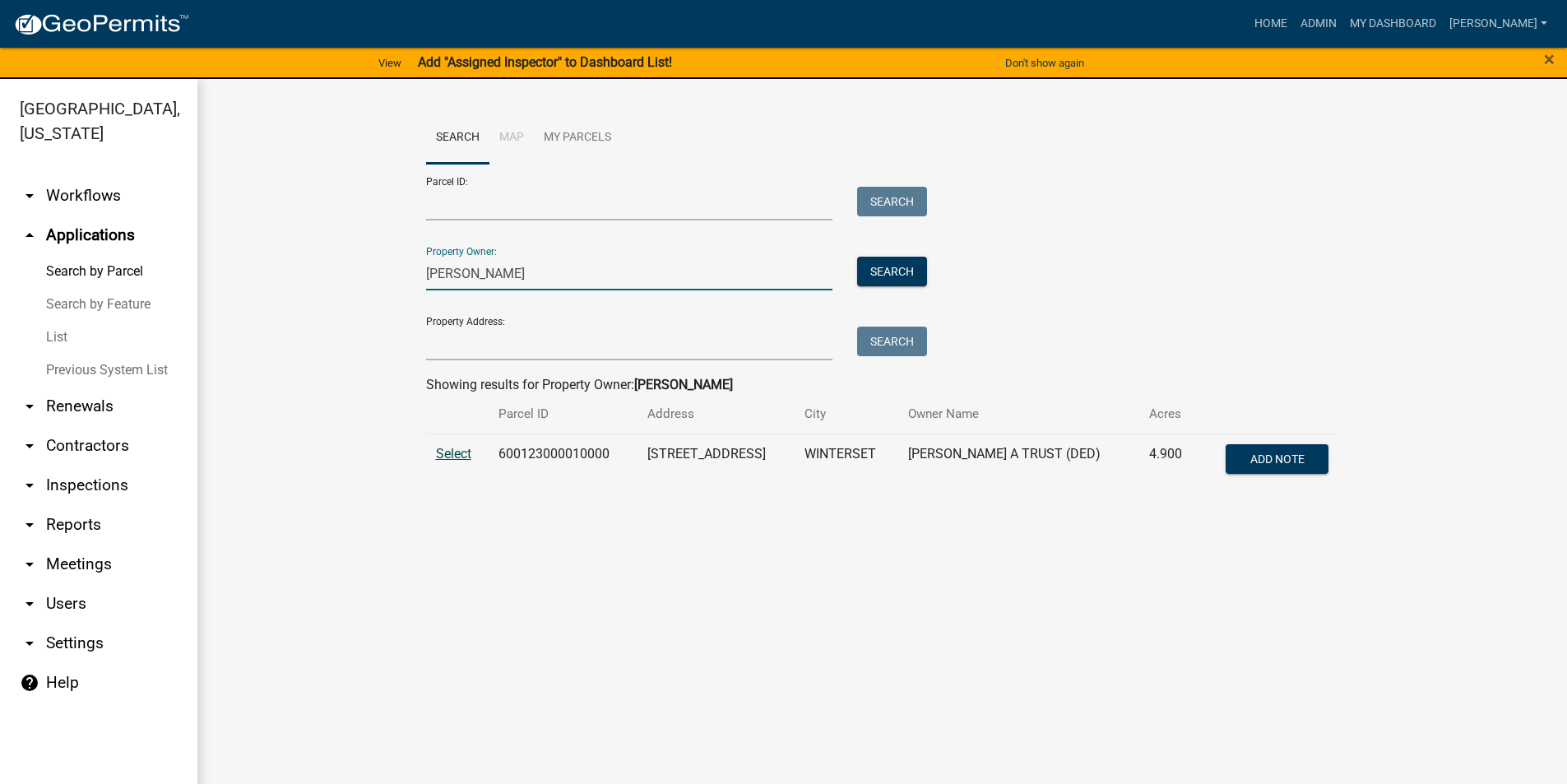
type input "Goergen, Linda"
click at [456, 457] on span "Select" at bounding box center [453, 454] width 35 height 16
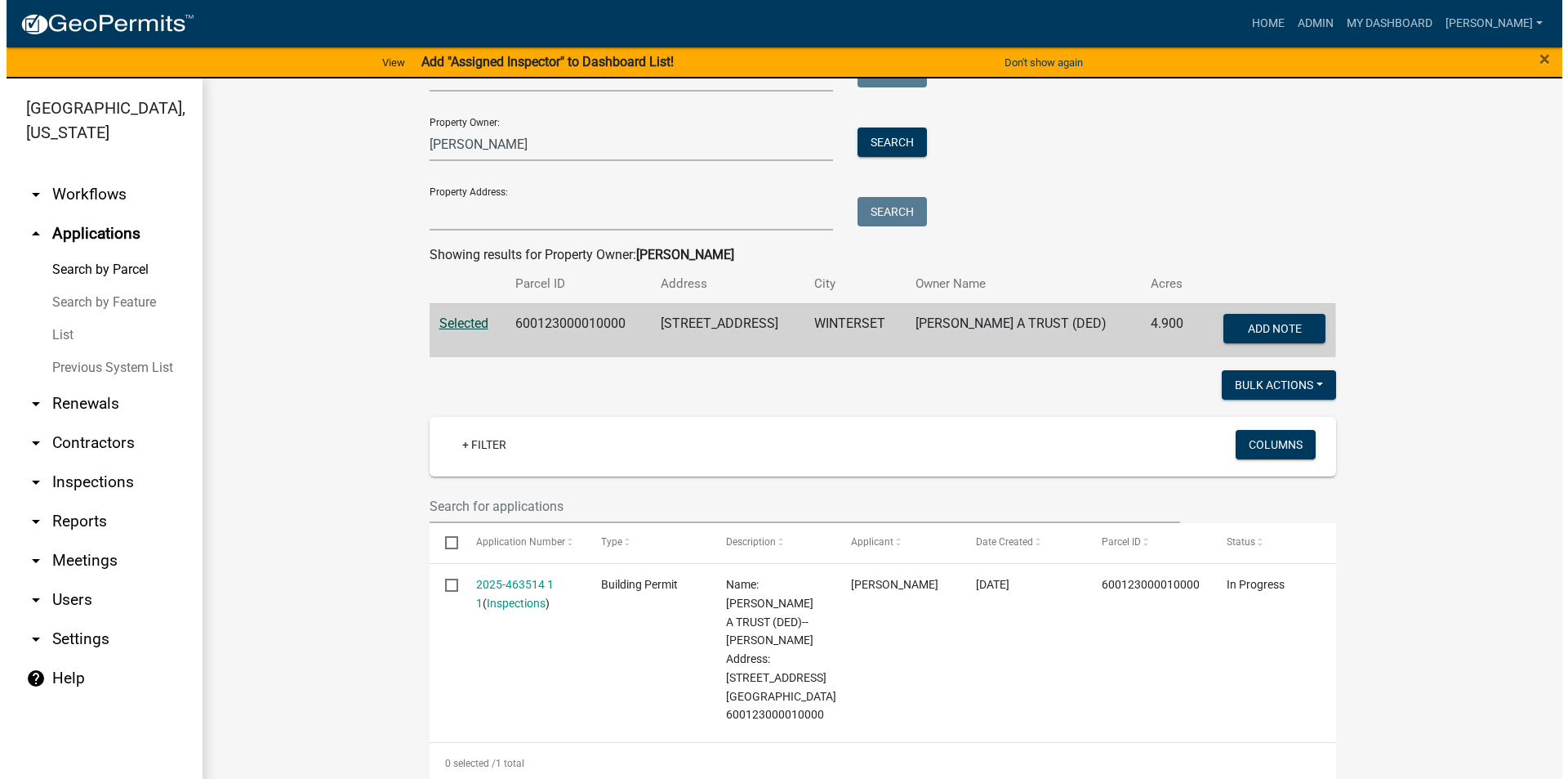
scroll to position [245, 0]
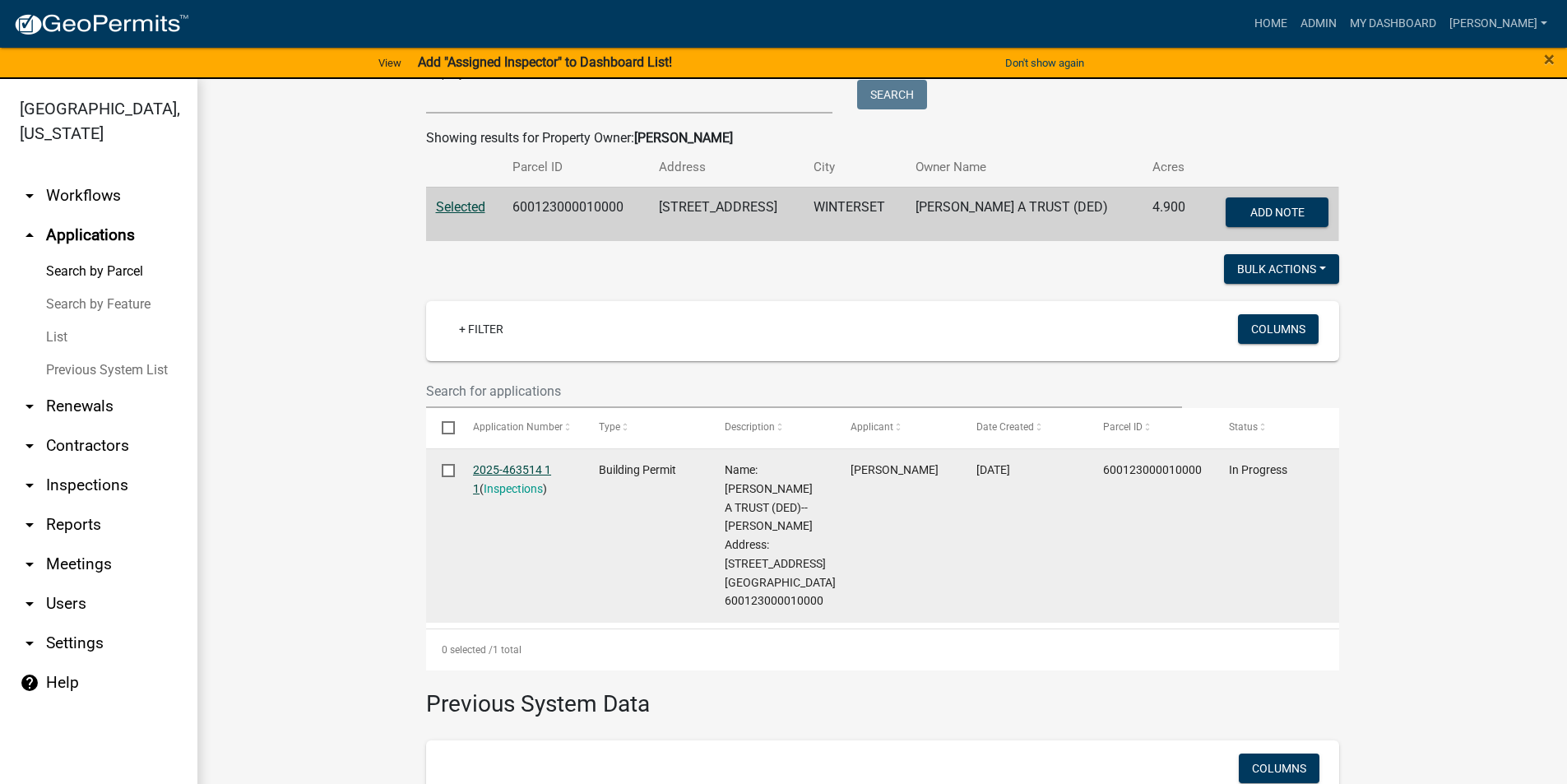
click at [526, 471] on link "2025-463514 1 1" at bounding box center [512, 479] width 78 height 32
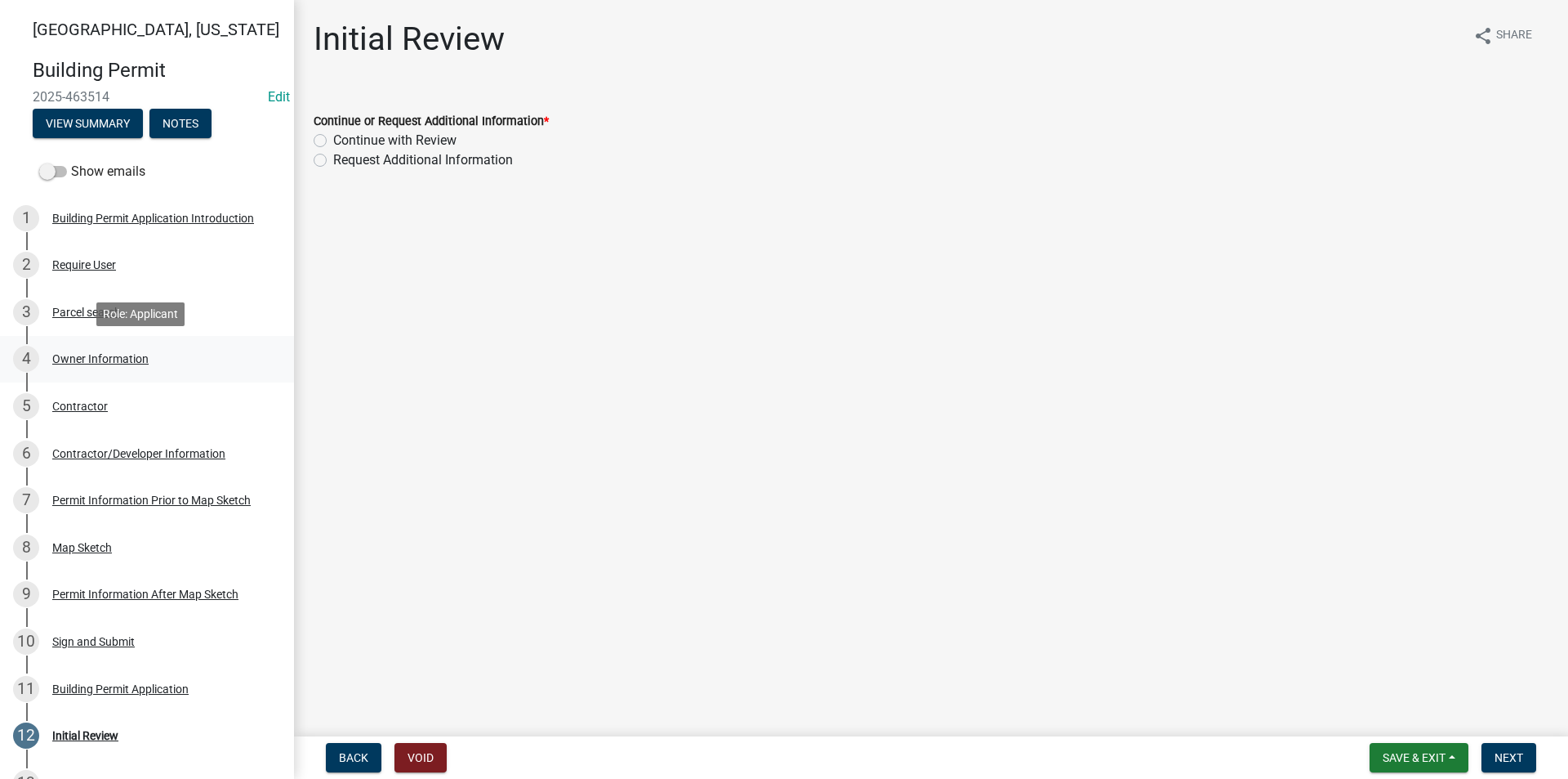
click at [98, 360] on div "Owner Information" at bounding box center [100, 359] width 96 height 12
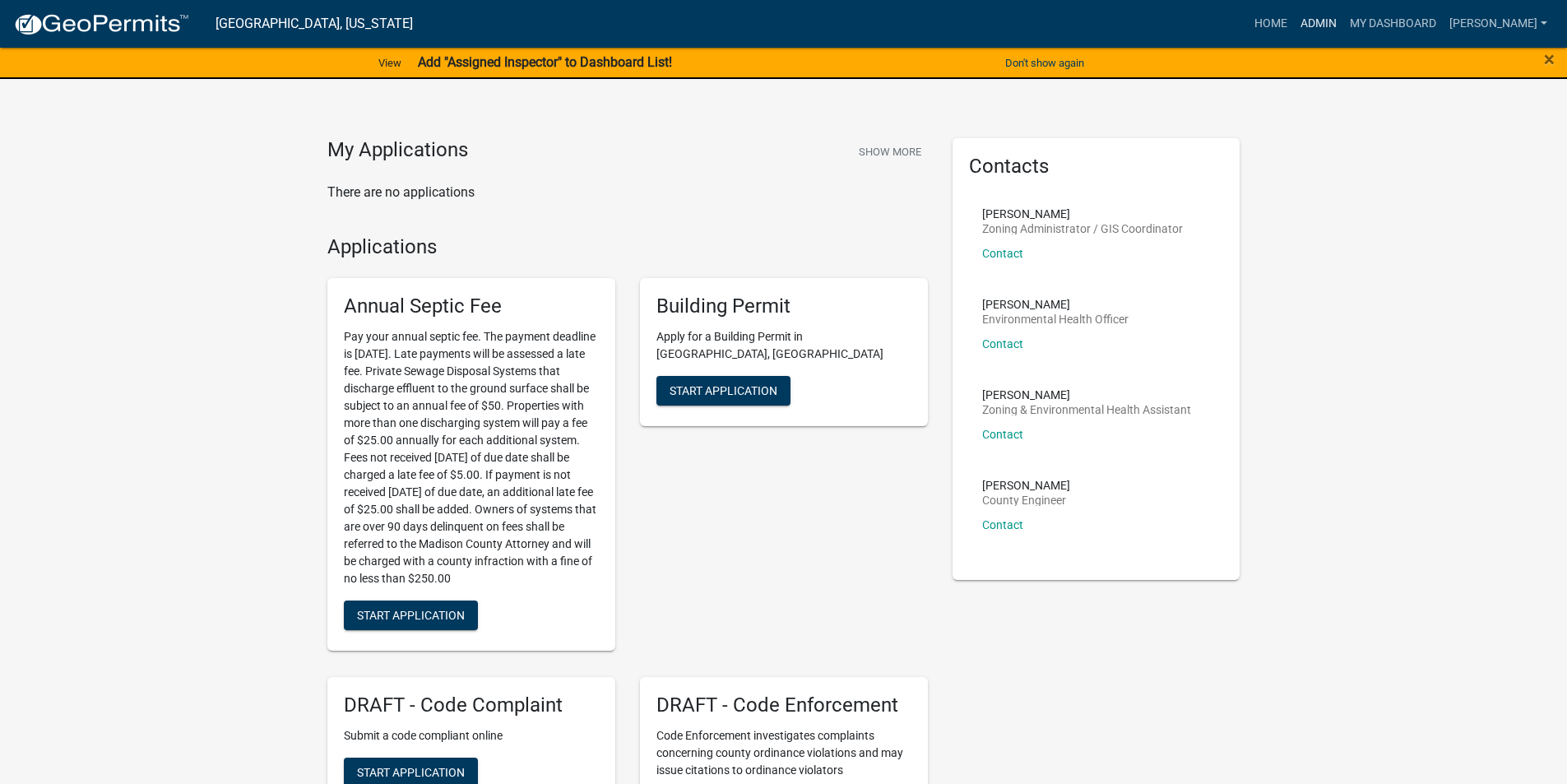
click at [1330, 35] on link "Admin" at bounding box center [1318, 23] width 49 height 31
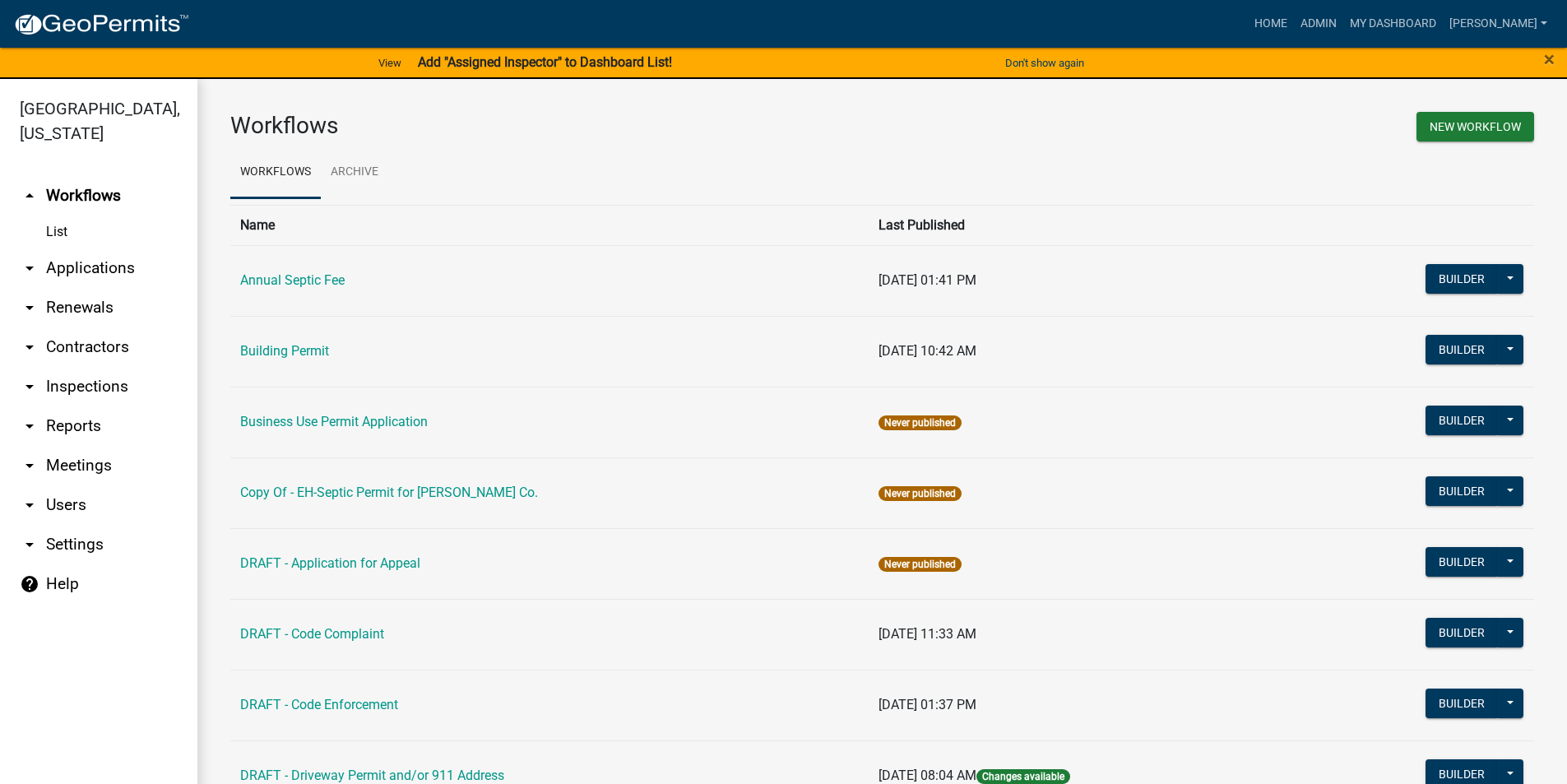
click at [119, 248] on link "arrow_drop_down Applications" at bounding box center [98, 267] width 197 height 39
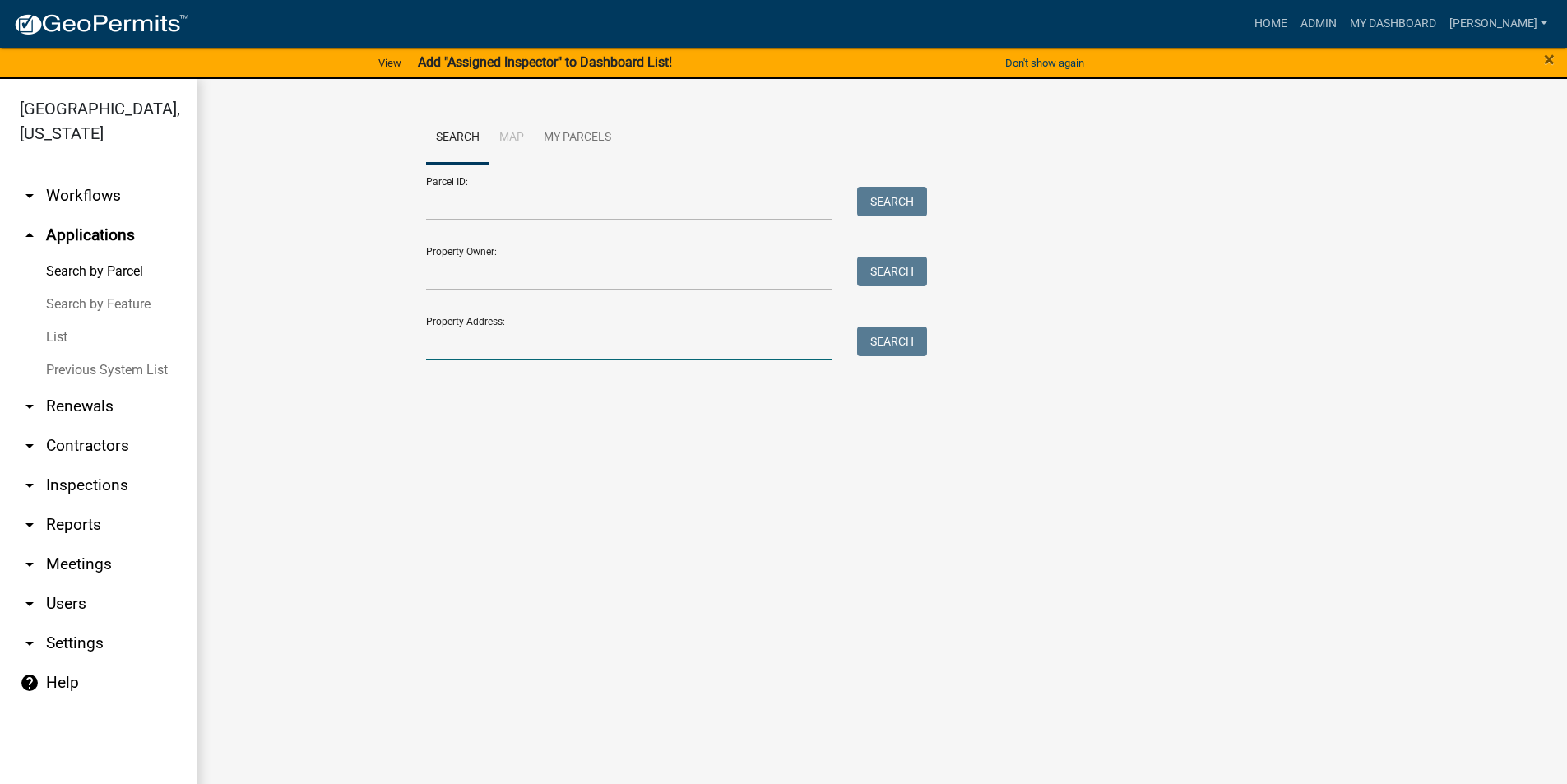
click at [481, 348] on input "Property Address:" at bounding box center [629, 344] width 407 height 34
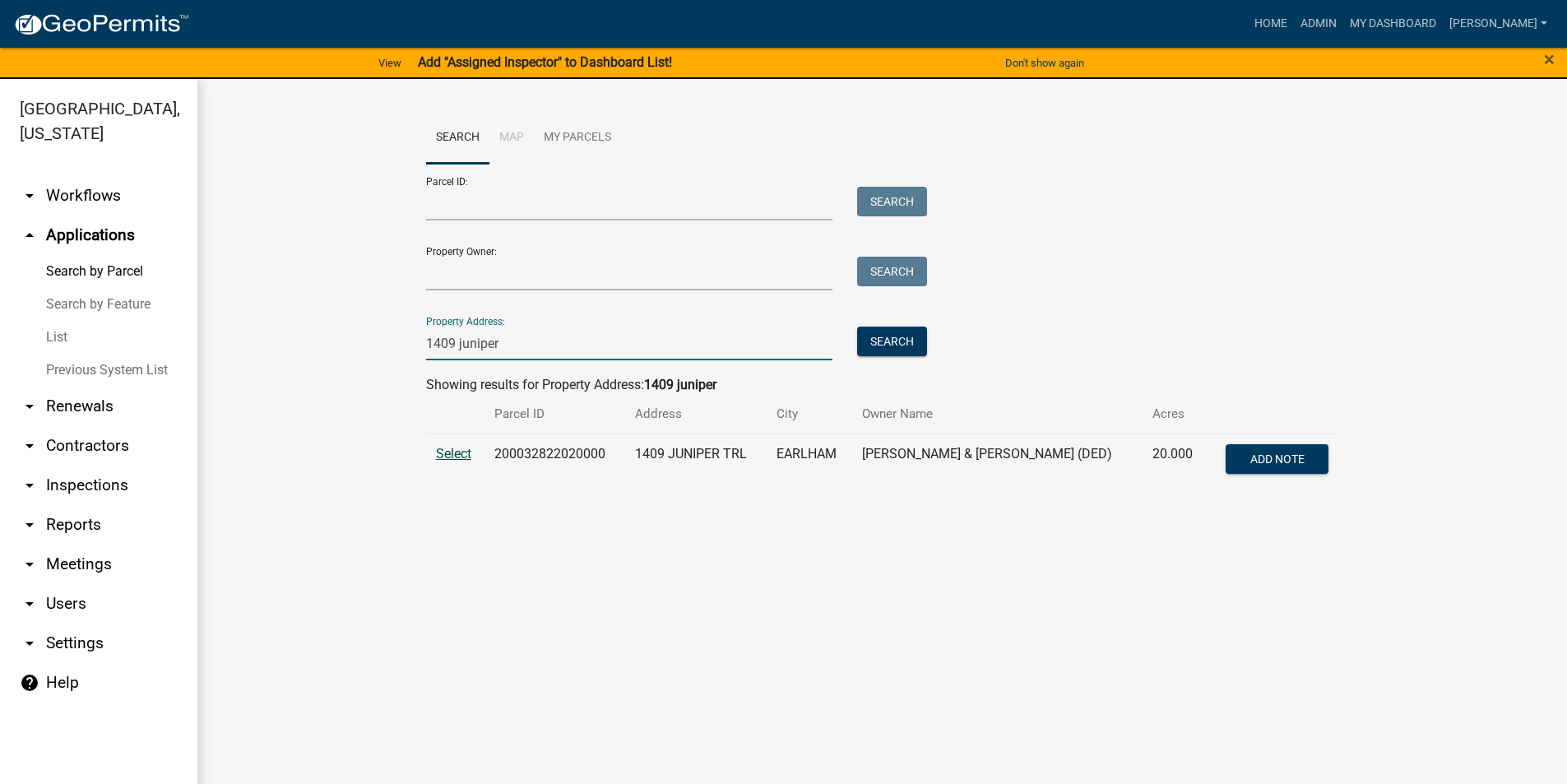
type input "1409 juniper"
click at [451, 452] on span "Select" at bounding box center [453, 454] width 35 height 16
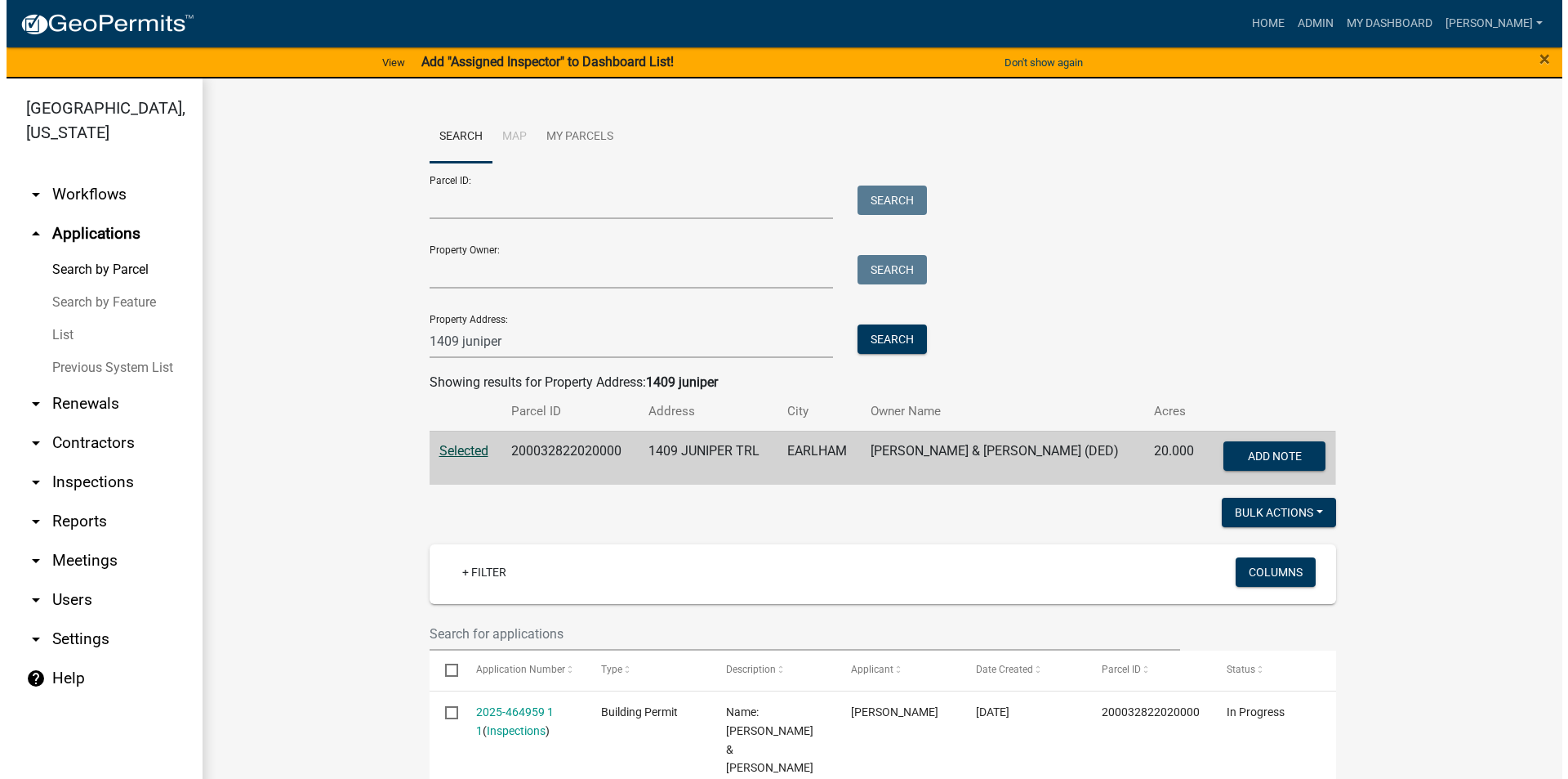
scroll to position [164, 0]
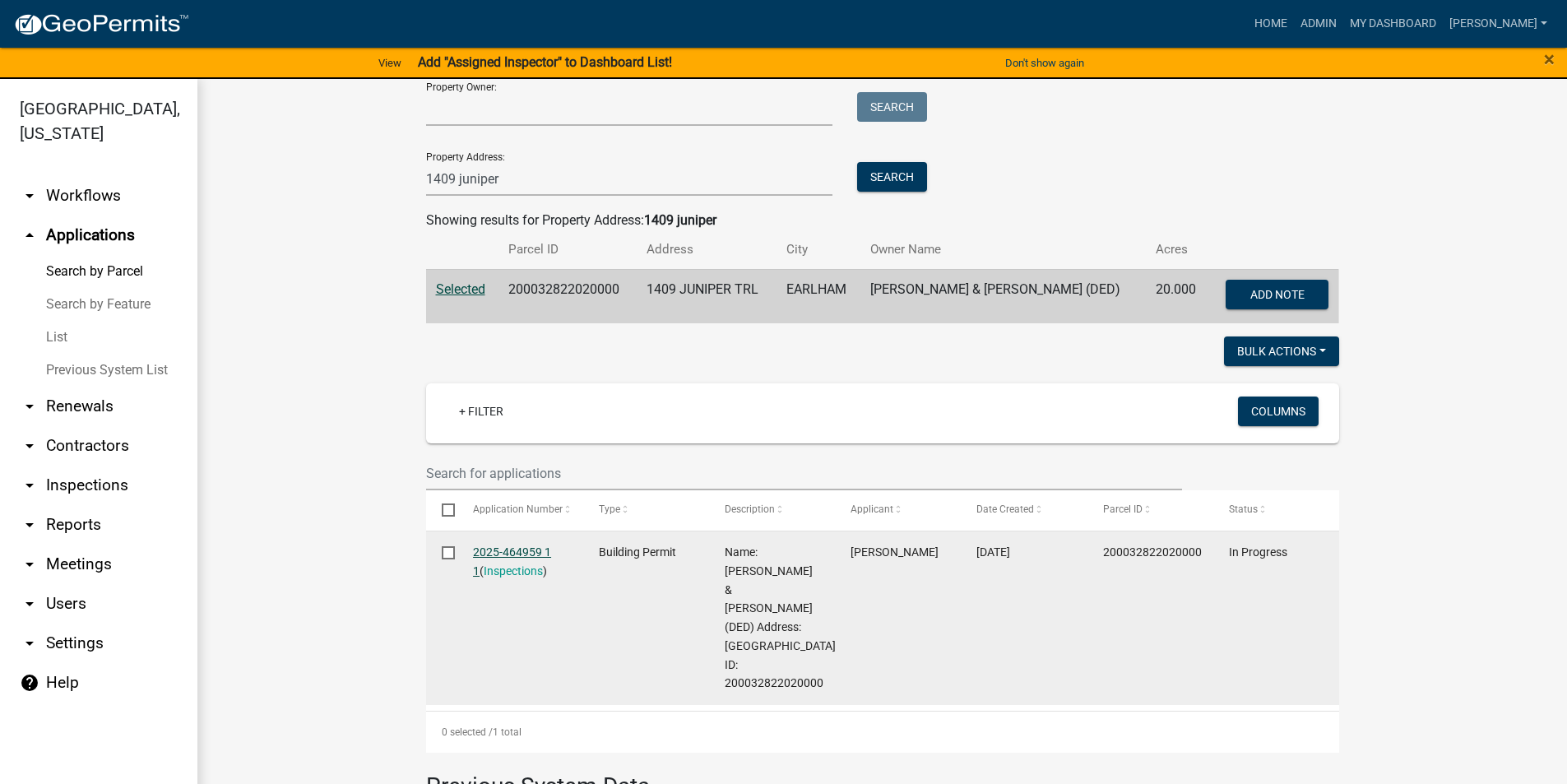
click at [540, 554] on link "2025-464959 1 1" at bounding box center [512, 561] width 78 height 32
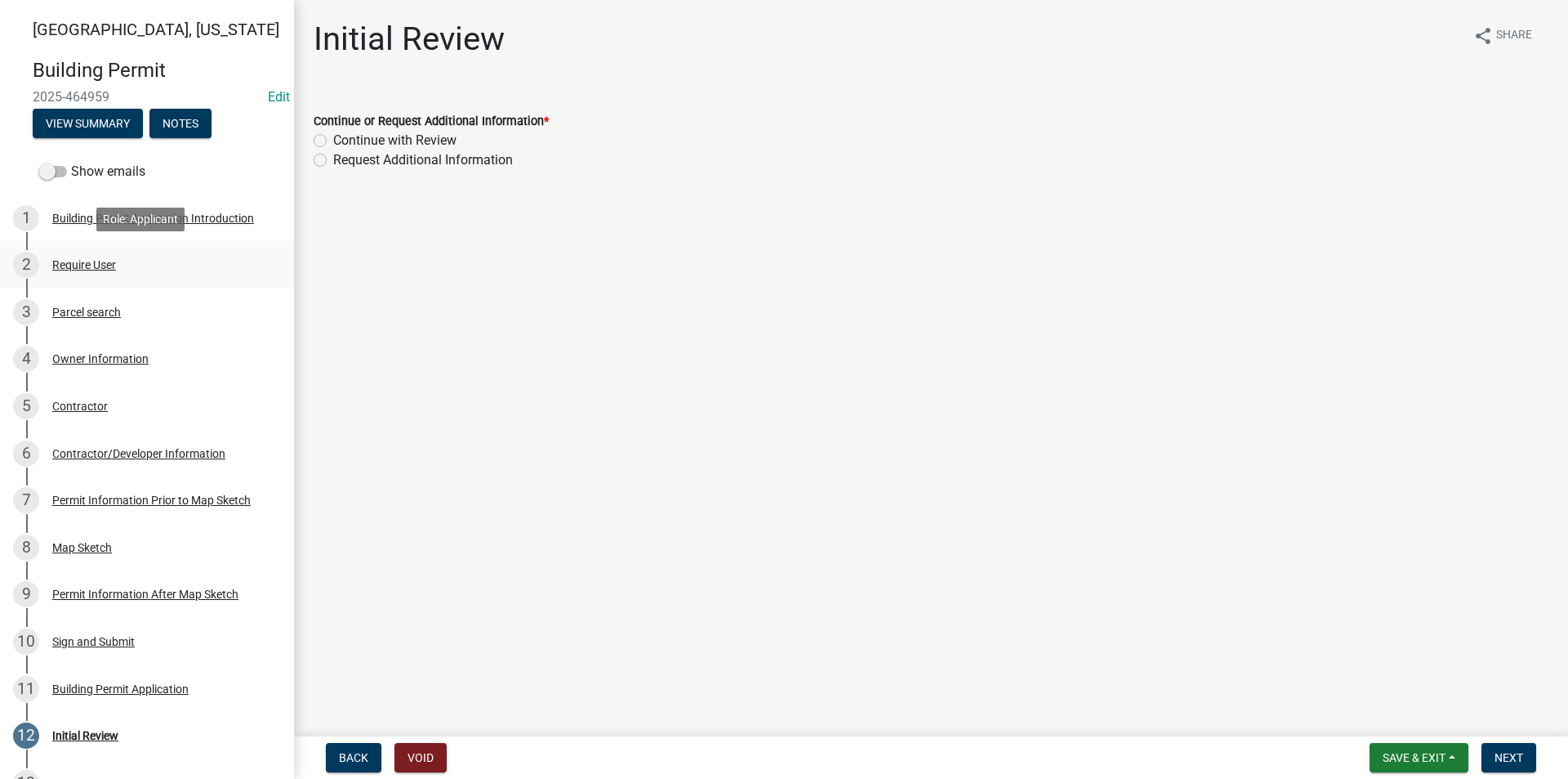
click at [113, 259] on div "Require User" at bounding box center [84, 265] width 64 height 12
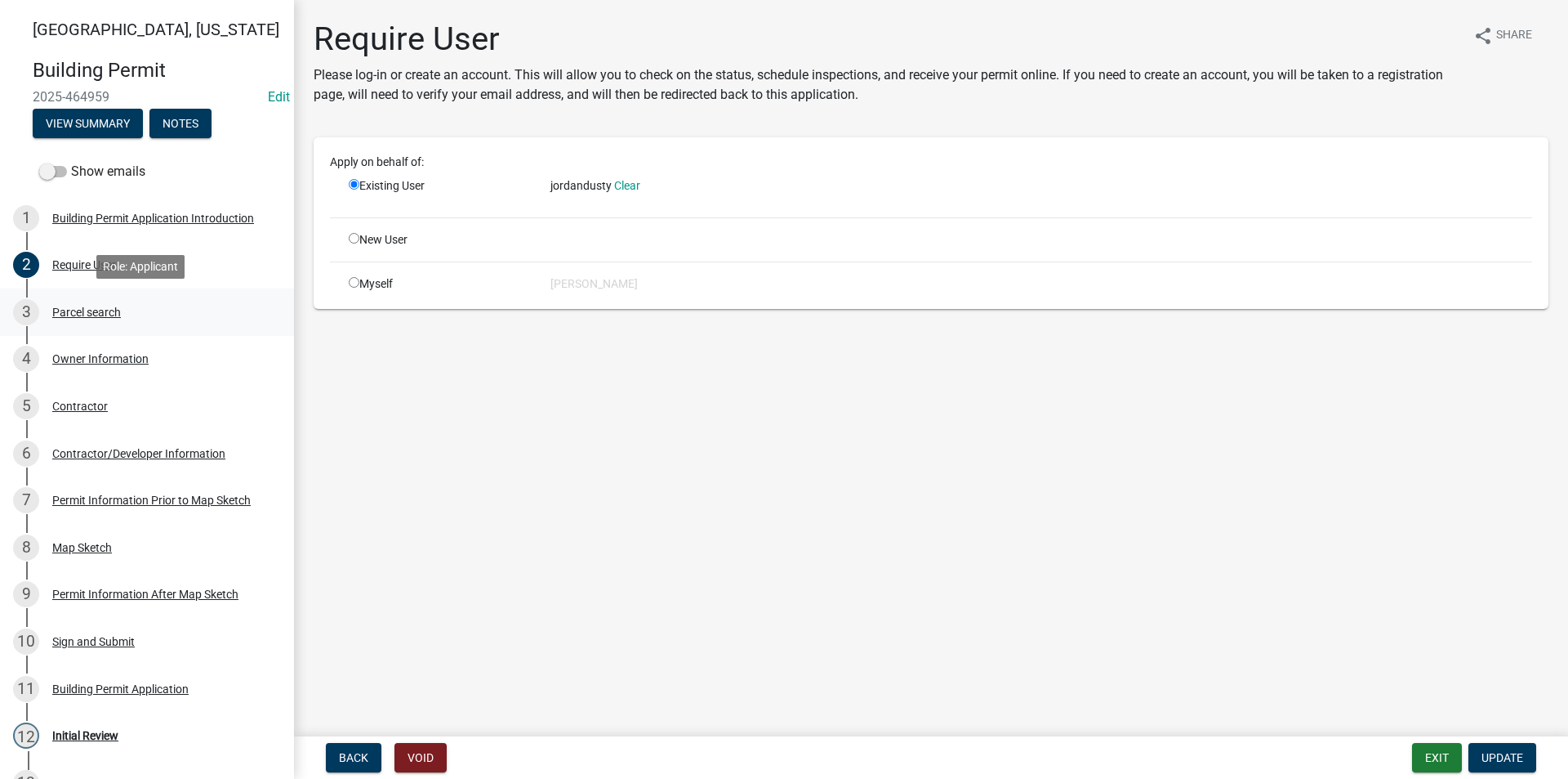
click at [95, 308] on div "Parcel search" at bounding box center [86, 312] width 69 height 12
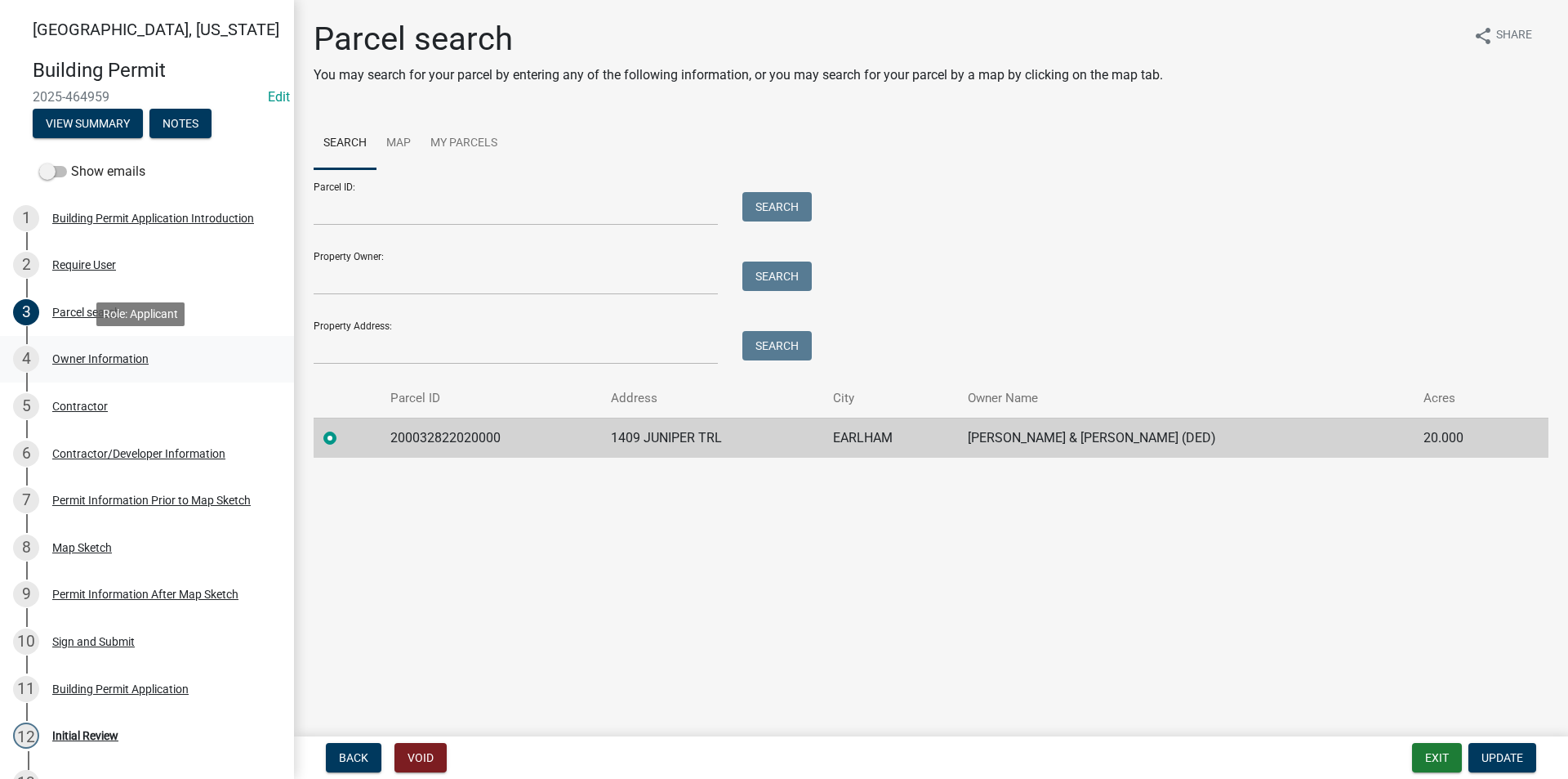
click at [103, 355] on div "Owner Information" at bounding box center [100, 359] width 96 height 12
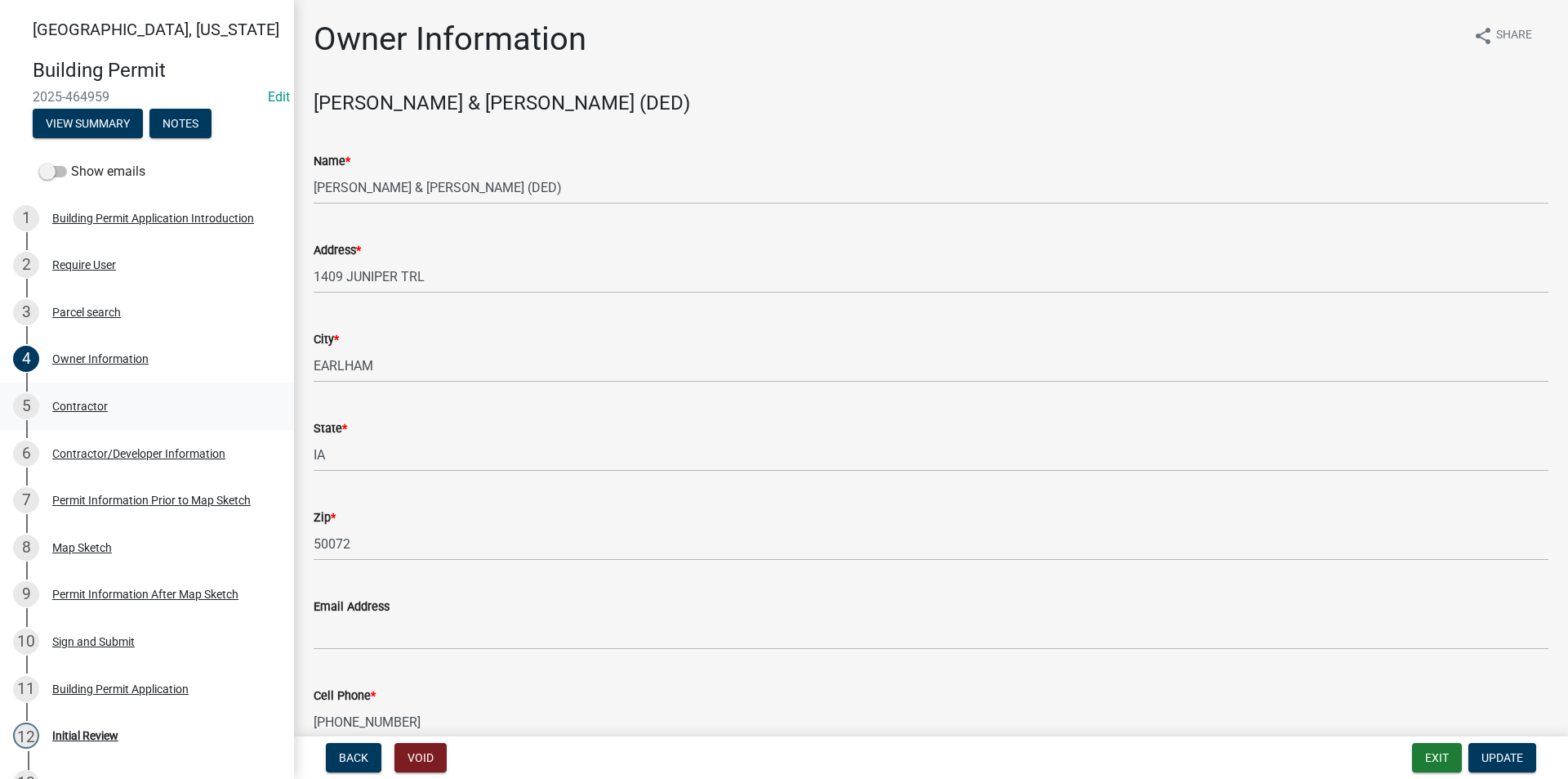
click at [106, 407] on div "5 Contractor" at bounding box center [140, 406] width 255 height 26
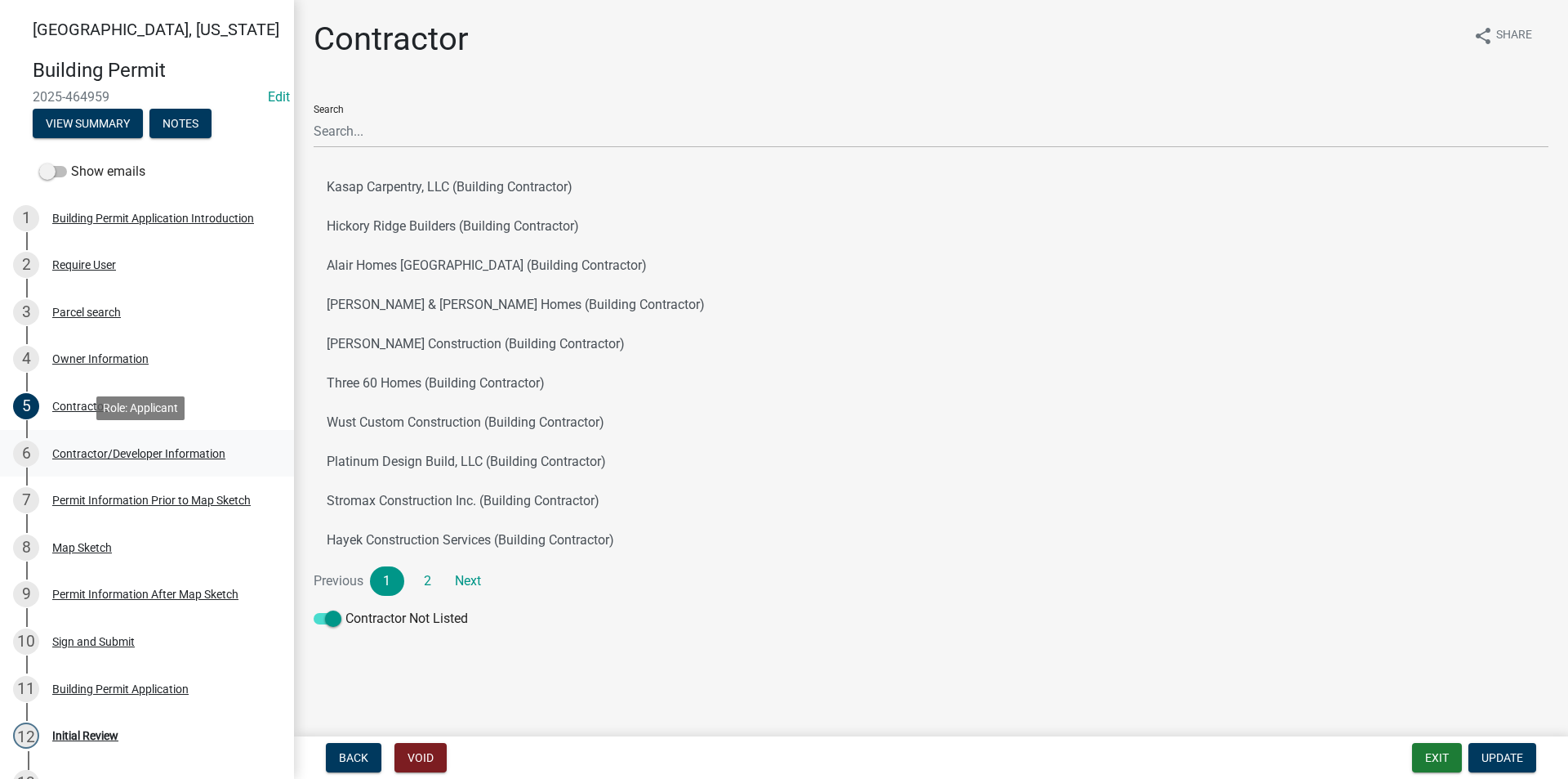
click at [117, 443] on div "6 Contractor/Developer Information" at bounding box center [140, 453] width 255 height 26
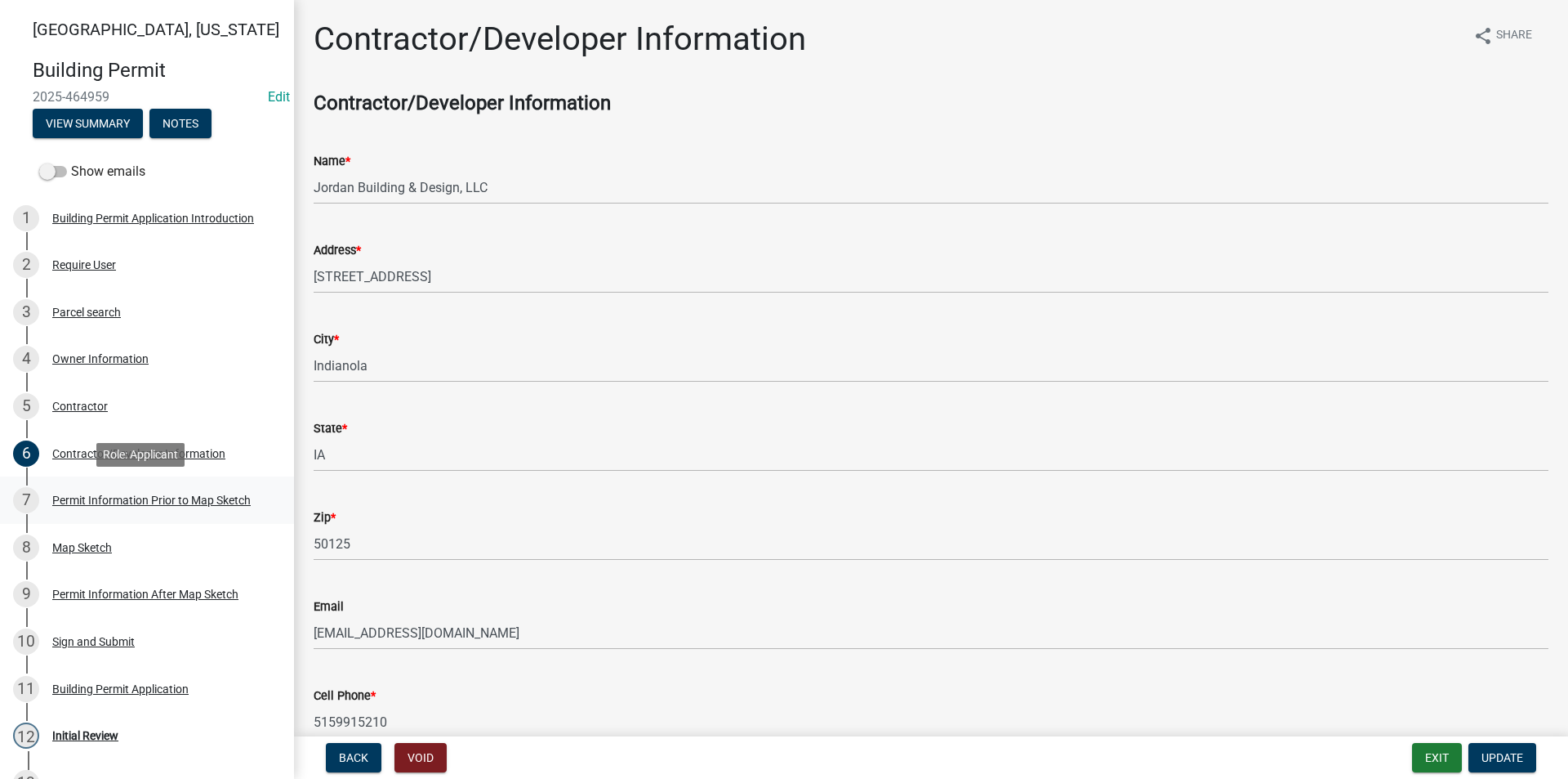
click at [127, 498] on div "Permit Information Prior to Map Sketch" at bounding box center [152, 501] width 199 height 12
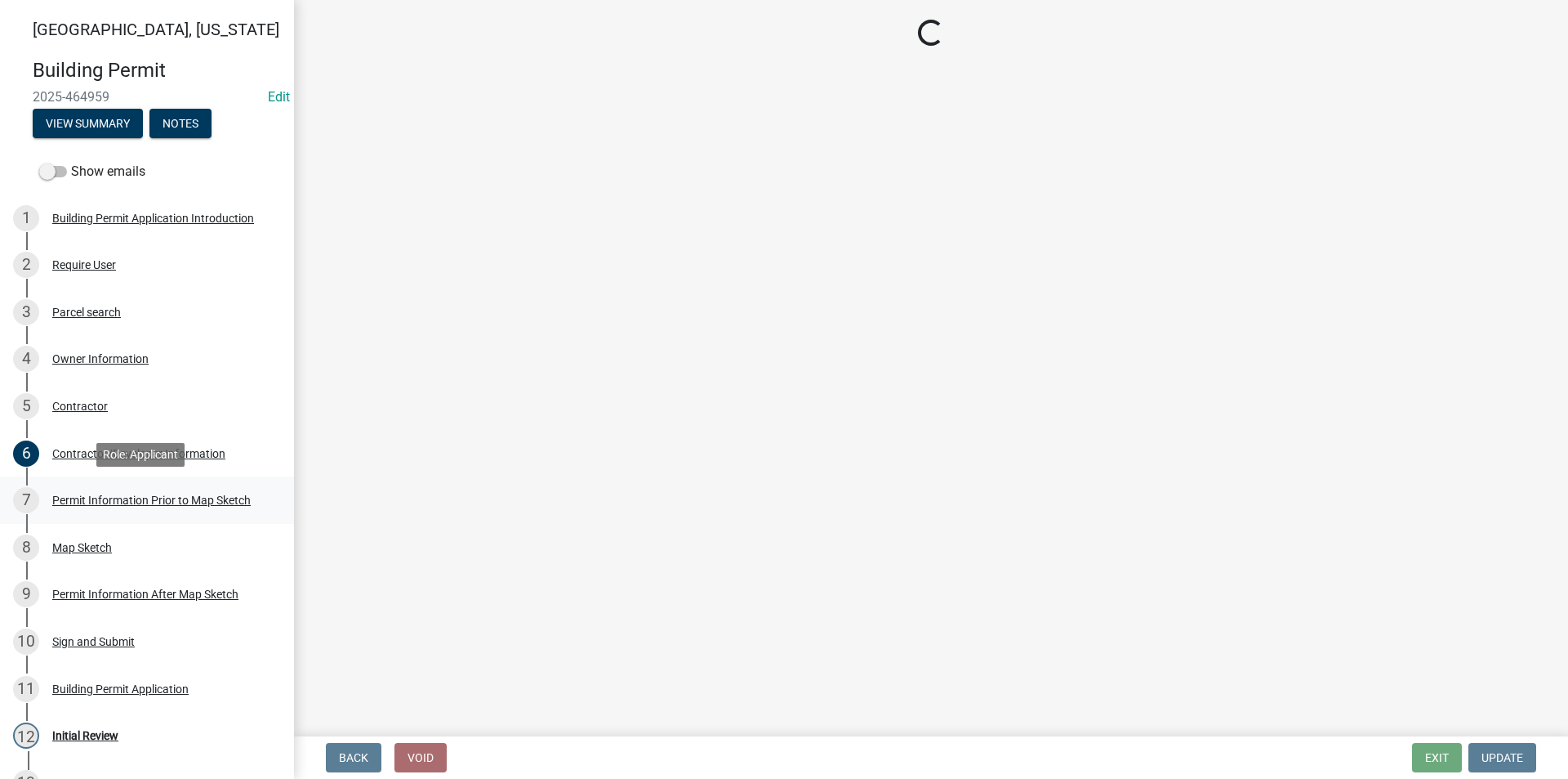
select select "8696842b-1f2d-45b9-8814-ba6b9543b151"
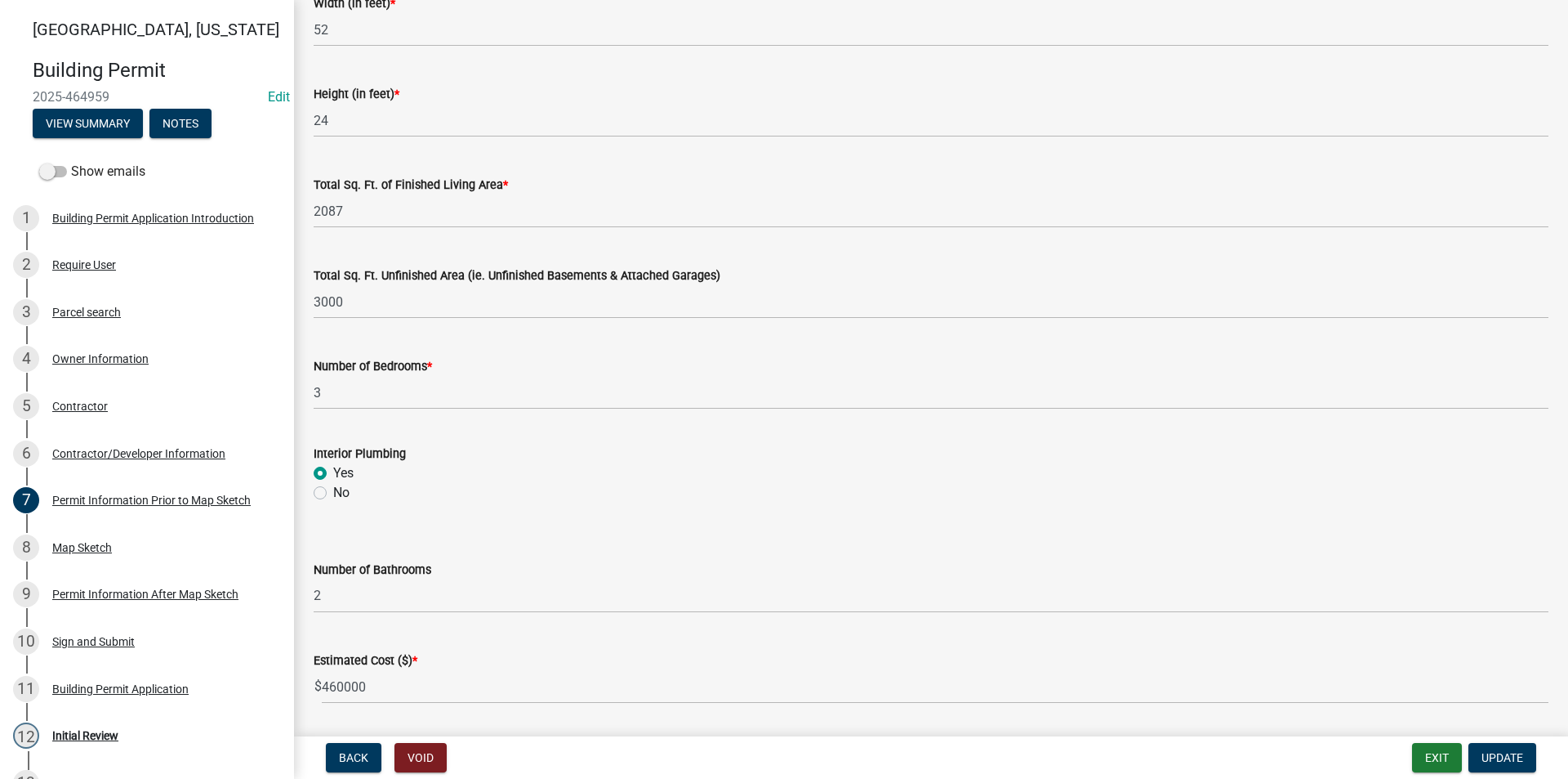
scroll to position [1038, 0]
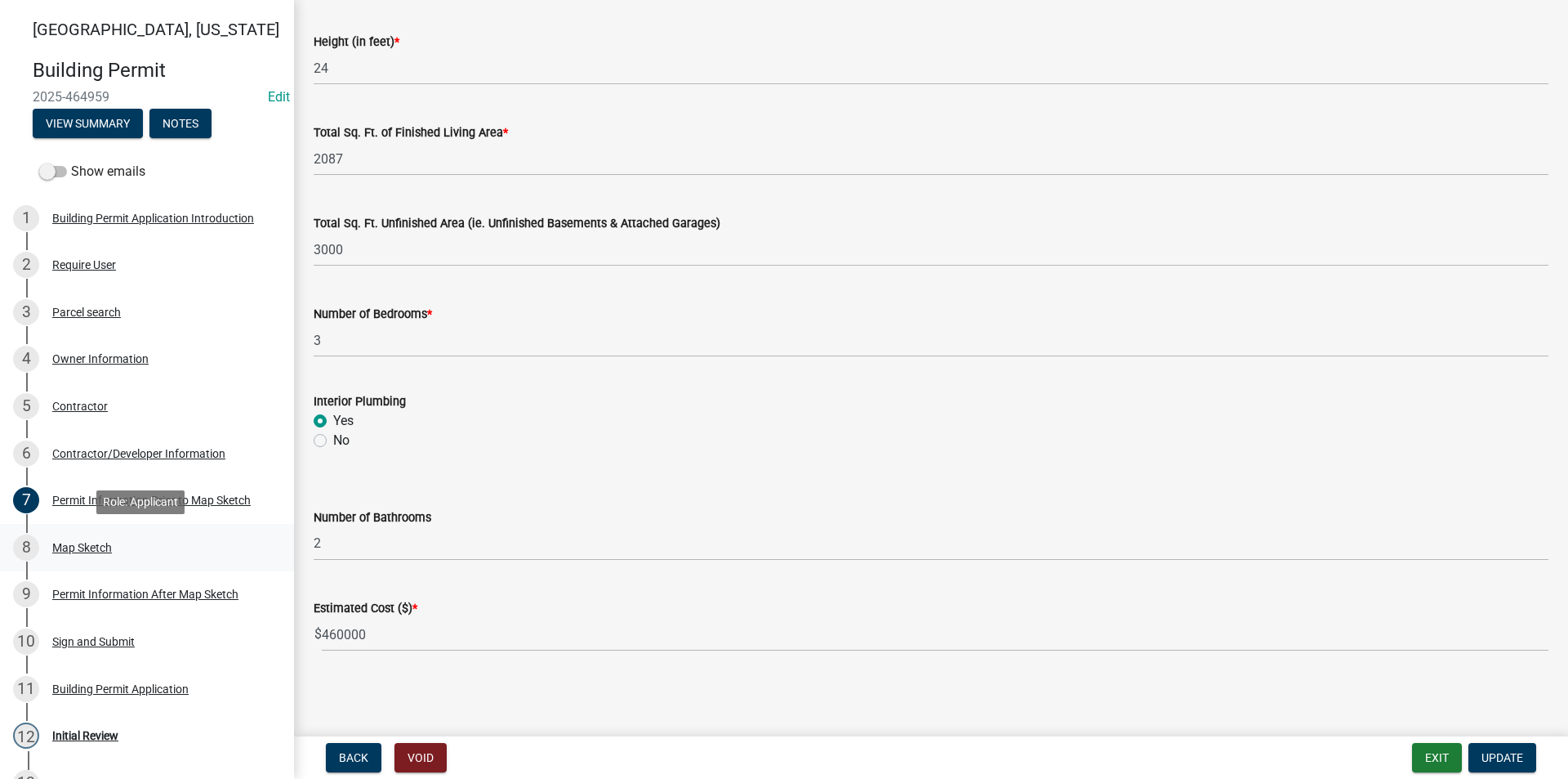
click at [70, 550] on div "Map Sketch" at bounding box center [82, 547] width 60 height 12
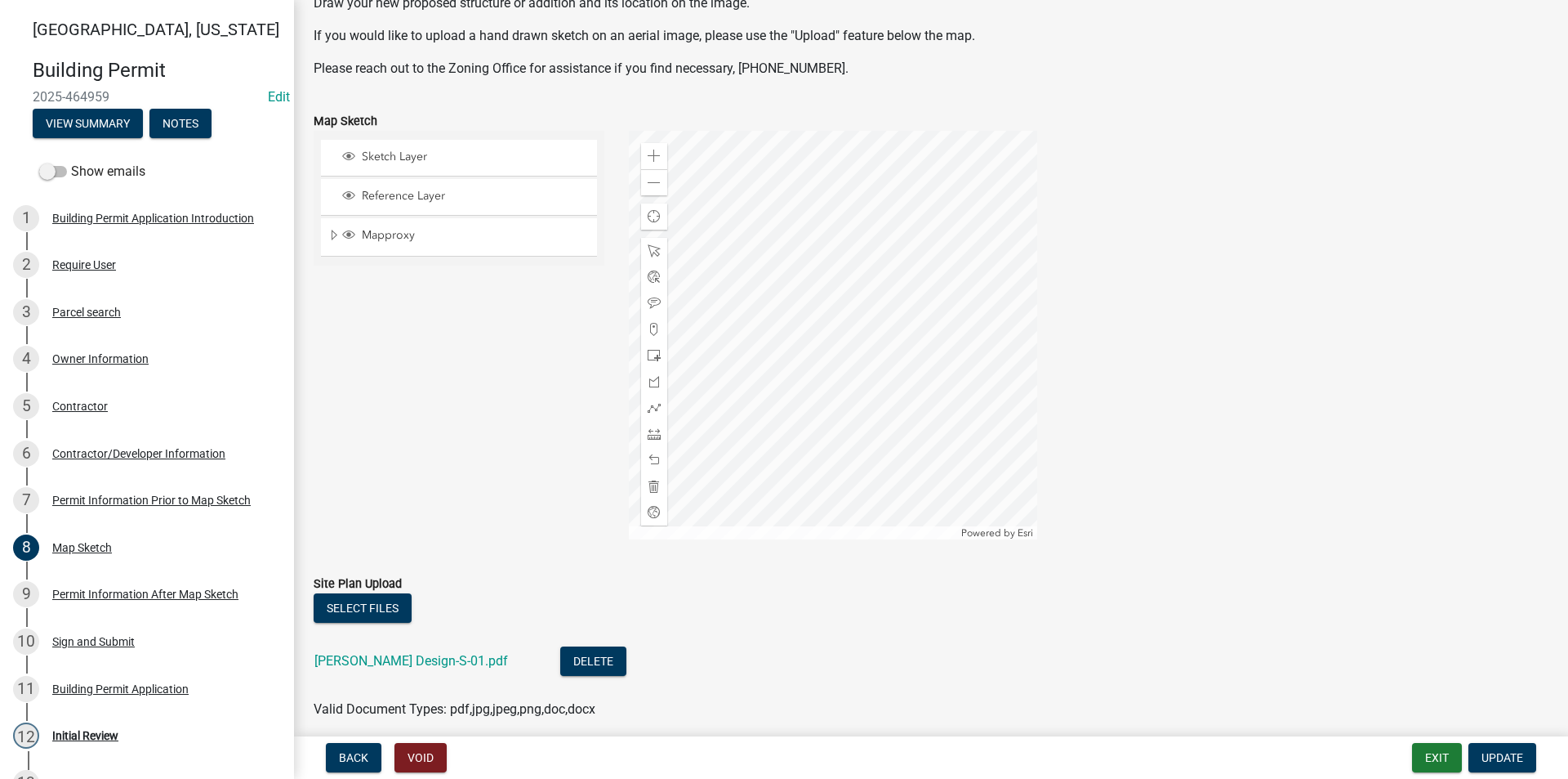
scroll to position [232, 0]
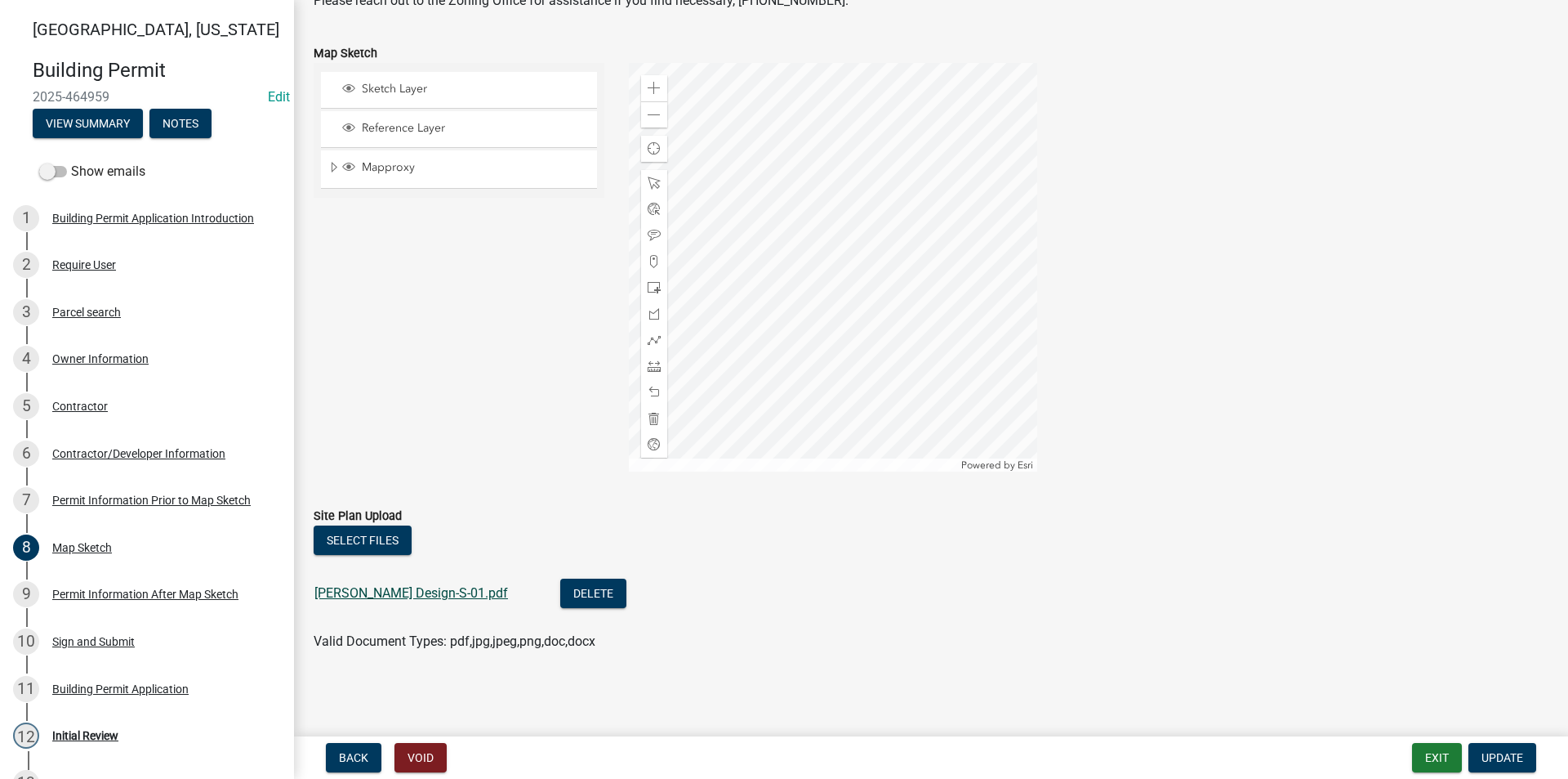
click at [423, 591] on link "Mutchler Design-S-01.pdf" at bounding box center [411, 593] width 194 height 16
click at [877, 275] on div at bounding box center [832, 266] width 408 height 408
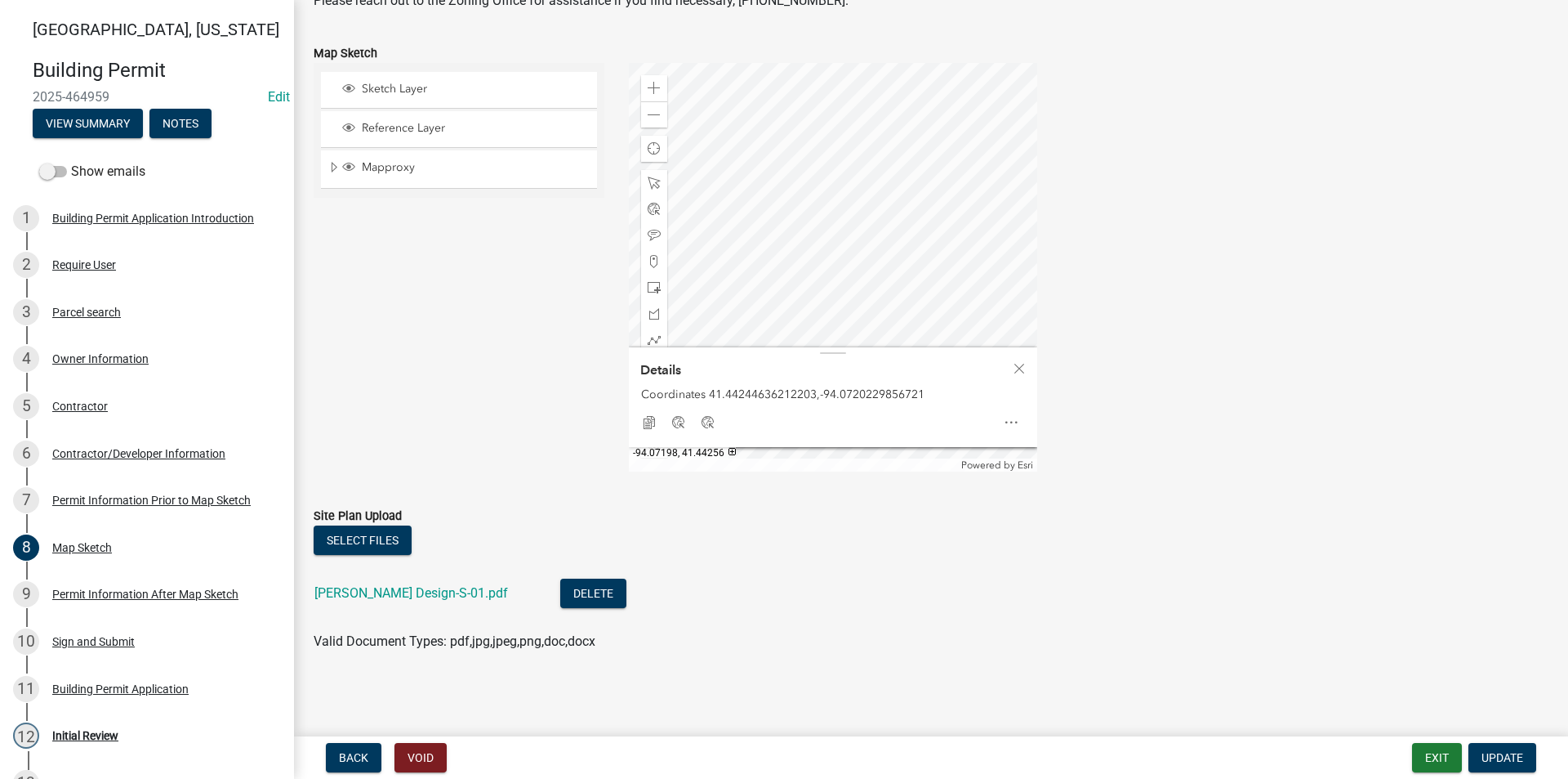
click at [835, 242] on div at bounding box center [832, 266] width 408 height 408
click at [857, 252] on div at bounding box center [832, 266] width 408 height 408
click at [857, 253] on div at bounding box center [832, 266] width 408 height 408
click at [880, 266] on div at bounding box center [832, 266] width 408 height 408
click at [855, 251] on div at bounding box center [832, 266] width 408 height 408
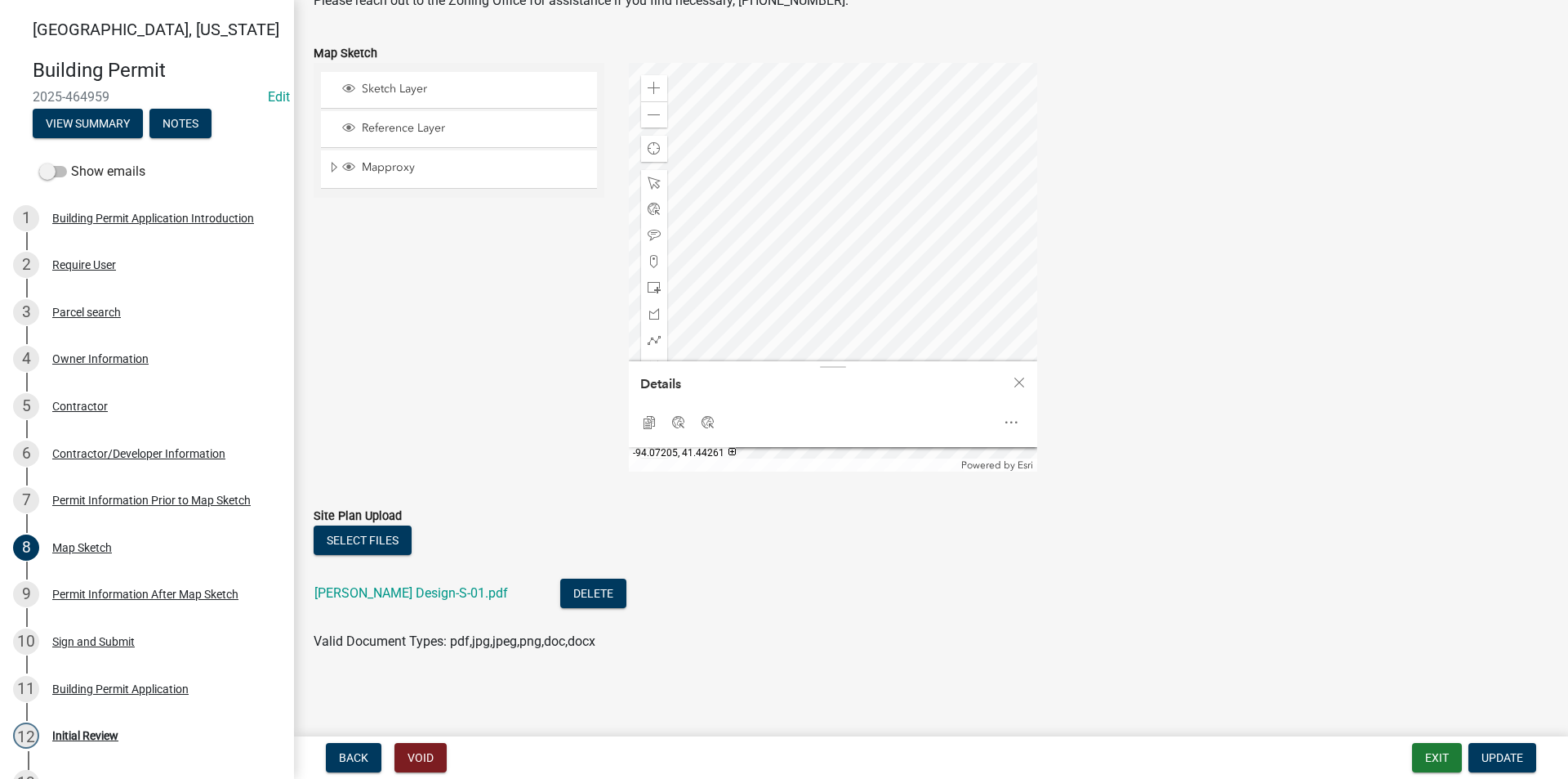
click at [853, 243] on div at bounding box center [832, 266] width 408 height 408
click at [904, 253] on div at bounding box center [832, 266] width 408 height 408
click at [653, 370] on span at bounding box center [653, 366] width 13 height 13
click at [872, 332] on div at bounding box center [832, 266] width 408 height 408
click at [872, 261] on div at bounding box center [832, 266] width 408 height 408
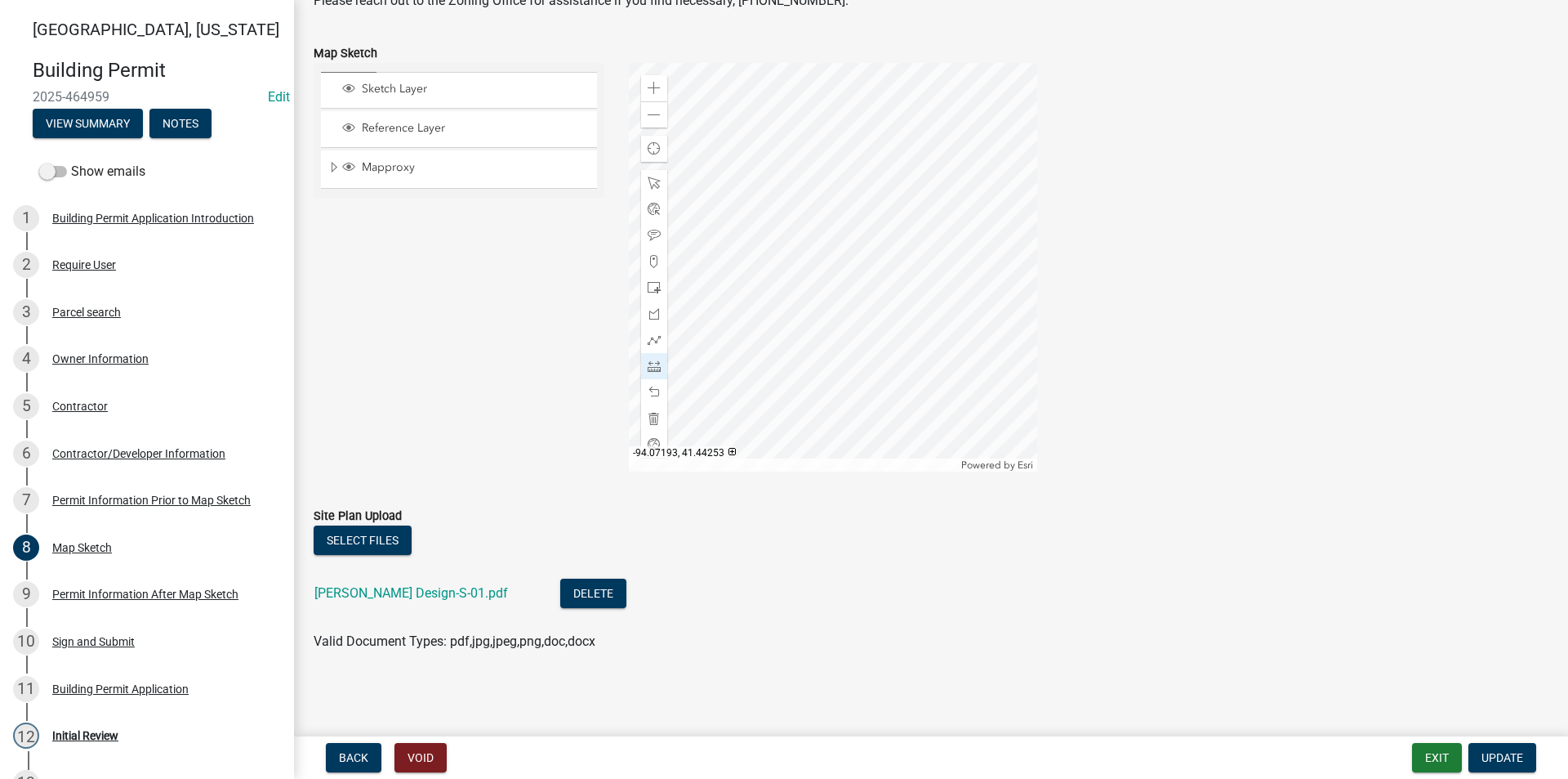
click at [872, 261] on div at bounding box center [832, 266] width 408 height 408
click at [652, 122] on div "Zoom out" at bounding box center [654, 114] width 26 height 26
click at [1016, 263] on div at bounding box center [832, 266] width 408 height 408
click at [642, 87] on div "Zoom in" at bounding box center [654, 88] width 26 height 26
click at [865, 259] on div at bounding box center [832, 266] width 408 height 408
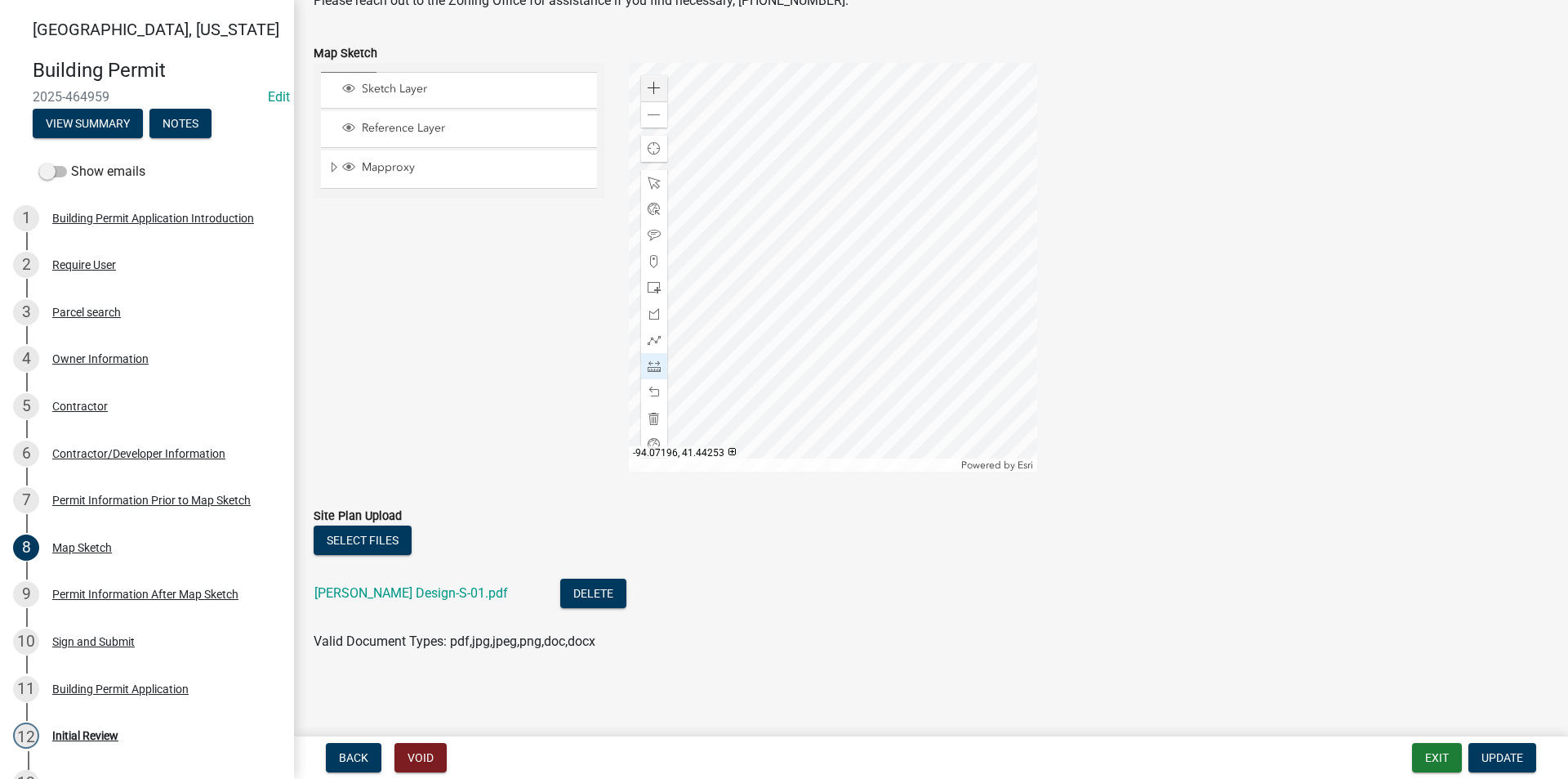
click at [865, 259] on div at bounding box center [832, 266] width 408 height 408
click at [653, 185] on span at bounding box center [653, 183] width 13 height 13
click at [872, 358] on div at bounding box center [832, 266] width 408 height 408
click at [863, 352] on div at bounding box center [832, 266] width 408 height 408
click at [1021, 385] on span "Close" at bounding box center [1019, 382] width 13 height 13
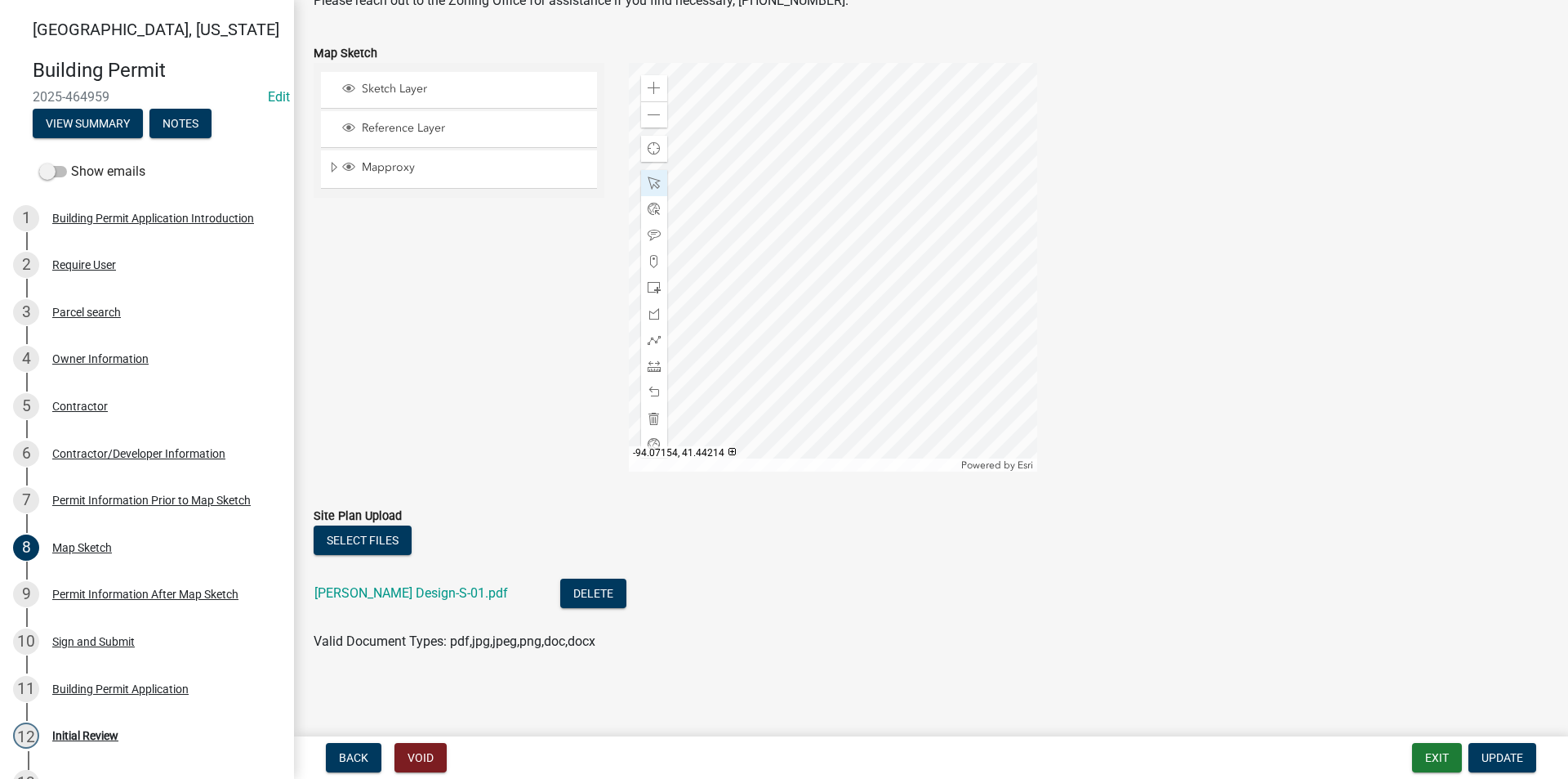
click at [973, 393] on div at bounding box center [832, 266] width 408 height 408
click at [652, 116] on span at bounding box center [653, 114] width 13 height 13
click at [656, 94] on span at bounding box center [653, 87] width 13 height 13
click at [941, 251] on div at bounding box center [832, 266] width 408 height 408
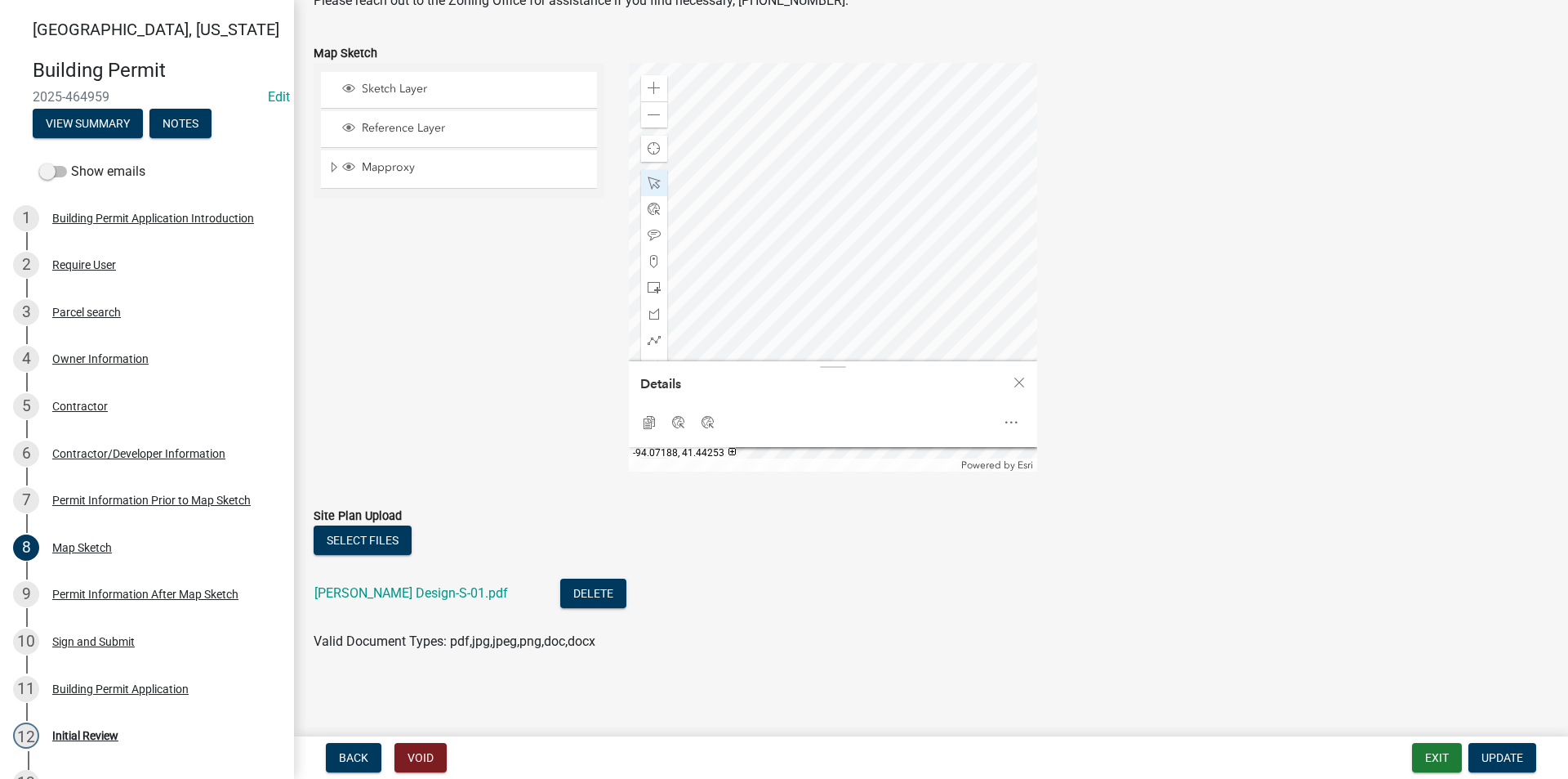
click at [941, 255] on div at bounding box center [832, 266] width 408 height 408
click at [904, 271] on div at bounding box center [832, 266] width 408 height 408
click at [925, 254] on div at bounding box center [832, 266] width 408 height 408
click at [927, 257] on div at bounding box center [832, 266] width 408 height 408
click at [904, 277] on div at bounding box center [832, 266] width 408 height 408
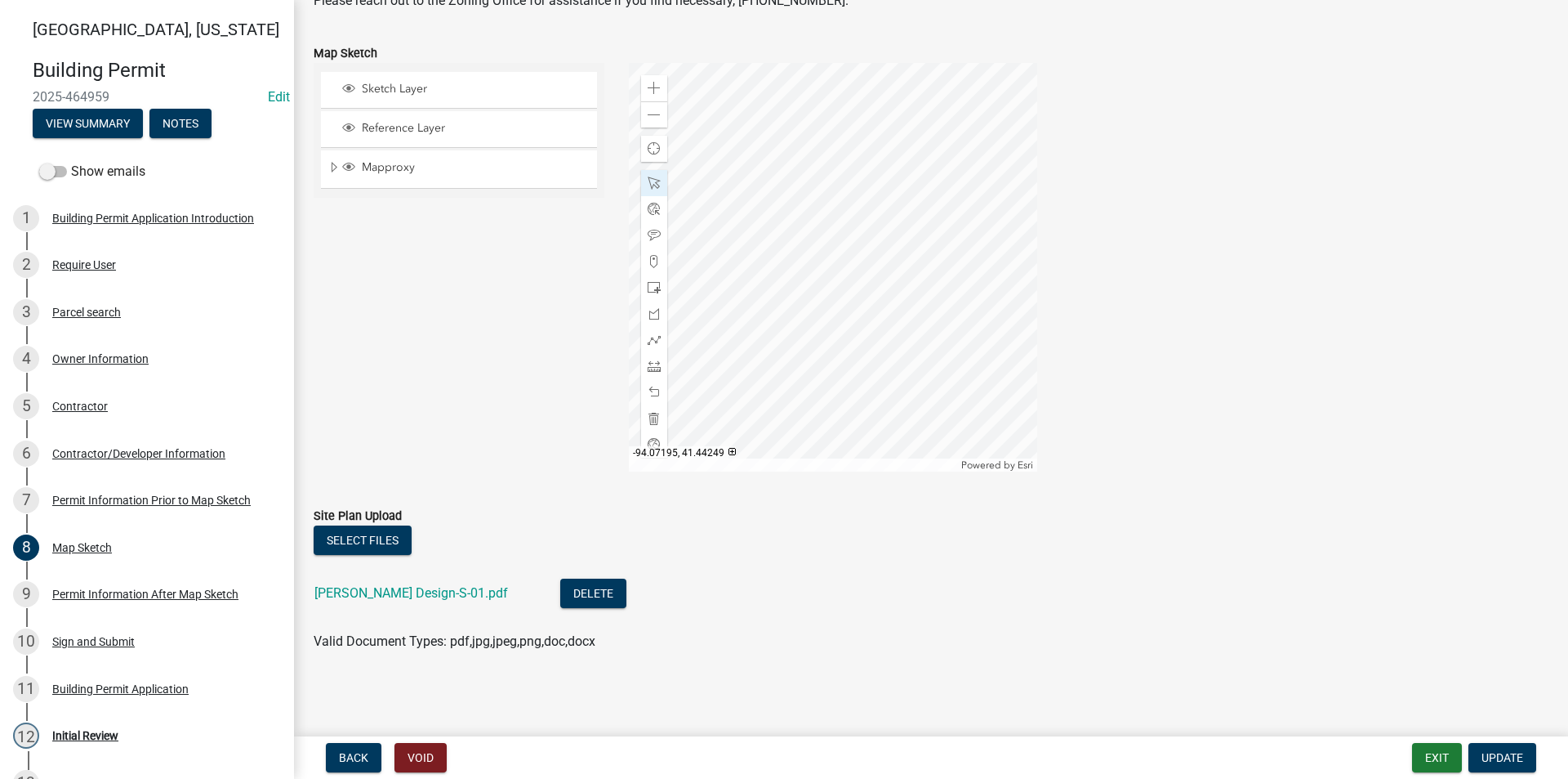
click at [905, 283] on div at bounding box center [832, 266] width 408 height 408
click at [901, 283] on div at bounding box center [832, 266] width 408 height 408
click at [937, 287] on div at bounding box center [832, 266] width 408 height 408
click at [951, 194] on div at bounding box center [832, 266] width 408 height 408
click at [815, 206] on div at bounding box center [832, 266] width 408 height 408
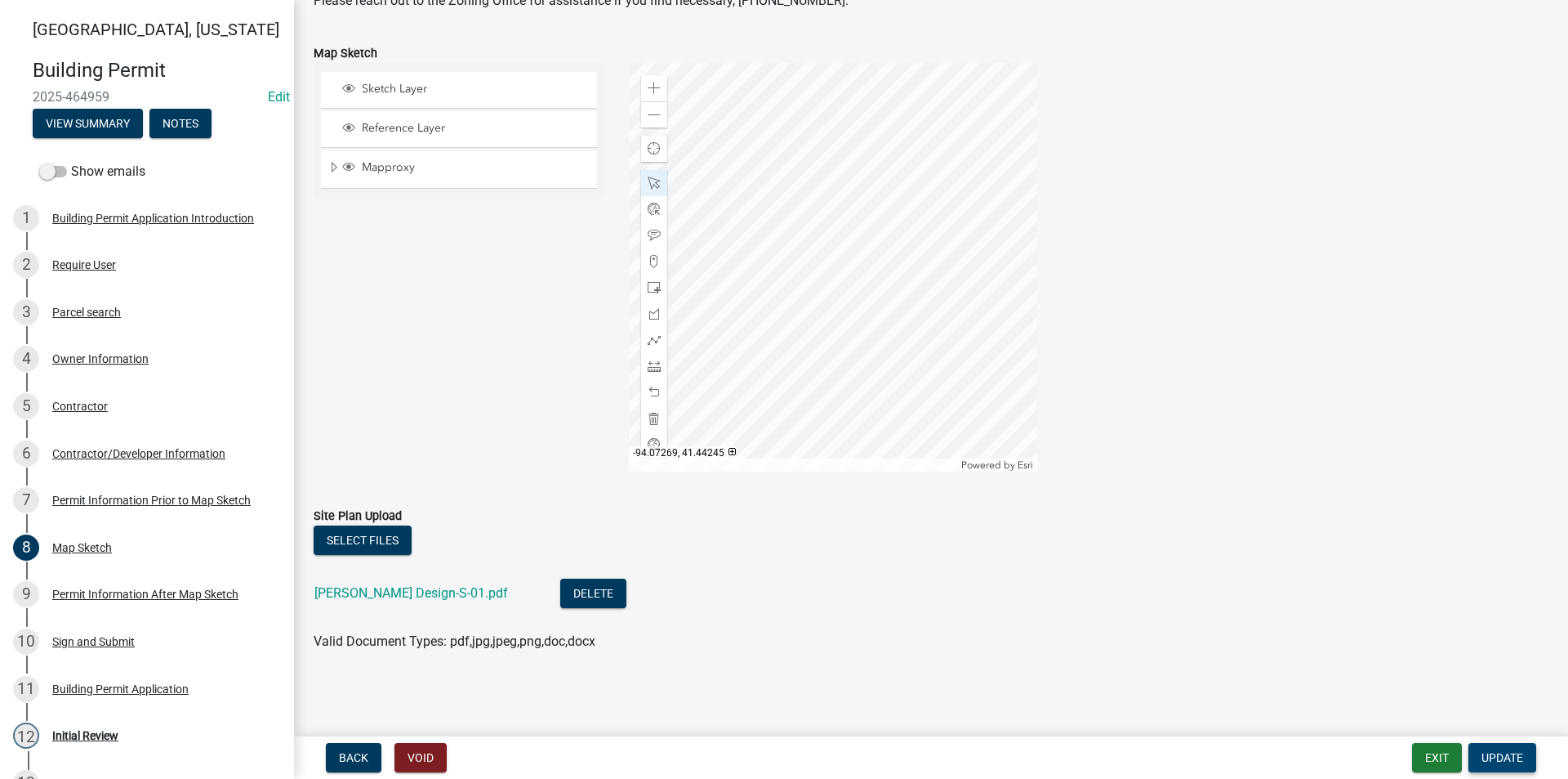
click at [1512, 761] on span "Update" at bounding box center [1502, 757] width 42 height 13
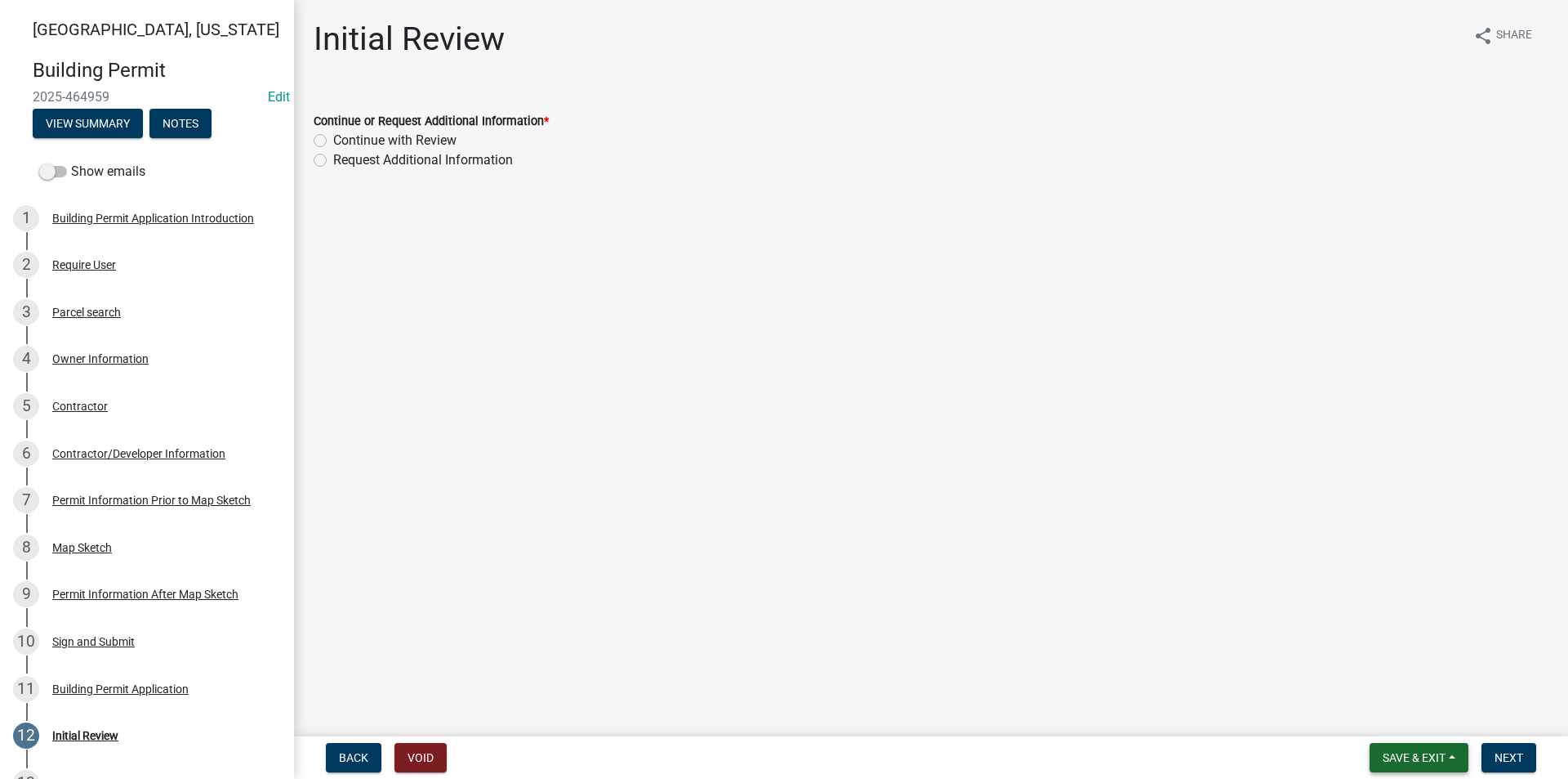
click at [1423, 757] on span "Save & Exit" at bounding box center [1414, 757] width 63 height 13
click at [1385, 679] on button "Save" at bounding box center [1403, 676] width 131 height 39
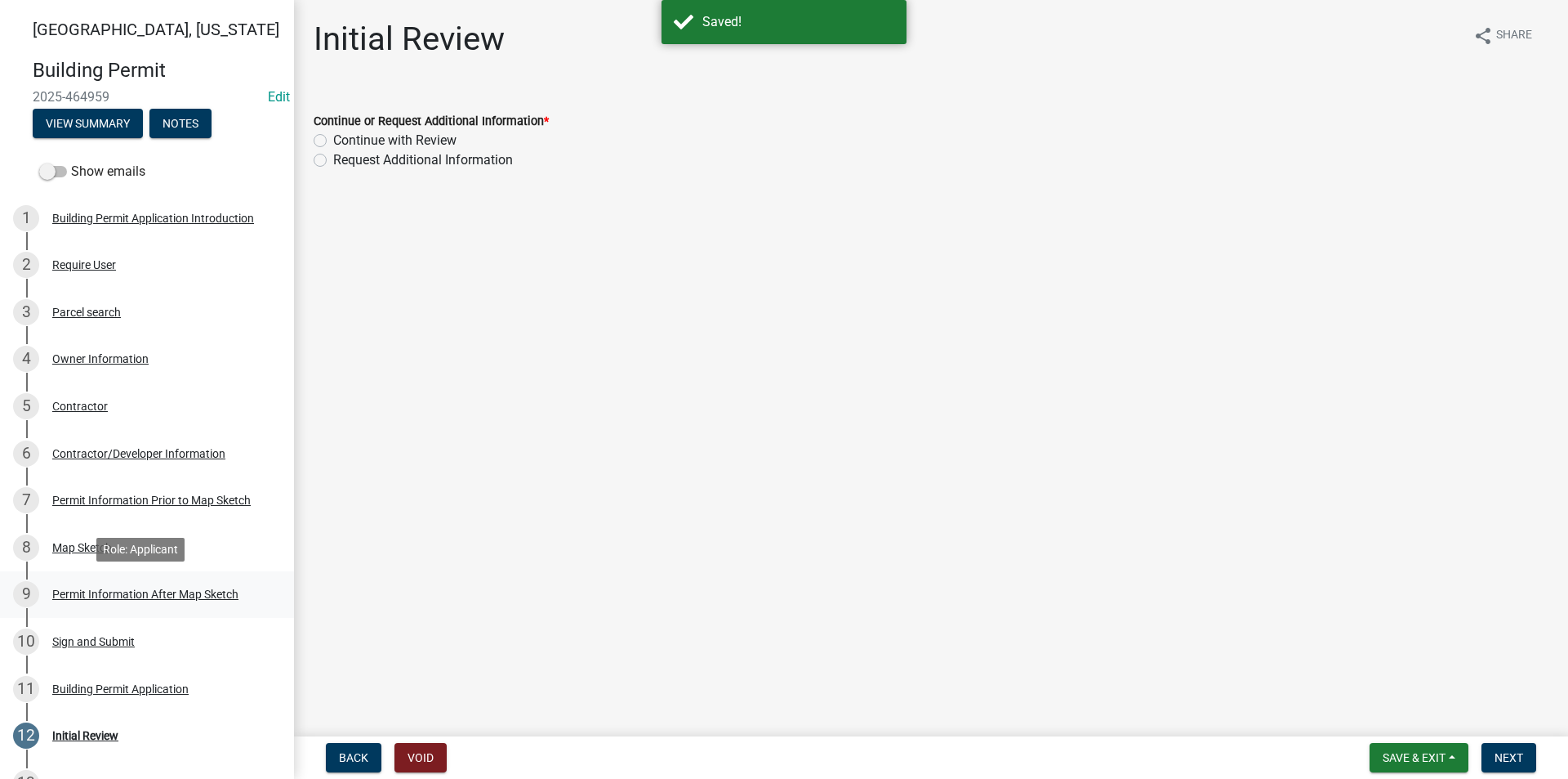
click at [93, 593] on div "Permit Information After Map Sketch" at bounding box center [146, 594] width 187 height 12
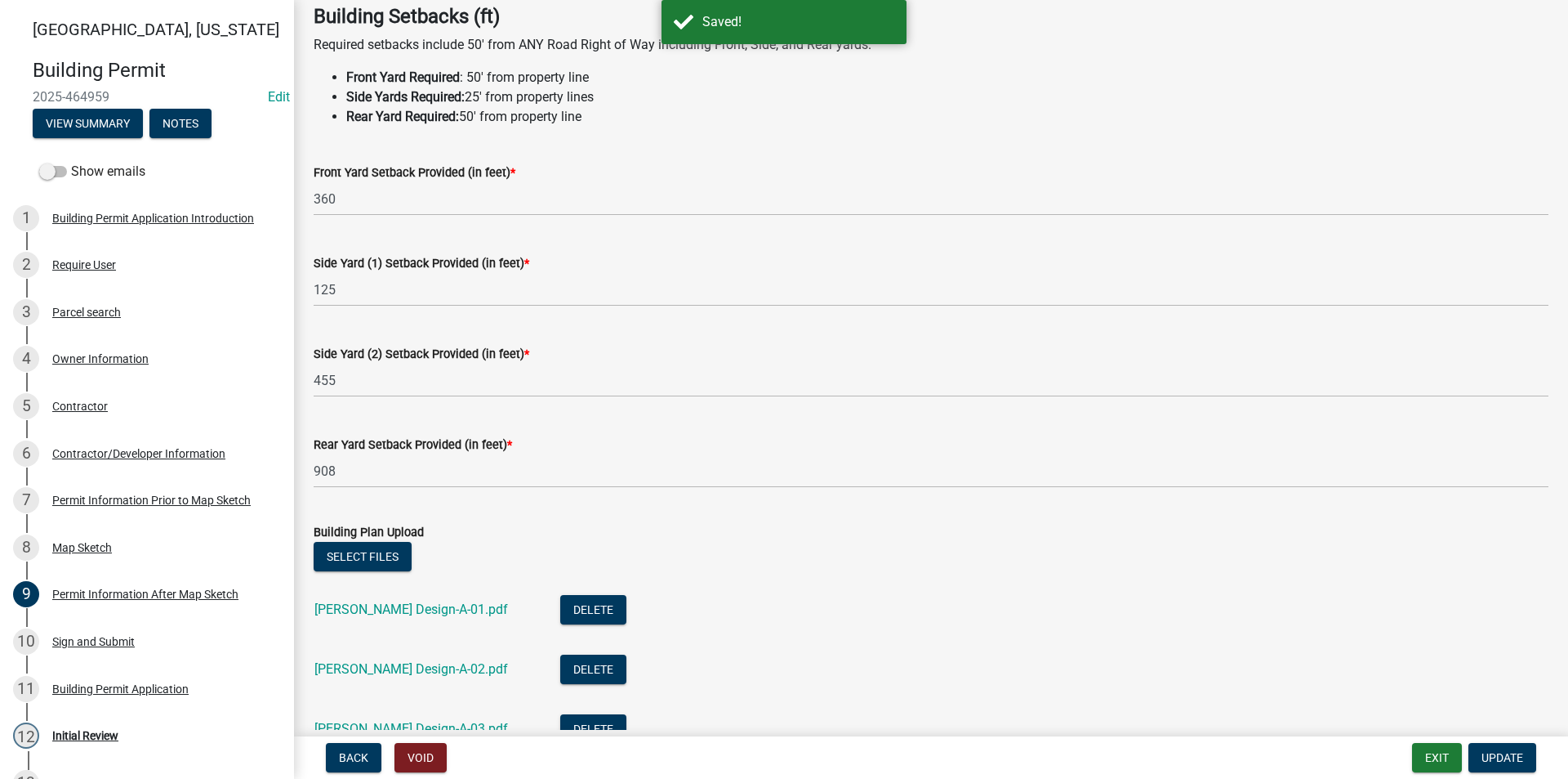
scroll to position [164, 0]
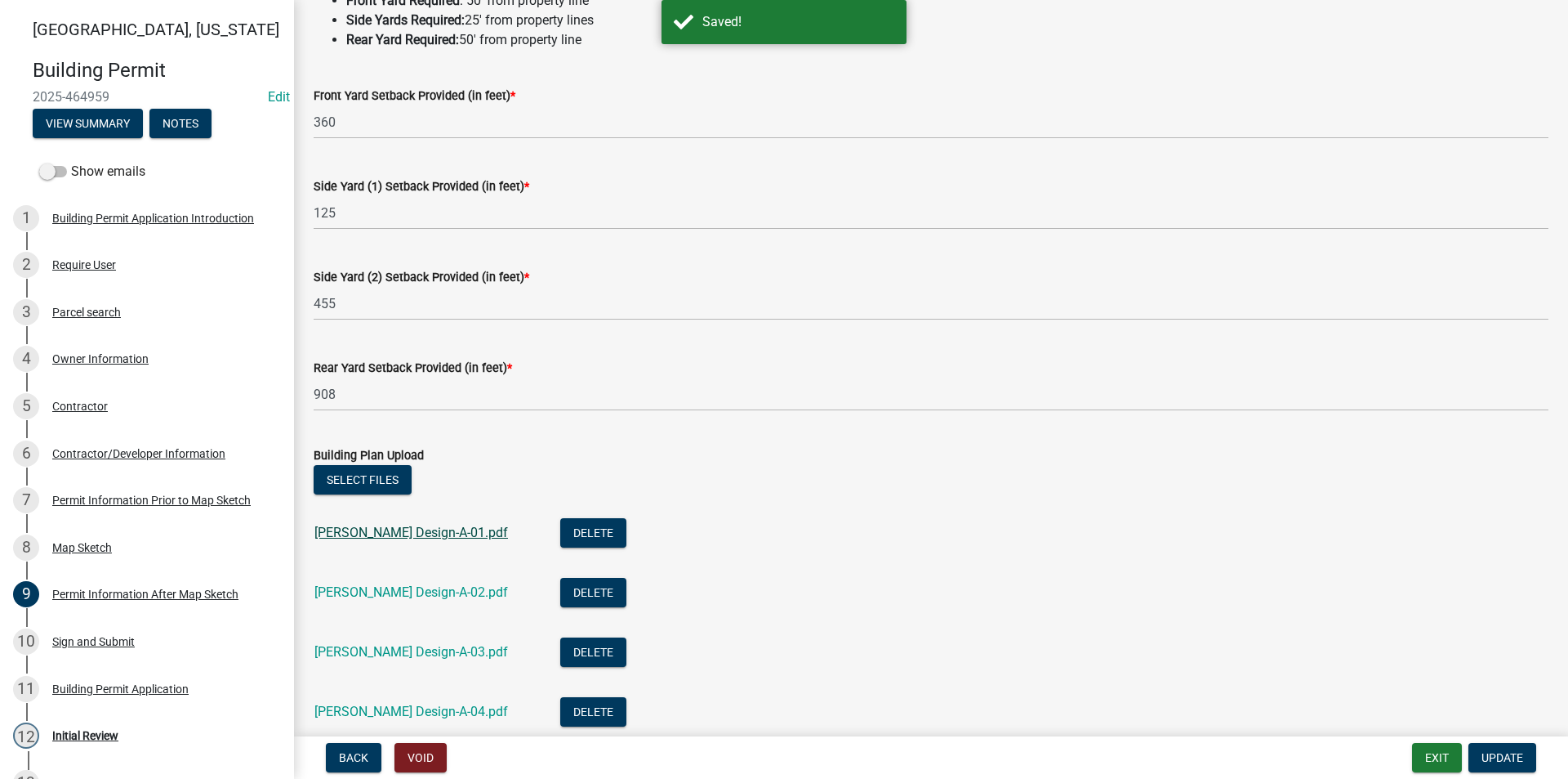
click at [431, 535] on link "Mutchler Design-A-01.pdf" at bounding box center [411, 533] width 194 height 16
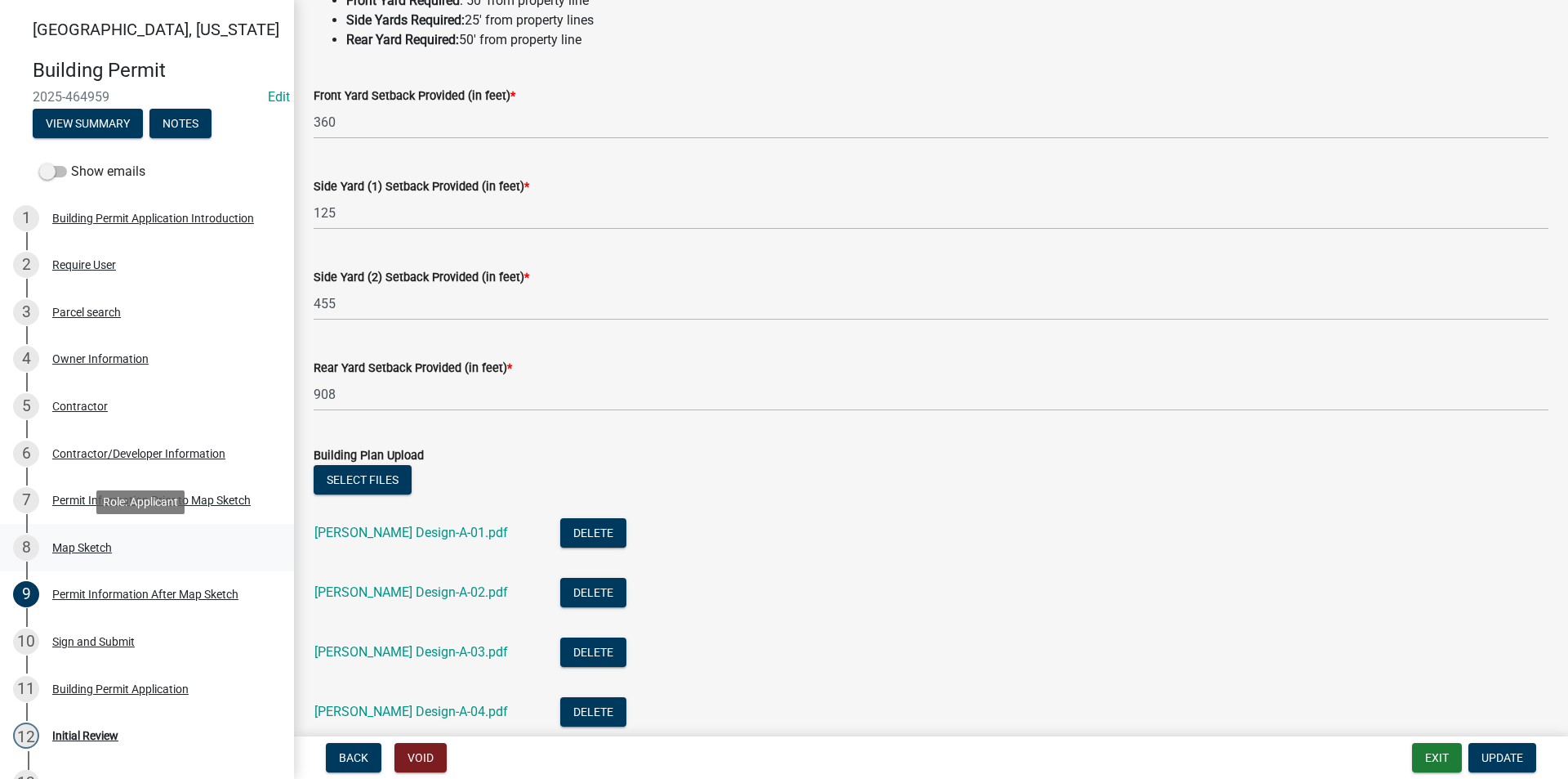
click at [80, 550] on div "Map Sketch" at bounding box center [82, 547] width 60 height 12
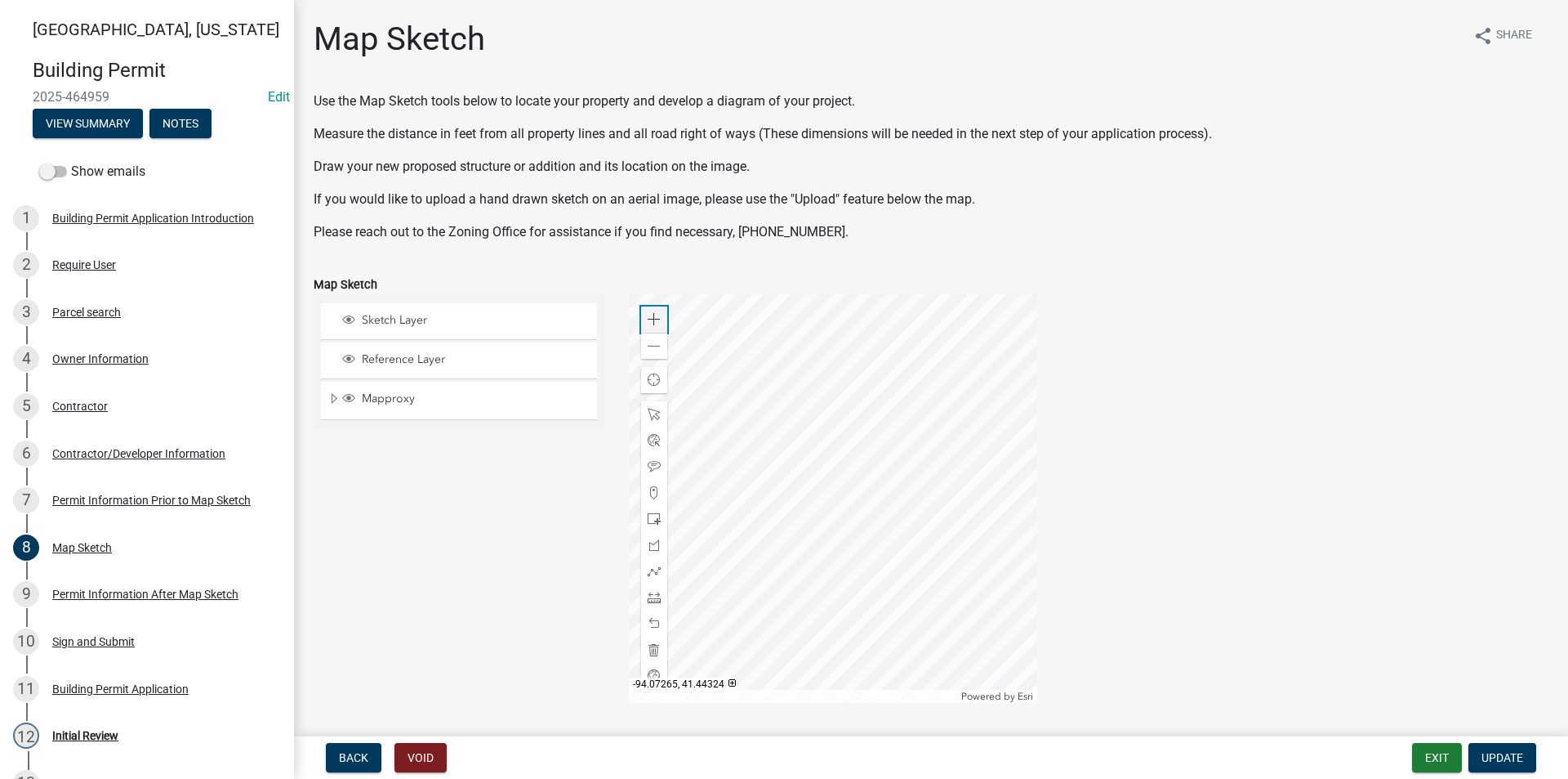
click at [648, 311] on div "Zoom in" at bounding box center [654, 319] width 26 height 26
click at [644, 312] on div "Zoom in" at bounding box center [654, 319] width 26 height 26
click at [927, 481] on div at bounding box center [832, 498] width 408 height 408
click at [744, 479] on div at bounding box center [832, 498] width 408 height 408
click at [826, 422] on div at bounding box center [832, 498] width 408 height 408
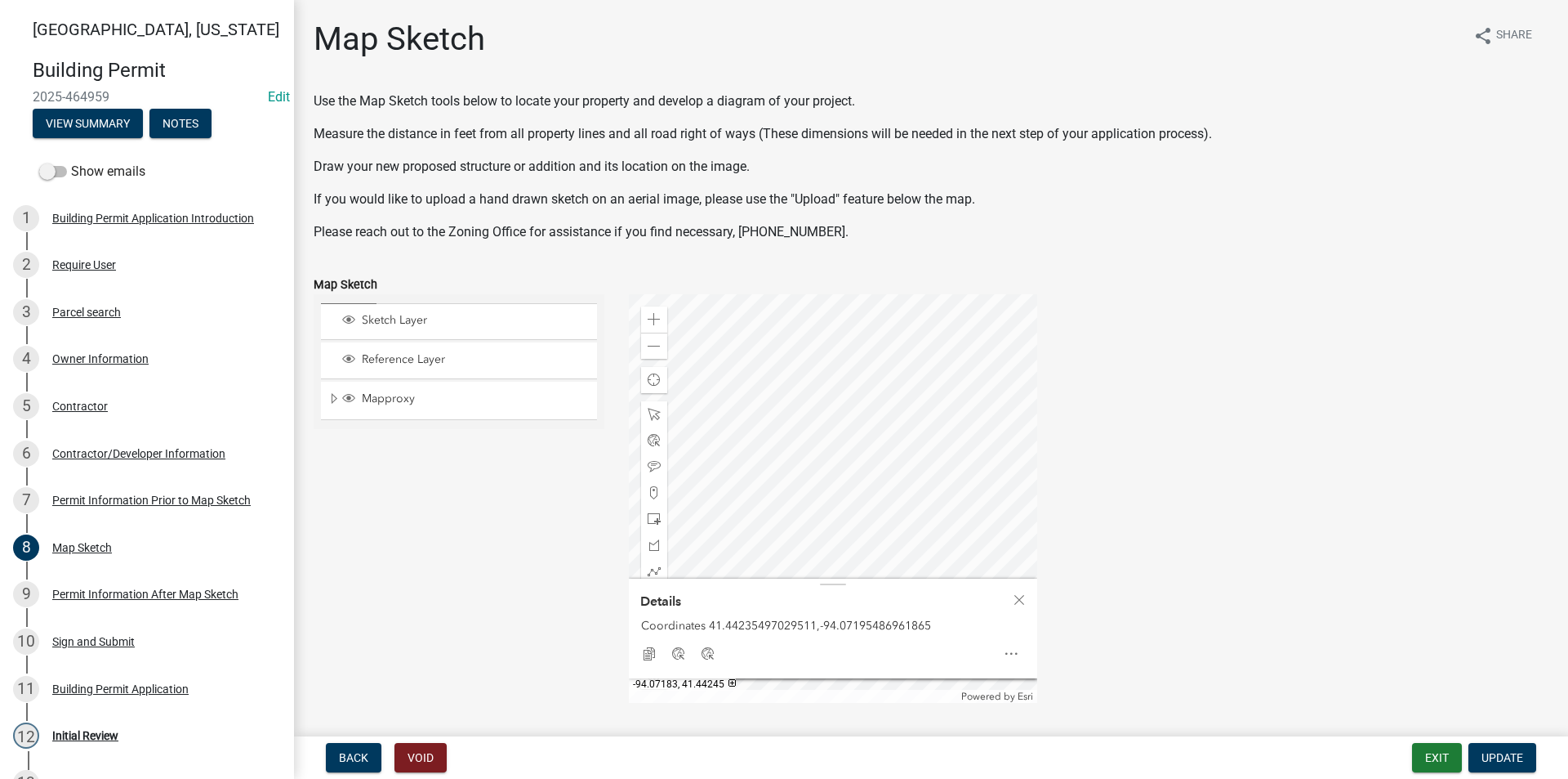
click at [956, 439] on div at bounding box center [832, 498] width 408 height 408
click at [651, 599] on span at bounding box center [653, 597] width 13 height 13
click at [830, 376] on div at bounding box center [832, 498] width 408 height 408
click at [727, 376] on div at bounding box center [832, 498] width 408 height 408
click at [720, 469] on div at bounding box center [832, 498] width 408 height 408
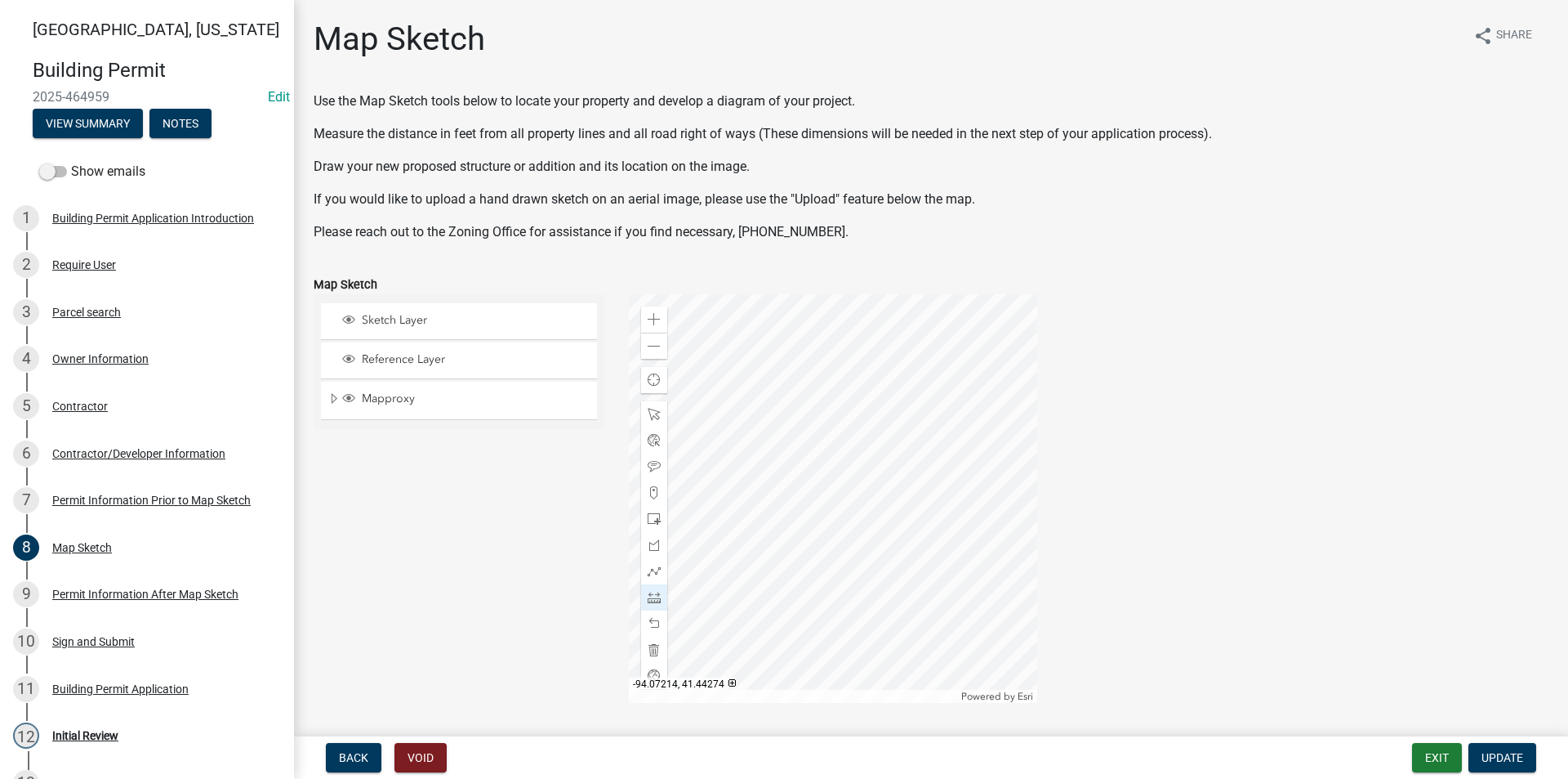
click at [716, 385] on div at bounding box center [832, 498] width 408 height 408
click at [652, 522] on span at bounding box center [653, 519] width 13 height 13
click at [817, 537] on div at bounding box center [832, 498] width 408 height 408
click at [651, 407] on div at bounding box center [654, 414] width 26 height 26
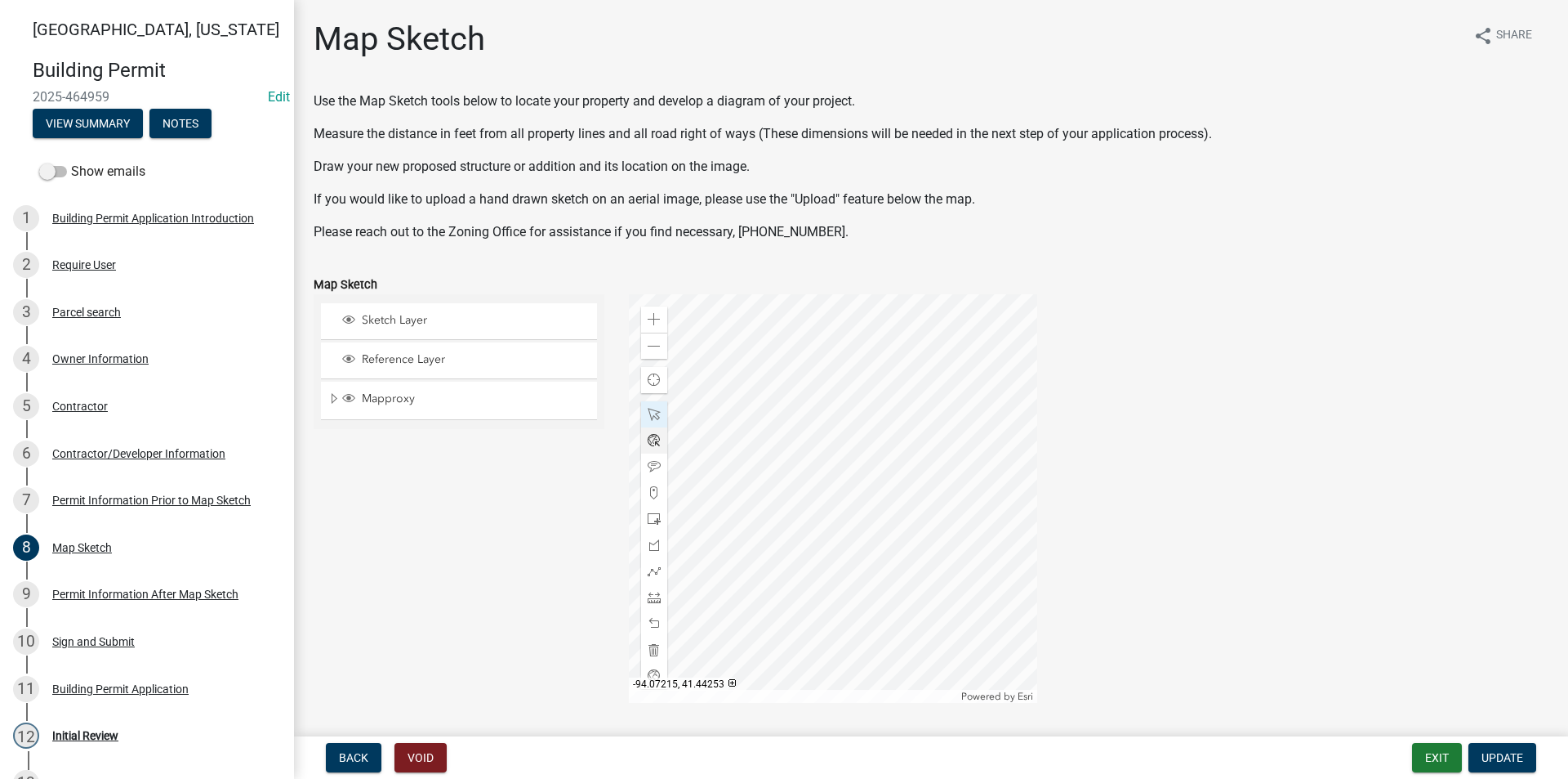
click at [715, 537] on div at bounding box center [832, 498] width 408 height 408
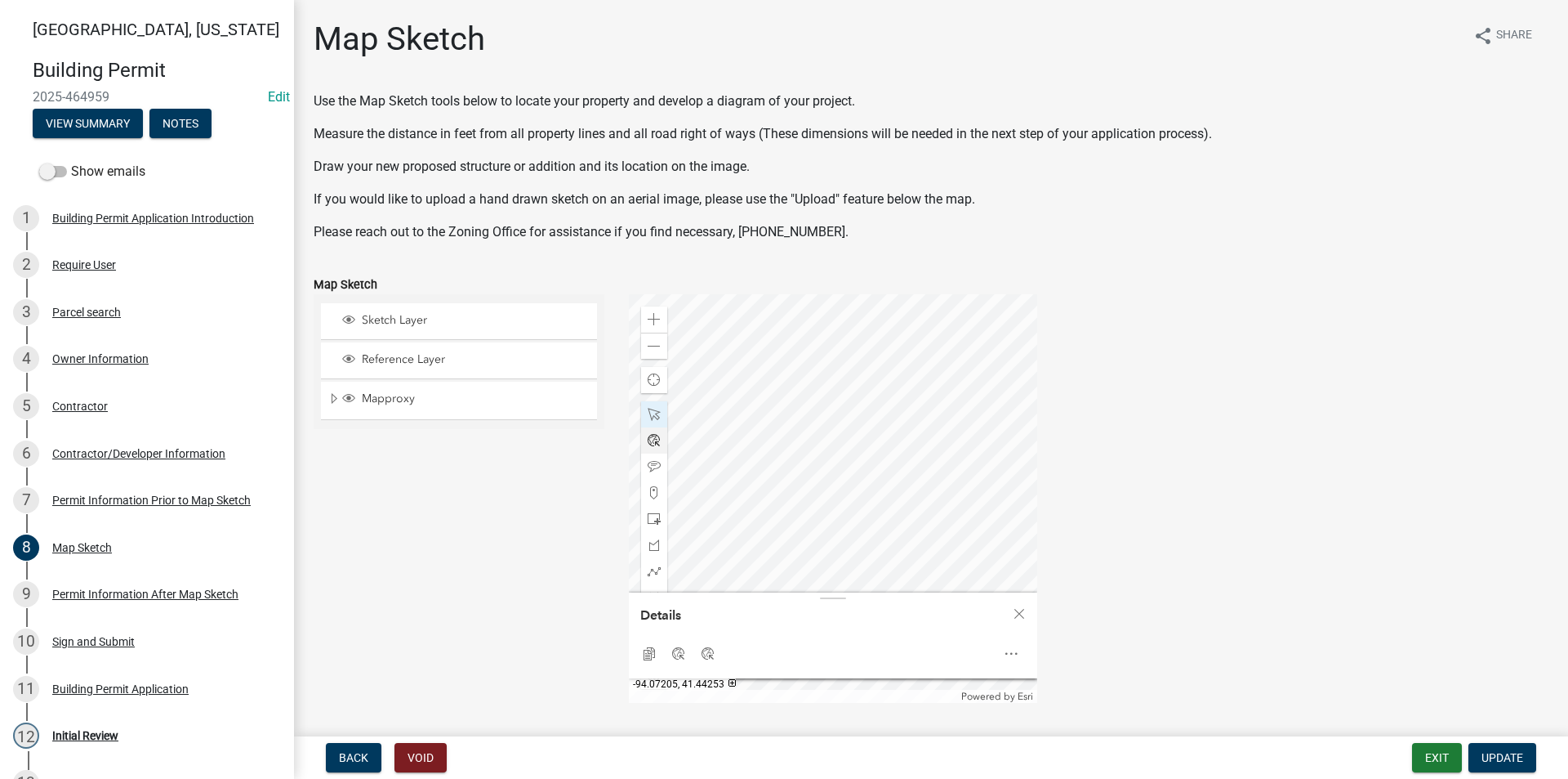
click at [765, 537] on div at bounding box center [832, 498] width 408 height 408
click at [774, 526] on div at bounding box center [832, 498] width 408 height 408
click at [721, 454] on div at bounding box center [832, 498] width 408 height 408
click at [744, 461] on div at bounding box center [832, 498] width 408 height 408
click at [1016, 611] on span "Close" at bounding box center [1019, 616] width 13 height 13
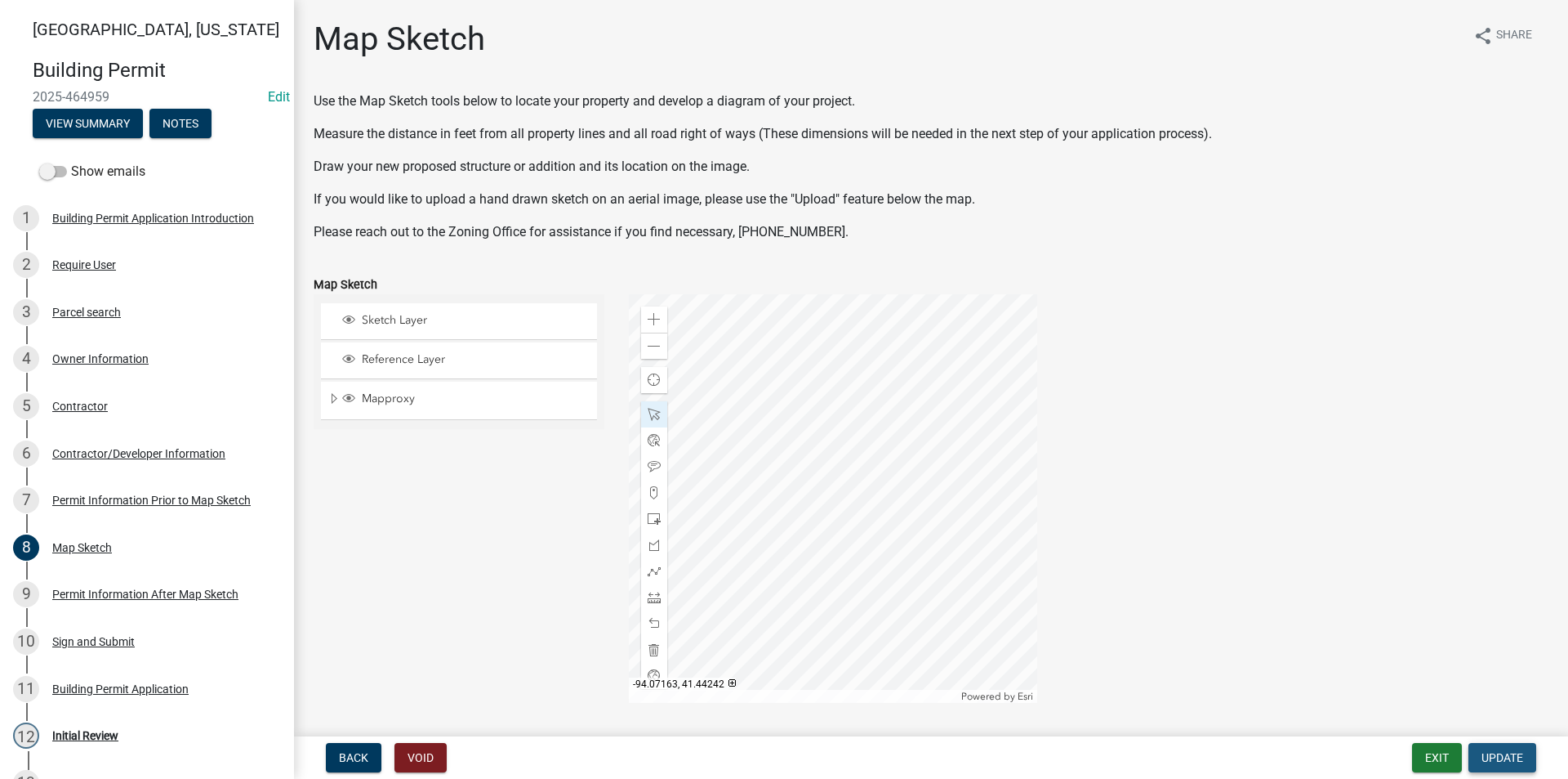
click at [1493, 756] on span "Update" at bounding box center [1502, 757] width 42 height 13
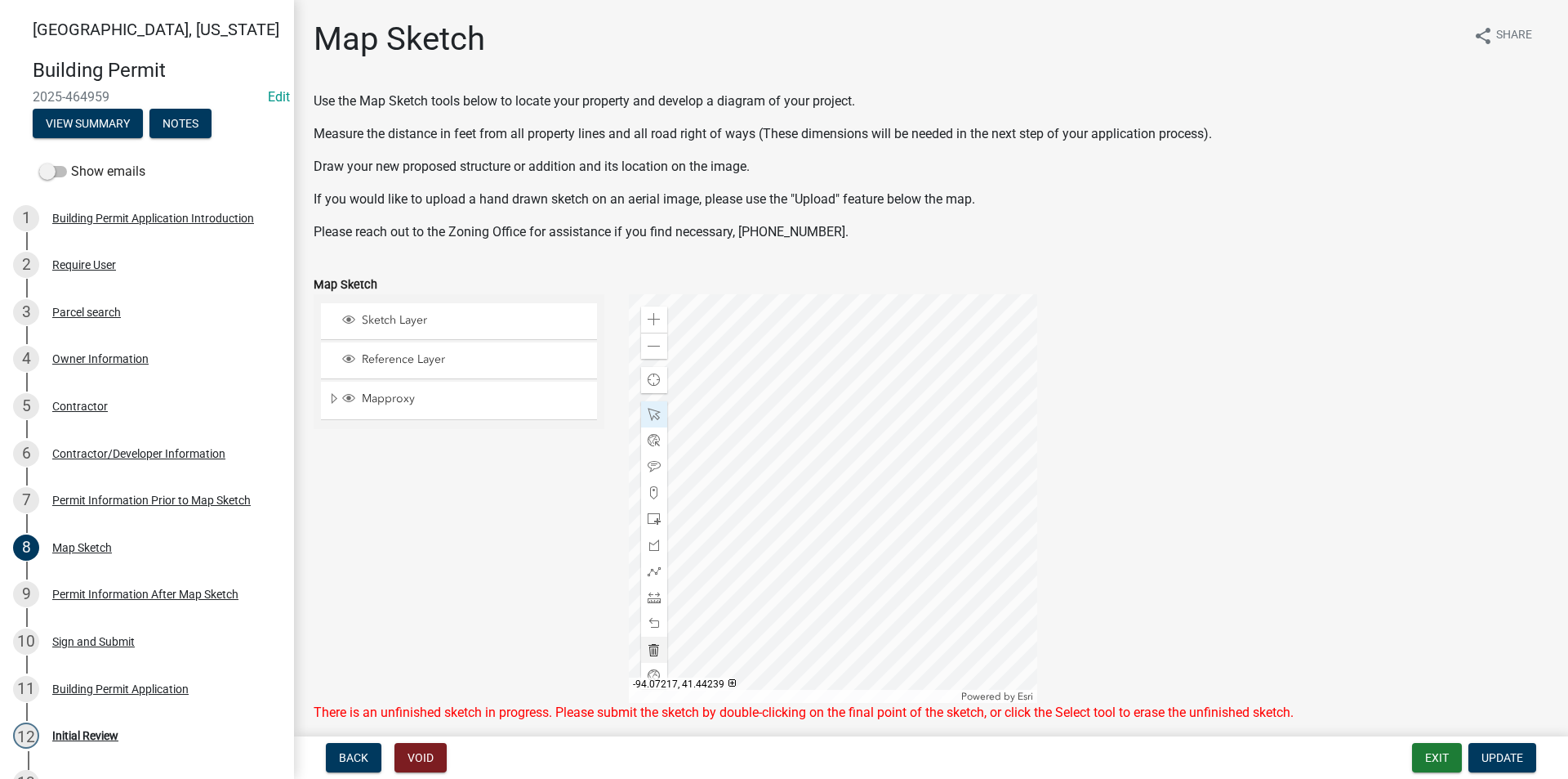
click at [718, 629] on div at bounding box center [832, 498] width 408 height 408
click at [727, 611] on div at bounding box center [832, 498] width 408 height 408
click at [1514, 761] on span "Update" at bounding box center [1502, 757] width 42 height 13
click at [789, 643] on div at bounding box center [832, 498] width 408 height 408
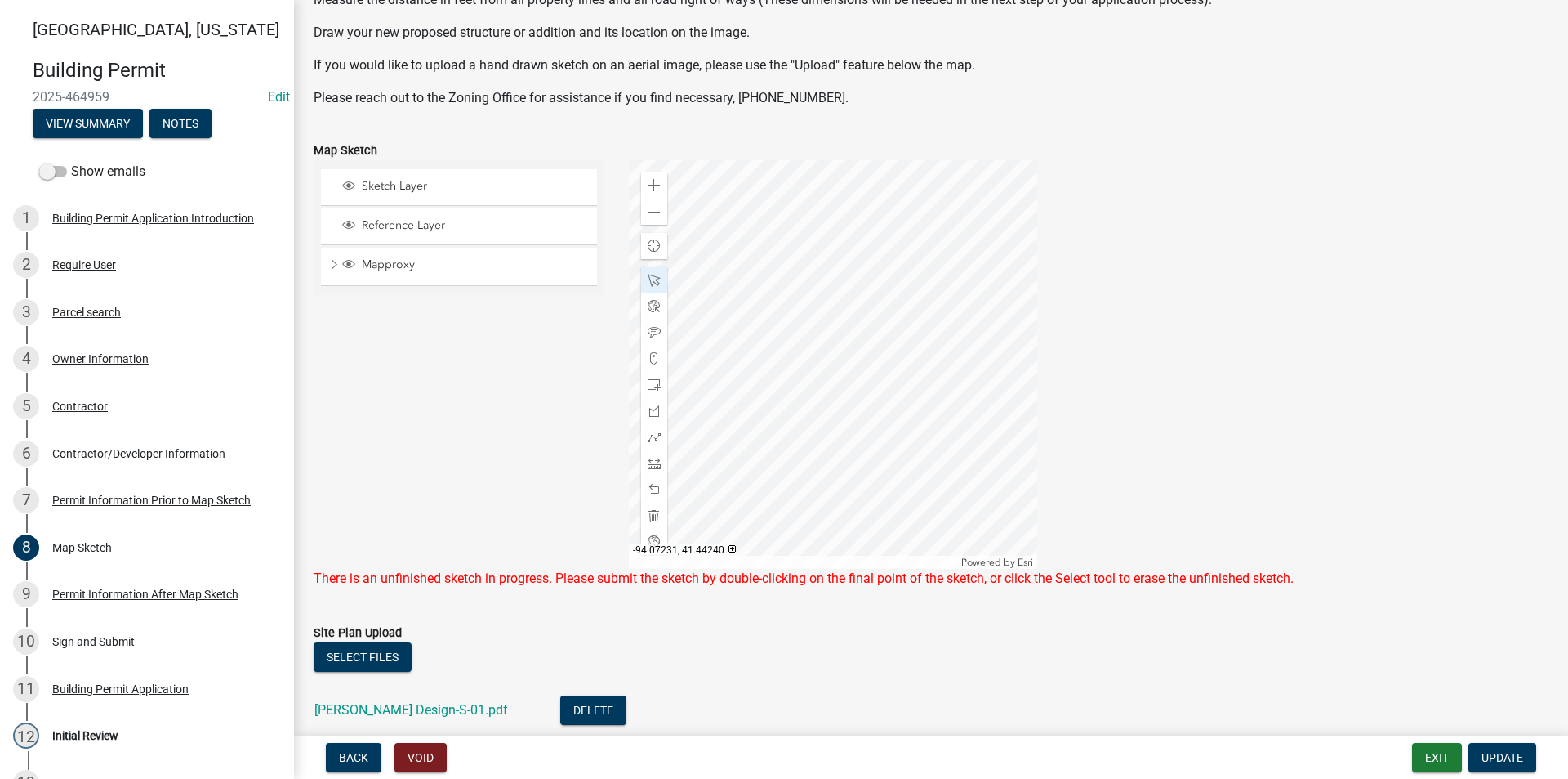
scroll to position [164, 0]
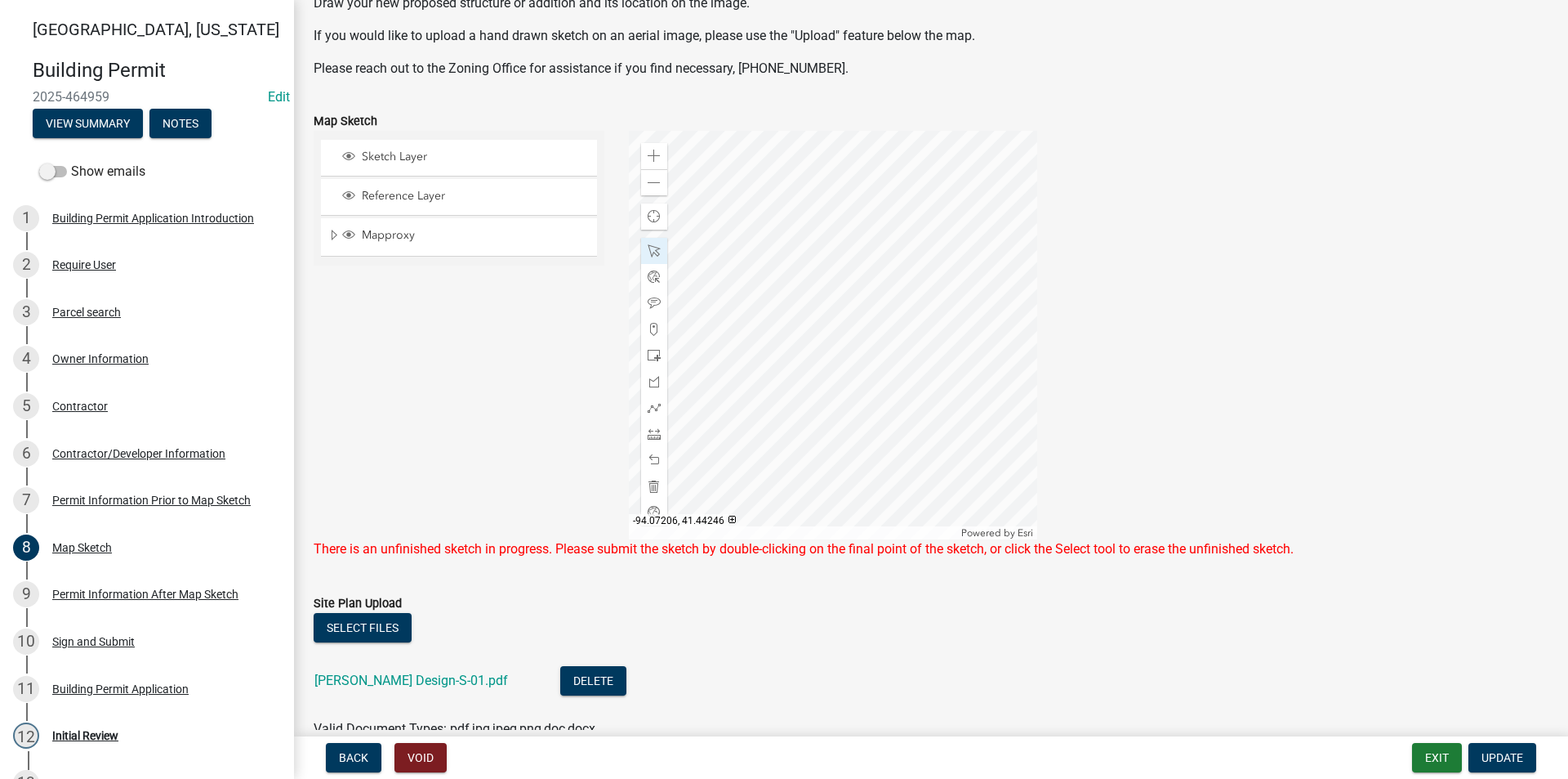
click at [762, 421] on div at bounding box center [832, 335] width 408 height 408
click at [762, 420] on div at bounding box center [832, 335] width 408 height 408
click at [1502, 756] on span "Update" at bounding box center [1502, 757] width 42 height 13
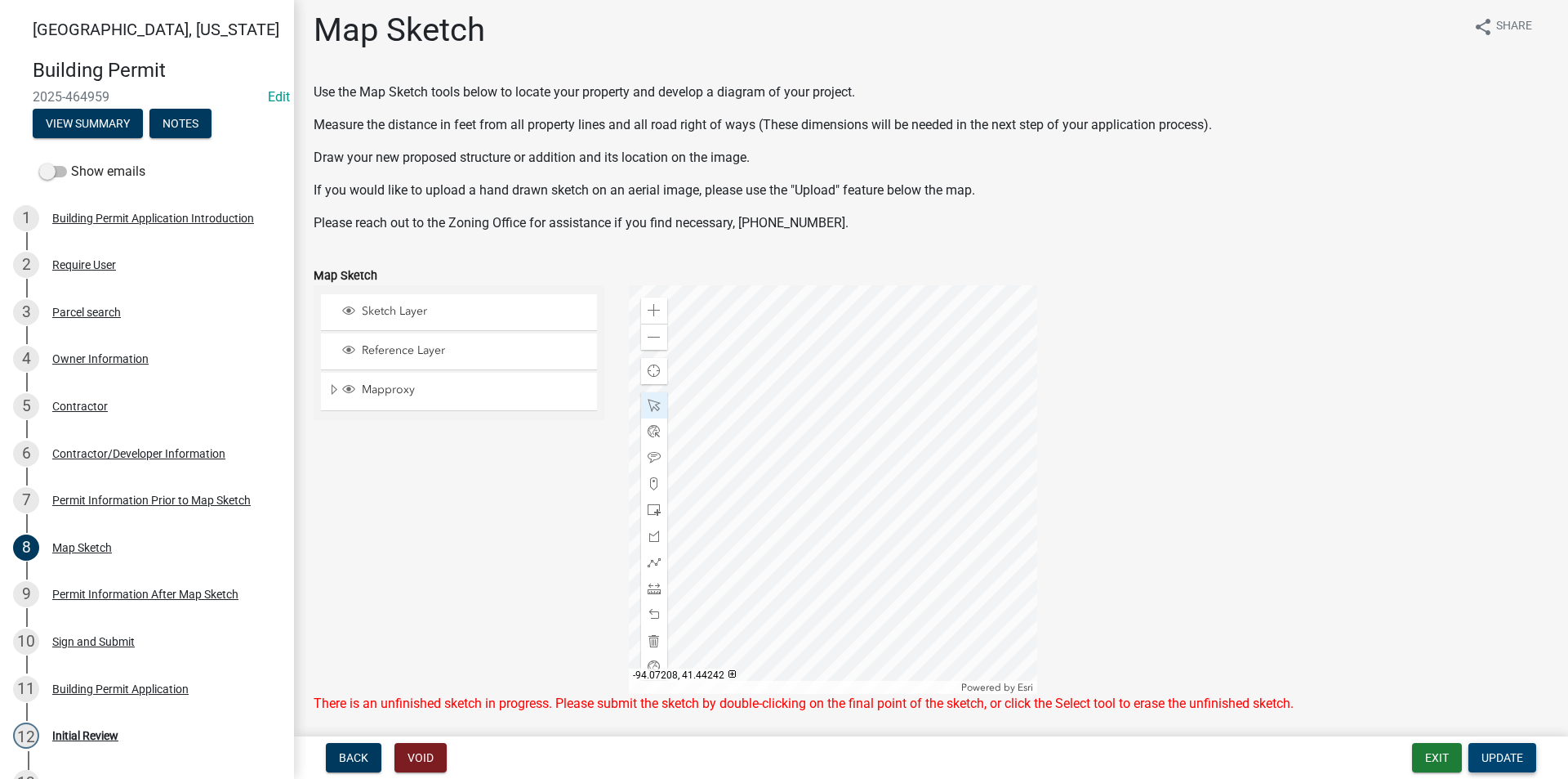
scroll to position [6, 0]
click at [655, 345] on span at bounding box center [653, 340] width 13 height 13
click at [654, 587] on span at bounding box center [653, 591] width 13 height 13
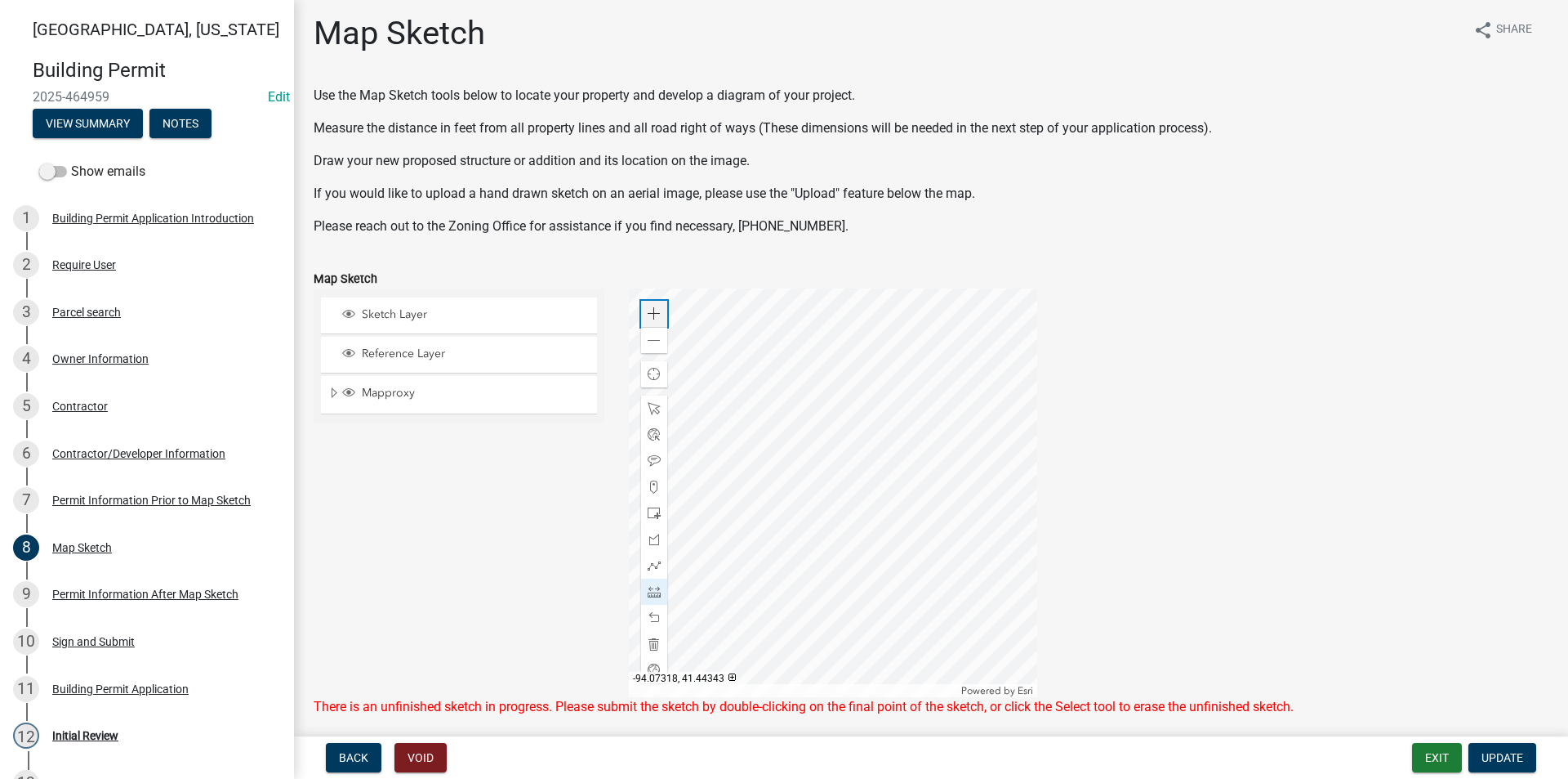
click at [645, 306] on div "Zoom in" at bounding box center [654, 314] width 26 height 26
click at [792, 415] on div at bounding box center [832, 492] width 408 height 408
click at [647, 341] on span at bounding box center [653, 340] width 13 height 13
click at [813, 477] on div at bounding box center [832, 492] width 408 height 408
click at [824, 388] on div at bounding box center [832, 492] width 408 height 408
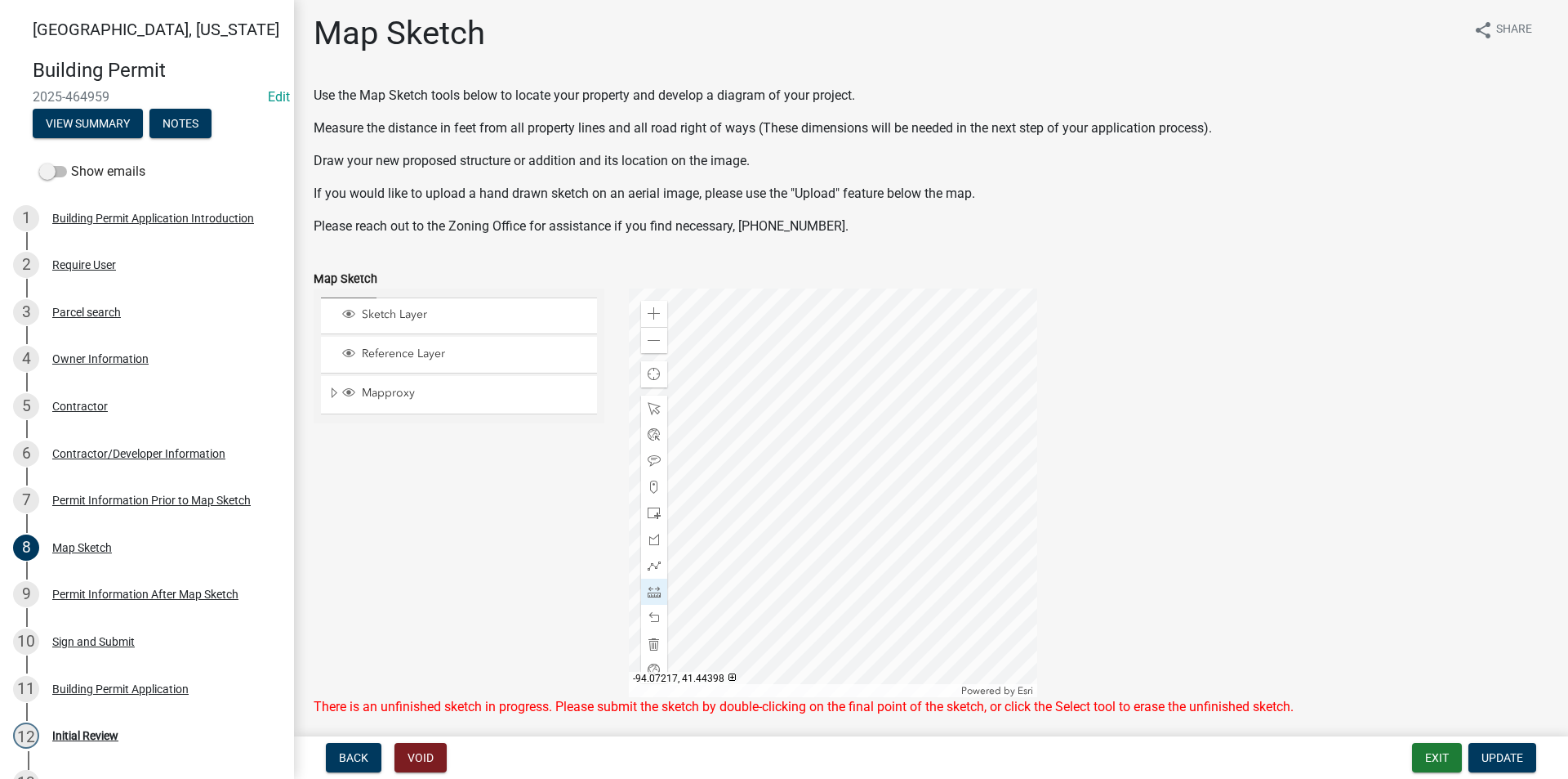
click at [824, 388] on div at bounding box center [832, 492] width 408 height 408
click at [1502, 757] on span "Update" at bounding box center [1502, 757] width 42 height 13
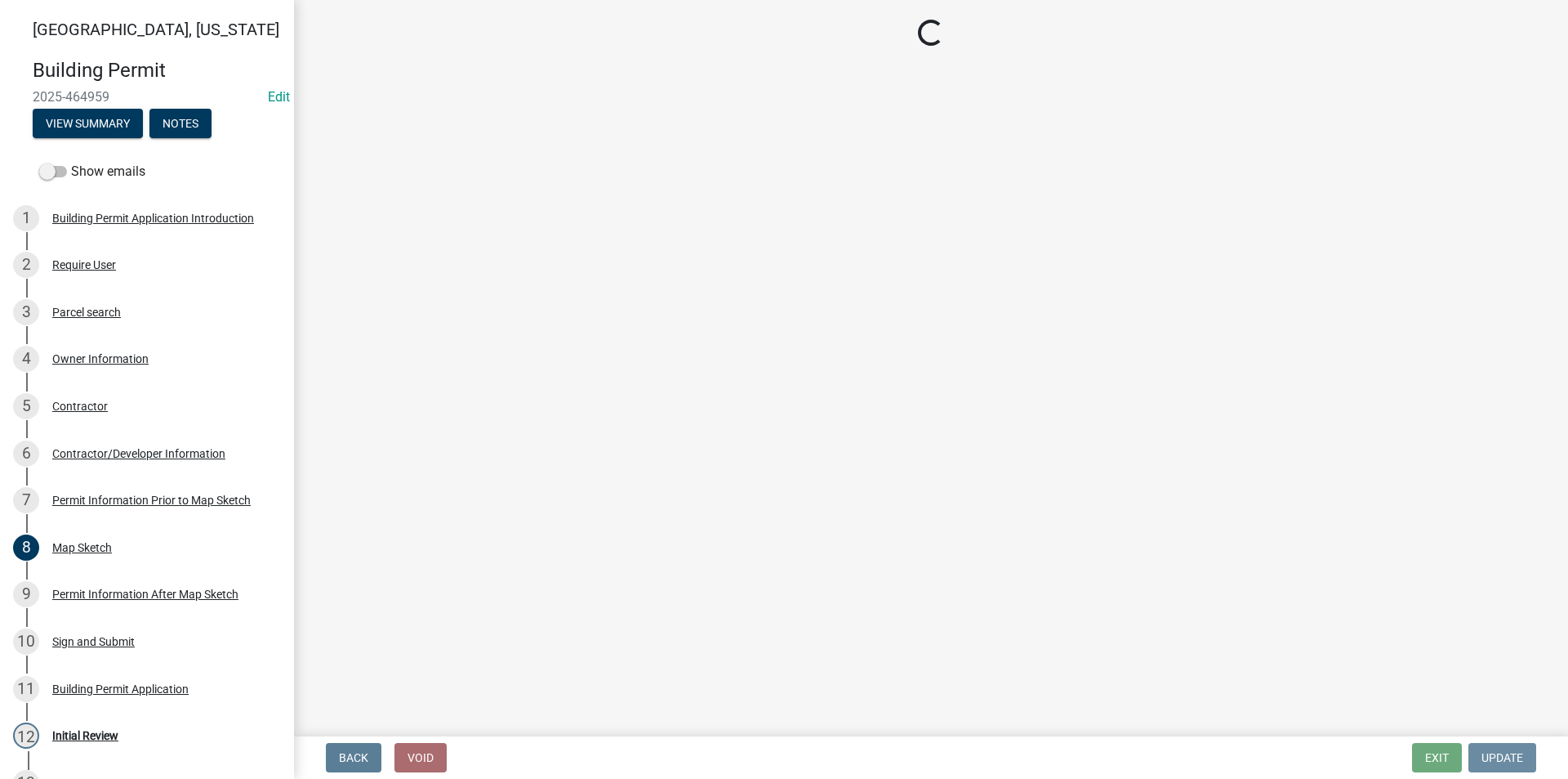
scroll to position [0, 0]
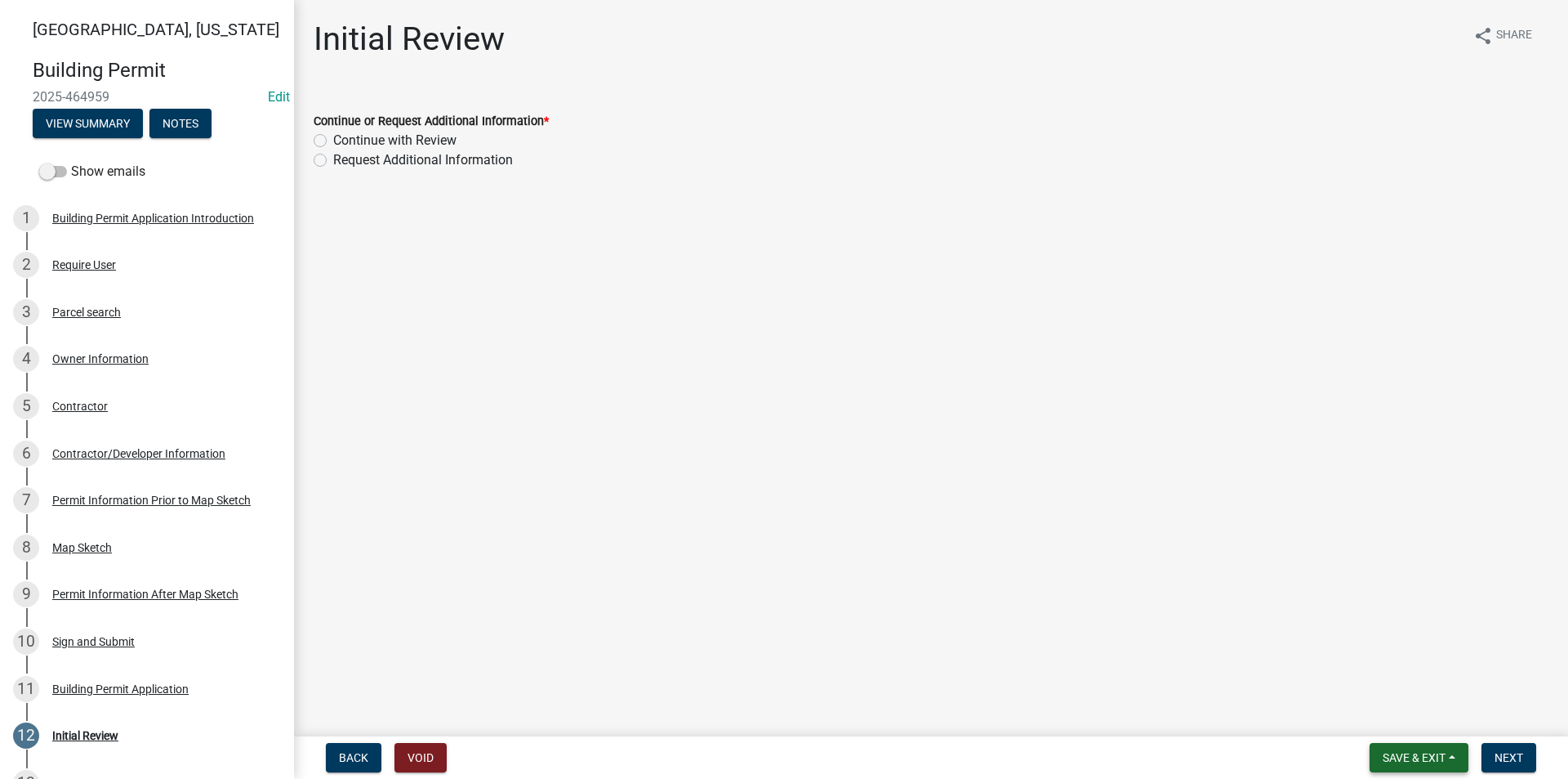
click at [1428, 753] on span "Save & Exit" at bounding box center [1414, 757] width 63 height 13
click at [1379, 678] on button "Save" at bounding box center [1403, 676] width 131 height 39
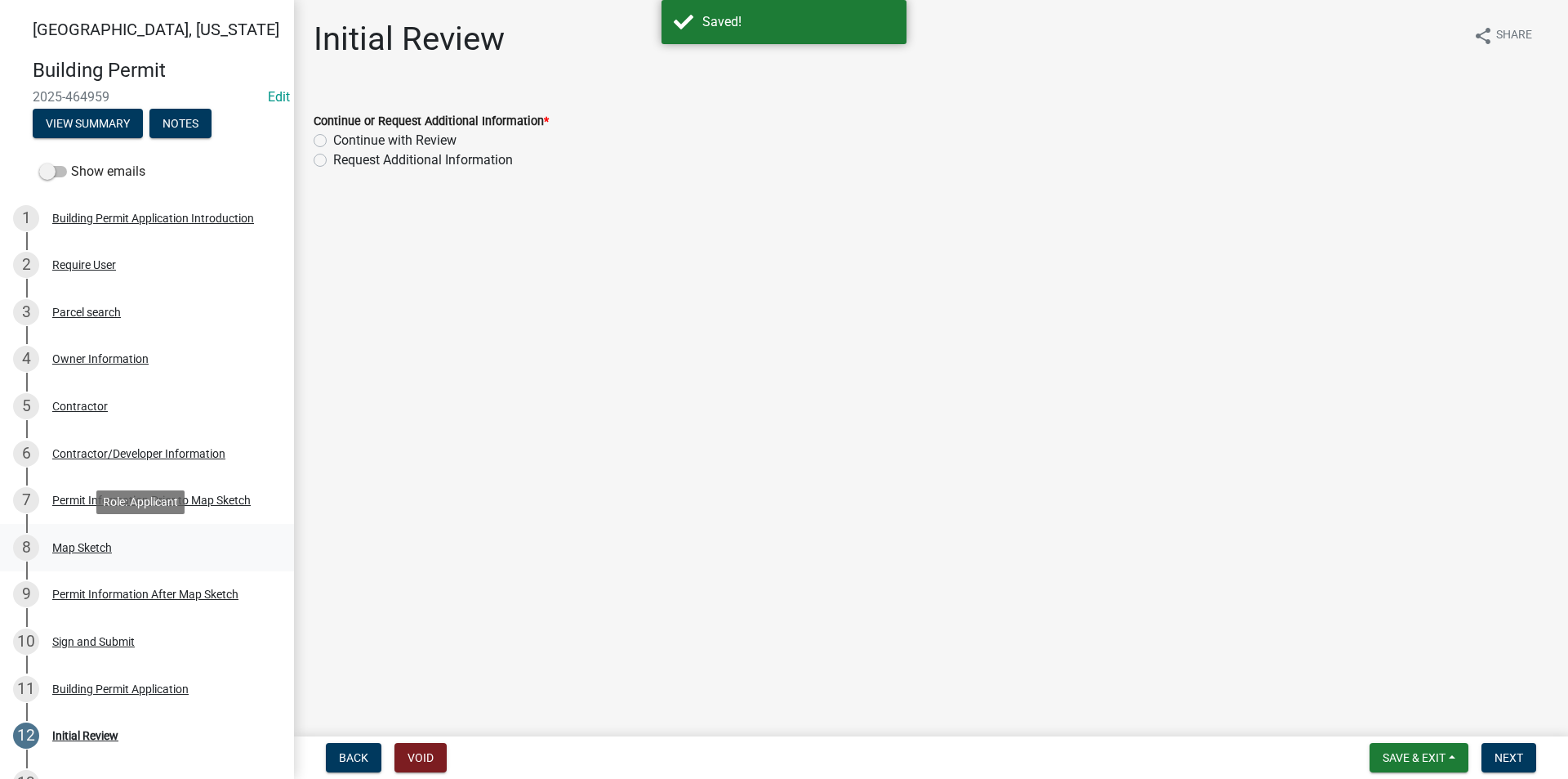
click at [73, 535] on div "8 Map Sketch" at bounding box center [140, 547] width 255 height 26
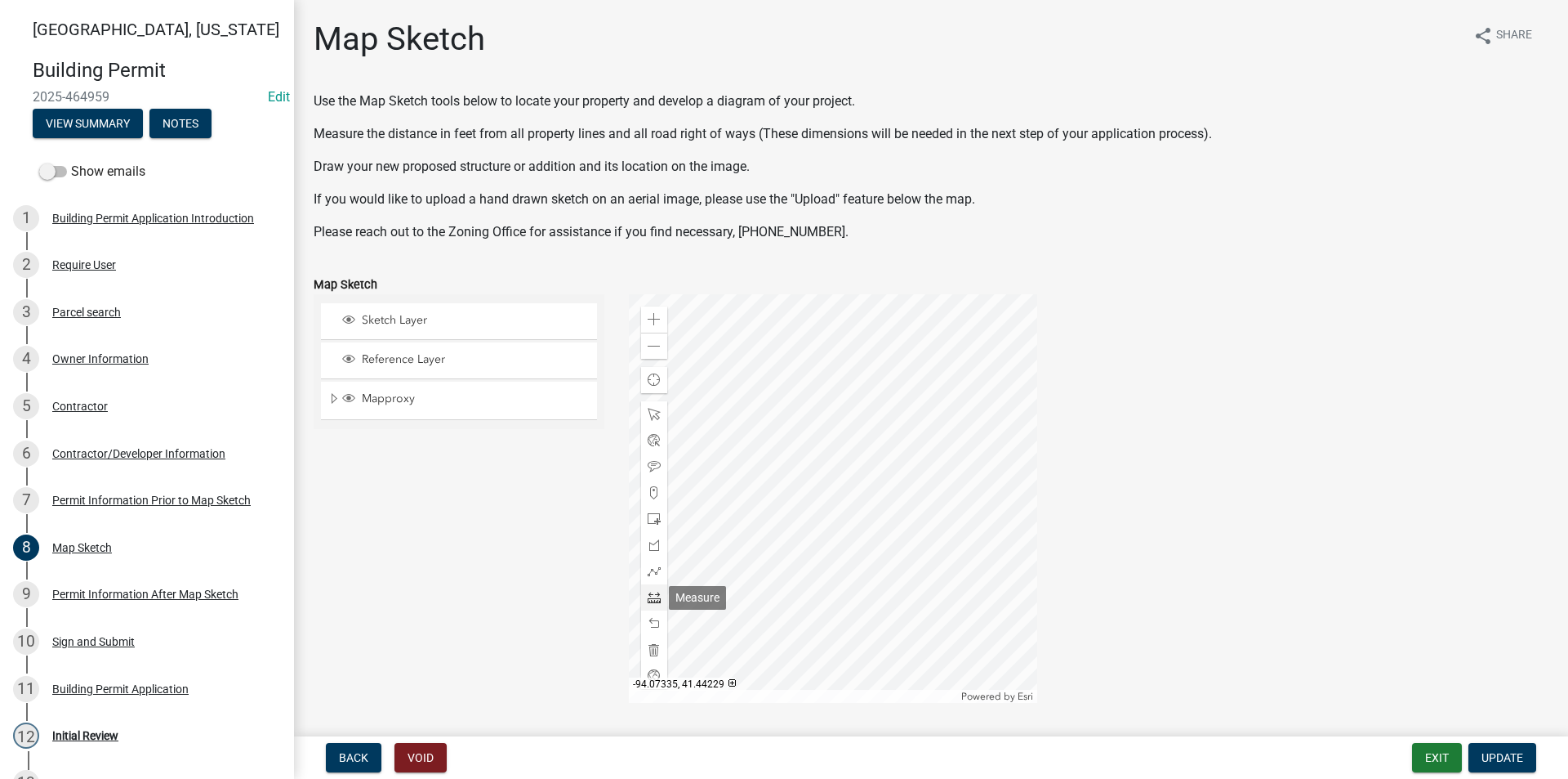
click at [656, 596] on span at bounding box center [653, 597] width 13 height 13
click at [785, 559] on div at bounding box center [832, 498] width 408 height 408
click at [652, 320] on span at bounding box center [653, 319] width 13 height 13
click at [774, 417] on div at bounding box center [832, 498] width 408 height 408
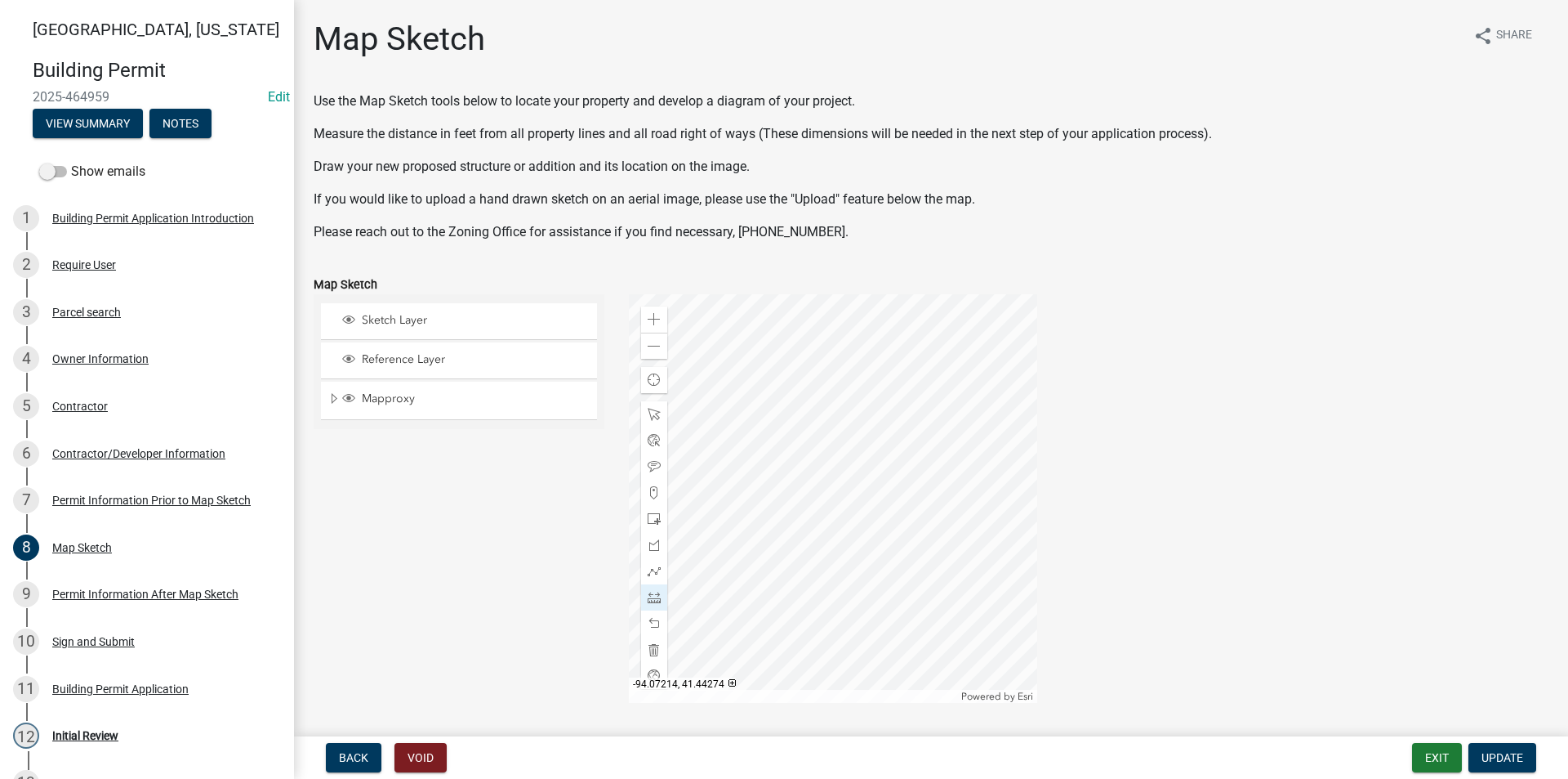
click at [854, 515] on div at bounding box center [832, 498] width 408 height 408
click at [650, 348] on span at bounding box center [653, 346] width 13 height 13
click at [870, 498] on div at bounding box center [832, 498] width 408 height 408
click at [726, 511] on div at bounding box center [832, 498] width 408 height 408
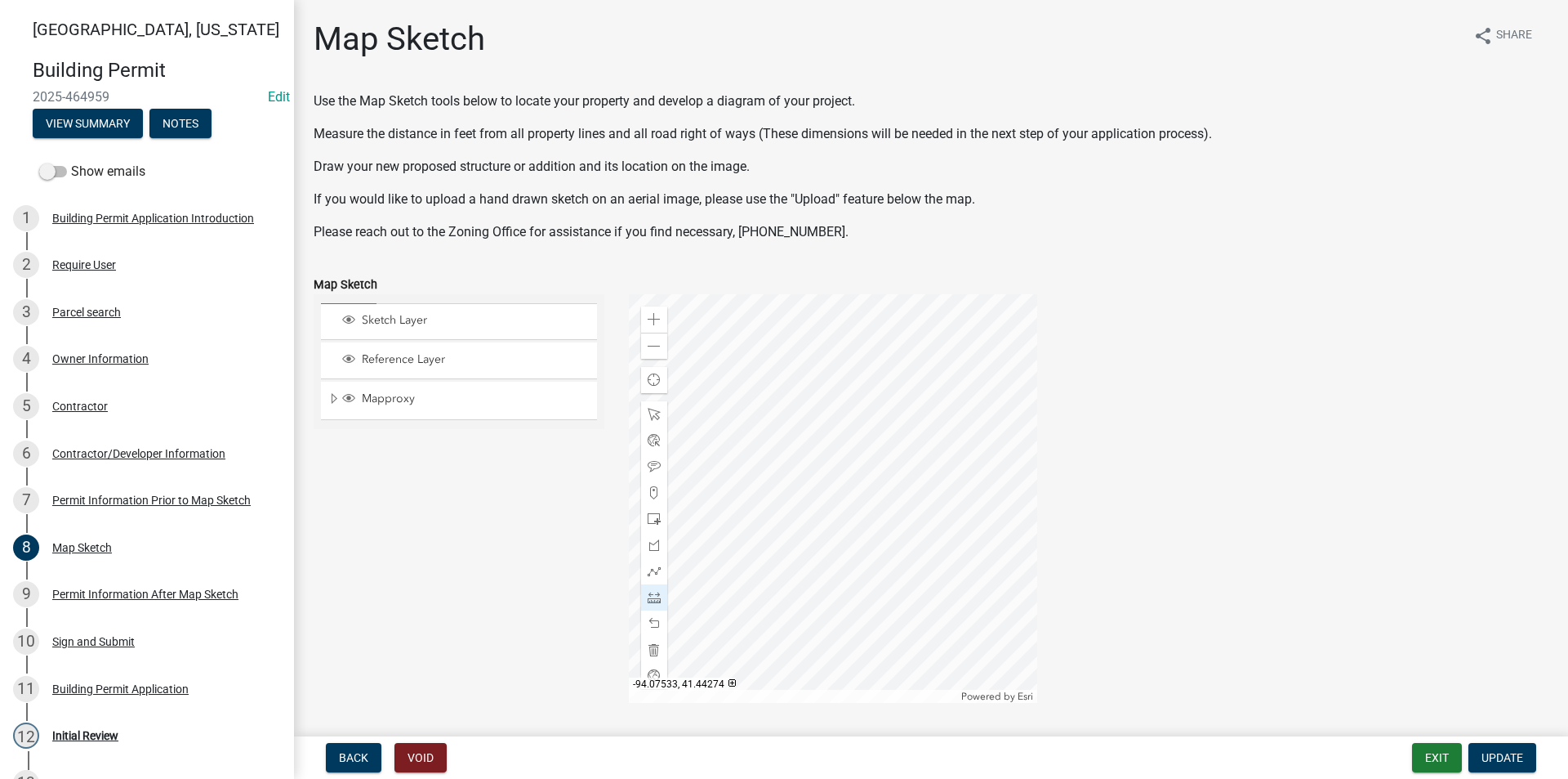
click at [726, 511] on div at bounding box center [832, 498] width 408 height 408
click at [652, 318] on span at bounding box center [653, 319] width 13 height 13
click at [647, 416] on span at bounding box center [653, 413] width 13 height 13
click at [681, 432] on div at bounding box center [832, 498] width 408 height 408
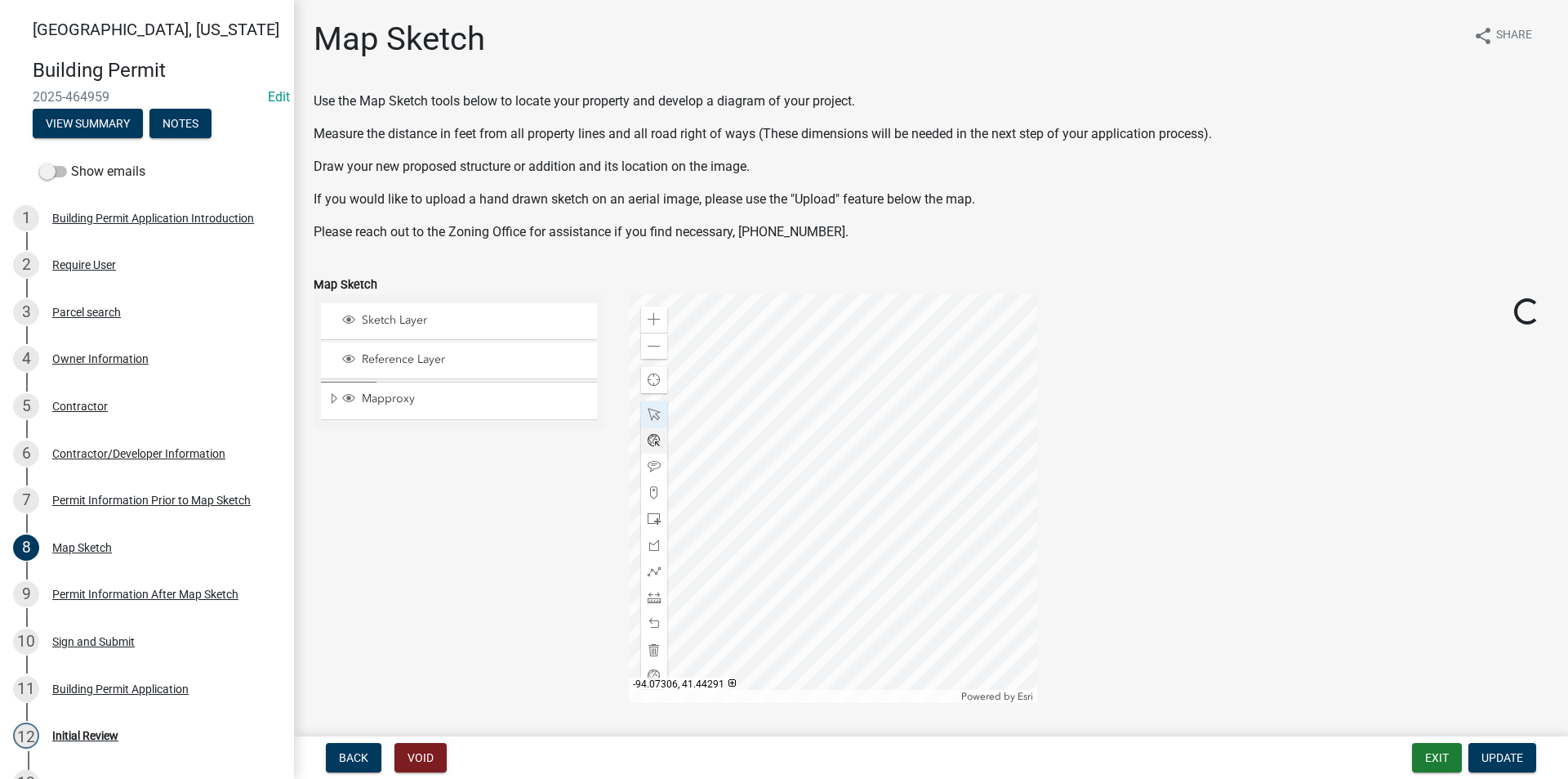
click at [659, 447] on div at bounding box center [832, 498] width 408 height 408
click at [775, 460] on div at bounding box center [832, 498] width 408 height 408
click at [868, 517] on div at bounding box center [832, 498] width 408 height 408
click at [837, 467] on div at bounding box center [832, 498] width 408 height 408
click at [871, 403] on div at bounding box center [832, 498] width 408 height 408
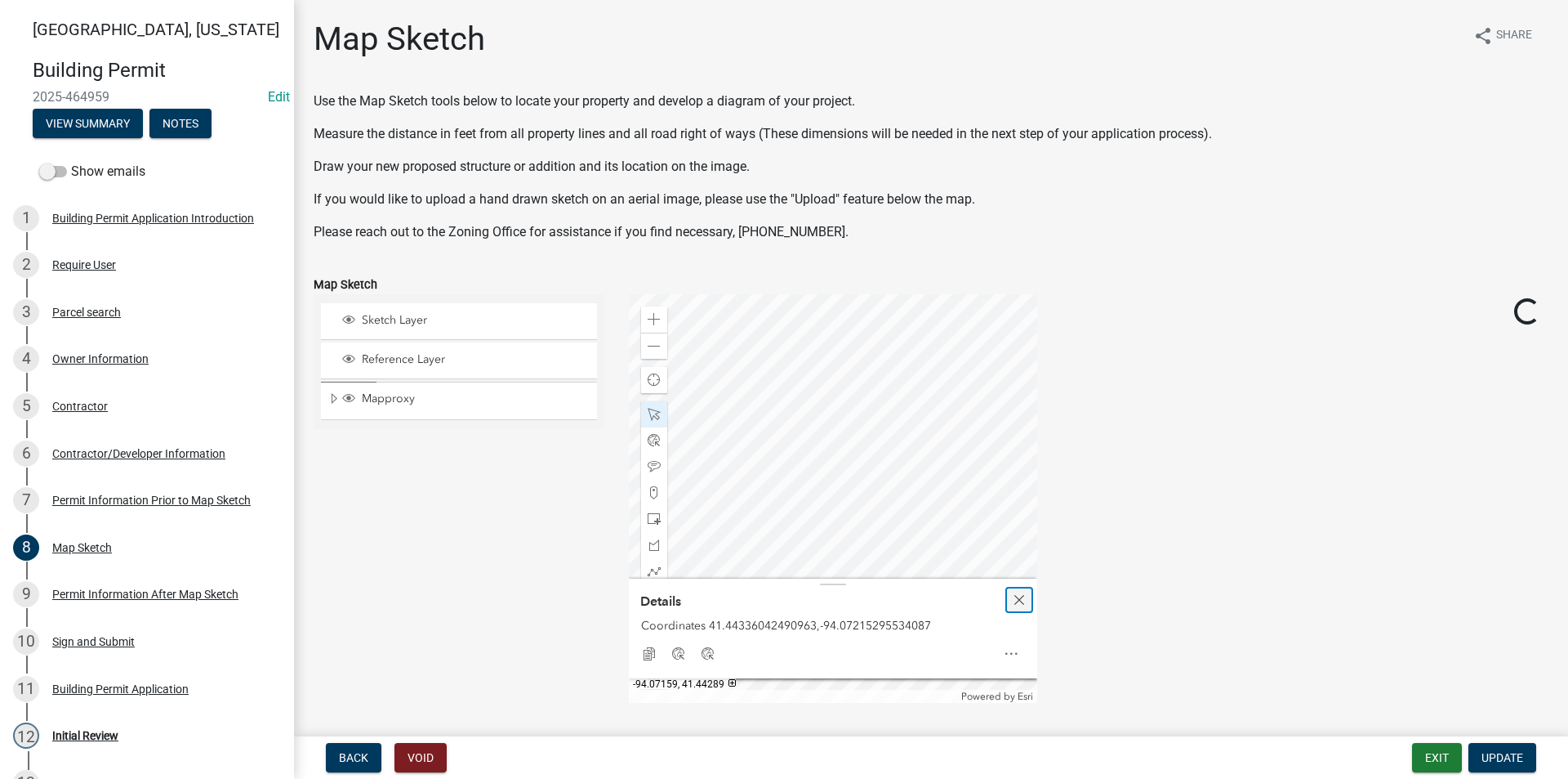
click at [1015, 598] on span "Close" at bounding box center [1019, 599] width 13 height 13
click at [651, 324] on span at bounding box center [653, 319] width 13 height 13
click at [870, 371] on div at bounding box center [832, 498] width 408 height 408
click at [647, 320] on span at bounding box center [653, 319] width 13 height 13
click at [847, 376] on div at bounding box center [832, 498] width 408 height 408
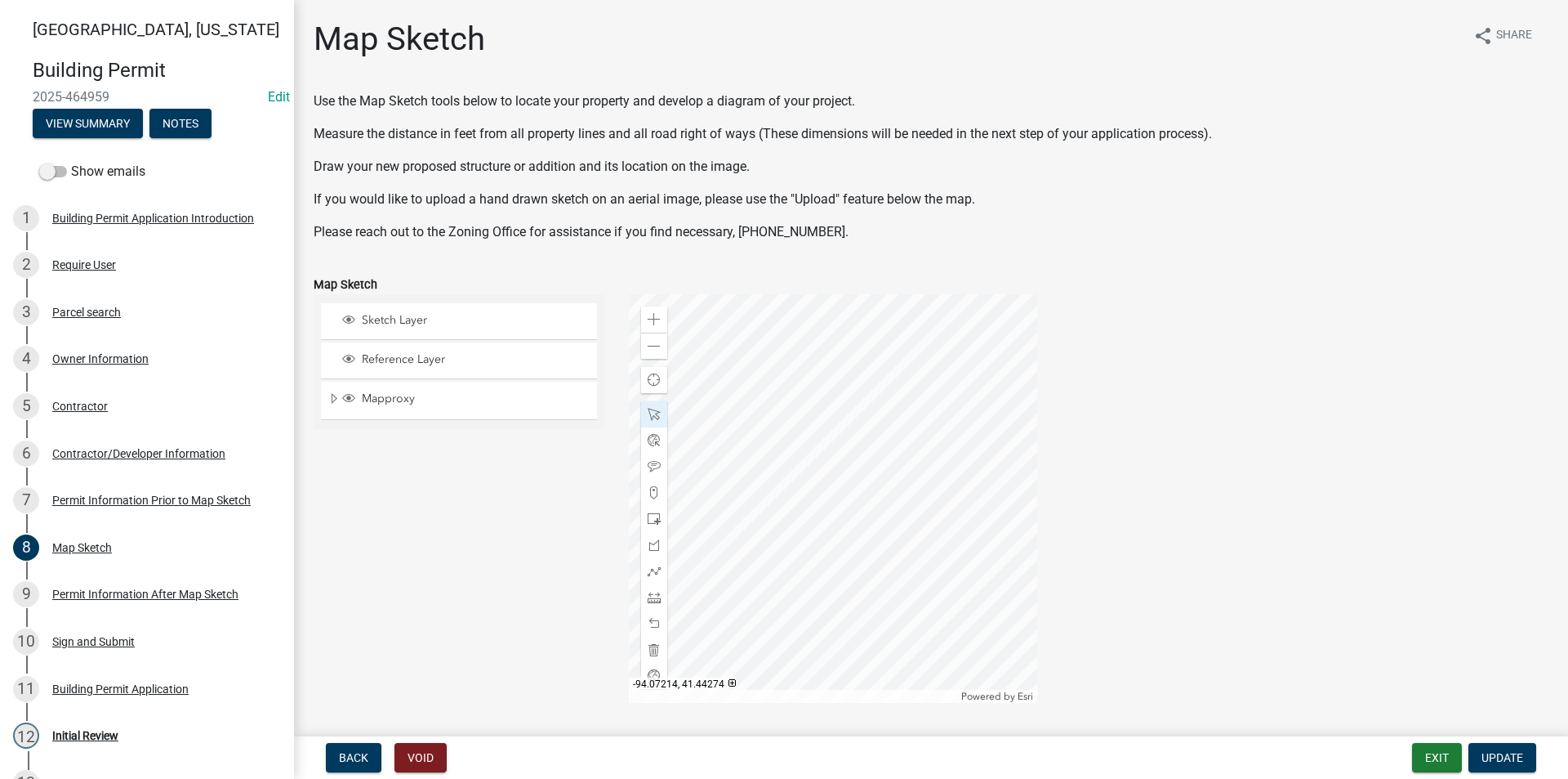
click at [820, 496] on div at bounding box center [832, 498] width 408 height 408
click at [878, 472] on div at bounding box center [832, 498] width 408 height 408
click at [651, 348] on span at bounding box center [653, 346] width 13 height 13
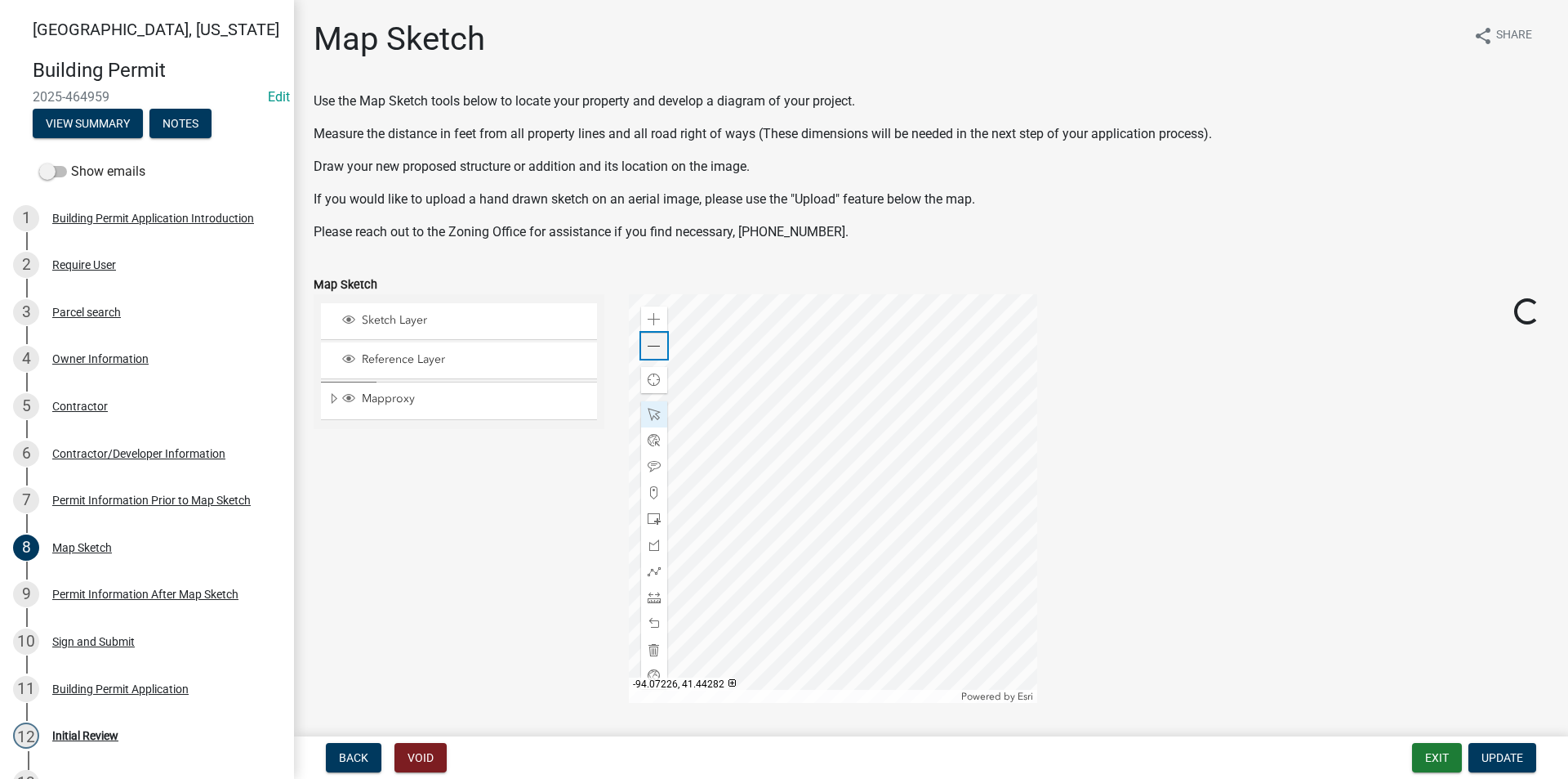
click at [651, 348] on span at bounding box center [653, 346] width 13 height 13
click at [1506, 755] on span "Update" at bounding box center [1502, 757] width 42 height 13
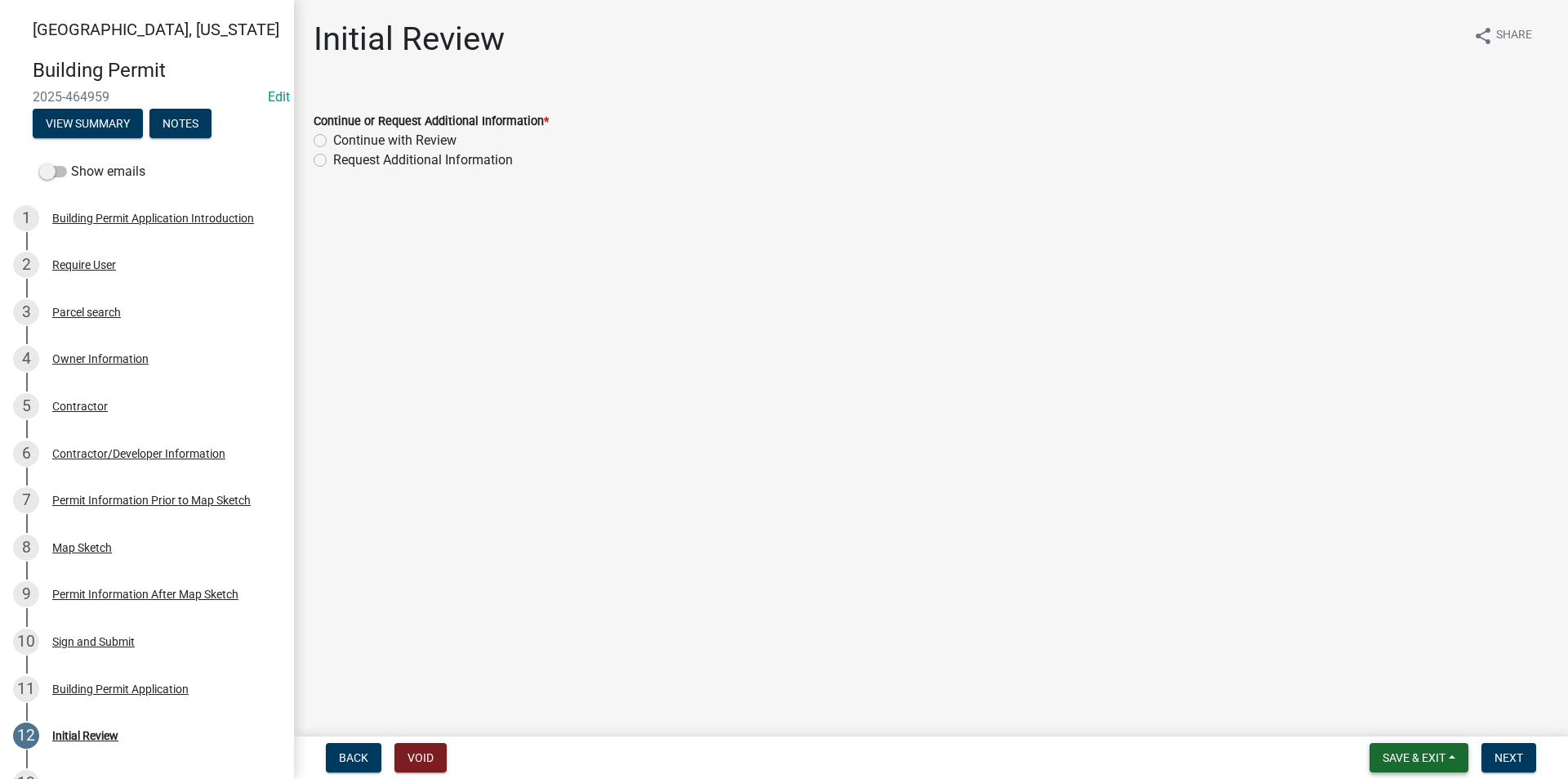
click at [1406, 748] on button "Save & Exit" at bounding box center [1419, 758] width 99 height 30
click at [1384, 671] on button "Save" at bounding box center [1403, 676] width 131 height 39
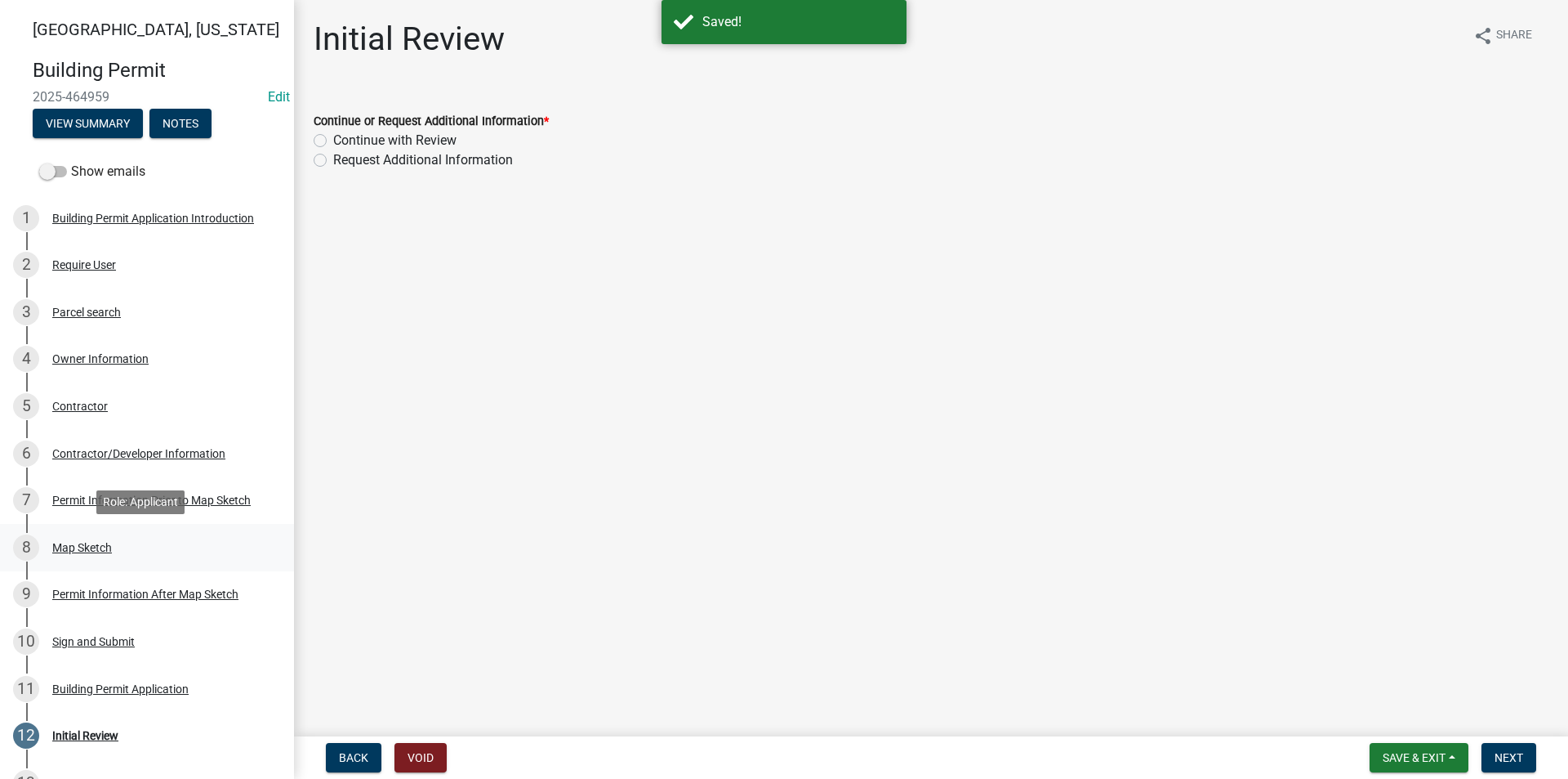
click at [99, 545] on div "Map Sketch" at bounding box center [82, 547] width 60 height 12
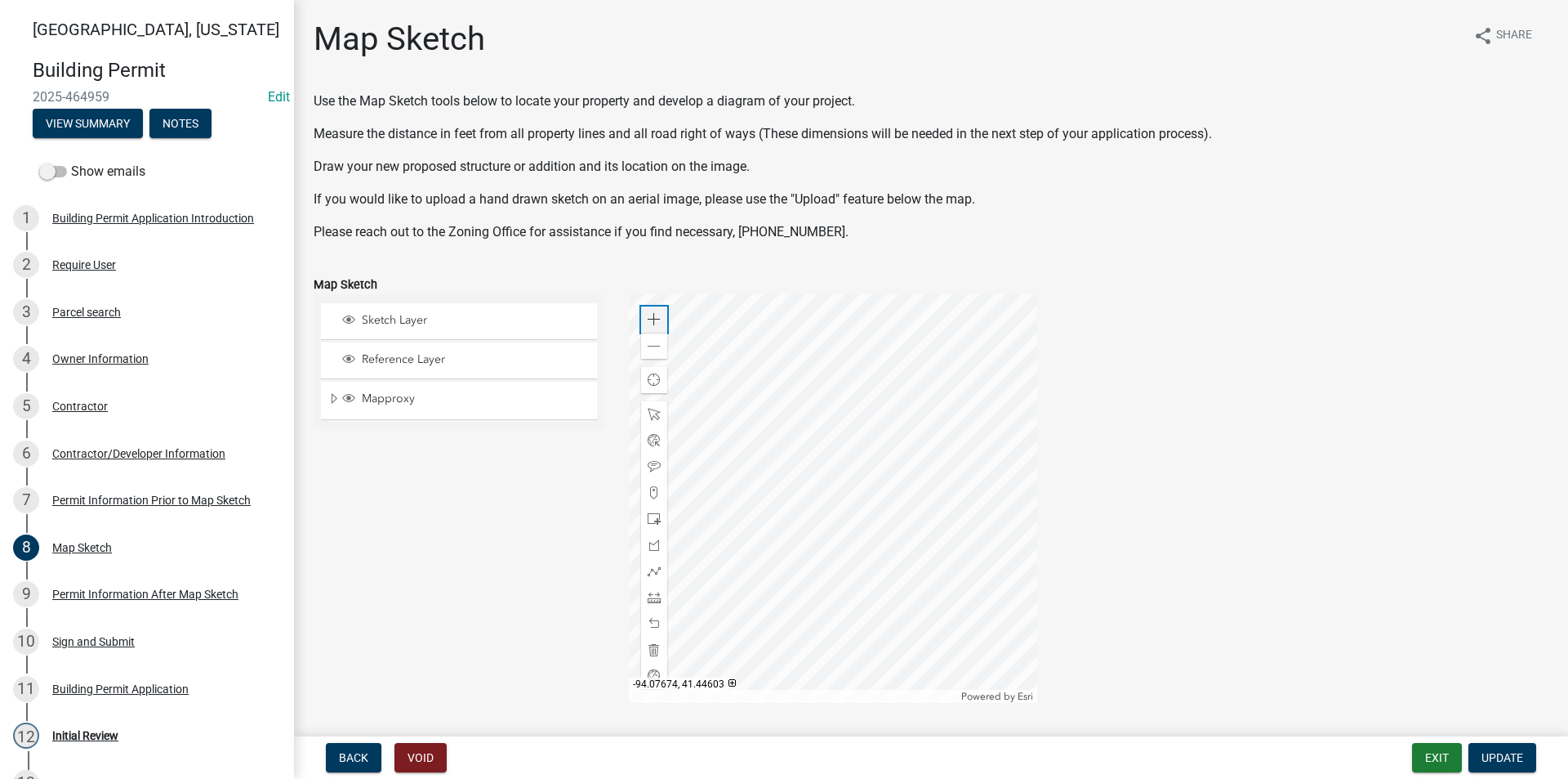
click at [656, 320] on span at bounding box center [653, 319] width 13 height 13
click at [699, 403] on div at bounding box center [832, 498] width 408 height 408
click at [782, 459] on div at bounding box center [832, 498] width 408 height 408
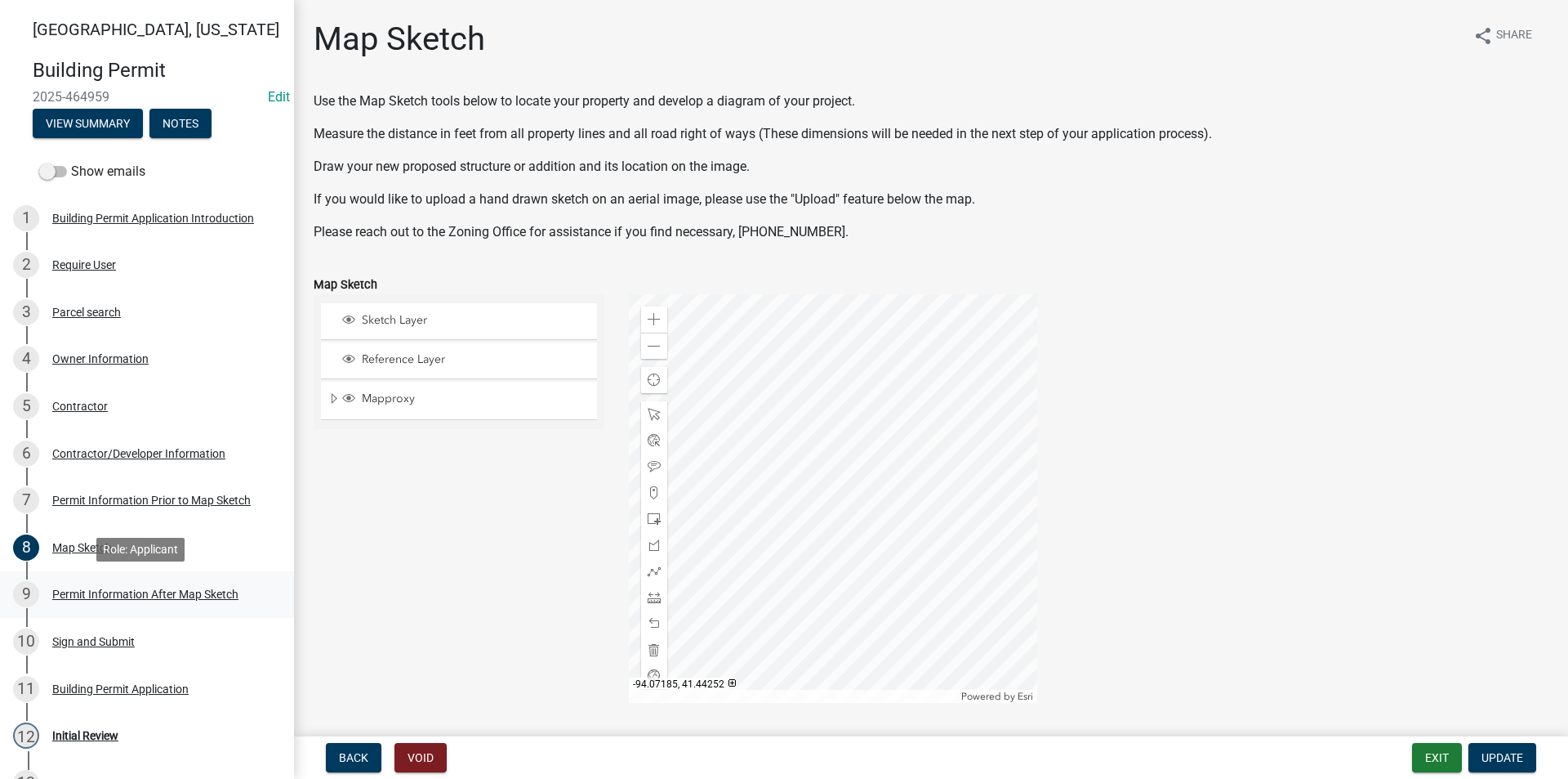
click at [93, 596] on div "Permit Information After Map Sketch" at bounding box center [146, 594] width 187 height 12
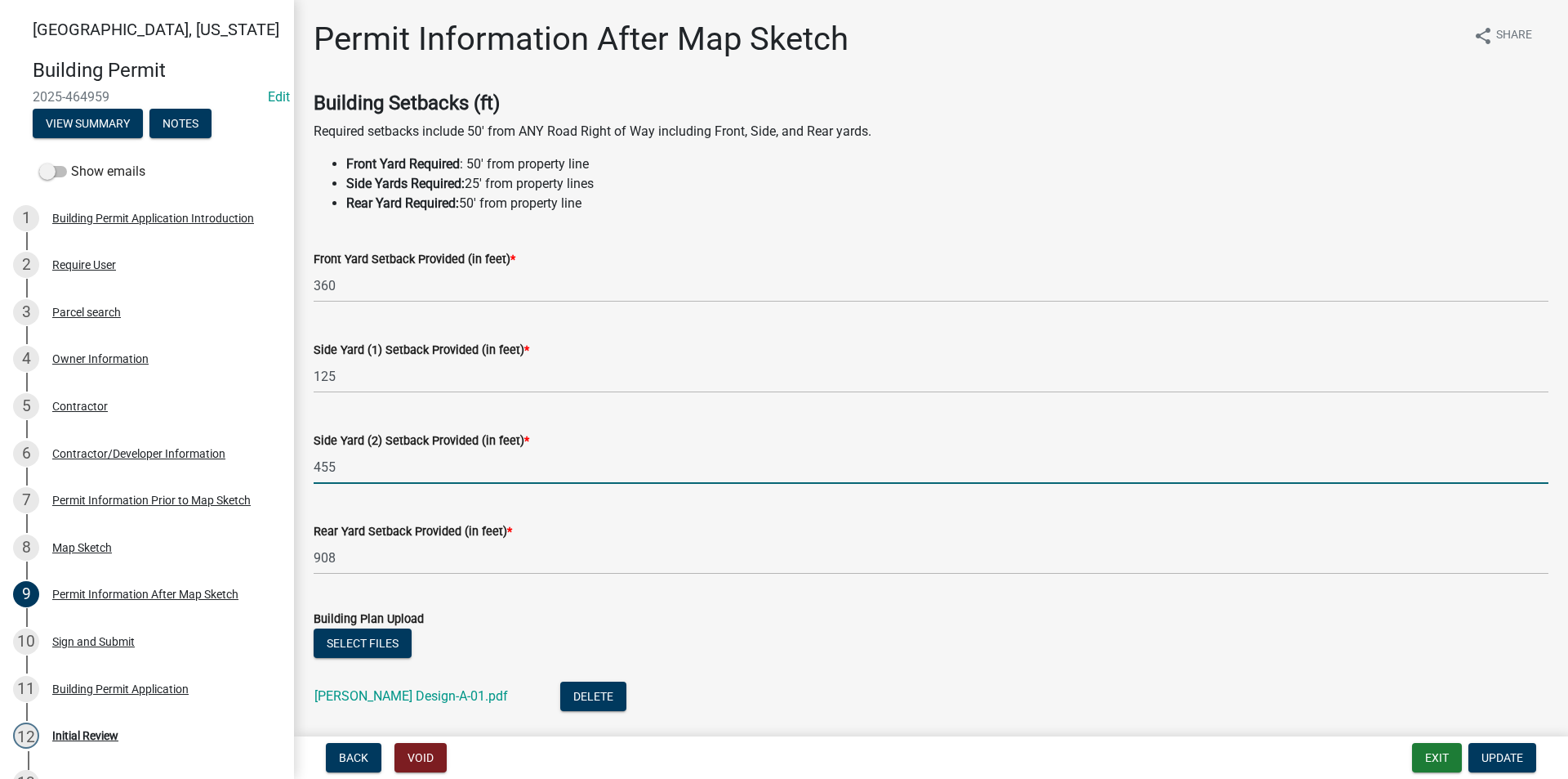
drag, startPoint x: 341, startPoint y: 473, endPoint x: 287, endPoint y: 474, distance: 54.0
click at [287, 474] on div "Madison County, Iowa Building Permit 2025-464959 Edit View Summary Notes Show e…" at bounding box center [784, 390] width 1568 height 779
type input "454"
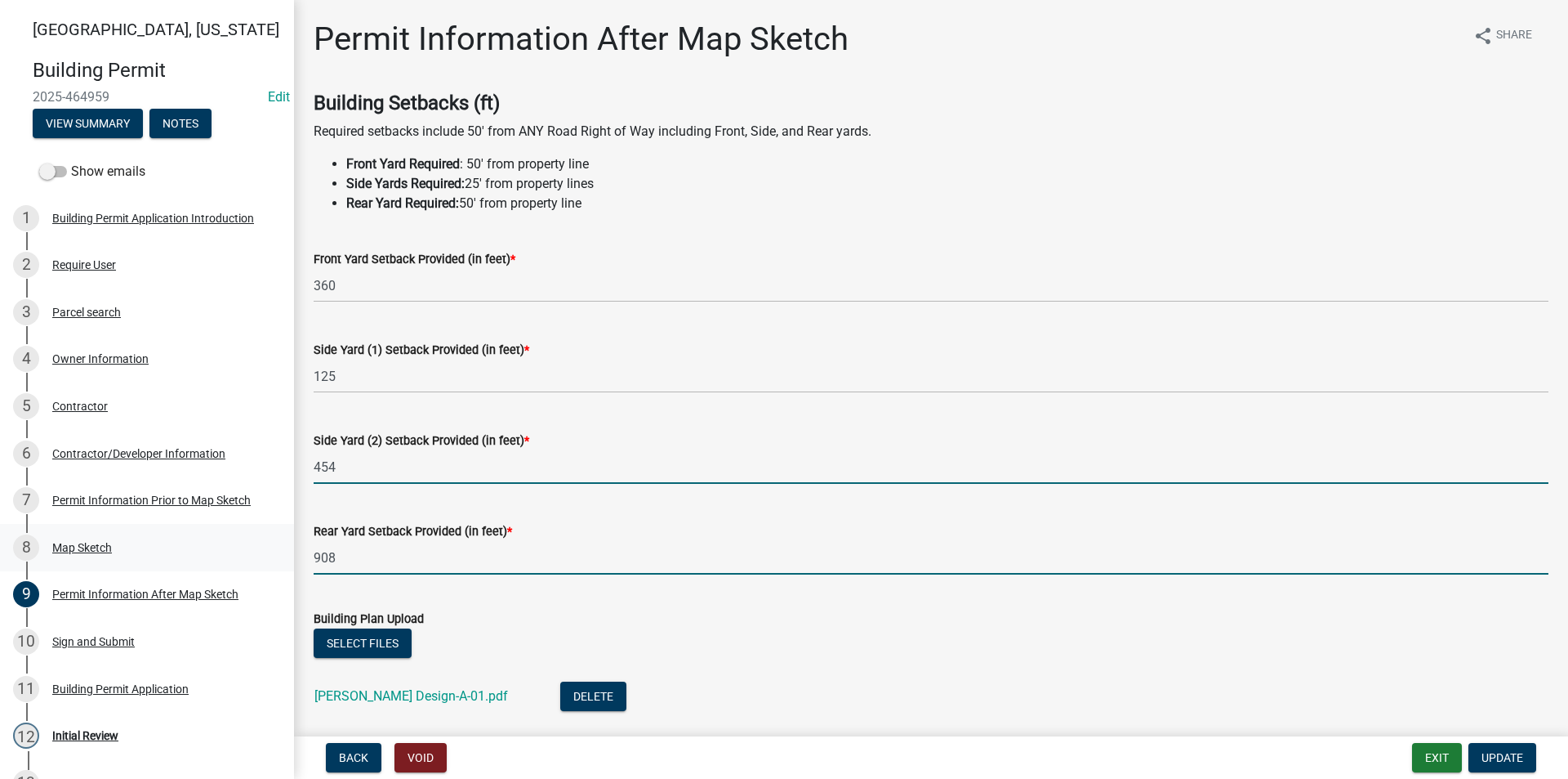
click at [271, 566] on div "Madison County, Iowa Building Permit 2025-464959 Edit View Summary Notes Show e…" at bounding box center [784, 390] width 1568 height 779
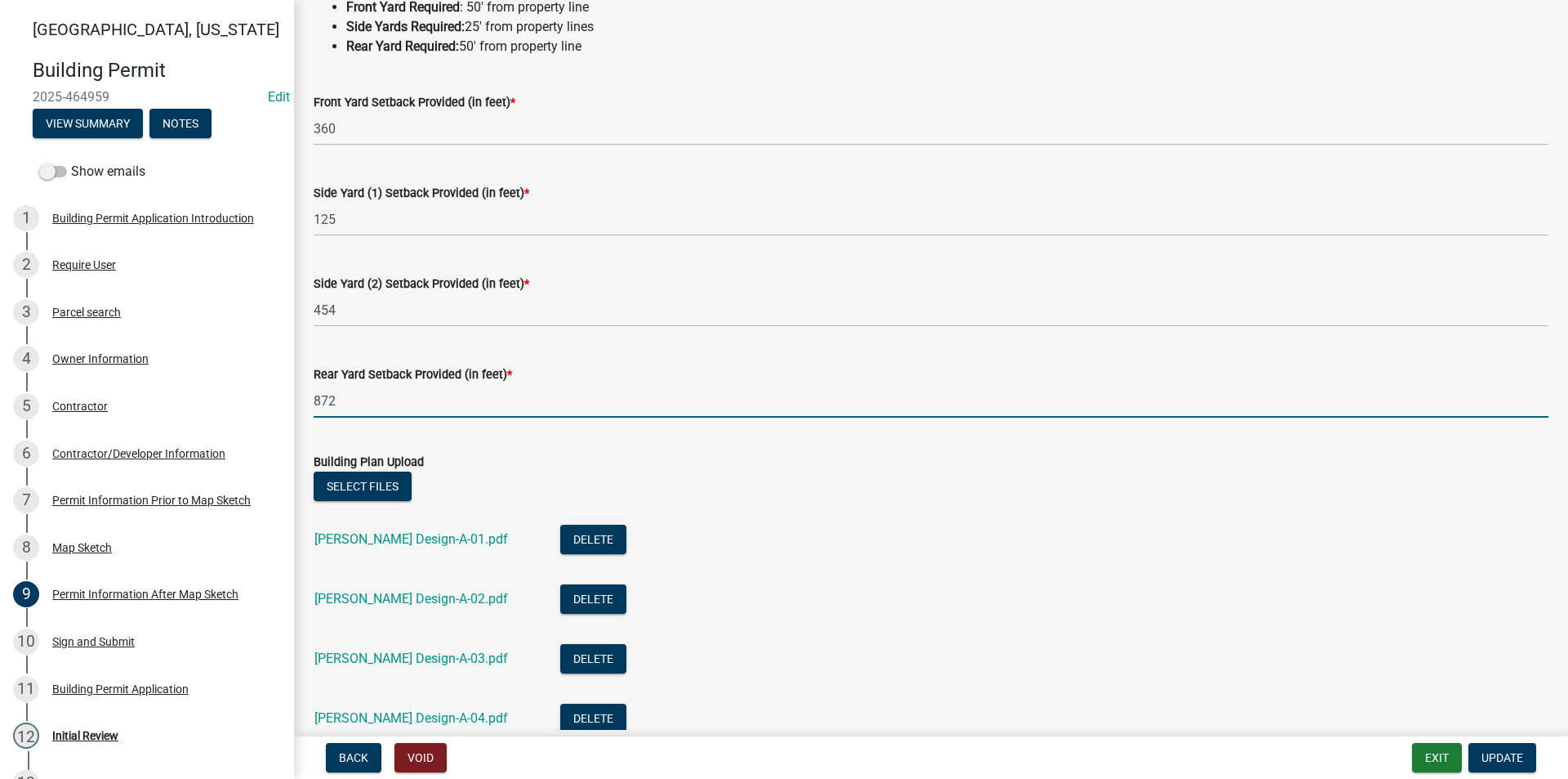
scroll to position [245, 0]
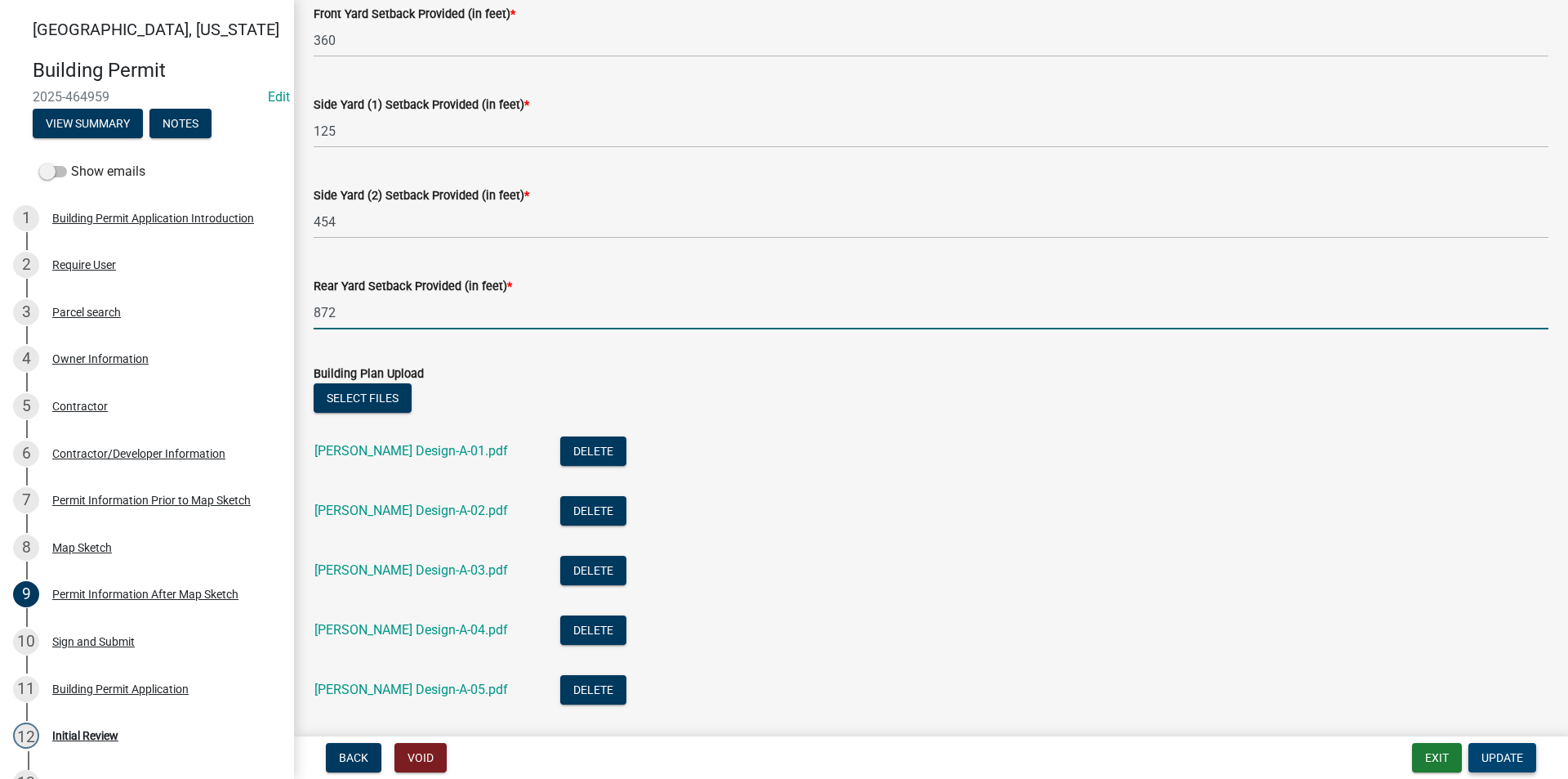
type input "872"
click at [1516, 762] on span "Update" at bounding box center [1502, 757] width 42 height 13
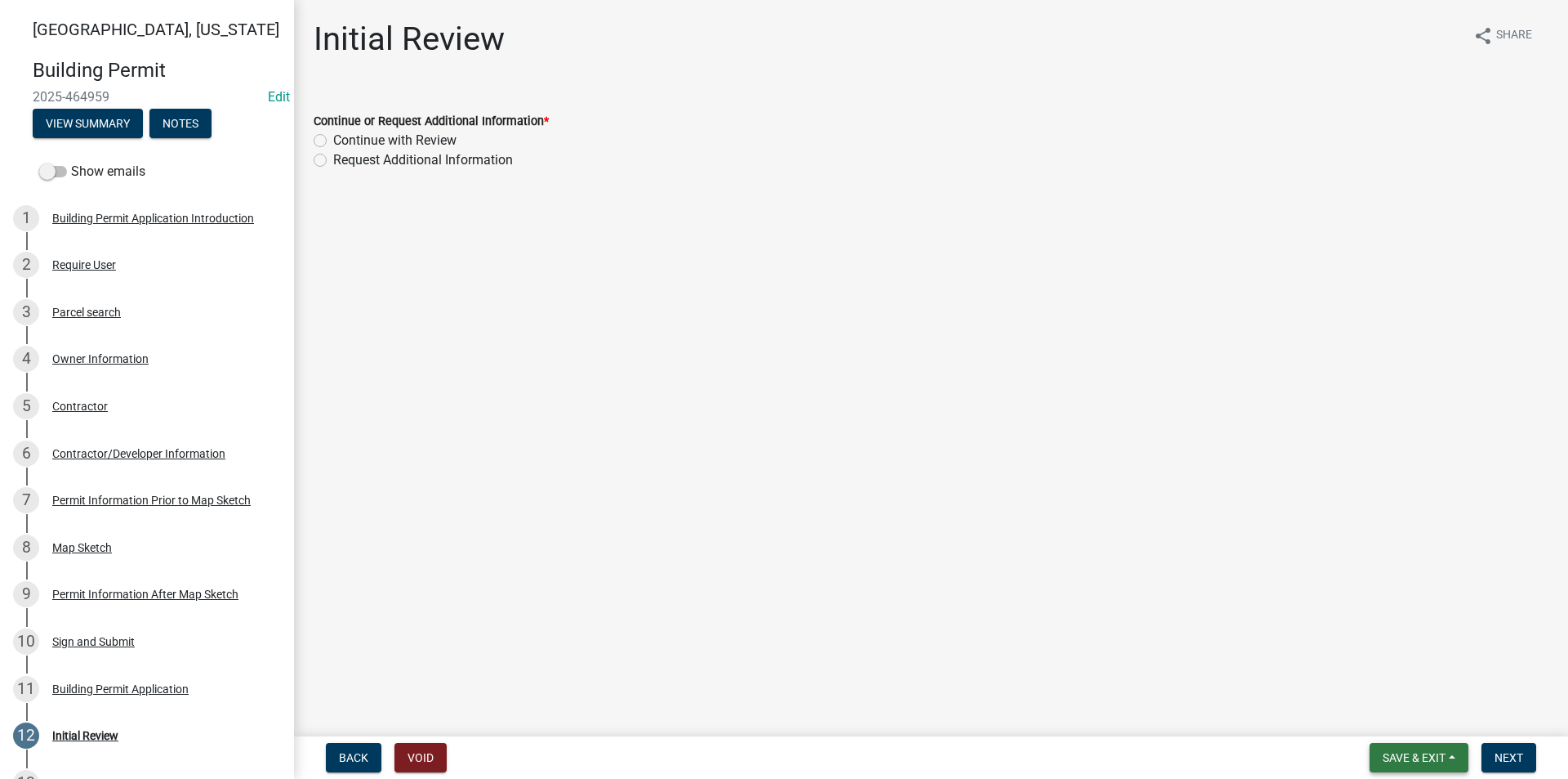
click at [1424, 761] on span "Save & Exit" at bounding box center [1414, 757] width 63 height 13
click at [1398, 682] on button "Save" at bounding box center [1403, 676] width 131 height 39
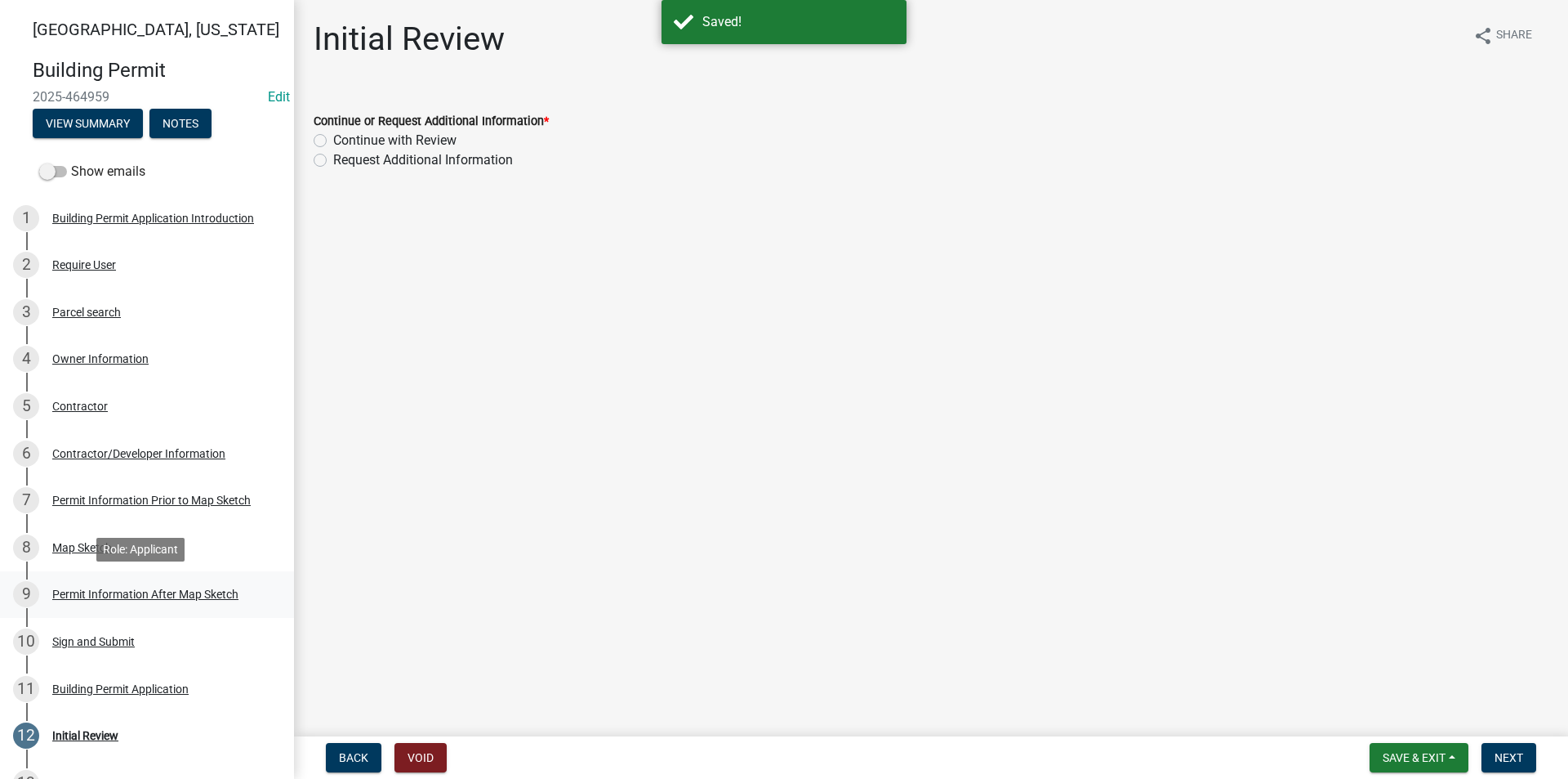
click at [80, 596] on div "Permit Information After Map Sketch" at bounding box center [146, 594] width 187 height 12
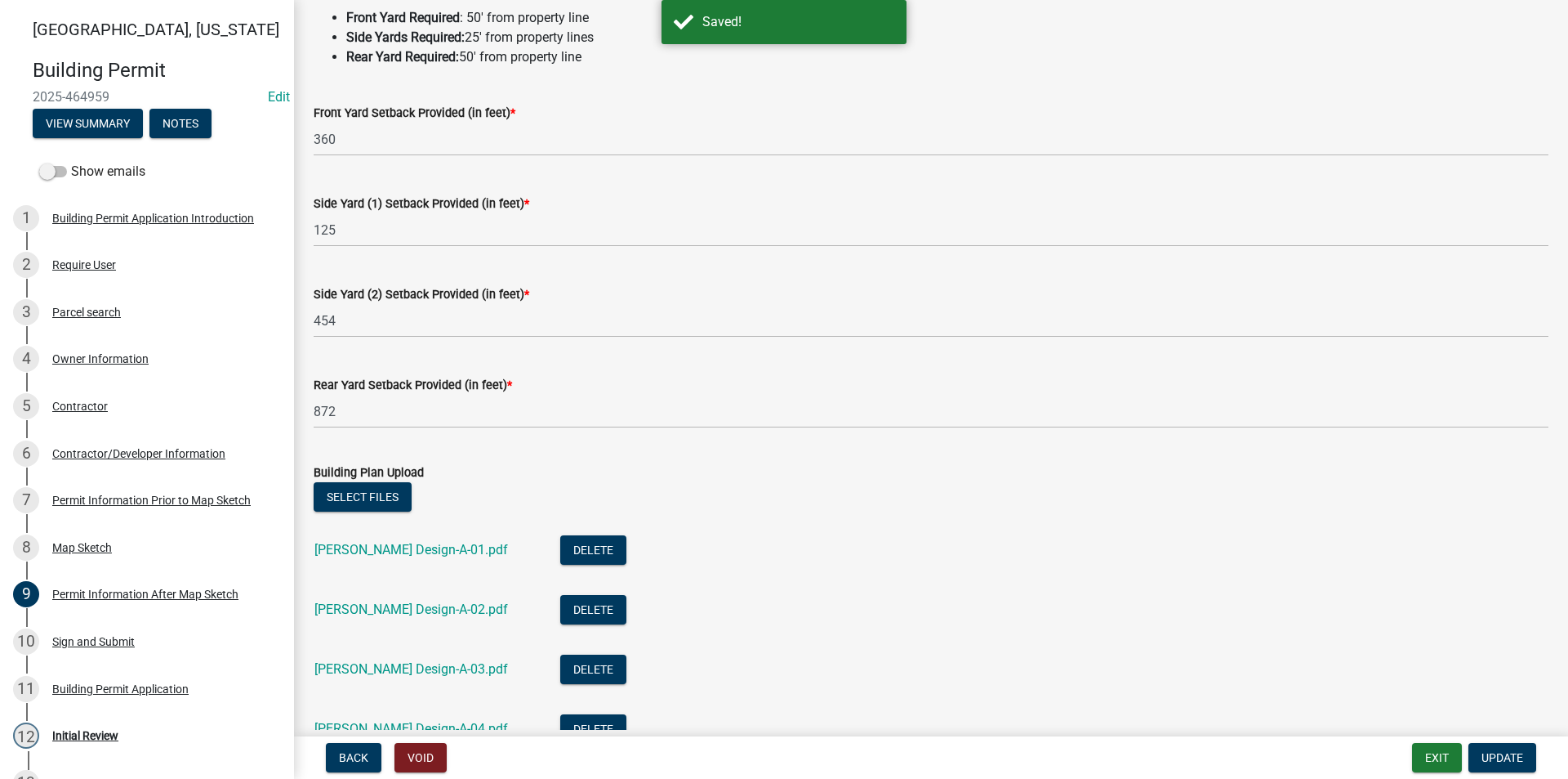
scroll to position [164, 0]
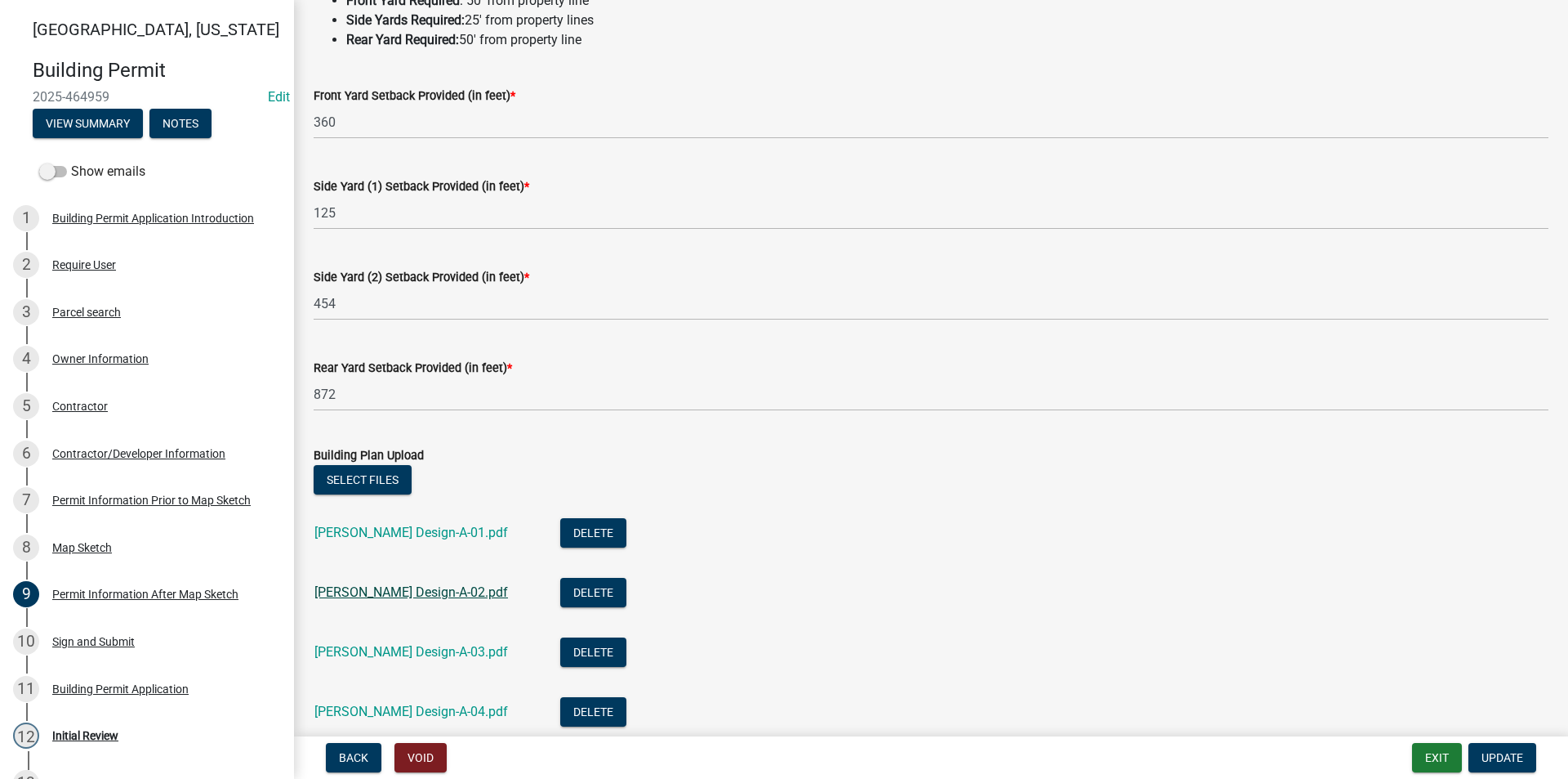
click at [399, 589] on link "Mutchler Design-A-02.pdf" at bounding box center [411, 592] width 194 height 16
click at [401, 643] on div "Mutchler Design-A-03.pdf" at bounding box center [424, 655] width 219 height 34
click at [409, 649] on link "Mutchler Design-A-03.pdf" at bounding box center [411, 652] width 194 height 16
click at [389, 713] on link "Mutchler Design-A-04.pdf" at bounding box center [411, 711] width 194 height 16
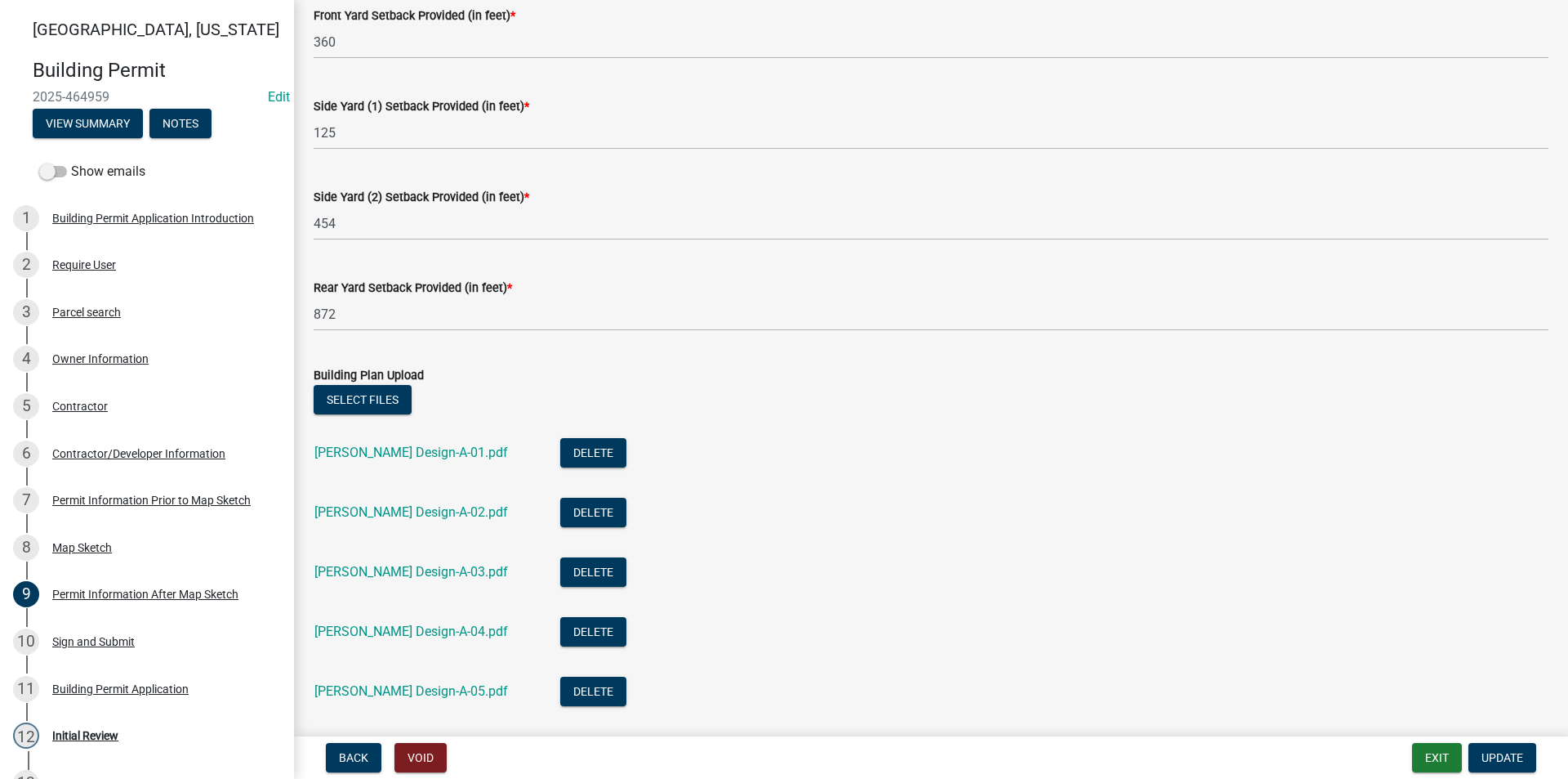
scroll to position [408, 0]
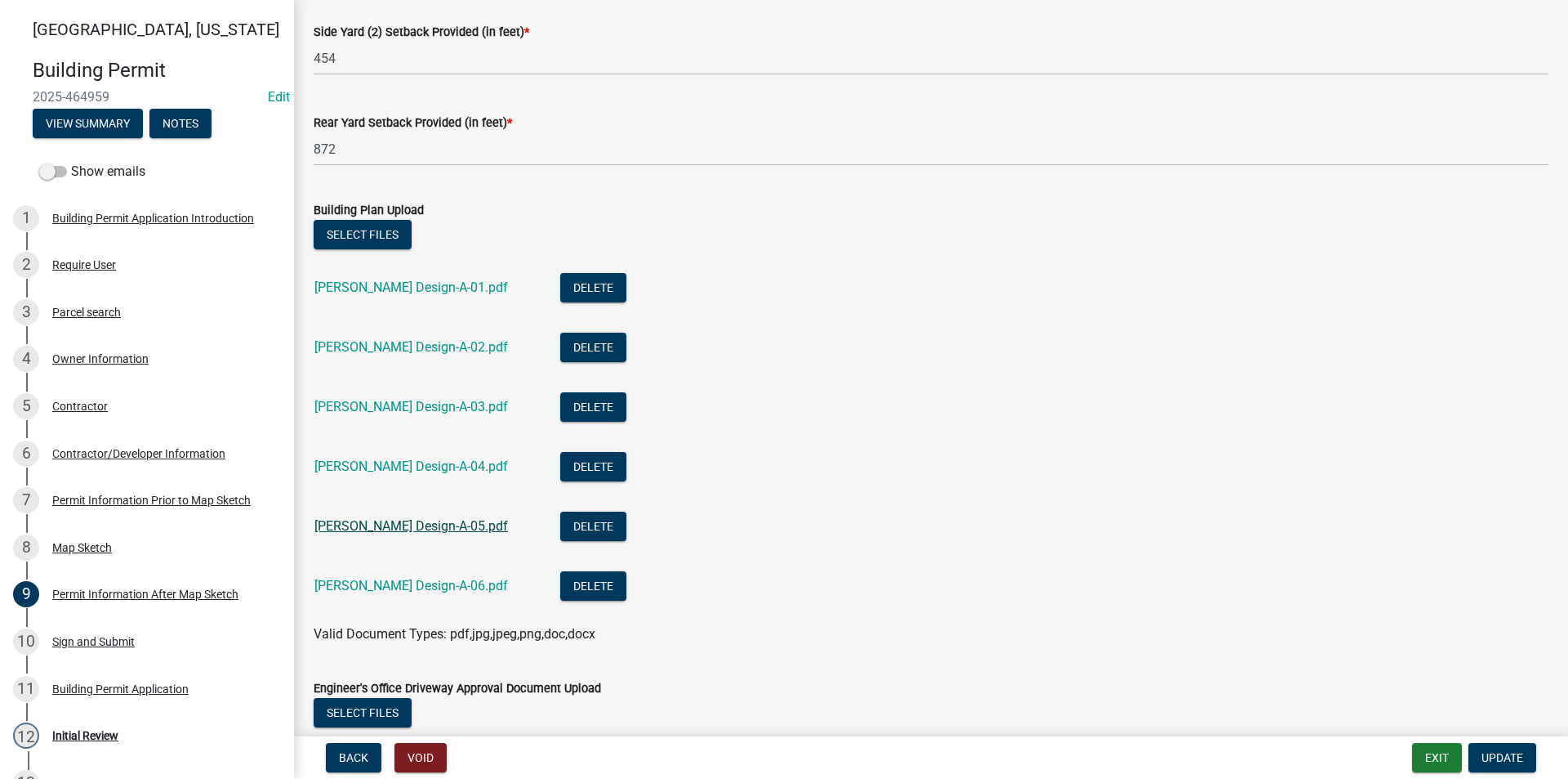
click at [420, 532] on link "Mutchler Design-A-05.pdf" at bounding box center [411, 526] width 194 height 16
click at [419, 582] on link "Mutchler Design-A-06.pdf" at bounding box center [411, 586] width 194 height 16
click at [411, 290] on link "Mutchler Design-A-01.pdf" at bounding box center [411, 287] width 194 height 16
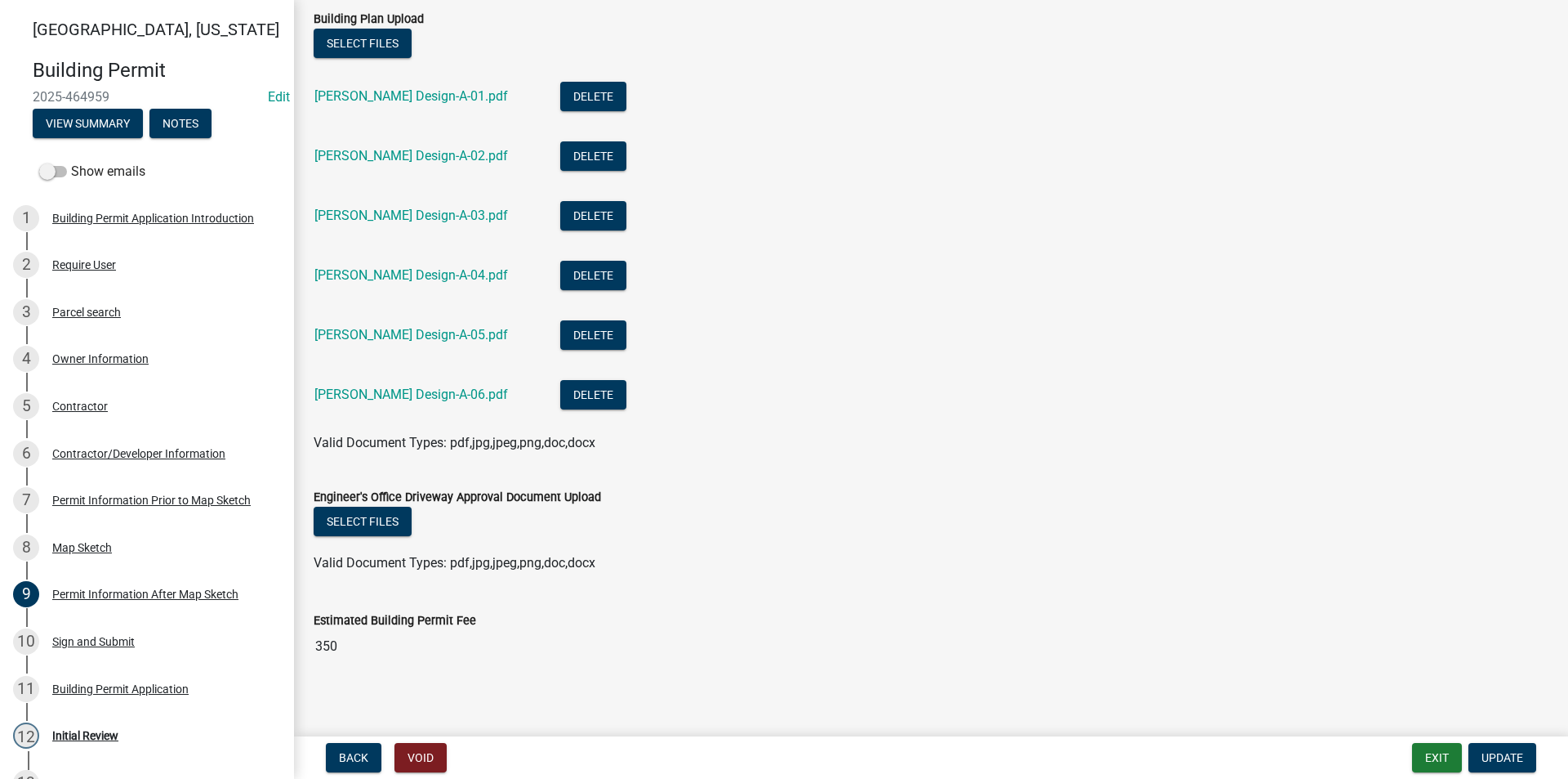
scroll to position [611, 0]
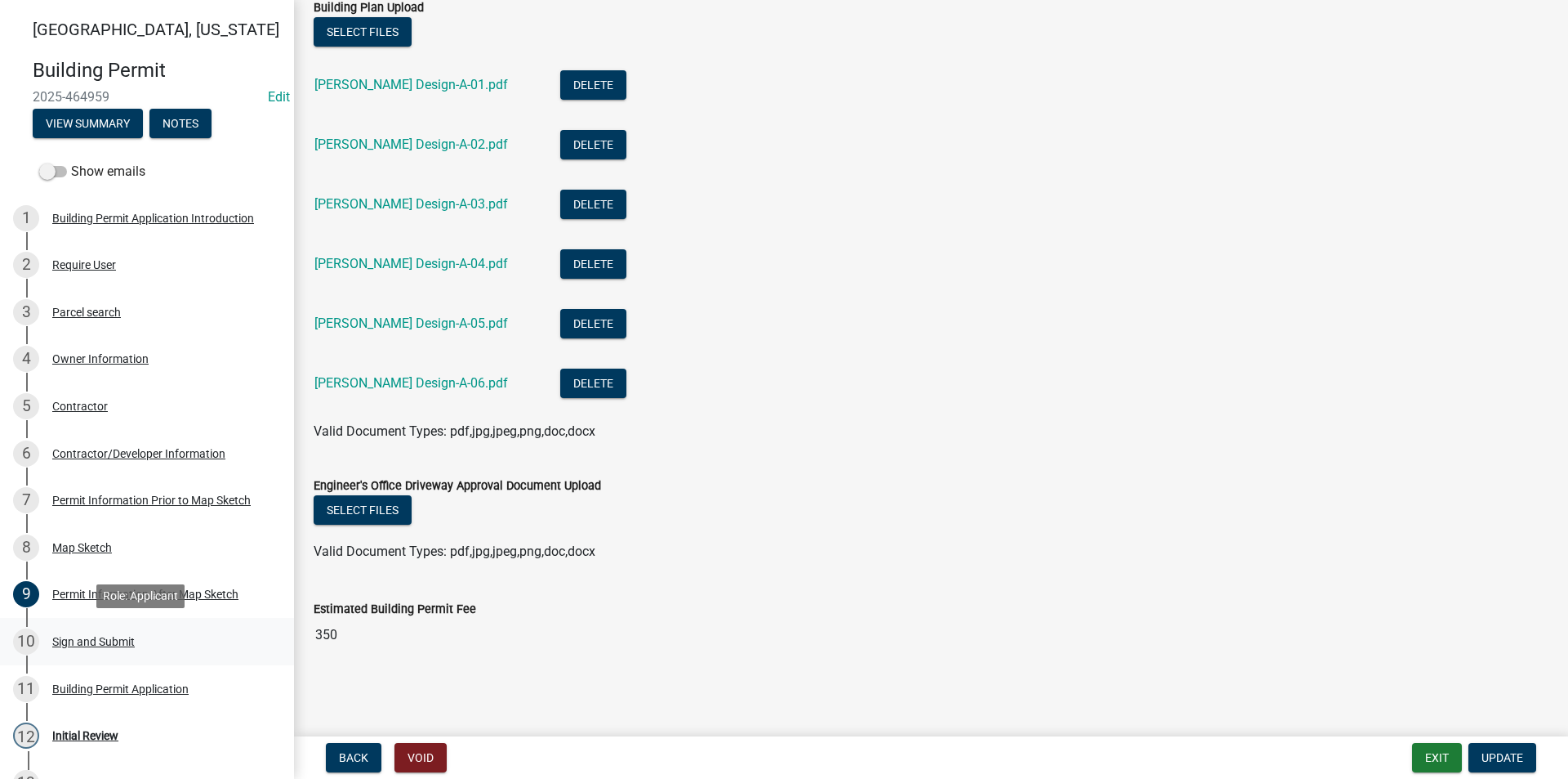
click at [122, 643] on div "Sign and Submit" at bounding box center [93, 642] width 82 height 12
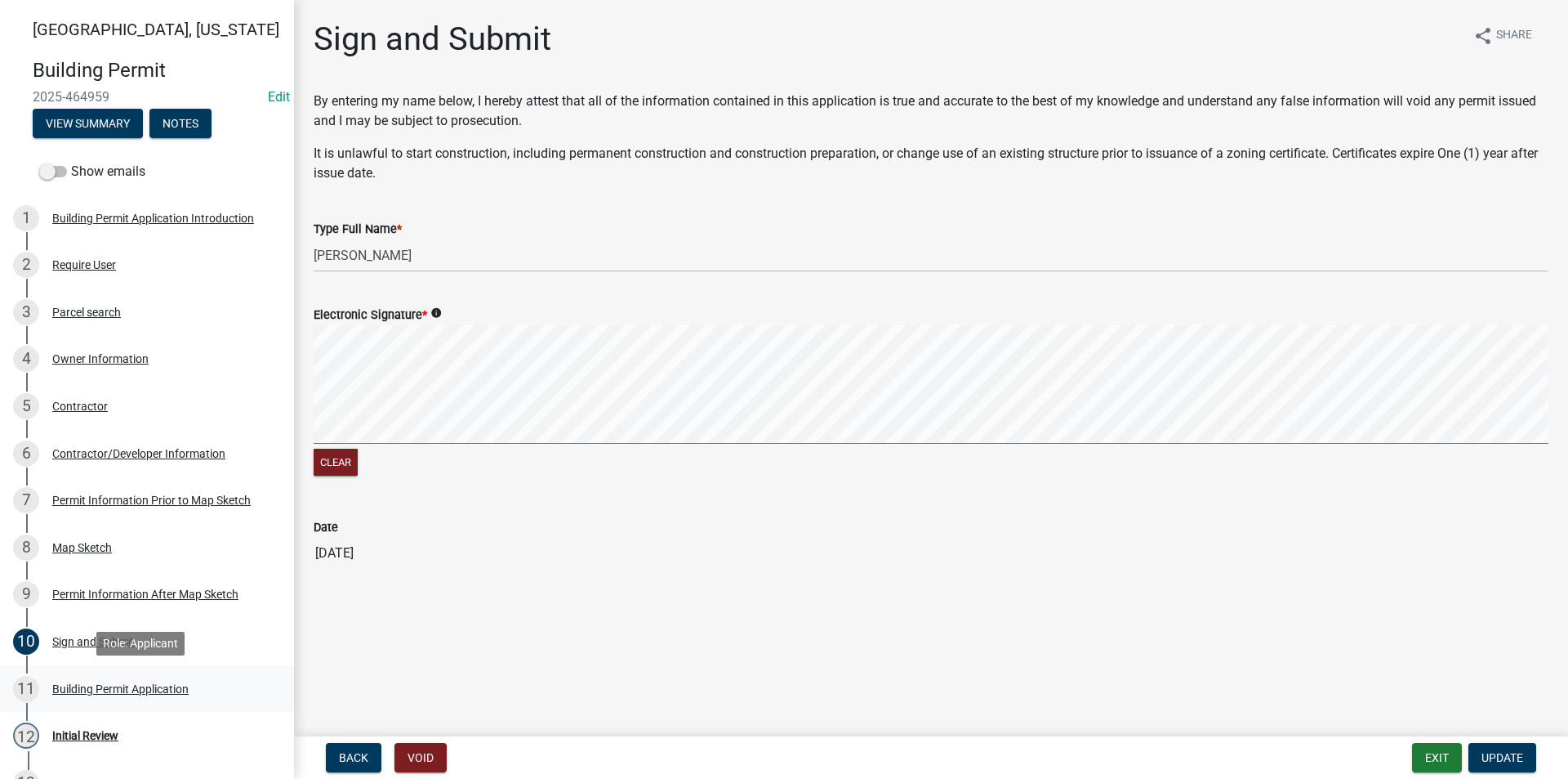
click at [116, 685] on div "Building Permit Application" at bounding box center [120, 690] width 136 height 12
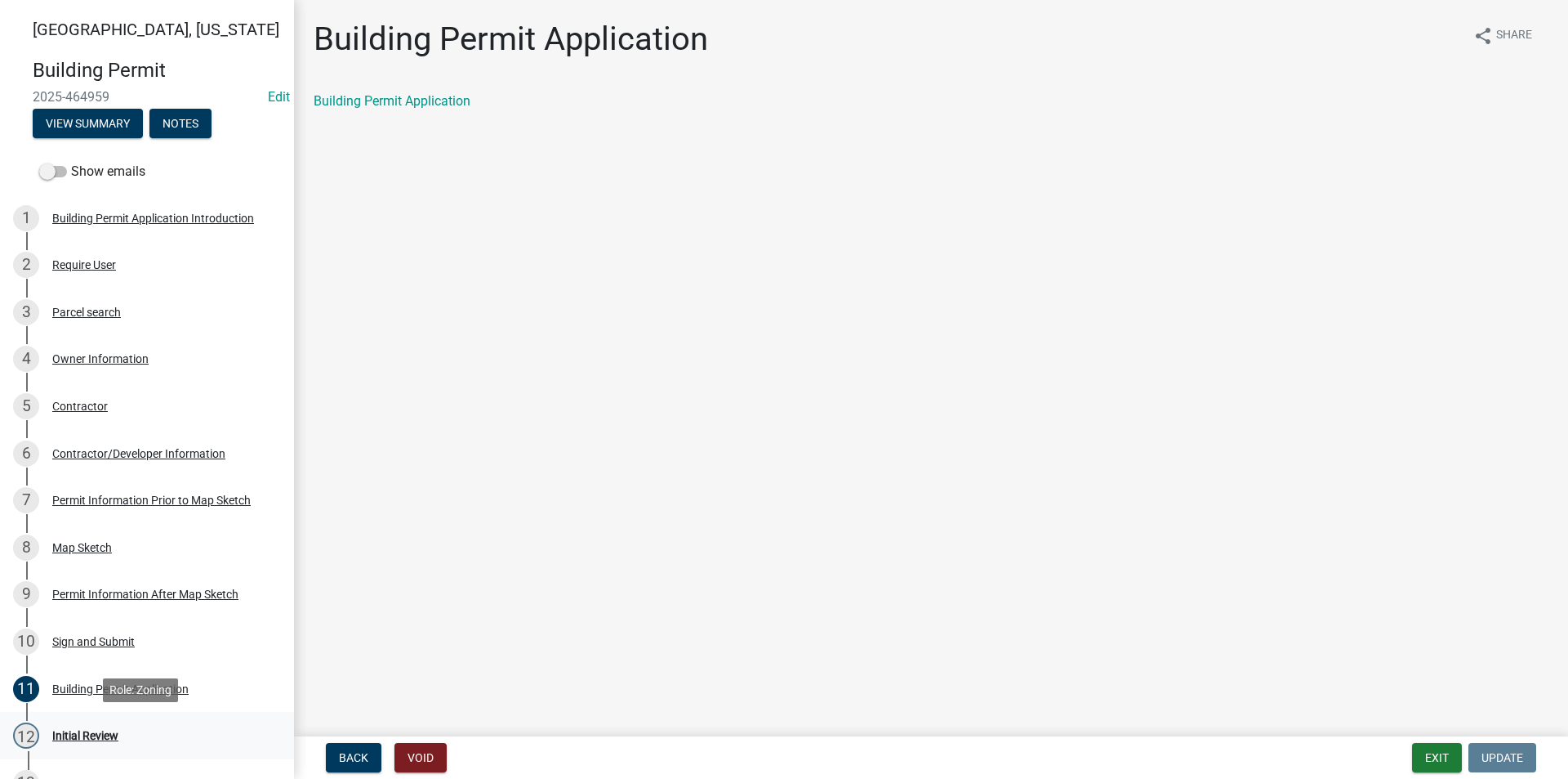
click at [109, 732] on div "Initial Review" at bounding box center [85, 736] width 67 height 12
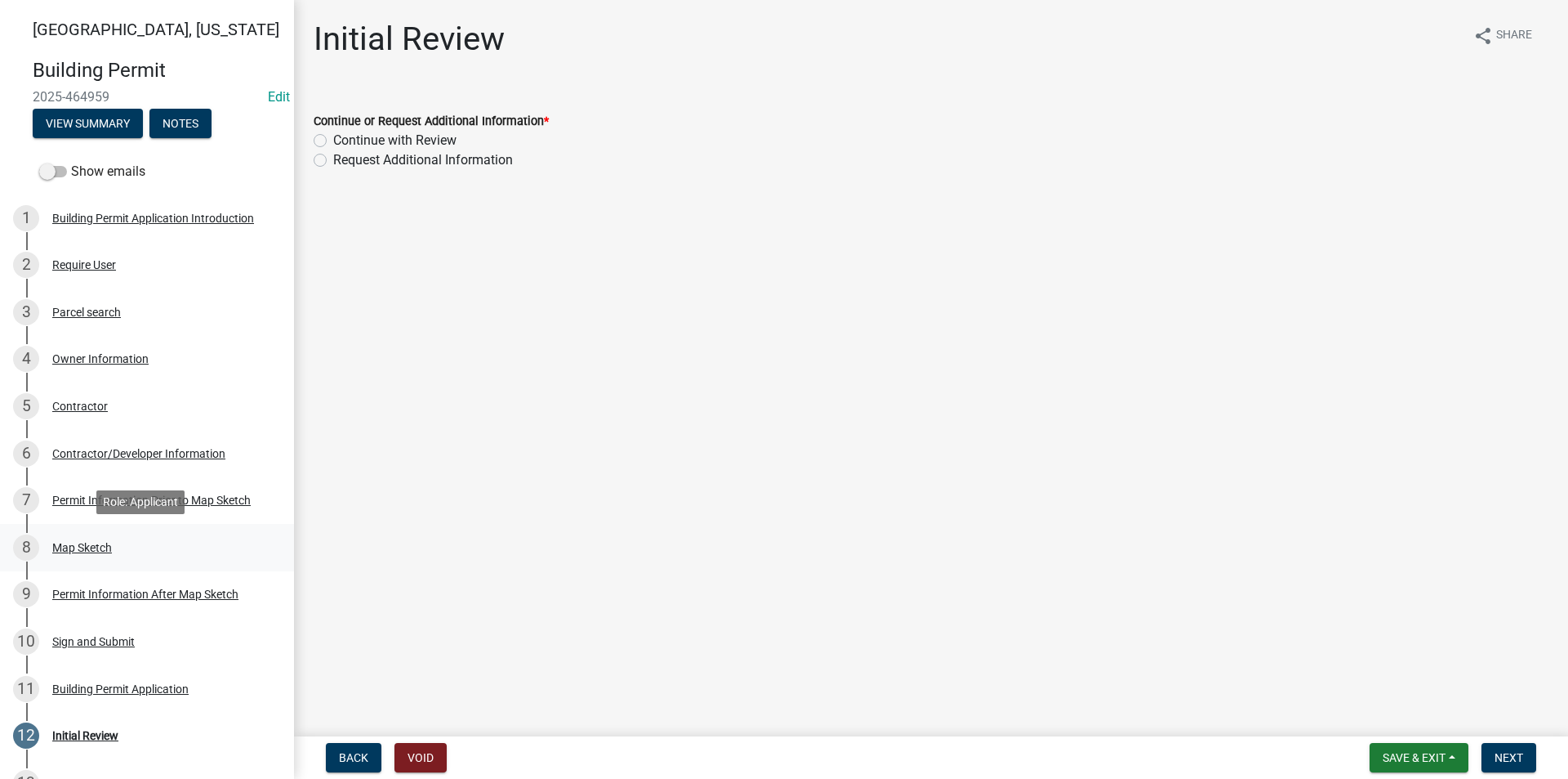
click at [81, 551] on div "Map Sketch" at bounding box center [82, 547] width 60 height 12
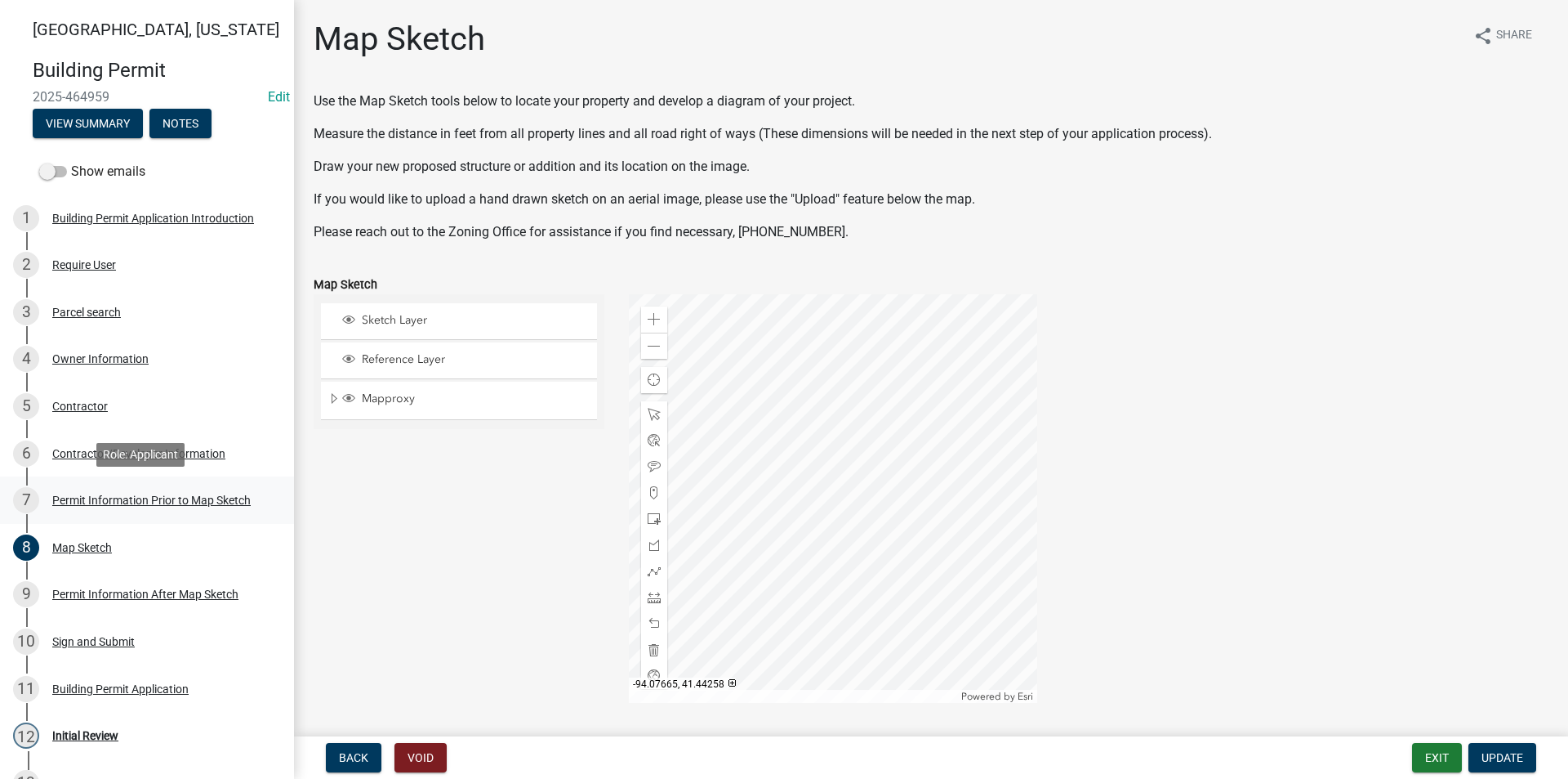
click at [90, 509] on div "7 Permit Information Prior to Map Sketch" at bounding box center [140, 500] width 255 height 26
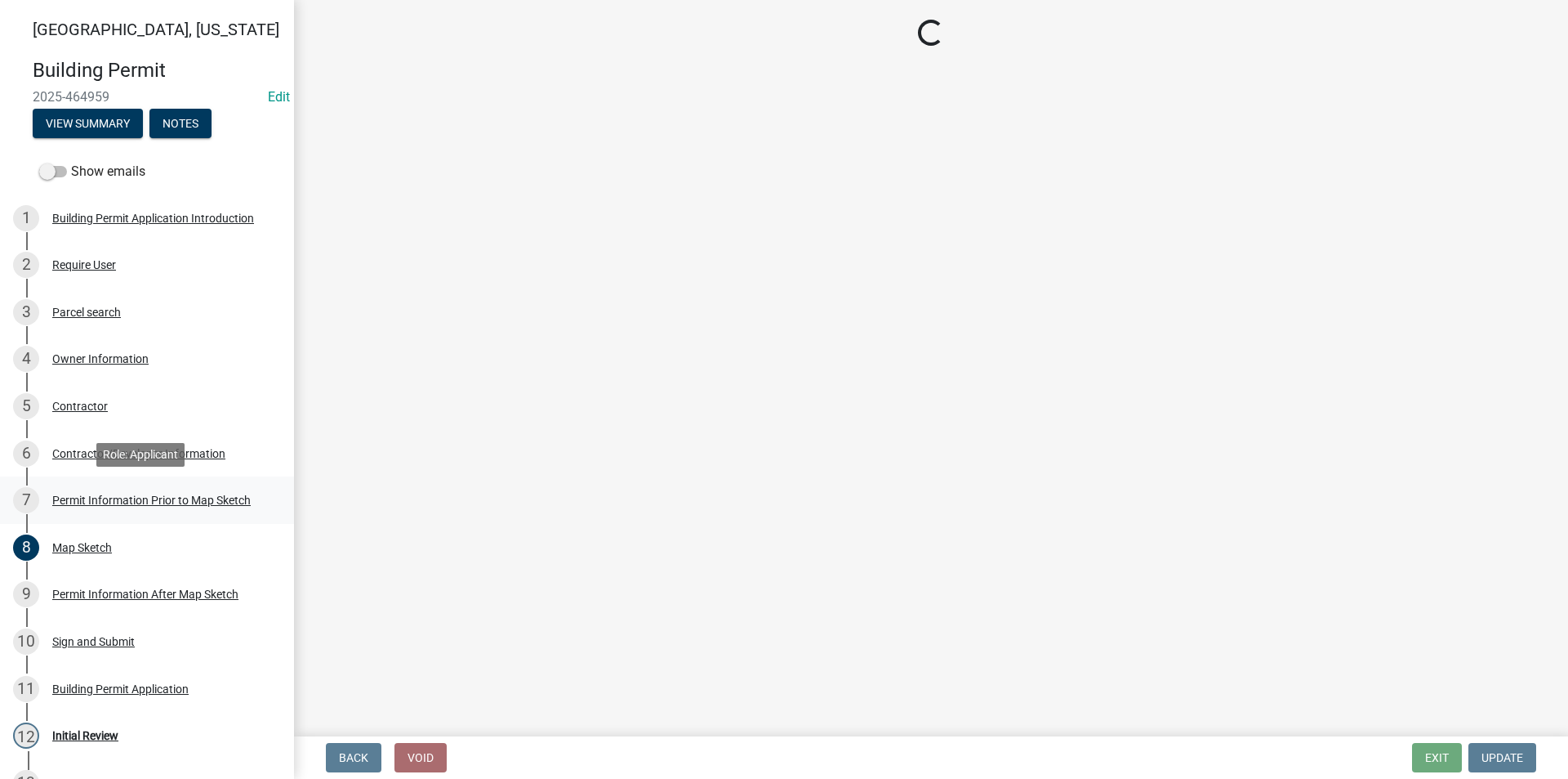
select select "8696842b-1f2d-45b9-8814-ba6b9543b151"
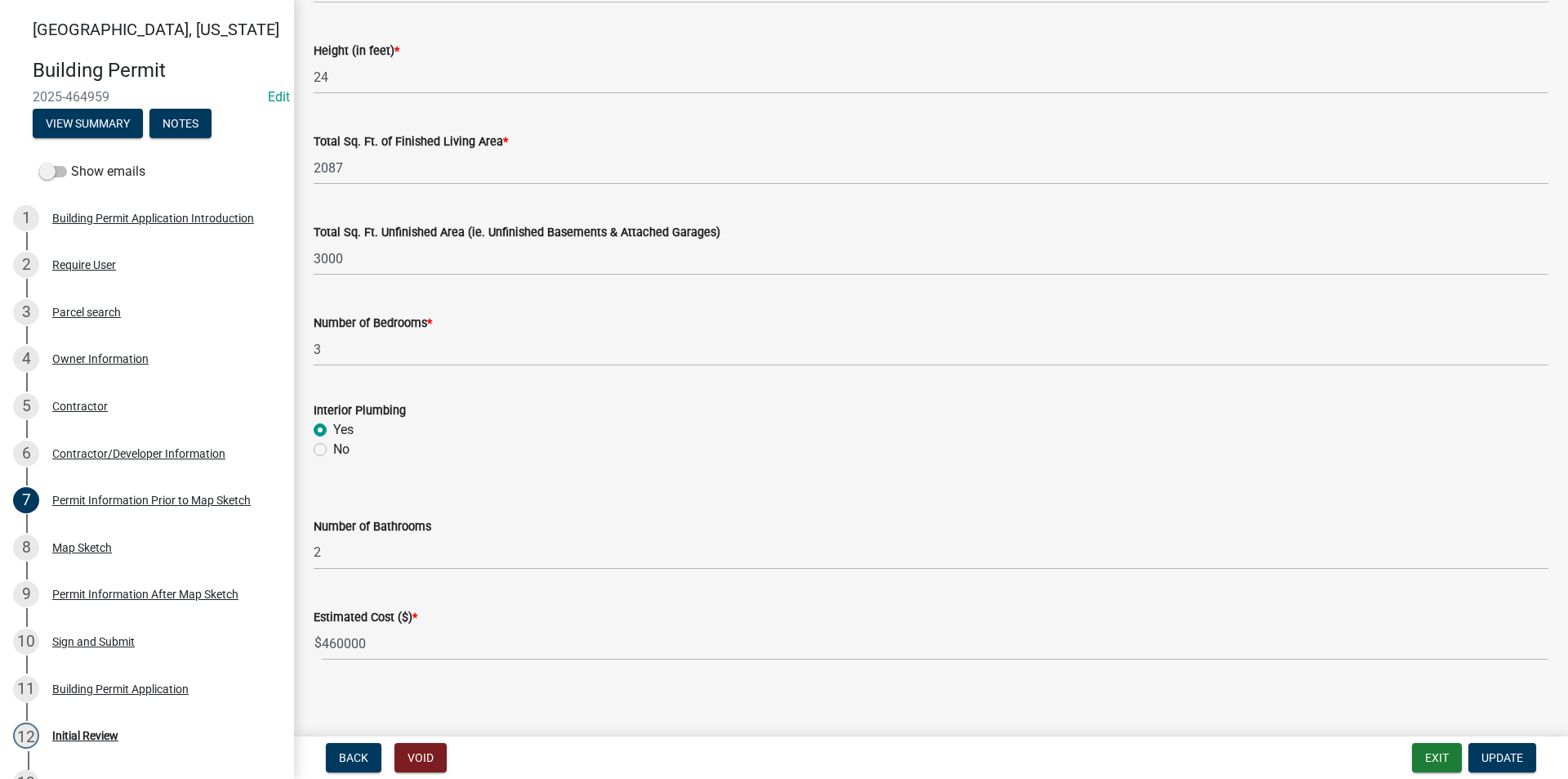
scroll to position [1038, 0]
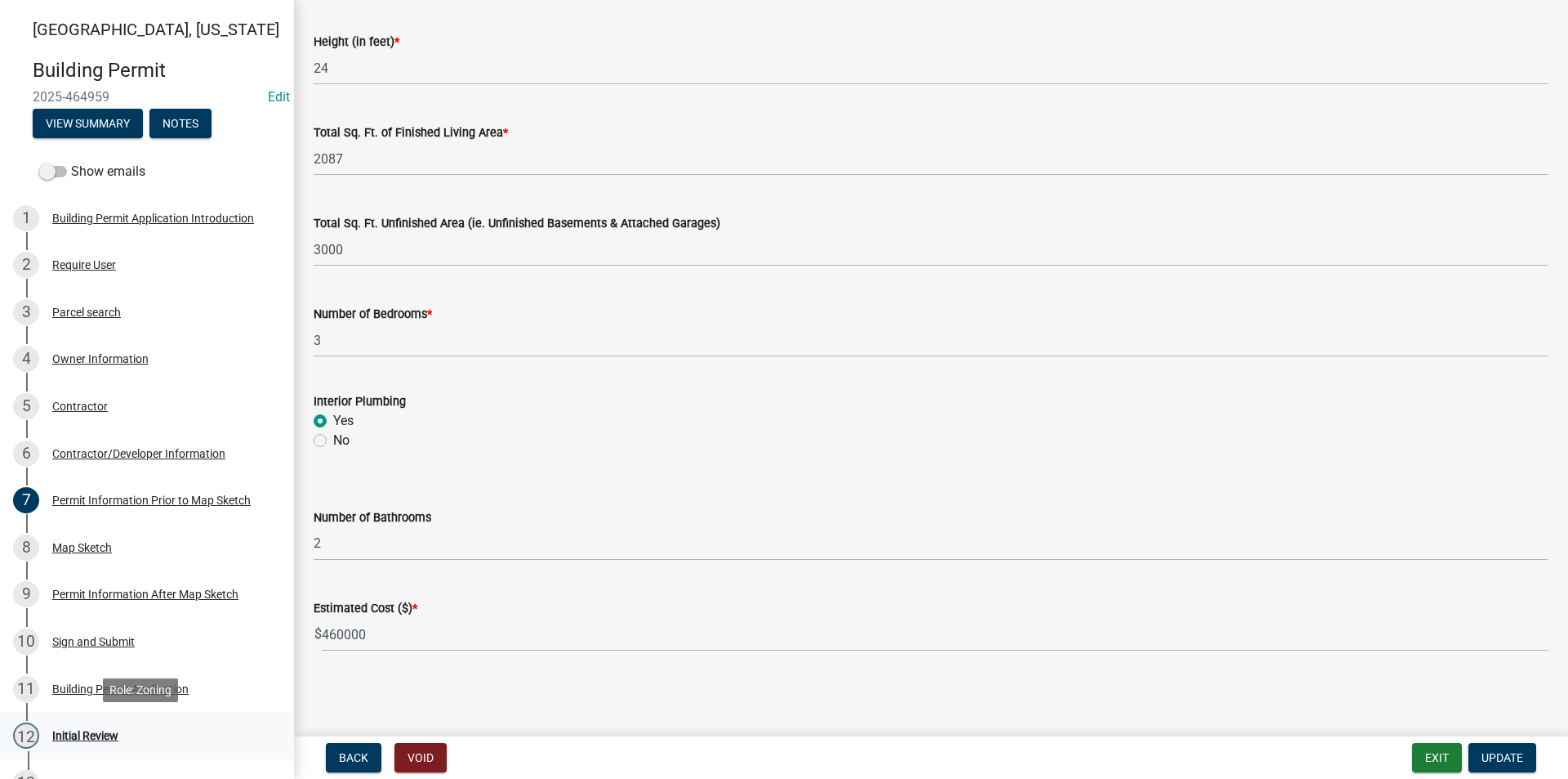
click at [89, 733] on div "Initial Review" at bounding box center [85, 736] width 67 height 12
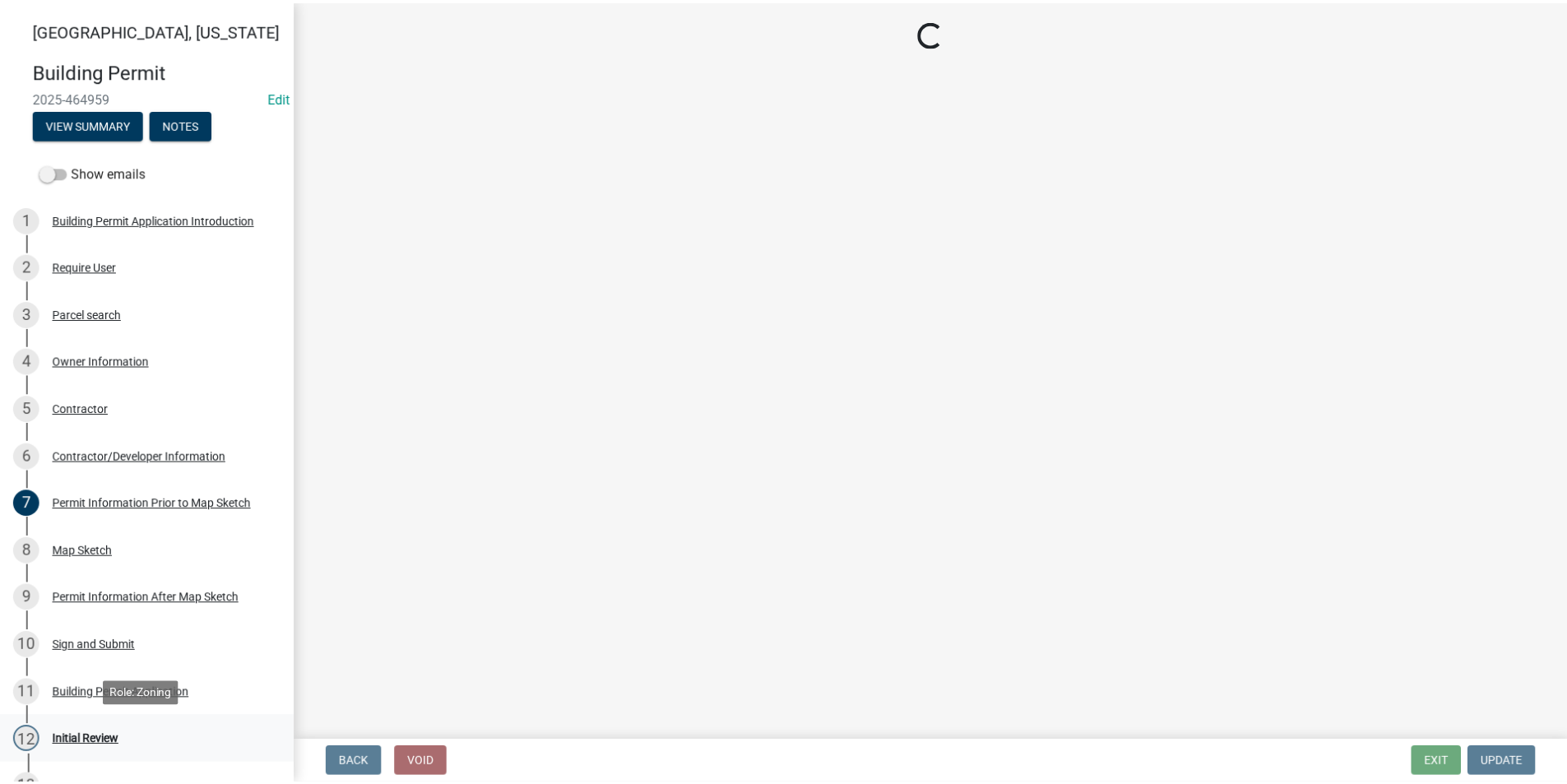
scroll to position [0, 0]
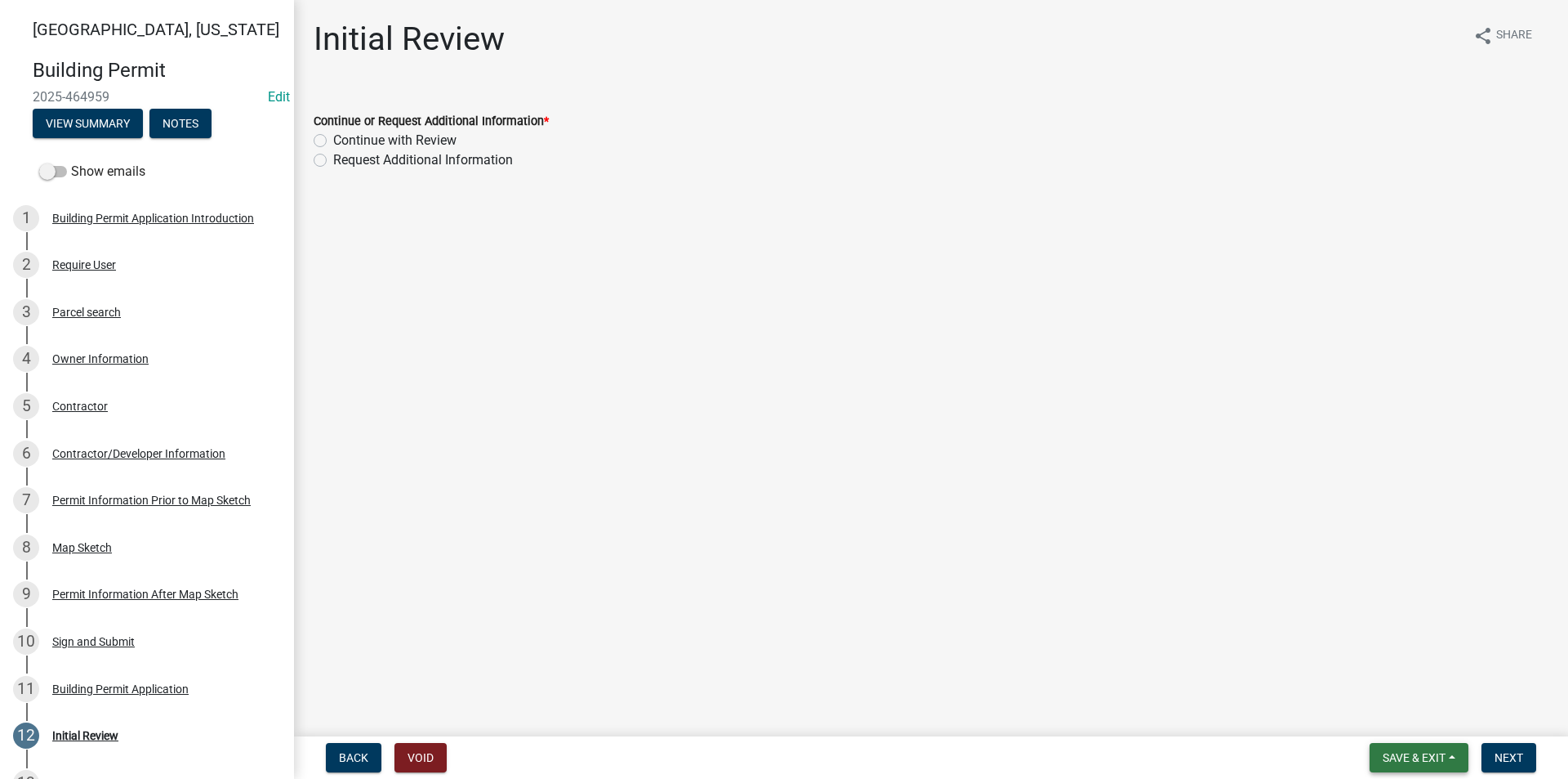
click at [1425, 765] on button "Save & Exit" at bounding box center [1419, 758] width 99 height 30
click at [1395, 714] on button "Save & Exit" at bounding box center [1403, 714] width 131 height 39
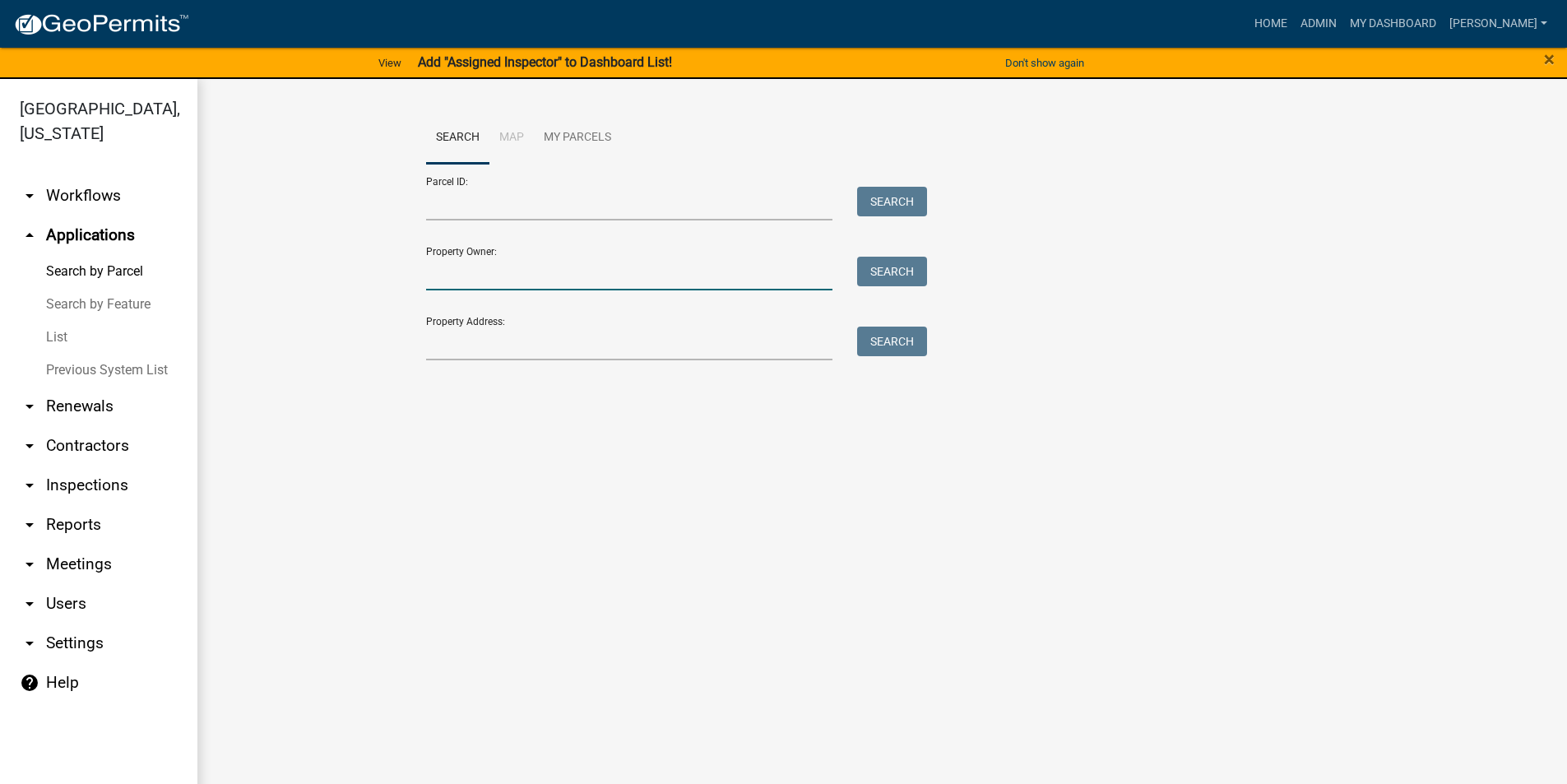
click at [484, 276] on input "Property Owner:" at bounding box center [629, 274] width 407 height 34
drag, startPoint x: 542, startPoint y: 276, endPoint x: 483, endPoint y: 274, distance: 59.2
click at [483, 274] on input "mutchler, brian" at bounding box center [629, 274] width 407 height 34
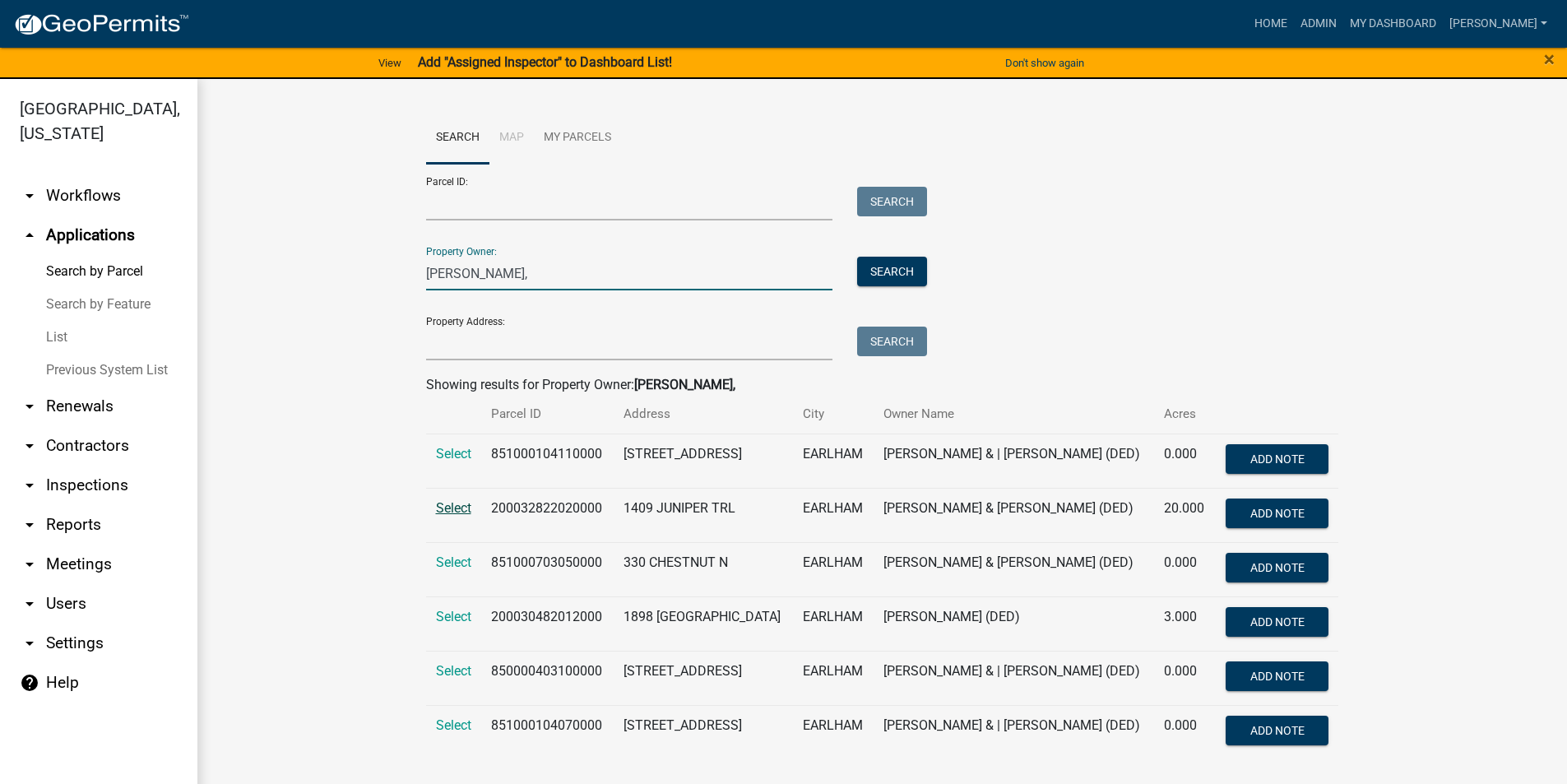
type input "mutchler,"
click at [449, 513] on span "Select" at bounding box center [453, 508] width 35 height 16
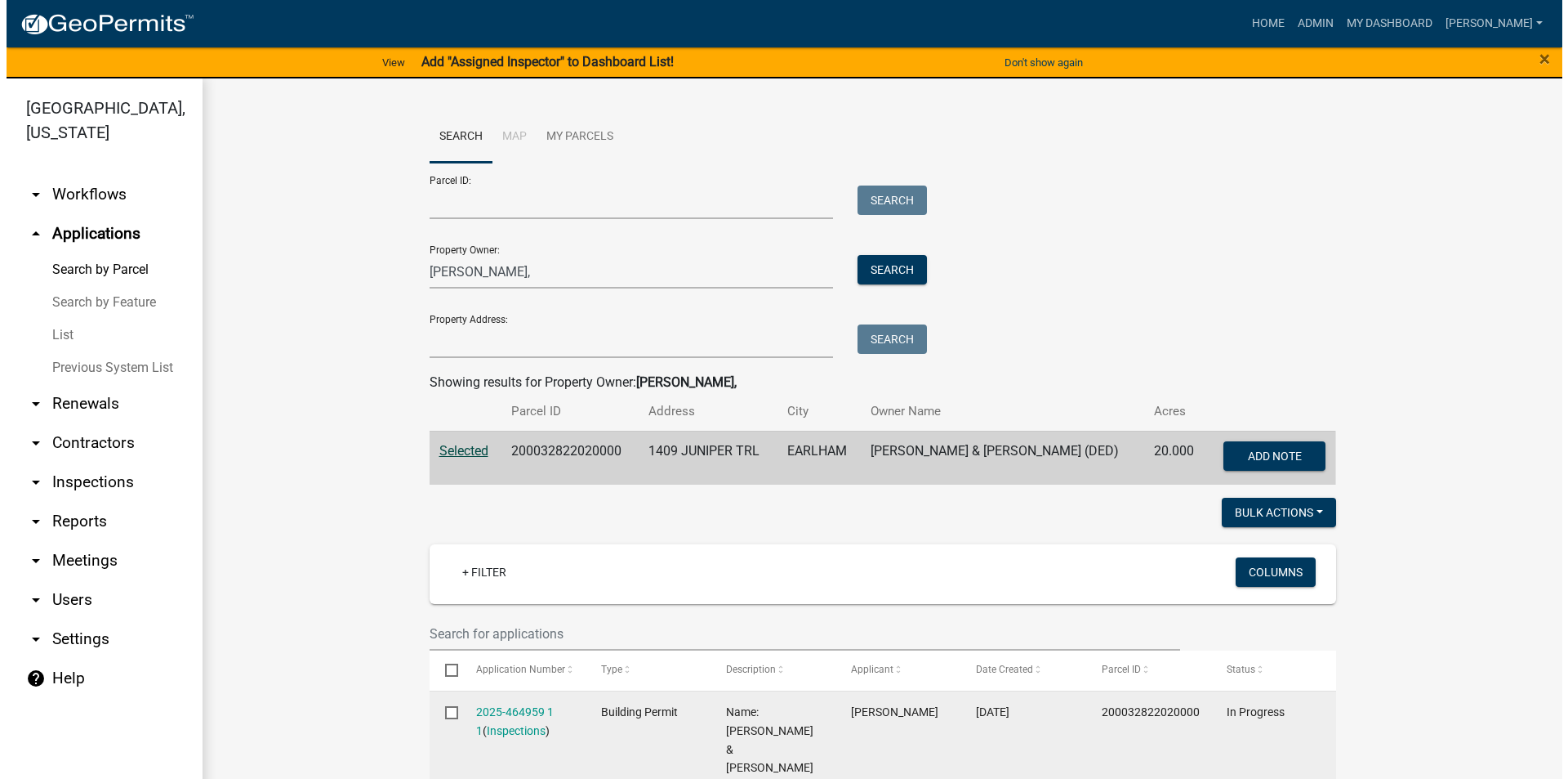
scroll to position [245, 0]
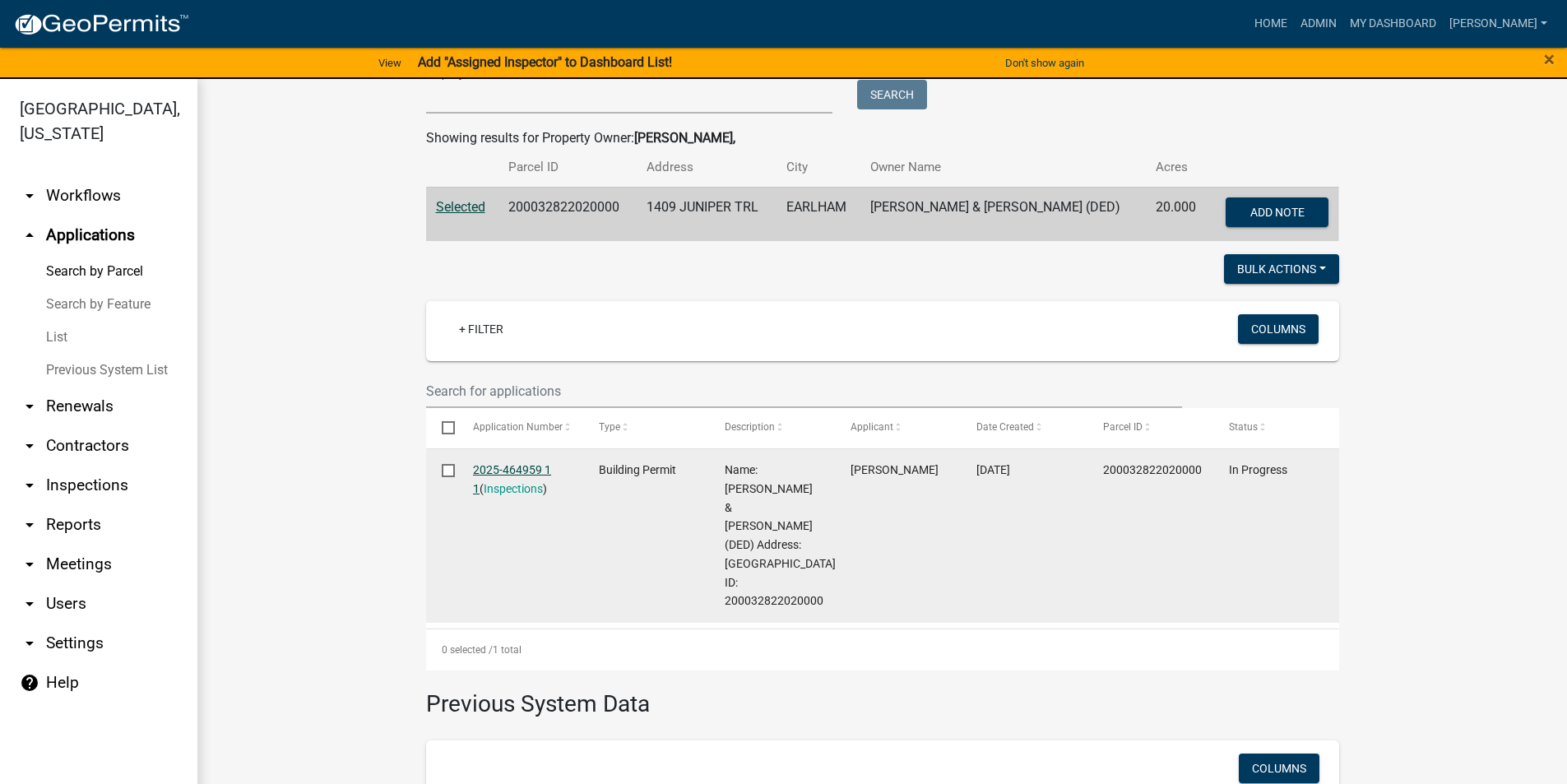
click at [531, 472] on link "2025-464959 1 1" at bounding box center [512, 479] width 78 height 32
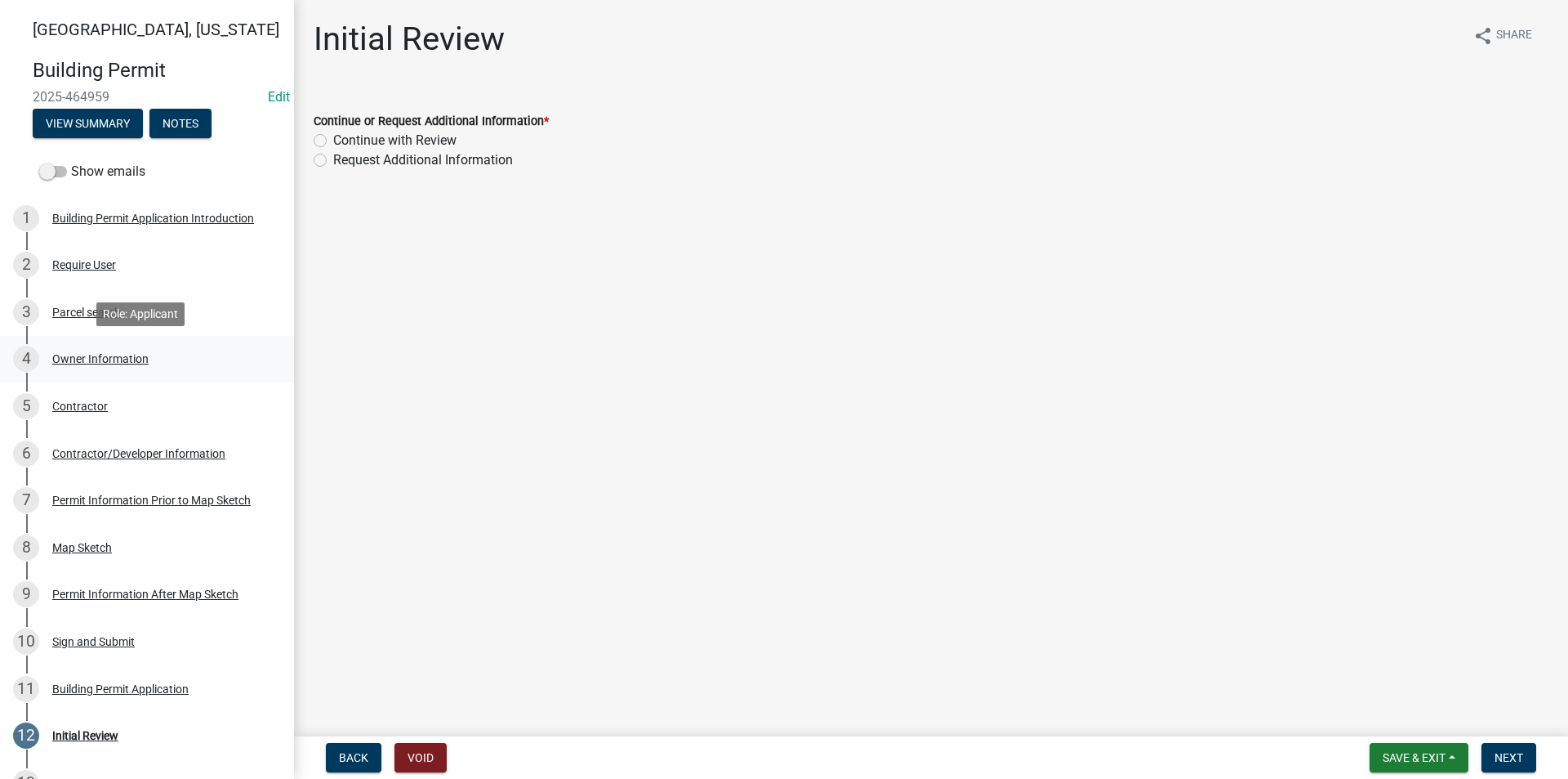
click at [95, 369] on div "4 Owner Information" at bounding box center [140, 359] width 255 height 26
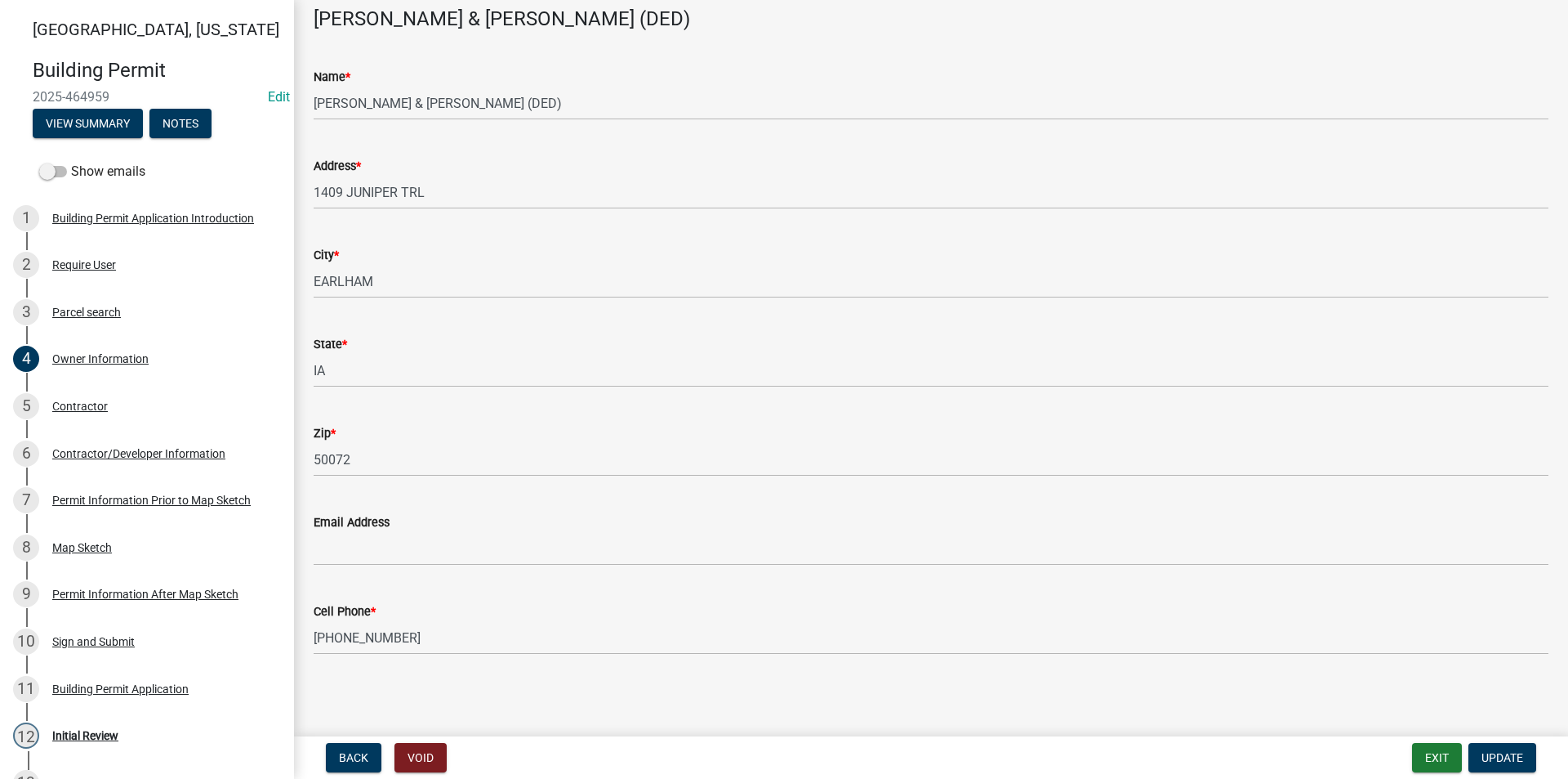
scroll to position [85, 0]
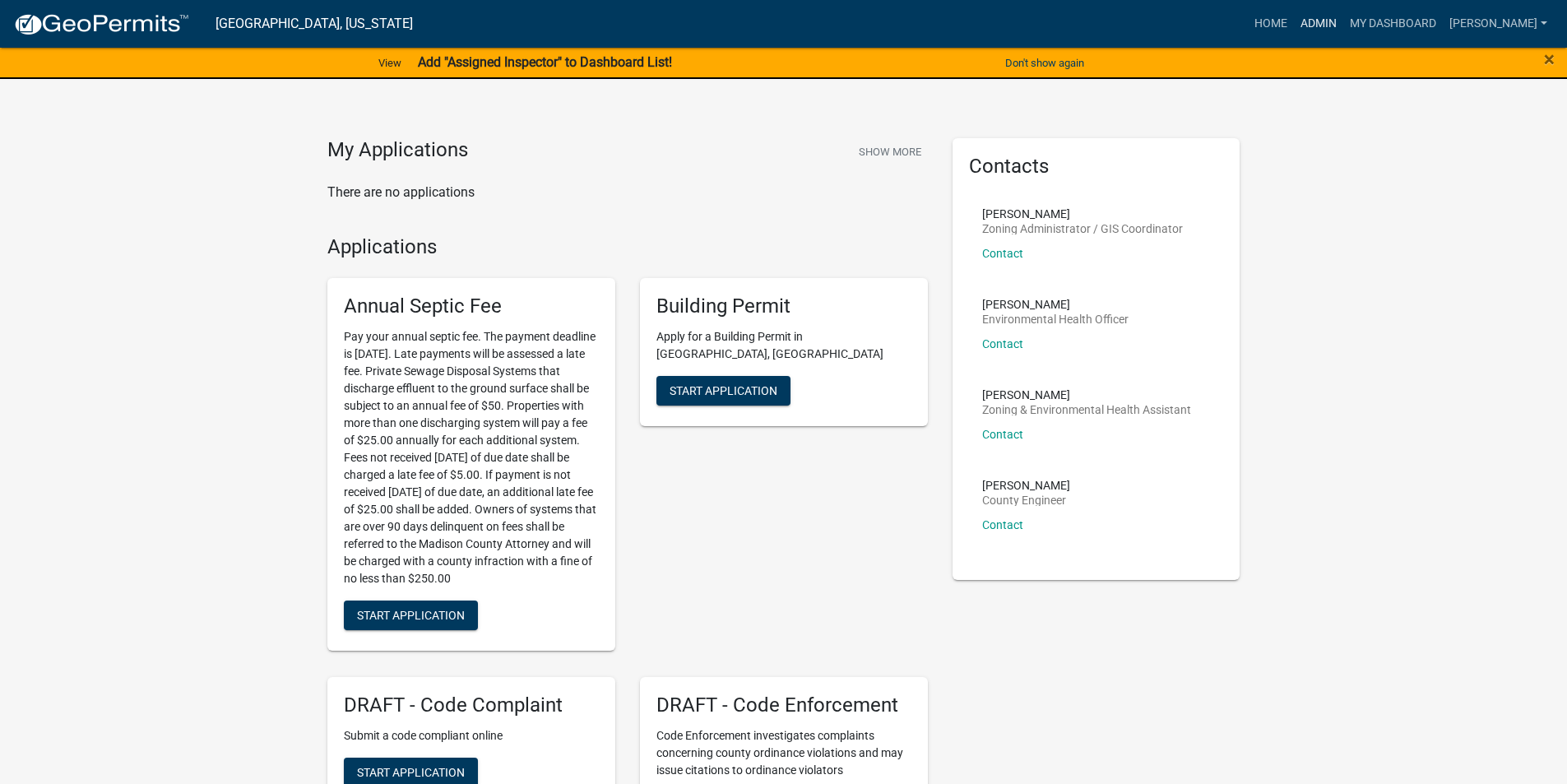
click at [1326, 24] on link "Admin" at bounding box center [1318, 23] width 49 height 31
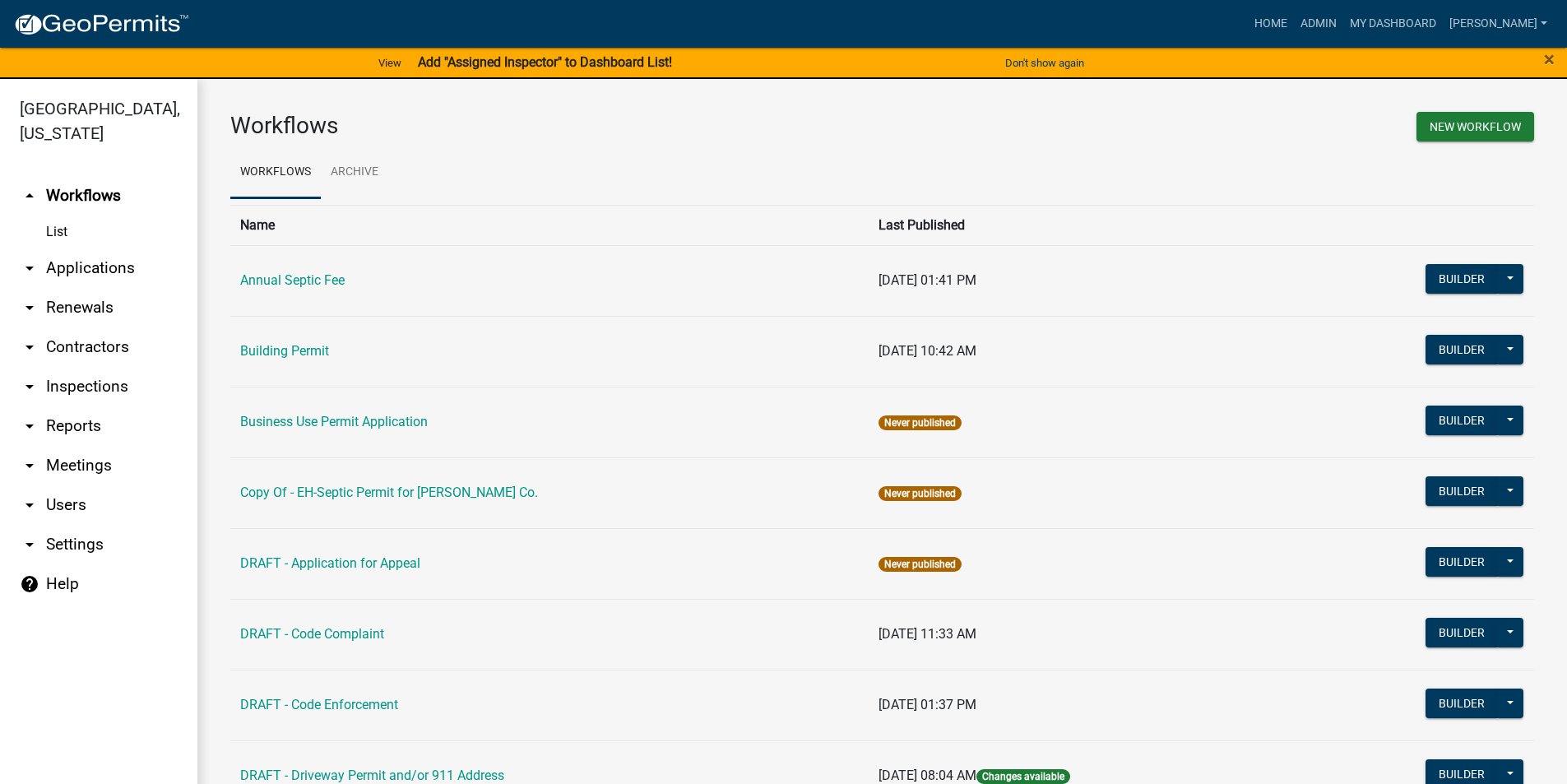
click at [86, 248] on link "arrow_drop_down Applications" at bounding box center [98, 267] width 197 height 39
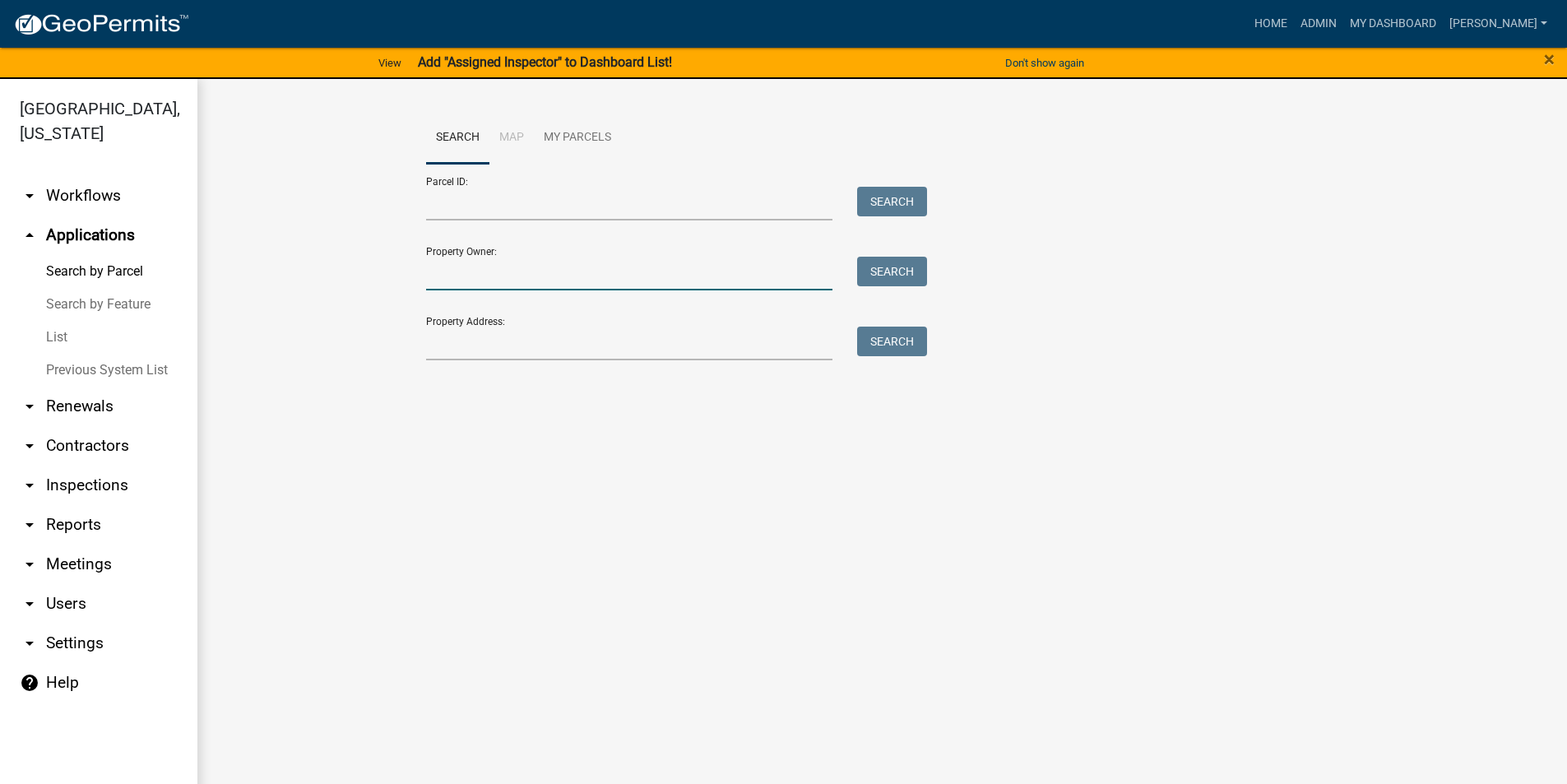
click at [467, 276] on input "Property Owner:" at bounding box center [629, 274] width 407 height 34
type input "moetsch"
click at [892, 265] on button "Search" at bounding box center [892, 272] width 70 height 30
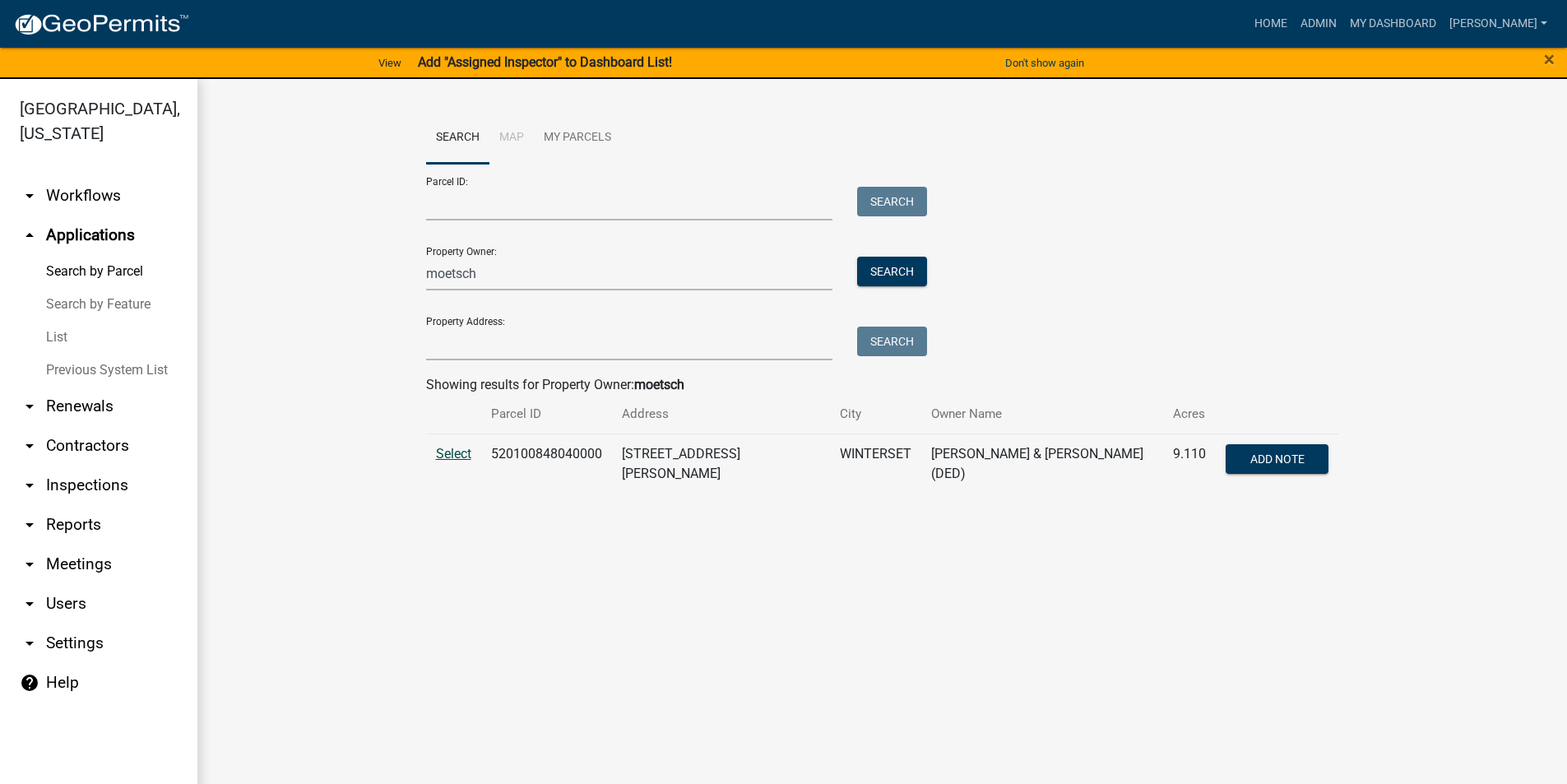
click at [447, 457] on span "Select" at bounding box center [453, 454] width 35 height 16
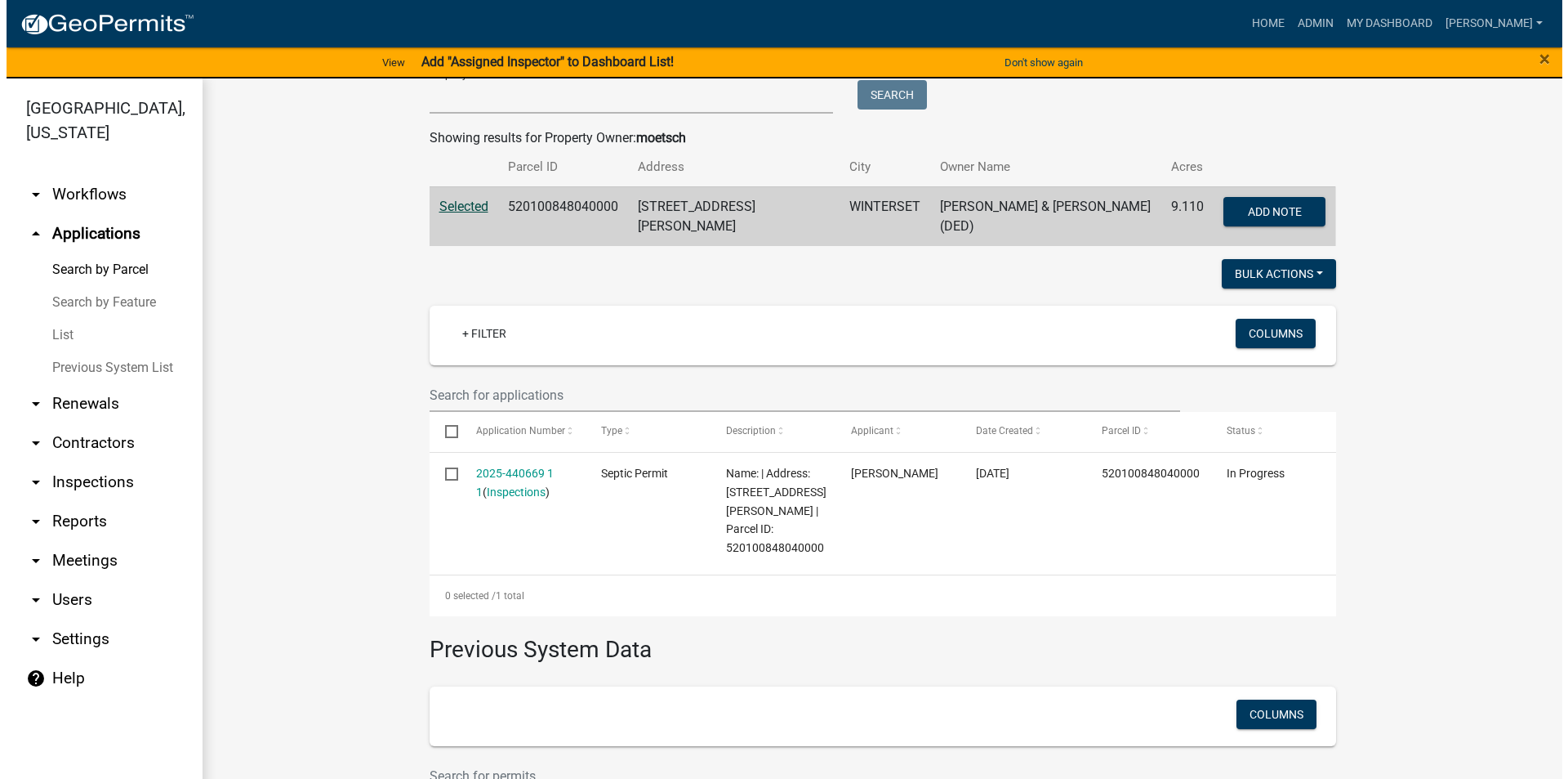
scroll to position [245, 0]
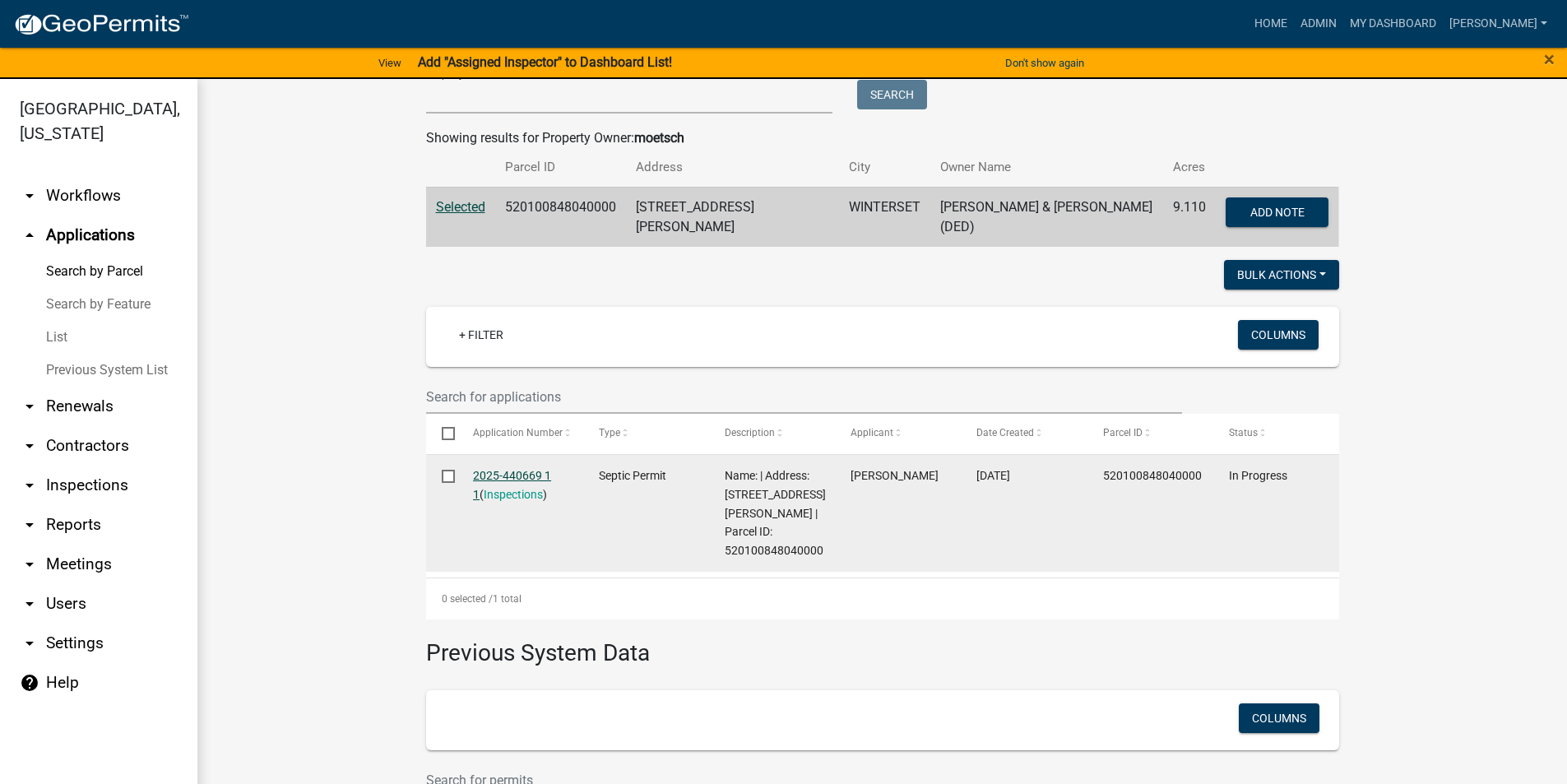
click at [510, 471] on link "2025-440669 1 1" at bounding box center [512, 485] width 78 height 32
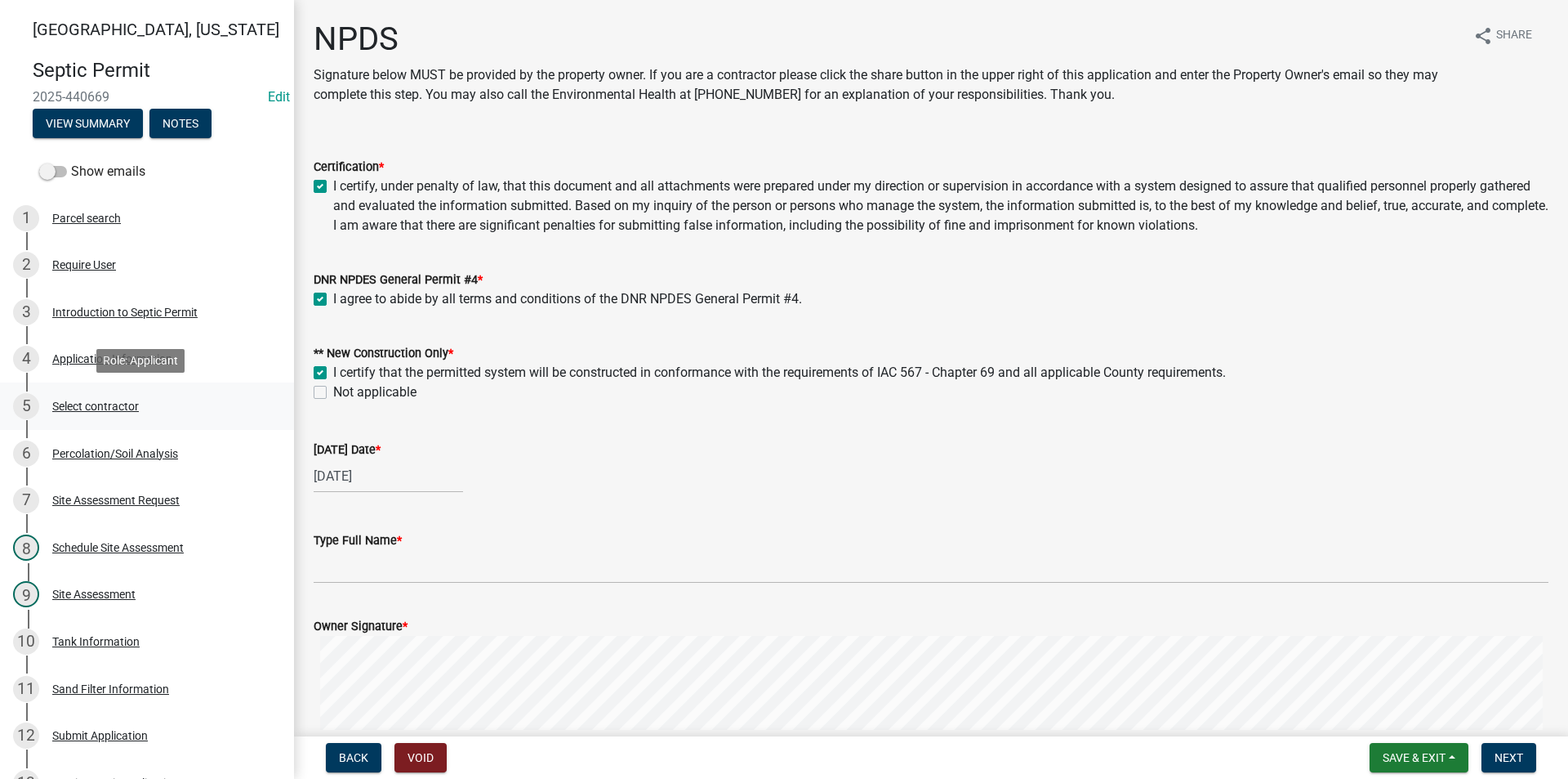
click at [88, 406] on div "Select contractor" at bounding box center [95, 406] width 86 height 12
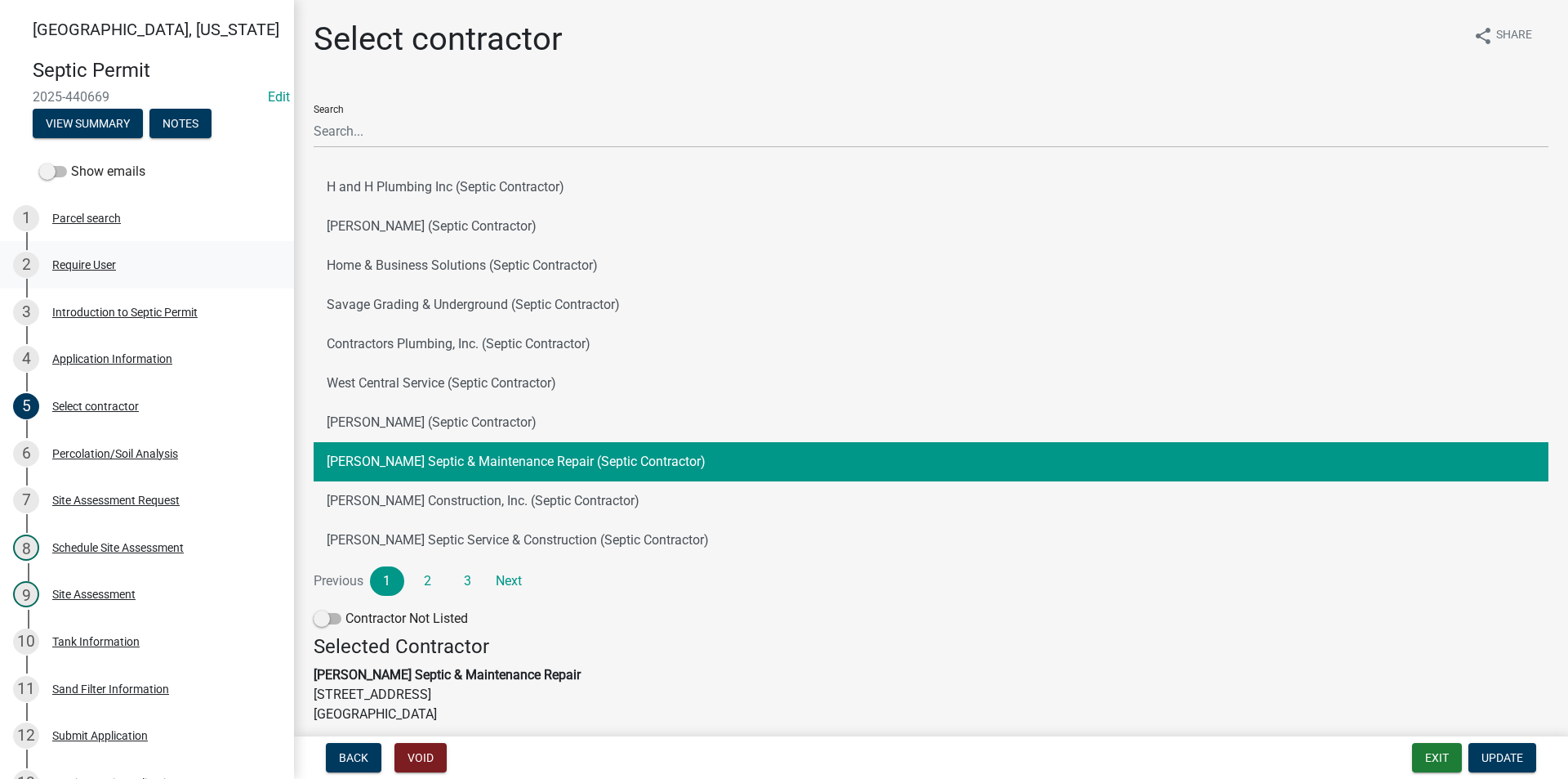
click at [98, 265] on div "Require User" at bounding box center [84, 265] width 64 height 12
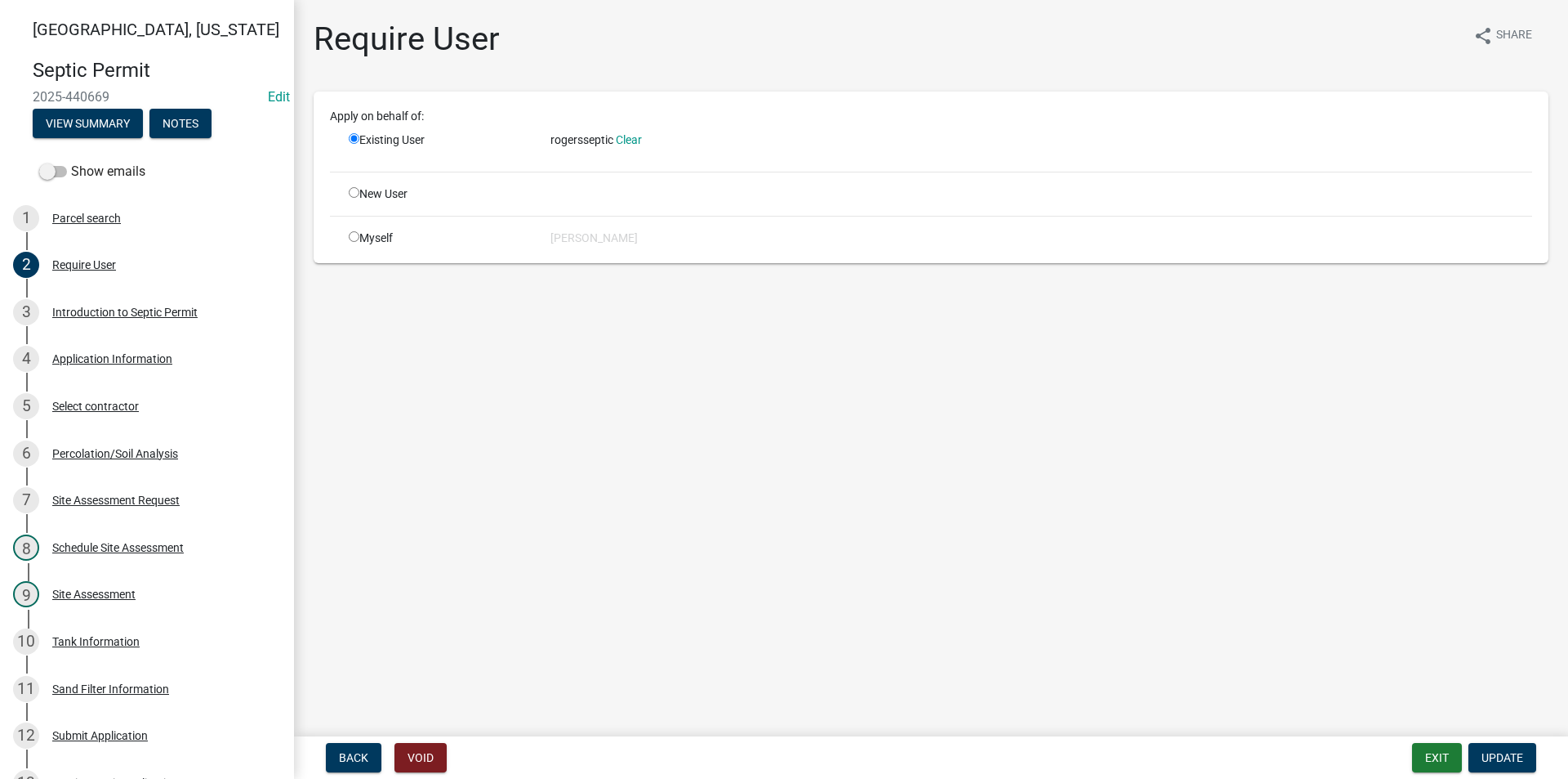
click at [104, 219] on div "Parcel search" at bounding box center [86, 219] width 69 height 12
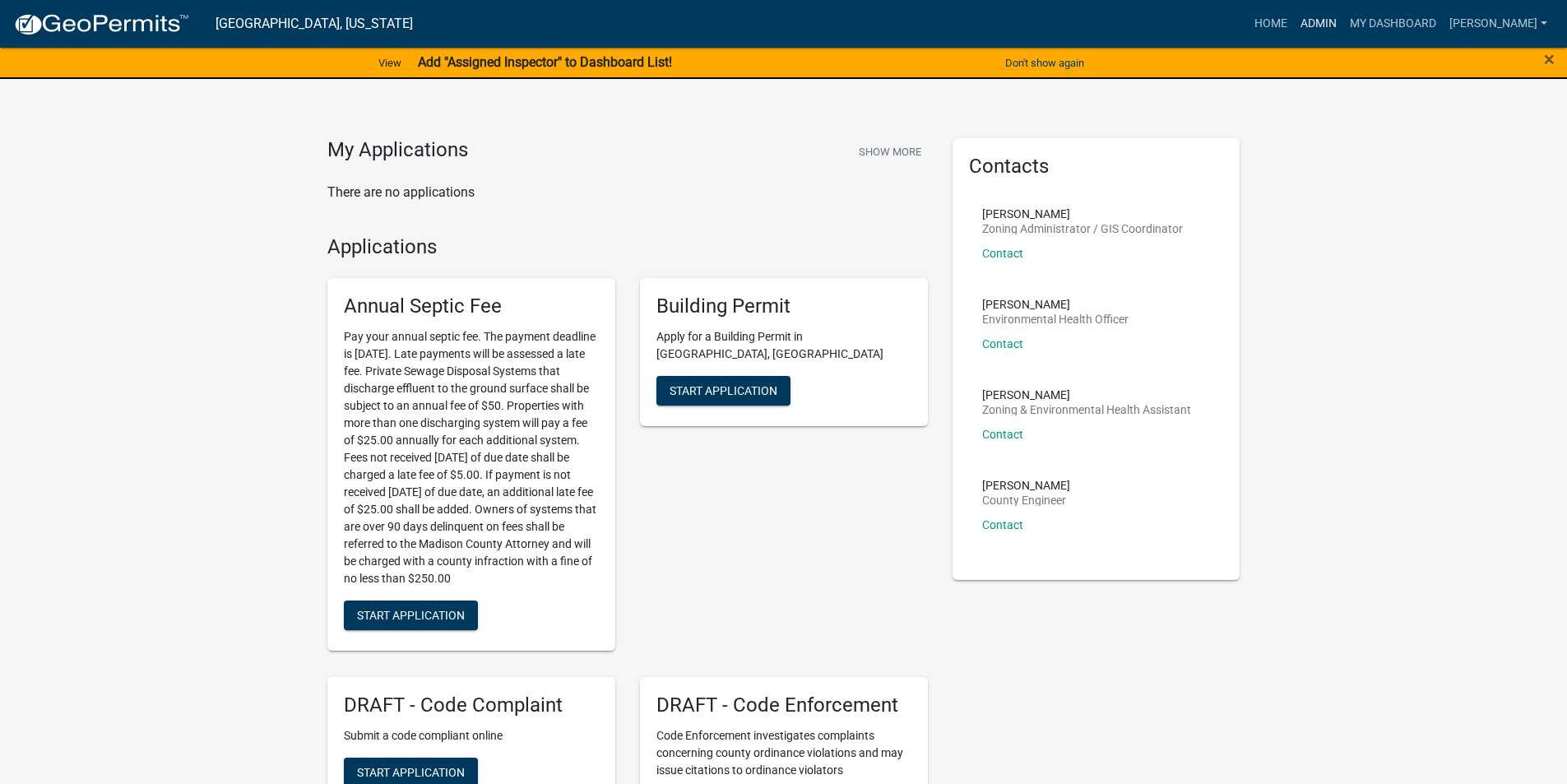
click at [1334, 22] on link "Admin" at bounding box center [1318, 23] width 49 height 31
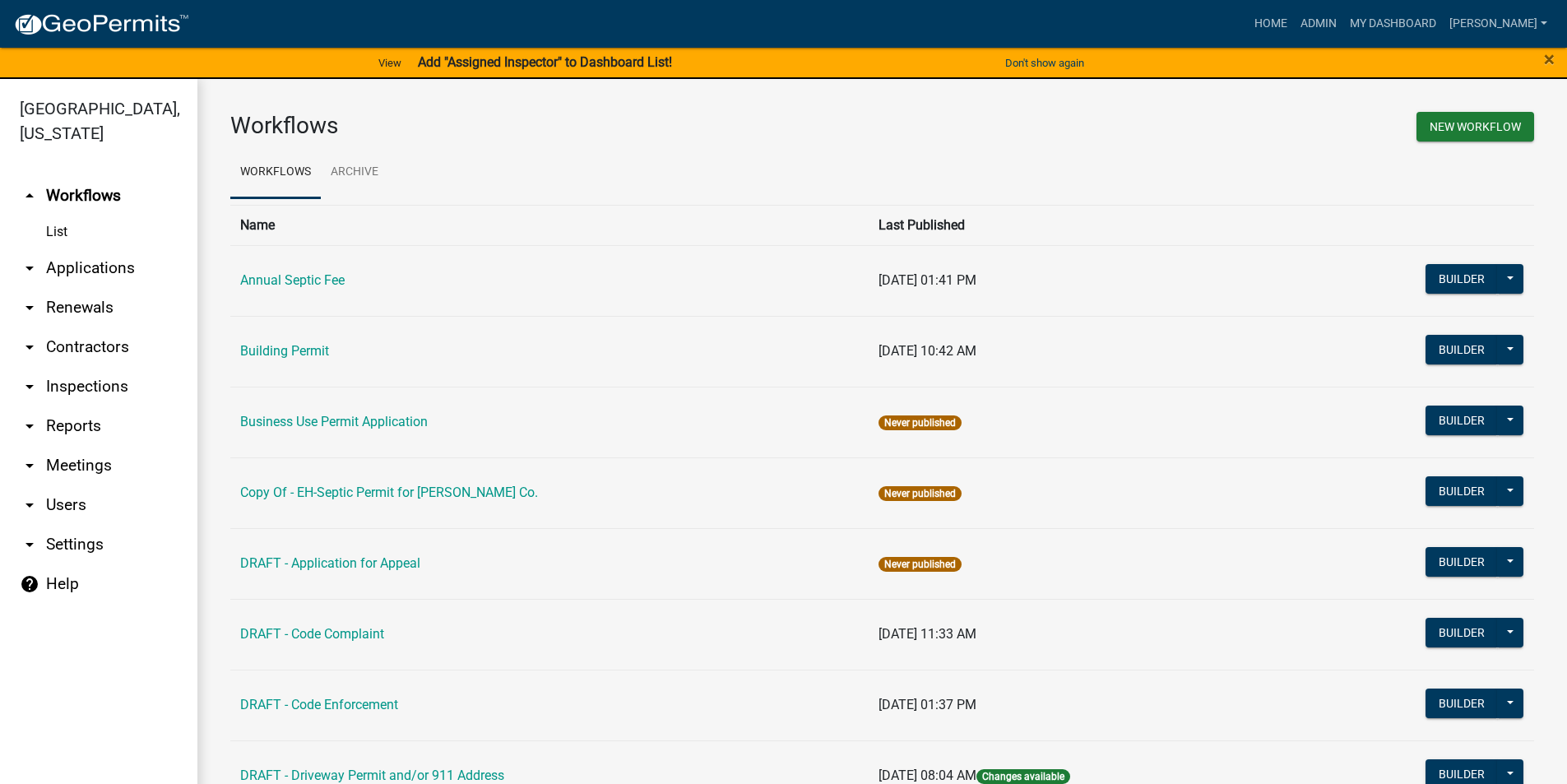
click at [109, 248] on link "arrow_drop_down Applications" at bounding box center [98, 267] width 197 height 39
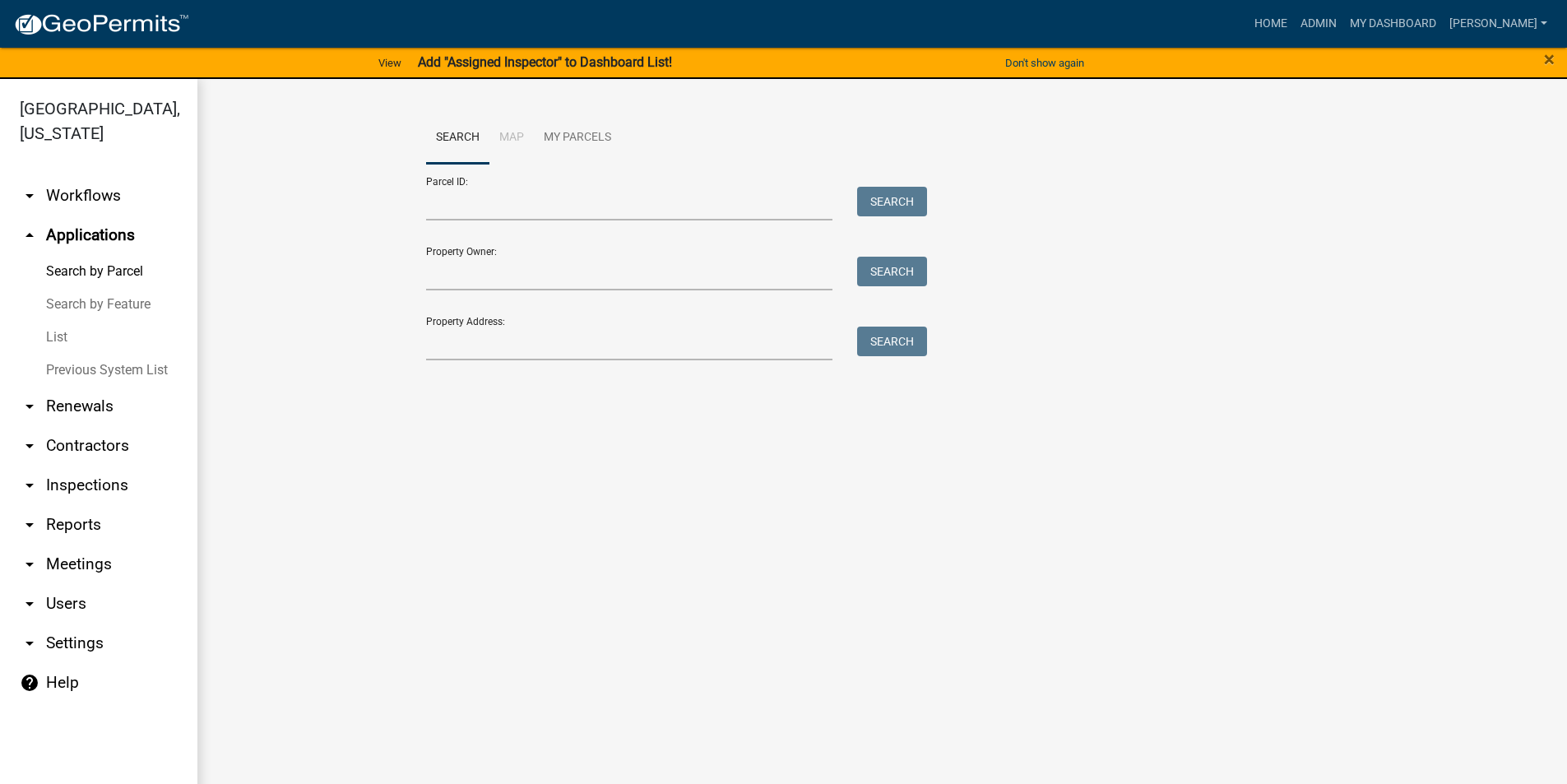
click at [100, 176] on link "arrow_drop_down Workflows" at bounding box center [98, 195] width 197 height 39
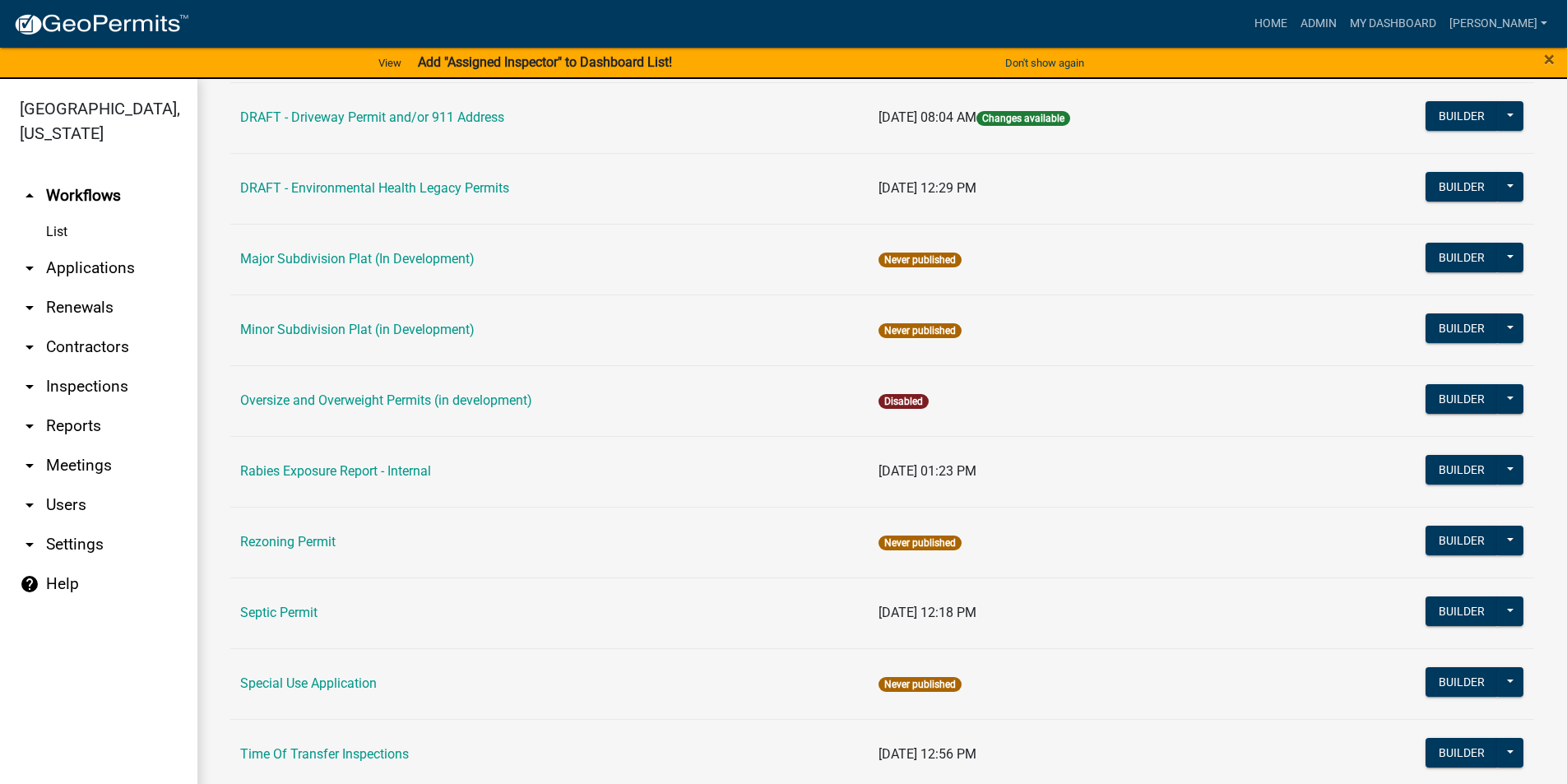
scroll to position [740, 0]
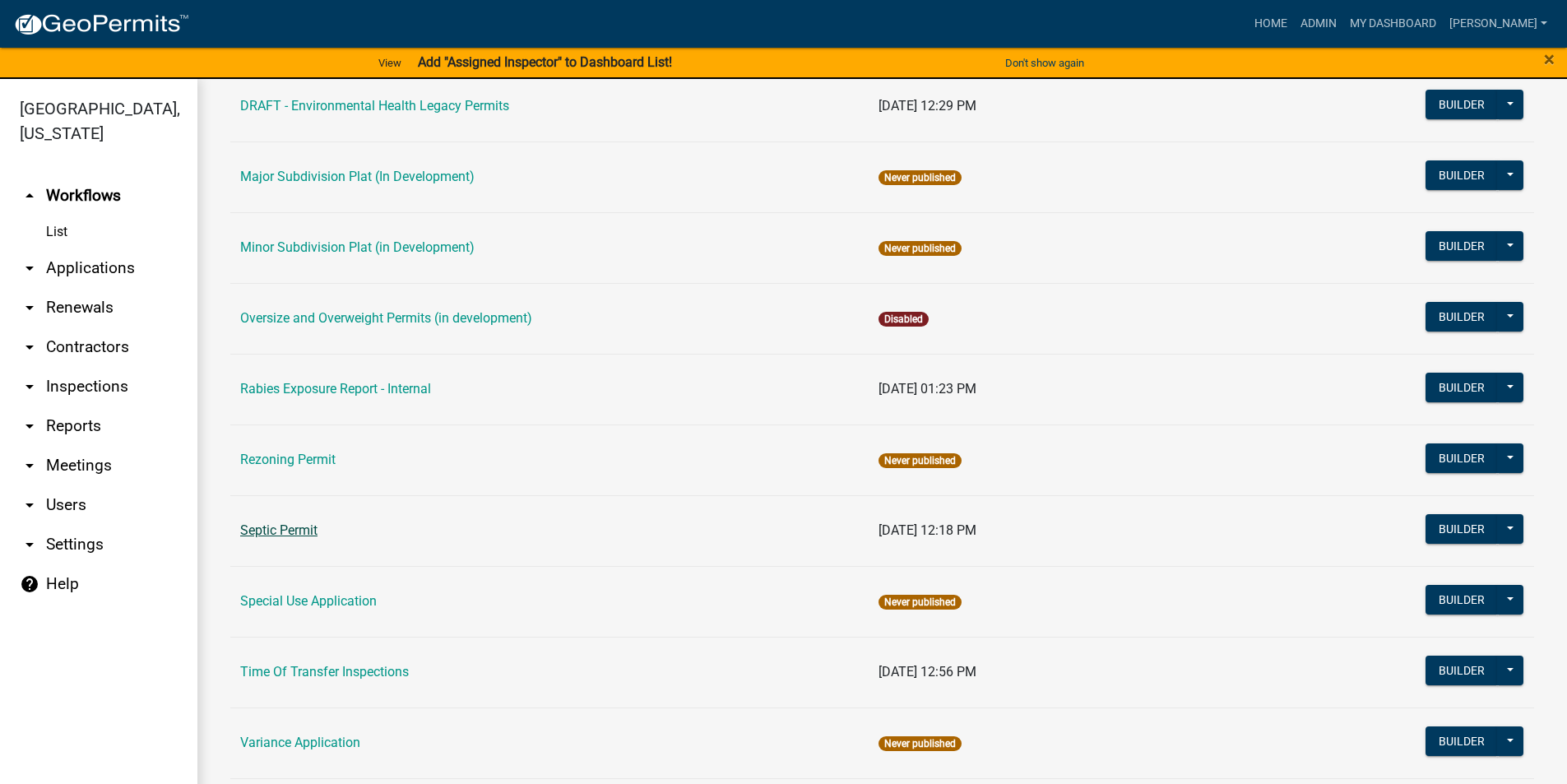
click at [294, 531] on link "Septic Permit" at bounding box center [278, 530] width 77 height 16
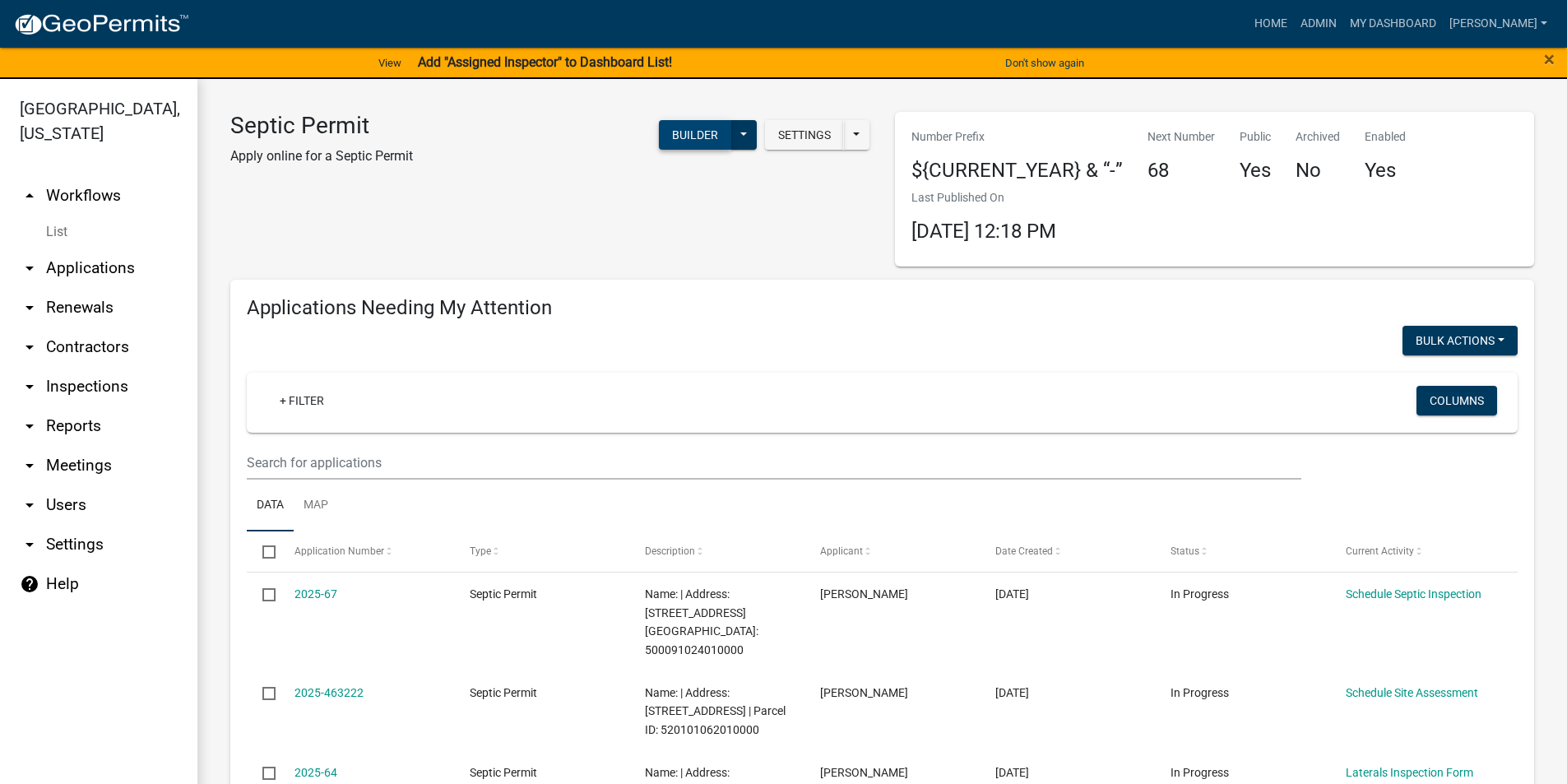
click at [676, 141] on button "Builder" at bounding box center [695, 135] width 72 height 30
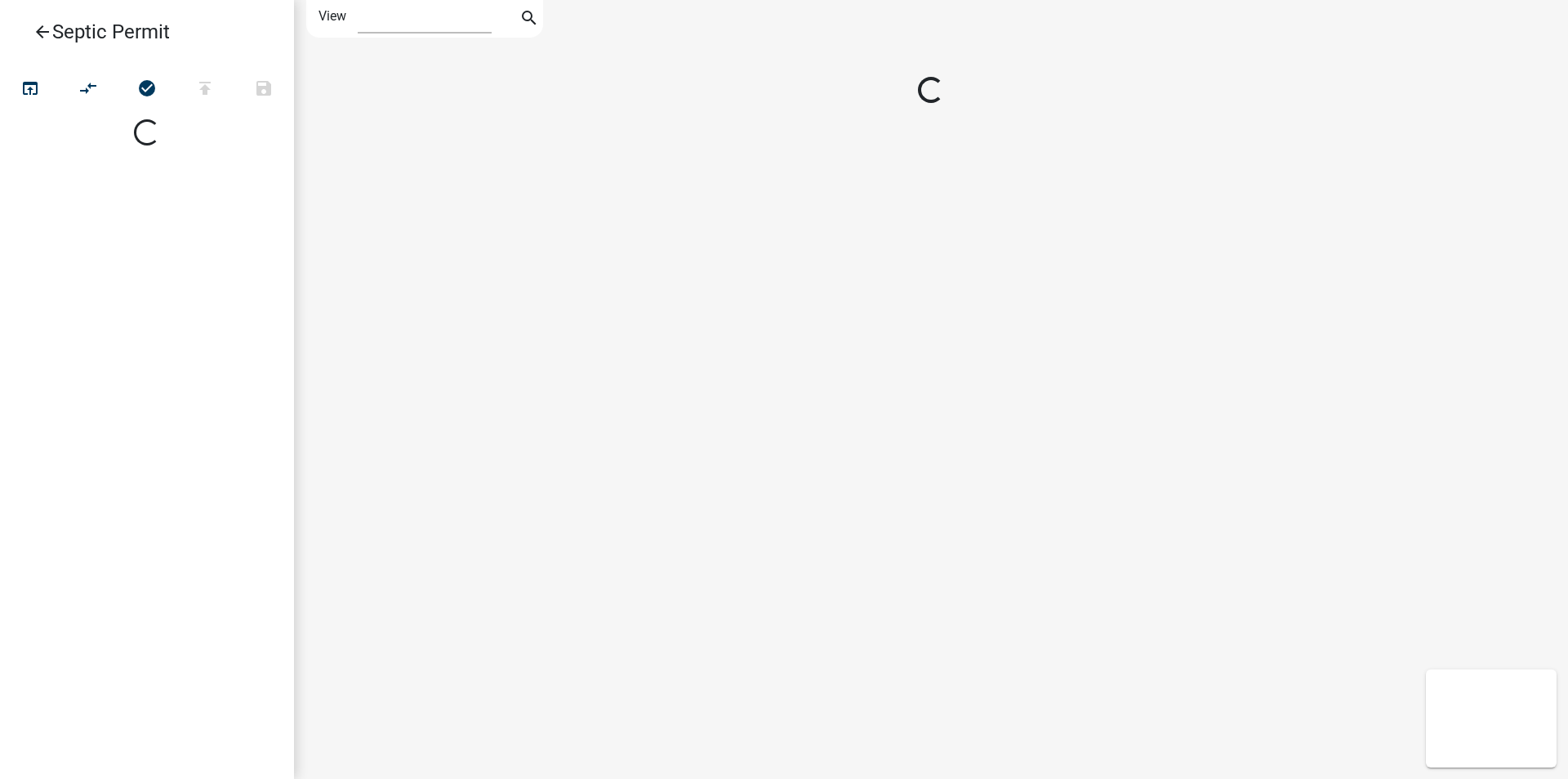
select select "1"
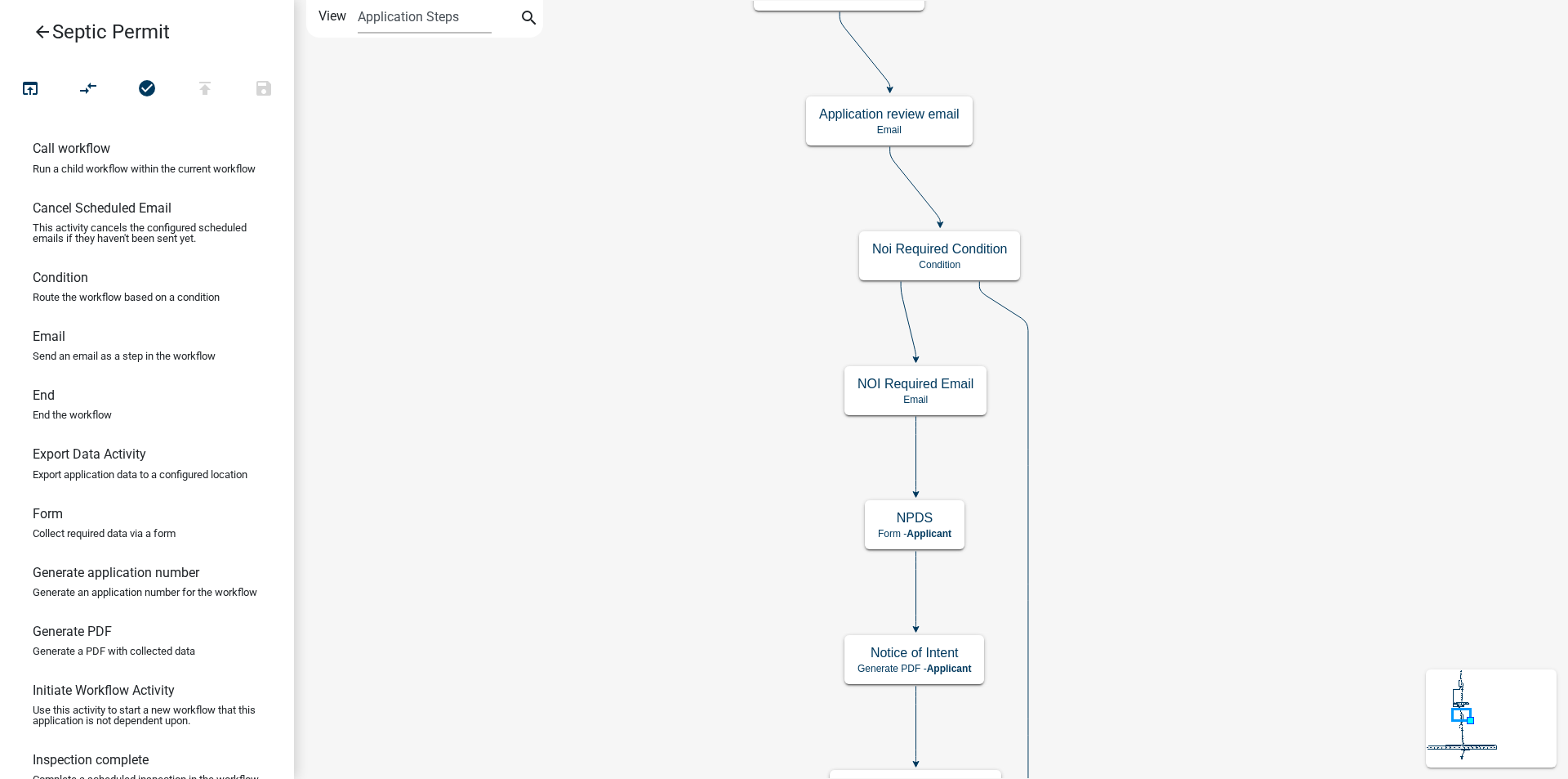
scroll to position [245, 0]
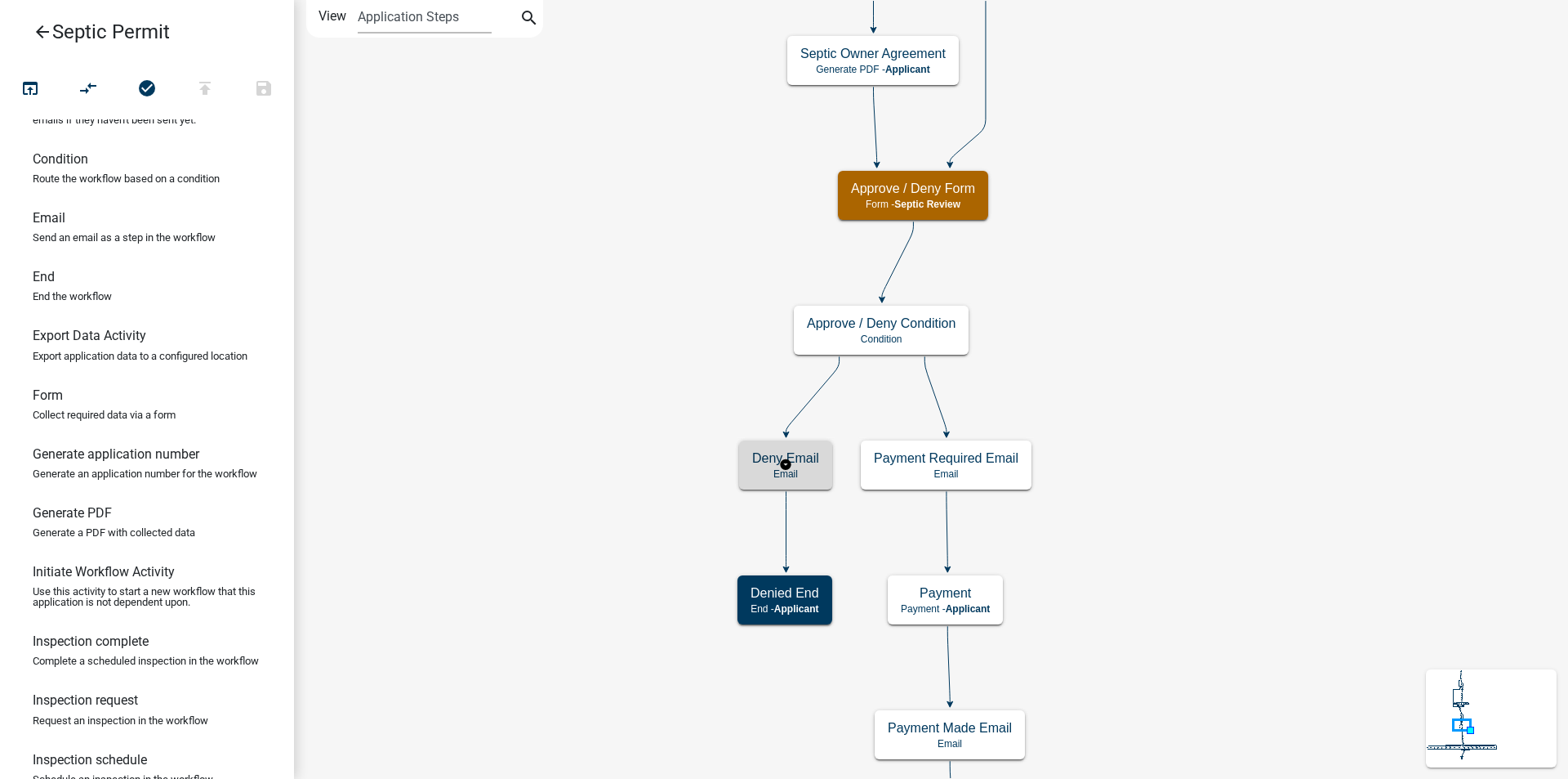
click at [803, 465] on h5 "Deny Email" at bounding box center [785, 458] width 67 height 16
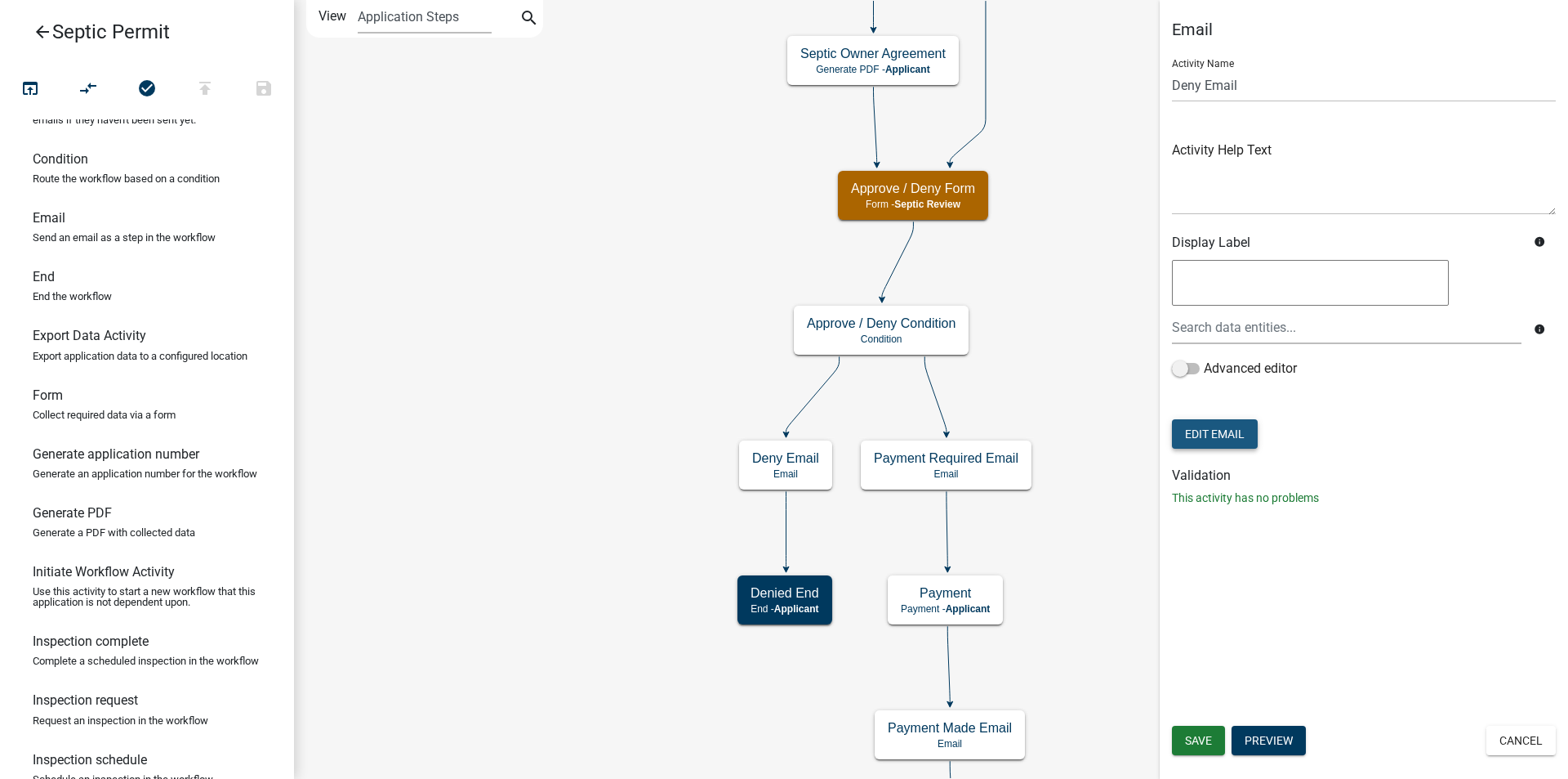
click at [1230, 426] on button "Edit Email" at bounding box center [1214, 434] width 85 height 30
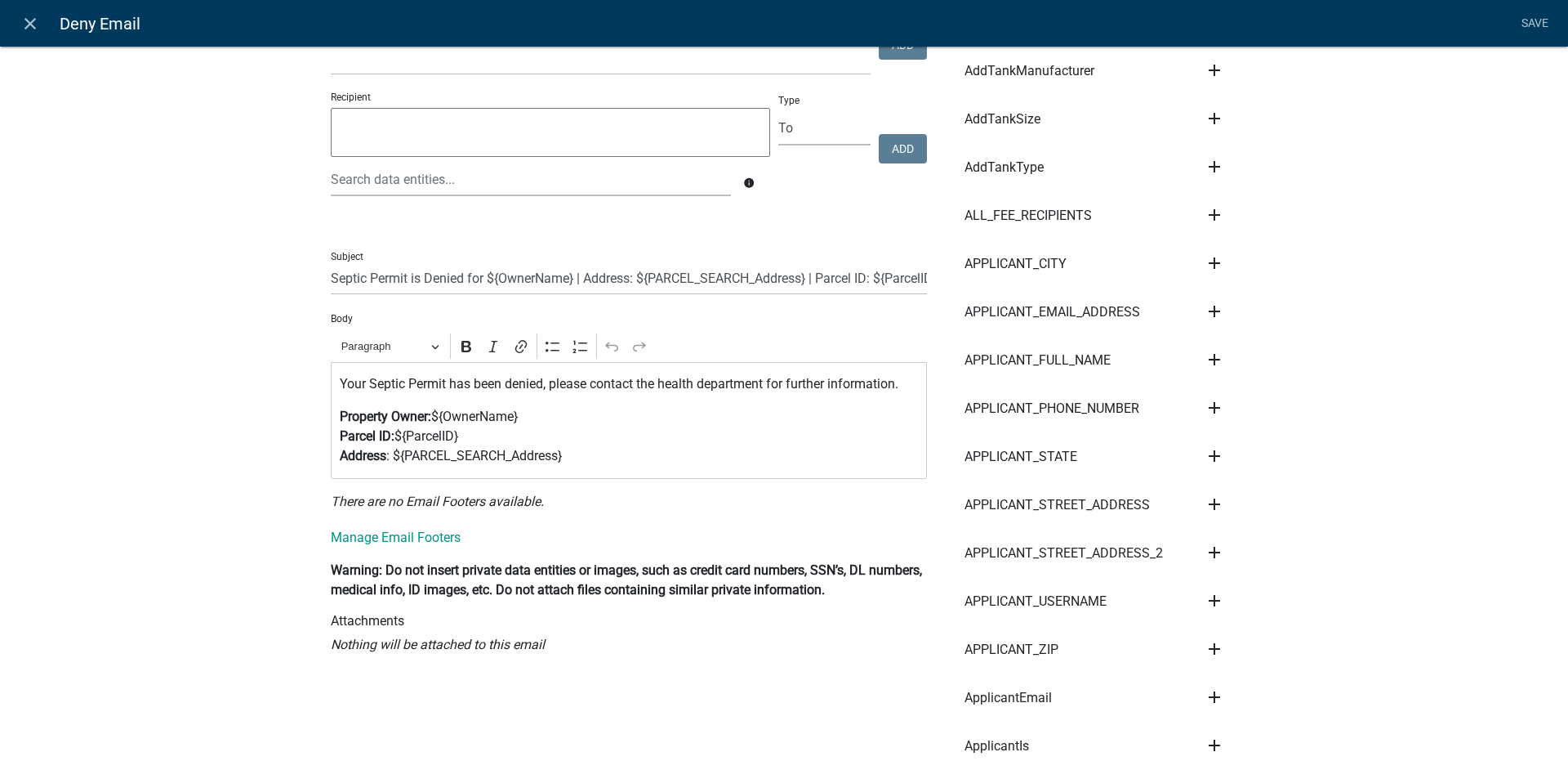
scroll to position [0, 0]
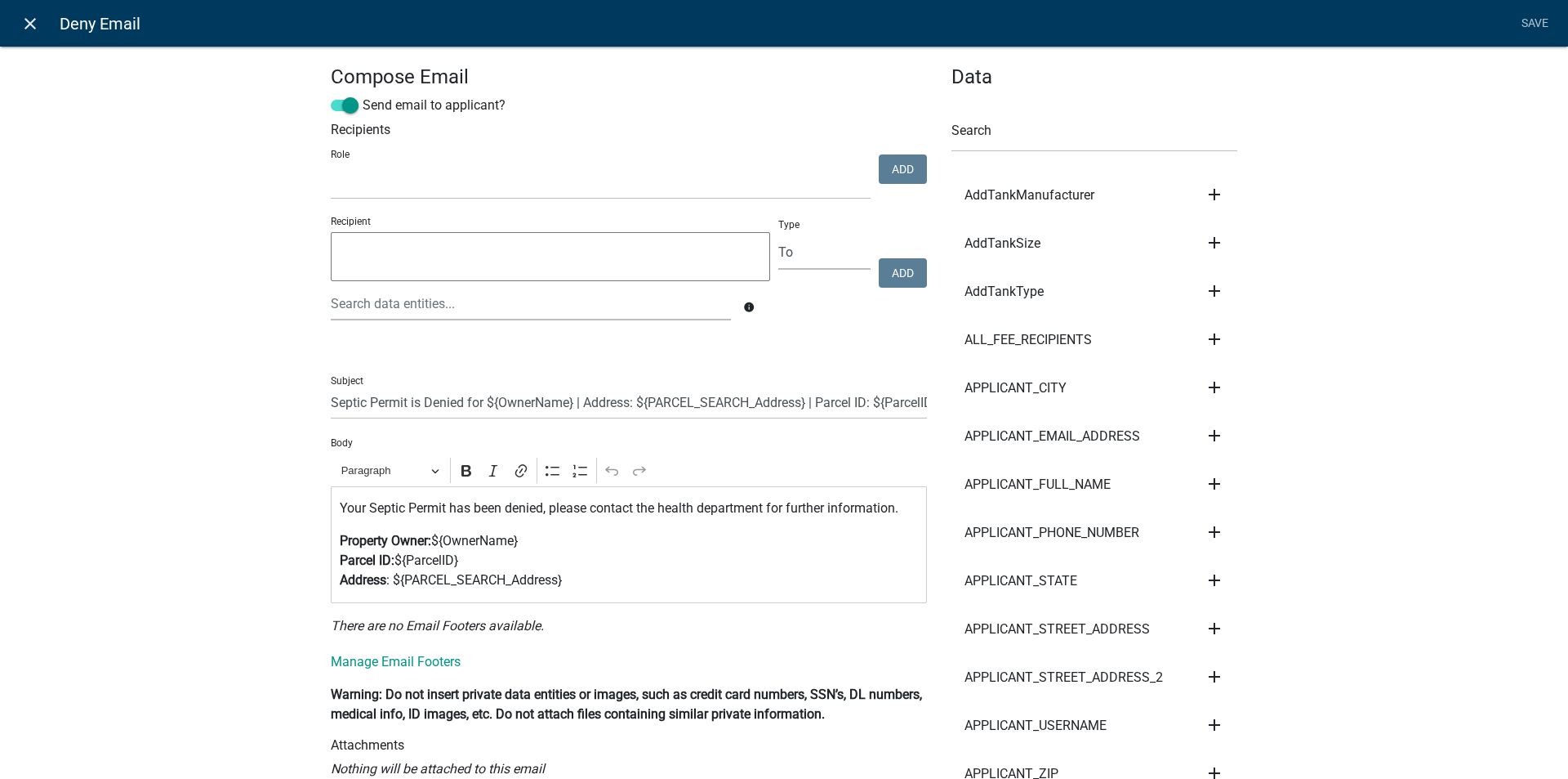
click at [36, 28] on icon "close" at bounding box center [31, 24] width 20 height 20
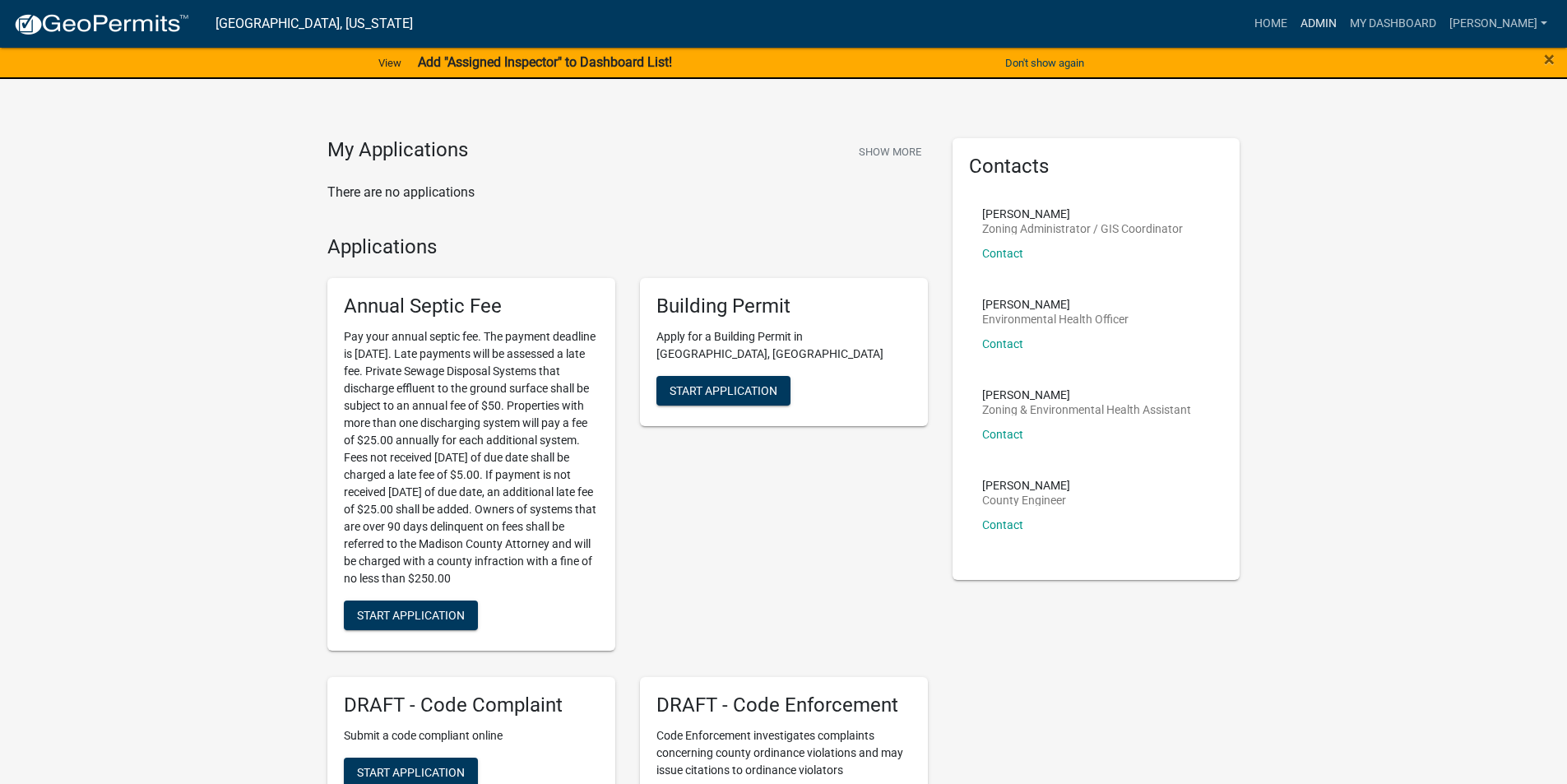
click at [1325, 26] on link "Admin" at bounding box center [1318, 23] width 49 height 31
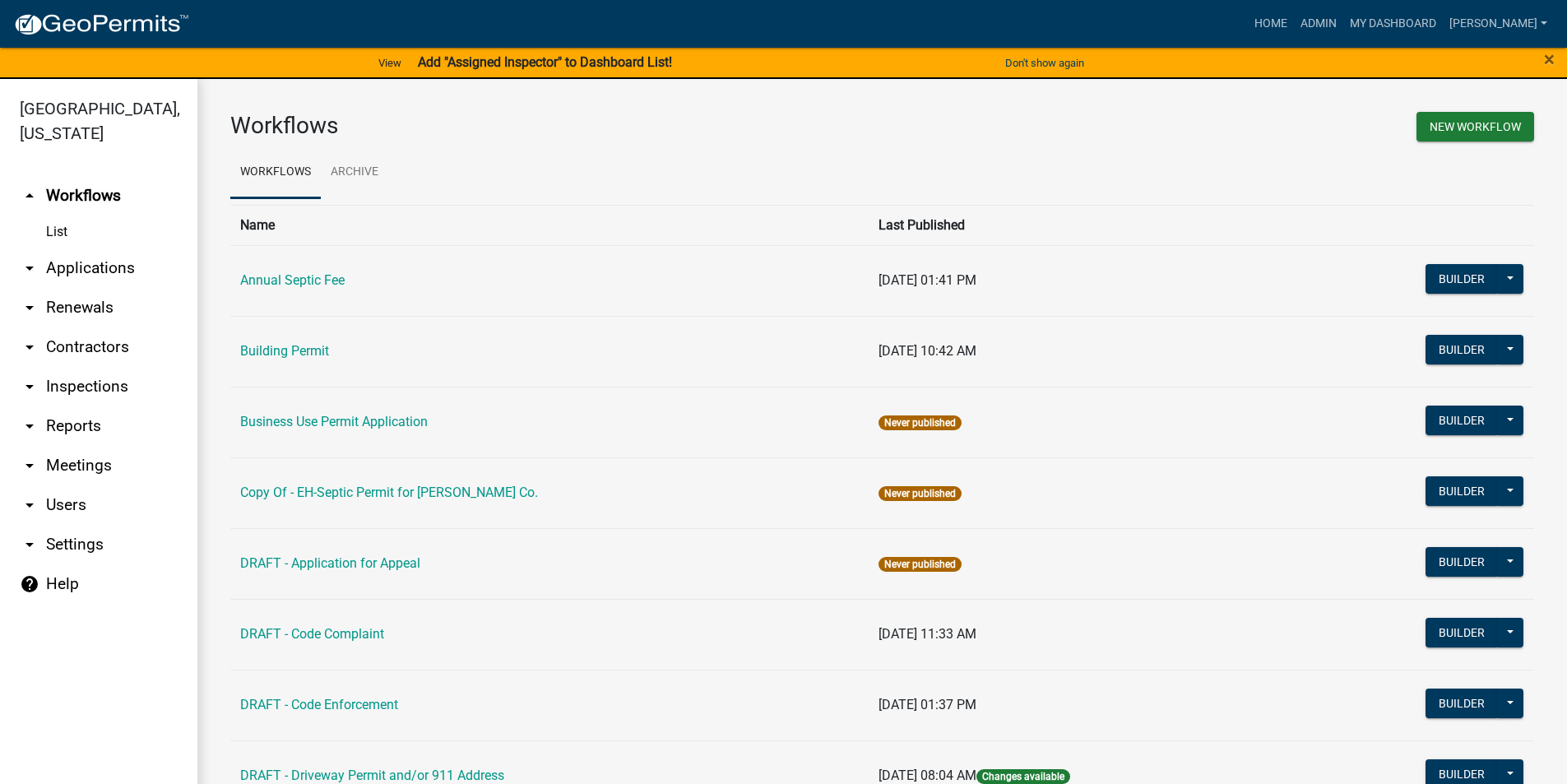
click at [74, 248] on link "arrow_drop_down Applications" at bounding box center [98, 267] width 197 height 39
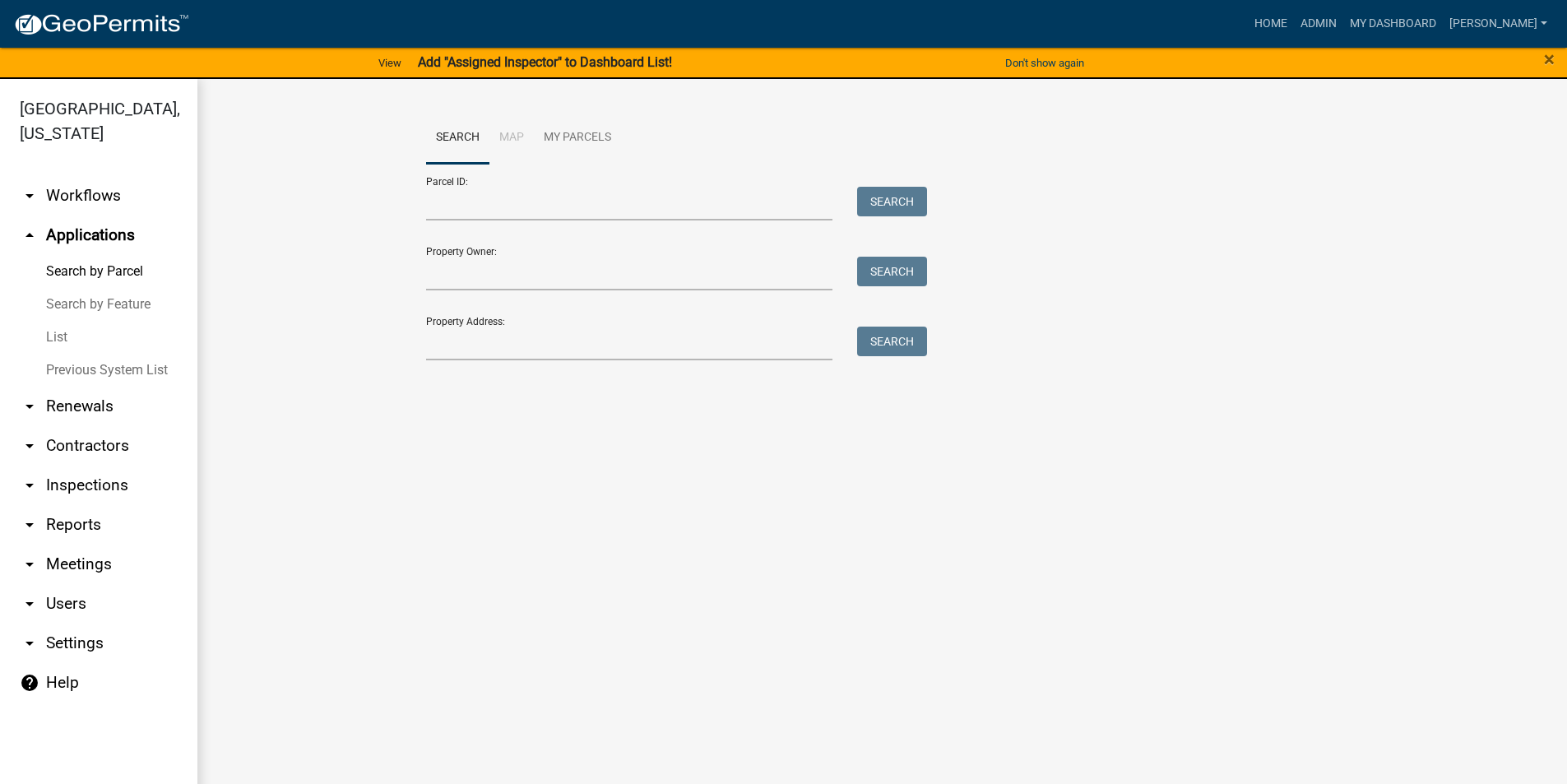
click at [80, 176] on link "arrow_drop_down Workflows" at bounding box center [98, 195] width 197 height 39
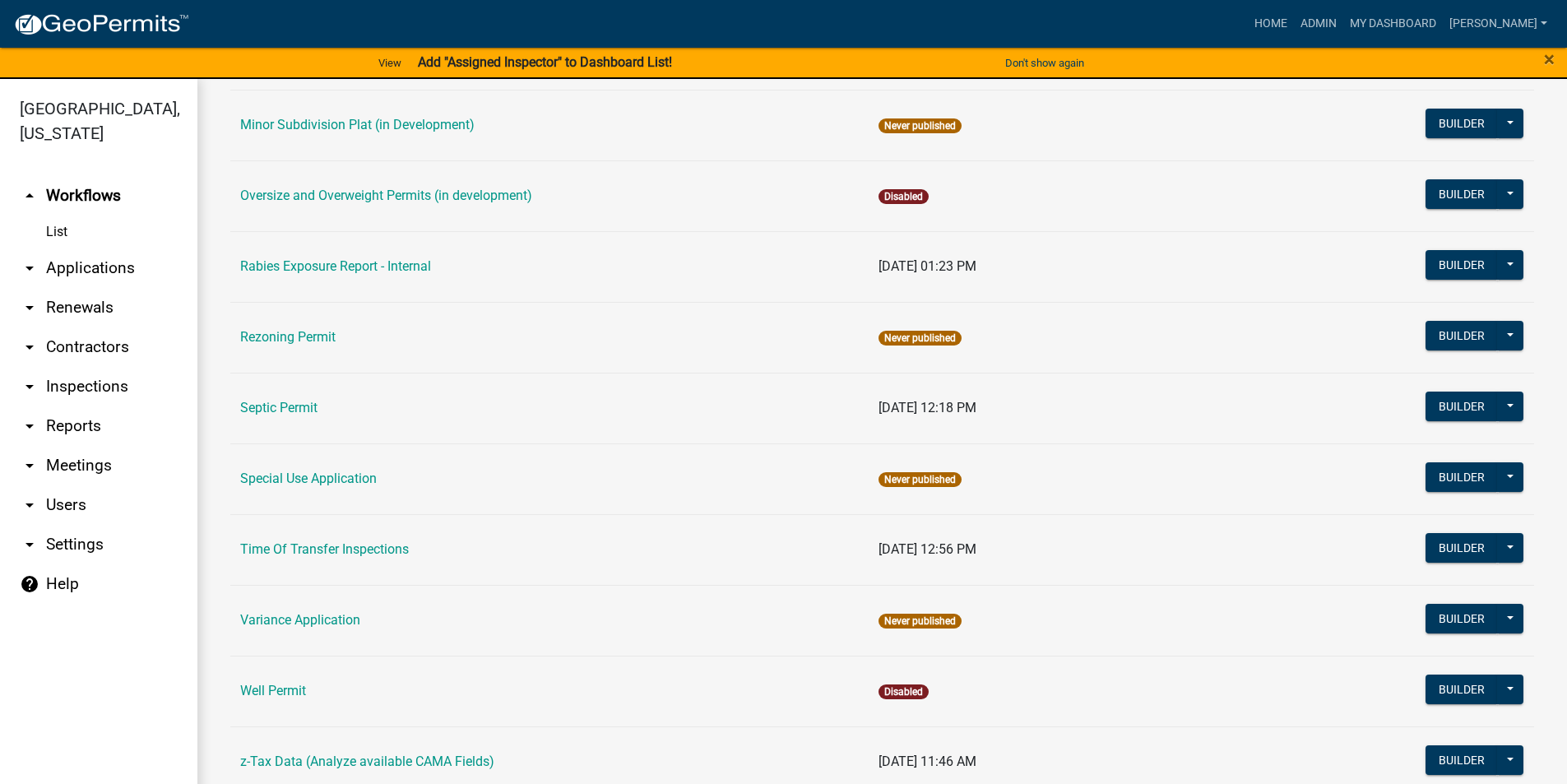
scroll to position [902, 0]
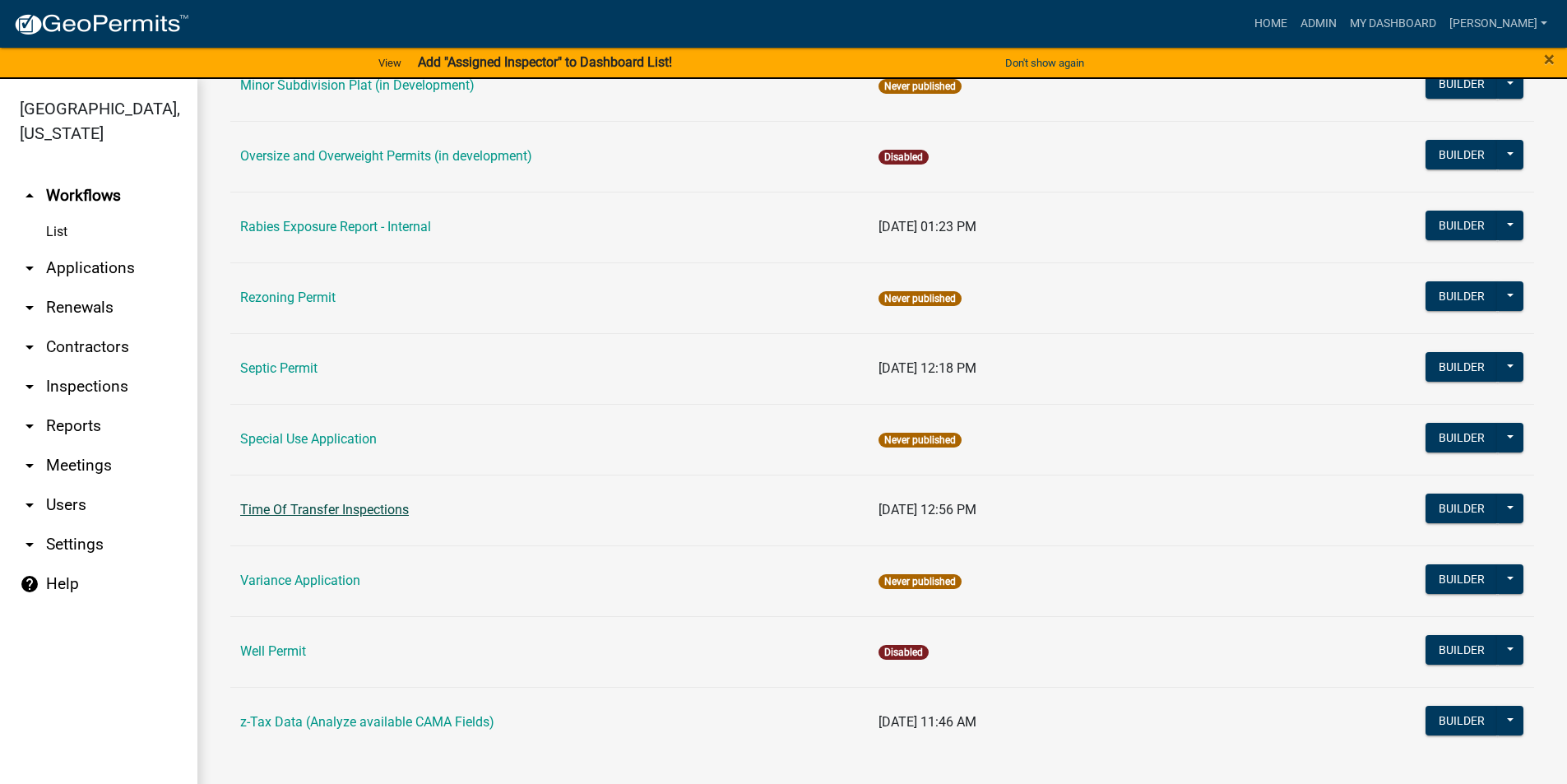
click at [358, 510] on link "Time Of Transfer Inspections" at bounding box center [324, 510] width 169 height 16
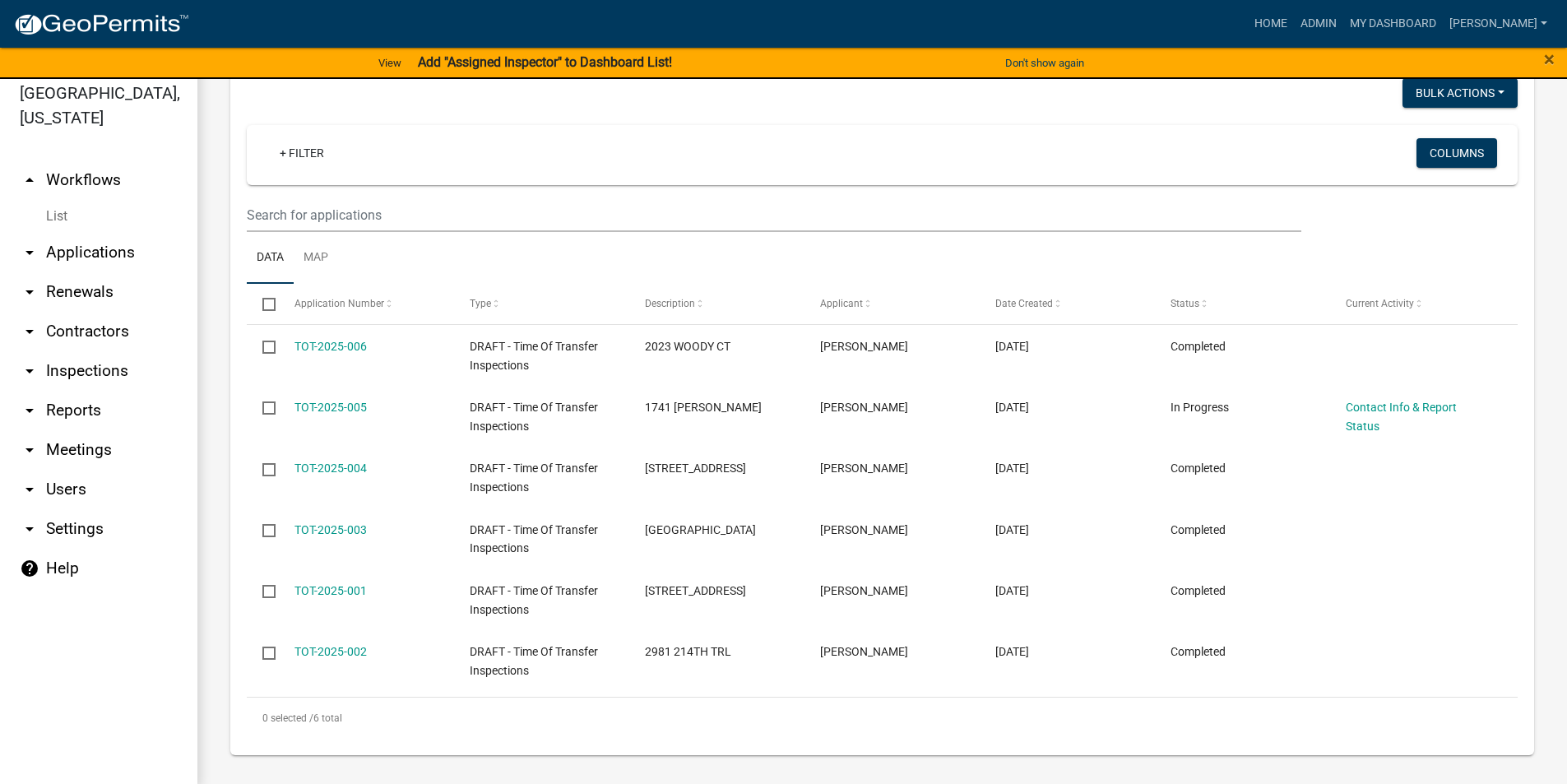
scroll to position [20, 0]
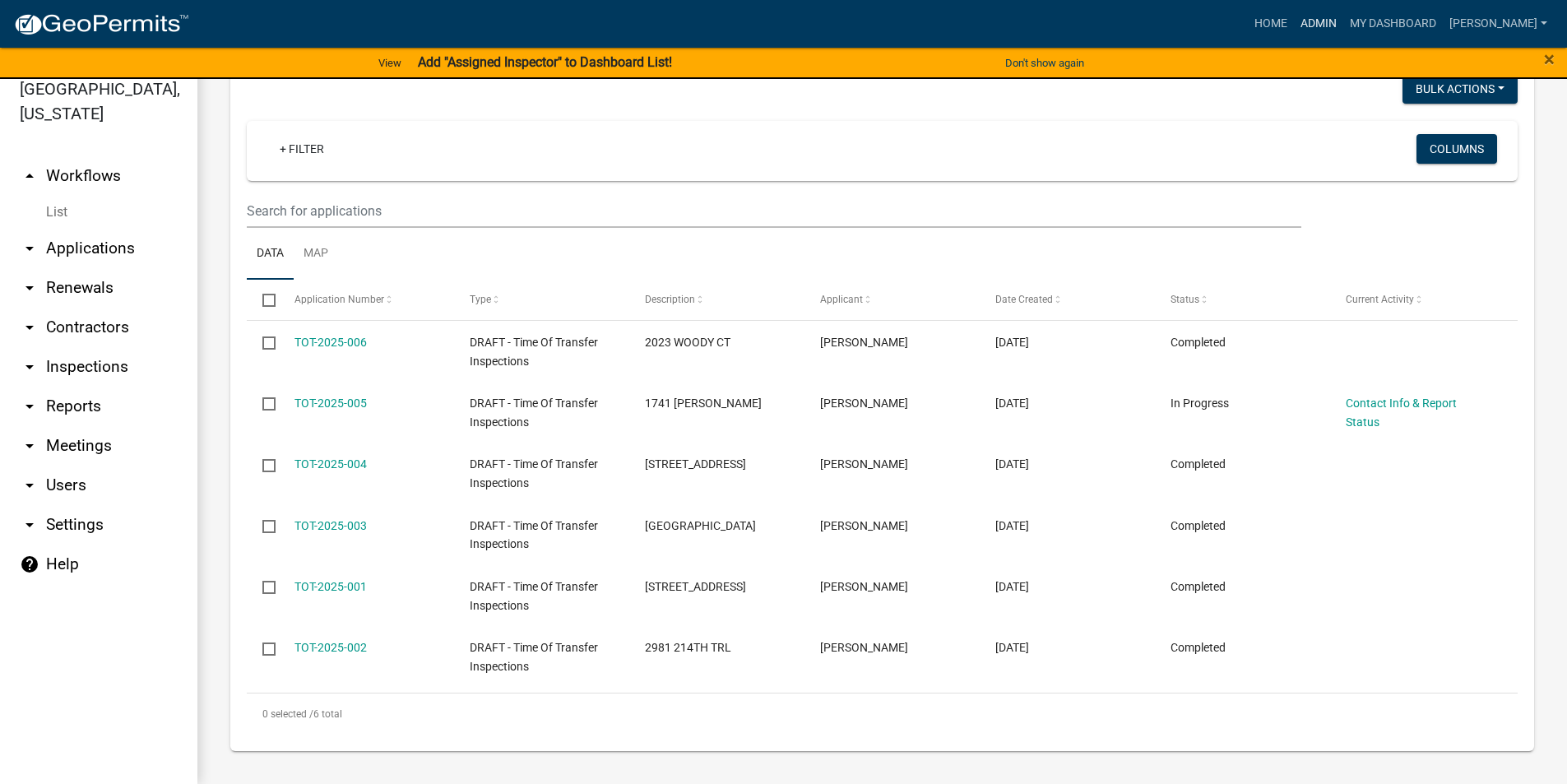
click at [1337, 19] on link "Admin" at bounding box center [1318, 23] width 49 height 31
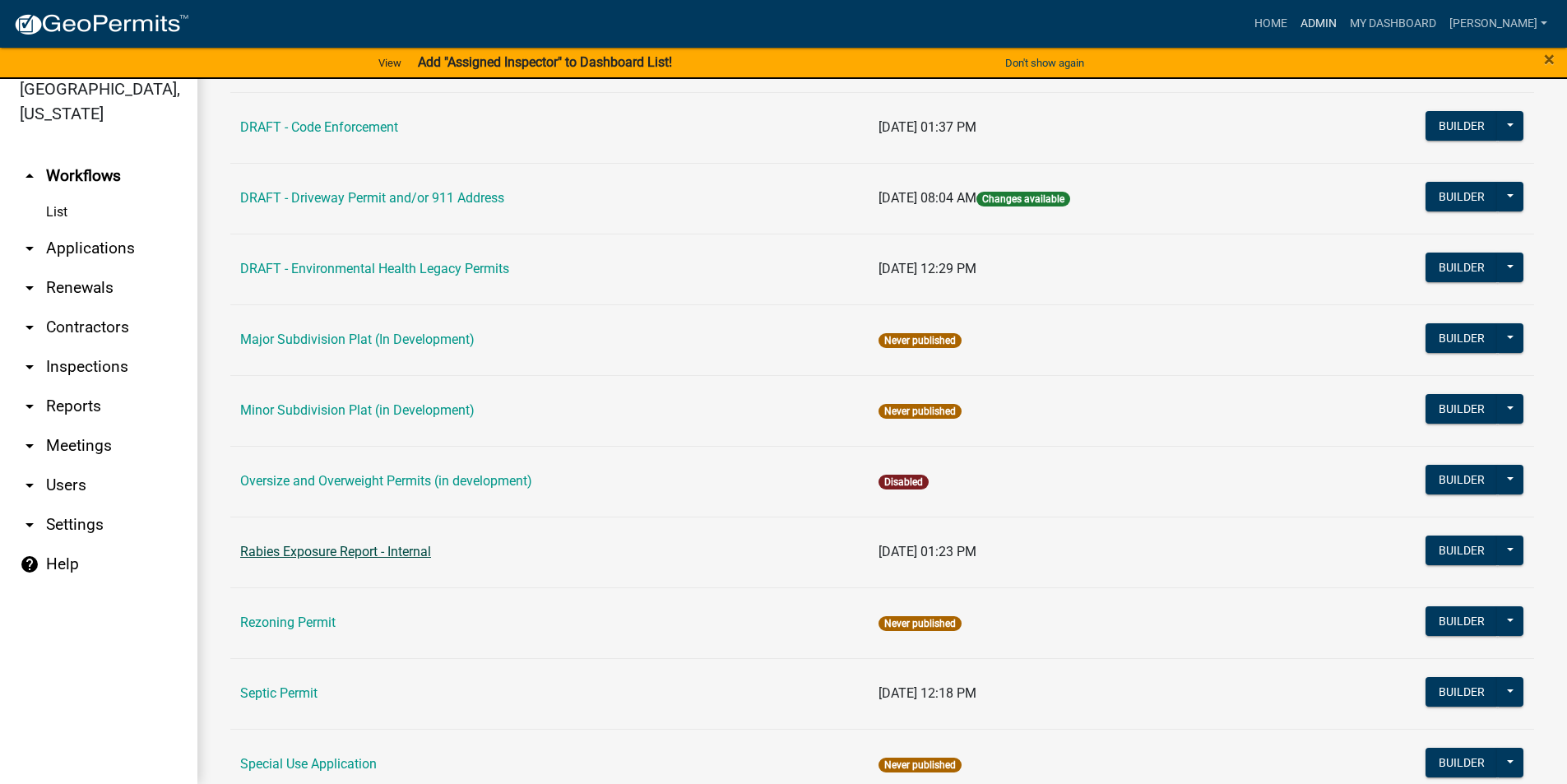
scroll to position [658, 0]
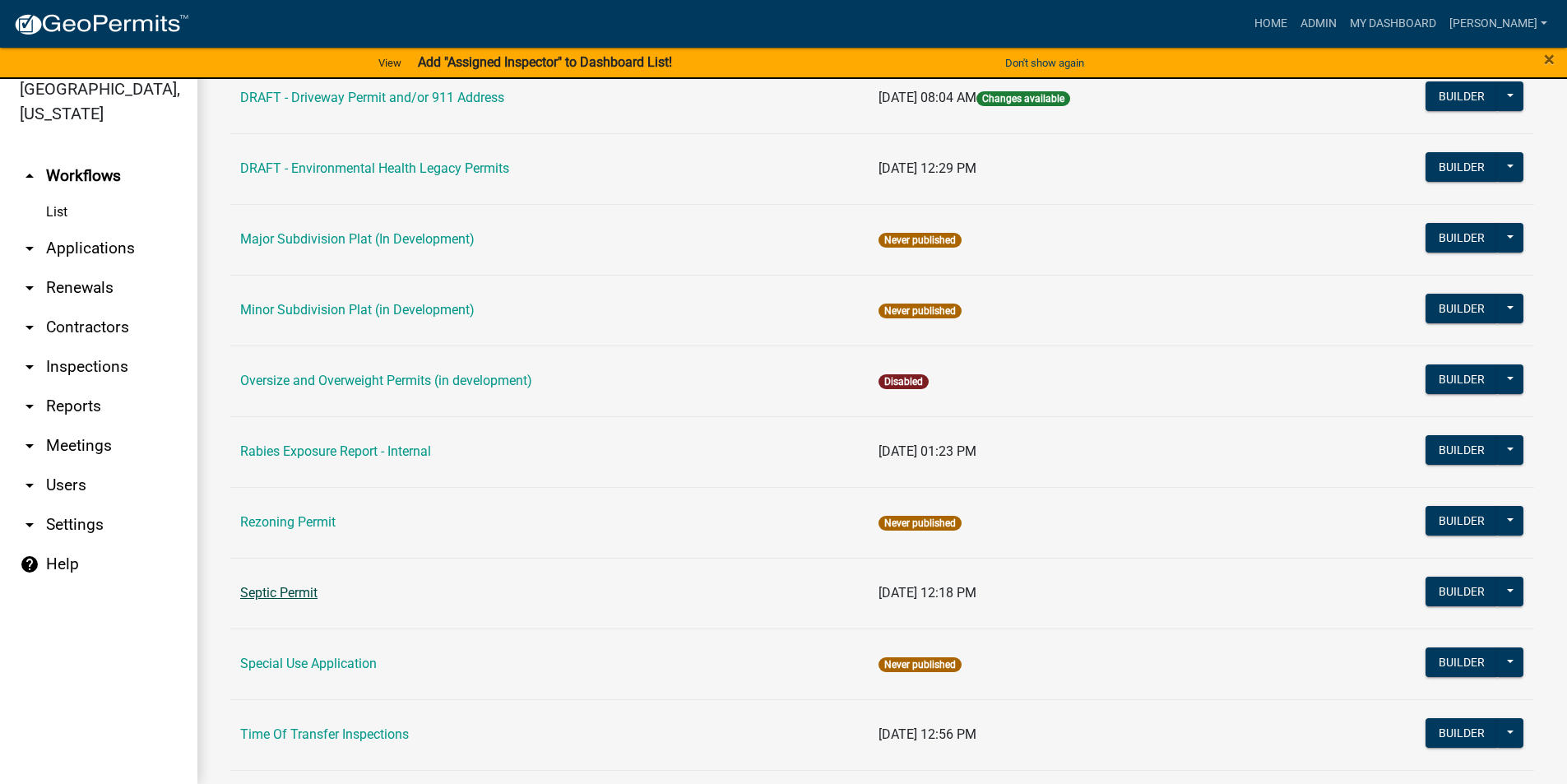
click at [285, 596] on link "Septic Permit" at bounding box center [278, 593] width 77 height 16
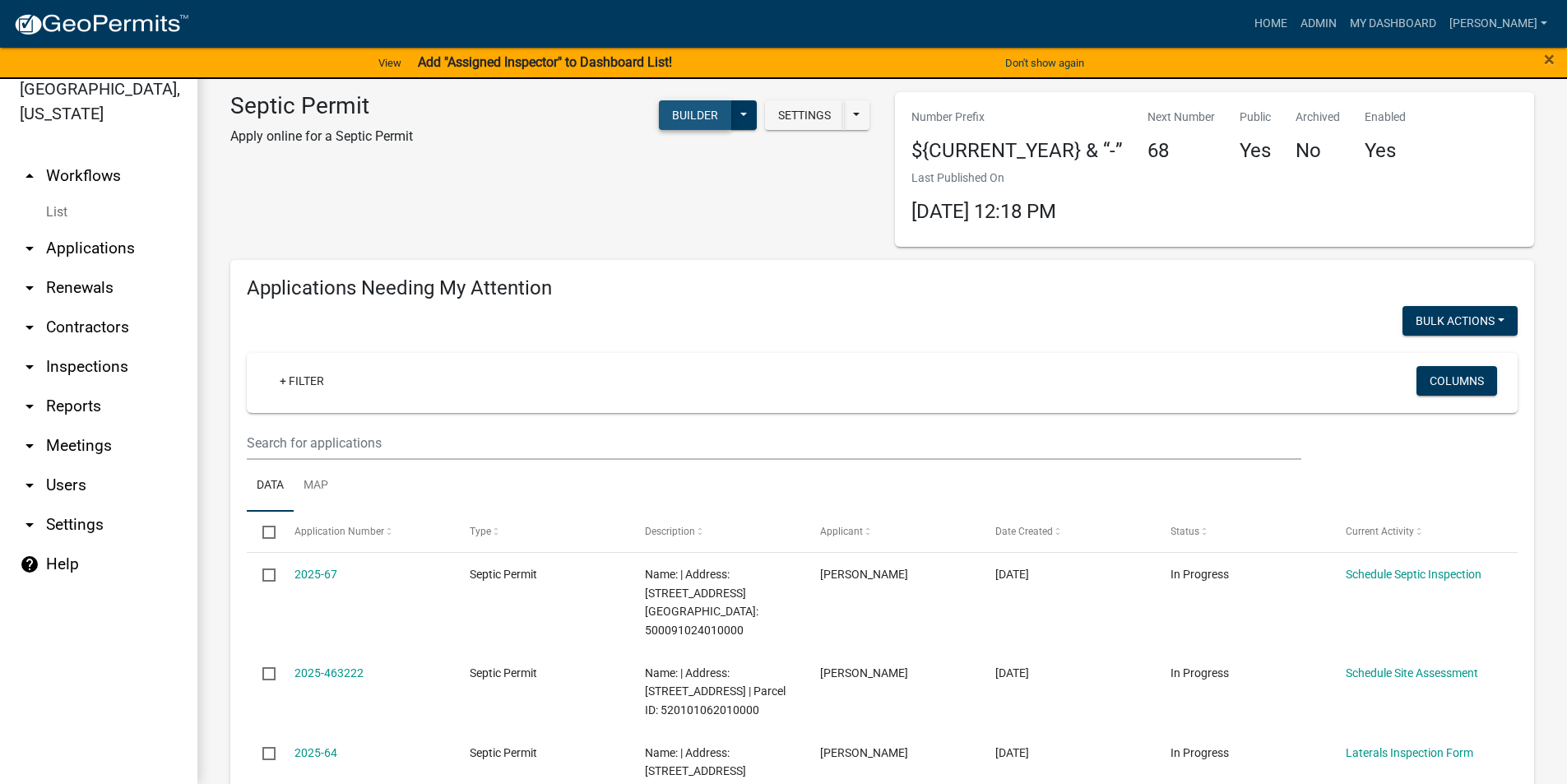
click at [680, 118] on button "Builder" at bounding box center [695, 115] width 72 height 30
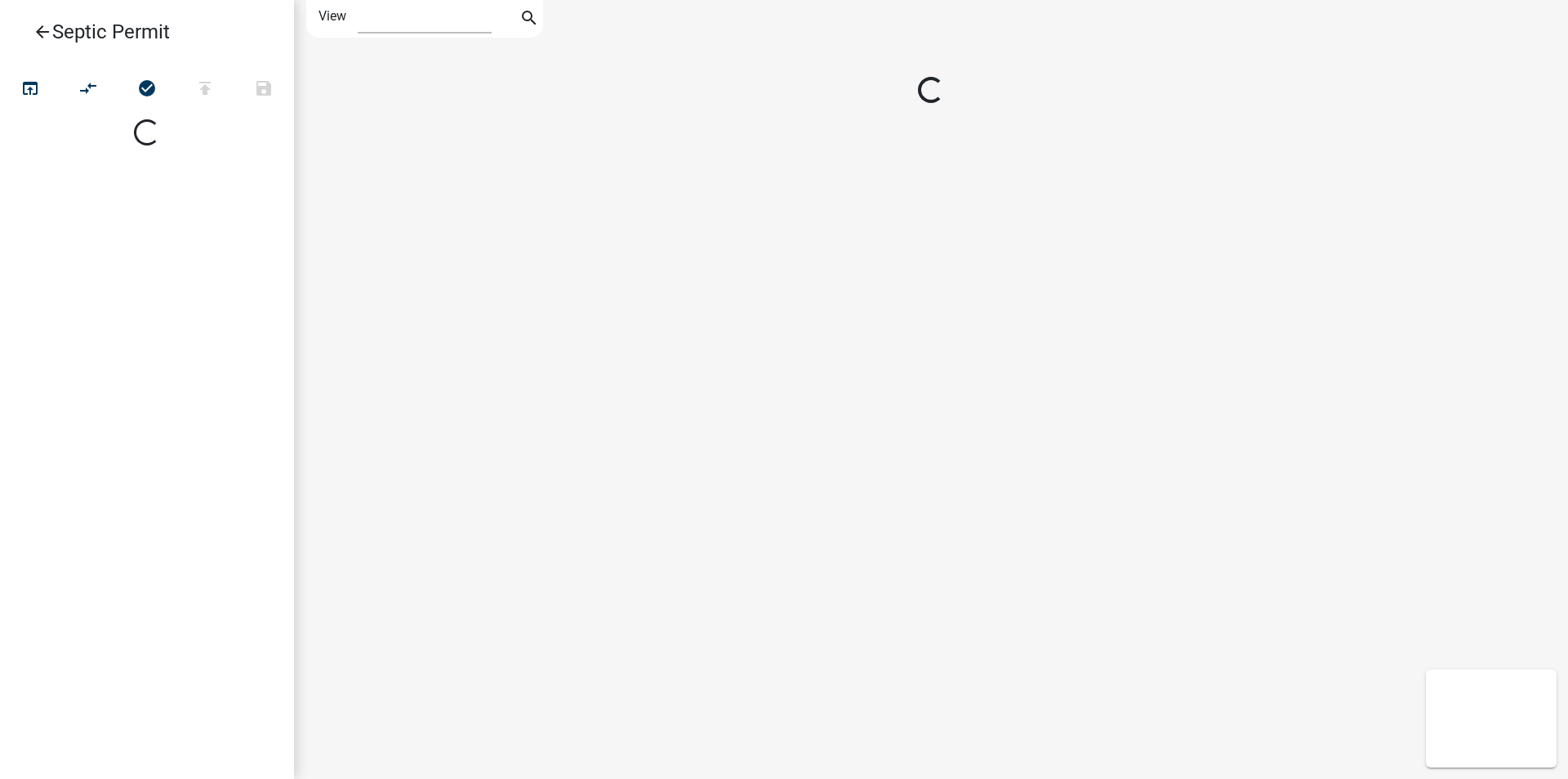
select select "1"
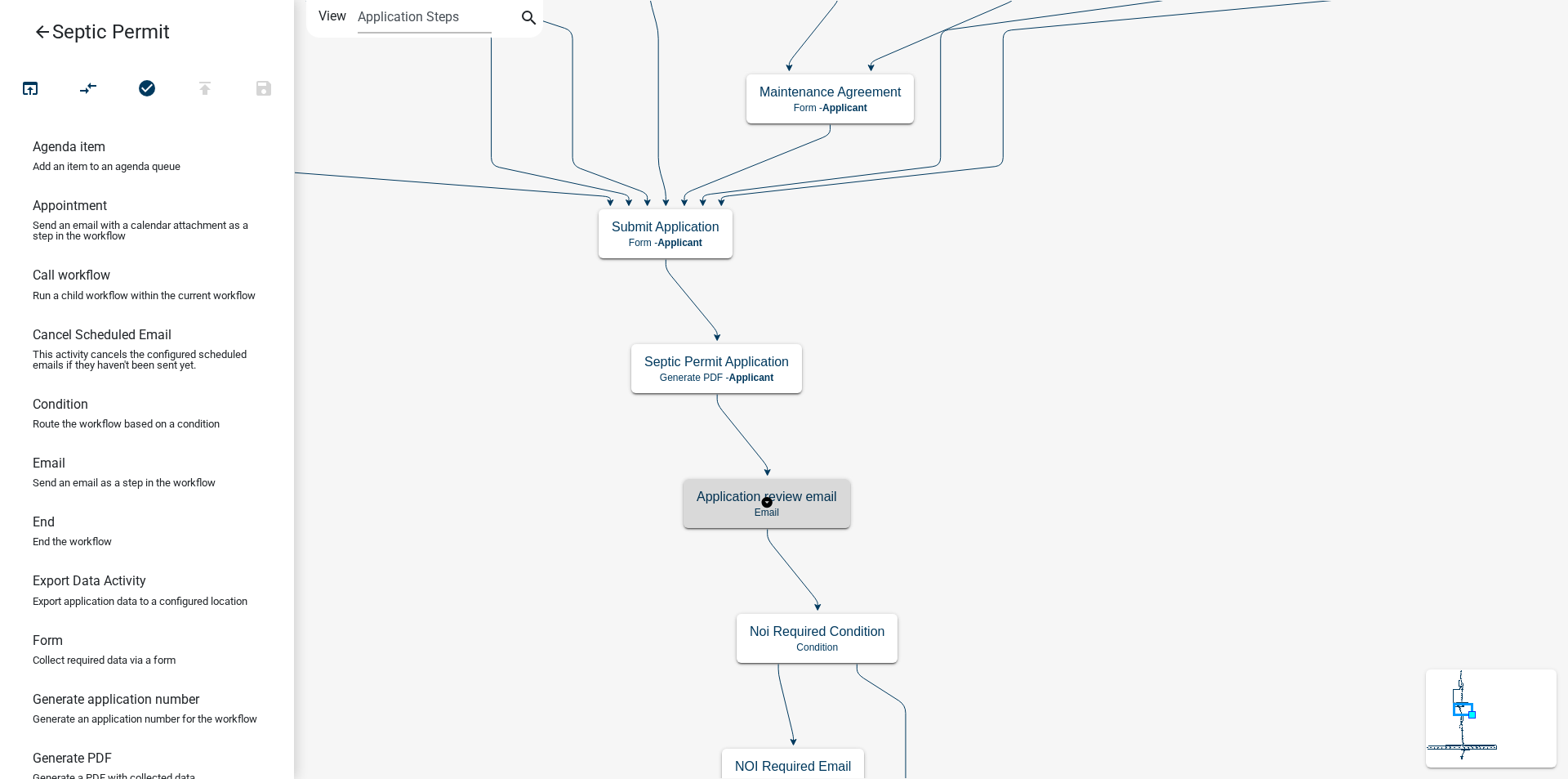
click at [817, 497] on h5 "Application review email" at bounding box center [767, 497] width 140 height 16
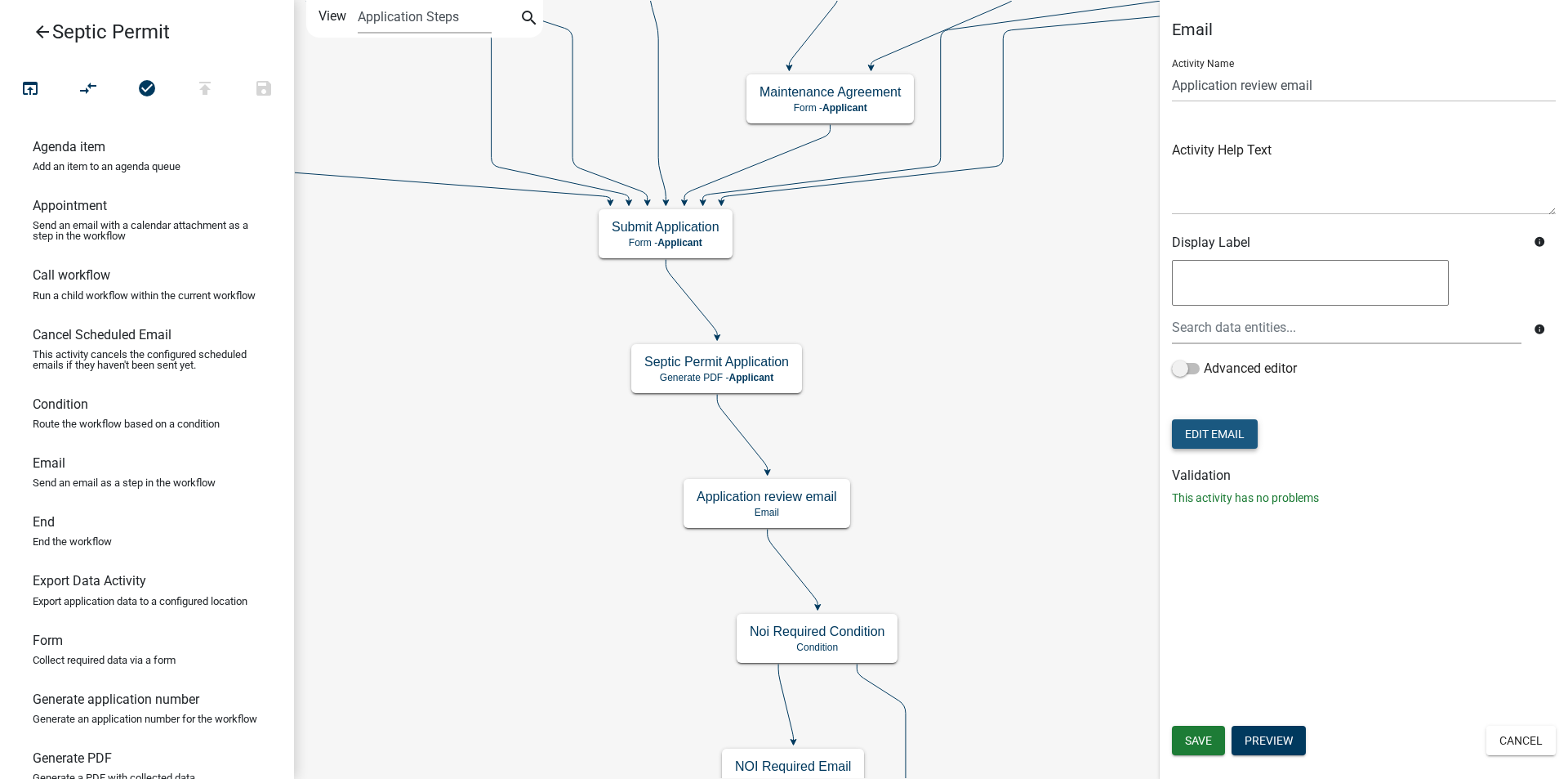
click at [1232, 439] on button "Edit Email" at bounding box center [1214, 434] width 85 height 30
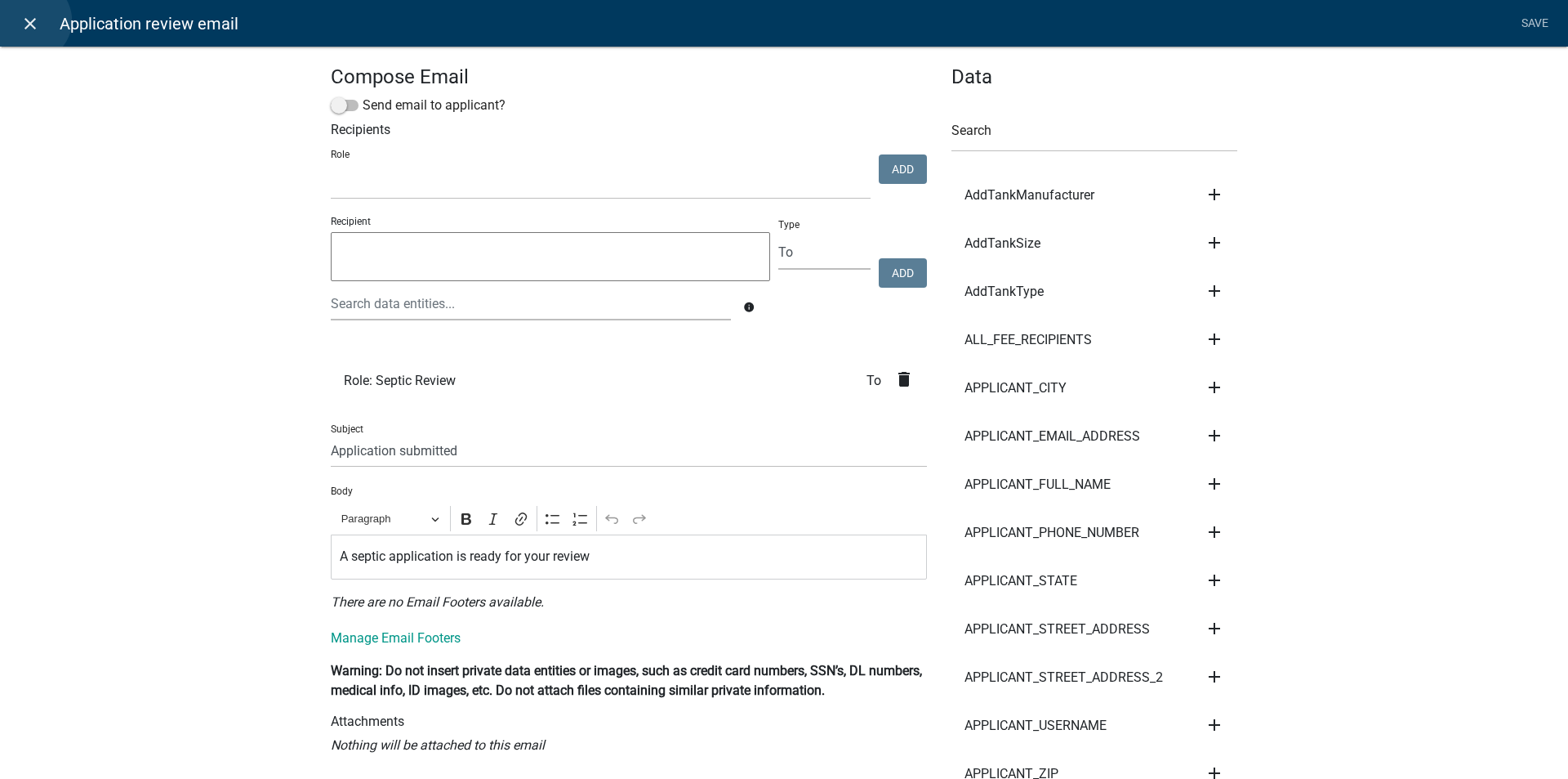
click at [30, 21] on icon "close" at bounding box center [31, 24] width 20 height 20
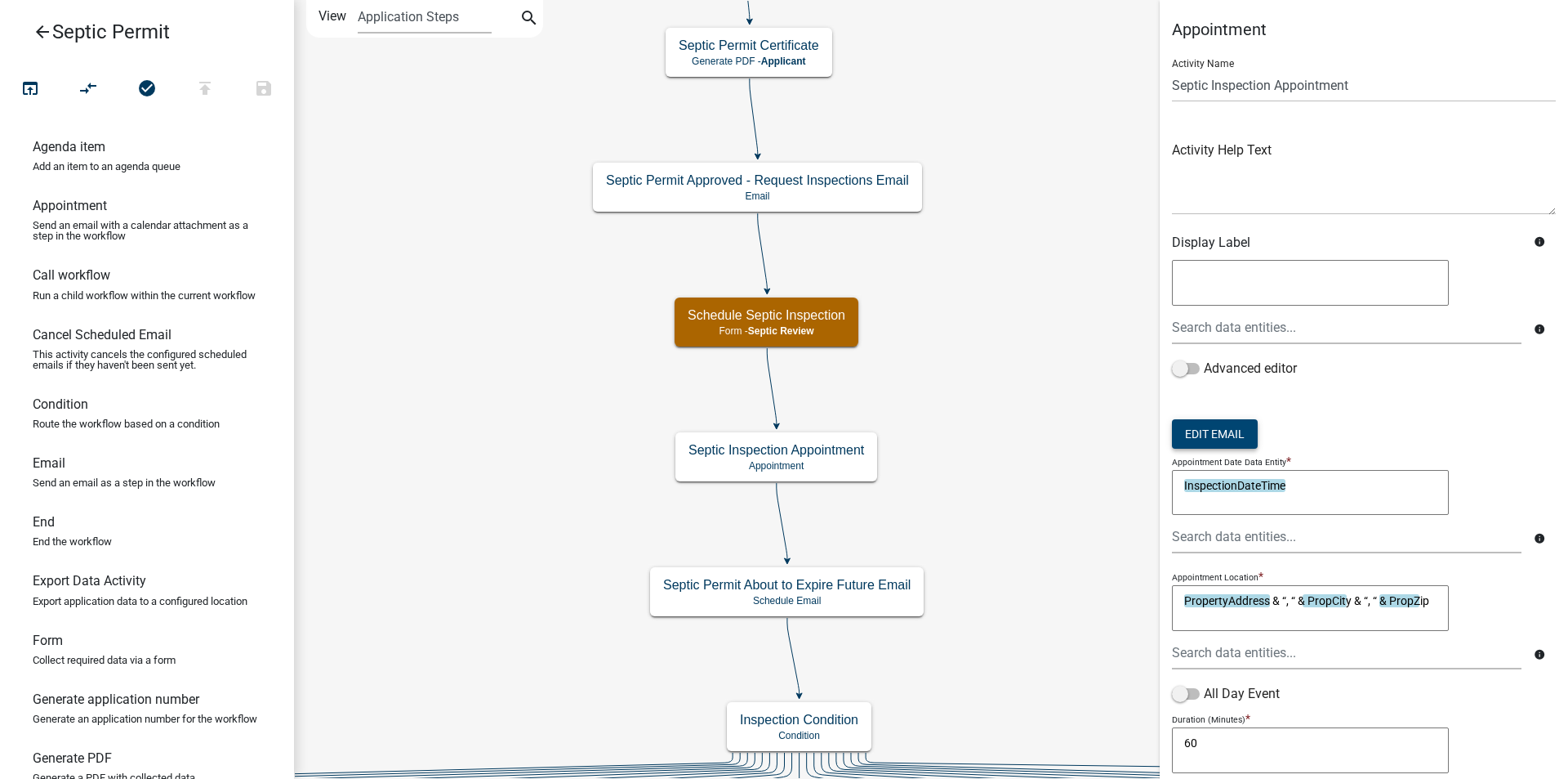
click at [1214, 430] on button "Edit Email" at bounding box center [1214, 434] width 85 height 30
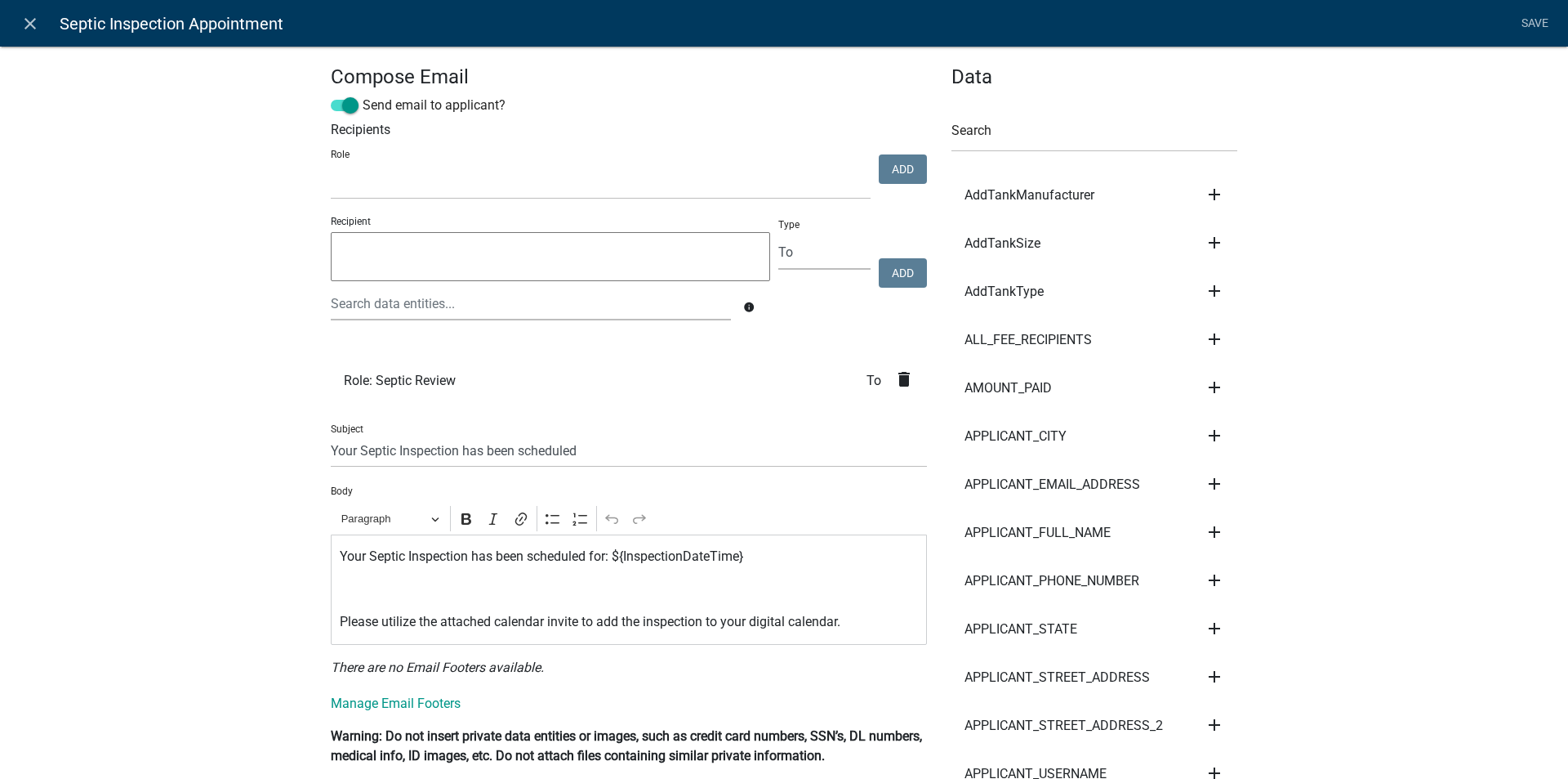
select select
click at [27, 24] on icon "close" at bounding box center [31, 24] width 20 height 20
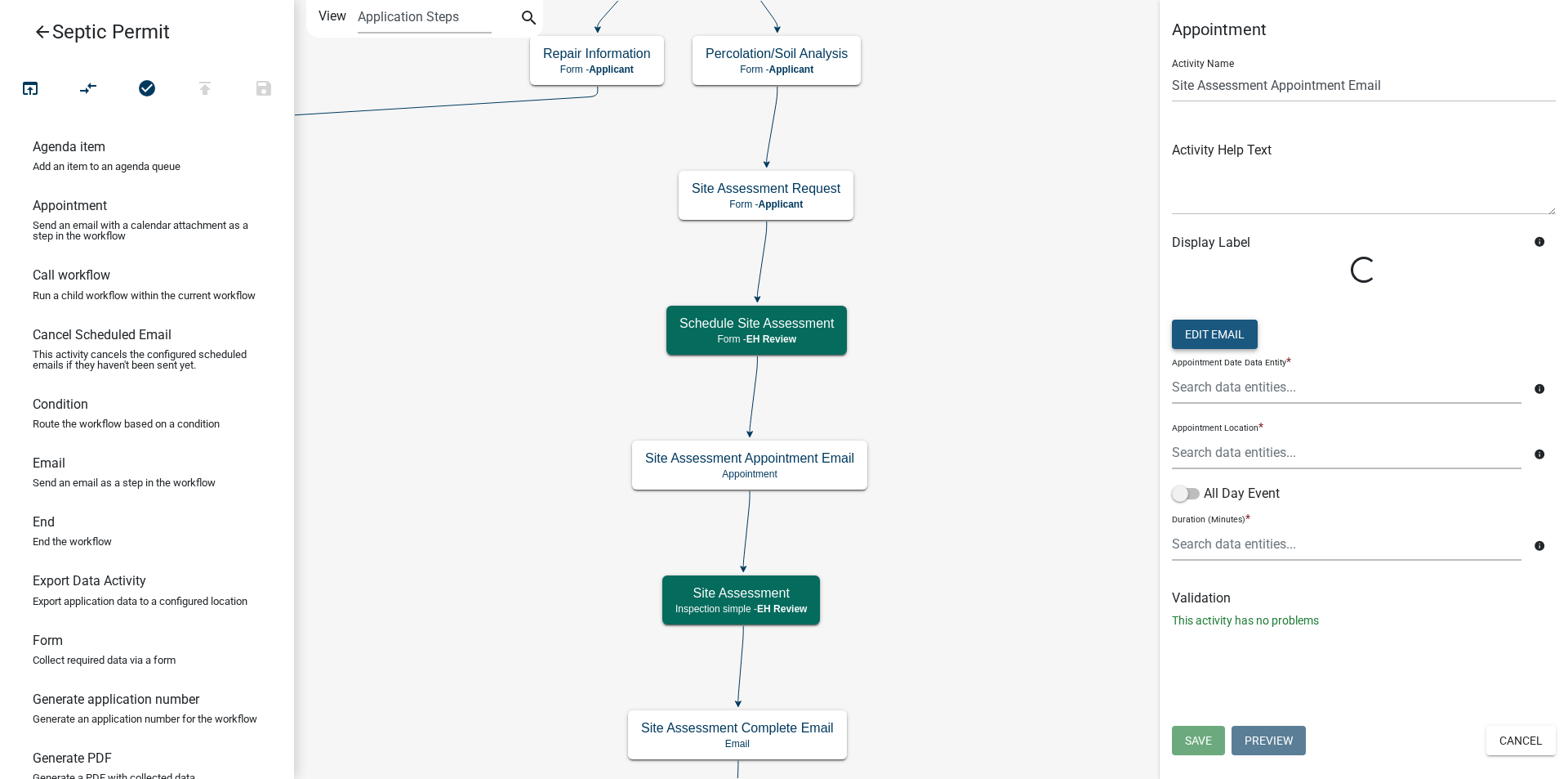
click at [1228, 335] on button "Edit Email" at bounding box center [1214, 335] width 85 height 30
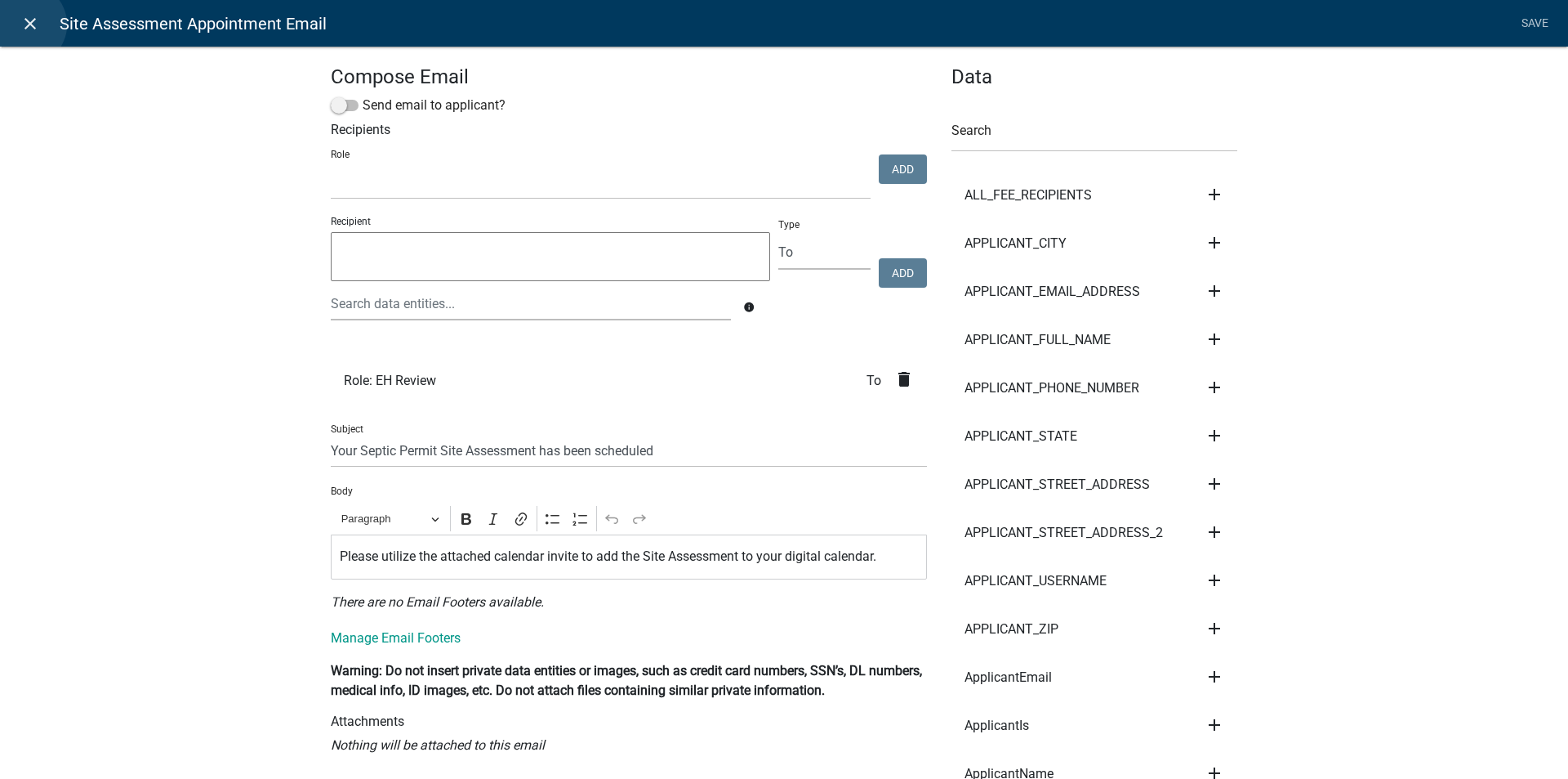
click at [25, 25] on icon "close" at bounding box center [31, 24] width 20 height 20
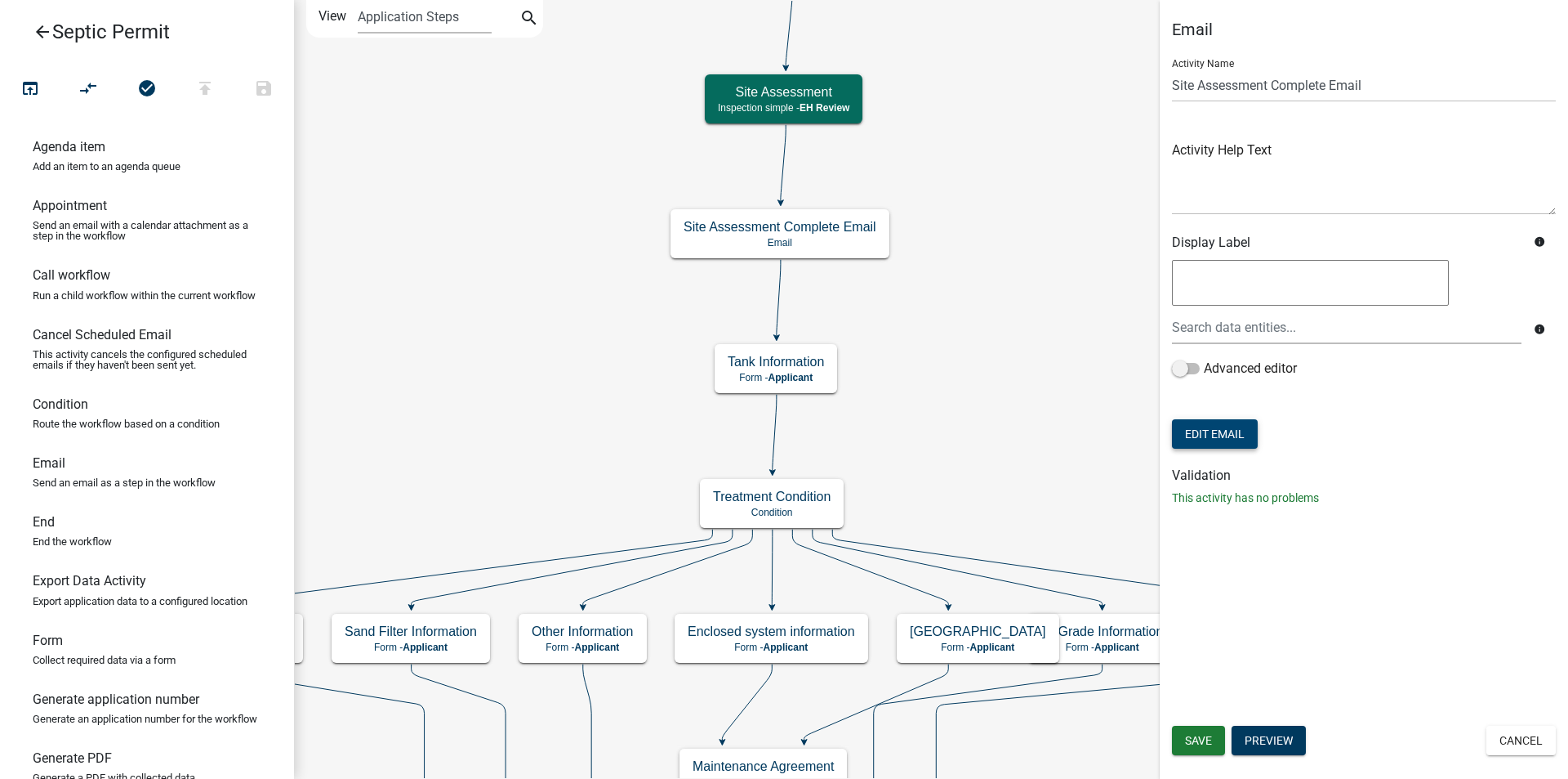
click at [1208, 435] on button "Edit Email" at bounding box center [1214, 434] width 85 height 30
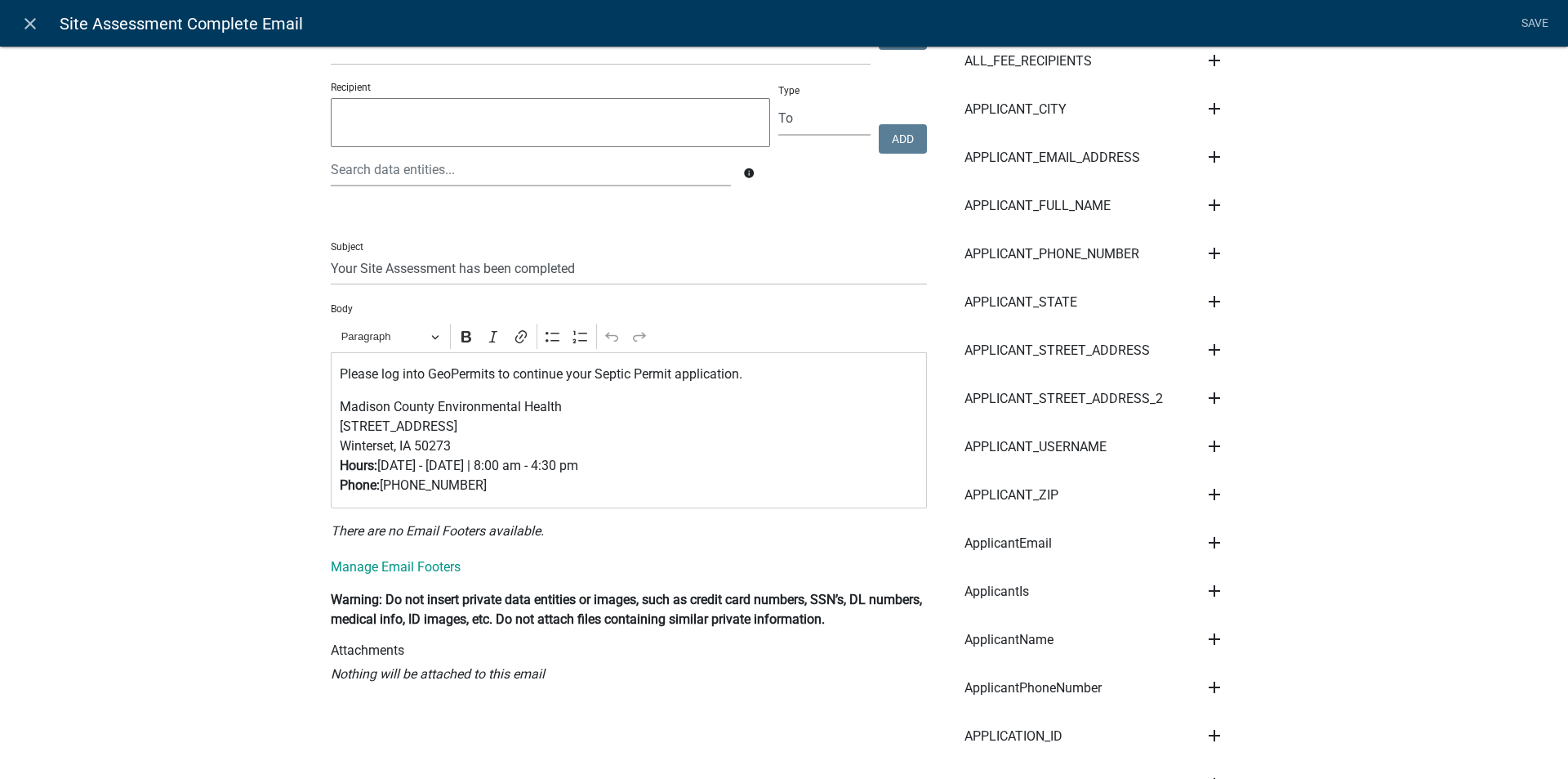
scroll to position [164, 0]
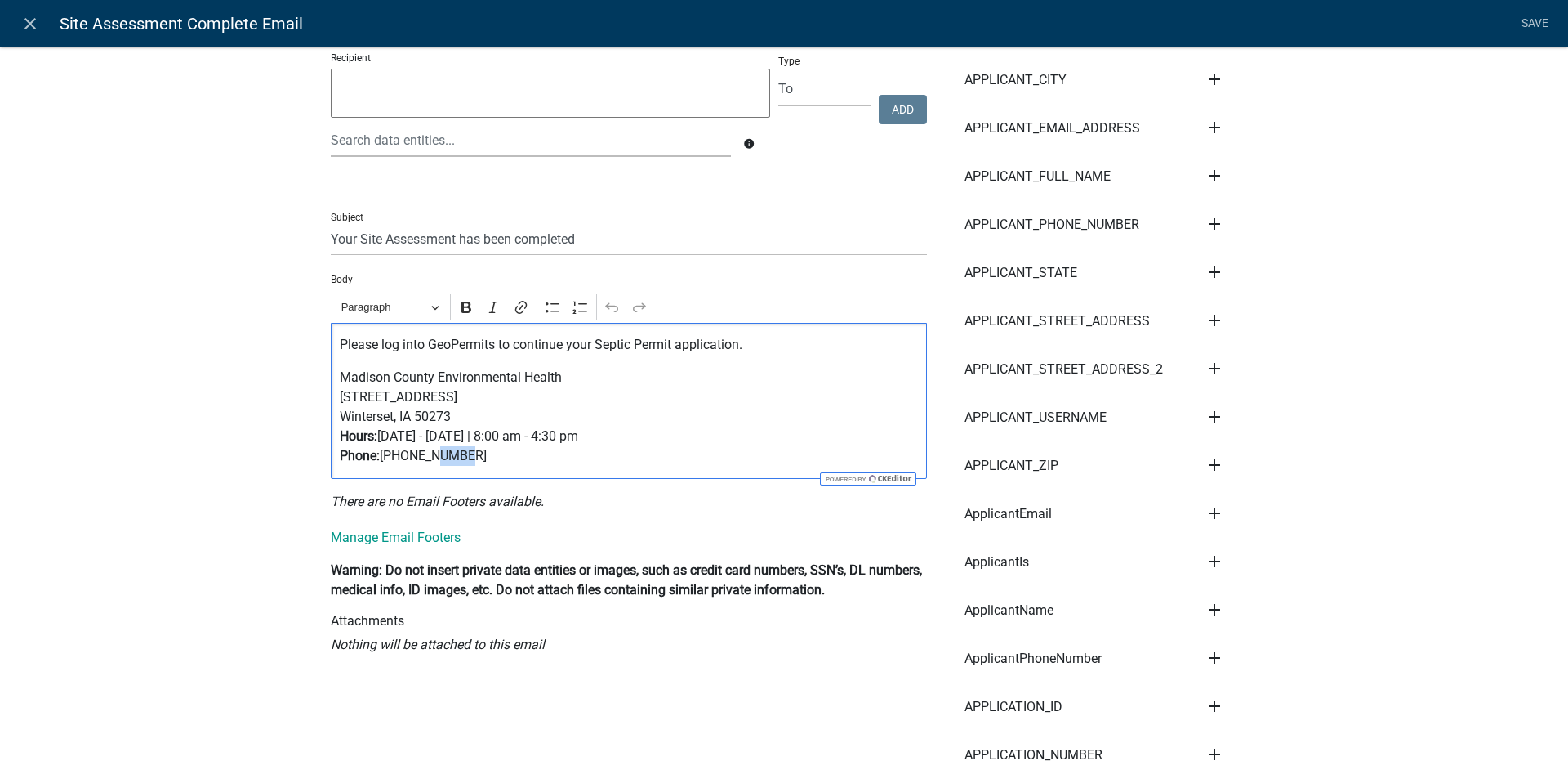
drag, startPoint x: 456, startPoint y: 458, endPoint x: 430, endPoint y: 461, distance: 26.2
click at [430, 461] on p "Madison County Environmental Health 201 W. Court Avenue Winterset, IA 50273 Hou…" at bounding box center [629, 416] width 579 height 98
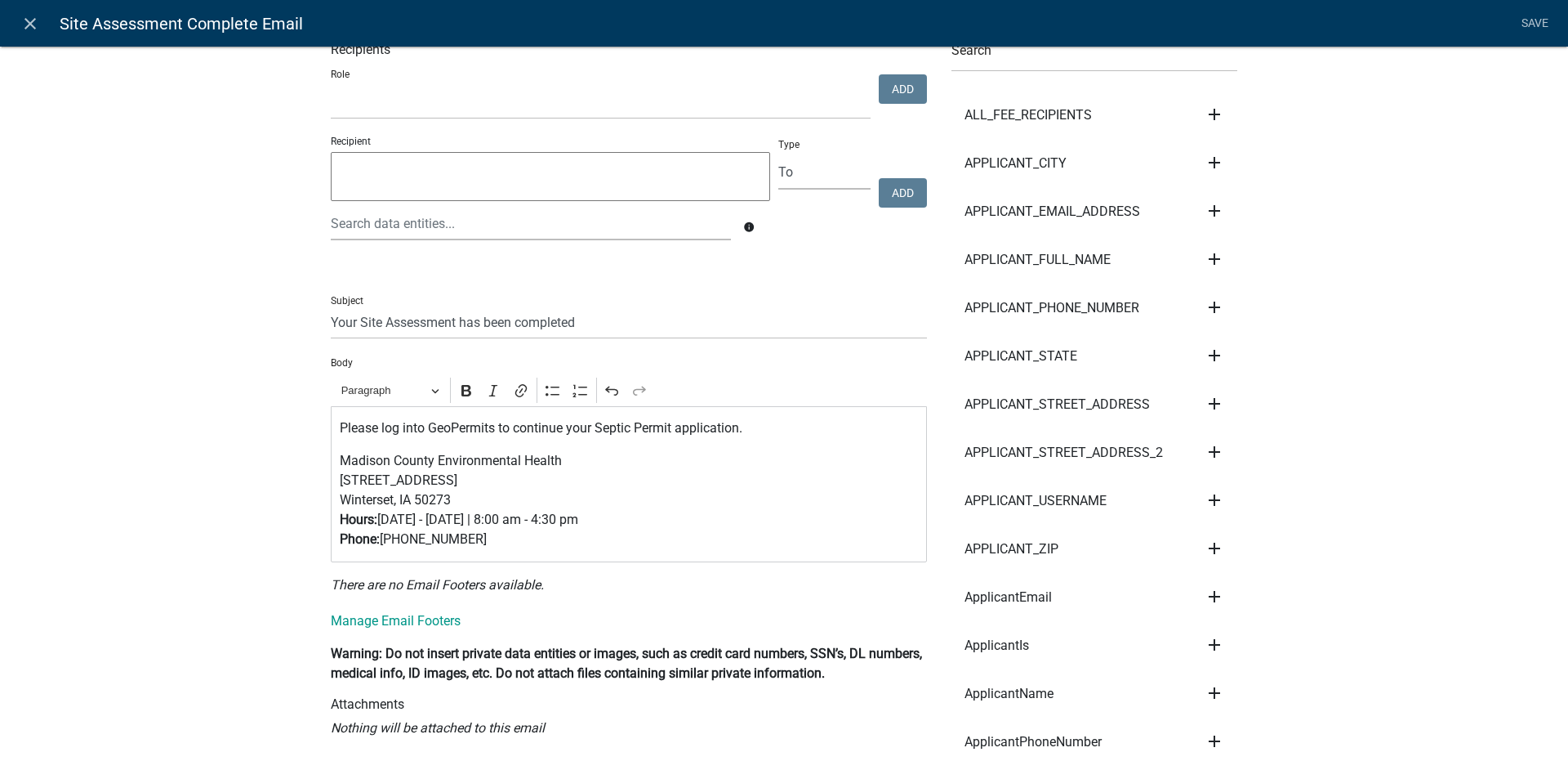
scroll to position [0, 0]
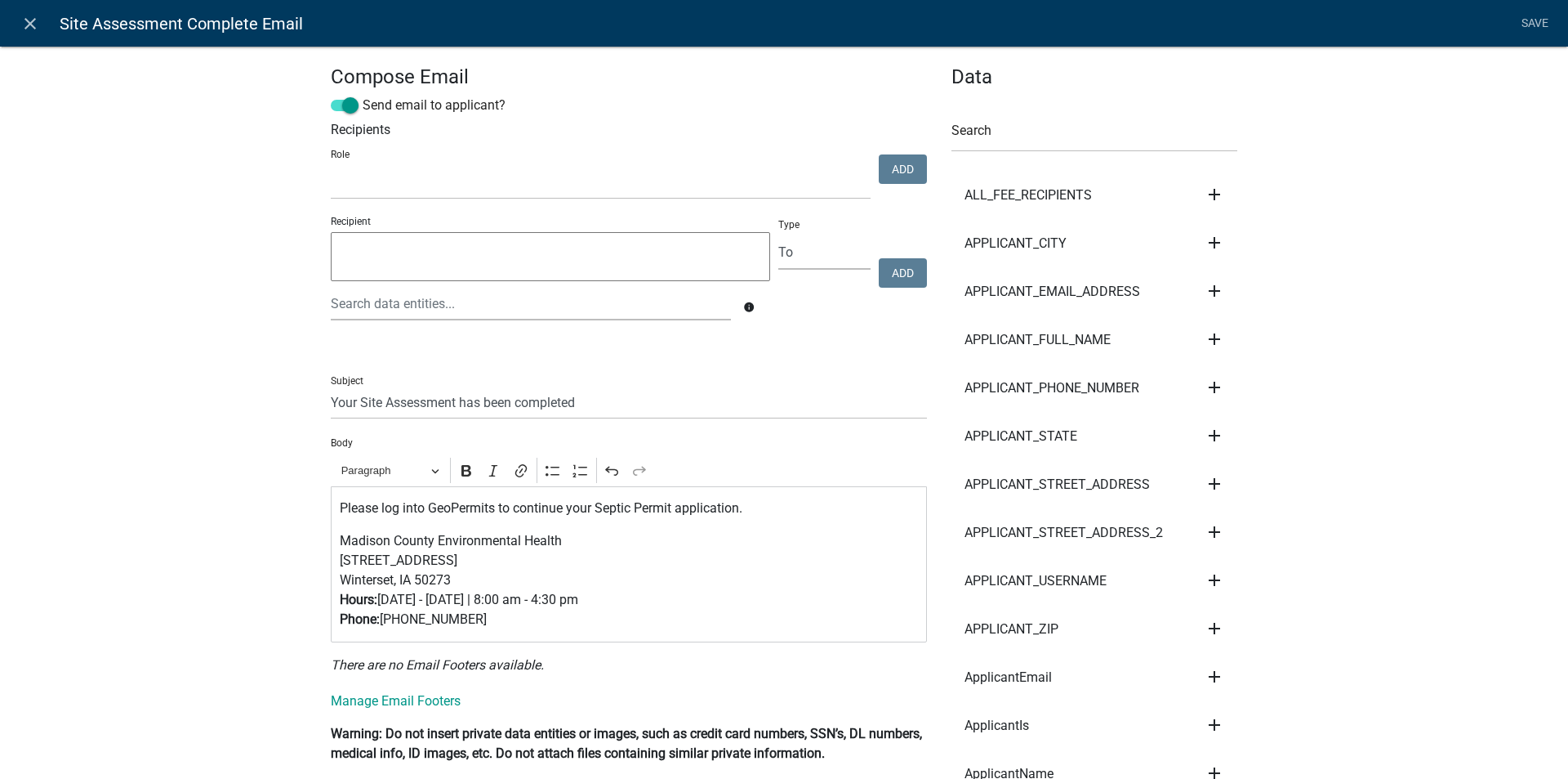
click at [1542, 6] on nav "close Site Assessment Complete Email Save" at bounding box center [784, 23] width 1568 height 47
click at [1540, 16] on link "Save" at bounding box center [1534, 23] width 41 height 31
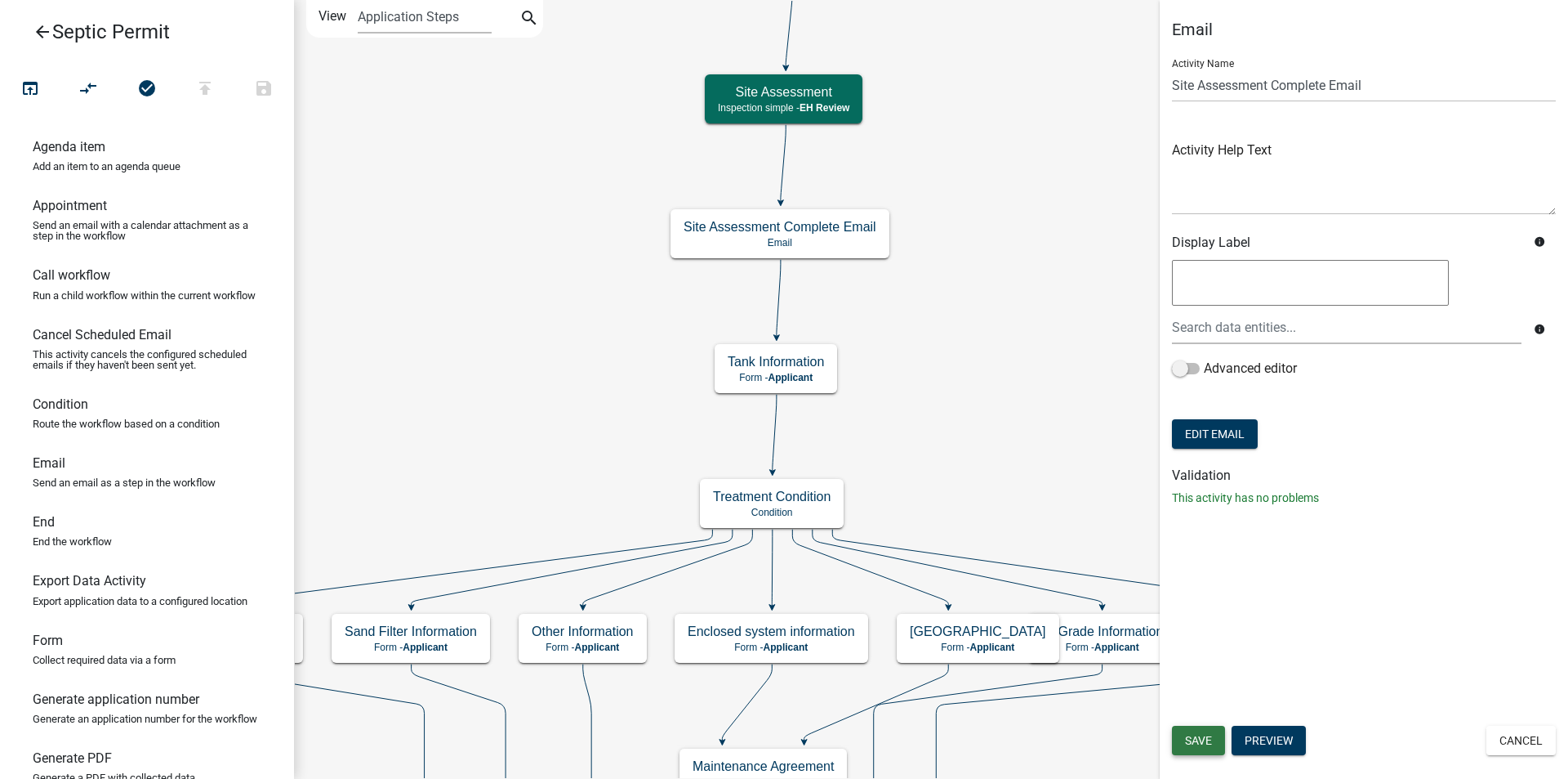
click at [1201, 743] on span "Save" at bounding box center [1199, 740] width 27 height 13
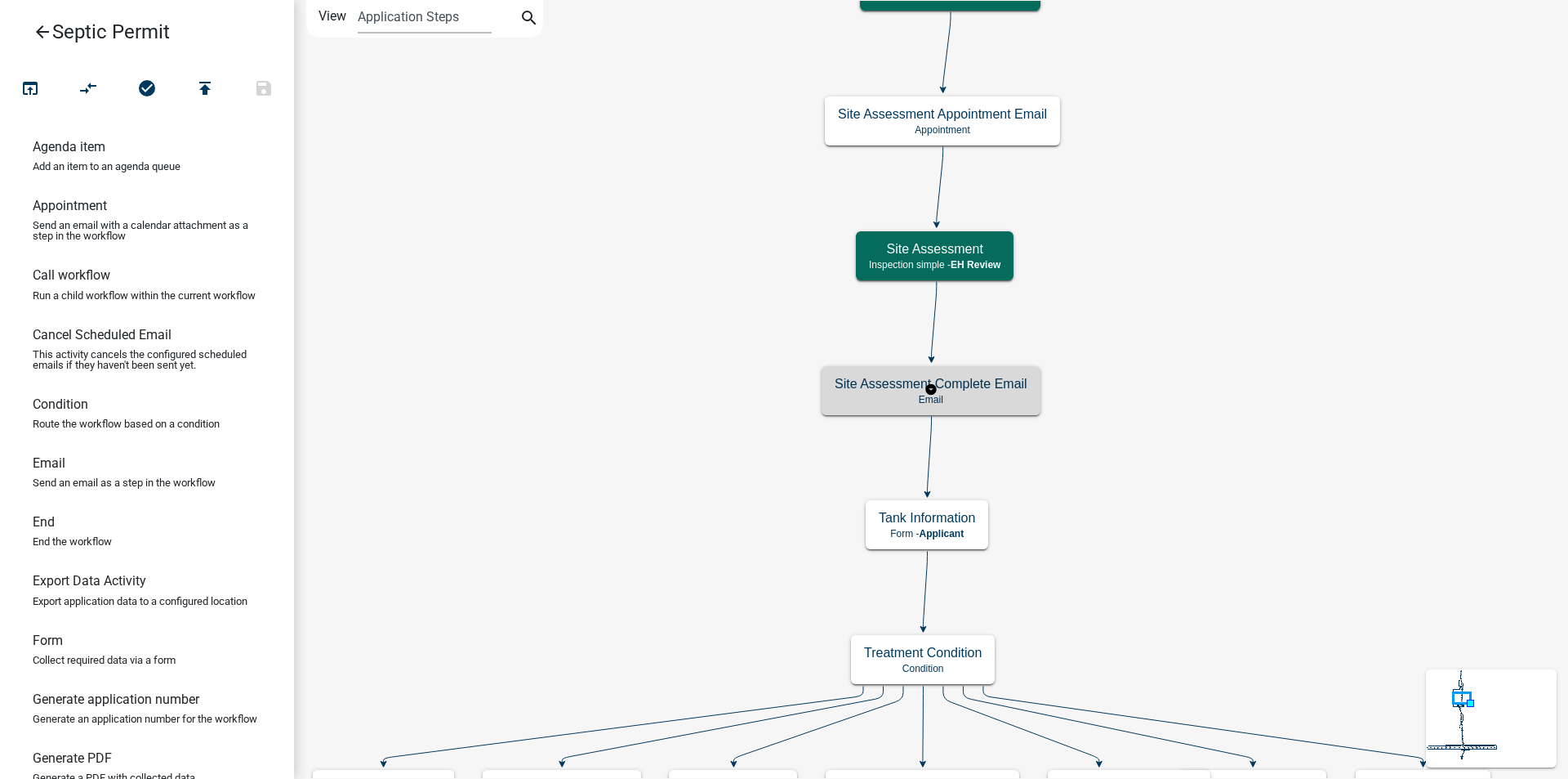
click at [981, 398] on p "Email" at bounding box center [931, 399] width 193 height 12
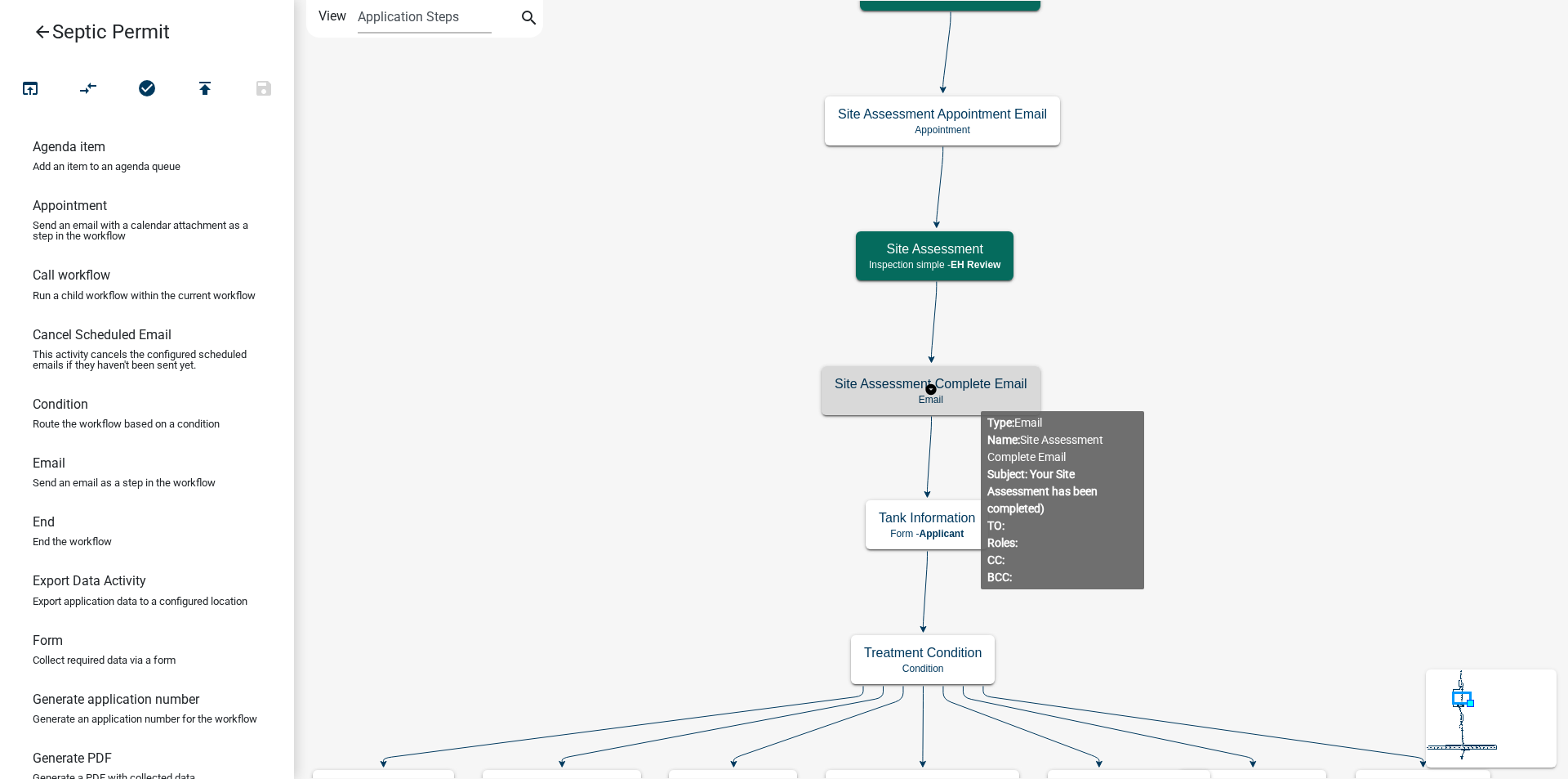
click at [981, 398] on p "Email" at bounding box center [931, 399] width 193 height 12
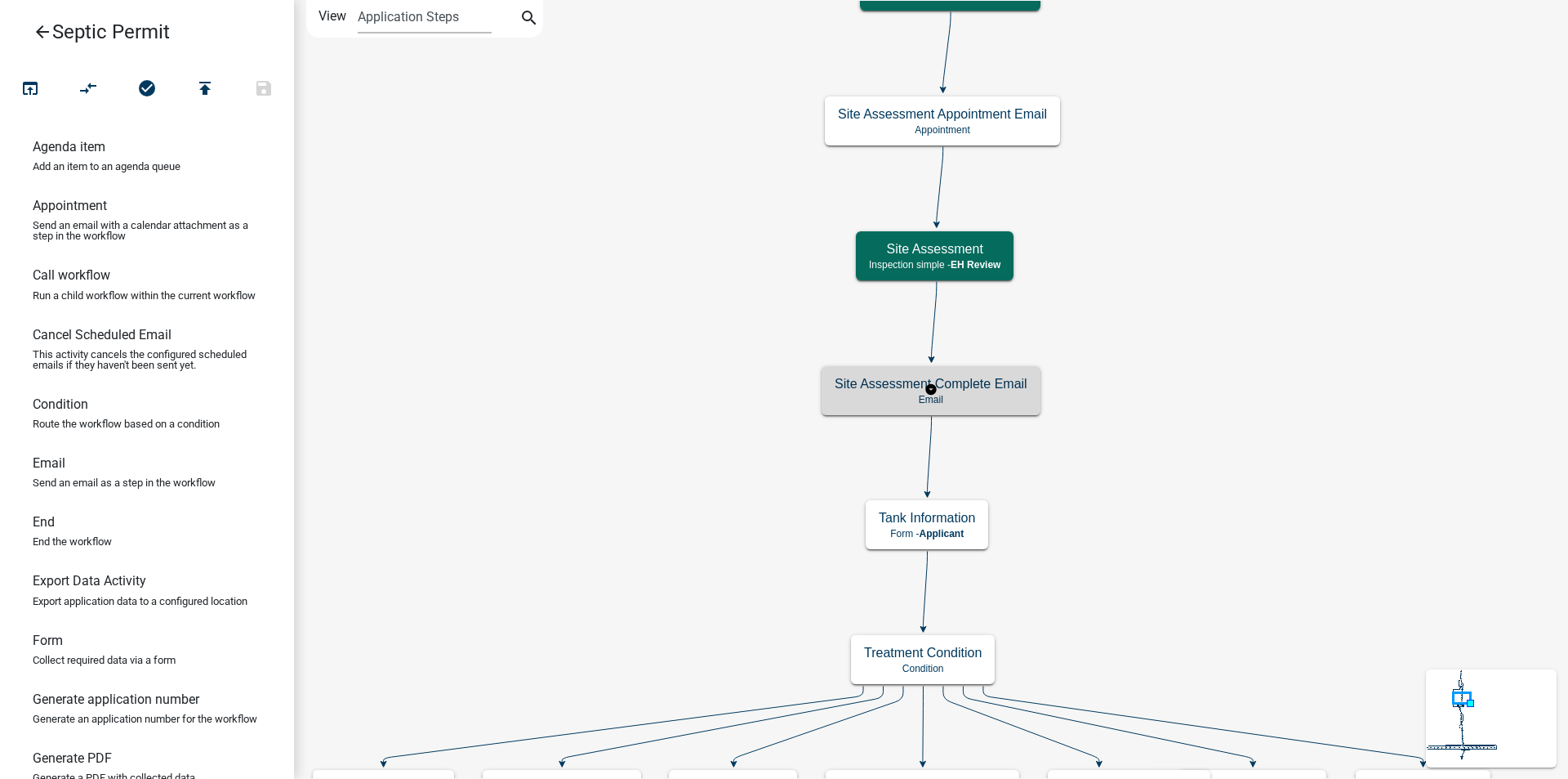
click at [981, 398] on p "Email" at bounding box center [931, 399] width 193 height 12
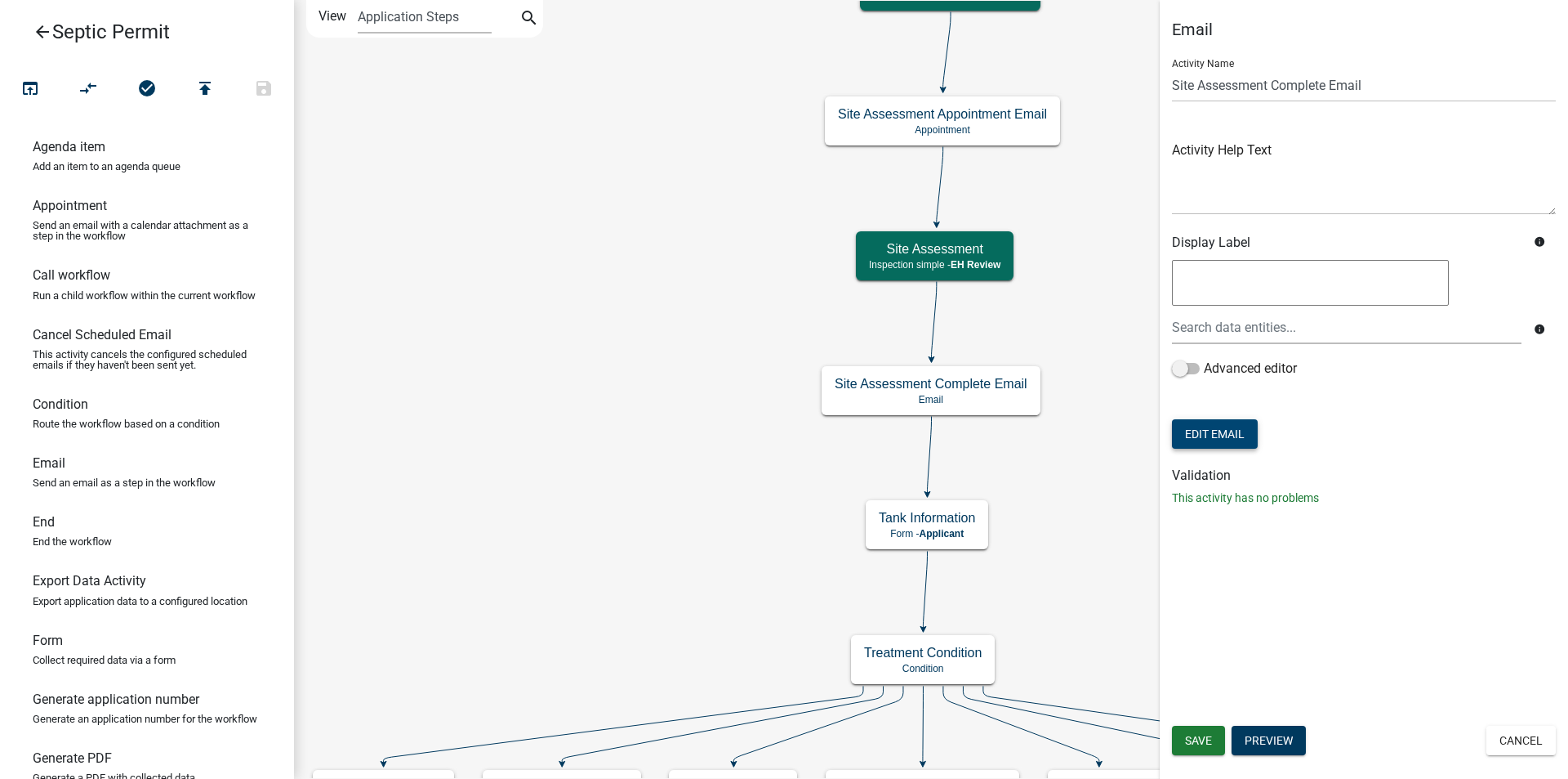
click at [1228, 431] on button "Edit Email" at bounding box center [1214, 434] width 85 height 30
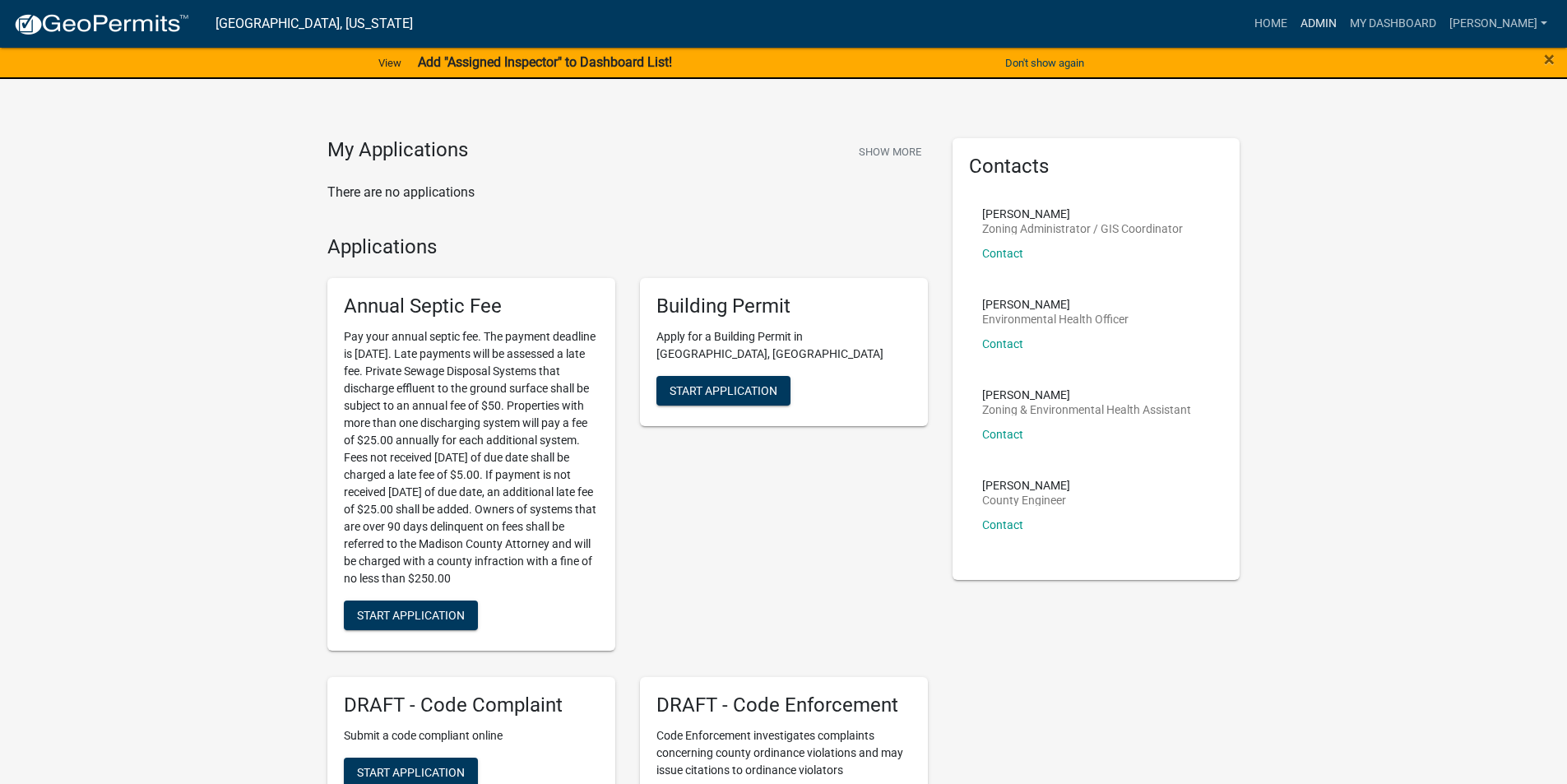
click at [1328, 25] on link "Admin" at bounding box center [1318, 23] width 49 height 31
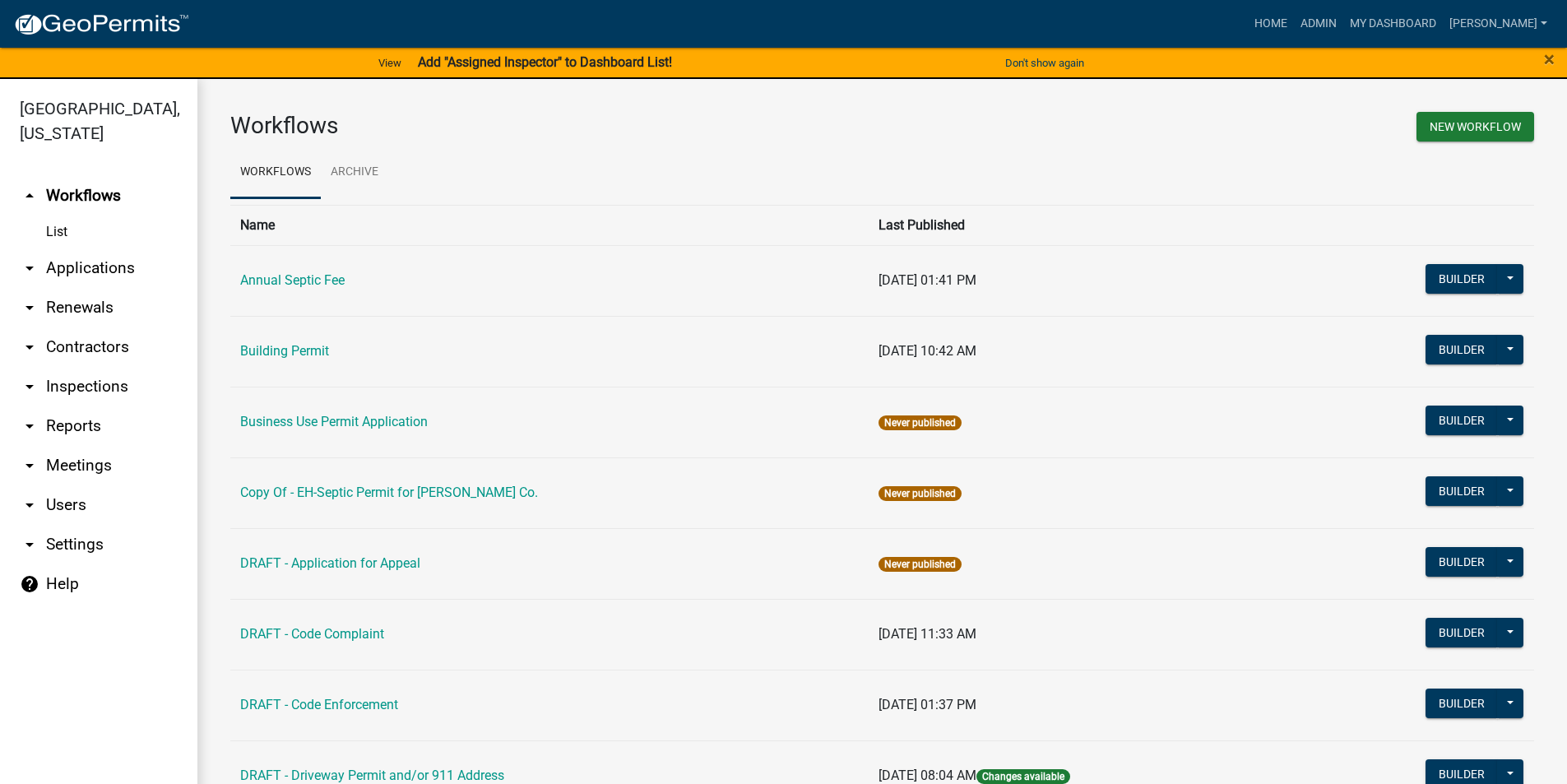
click at [79, 248] on link "arrow_drop_down Applications" at bounding box center [98, 267] width 197 height 39
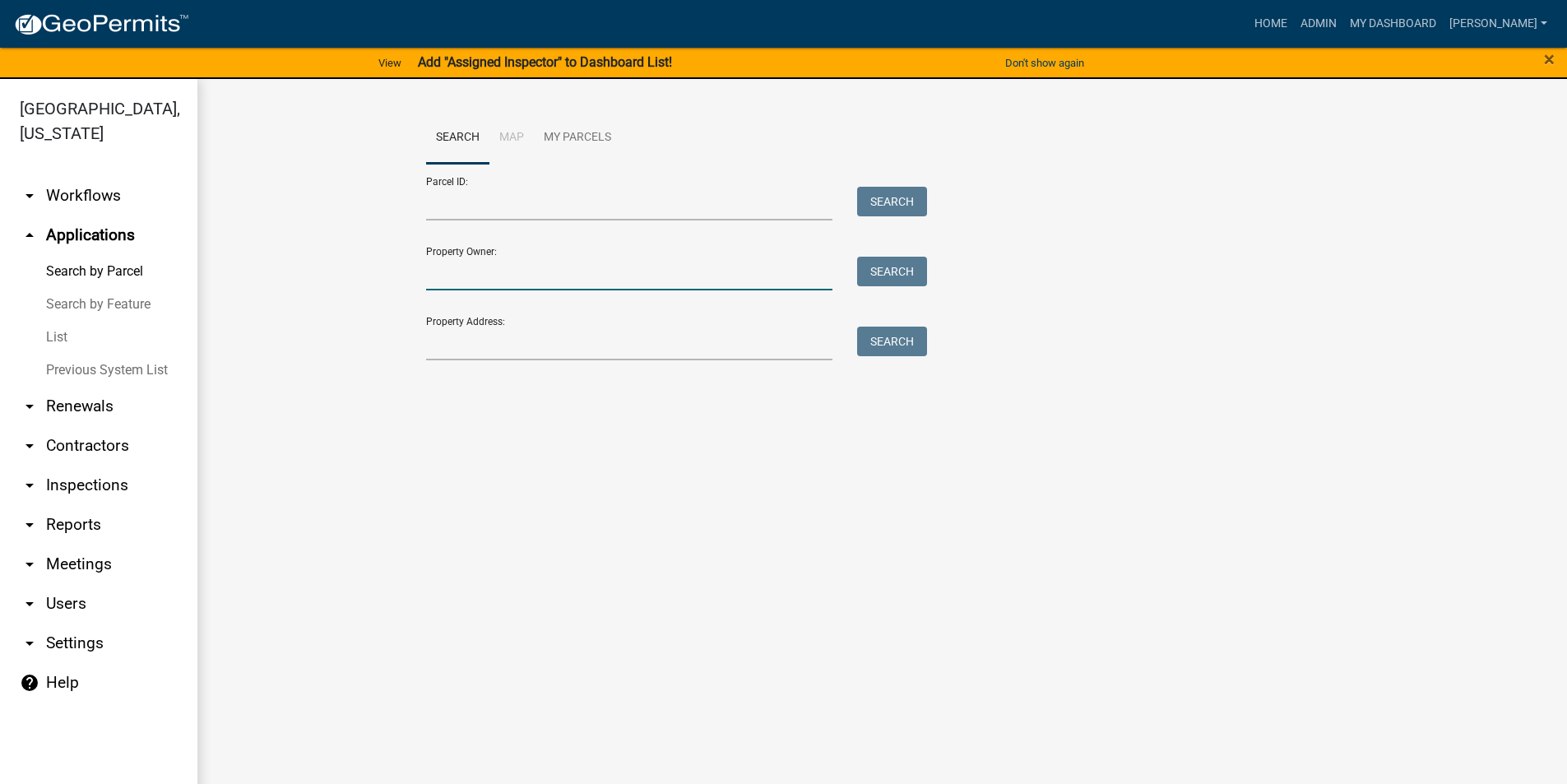
click at [447, 273] on input "Property Owner:" at bounding box center [629, 274] width 407 height 34
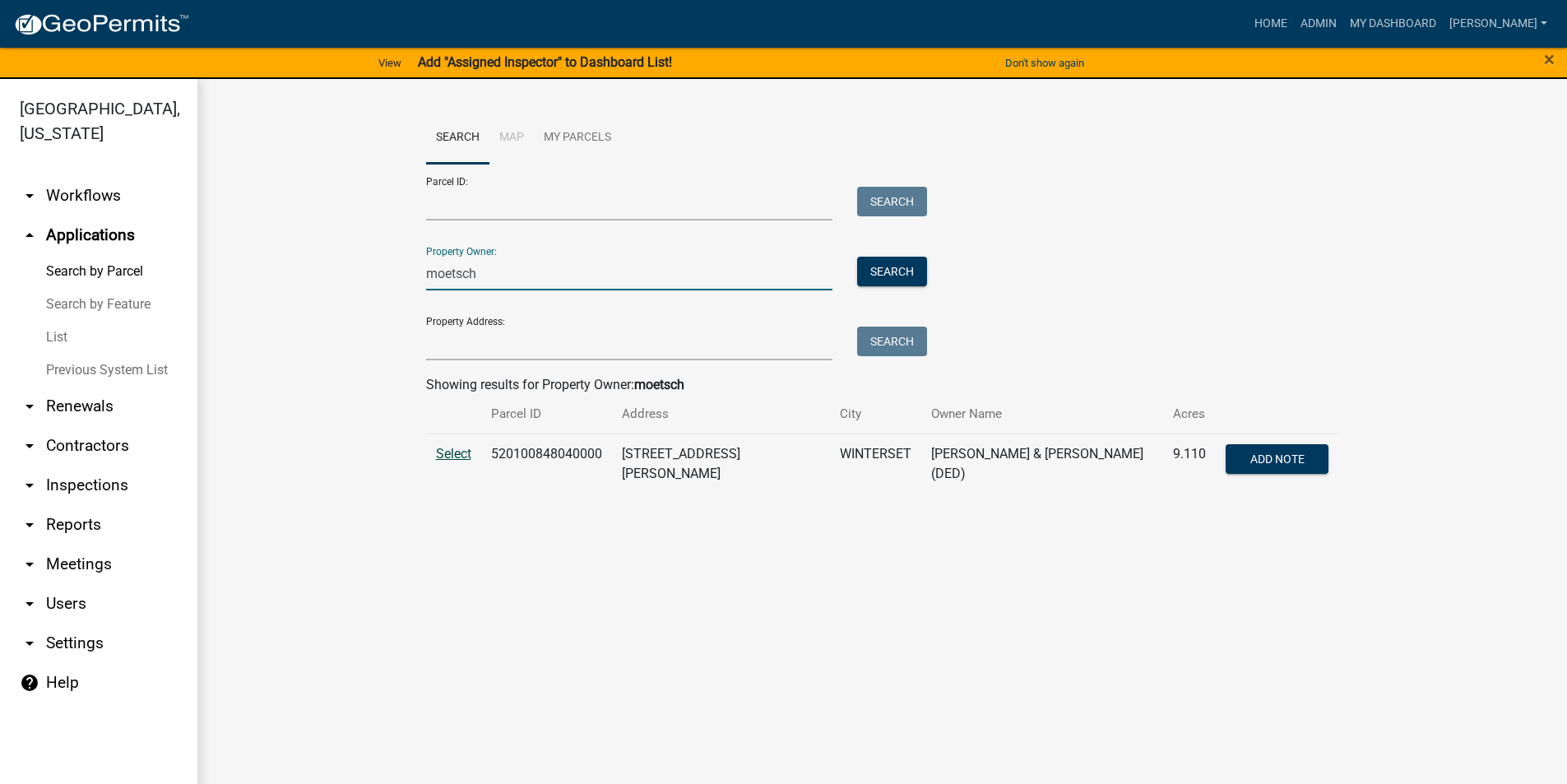
type input "moetsch"
click at [455, 449] on span "Select" at bounding box center [453, 454] width 35 height 16
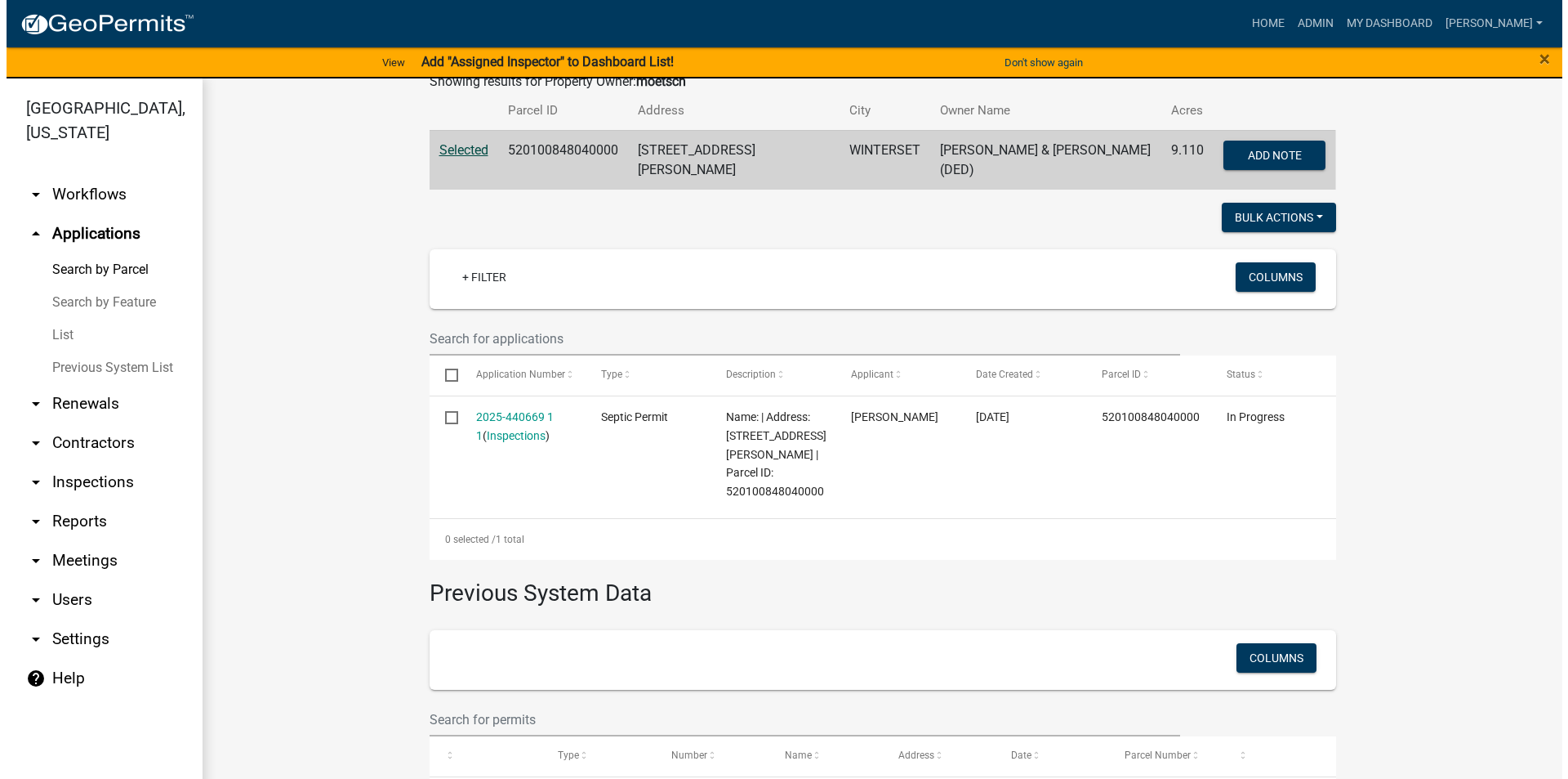
scroll to position [433, 0]
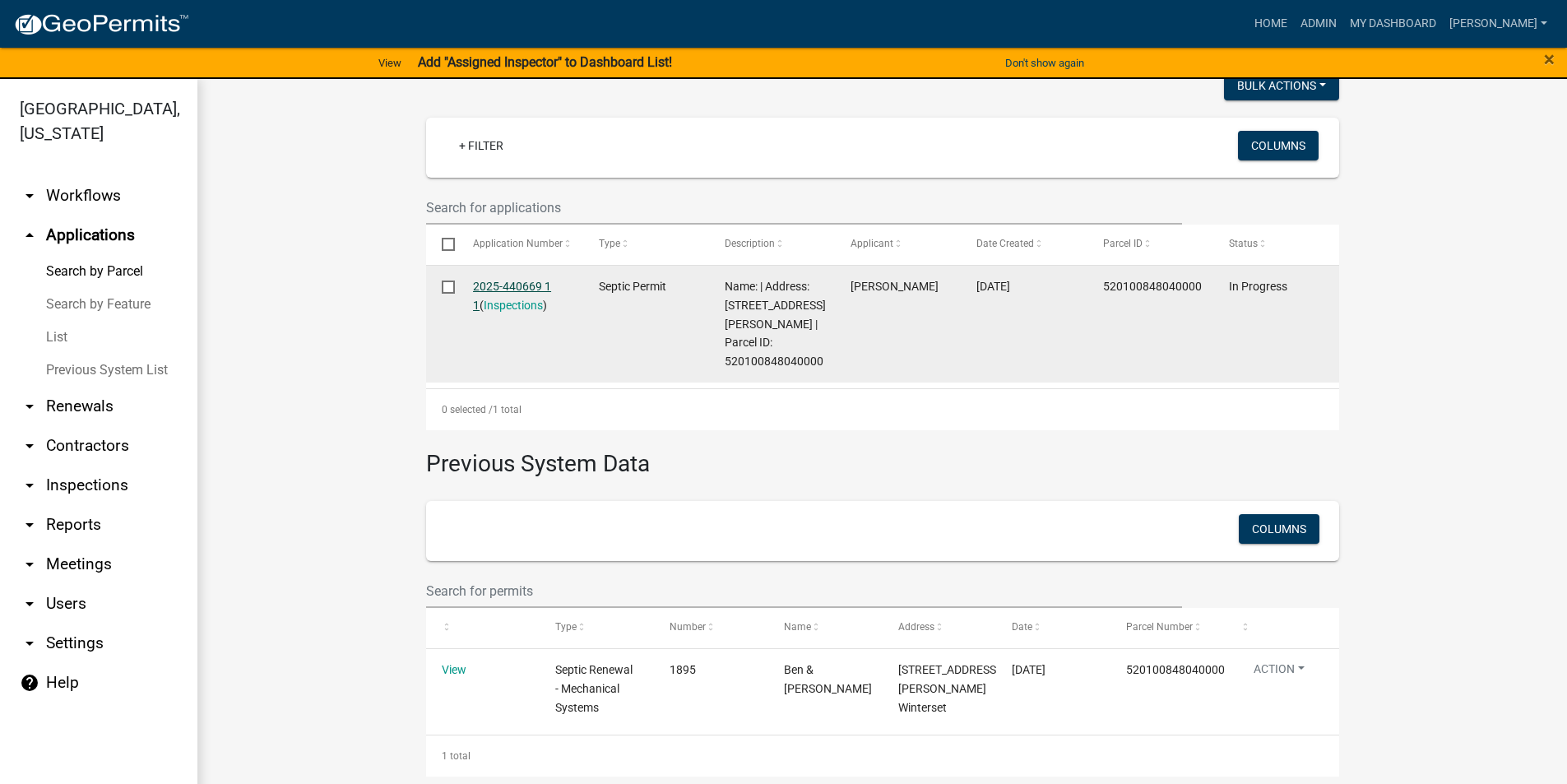
click at [537, 280] on link "2025-440669 1 1" at bounding box center [512, 296] width 78 height 32
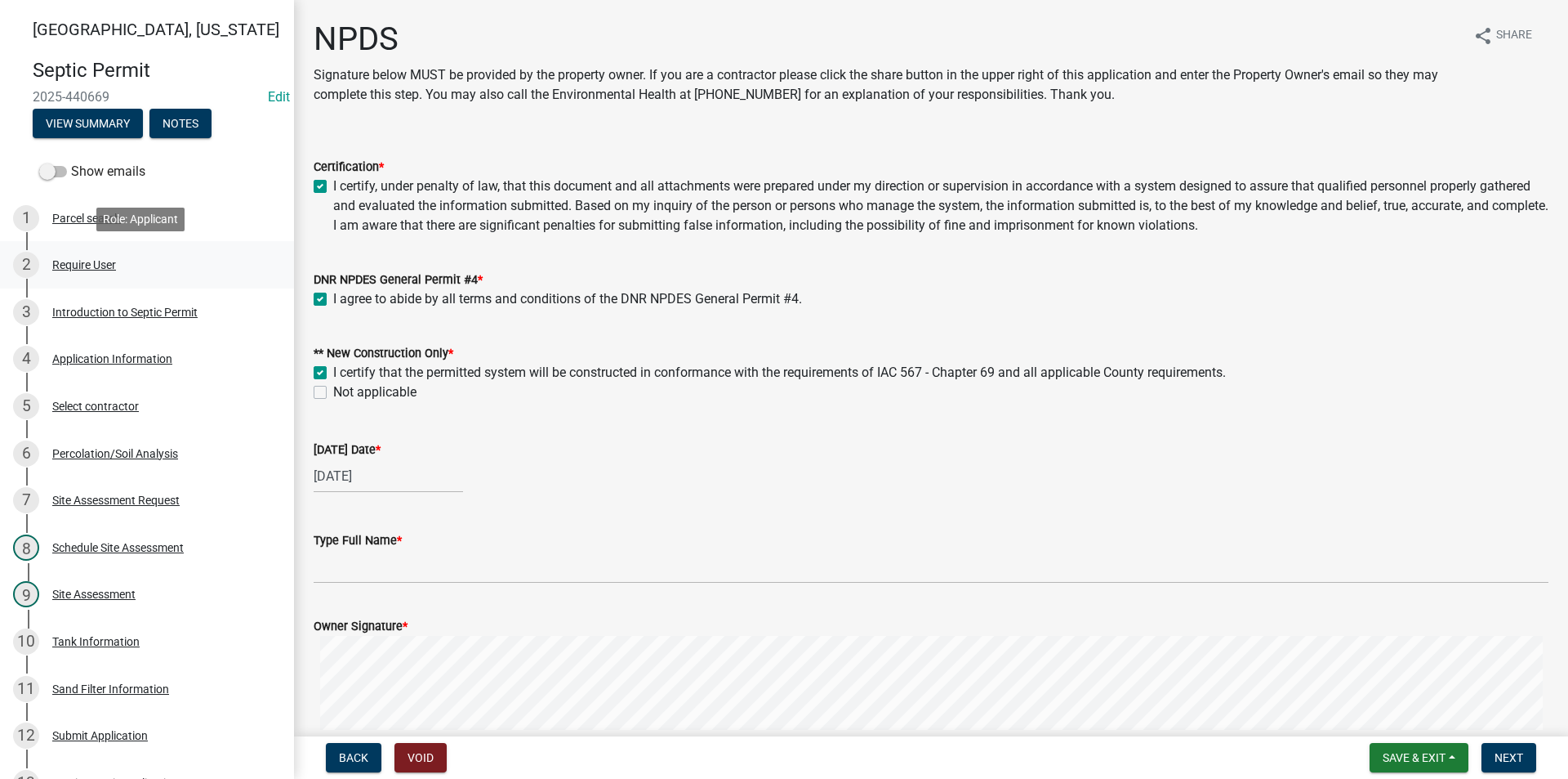
click at [91, 259] on div "Require User" at bounding box center [84, 265] width 64 height 12
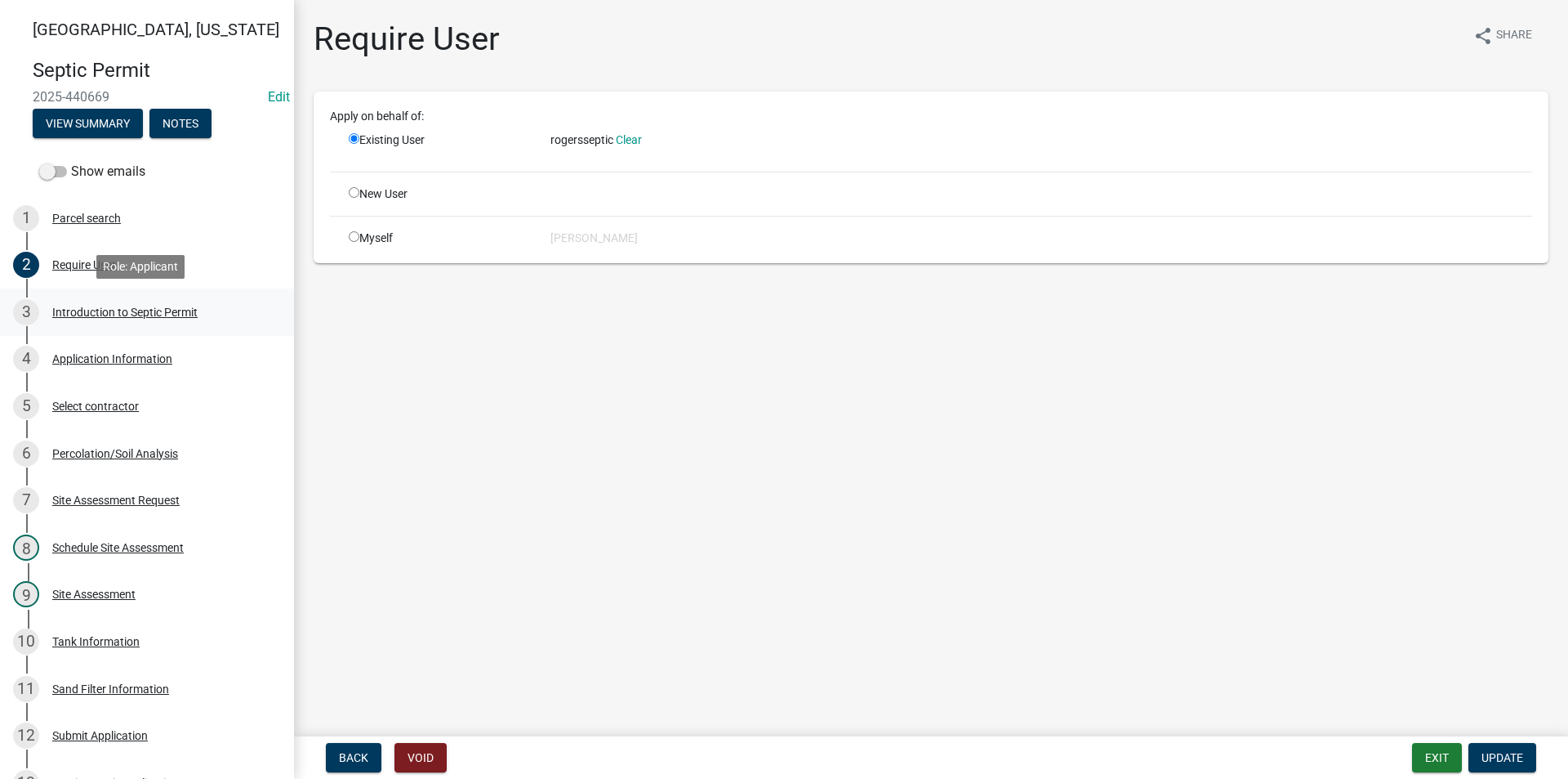
click at [91, 297] on link "3 Introduction to Septic Permit" at bounding box center [147, 312] width 294 height 48
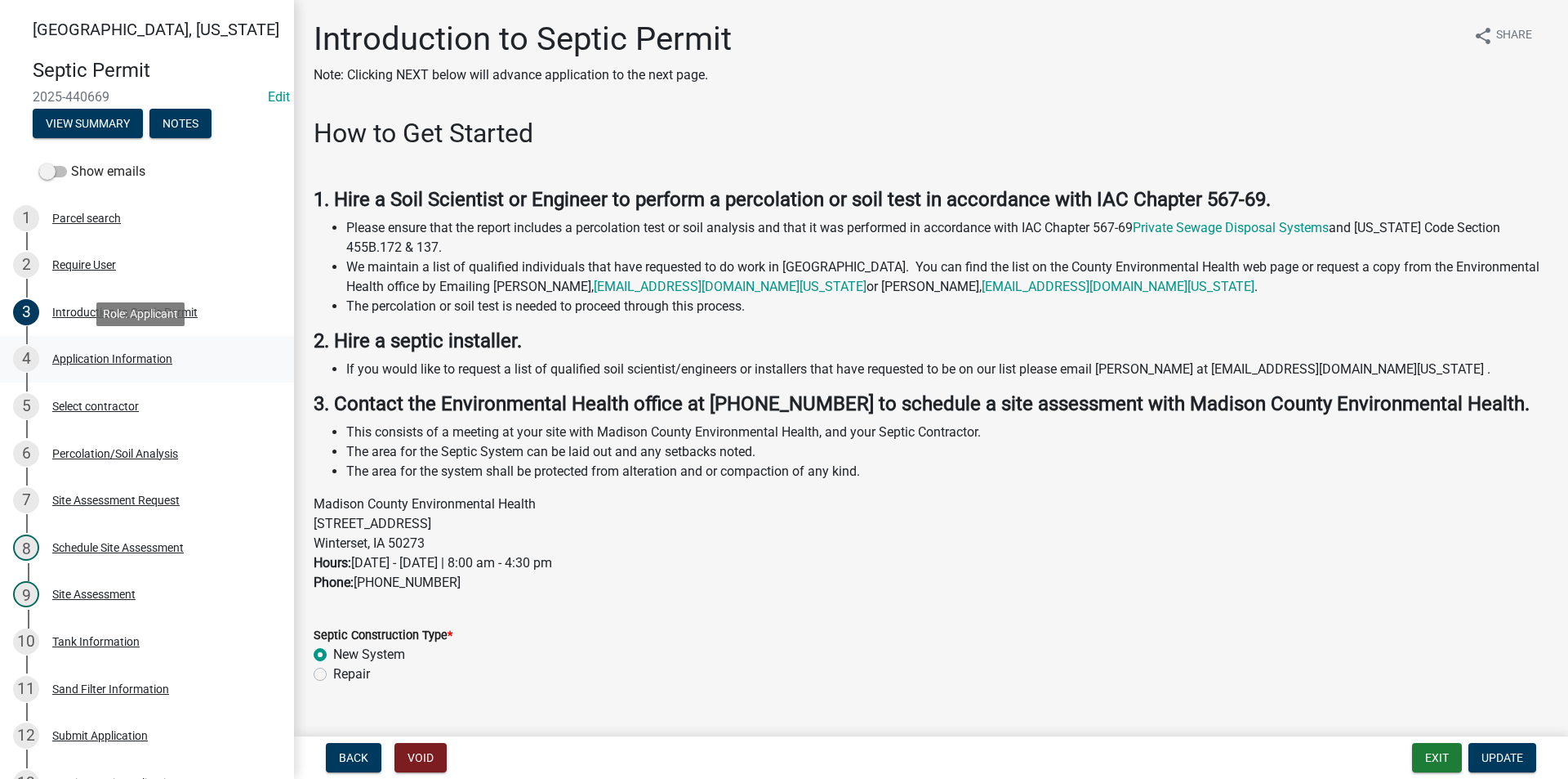
click at [86, 356] on div "Application Information" at bounding box center [112, 359] width 120 height 12
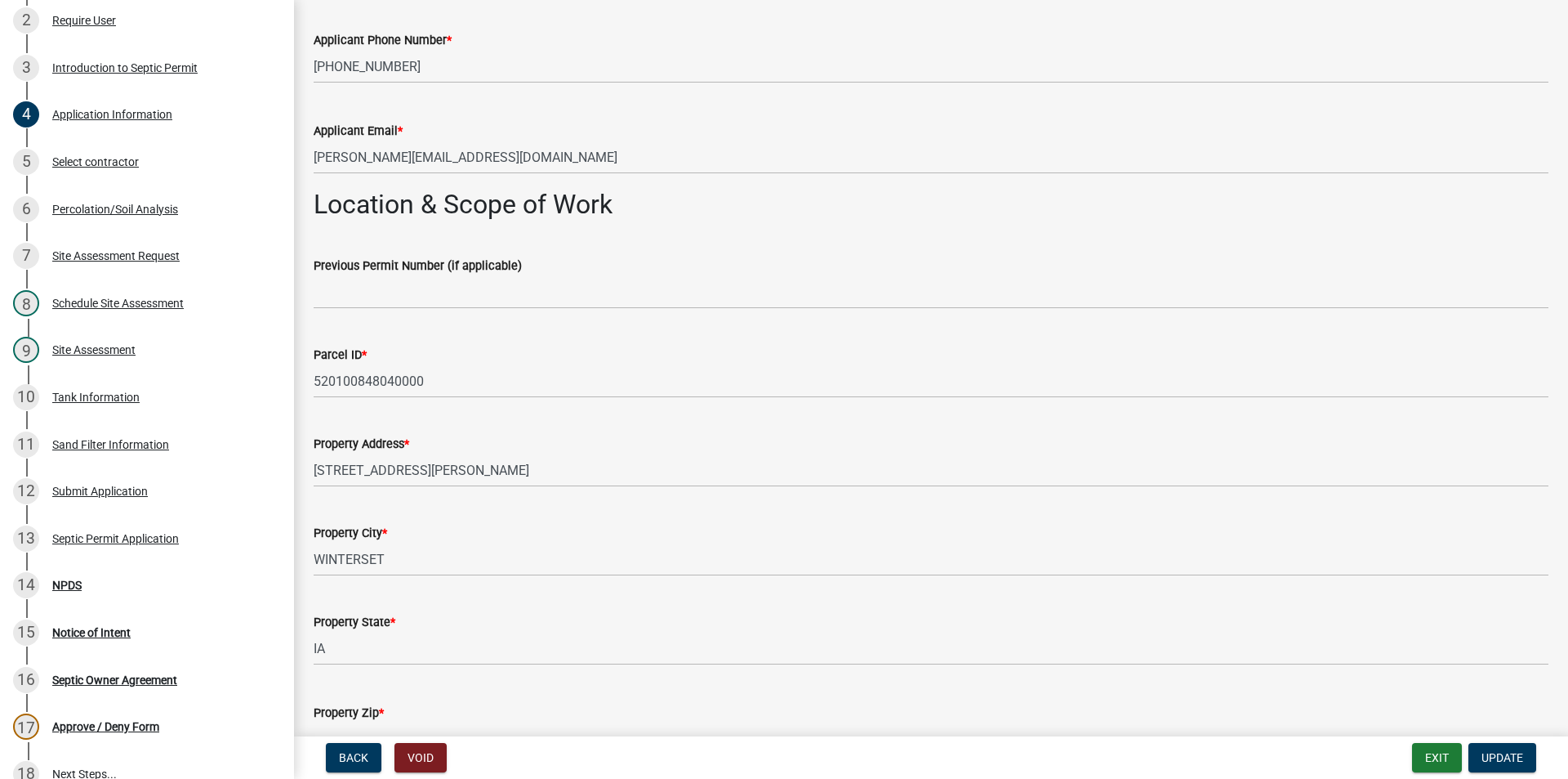
scroll to position [245, 0]
click at [115, 542] on div "Septic Permit Application" at bounding box center [115, 538] width 126 height 12
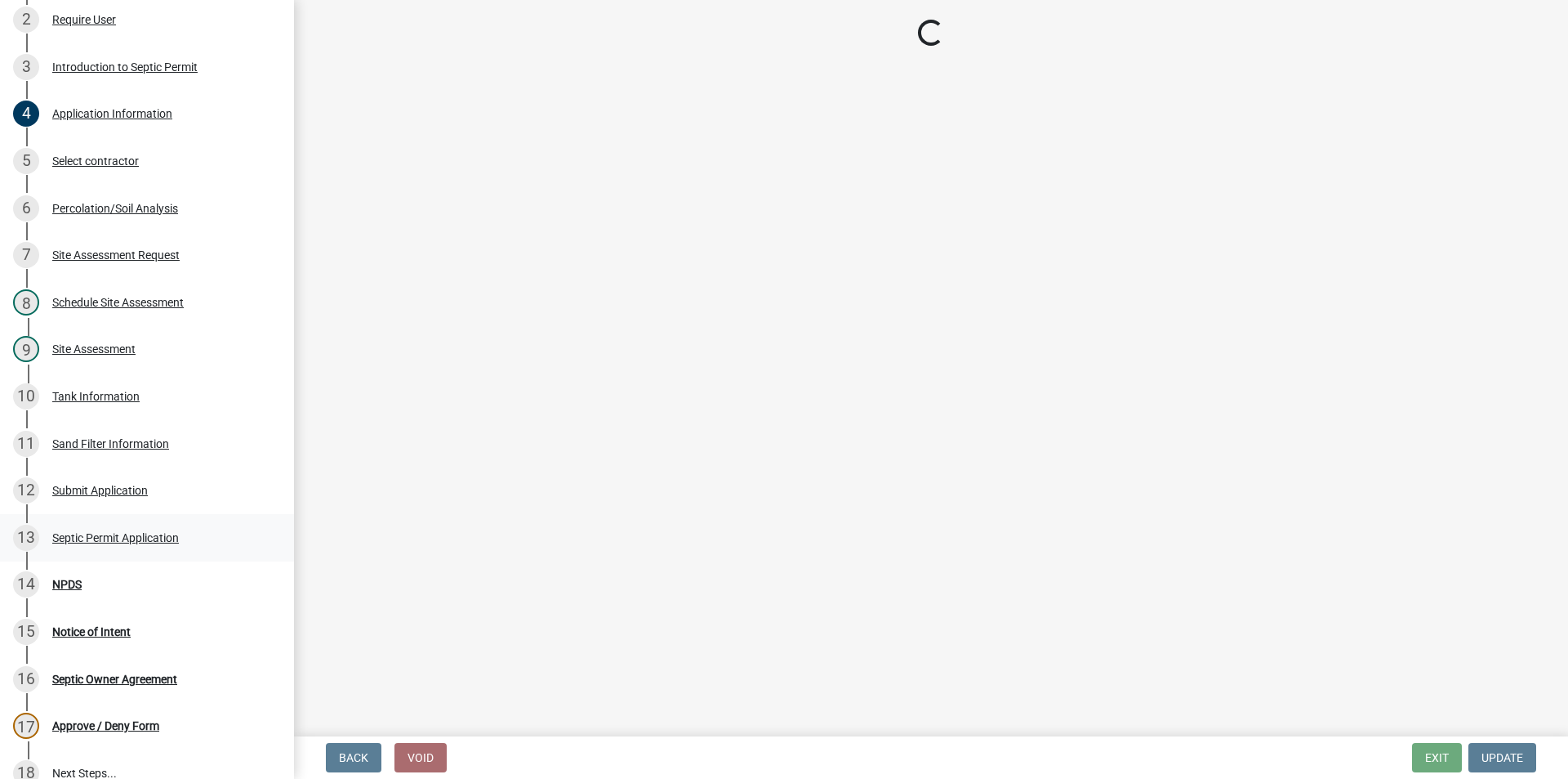
scroll to position [0, 0]
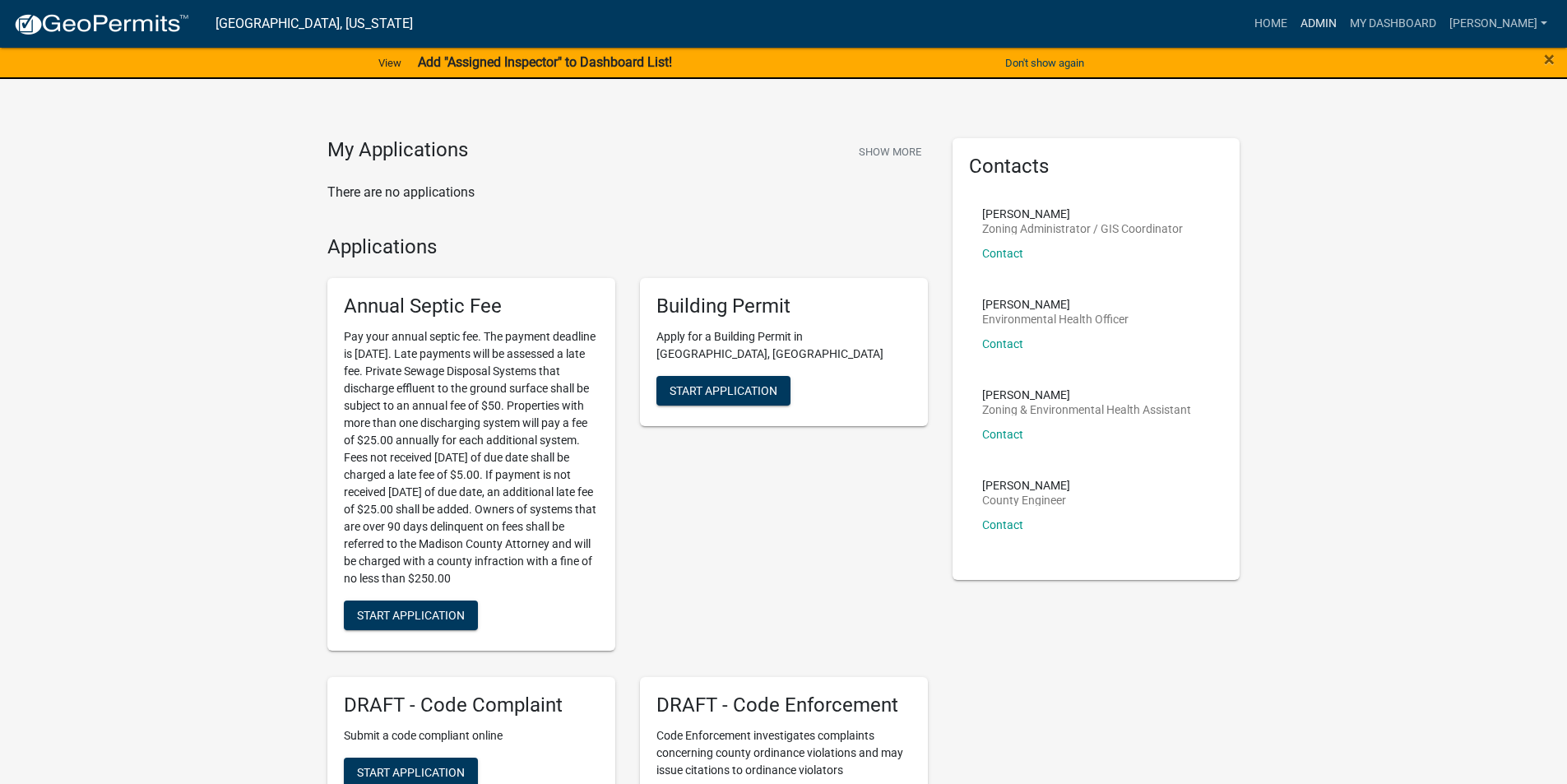
click at [1326, 28] on link "Admin" at bounding box center [1318, 23] width 49 height 31
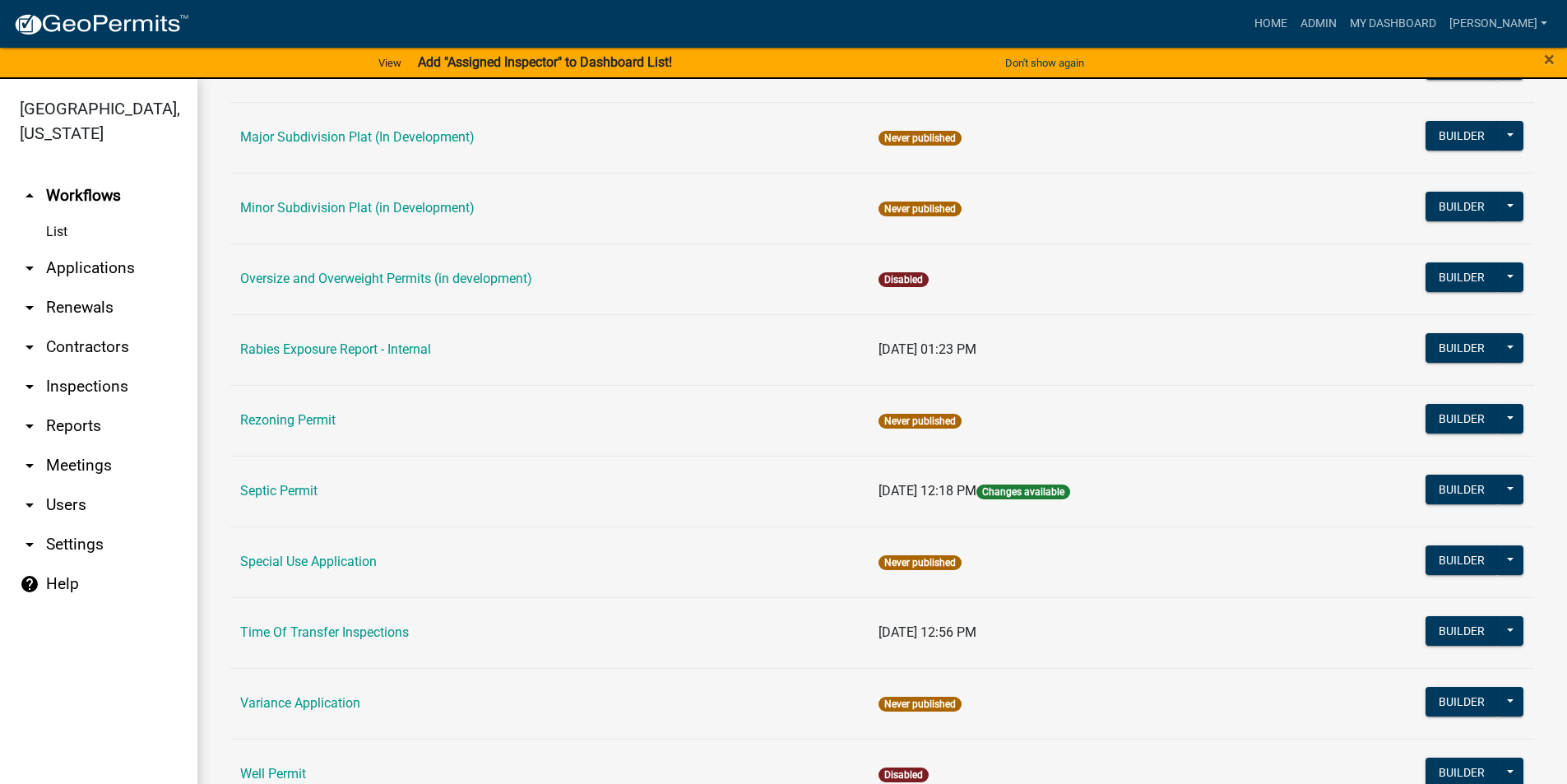
scroll to position [738, 0]
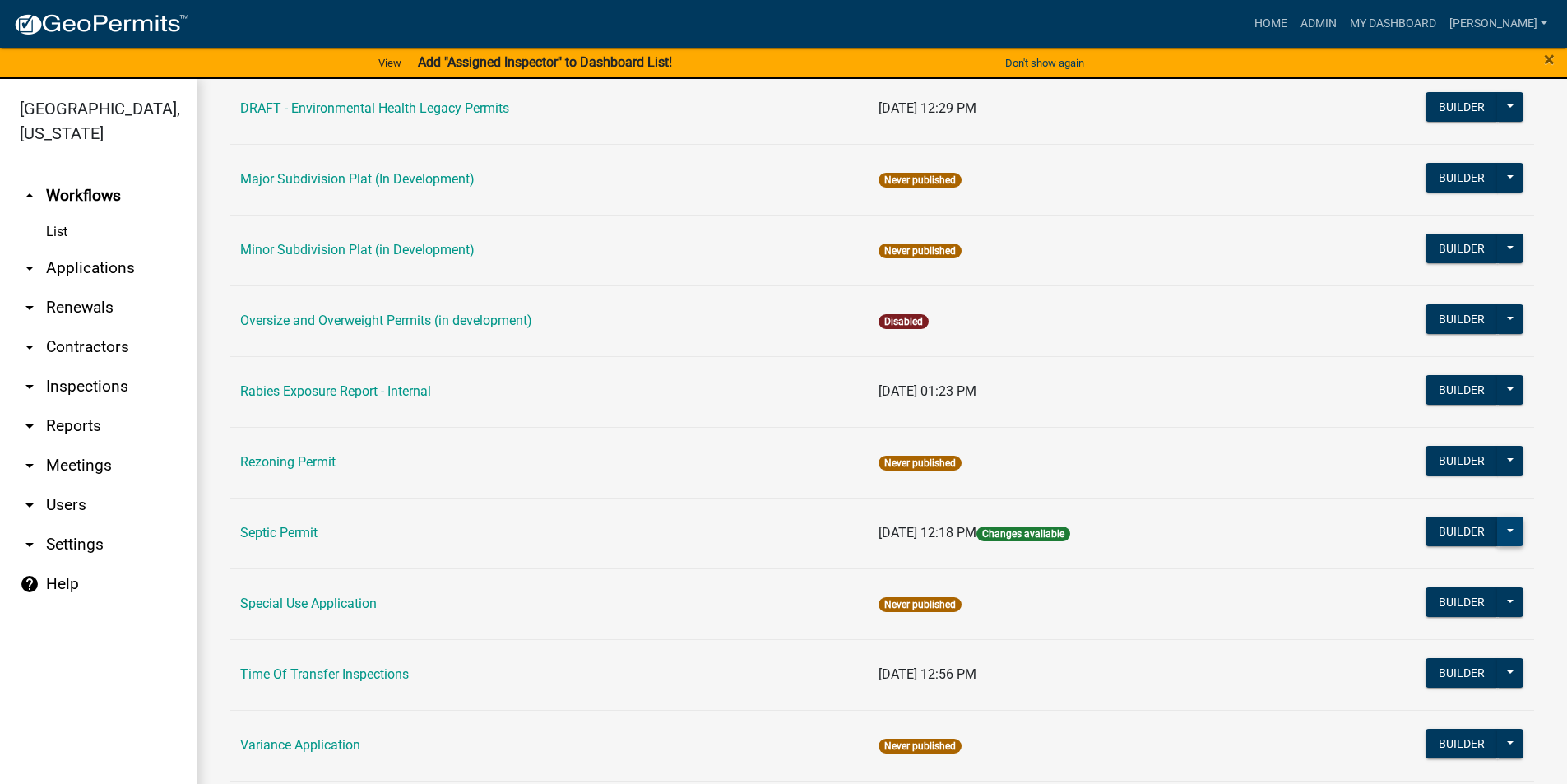
click at [1497, 533] on button at bounding box center [1510, 532] width 26 height 30
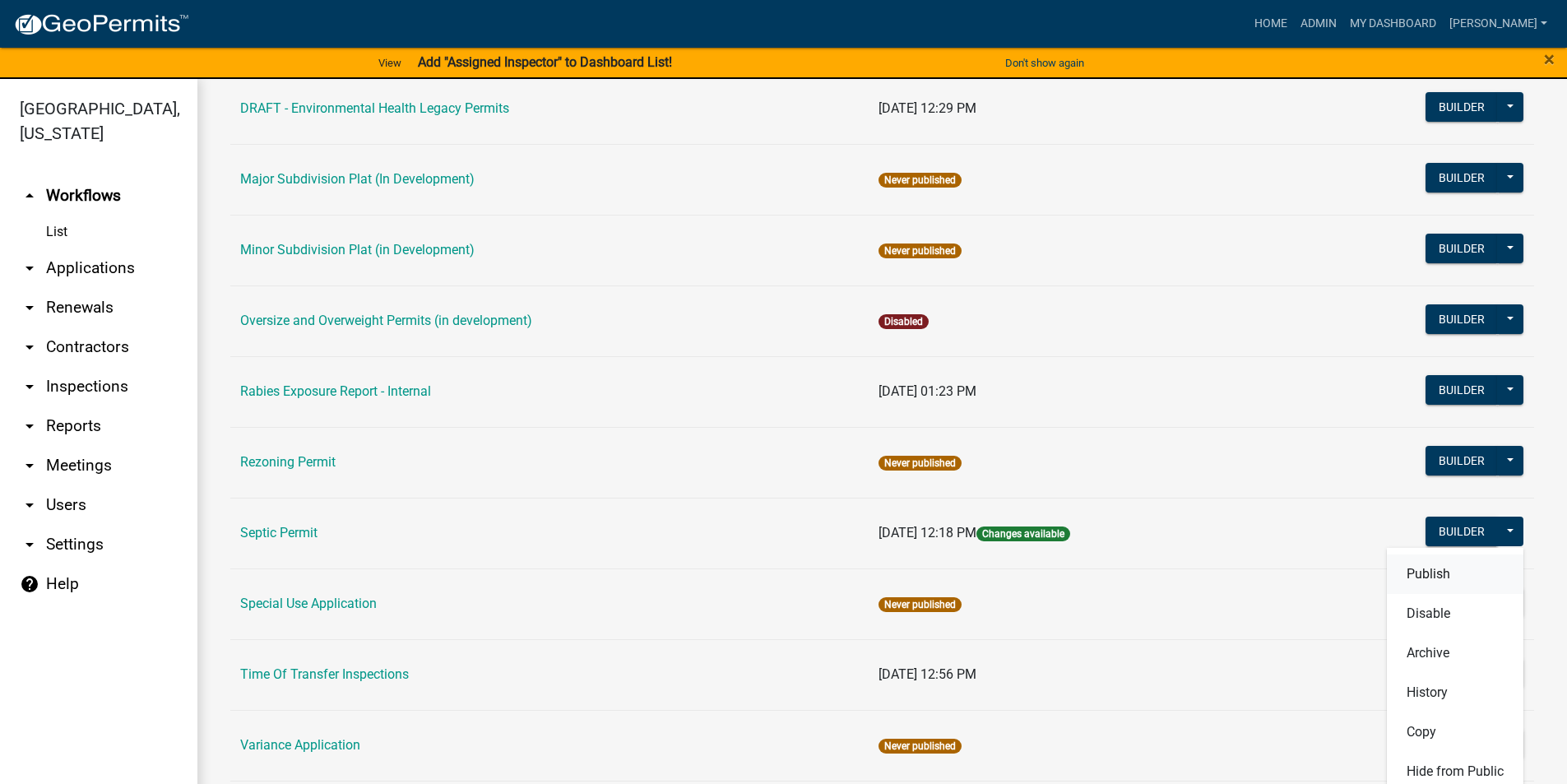
click at [1435, 576] on button "Publish" at bounding box center [1455, 573] width 137 height 39
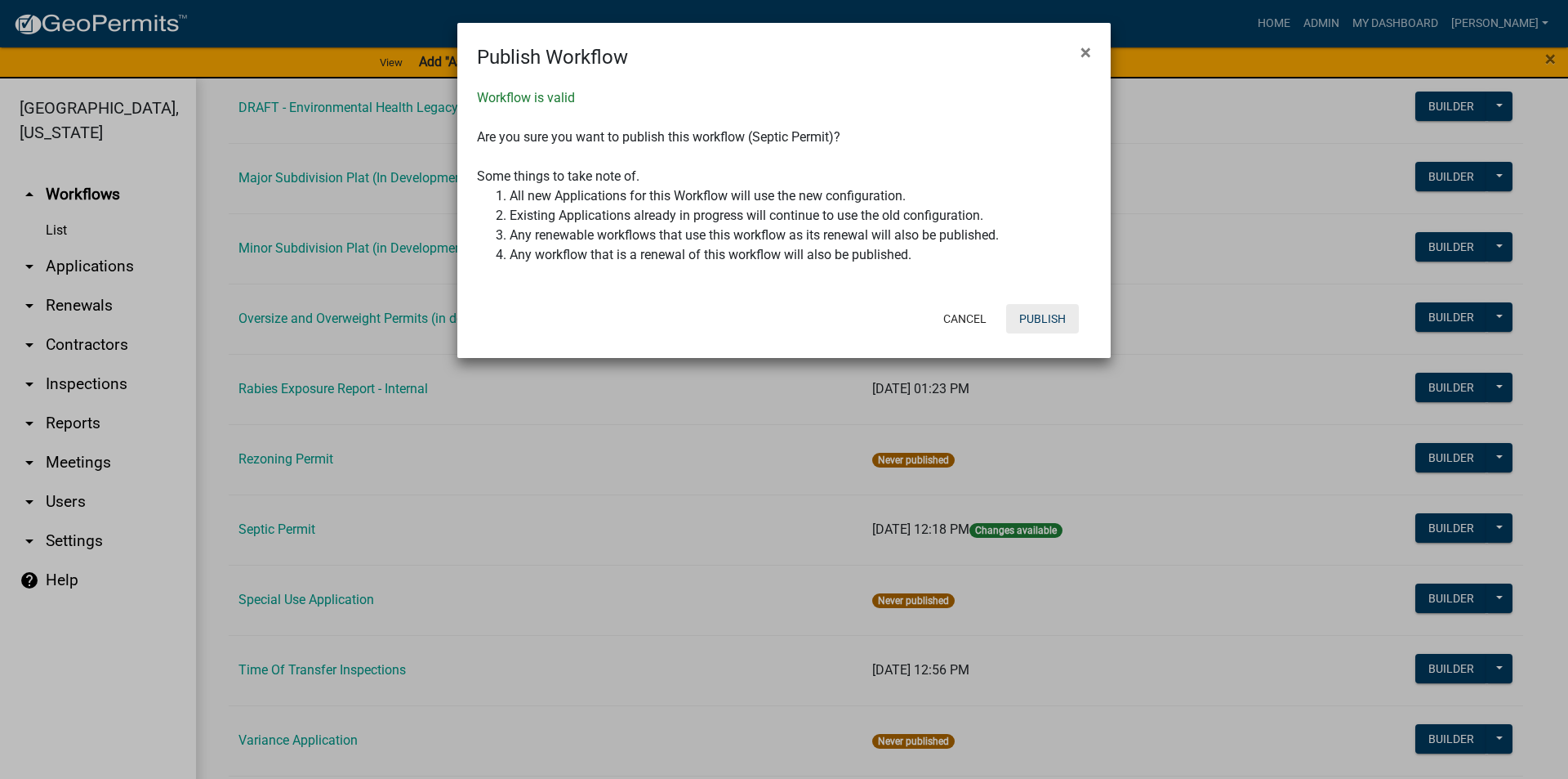
click at [1050, 319] on button "Publish" at bounding box center [1042, 319] width 72 height 30
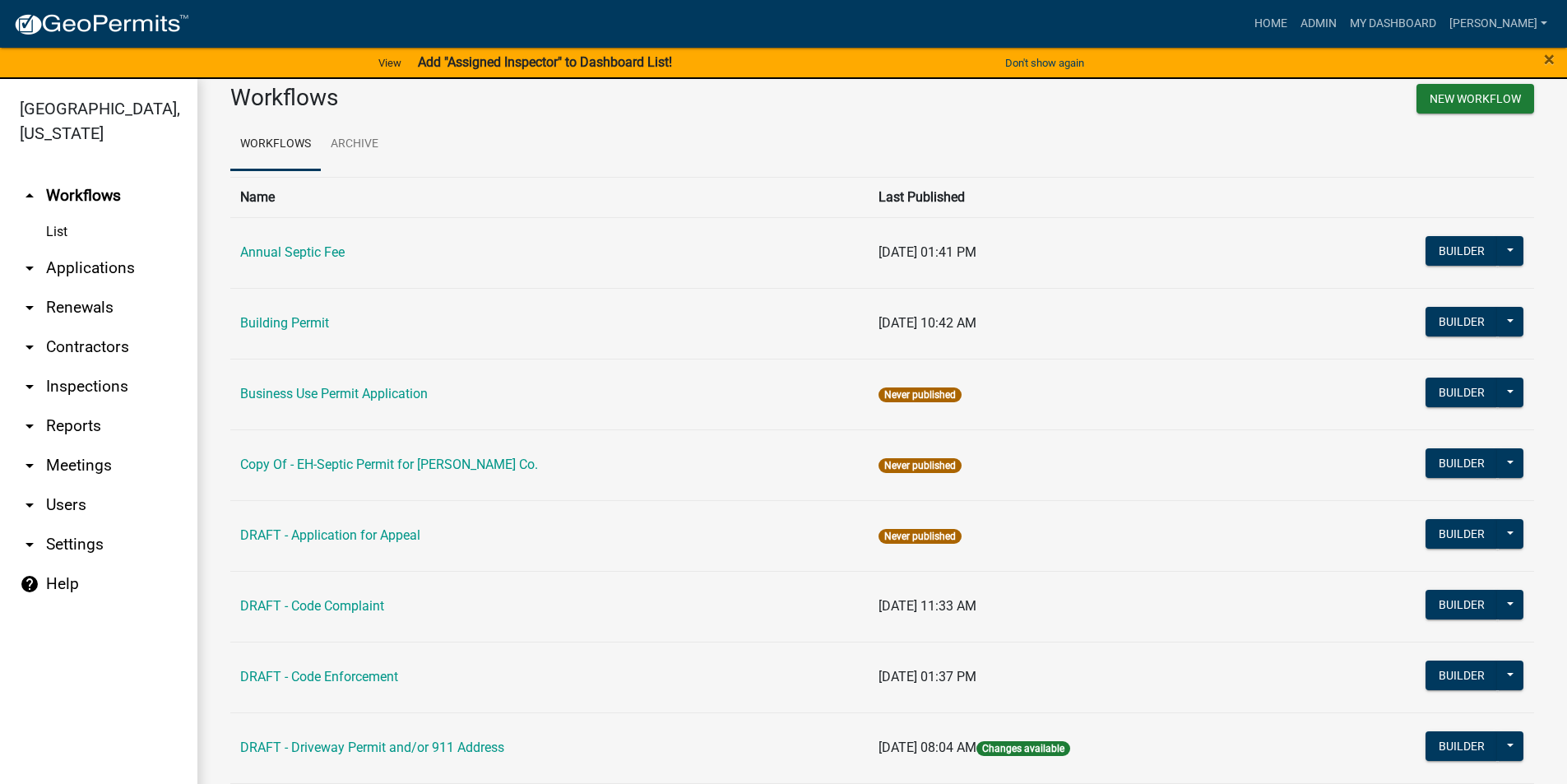
scroll to position [0, 0]
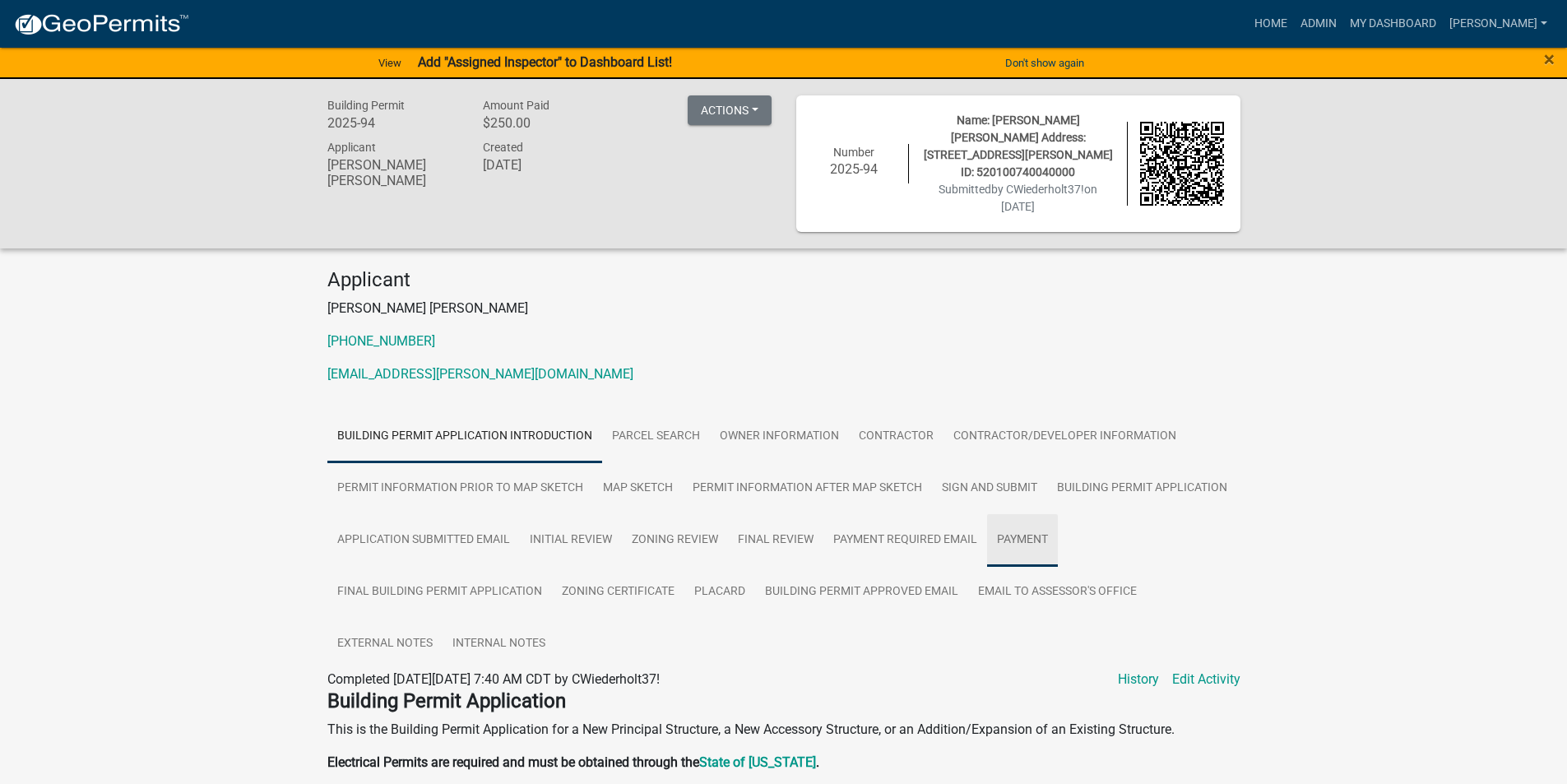
click at [1014, 518] on link "Payment" at bounding box center [1022, 540] width 71 height 53
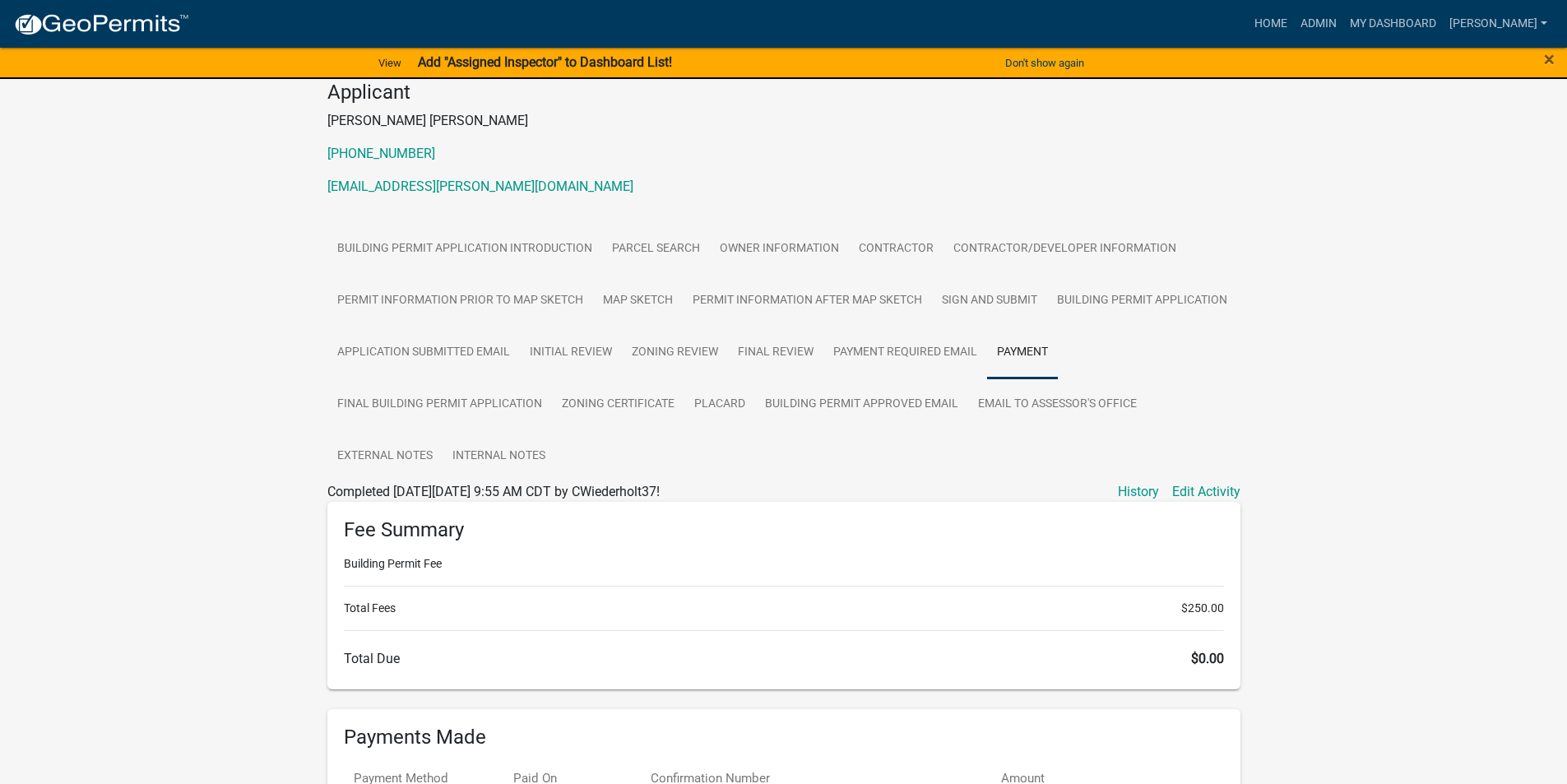
scroll to position [329, 0]
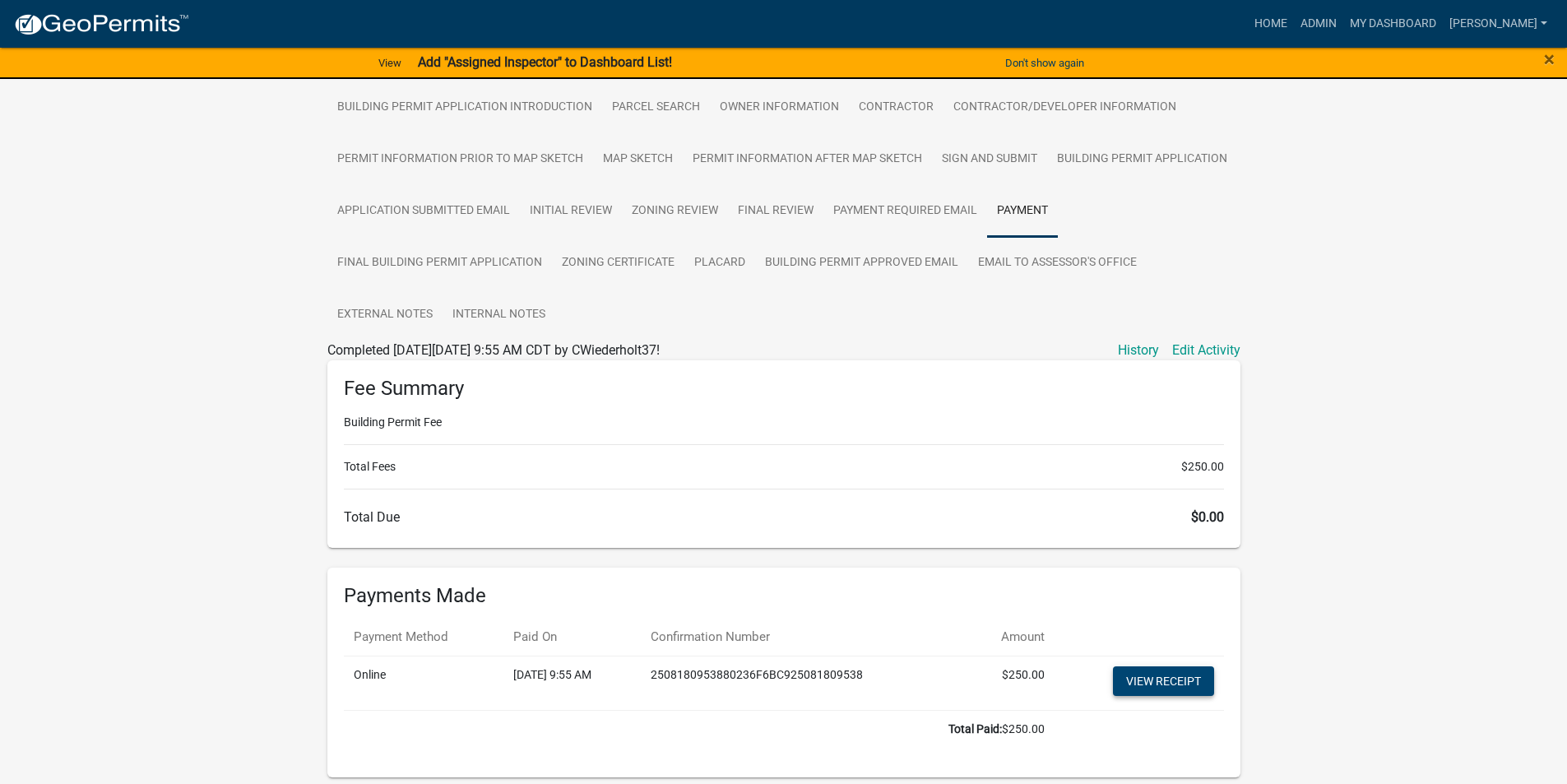
click at [1170, 668] on link "View receipt" at bounding box center [1163, 681] width 101 height 30
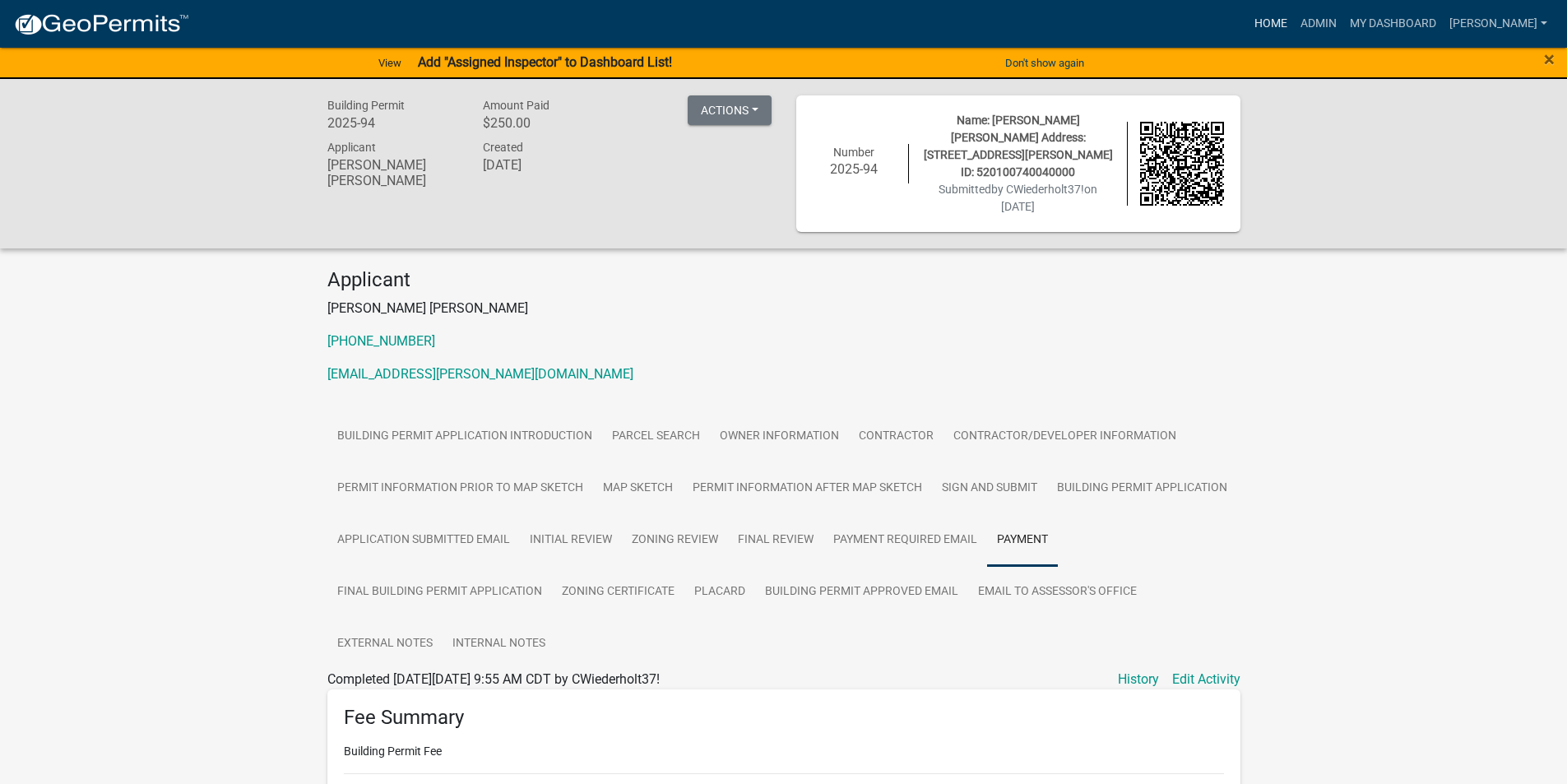
click at [1279, 24] on link "Home" at bounding box center [1271, 23] width 46 height 31
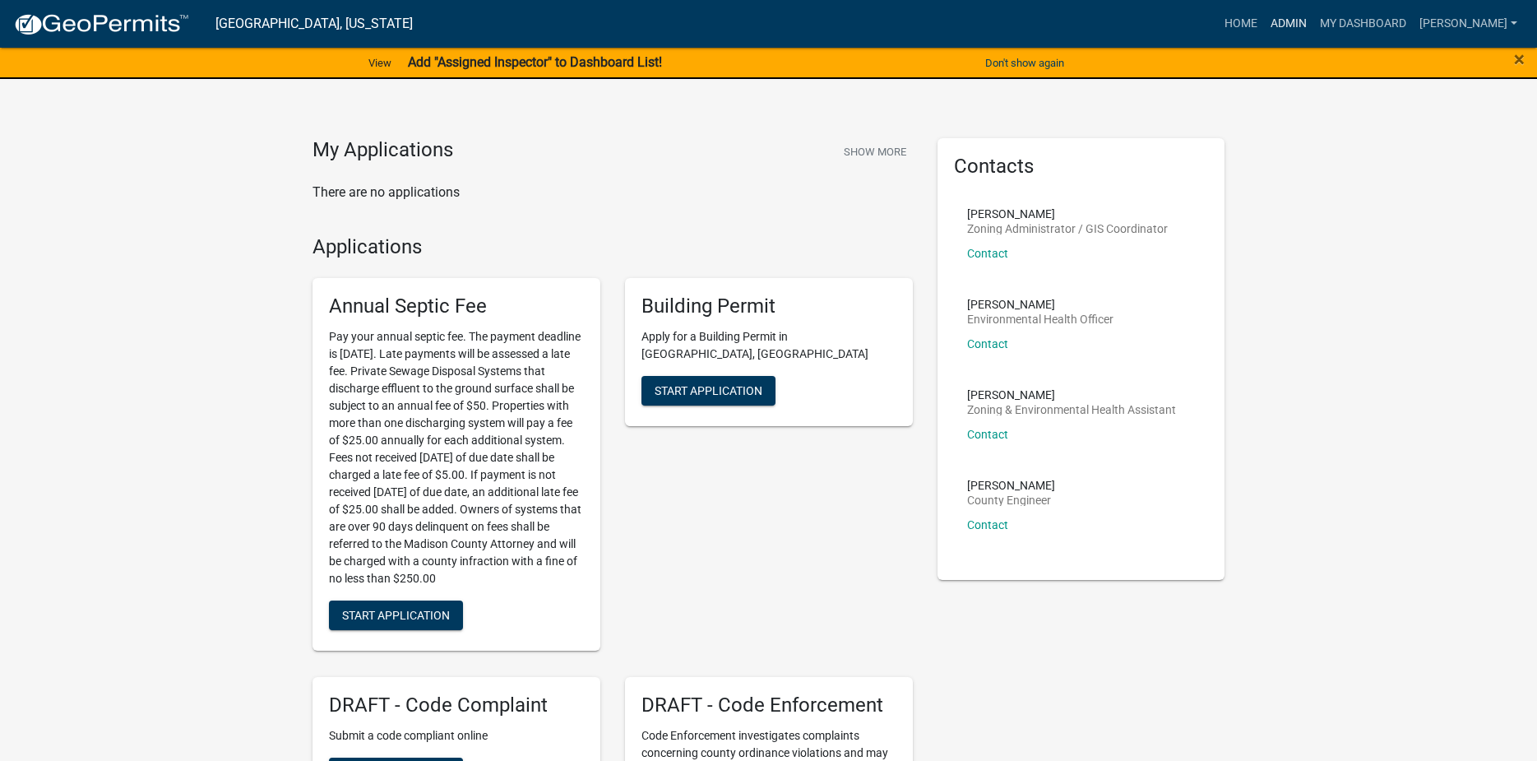
click at [1309, 25] on link "Admin" at bounding box center [1288, 23] width 49 height 31
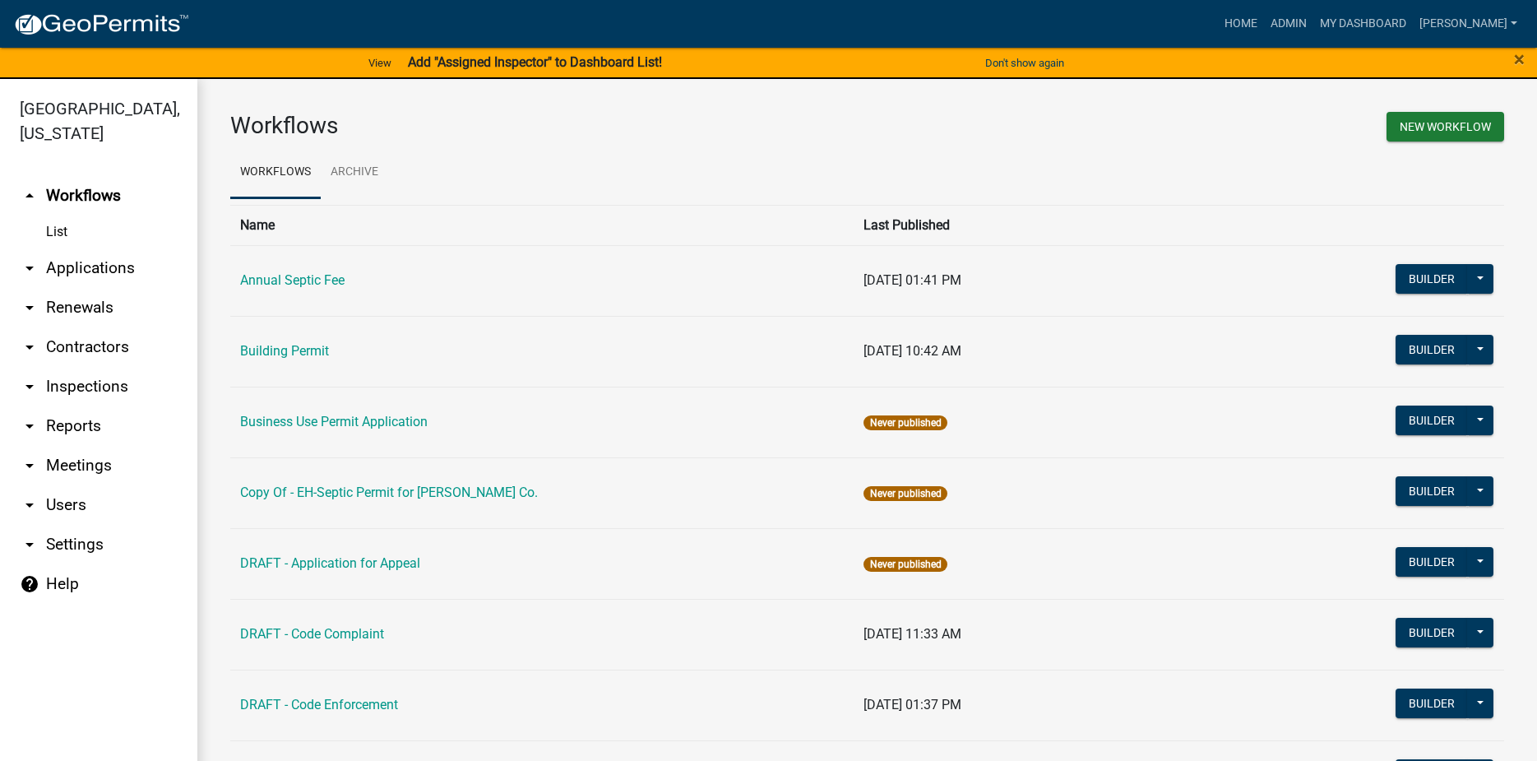
click at [106, 248] on link "arrow_drop_down Applications" at bounding box center [98, 267] width 197 height 39
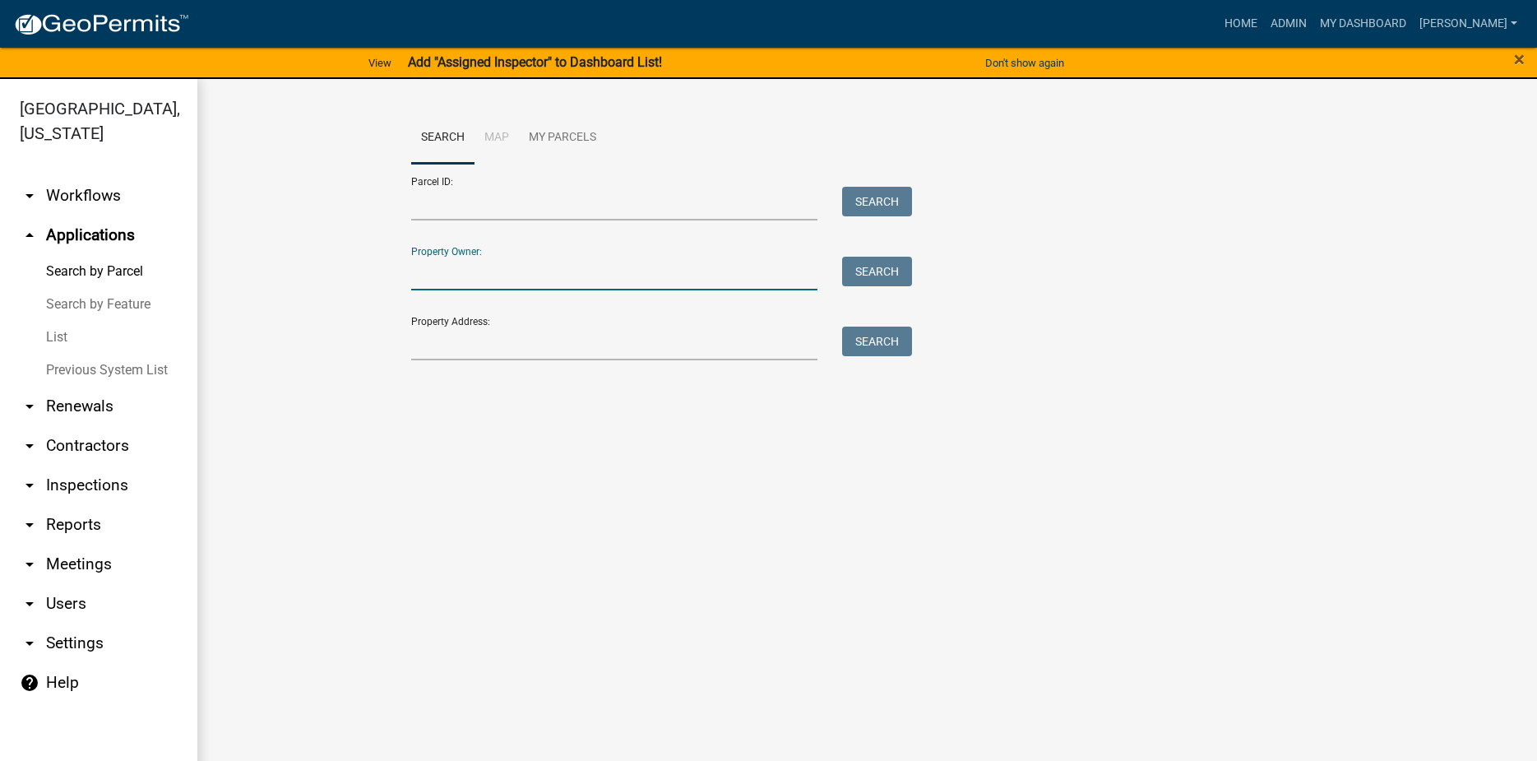
click at [458, 280] on input "Property Owner:" at bounding box center [614, 274] width 407 height 34
type input "1"
click at [430, 331] on input "Property Address:" at bounding box center [614, 344] width 407 height 34
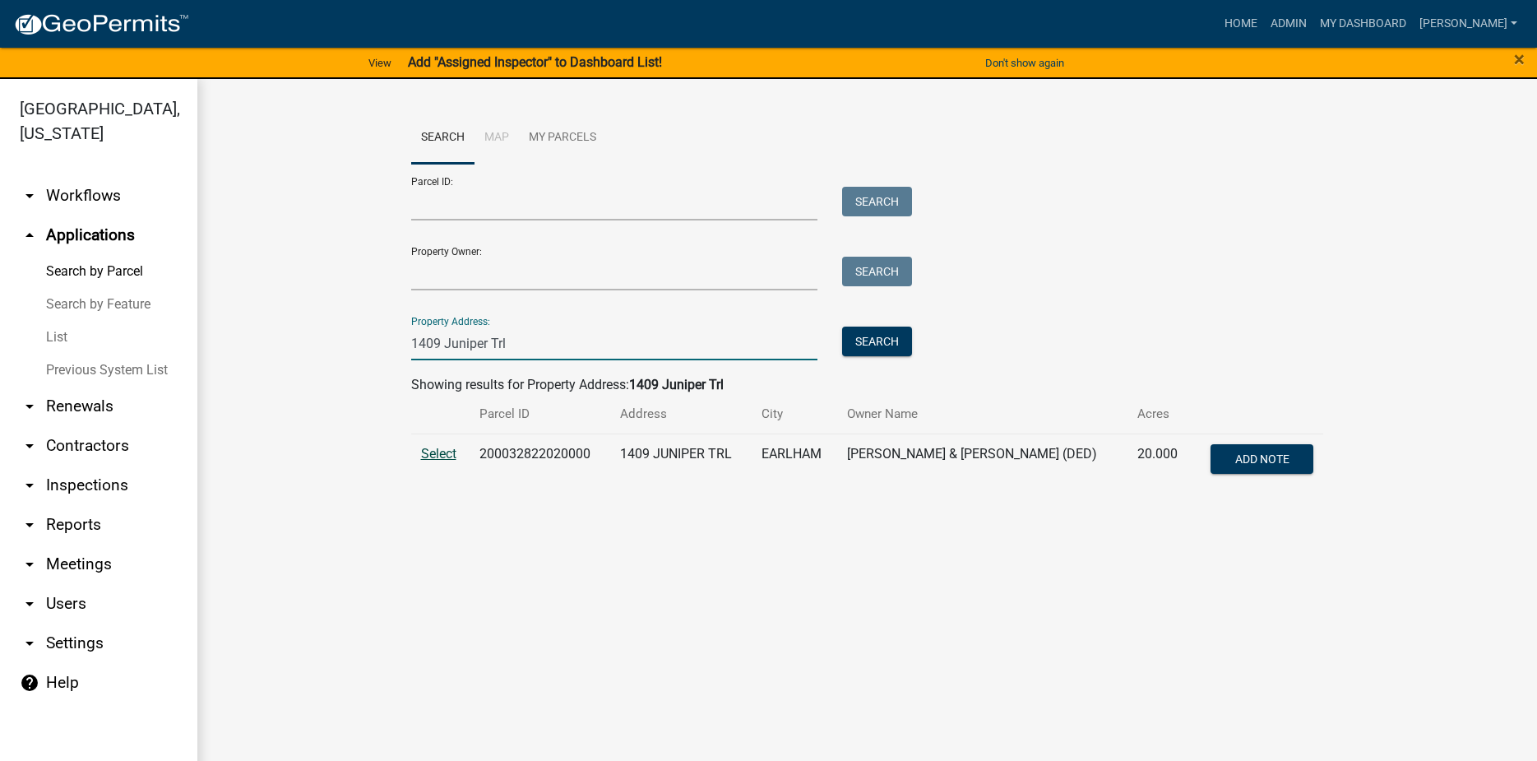
type input "1409 Juniper Trl"
click at [447, 447] on span "Select" at bounding box center [438, 454] width 35 height 16
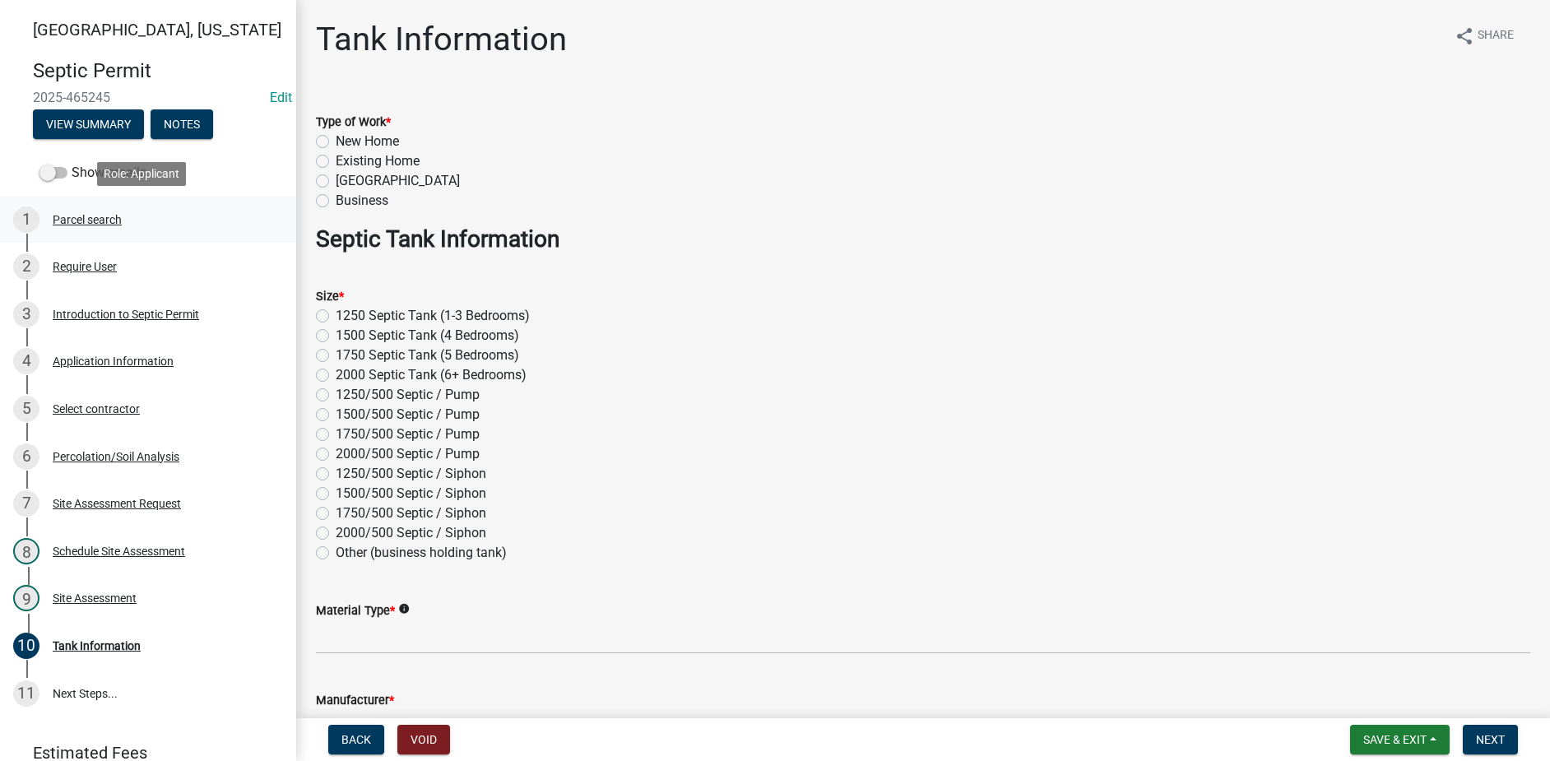
click at [97, 223] on div "Parcel search" at bounding box center [87, 220] width 69 height 12
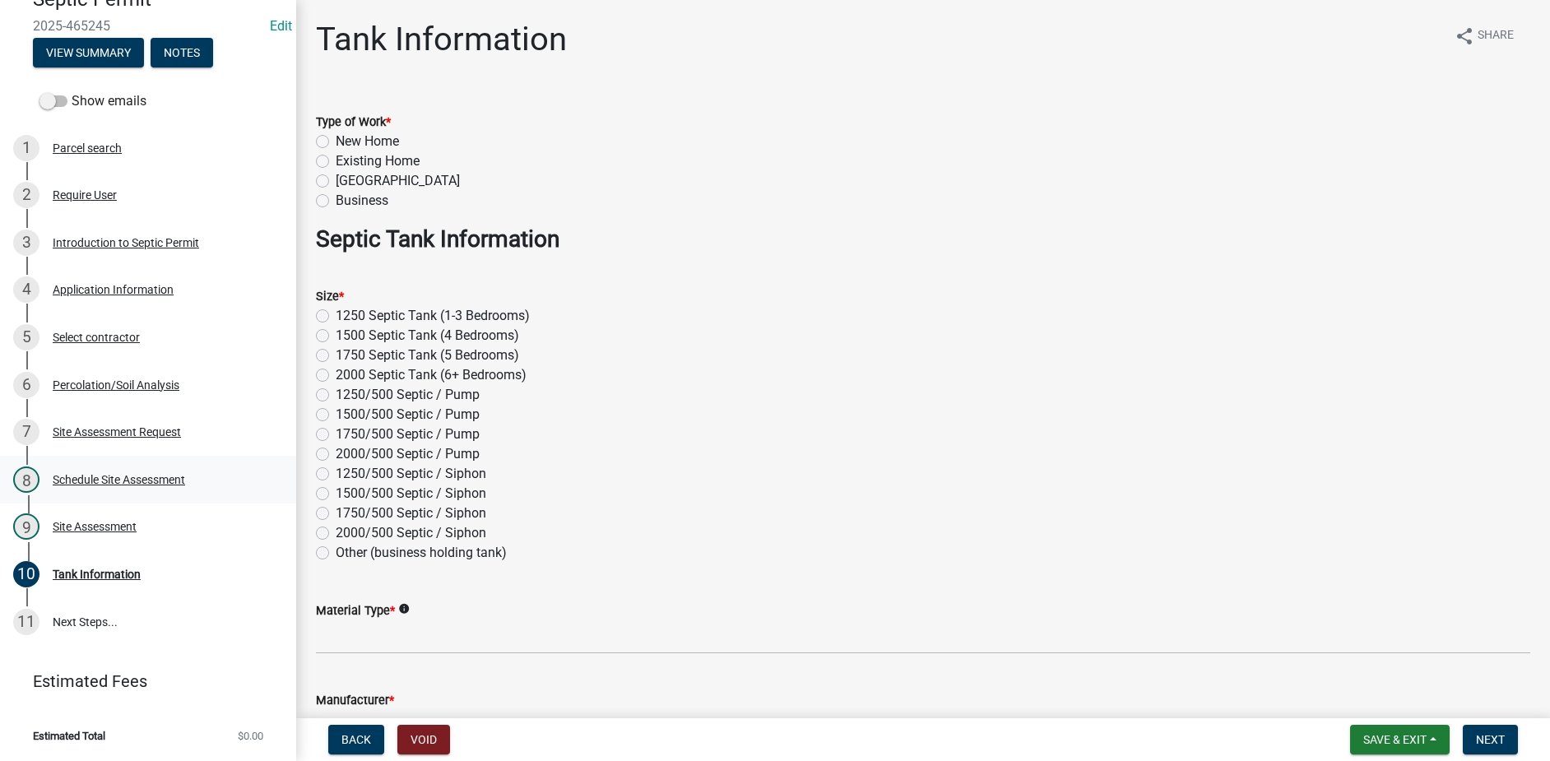
click at [105, 485] on div "Schedule Site Assessment" at bounding box center [119, 480] width 132 height 12
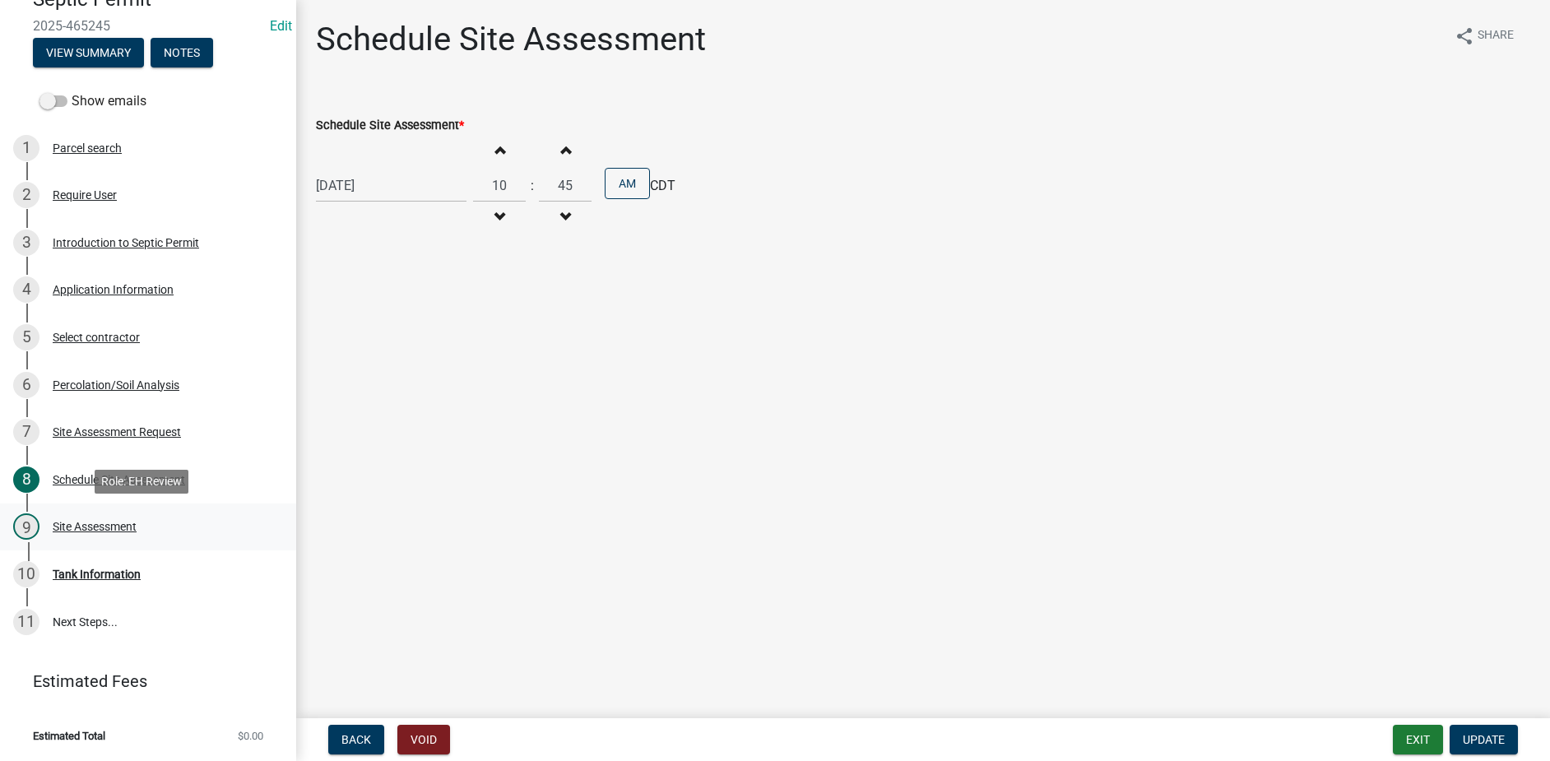
click at [106, 522] on div "Site Assessment" at bounding box center [95, 527] width 84 height 12
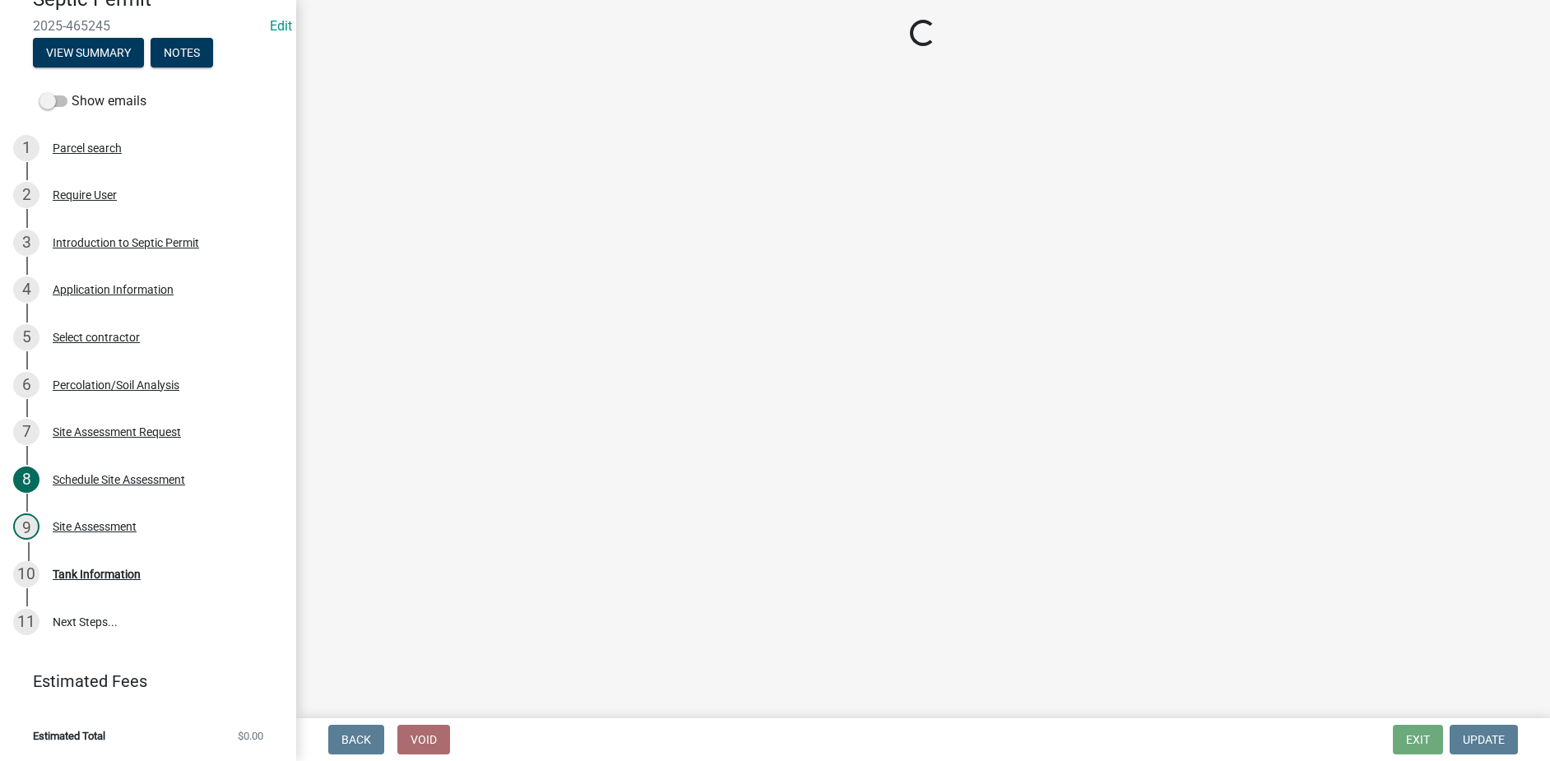
select select "cee7aade-c60a-47dc-8b48-e4cdff881902"
select select "dbe3a1b9-a4b3-48fa-b9c0-fee70399abae"
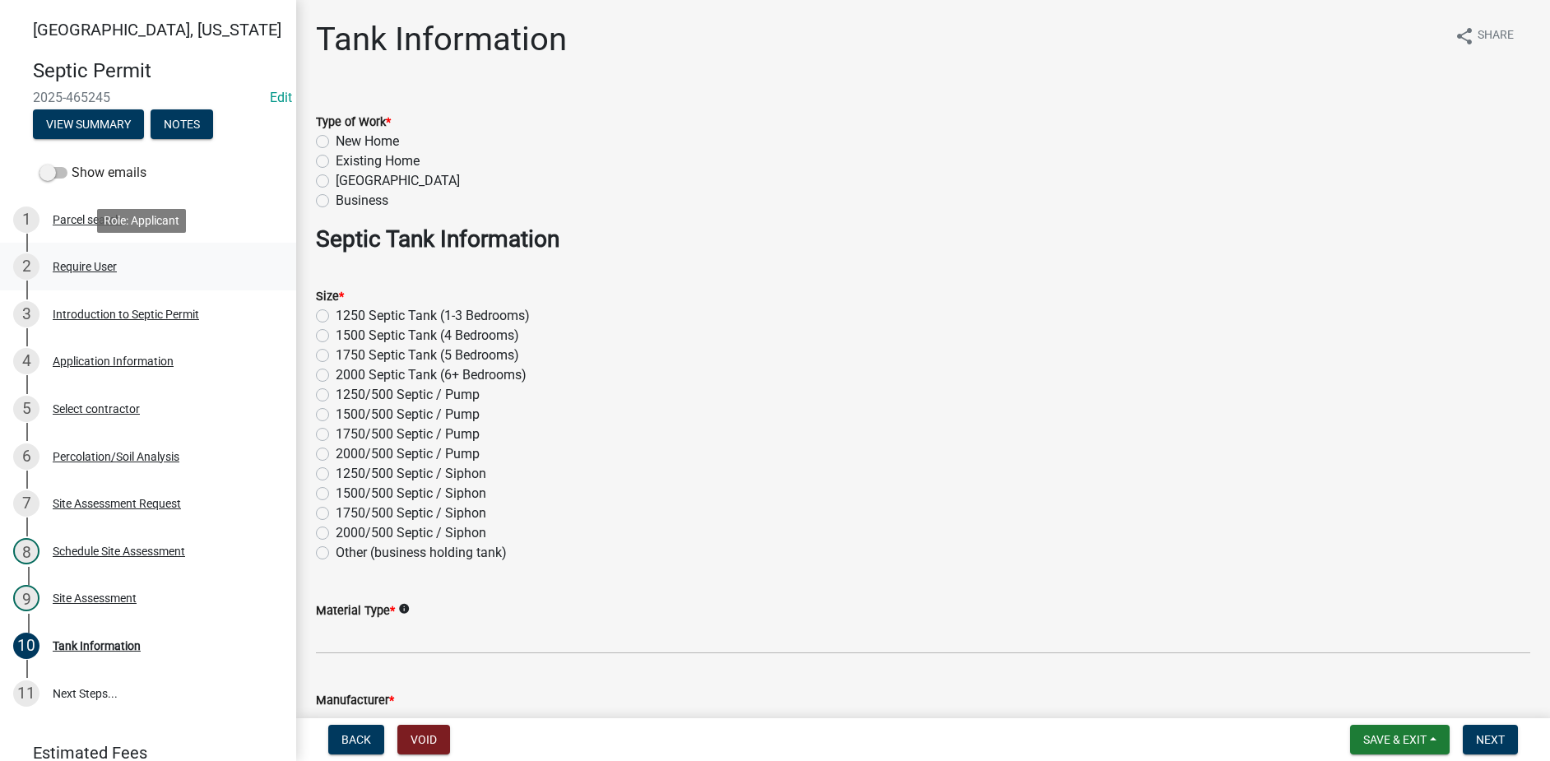
click at [109, 257] on div "2 Require User" at bounding box center [141, 266] width 257 height 26
